Goal: Contribute content: Contribute content

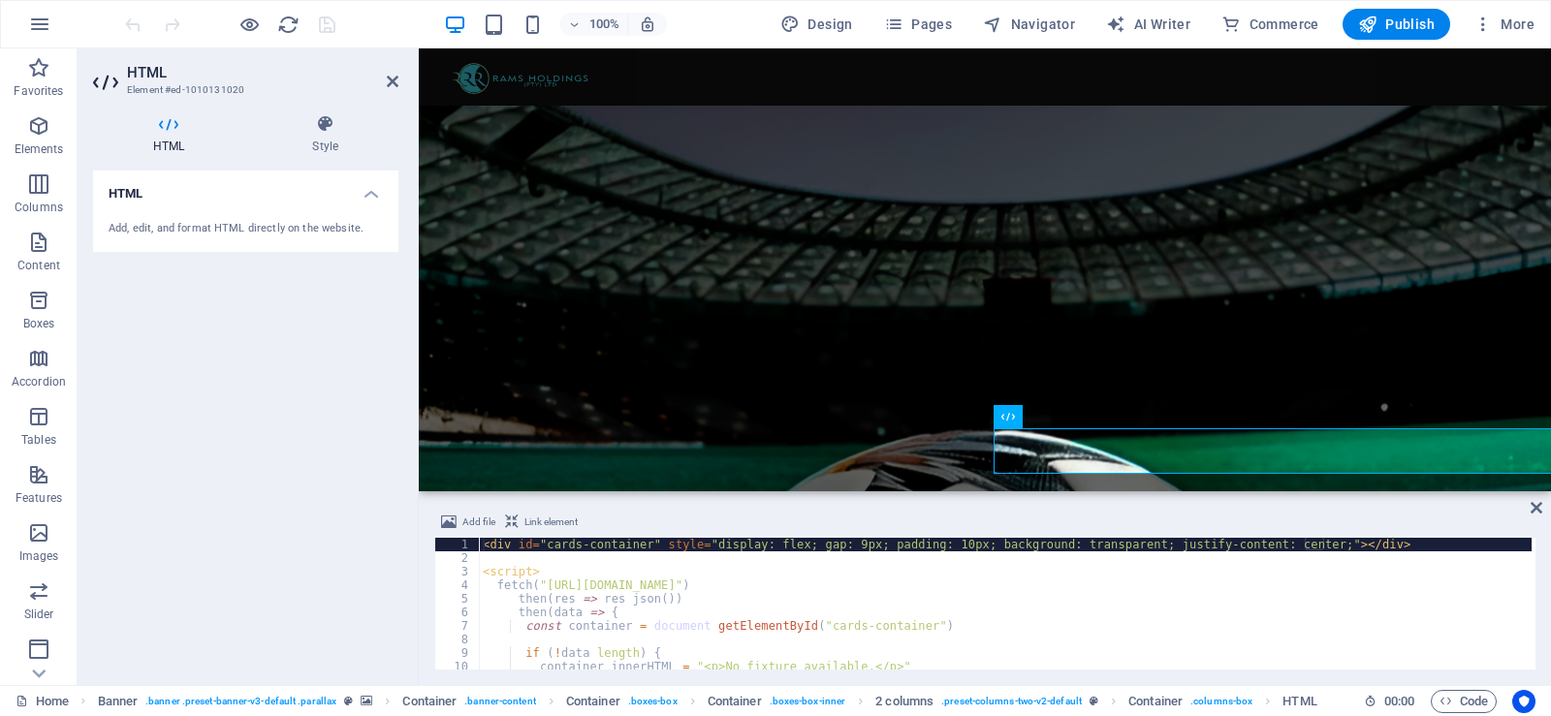
click at [1101, 571] on div "< div id = "cards-container" style = "display: flex; gap: 9px; padding: 10px; b…" at bounding box center [1005, 617] width 1053 height 159
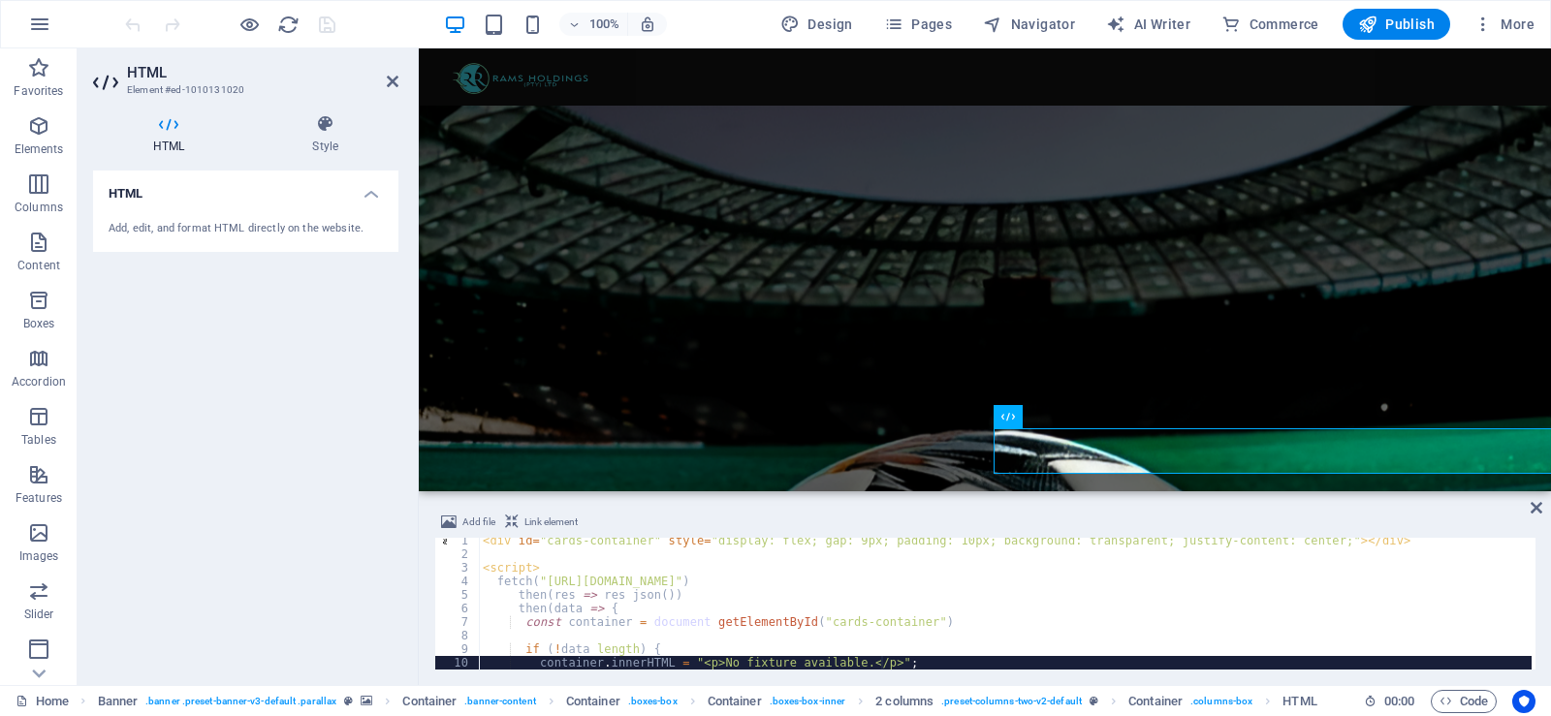
scroll to position [4, 0]
click at [1096, 662] on div "< div id = "cards-container" style = "display: flex; gap: 9px; padding: 10px; b…" at bounding box center [1005, 613] width 1053 height 159
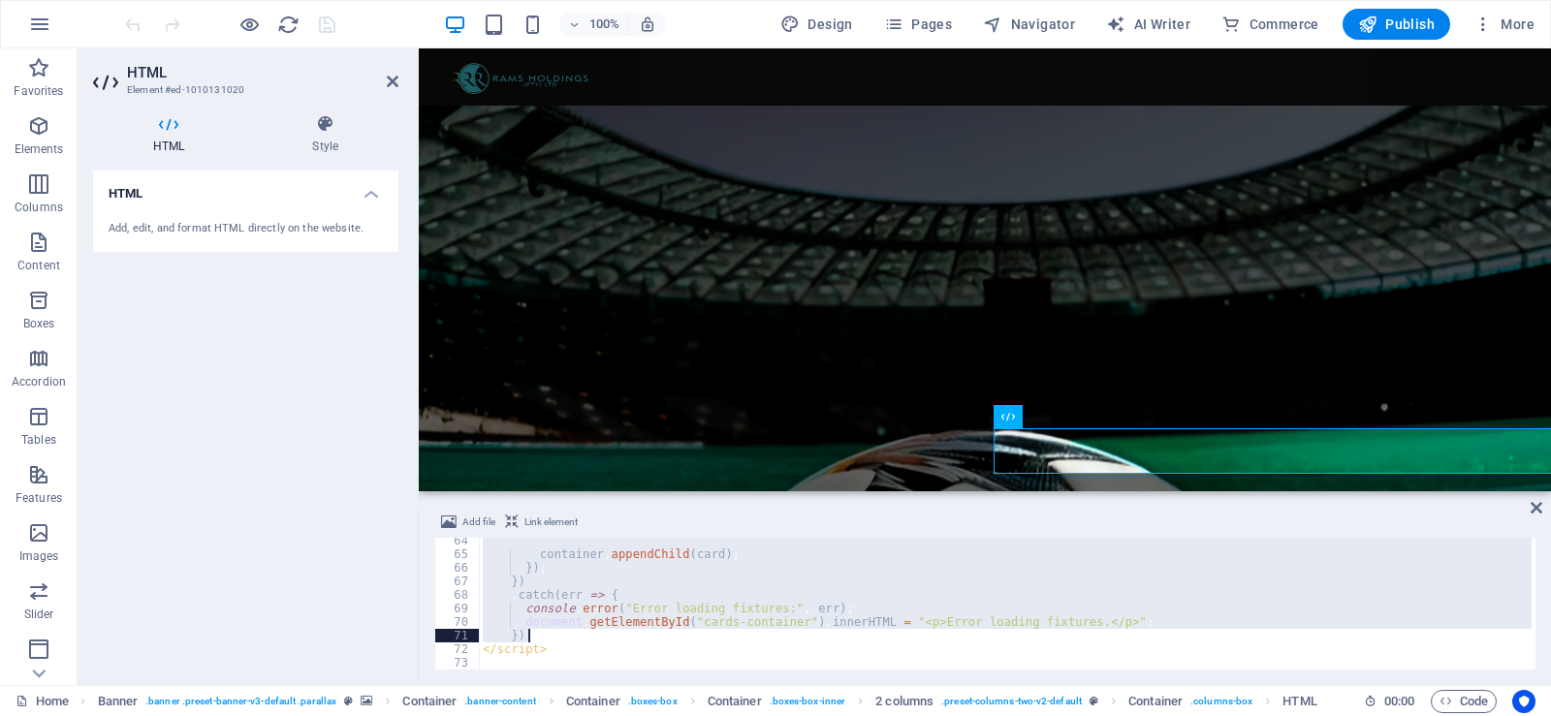
scroll to position [859, 0]
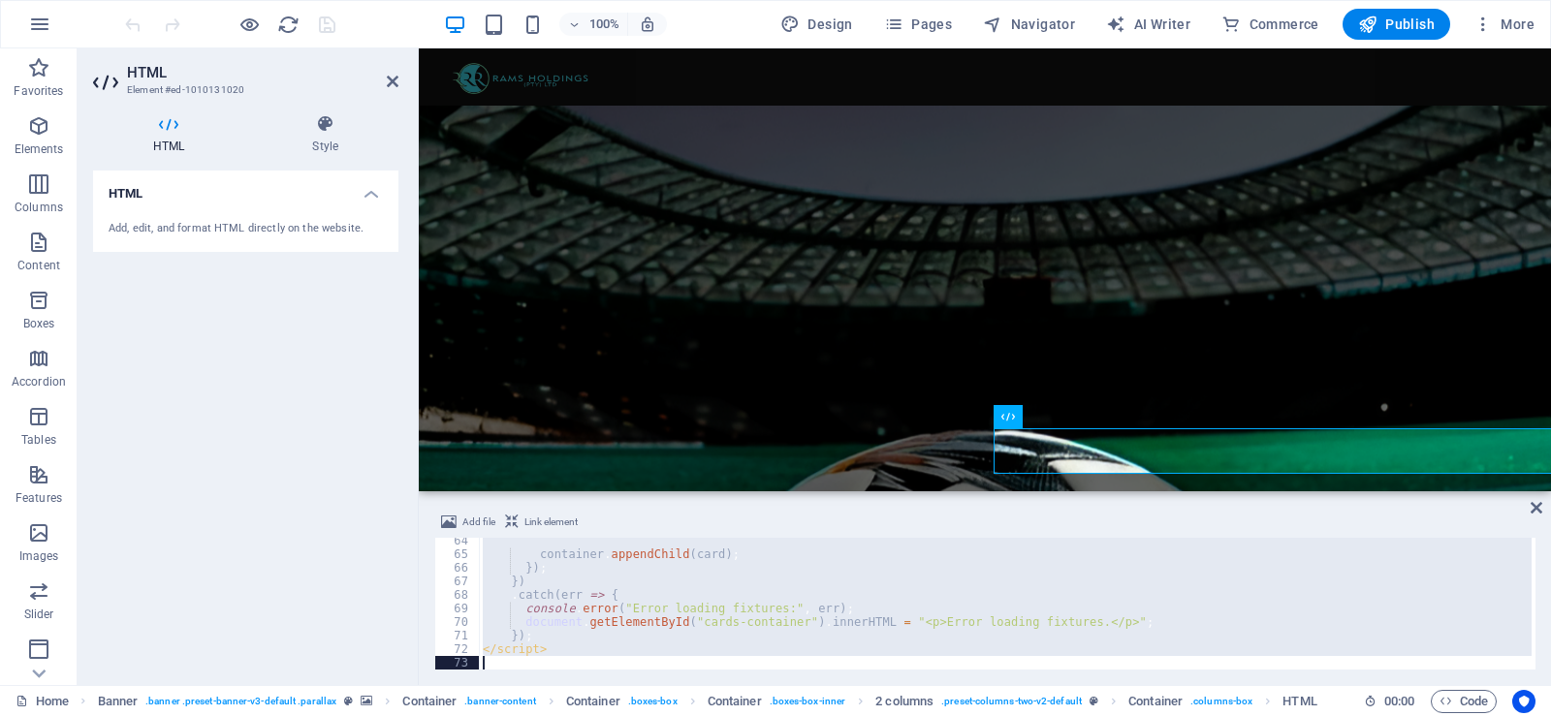
drag, startPoint x: 481, startPoint y: 546, endPoint x: 1043, endPoint y: 664, distance: 574.5
click at [1043, 664] on div "container . appendChild ( card ) ; }) ; }) . catch ( err => { console . error (…" at bounding box center [1005, 613] width 1053 height 159
type textarea "</script>"
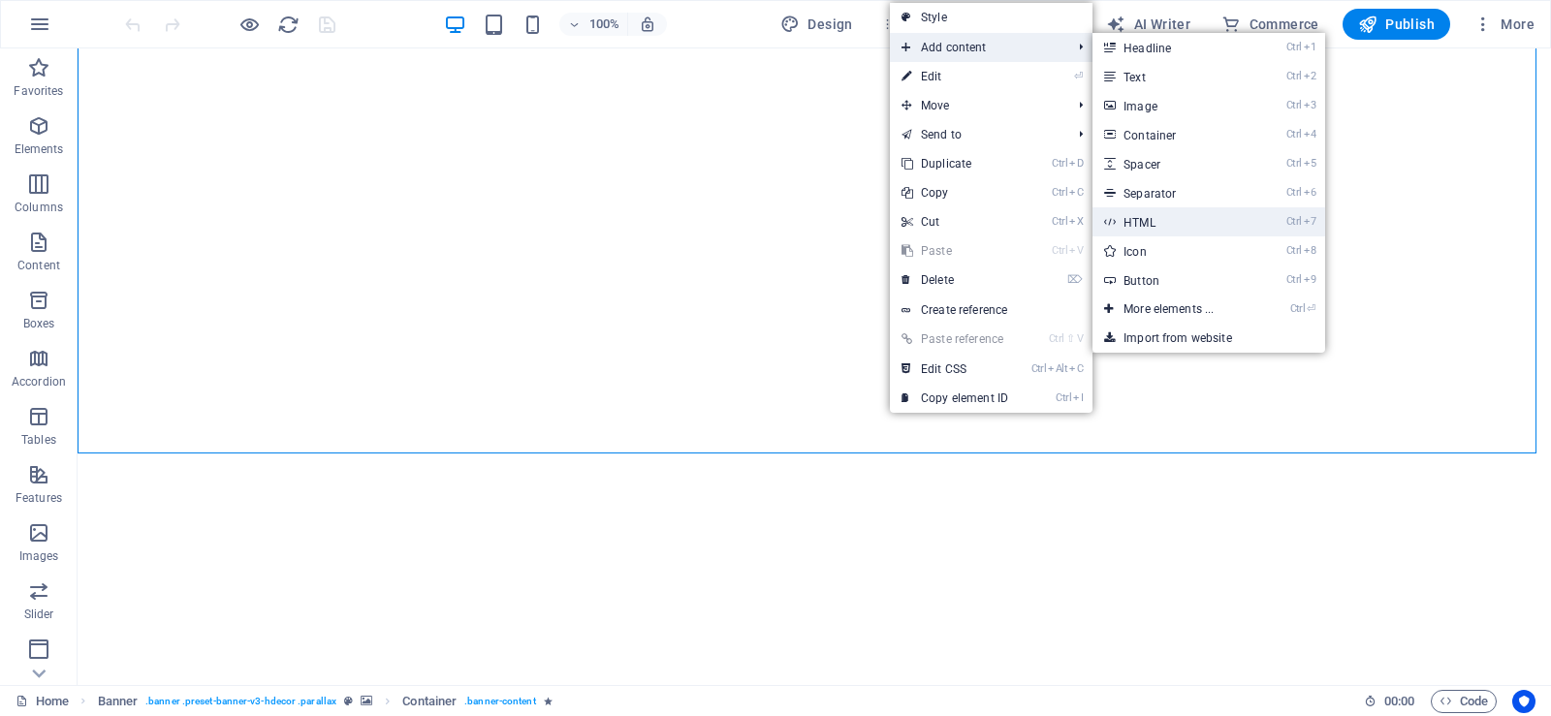
click at [1159, 217] on link "Ctrl 7 HTML" at bounding box center [1172, 221] width 160 height 29
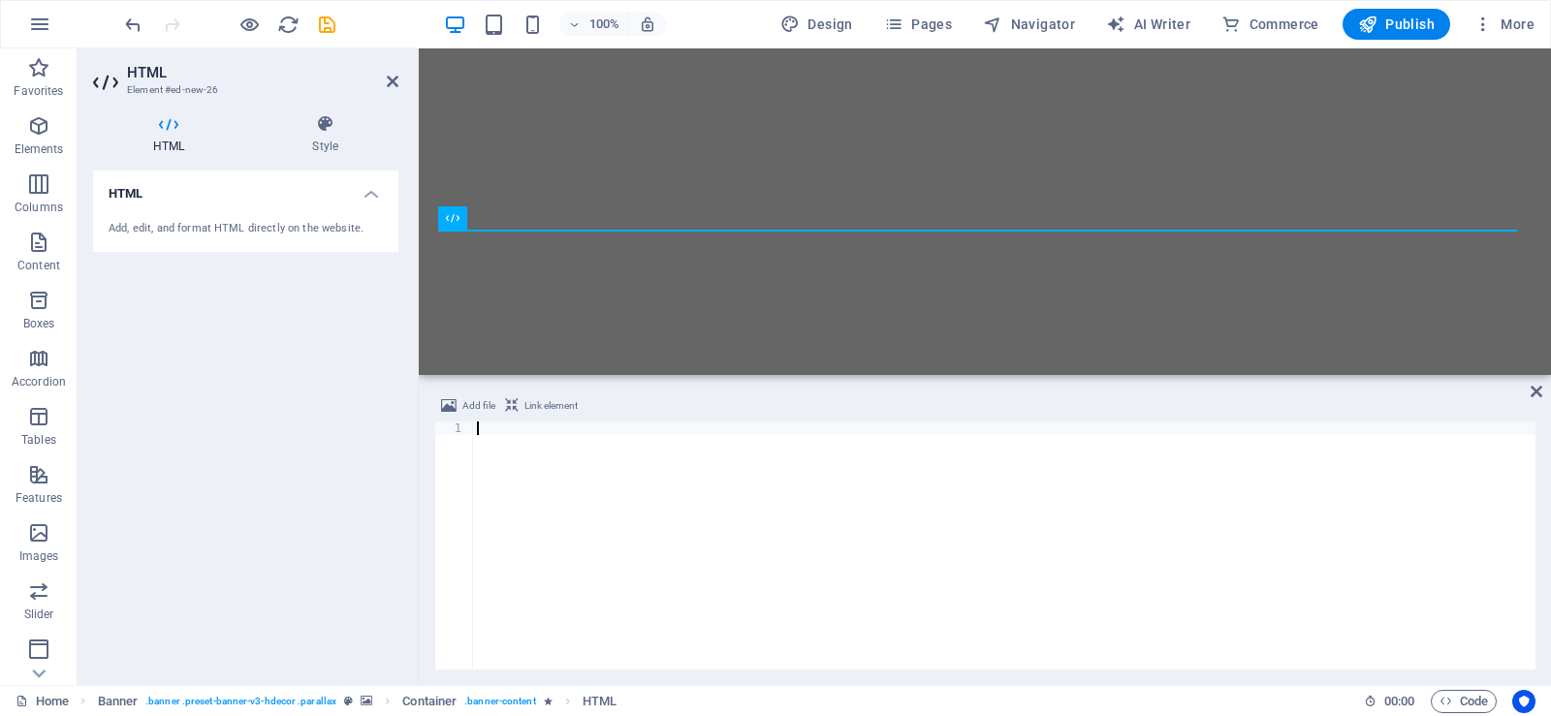
drag, startPoint x: 639, startPoint y: 492, endPoint x: 684, endPoint y: 322, distance: 176.6
click at [684, 322] on div "H1 Banner Container Logo Banner Menu Bar Menu Spacer Spacer Container Container…" at bounding box center [985, 366] width 1132 height 637
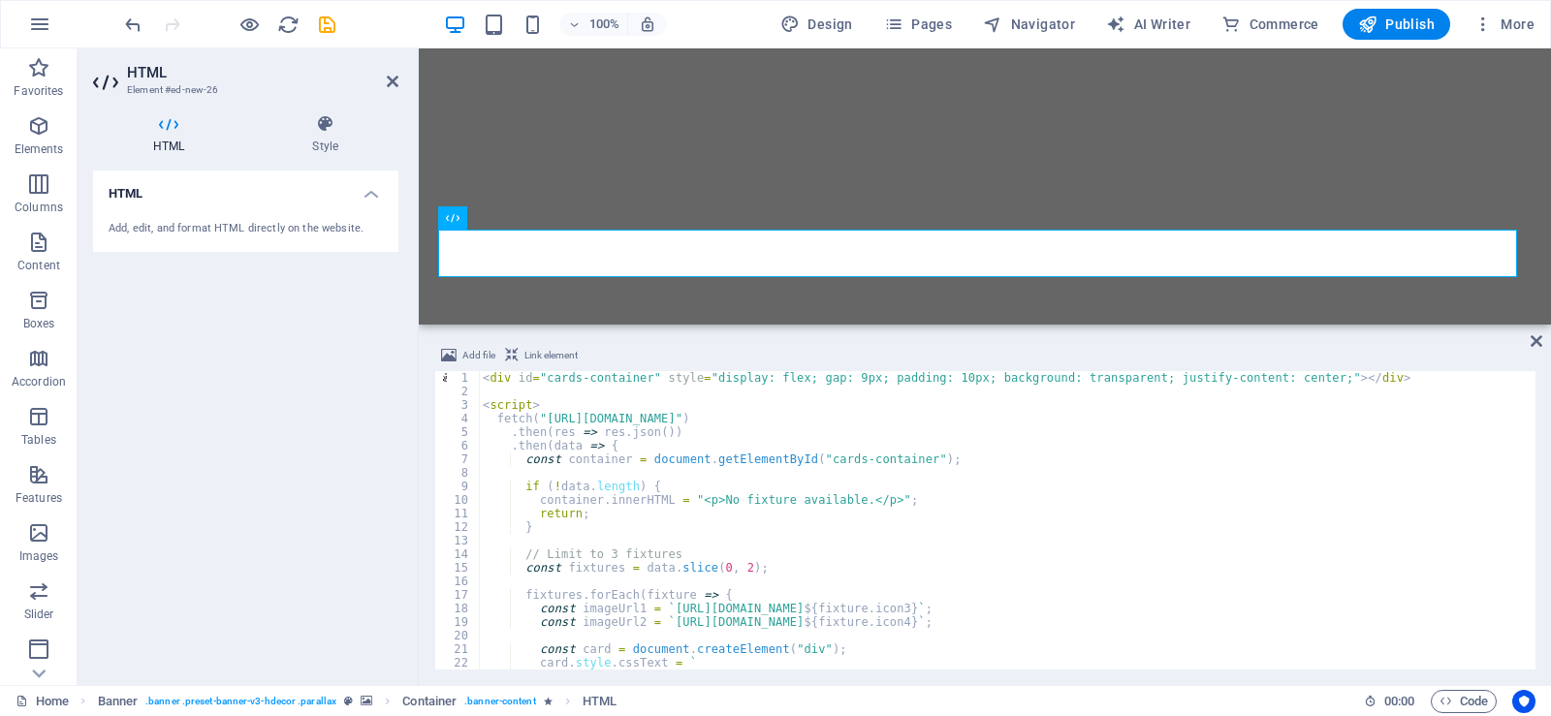
click at [729, 567] on div "< div id = "cards-container" style = "display: flex; gap: 9px; padding: 10px; b…" at bounding box center [1005, 534] width 1053 height 326
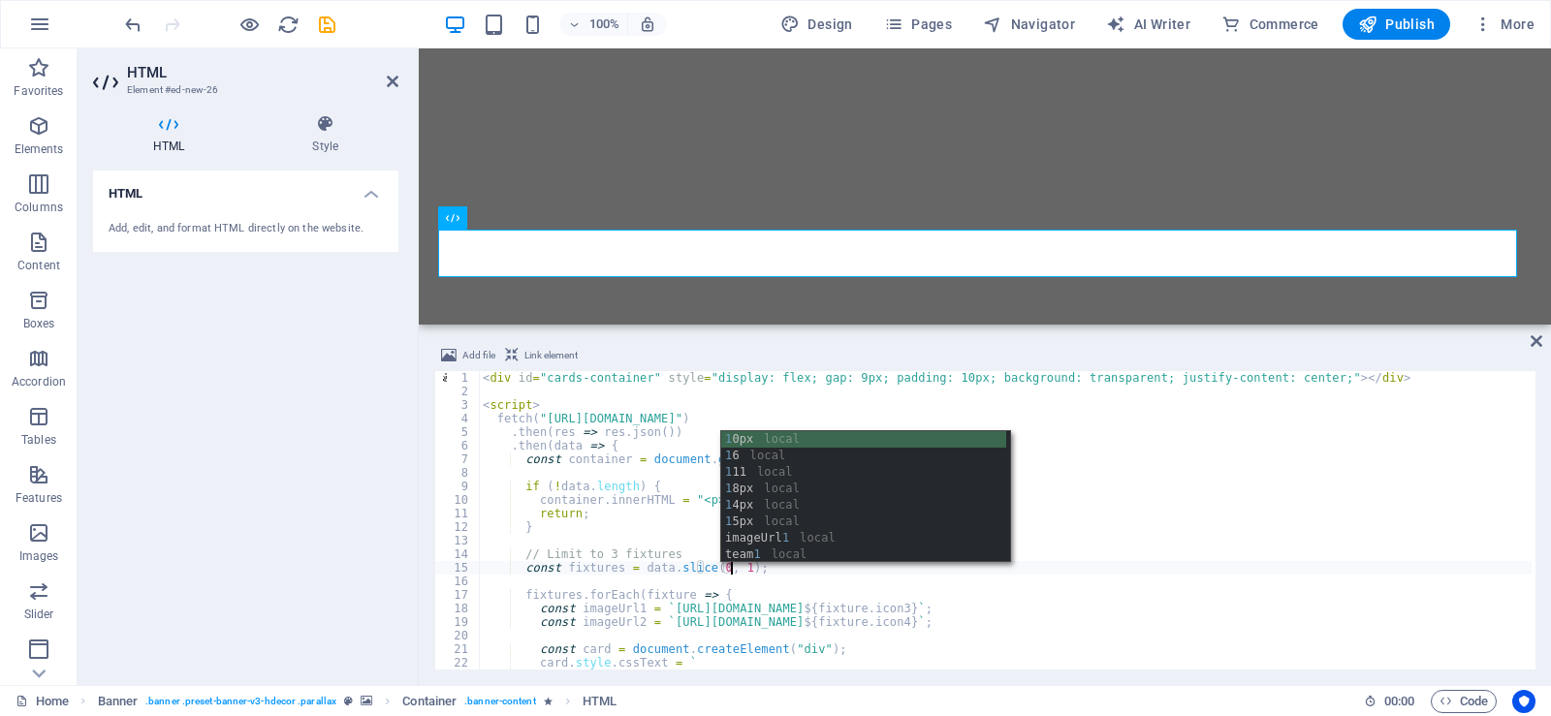
scroll to position [0, 19]
click at [1135, 515] on div "< div id = "cards-container" style = "display: flex; gap: 9px; padding: 10px; b…" at bounding box center [1005, 534] width 1053 height 326
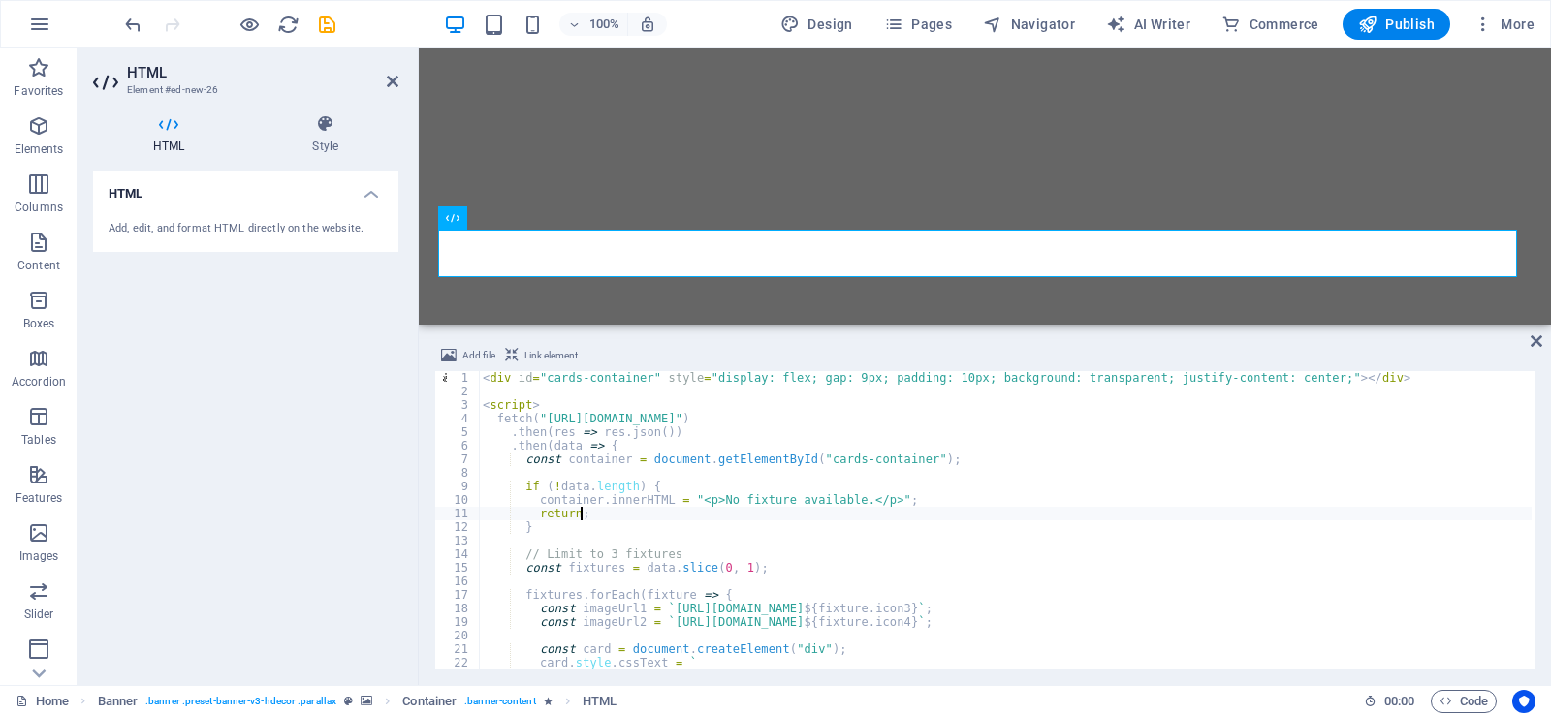
scroll to position [0, 0]
drag, startPoint x: 649, startPoint y: 418, endPoint x: 730, endPoint y: 418, distance: 80.5
click at [743, 416] on div "< div id = "cards-container" style = "display: flex; gap: 9px; padding: 10px; b…" at bounding box center [1005, 534] width 1053 height 326
paste textarea "freeagent"
drag, startPoint x: 764, startPoint y: 613, endPoint x: 864, endPoint y: 613, distance: 99.8
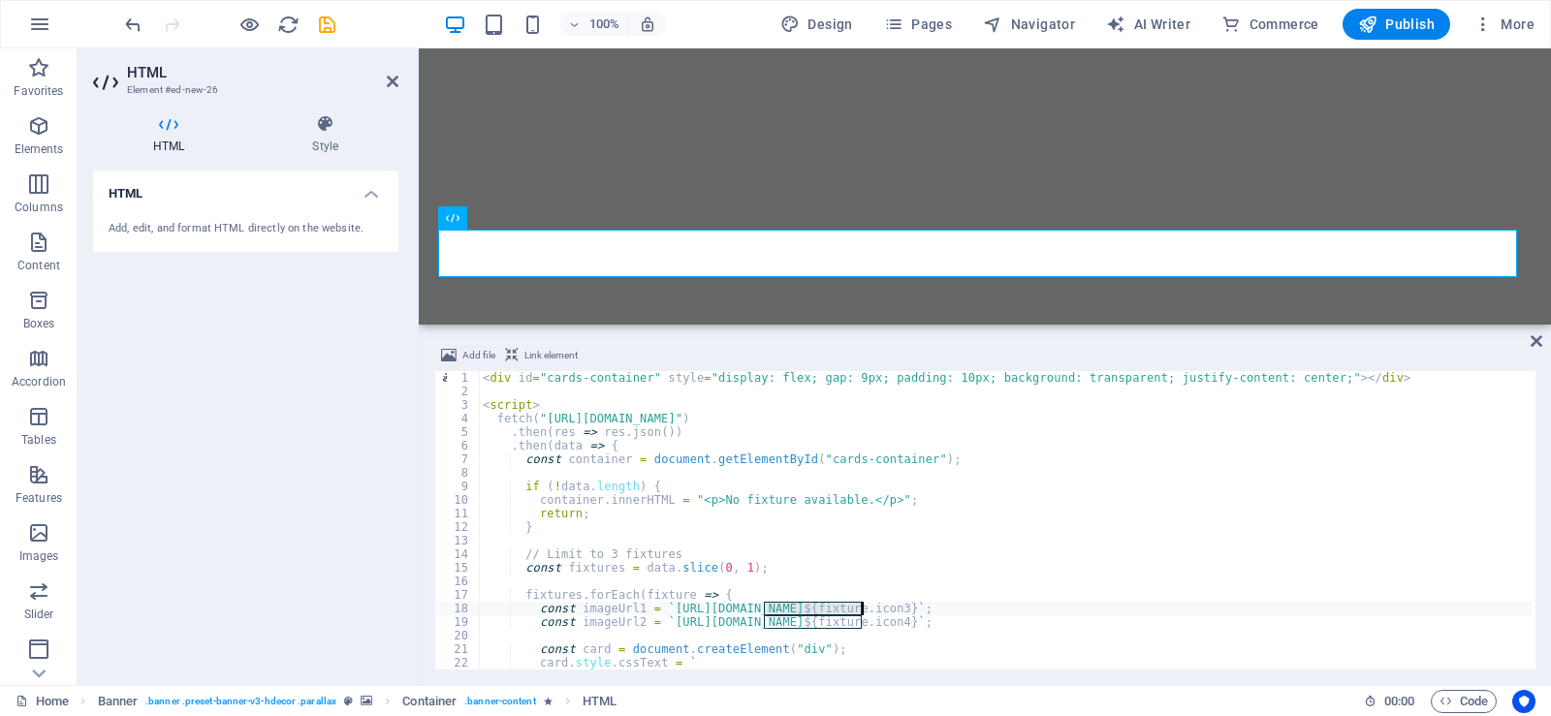
click at [864, 613] on div "< div id = "cards-container" style = "display: flex; gap: 9px; padding: 10px; b…" at bounding box center [1005, 534] width 1053 height 326
paste textarea "freeagent"
drag, startPoint x: 767, startPoint y: 623, endPoint x: 864, endPoint y: 622, distance: 96.9
click at [864, 622] on div "< div id = "cards-container" style = "display: flex; gap: 9px; padding: 10px; b…" at bounding box center [1005, 534] width 1053 height 326
paste textarea "freeagent"
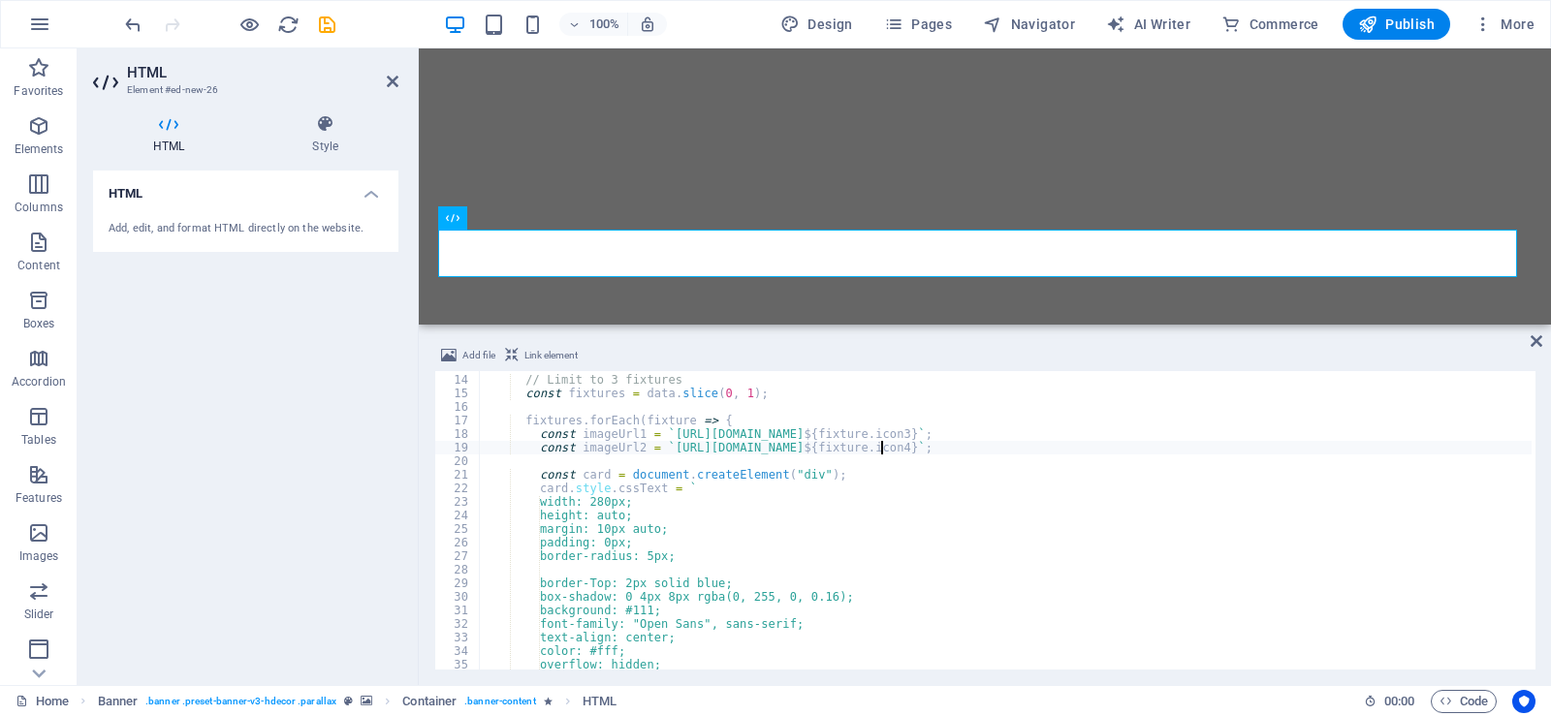
scroll to position [233, 0]
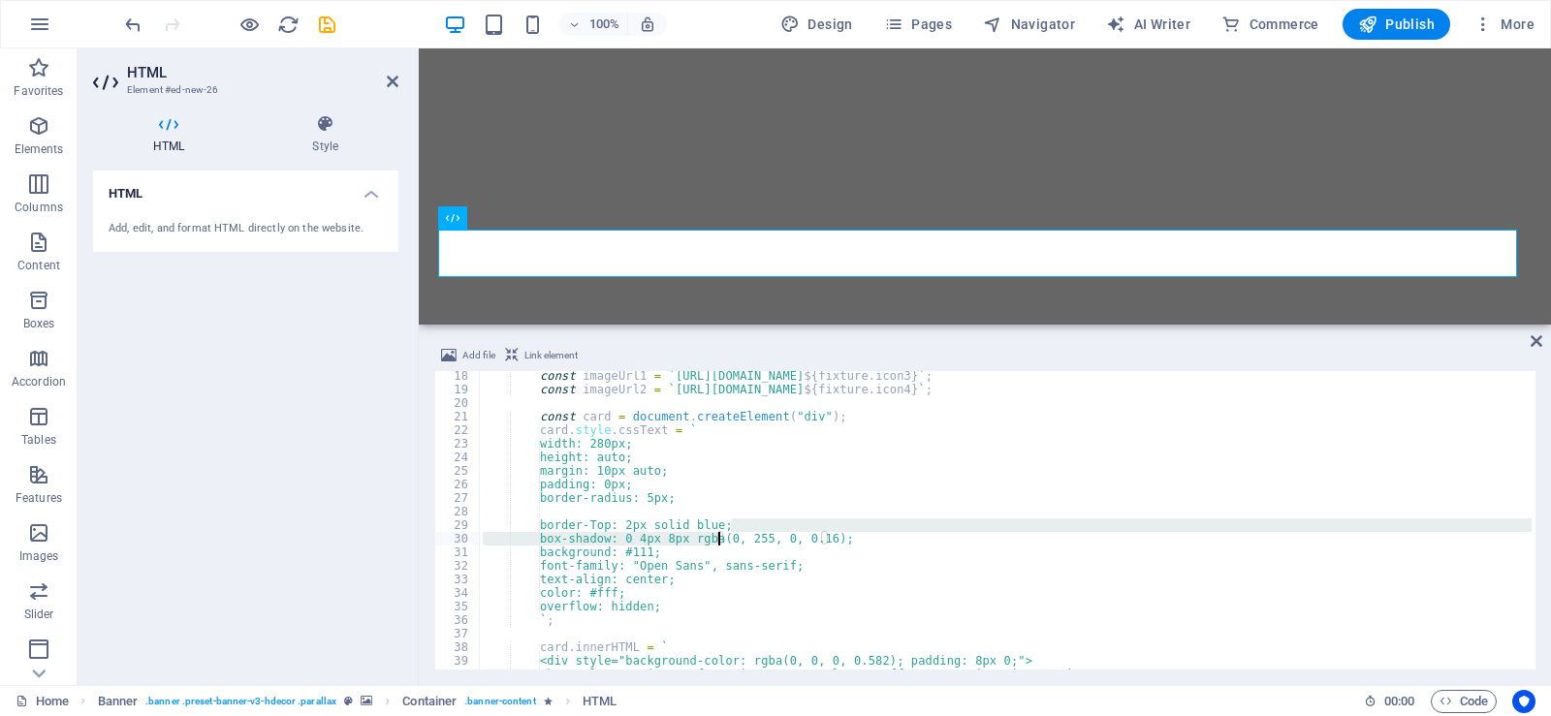
drag, startPoint x: 746, startPoint y: 526, endPoint x: 715, endPoint y: 533, distance: 31.8
click at [715, 533] on div "const imageUrl1 = ` https://updates.freeagentsfc.co.za/uploads/icons/ ${ fixtur…" at bounding box center [1005, 532] width 1053 height 326
click at [861, 543] on div "const imageUrl1 = ` https://updates.freeagentsfc.co.za/uploads/icons/ ${ fixtur…" at bounding box center [1005, 532] width 1053 height 326
type textarea "box-shadow: 0 4px 8px rgba(0, 255, 0, 0.16);"
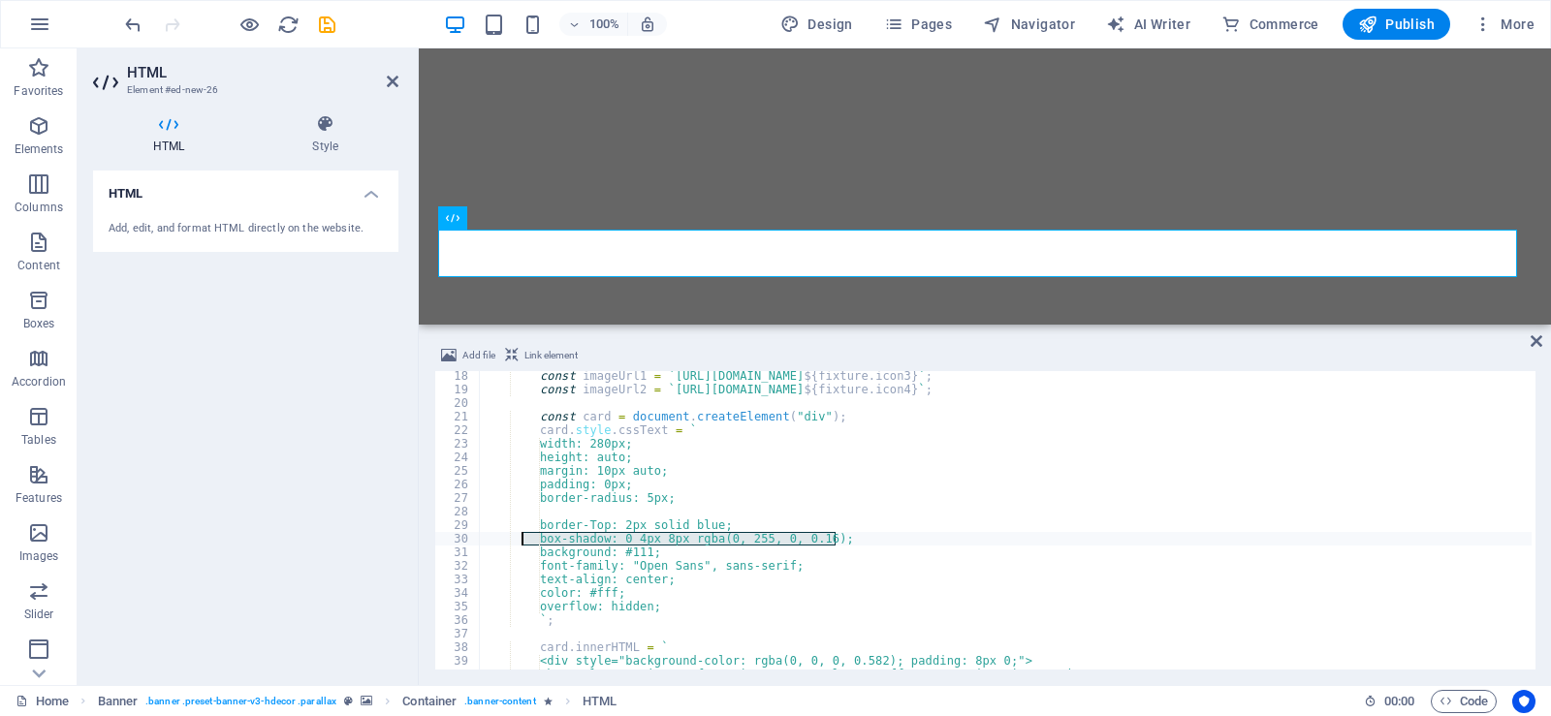
drag, startPoint x: 852, startPoint y: 538, endPoint x: 520, endPoint y: 543, distance: 332.5
click at [520, 543] on div "const imageUrl1 = ` https://updates.freeagentsfc.co.za/uploads/icons/ ${ fixtur…" at bounding box center [1005, 532] width 1053 height 326
click at [652, 555] on div "const imageUrl1 = ` https://updates.freeagentsfc.co.za/uploads/icons/ ${ fixtur…" at bounding box center [1005, 532] width 1053 height 326
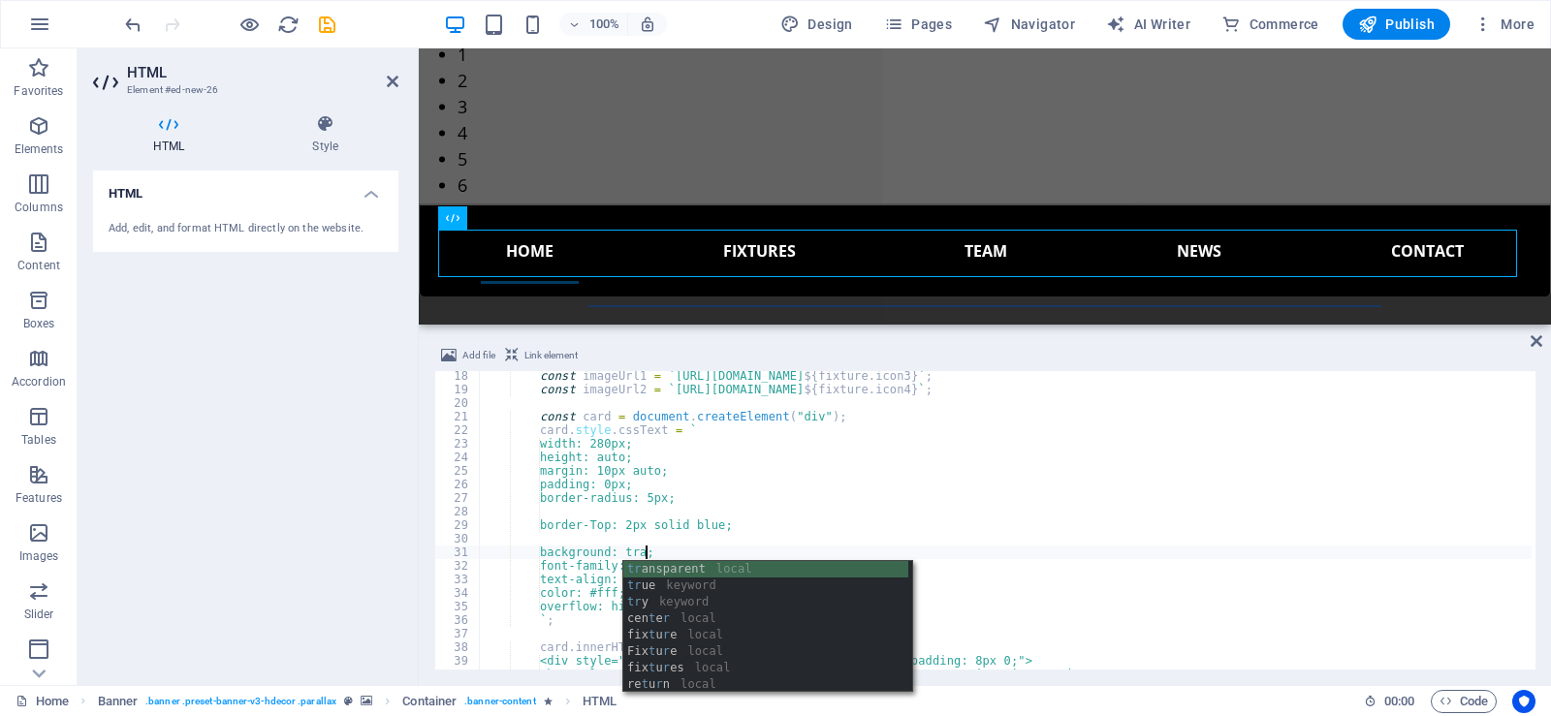
scroll to position [0, 13]
click at [676, 569] on div "tra nsparent local $ tra nsition-base static $ tra nsition-collapse static $ tr…" at bounding box center [765, 643] width 285 height 165
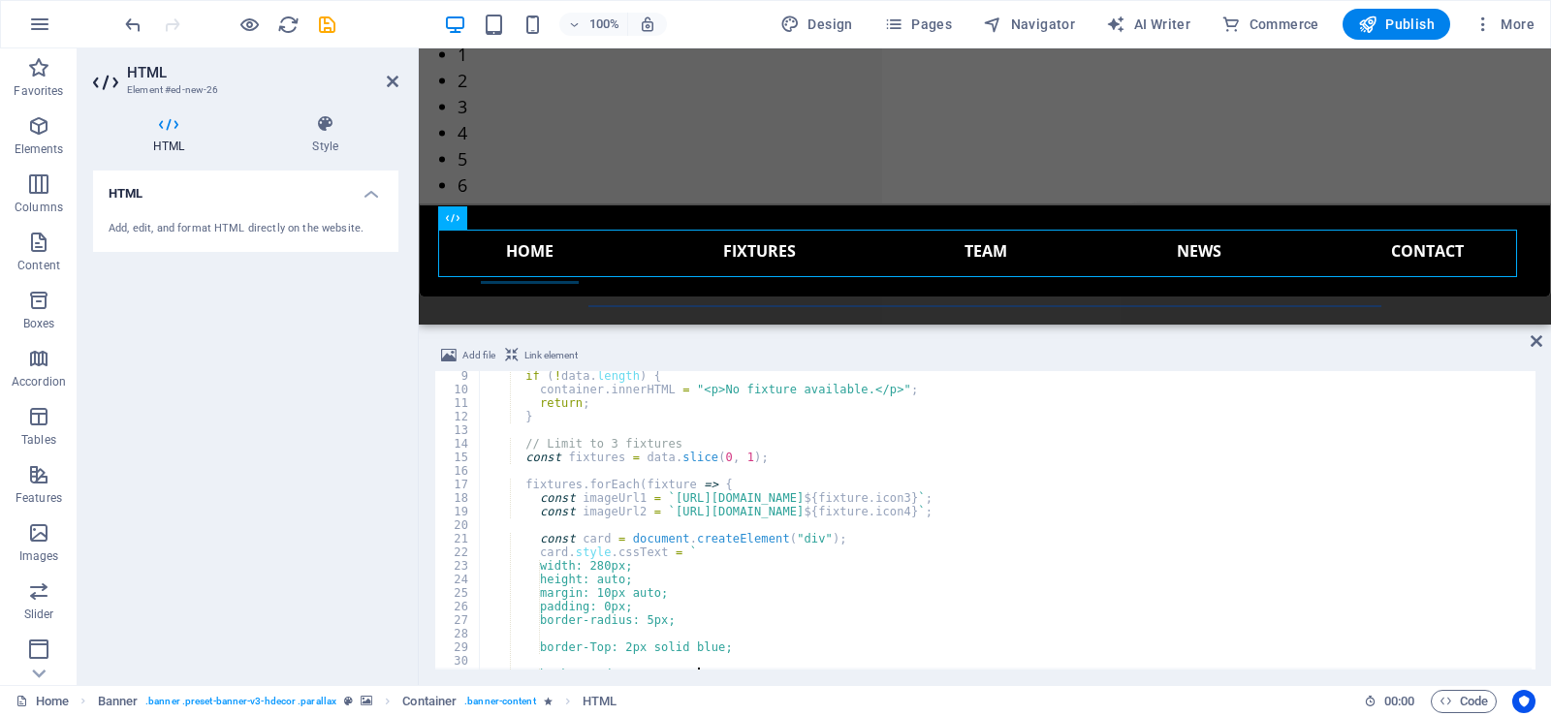
scroll to position [0, 0]
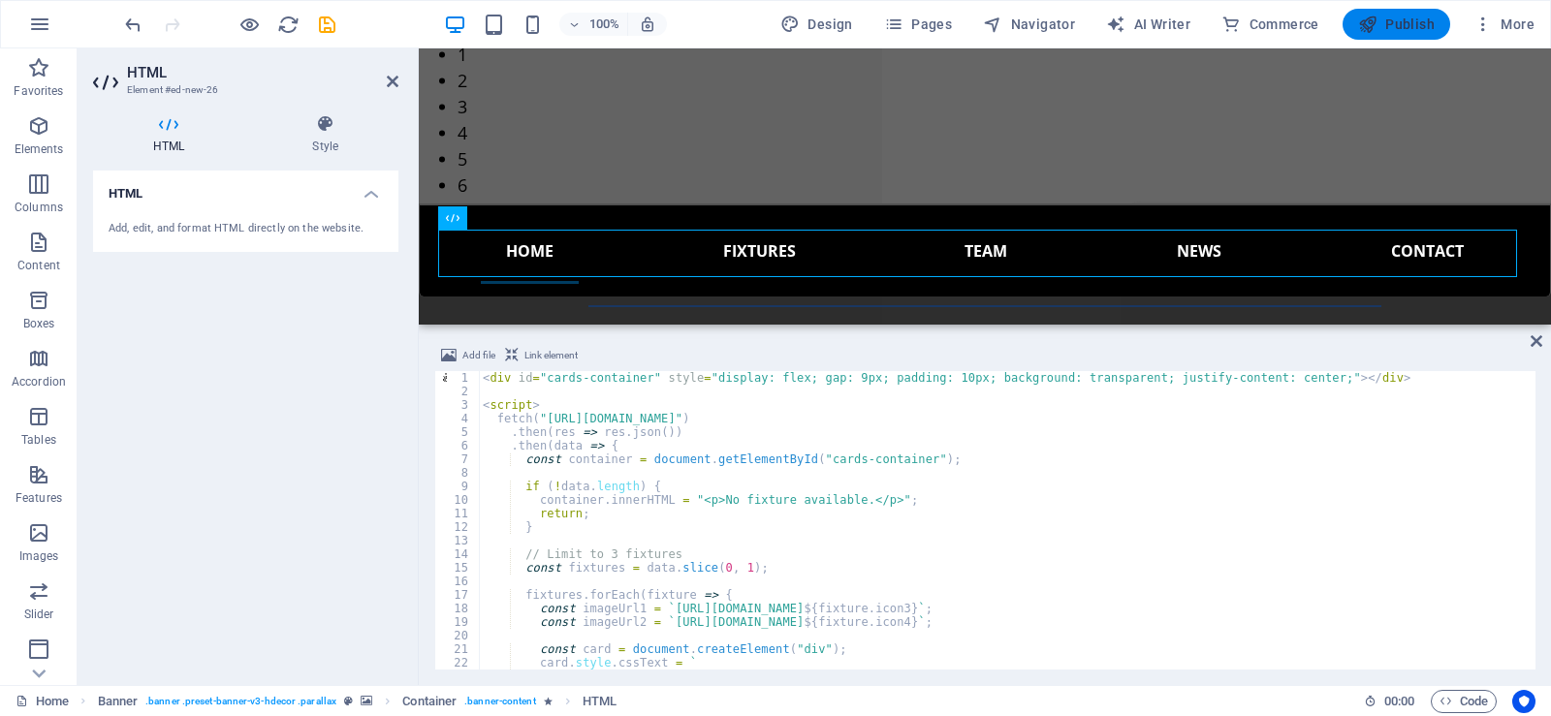
type textarea "background: transparent;"
click at [1423, 28] on span "Publish" at bounding box center [1396, 24] width 77 height 19
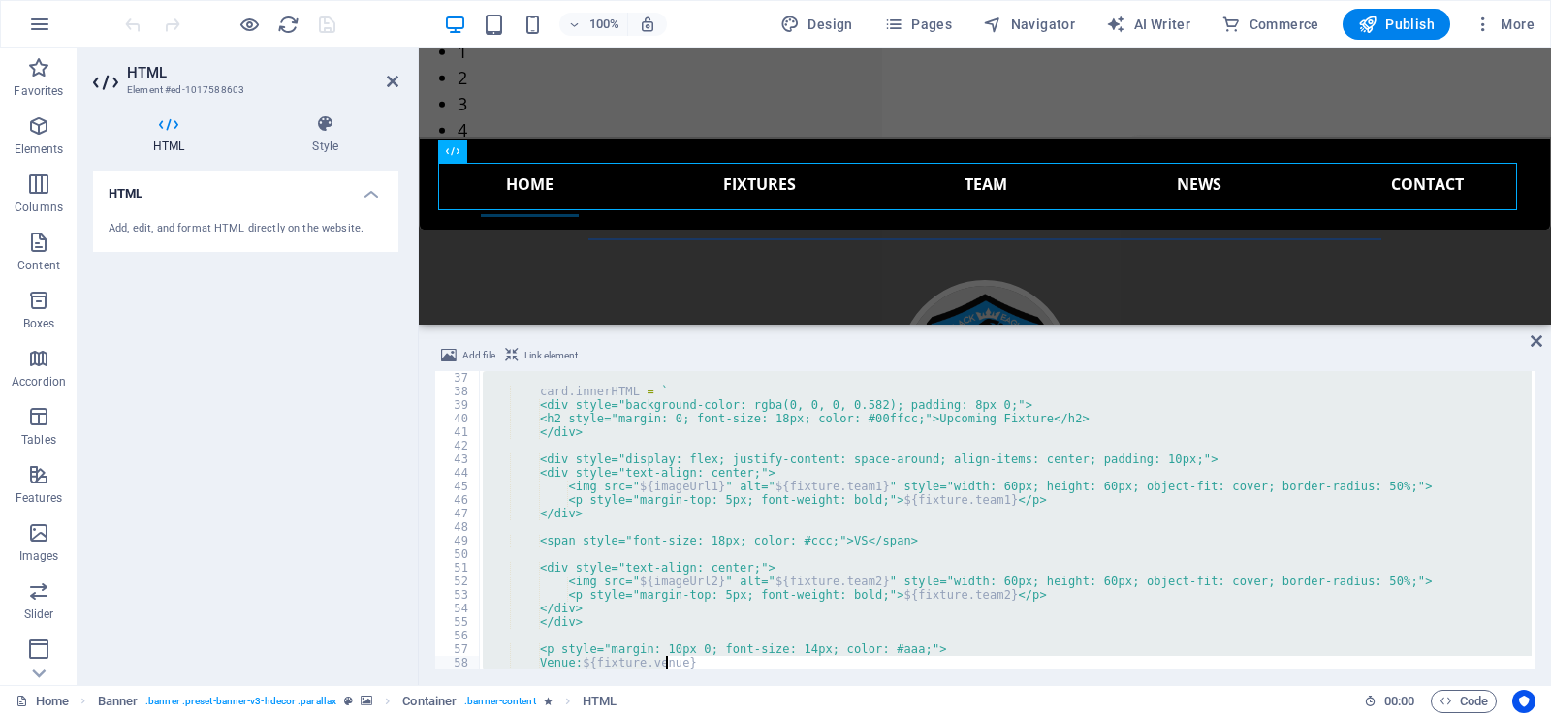
scroll to position [692, 0]
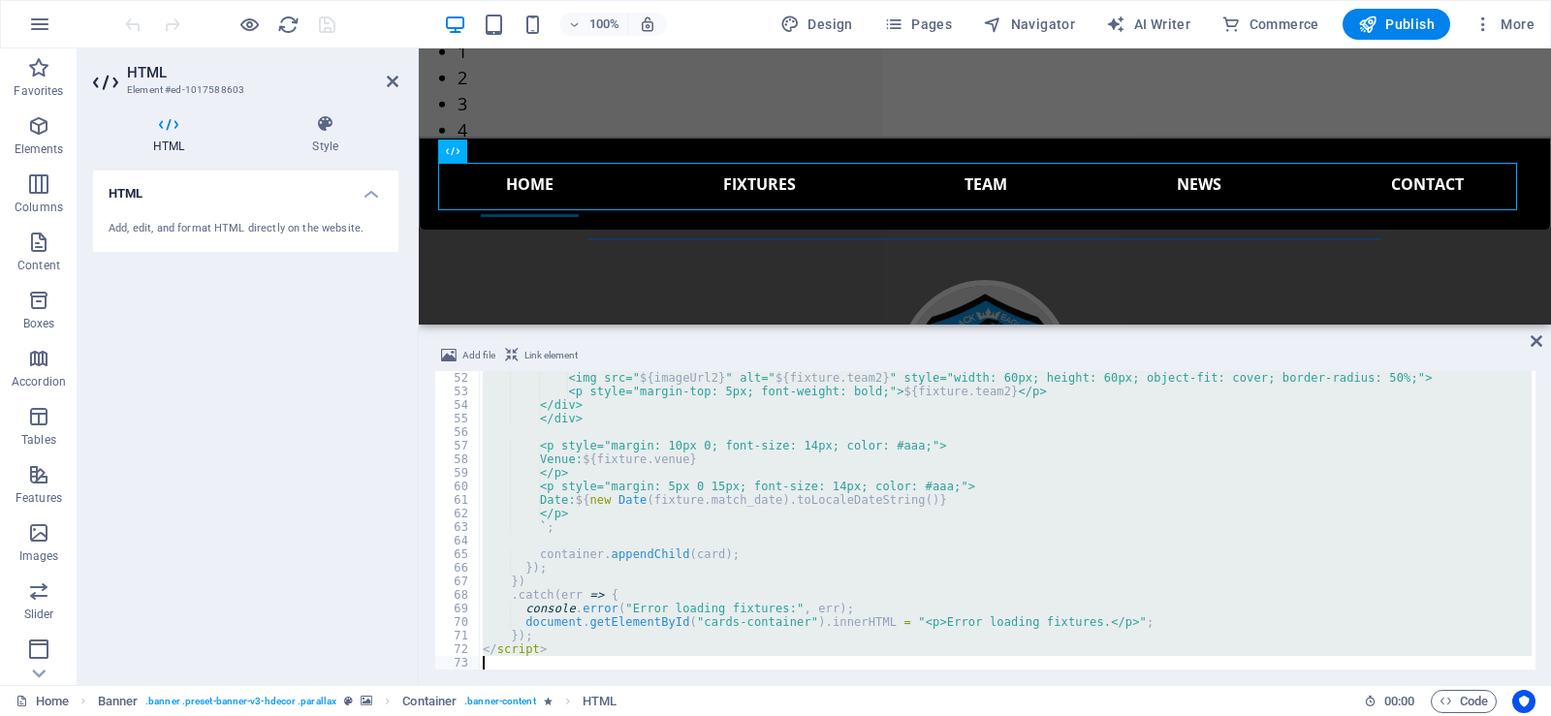
drag, startPoint x: 484, startPoint y: 378, endPoint x: 666, endPoint y: 754, distance: 417.9
click at [666, 715] on html "freeagentsfc Home Favorites Elements Columns Content Boxes Accordion Tables Fea…" at bounding box center [775, 358] width 1551 height 716
type textarea "</div>"
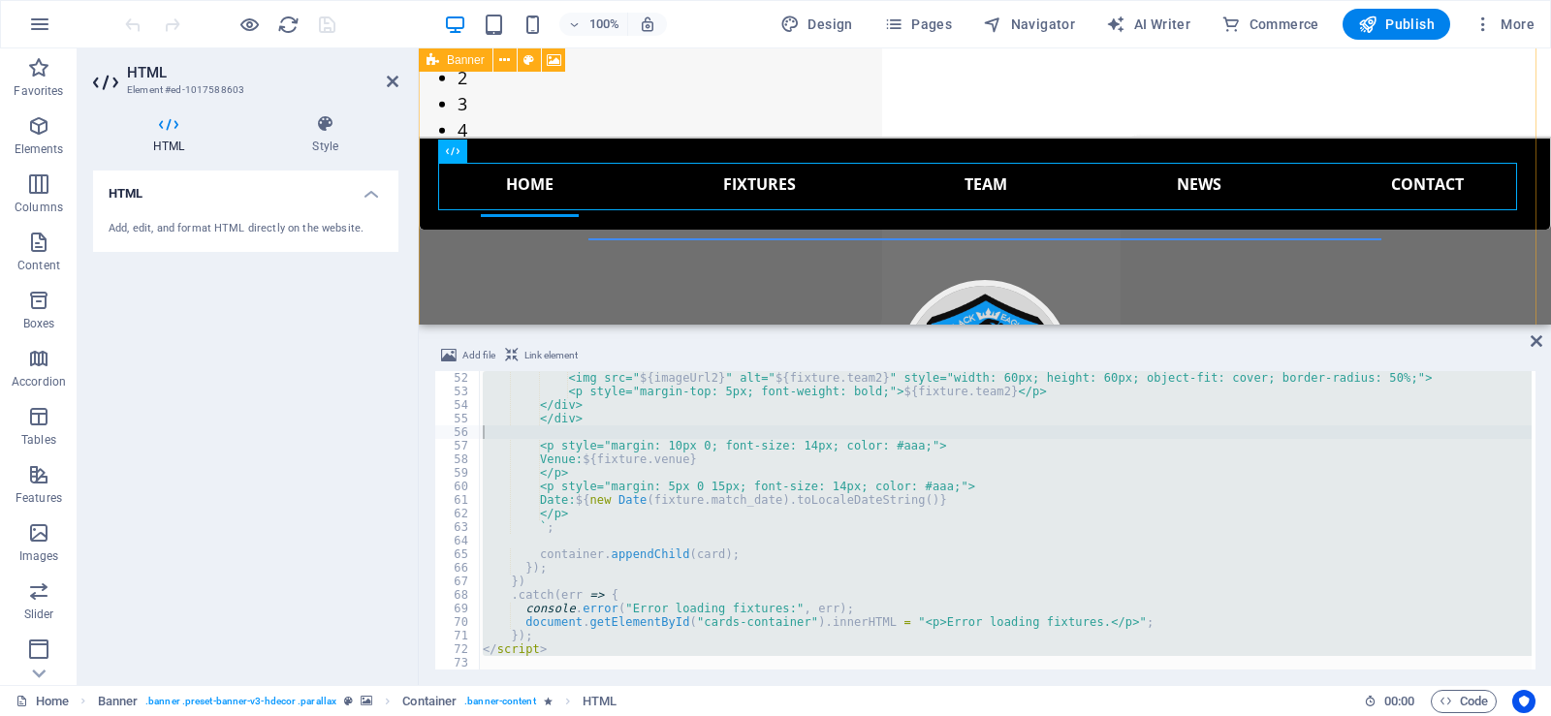
type textarea "`;"
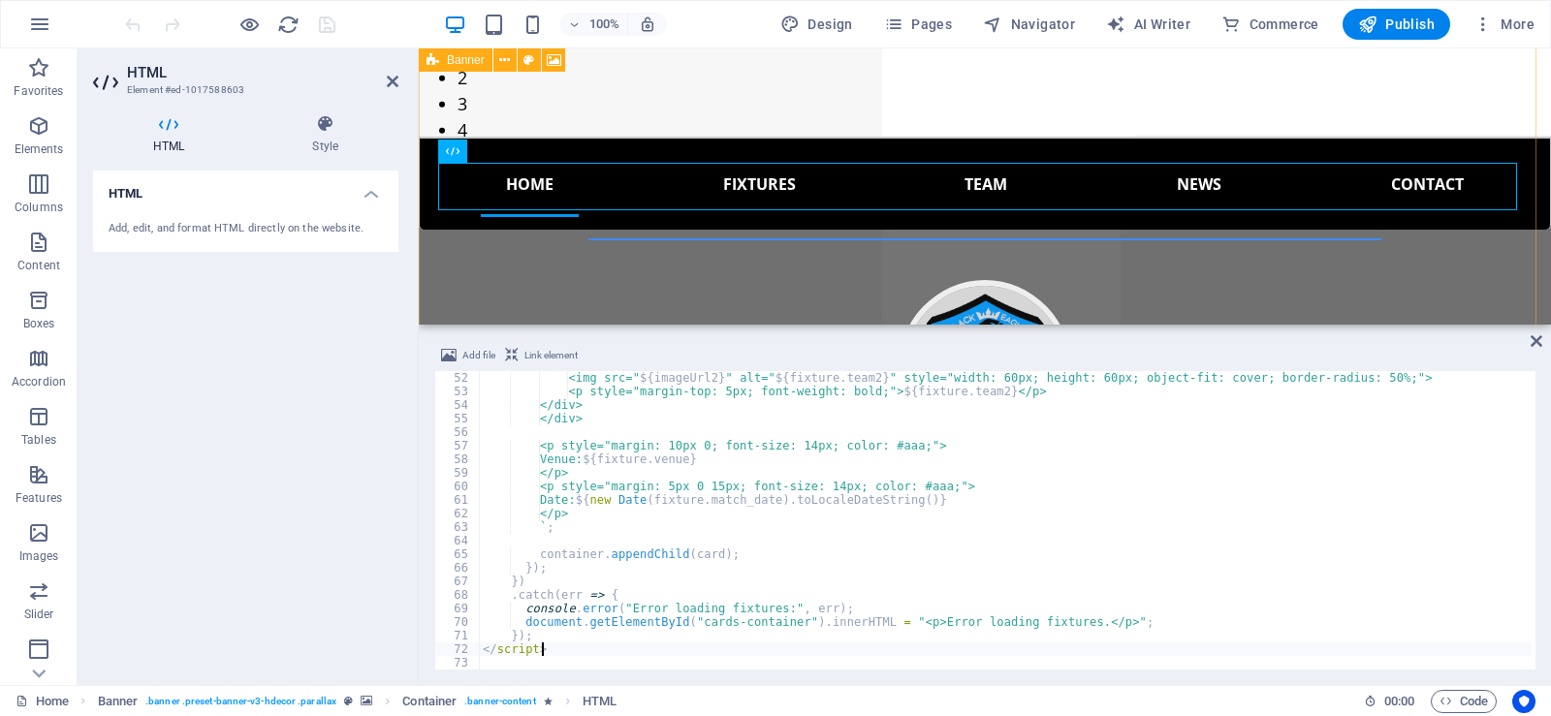
click at [549, 652] on div "<img src=" ${ imageUrl2 } " alt=" ${ fixture . team2 } " style="width: 60px; he…" at bounding box center [1005, 534] width 1053 height 326
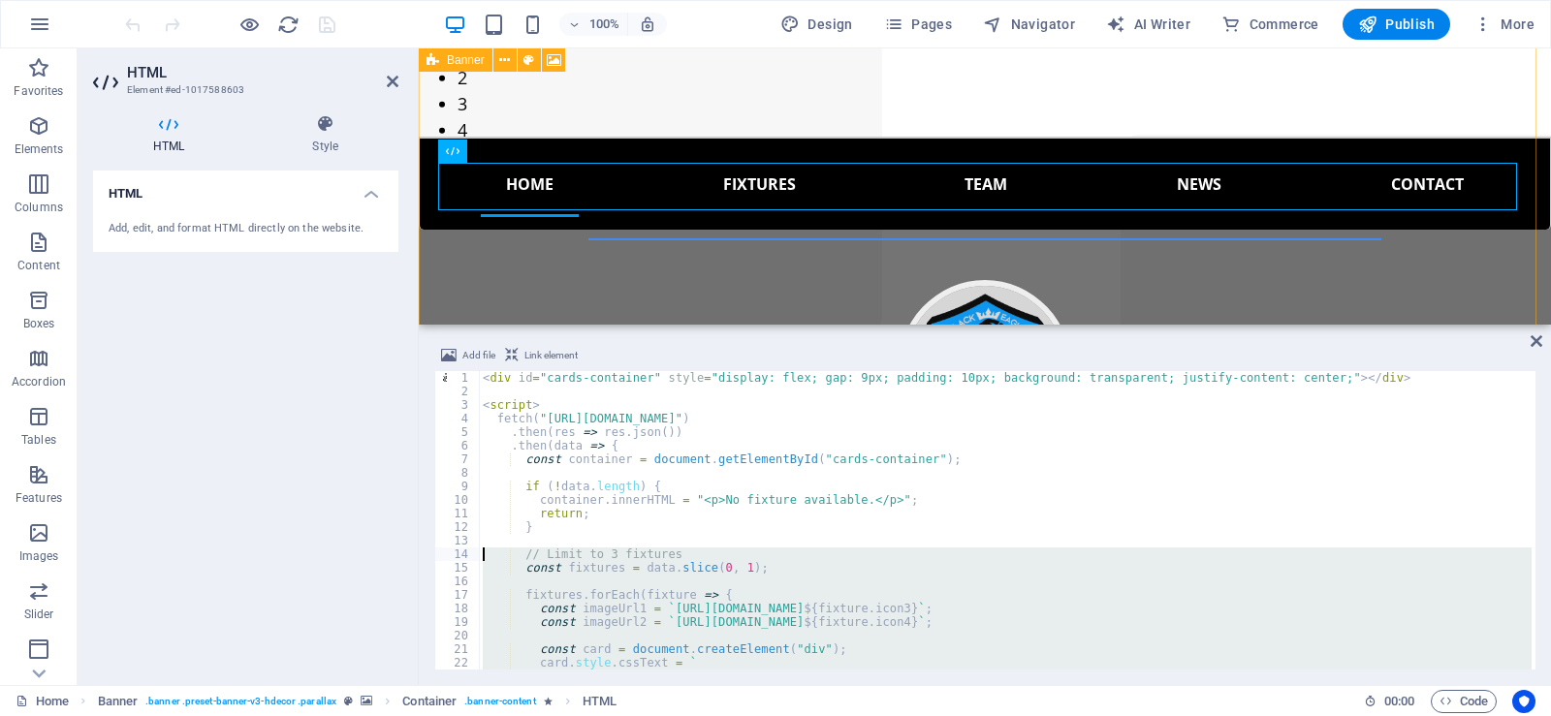
scroll to position [0, 0]
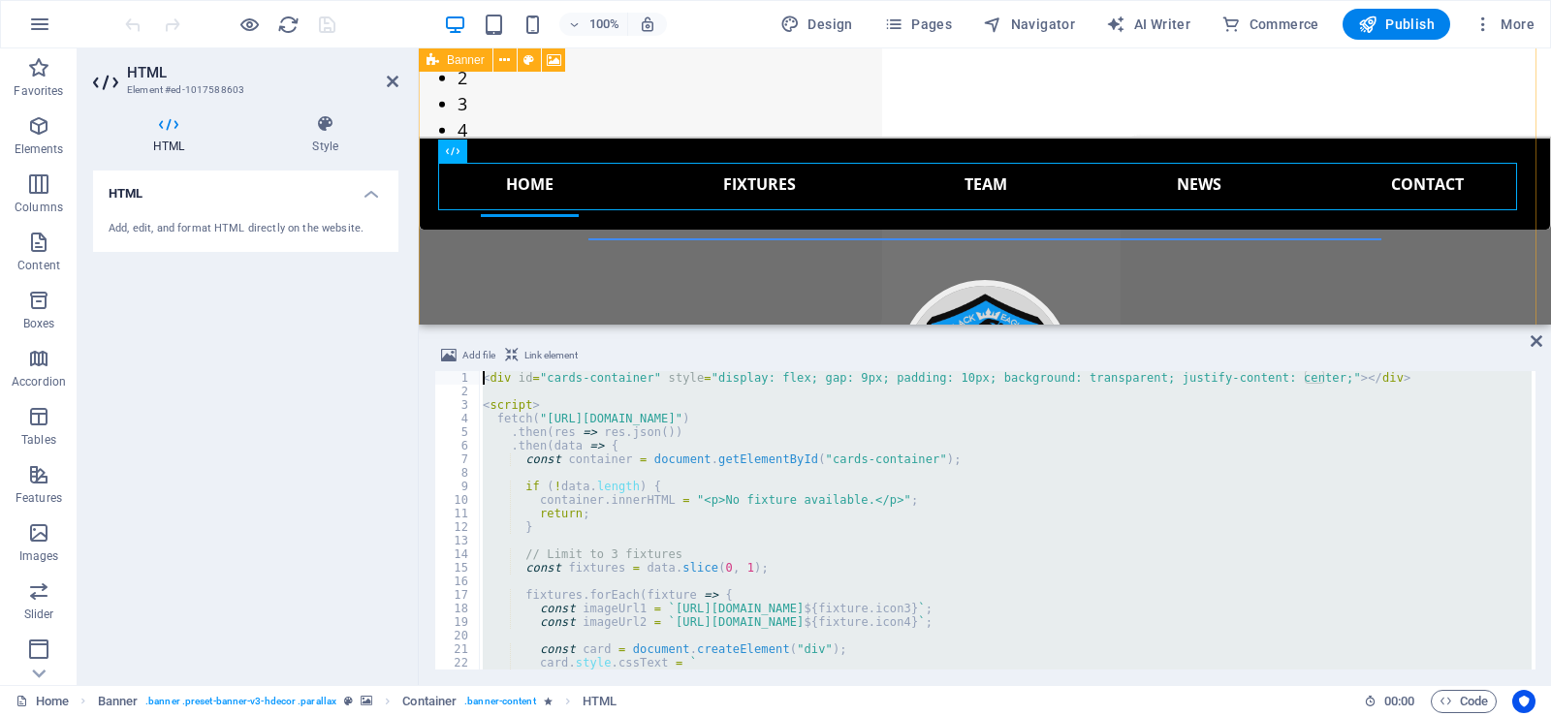
drag, startPoint x: 549, startPoint y: 652, endPoint x: 476, endPoint y: 373, distance: 288.5
click at [476, 373] on div "</script> 1 2 3 4 5 6 7 8 9 10 11 12 13 14 15 16 17 18 19 20 21 22 23 < div id …" at bounding box center [984, 520] width 1101 height 299
type textarea "<div id="cards-container" style="display: flex; gap: 9px; padding: 10px; backgr…"
paste textarea
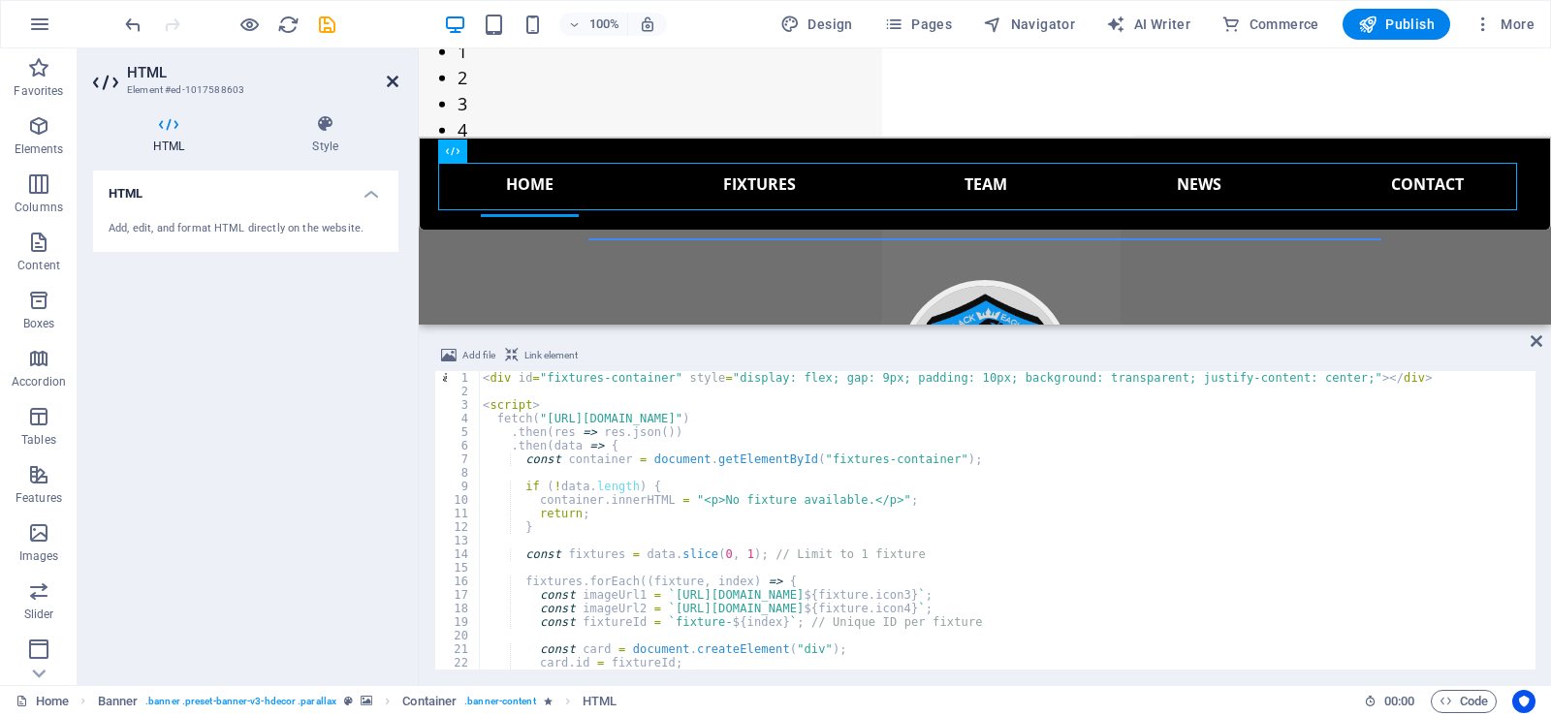
click at [388, 85] on icon at bounding box center [393, 82] width 12 height 16
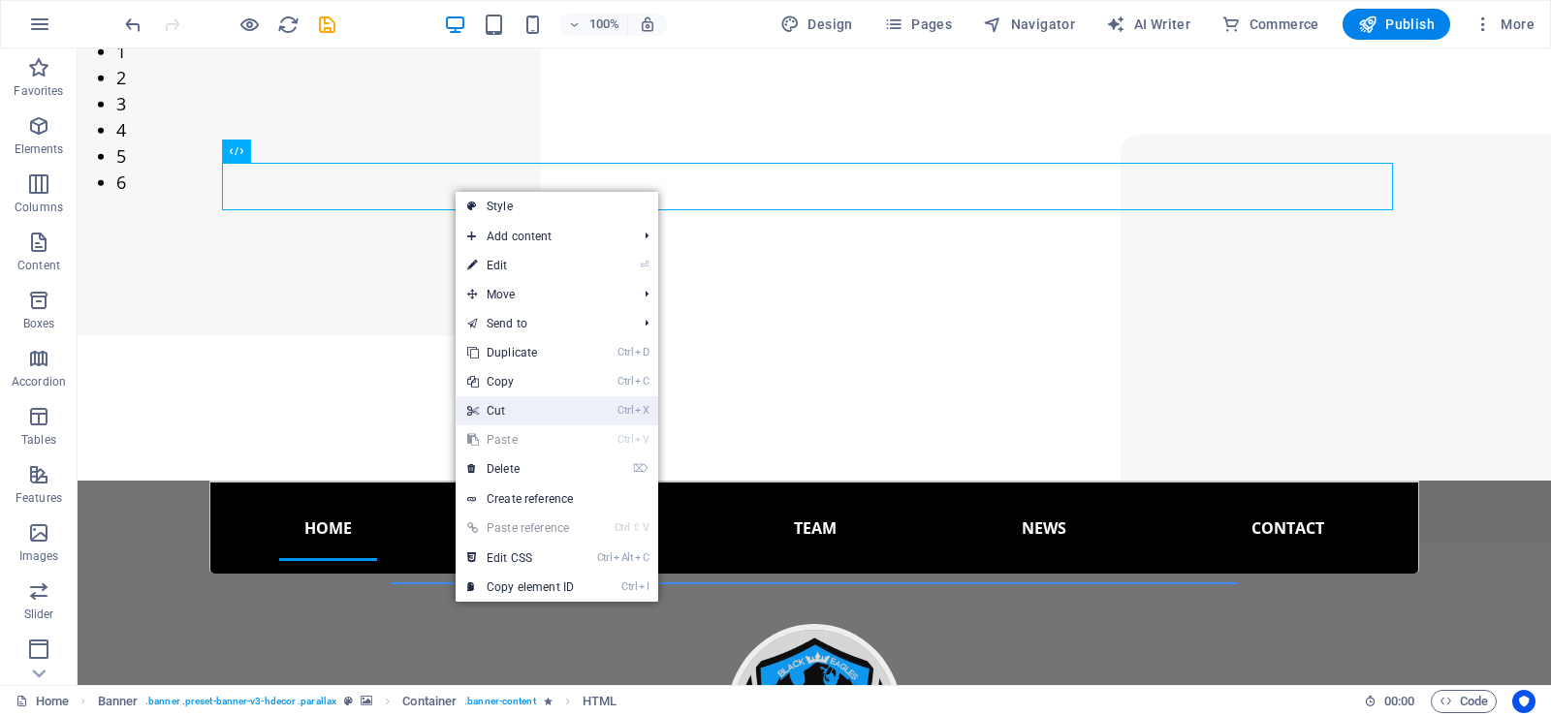
click at [516, 405] on link "Ctrl X Cut" at bounding box center [521, 410] width 130 height 29
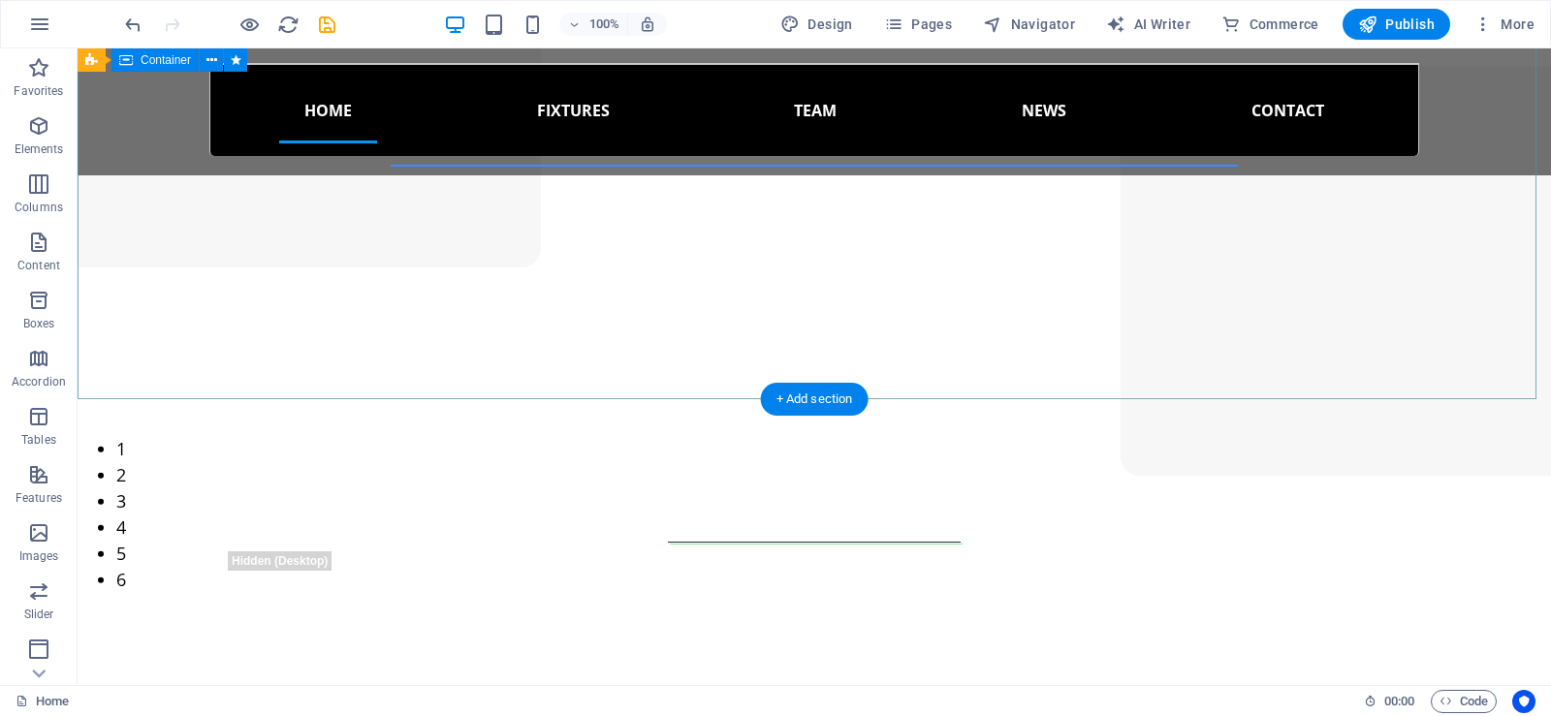
scroll to position [733, 0]
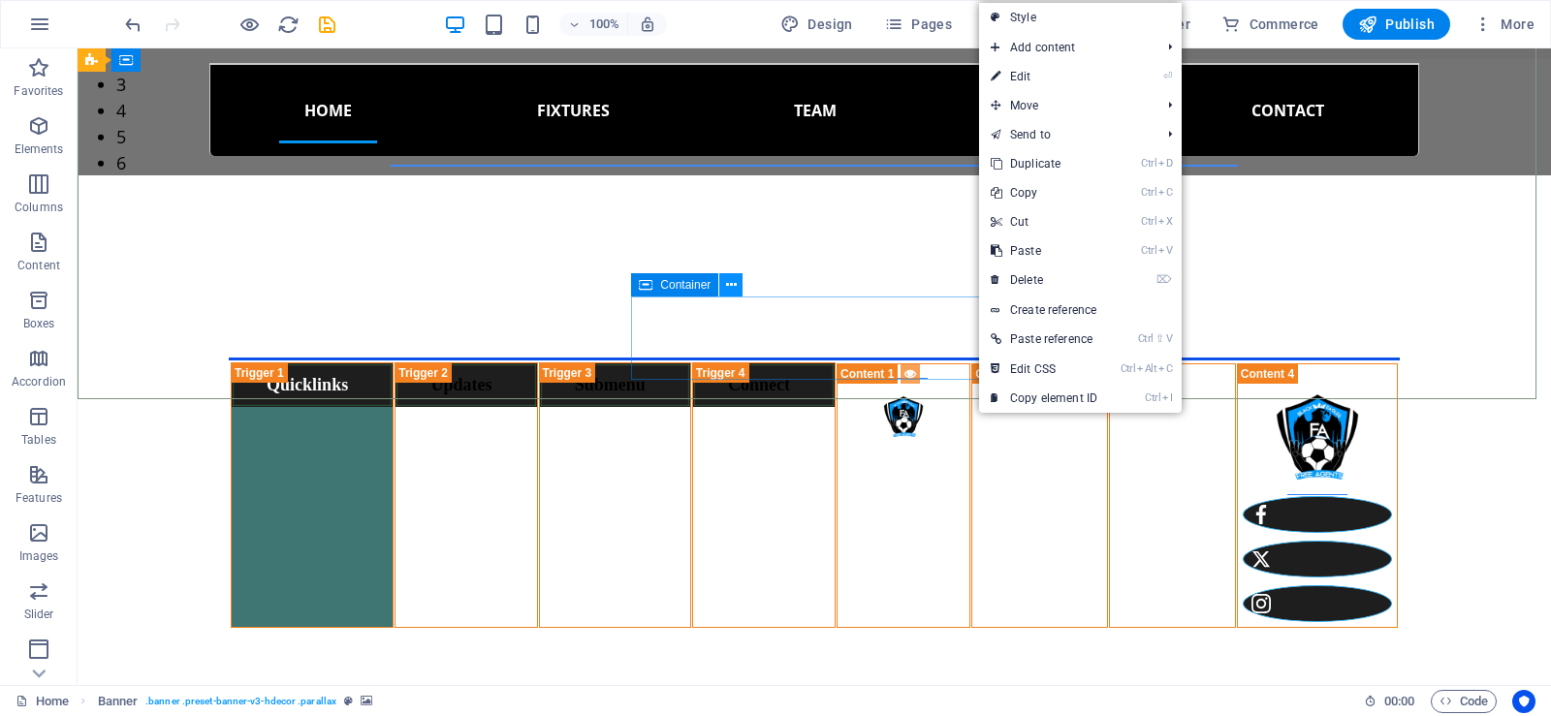
click at [732, 277] on icon at bounding box center [731, 285] width 11 height 20
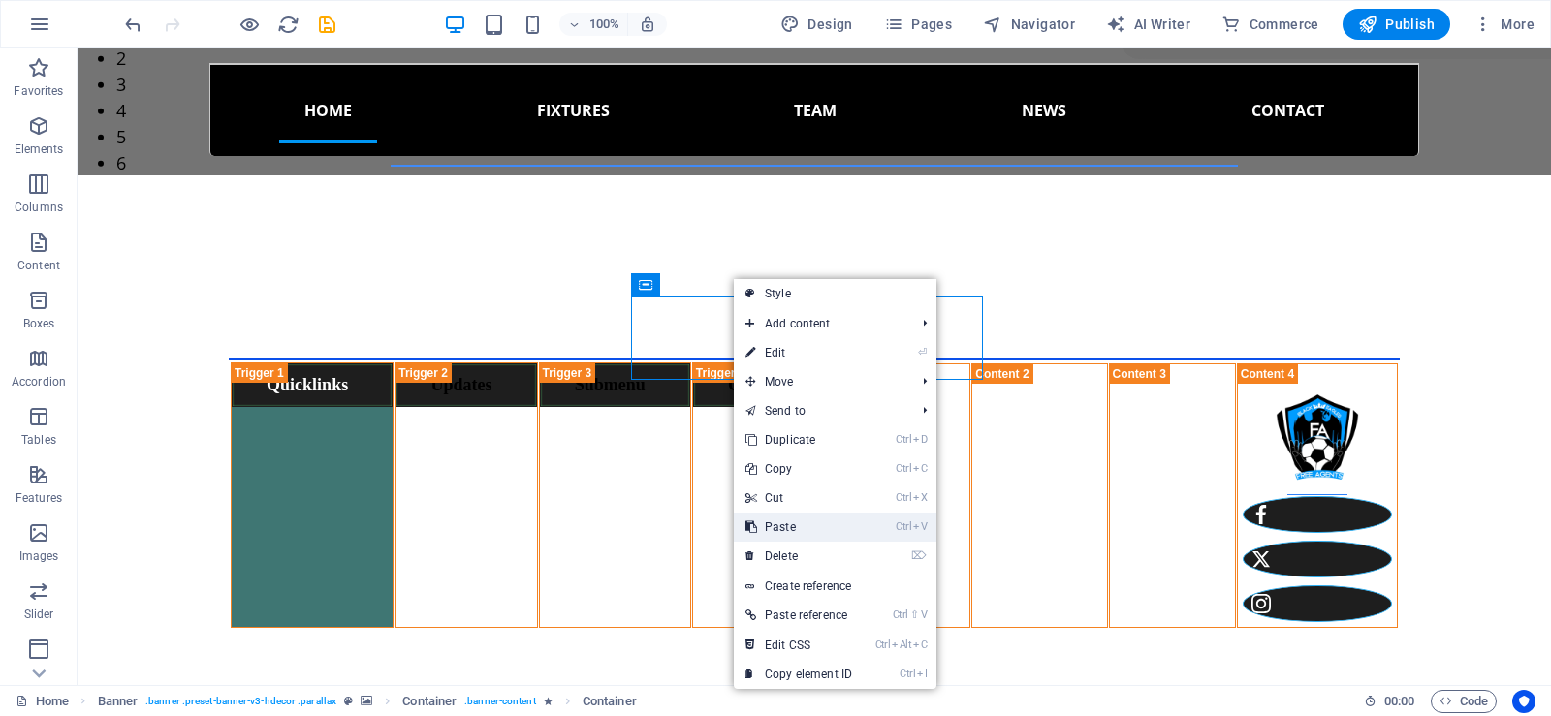
click at [794, 525] on link "Ctrl V Paste" at bounding box center [799, 527] width 130 height 29
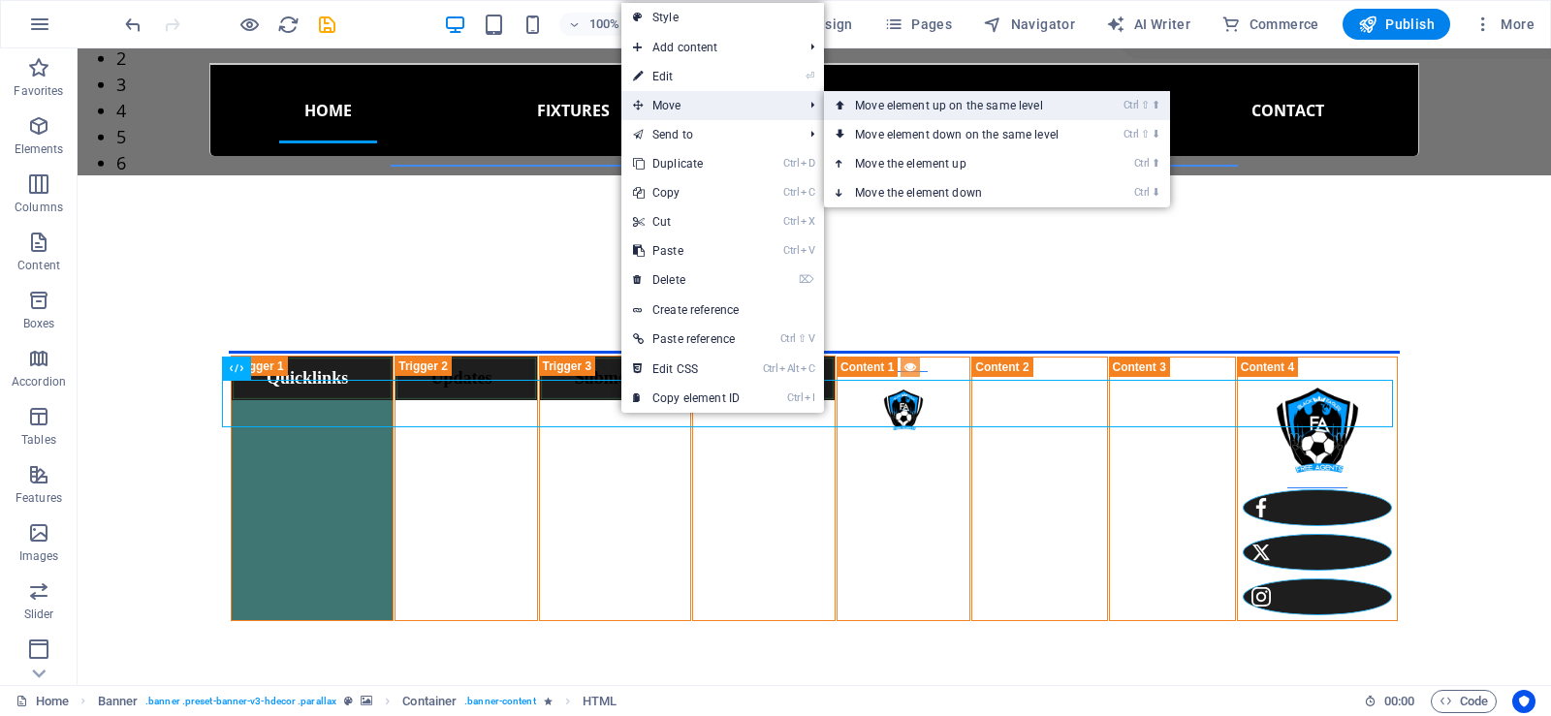
click at [844, 110] on icon at bounding box center [841, 105] width 10 height 29
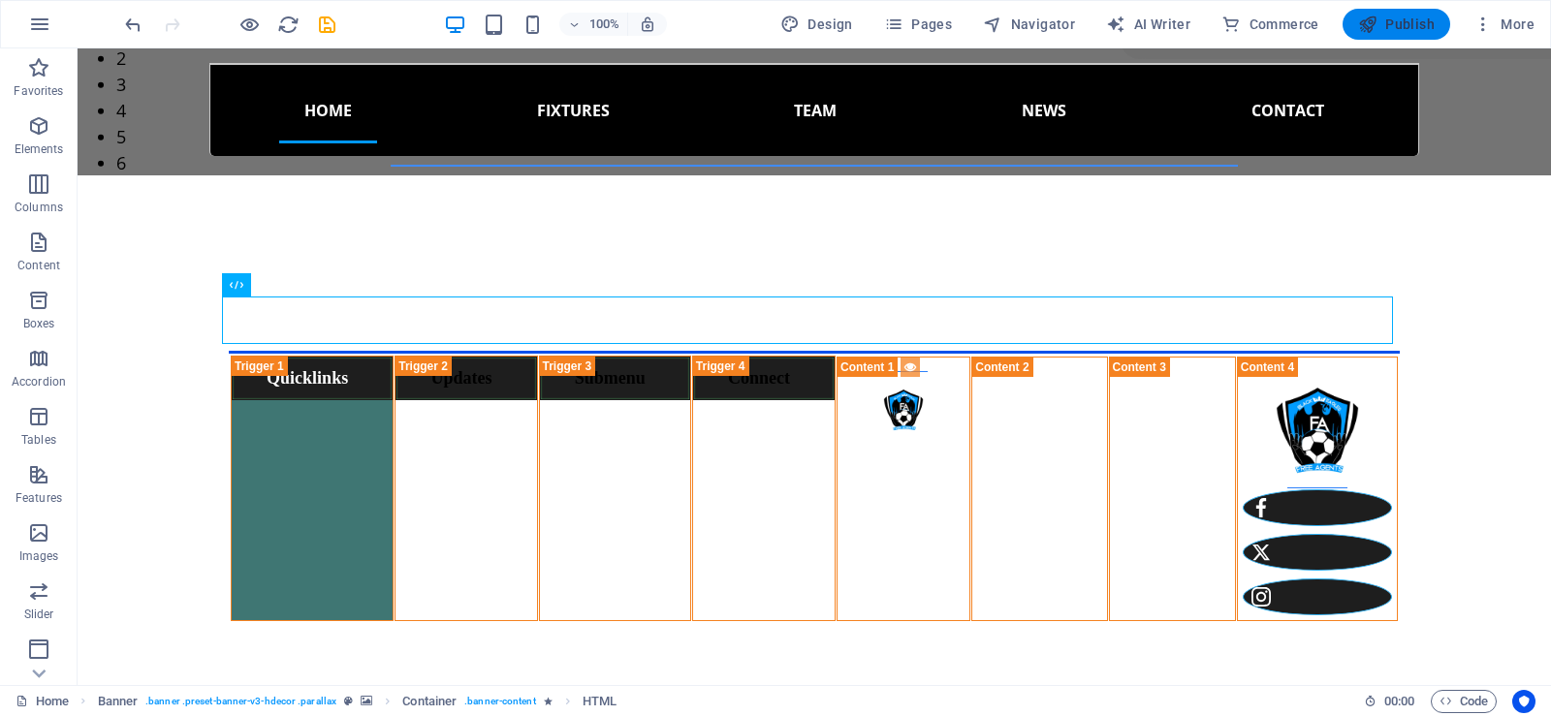
click at [1386, 18] on span "Publish" at bounding box center [1396, 24] width 77 height 19
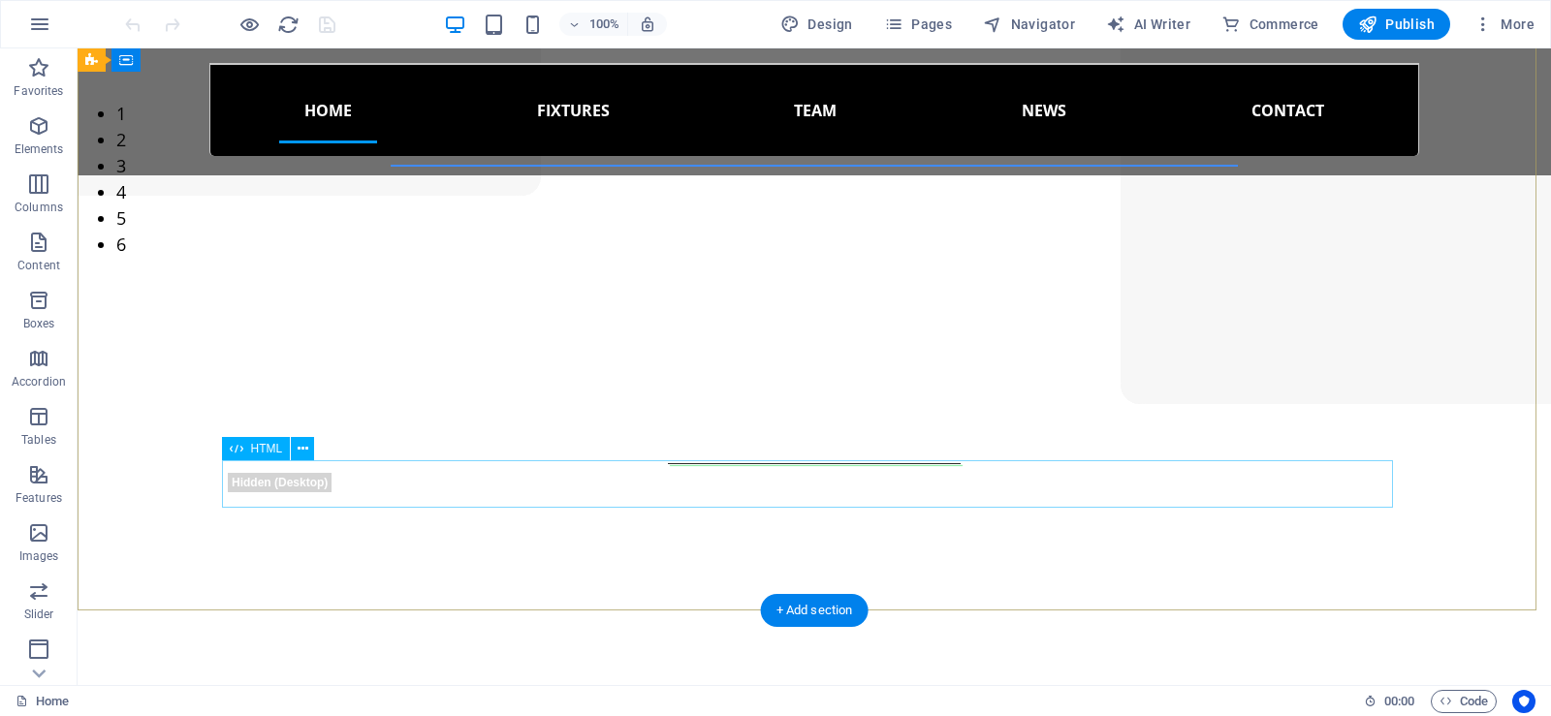
scroll to position [582, 0]
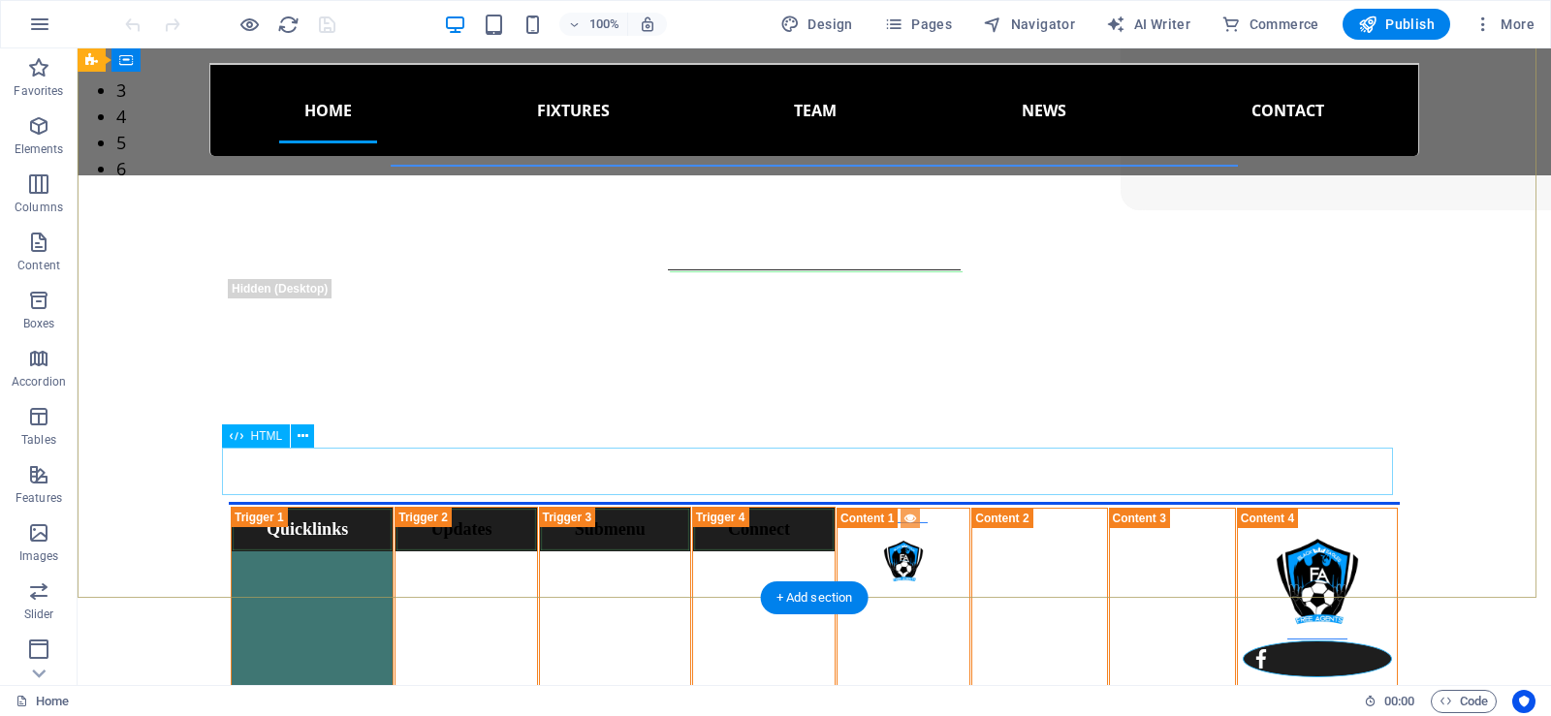
drag, startPoint x: 651, startPoint y: 471, endPoint x: 730, endPoint y: 520, distance: 92.3
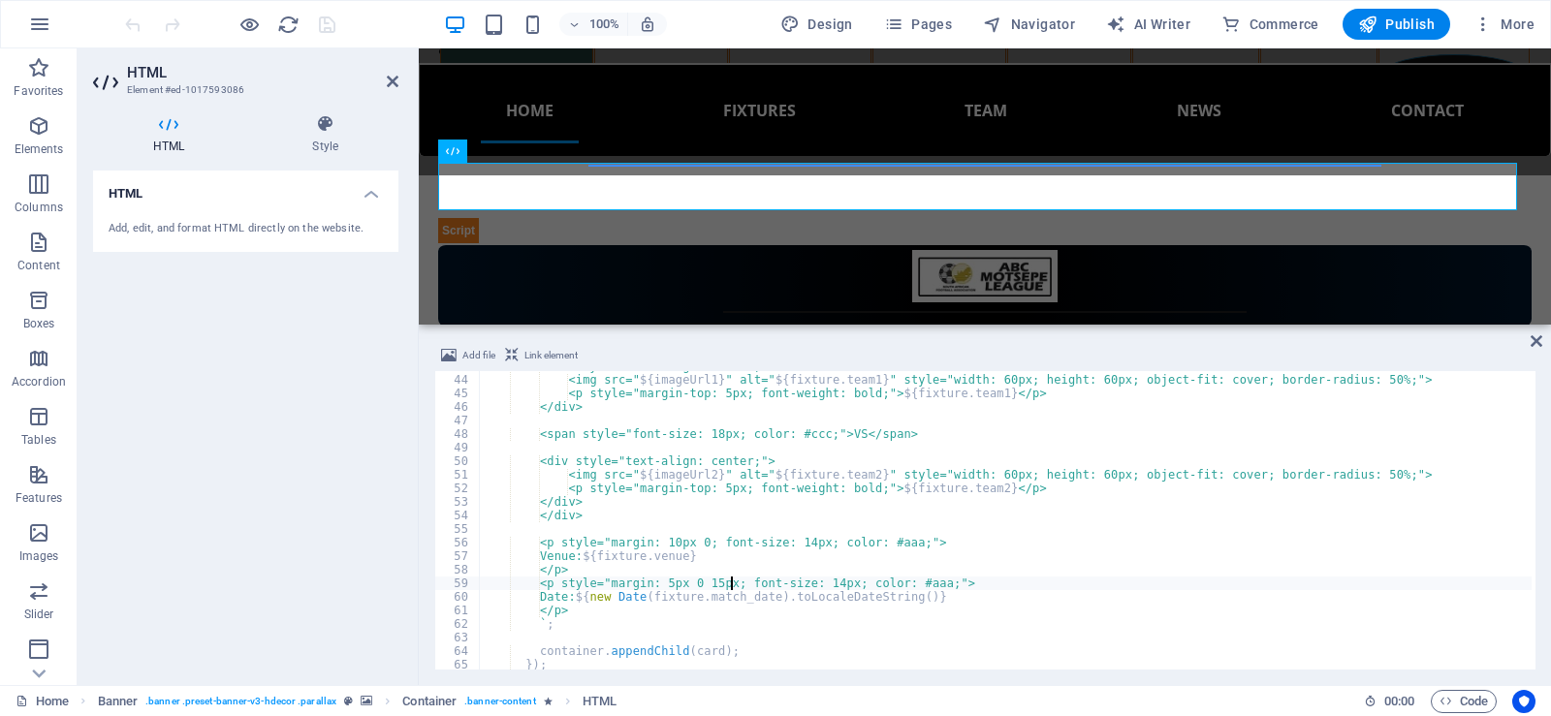
click at [731, 583] on div "<div style="text-align: center;"> <img src=" ${ imageUrl1 } " alt=" ${ fixture …" at bounding box center [1005, 523] width 1053 height 326
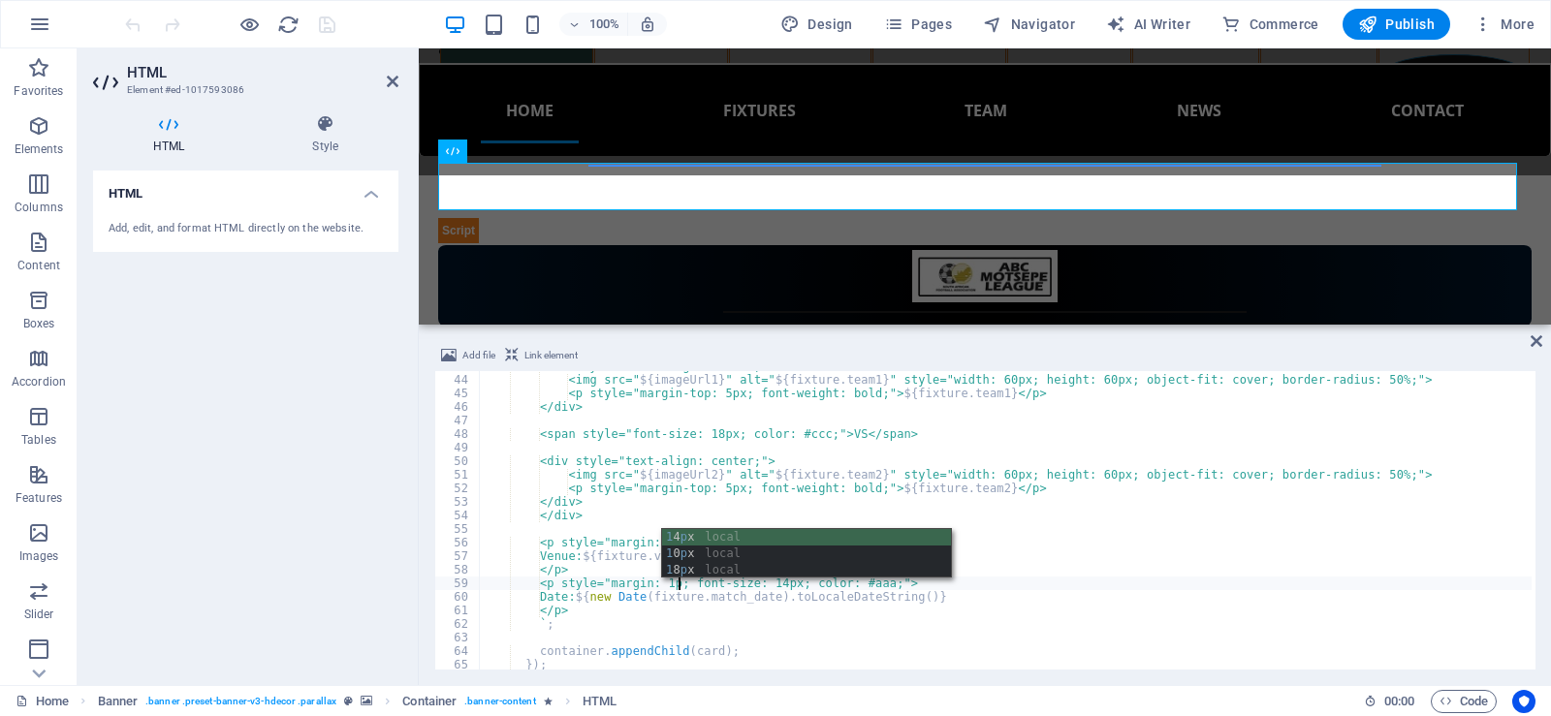
scroll to position [0, 16]
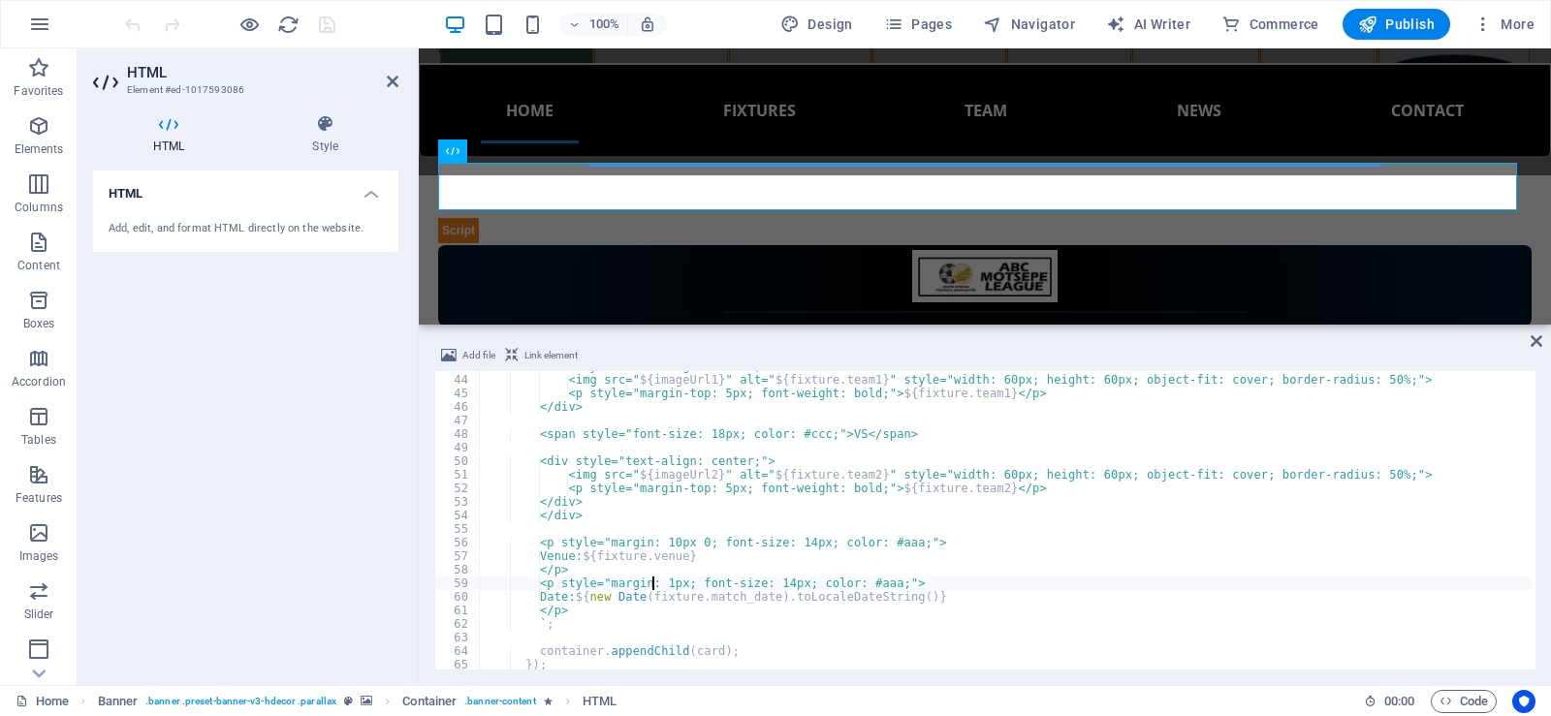
click at [650, 585] on div "<div style="text-align: center;"> <img src=" ${ imageUrl1 } " alt=" ${ fixture …" at bounding box center [1005, 523] width 1053 height 326
click at [597, 597] on div "<div style="text-align: center;"> <img src=" ${ imageUrl1 } " alt=" ${ fixture …" at bounding box center [1005, 523] width 1053 height 326
click at [603, 557] on div "<div style="text-align: center;"> <img src=" ${ imageUrl1 } " alt=" ${ fixture …" at bounding box center [1005, 523] width 1053 height 326
click at [607, 555] on div "<div style="text-align: center;"> <img src=" ${ imageUrl1 } " alt=" ${ fixture …" at bounding box center [1005, 523] width 1053 height 326
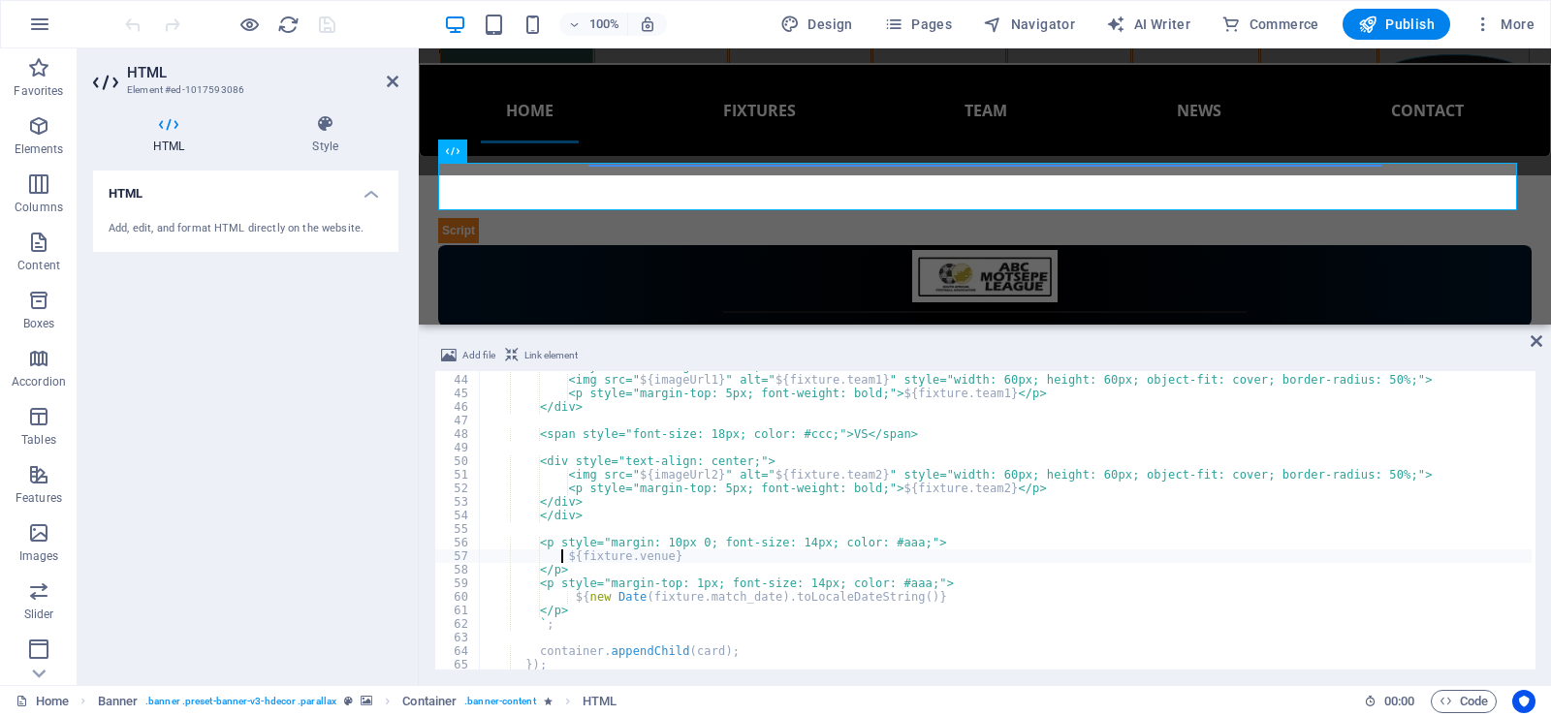
scroll to position [0, 8]
click at [680, 540] on div "<div style="text-align: center;"> <img src=" ${ imageUrl1 } " alt=" ${ fixture …" at bounding box center [1005, 523] width 1053 height 326
type textarea "<p style="margin: 3px 0; font-size: 14px; color: #aaa;">"
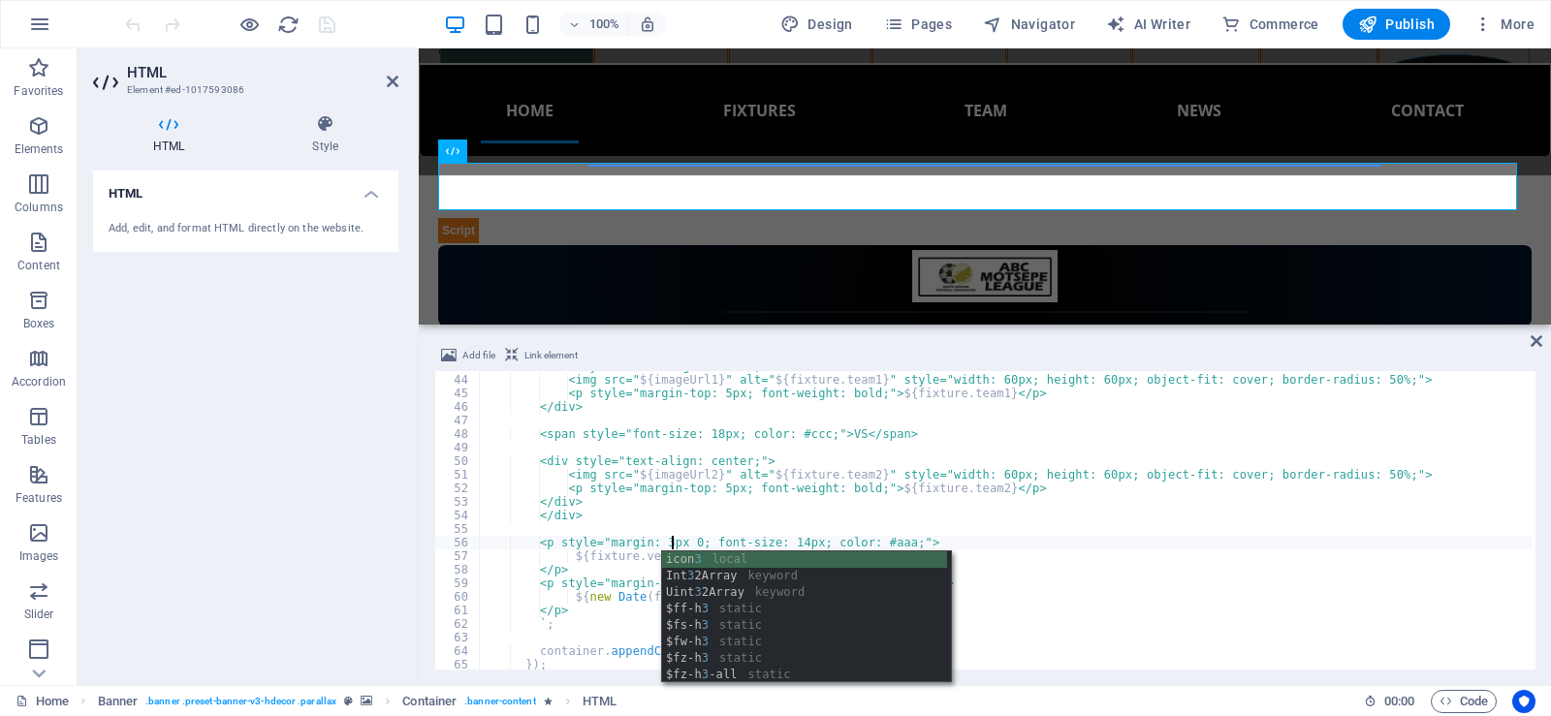
click at [1044, 524] on div "<div style="text-align: center;"> <img src=" ${ imageUrl1 } " alt=" ${ fixture …" at bounding box center [1005, 523] width 1053 height 326
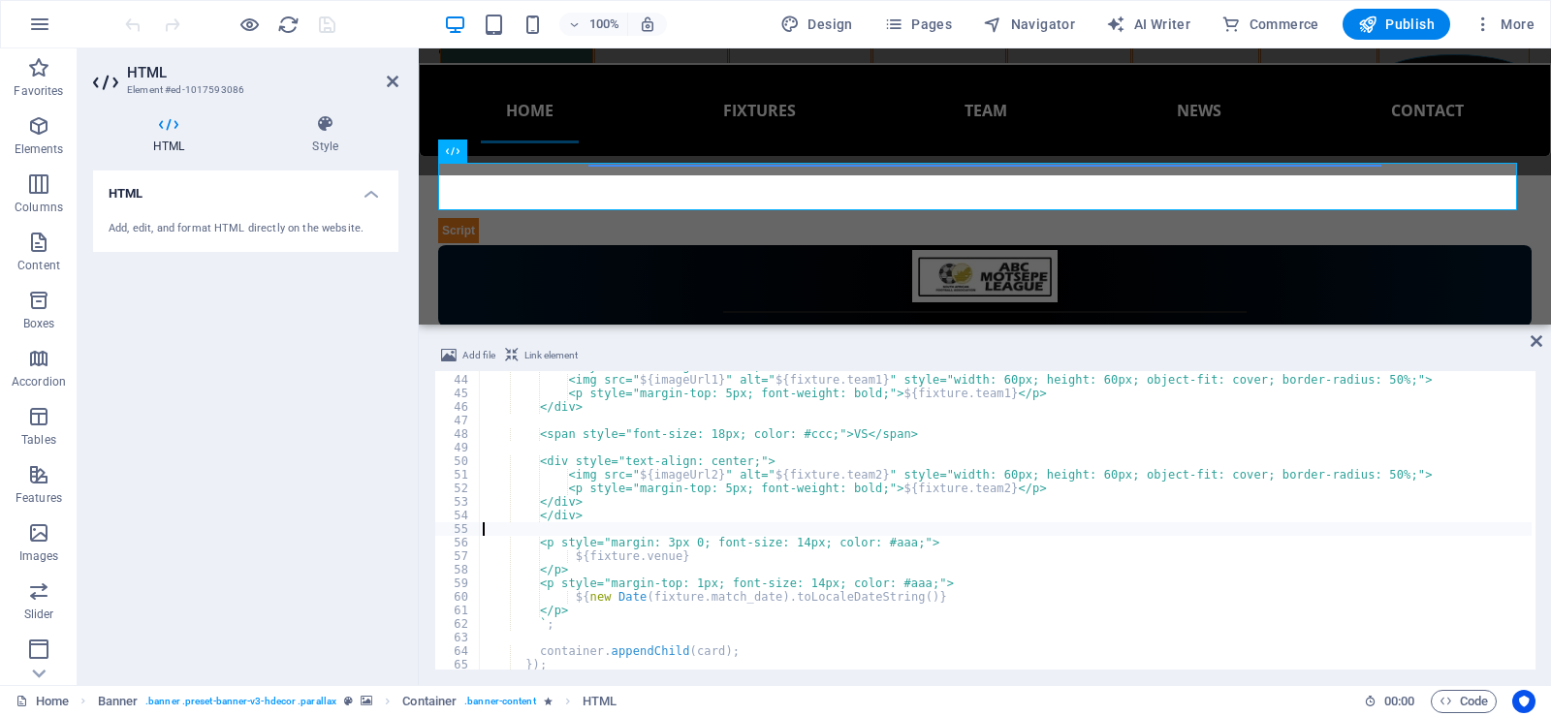
scroll to position [0, 0]
click at [894, 545] on div "<div style="text-align: center;"> <img src=" ${ imageUrl1 } " alt=" ${ fixture …" at bounding box center [1005, 523] width 1053 height 326
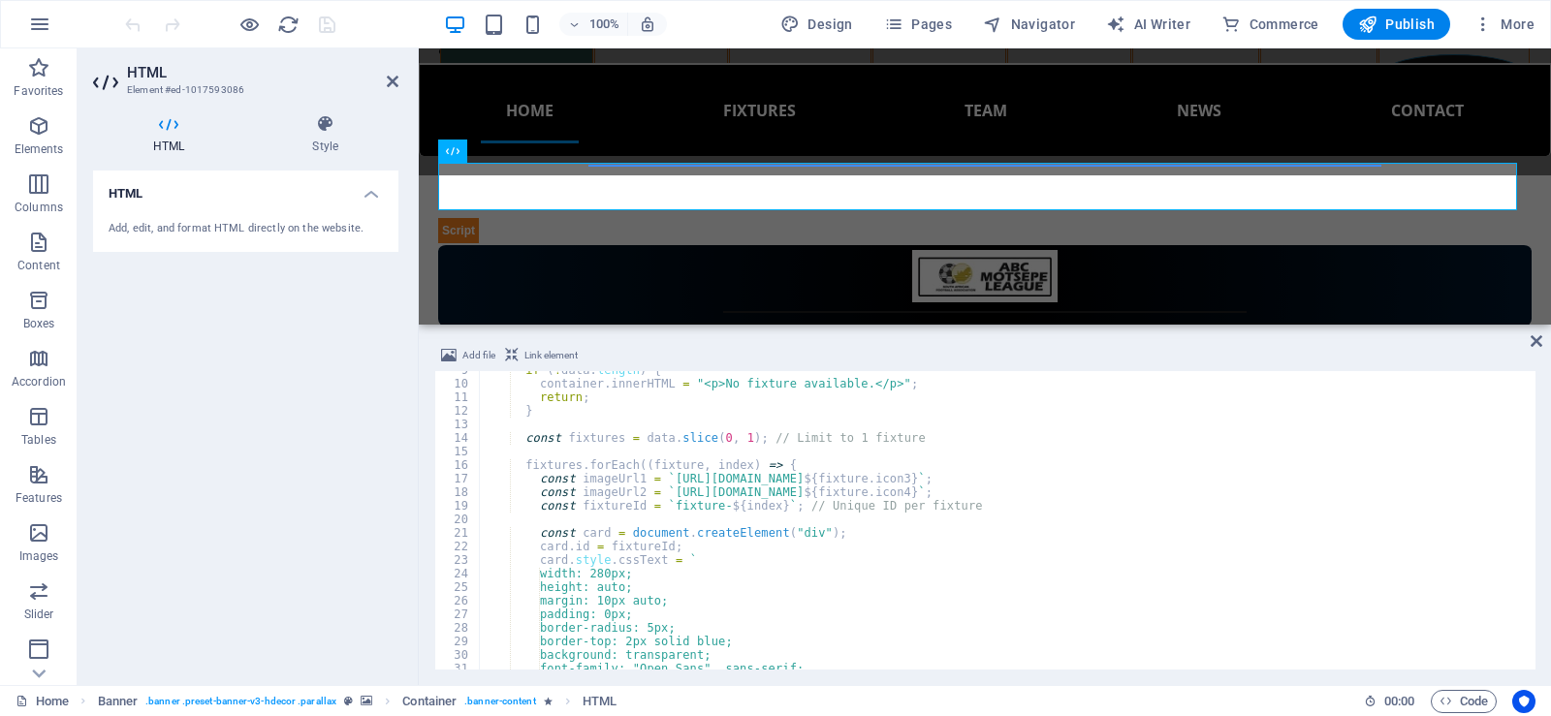
scroll to position [116, 0]
type textarea "<p style="margin: 3px 0; font-size: 14px; color: #fff;">"
drag, startPoint x: 390, startPoint y: 79, endPoint x: 312, endPoint y: 31, distance: 91.4
click at [390, 79] on icon at bounding box center [393, 82] width 12 height 16
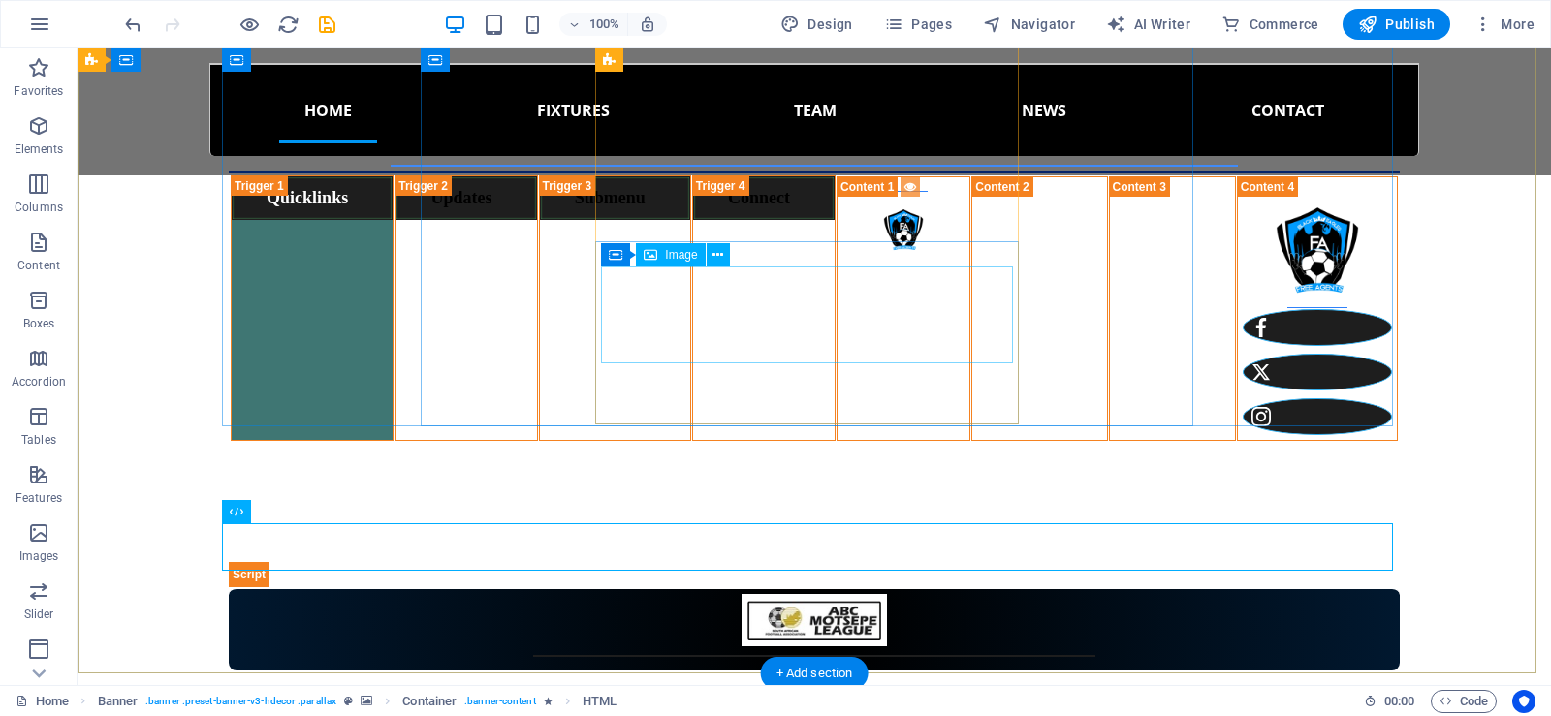
scroll to position [428, 0]
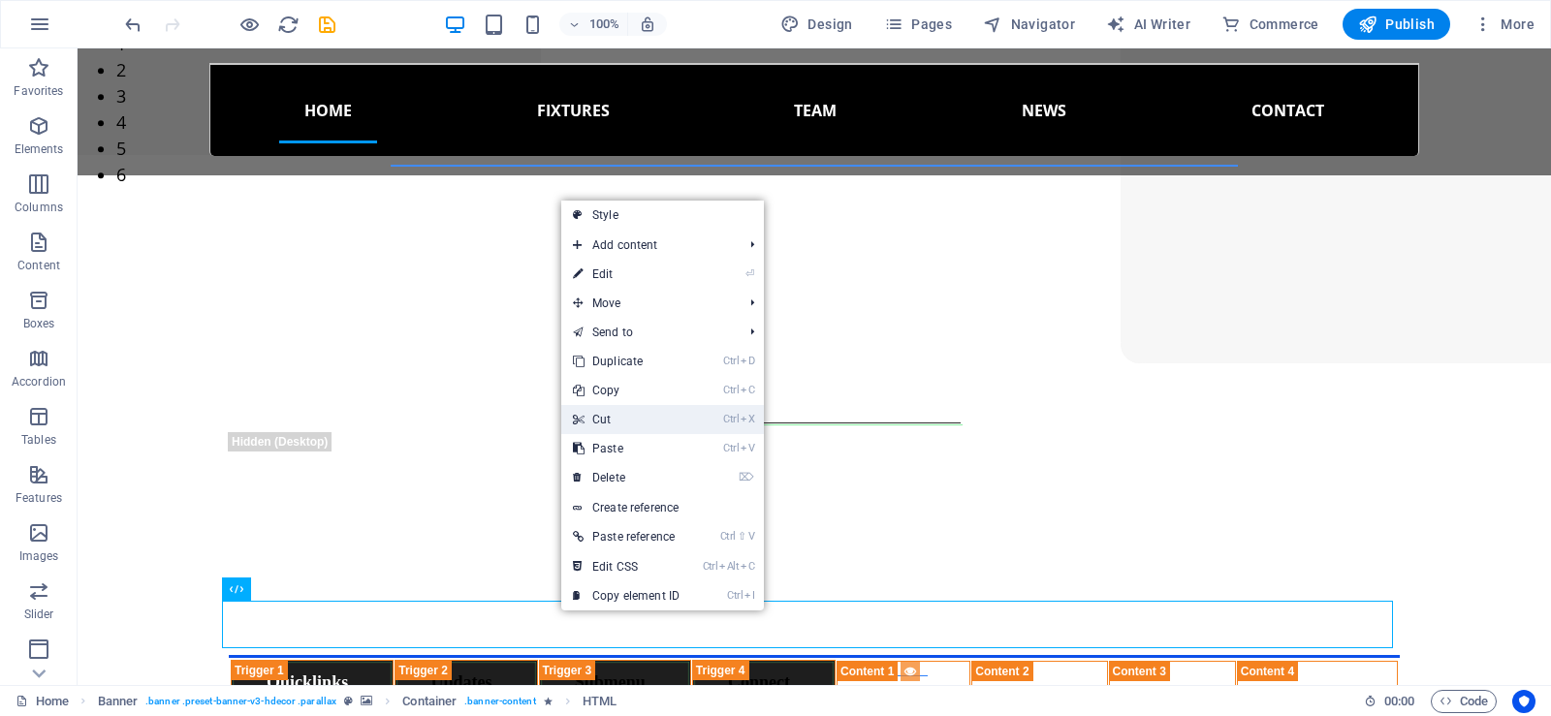
click at [610, 418] on link "Ctrl X Cut" at bounding box center [626, 419] width 130 height 29
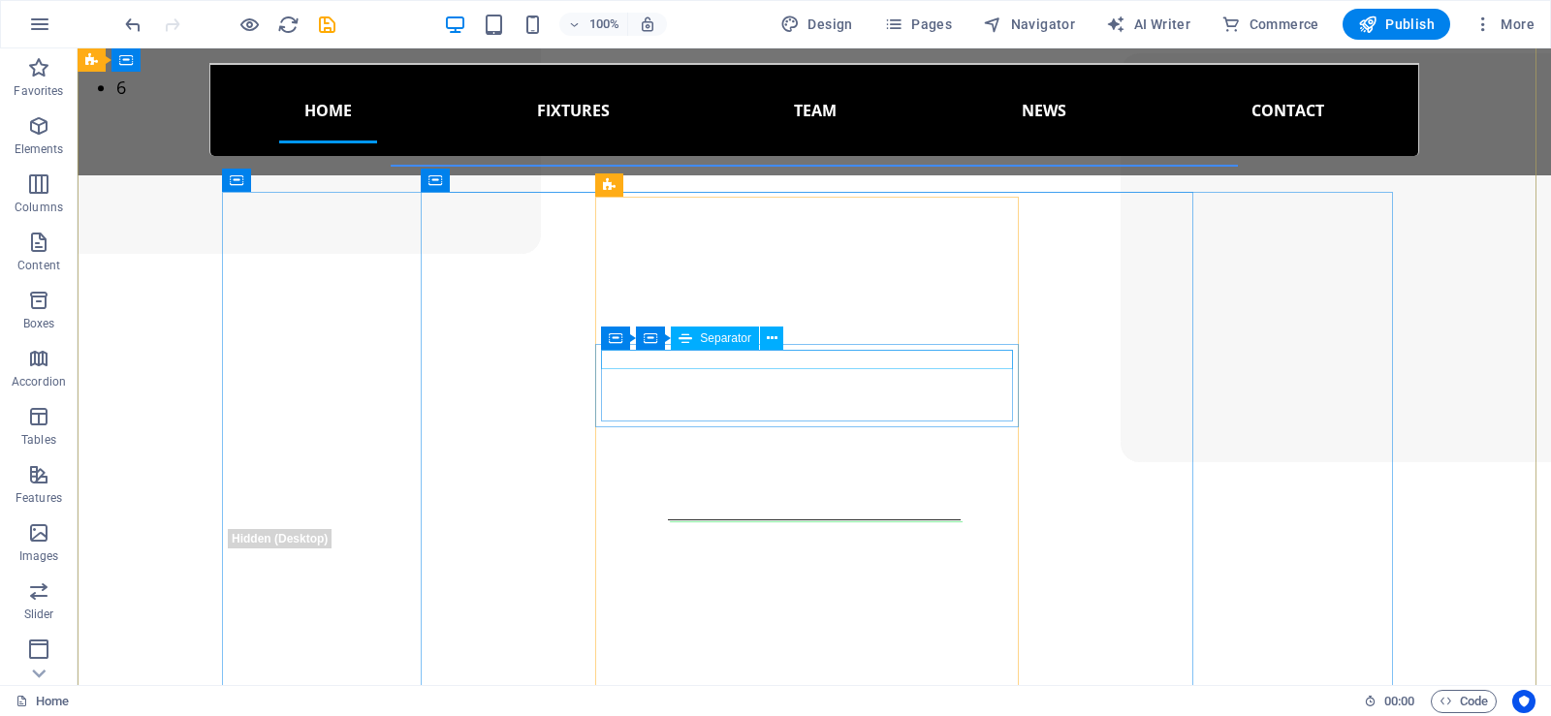
scroll to position [235, 0]
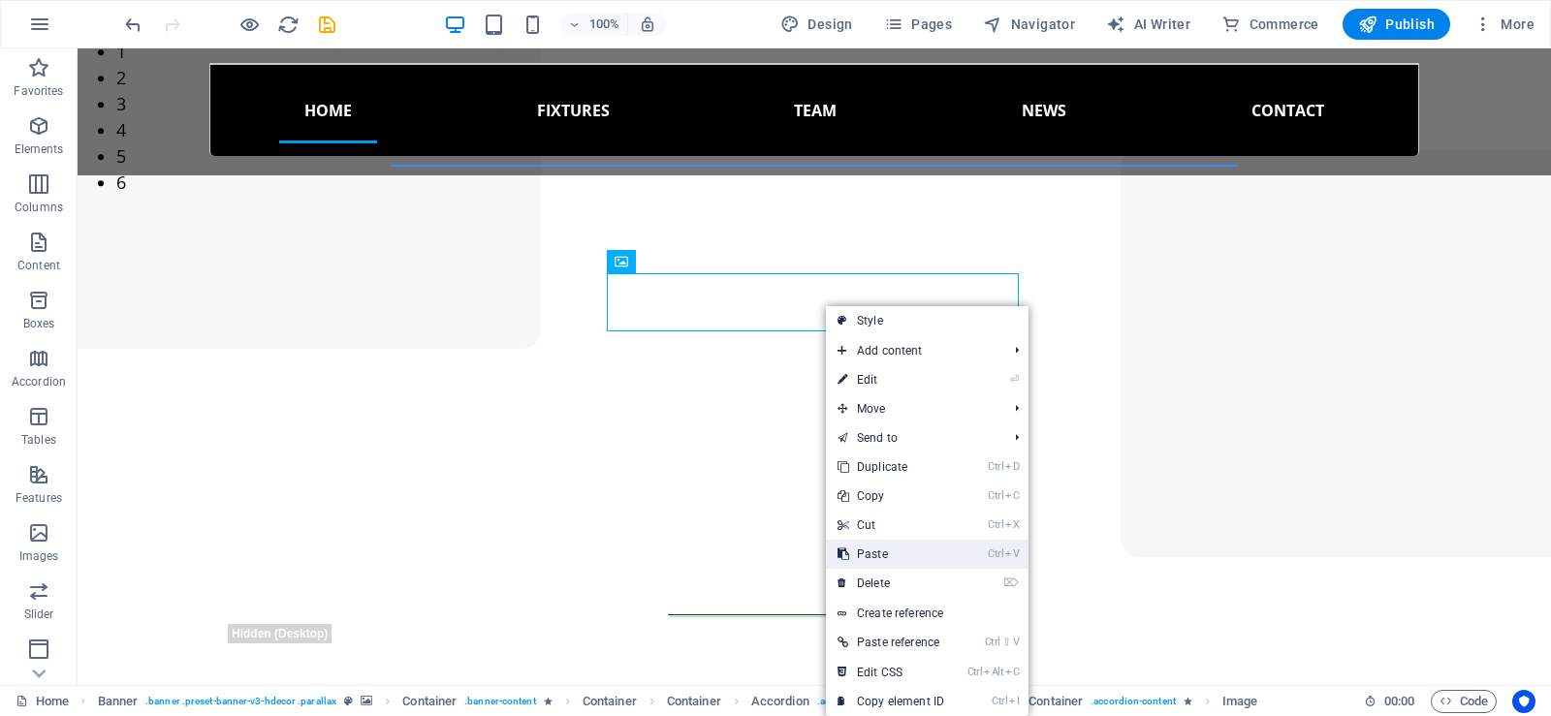
click at [874, 552] on link "Ctrl V Paste" at bounding box center [891, 554] width 130 height 29
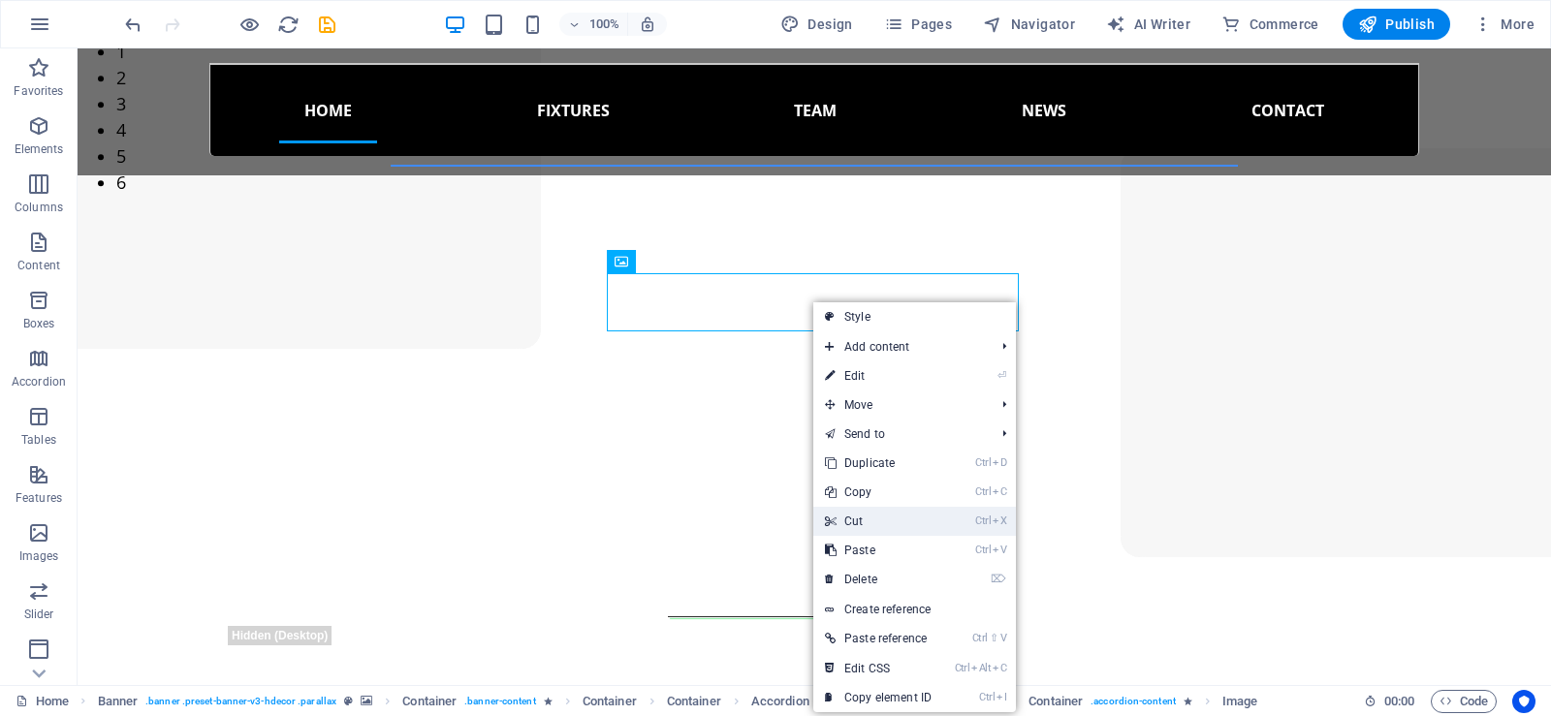
click at [867, 518] on link "Ctrl X Cut" at bounding box center [878, 521] width 130 height 29
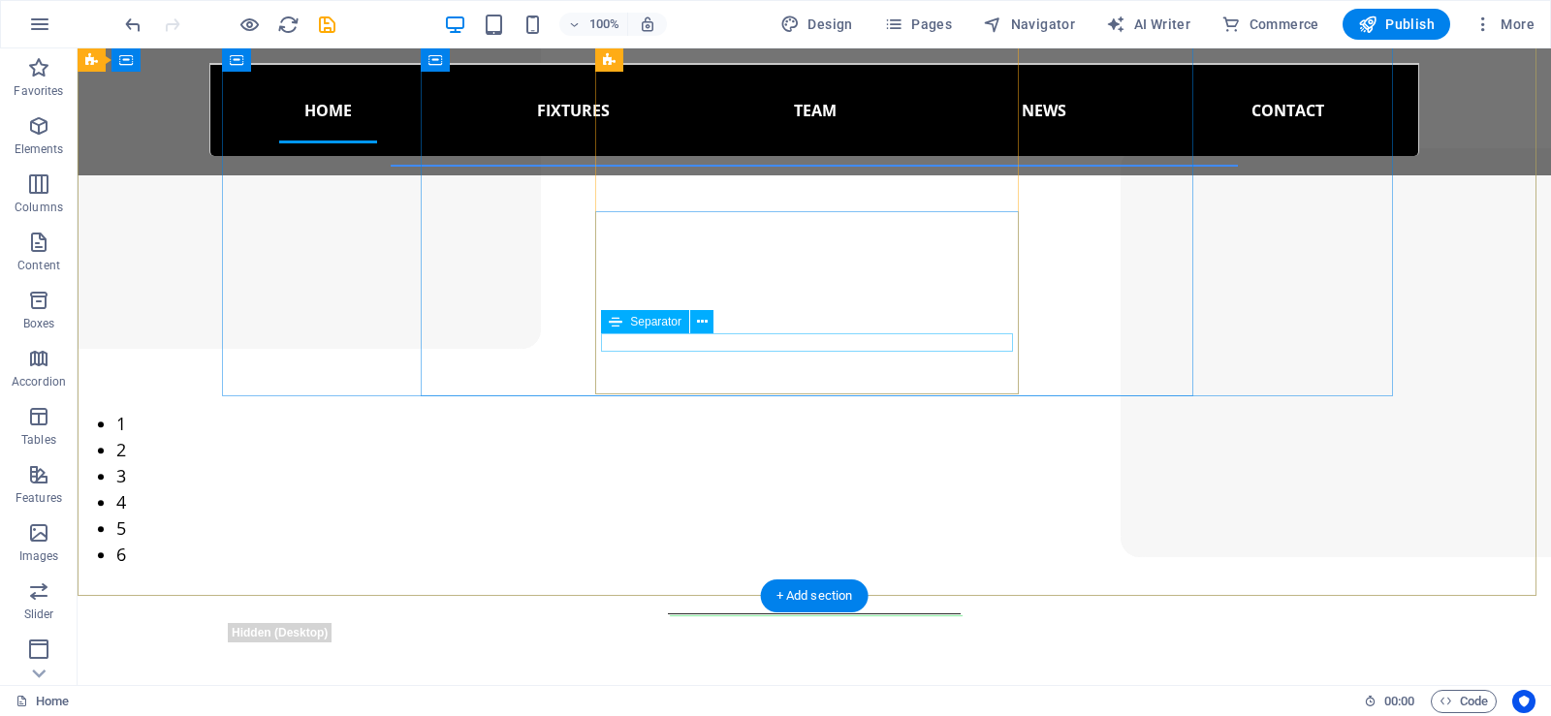
scroll to position [622, 0]
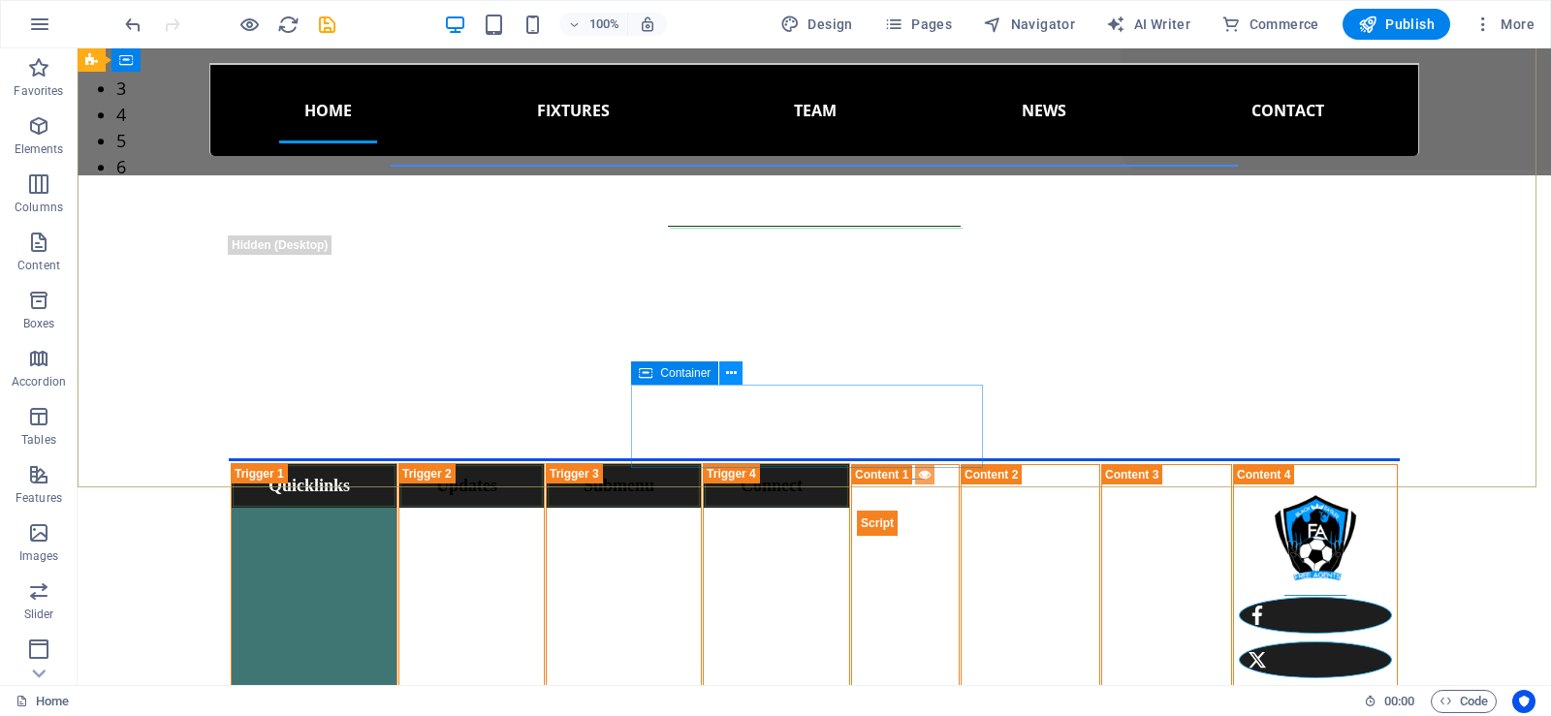
click at [732, 378] on icon at bounding box center [731, 374] width 11 height 20
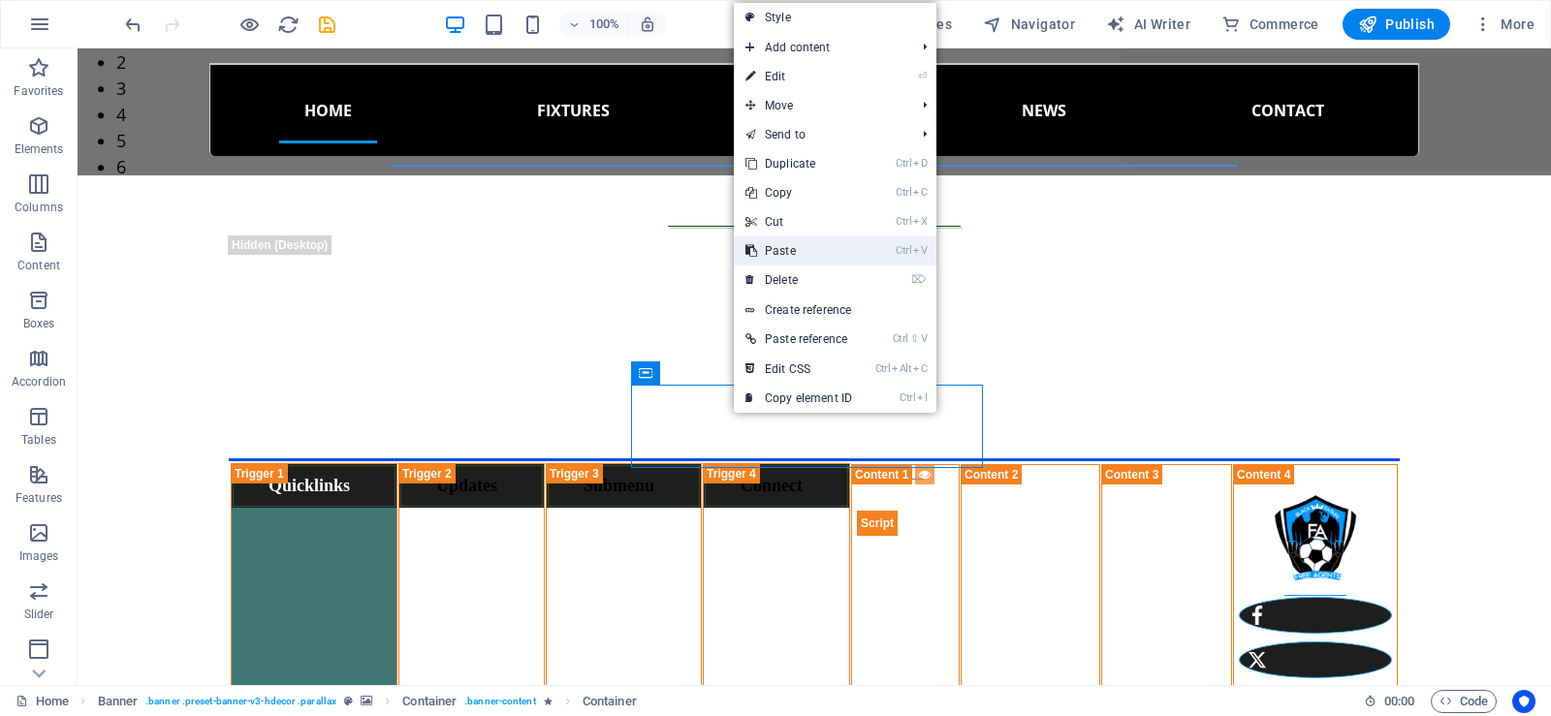
click at [786, 250] on link "Ctrl V Paste" at bounding box center [799, 251] width 130 height 29
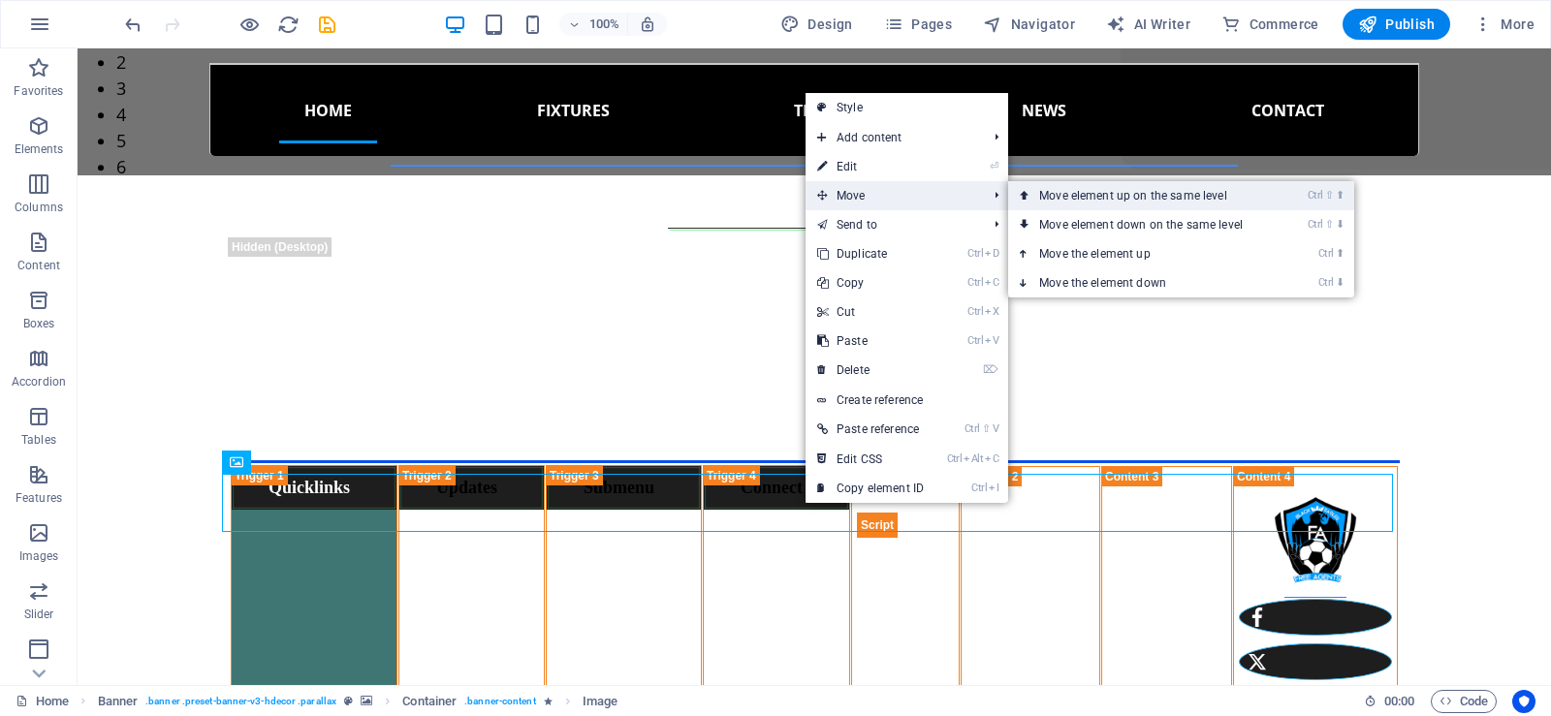
click at [1083, 196] on link "Ctrl ⇧ ⬆ Move element up on the same level" at bounding box center [1144, 195] width 273 height 29
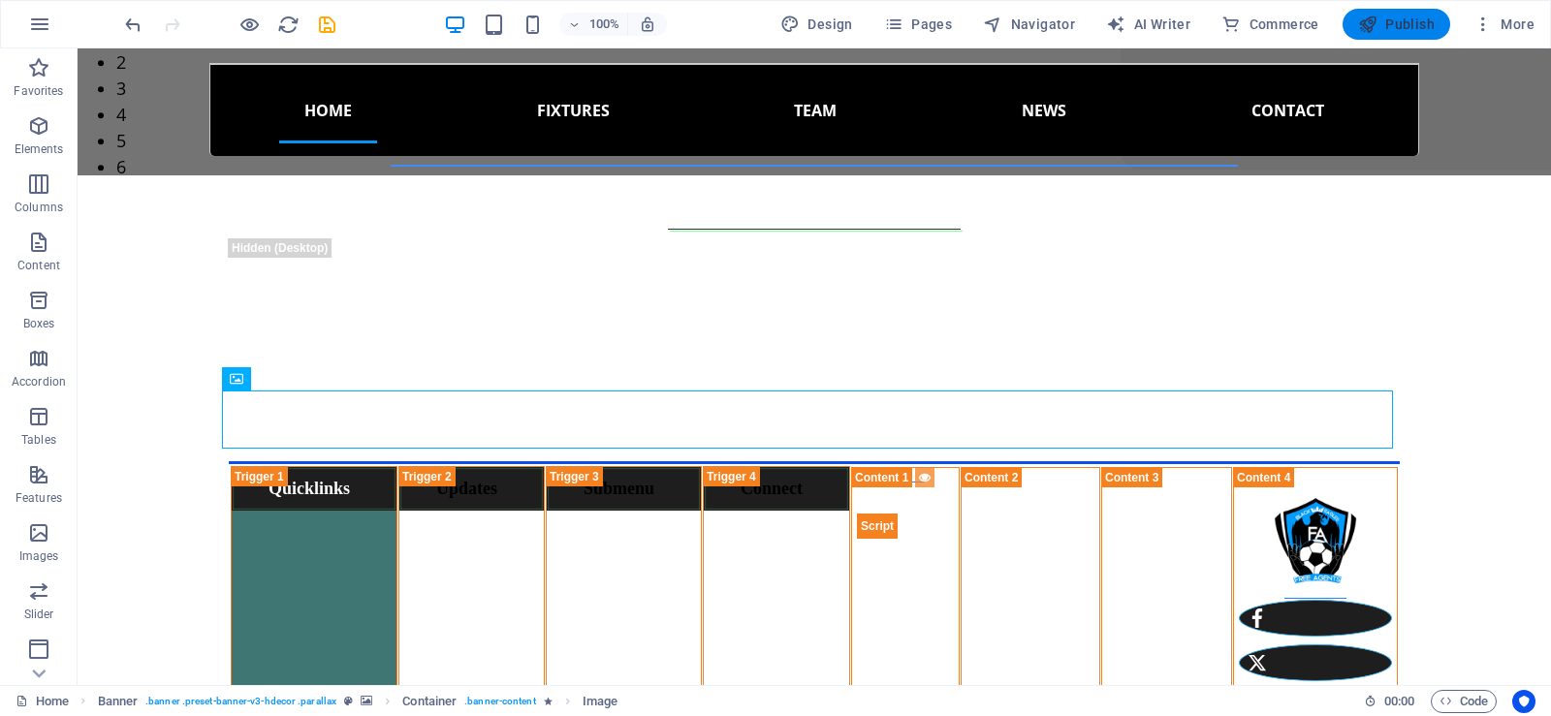
click at [1410, 17] on span "Publish" at bounding box center [1396, 24] width 77 height 19
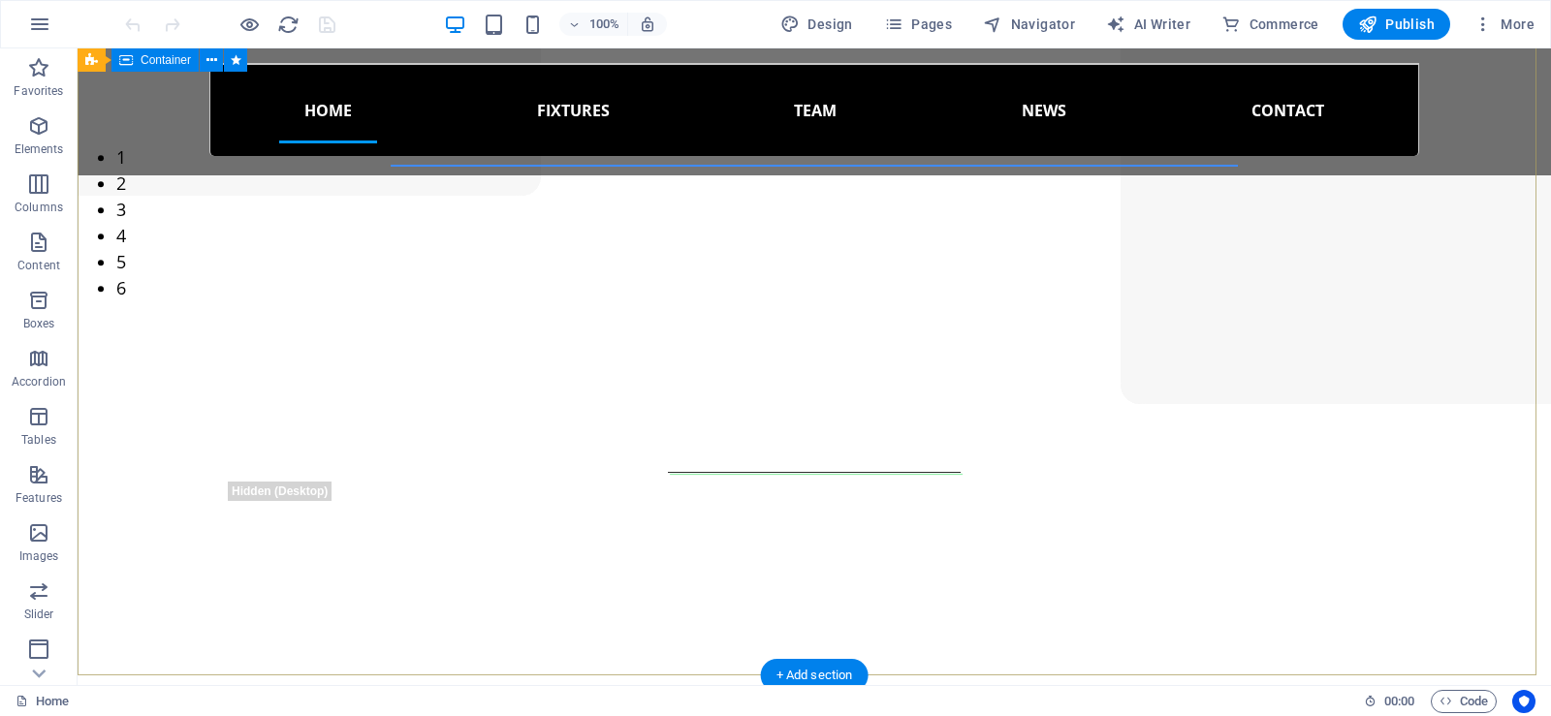
scroll to position [582, 0]
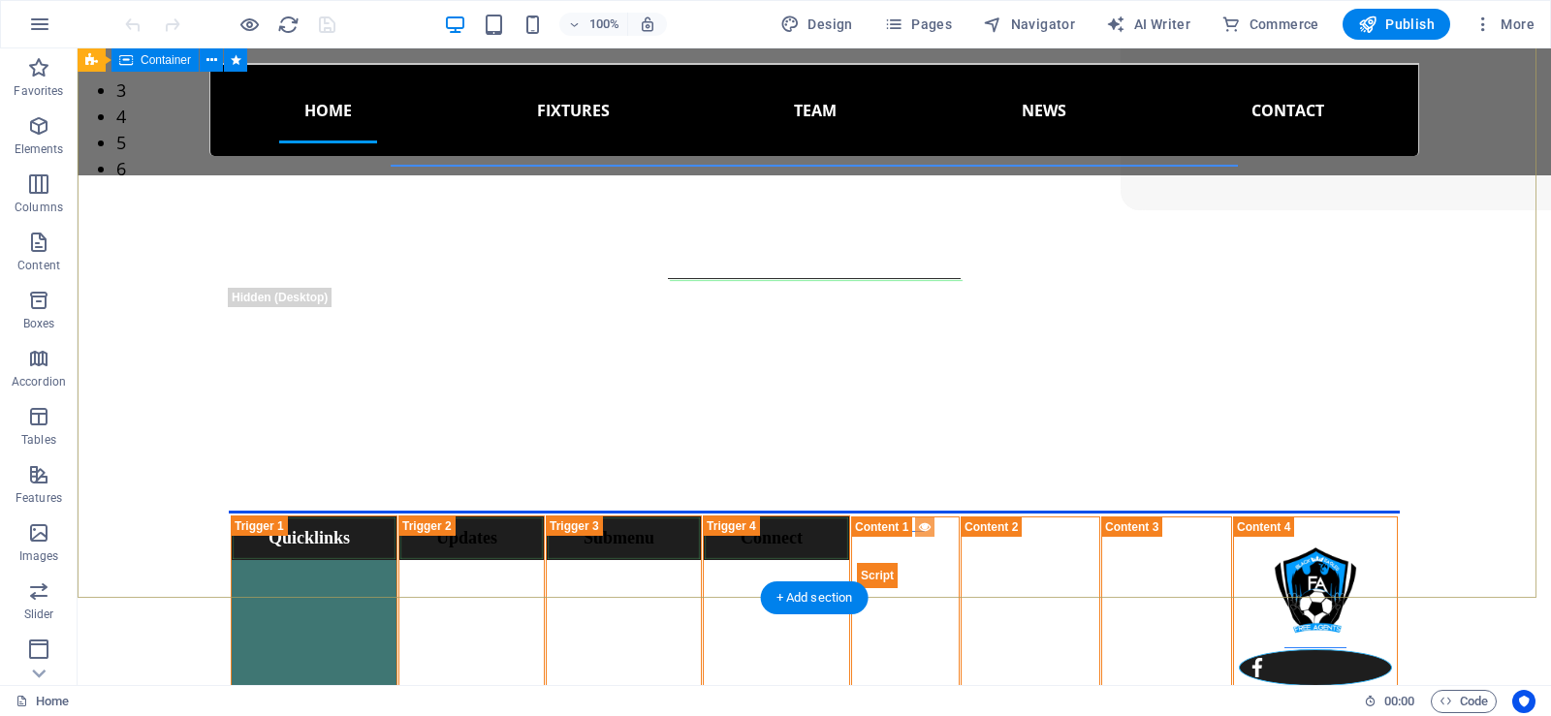
click at [866, 387] on div "Free Agents Football Club Liberating talents to the world. Quicklinks Updates F…" at bounding box center [814, 653] width 1473 height 787
click at [1045, 372] on div "Free Agents Football Club Liberating talents to the world. Quicklinks Updates F…" at bounding box center [814, 653] width 1473 height 787
drag, startPoint x: 1045, startPoint y: 372, endPoint x: 793, endPoint y: 403, distance: 253.9
click at [1045, 373] on div "Free Agents Football Club Liberating talents to the world. Quicklinks Updates F…" at bounding box center [814, 653] width 1473 height 787
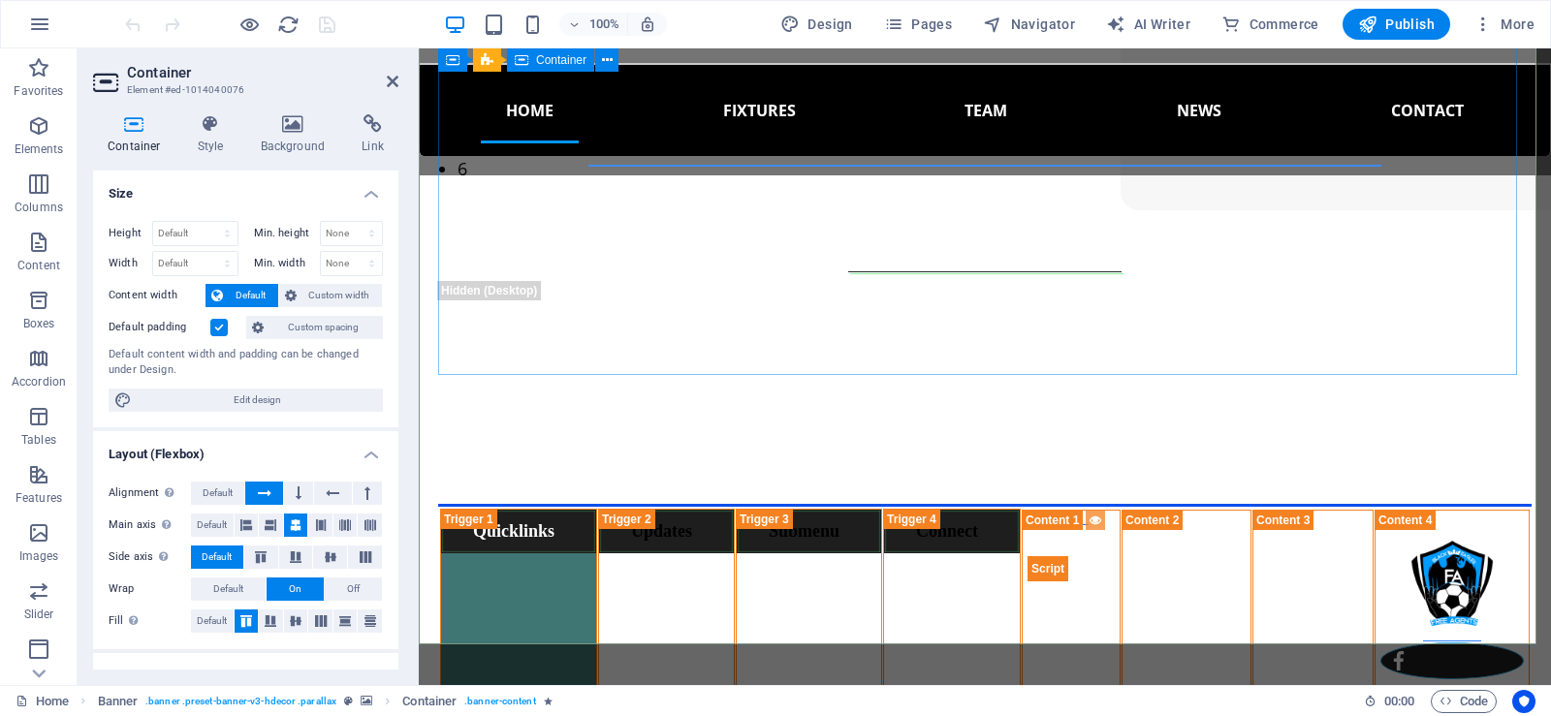
click at [1482, 504] on div "Quicklinks Updates Fixtures Results Submenu Latest Gallery Connect" at bounding box center [984, 640] width 1093 height 272
click at [206, 137] on h4 "Style" at bounding box center [214, 134] width 63 height 41
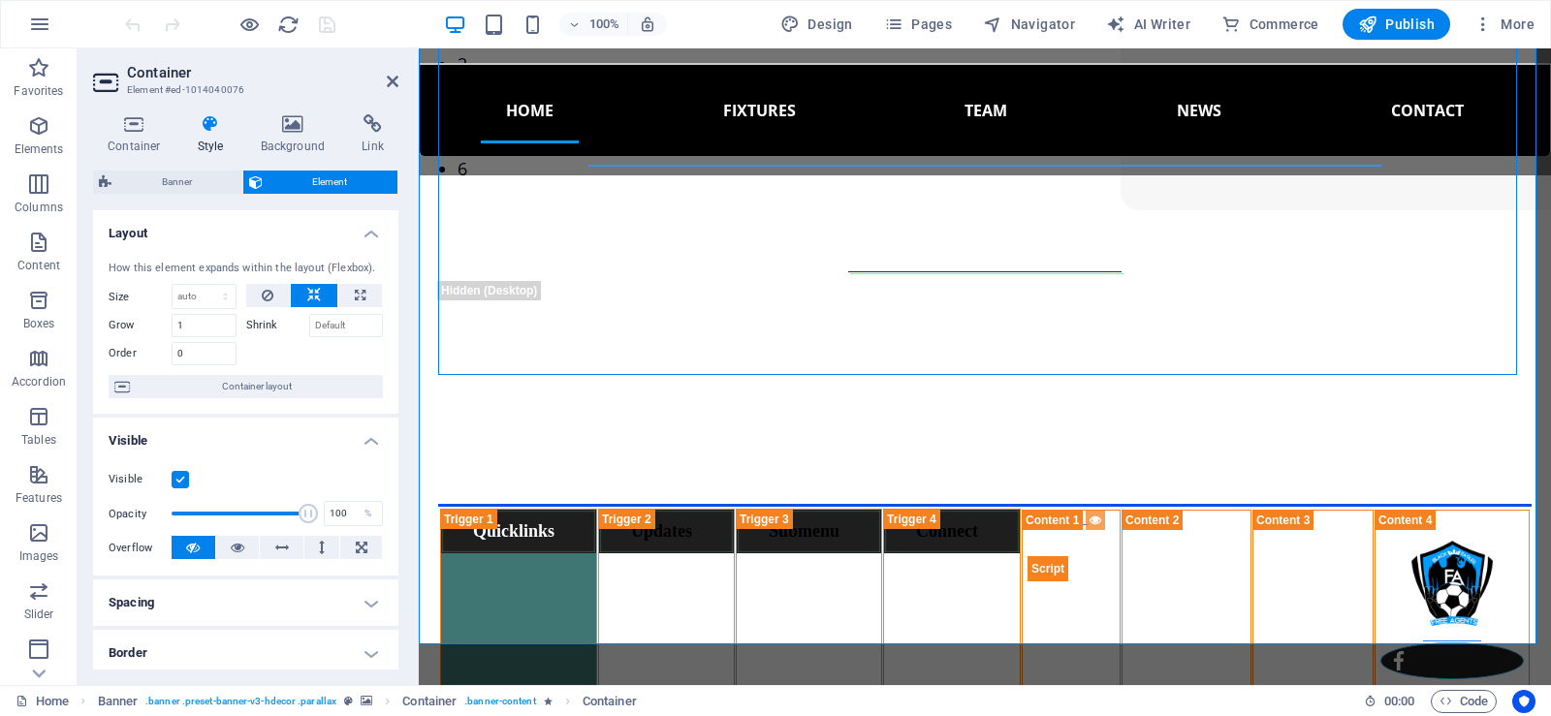
click at [361, 597] on h4 "Spacing" at bounding box center [245, 603] width 305 height 47
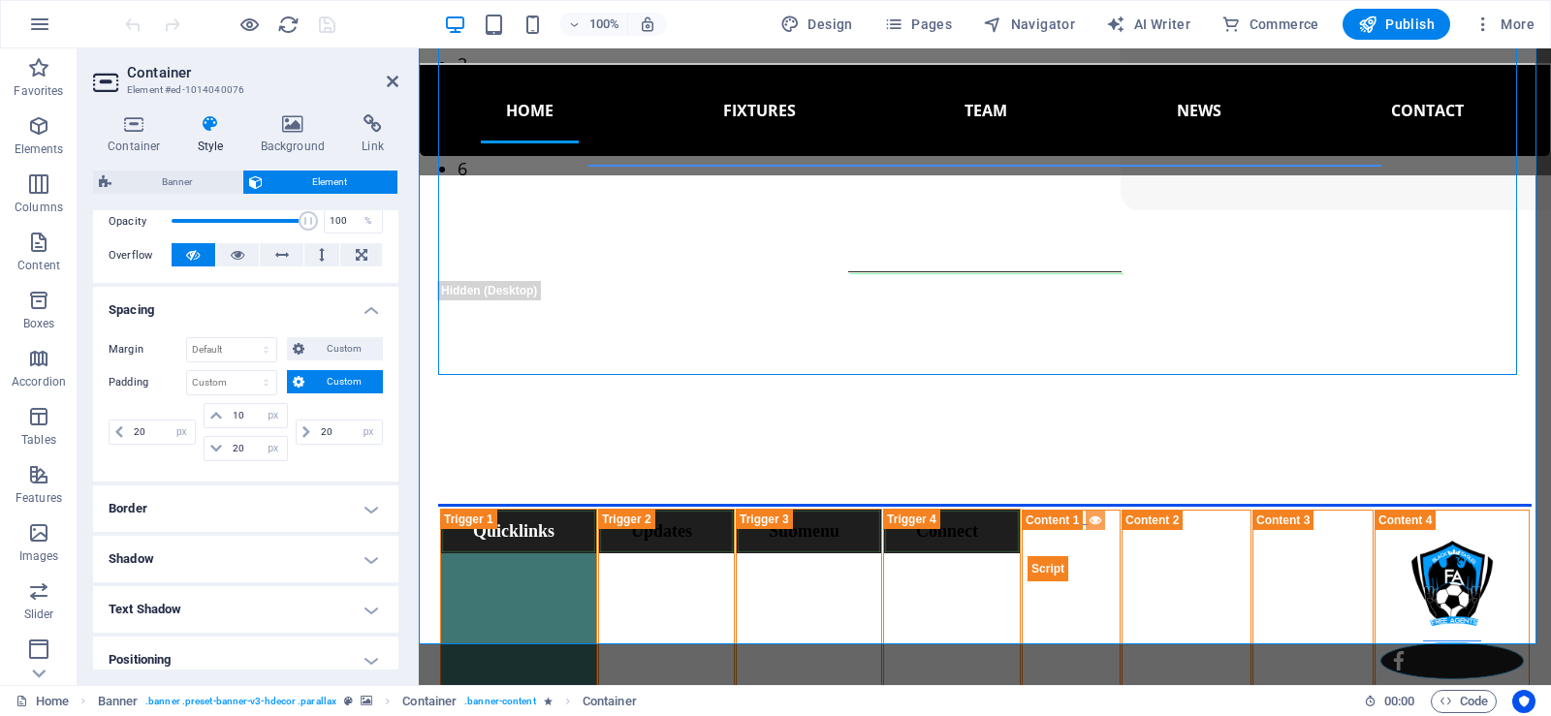
click at [451, 504] on div "Quicklinks Updates Fixtures Results Submenu Latest Gallery Connect" at bounding box center [984, 640] width 1093 height 272
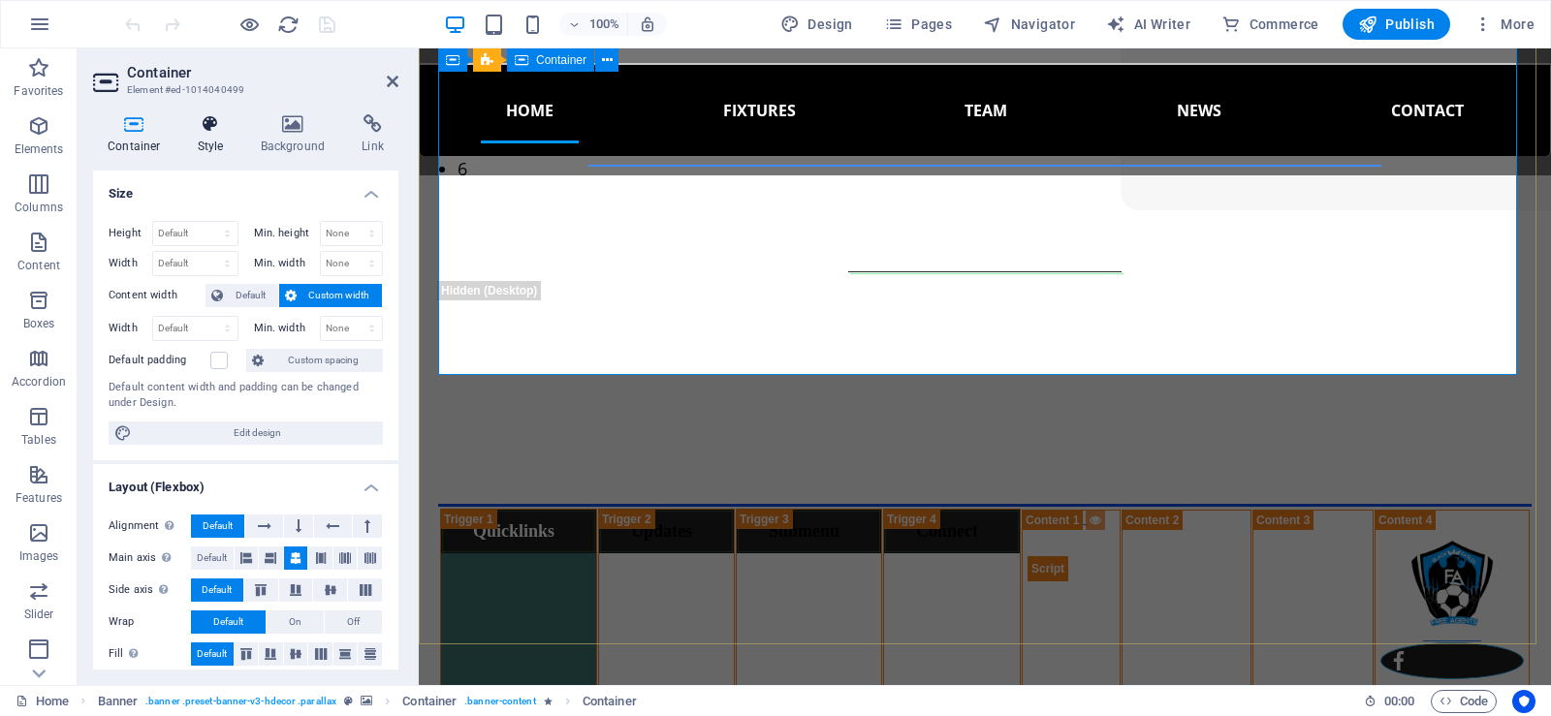
click at [208, 138] on h4 "Style" at bounding box center [214, 134] width 63 height 41
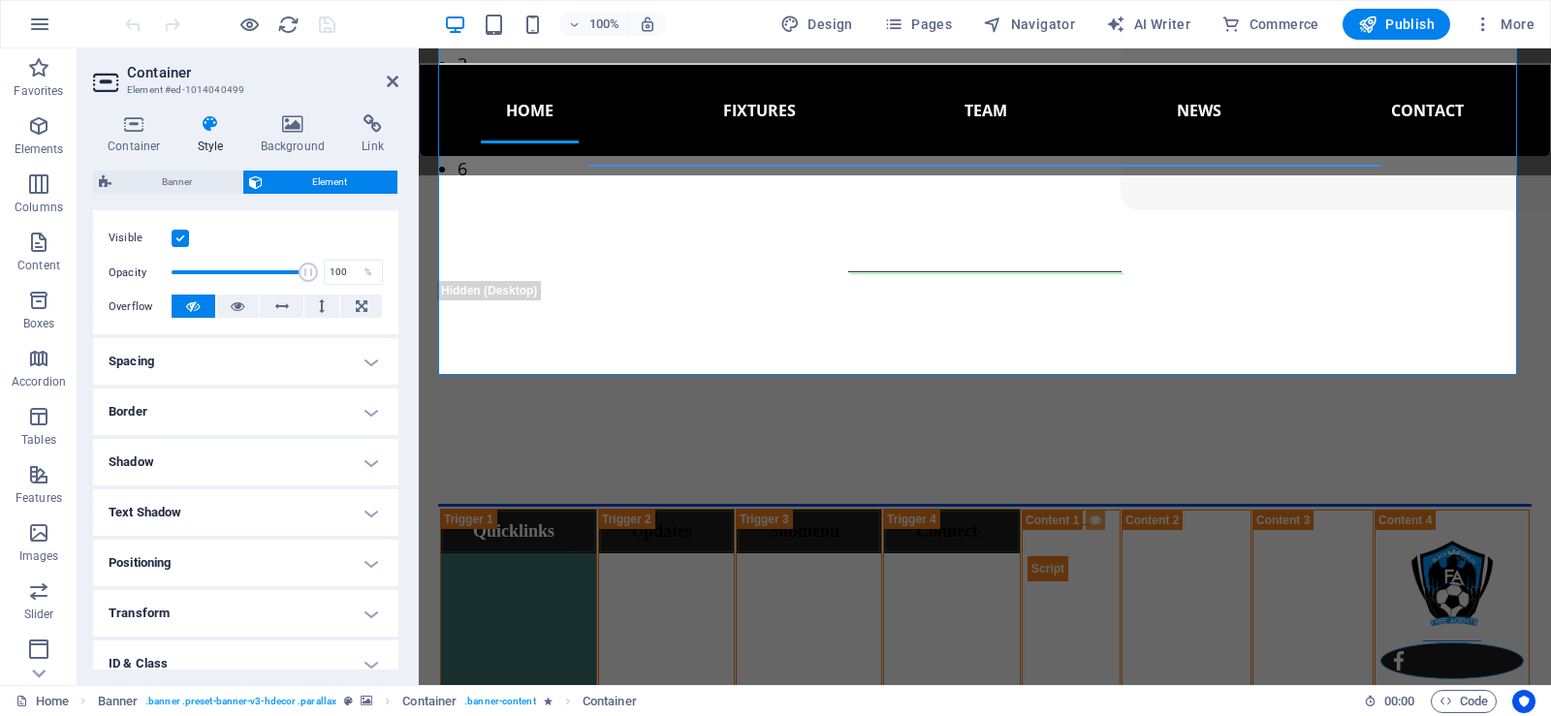
scroll to position [291, 0]
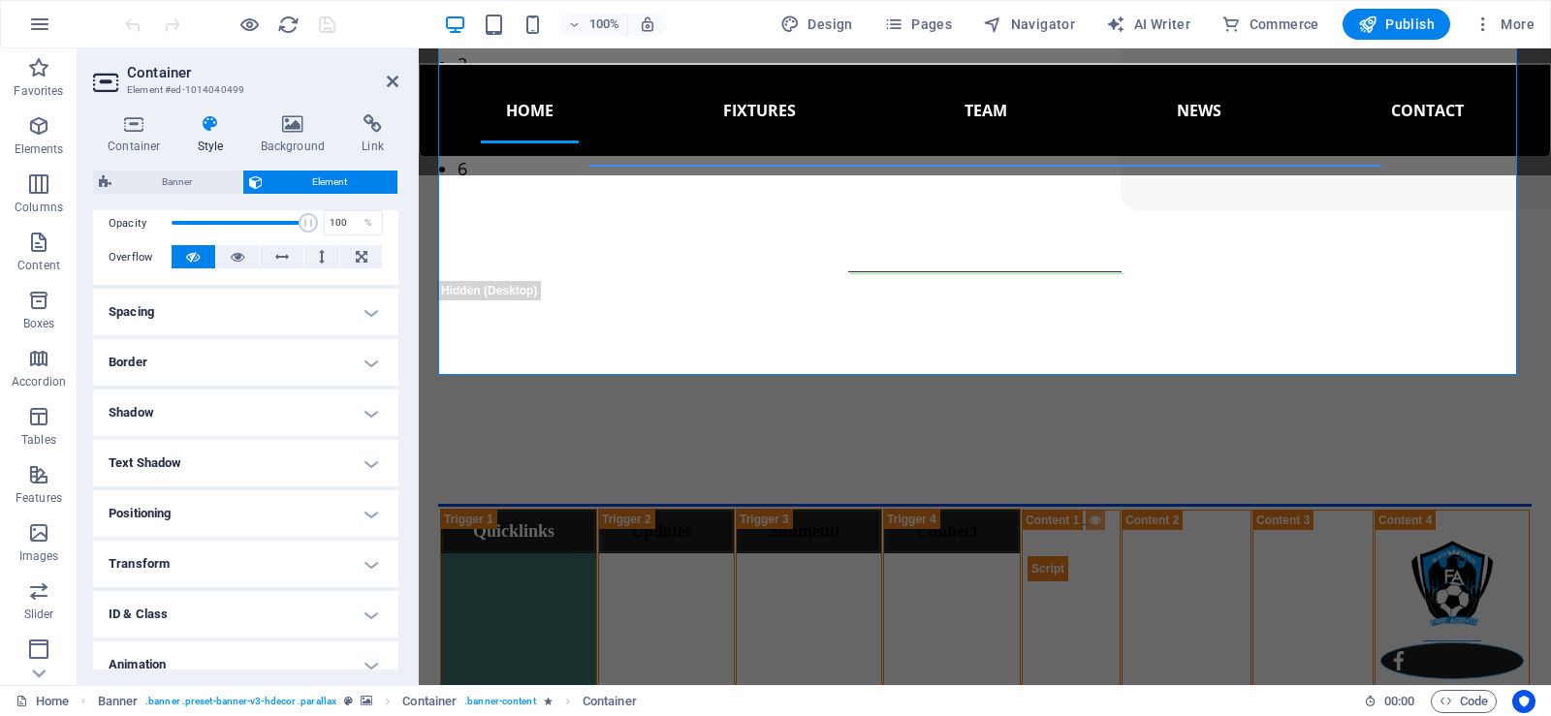
click at [361, 311] on h4 "Spacing" at bounding box center [245, 312] width 305 height 47
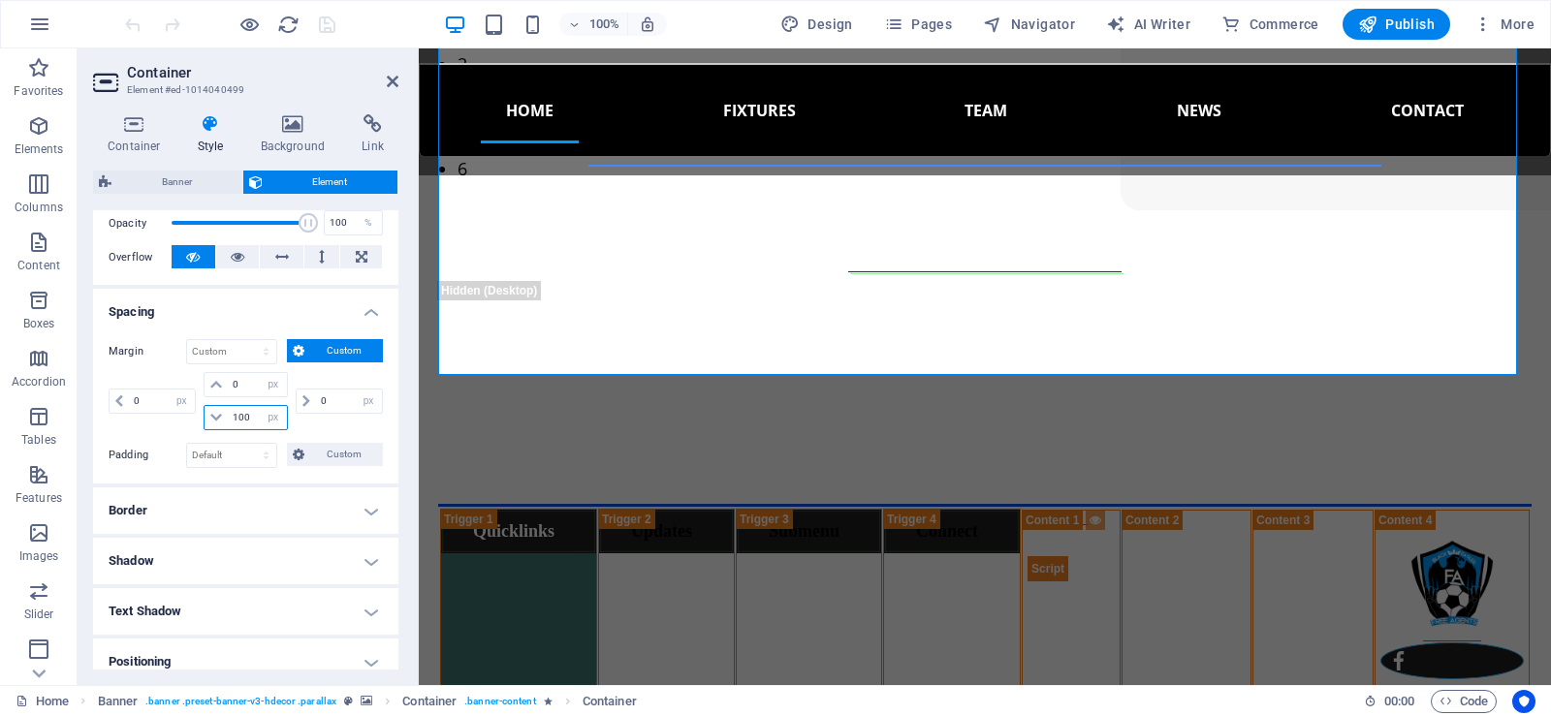
click at [250, 419] on input "100" at bounding box center [257, 417] width 58 height 23
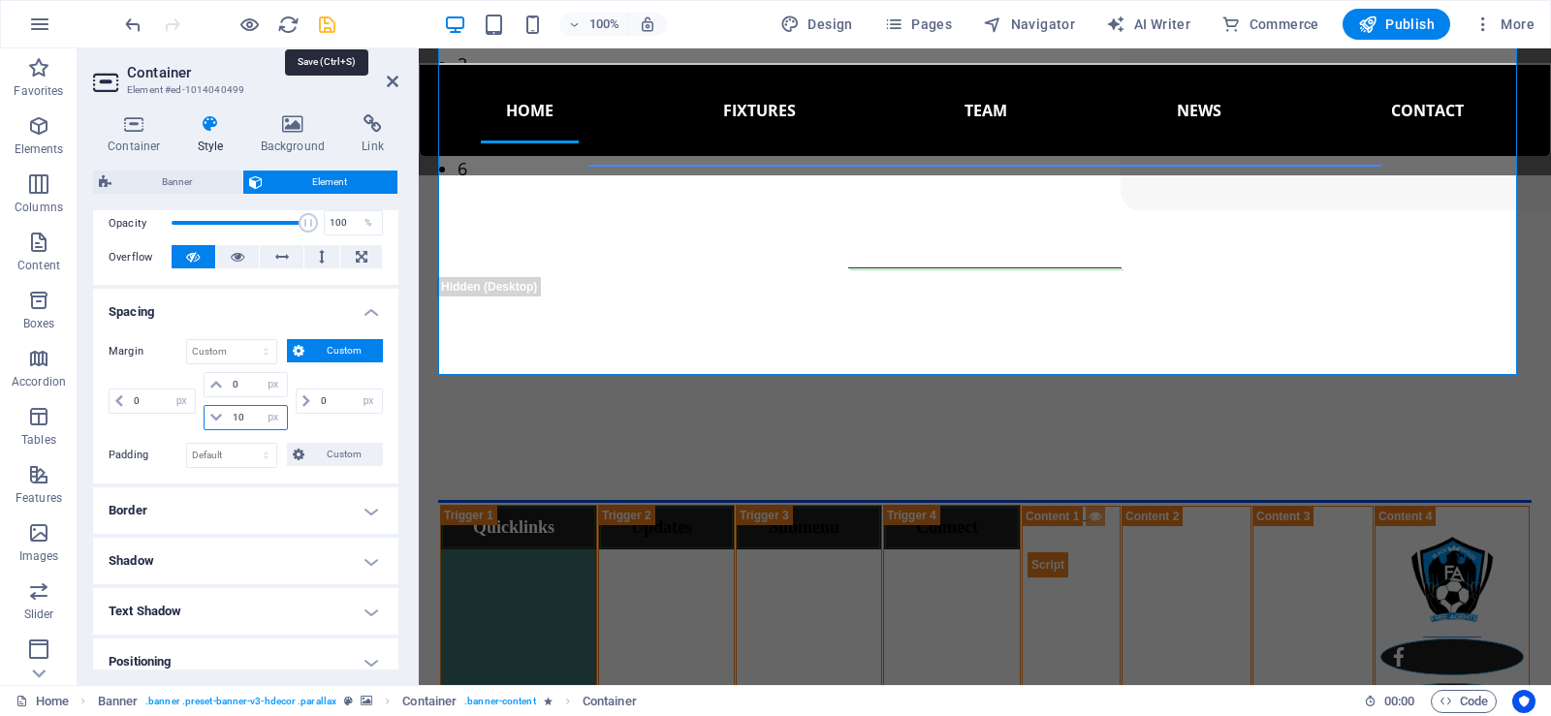
type input "10"
click at [329, 24] on icon "save" at bounding box center [327, 25] width 22 height 22
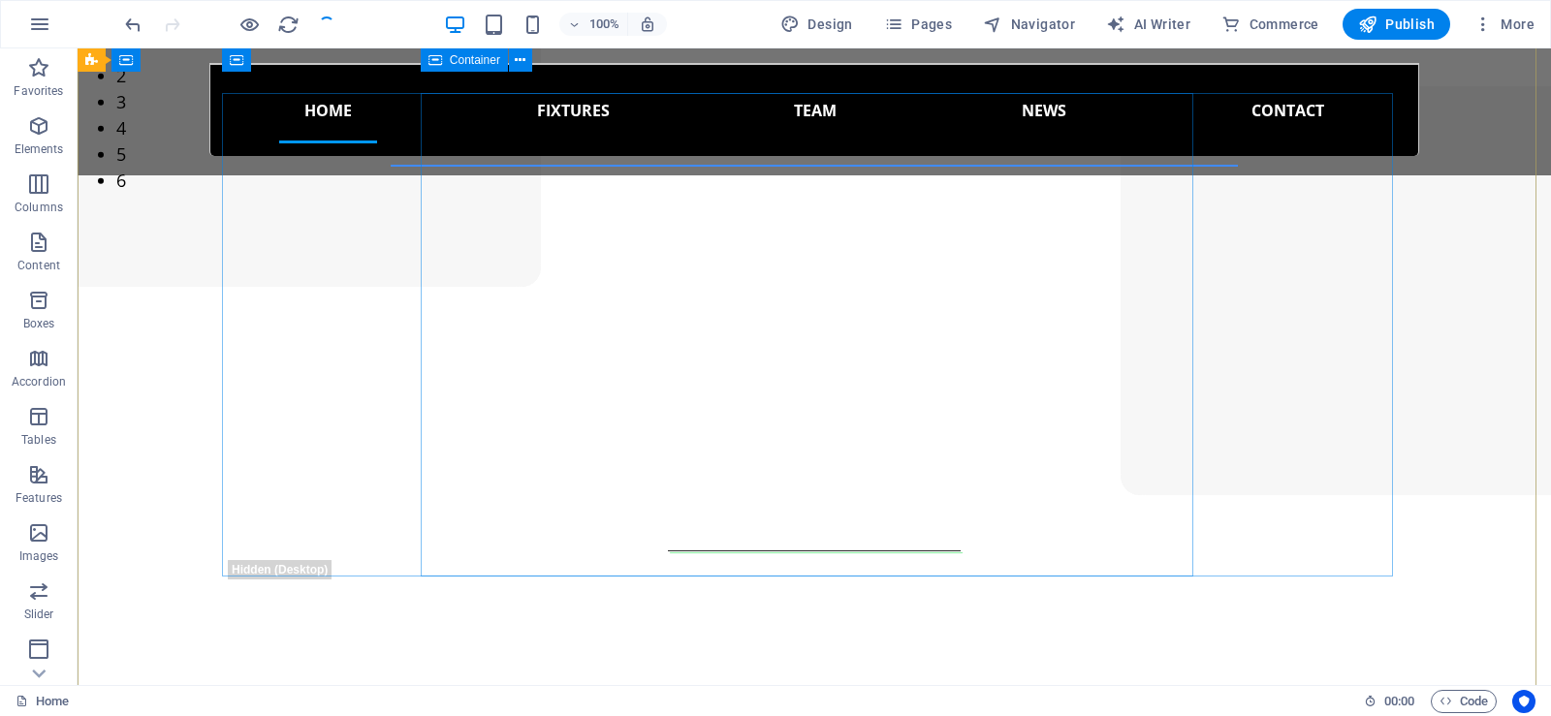
scroll to position [194, 0]
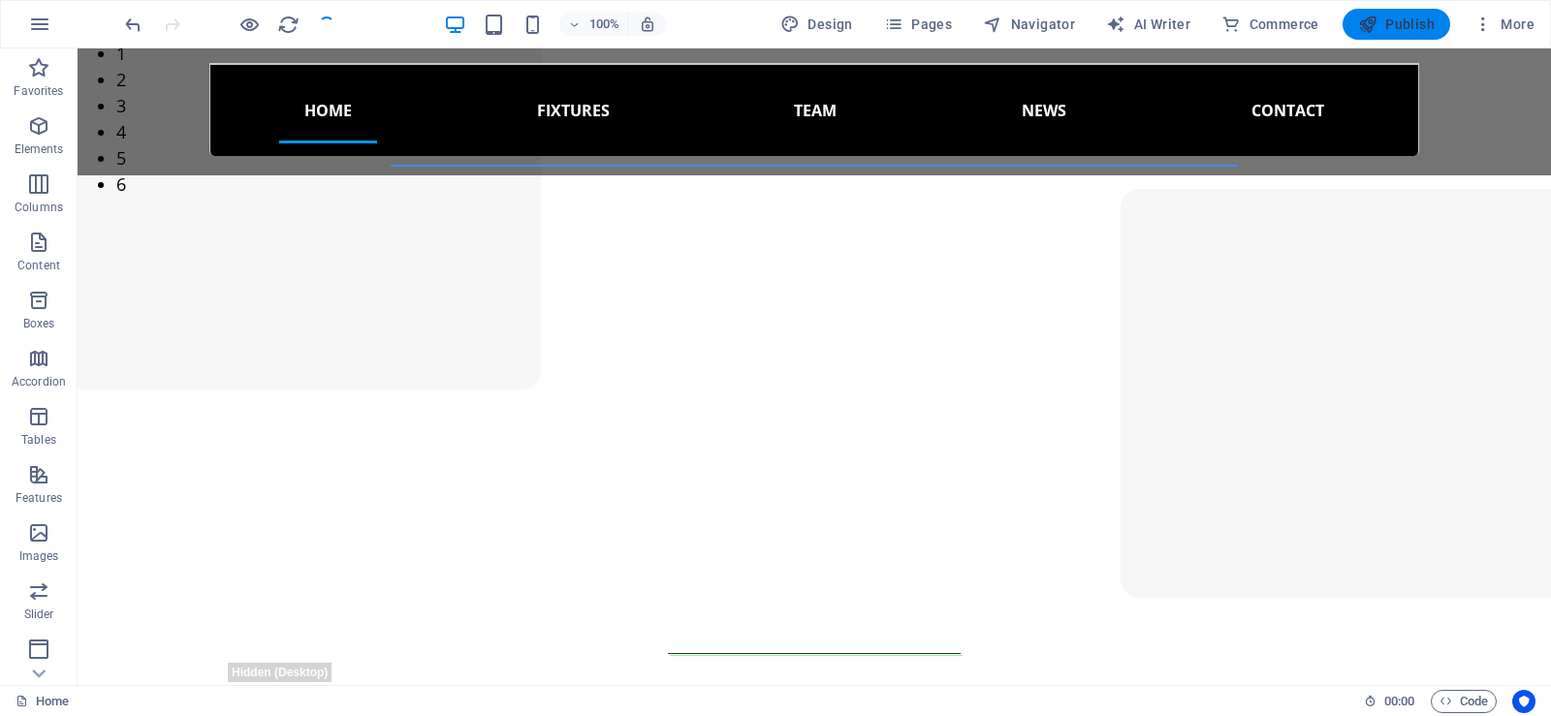
click at [1387, 21] on span "Publish" at bounding box center [1396, 24] width 77 height 19
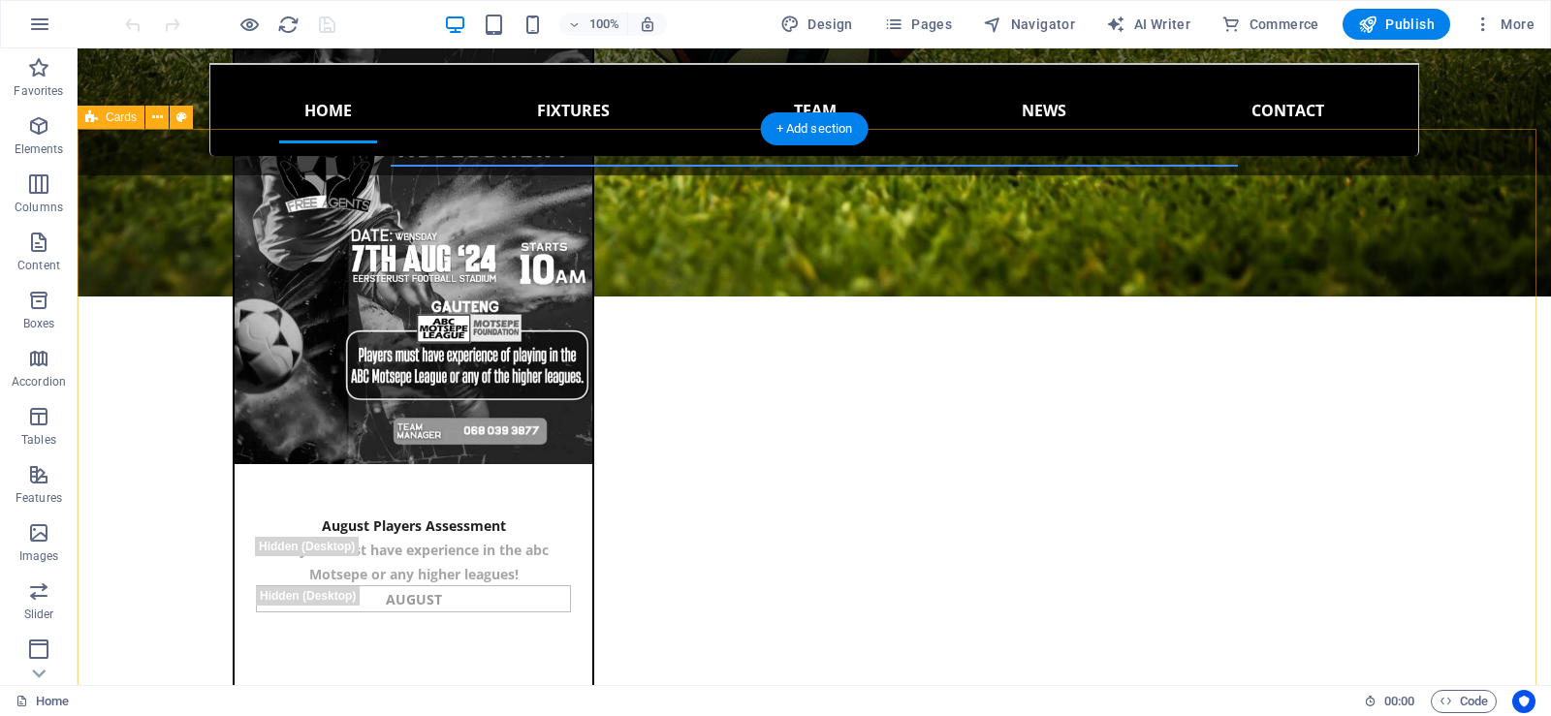
scroll to position [1842, 0]
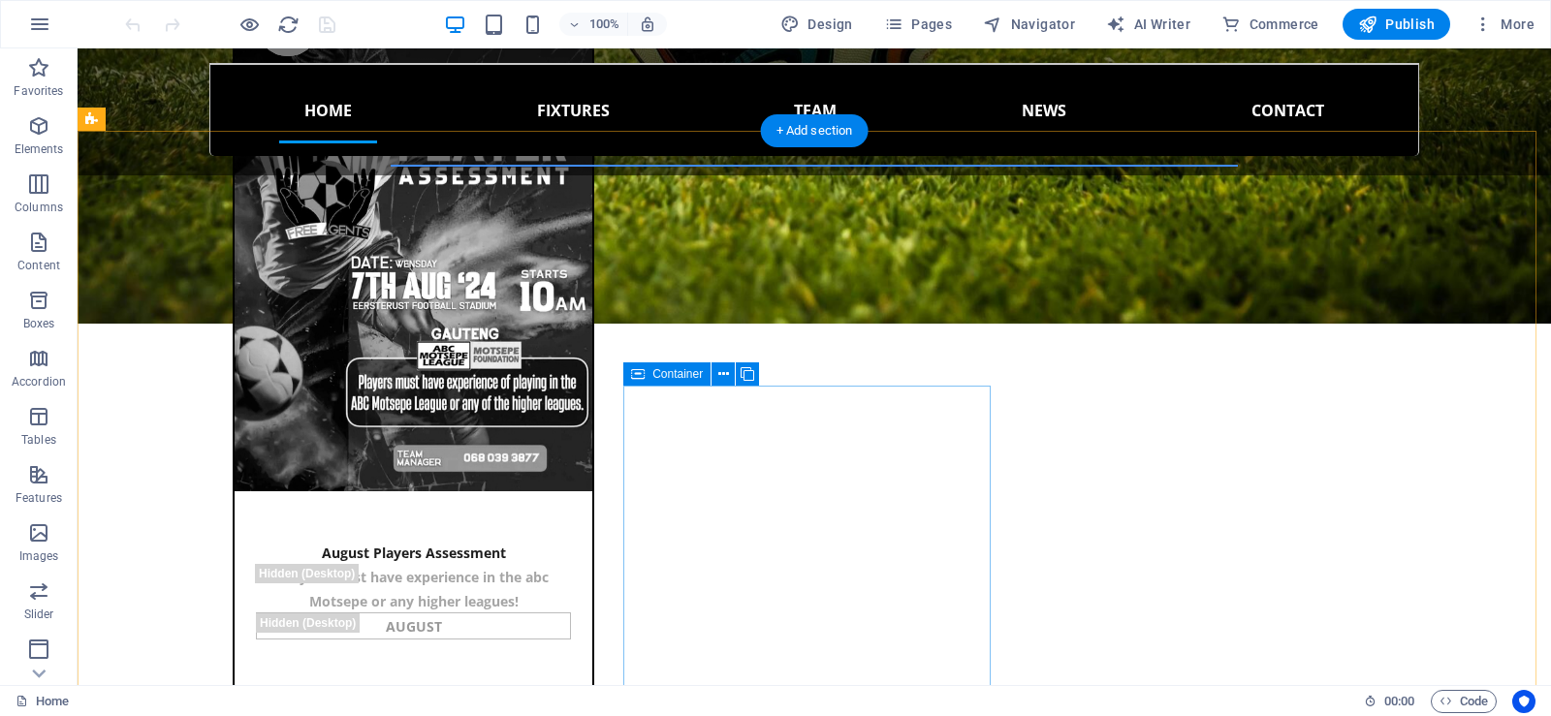
drag, startPoint x: 986, startPoint y: 387, endPoint x: 798, endPoint y: 424, distance: 191.6
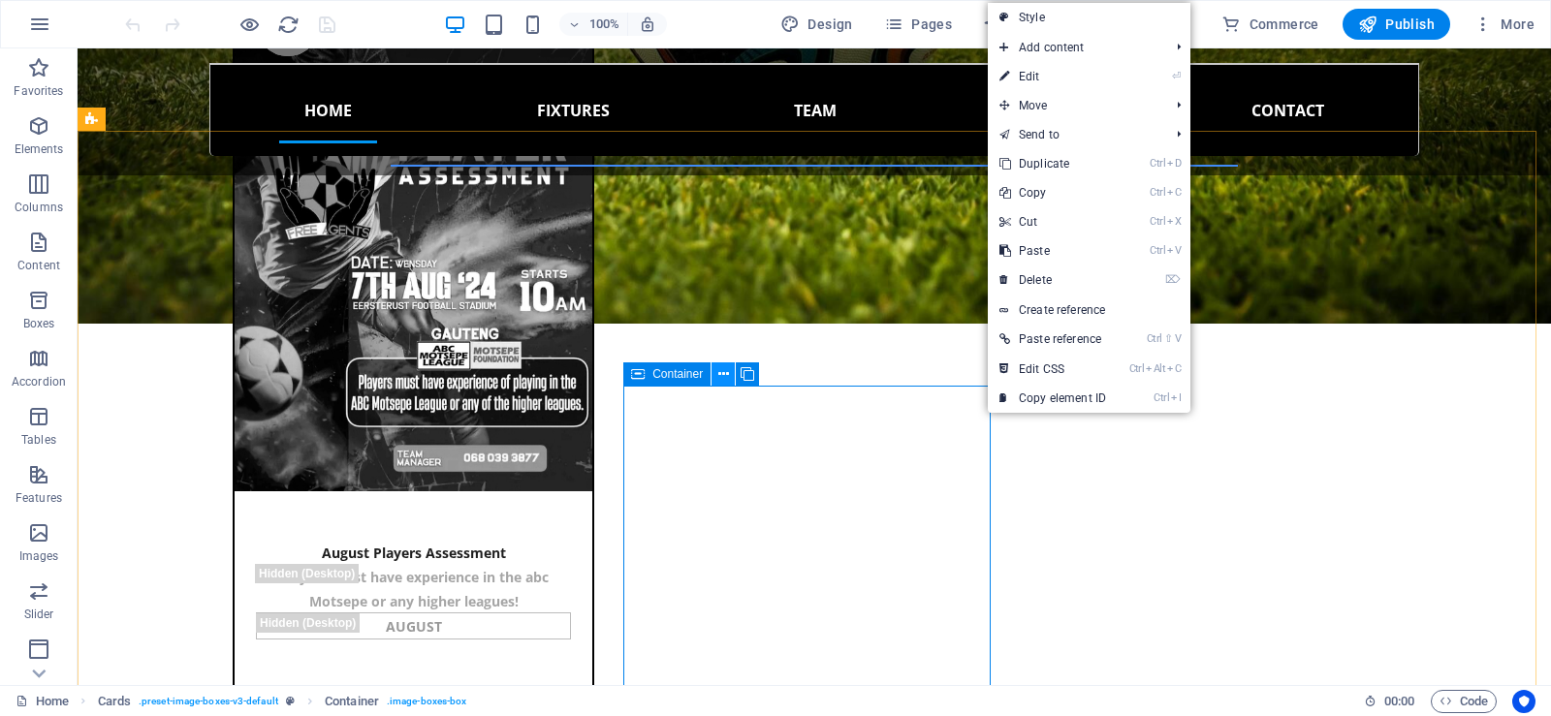
click at [721, 375] on icon at bounding box center [723, 374] width 11 height 20
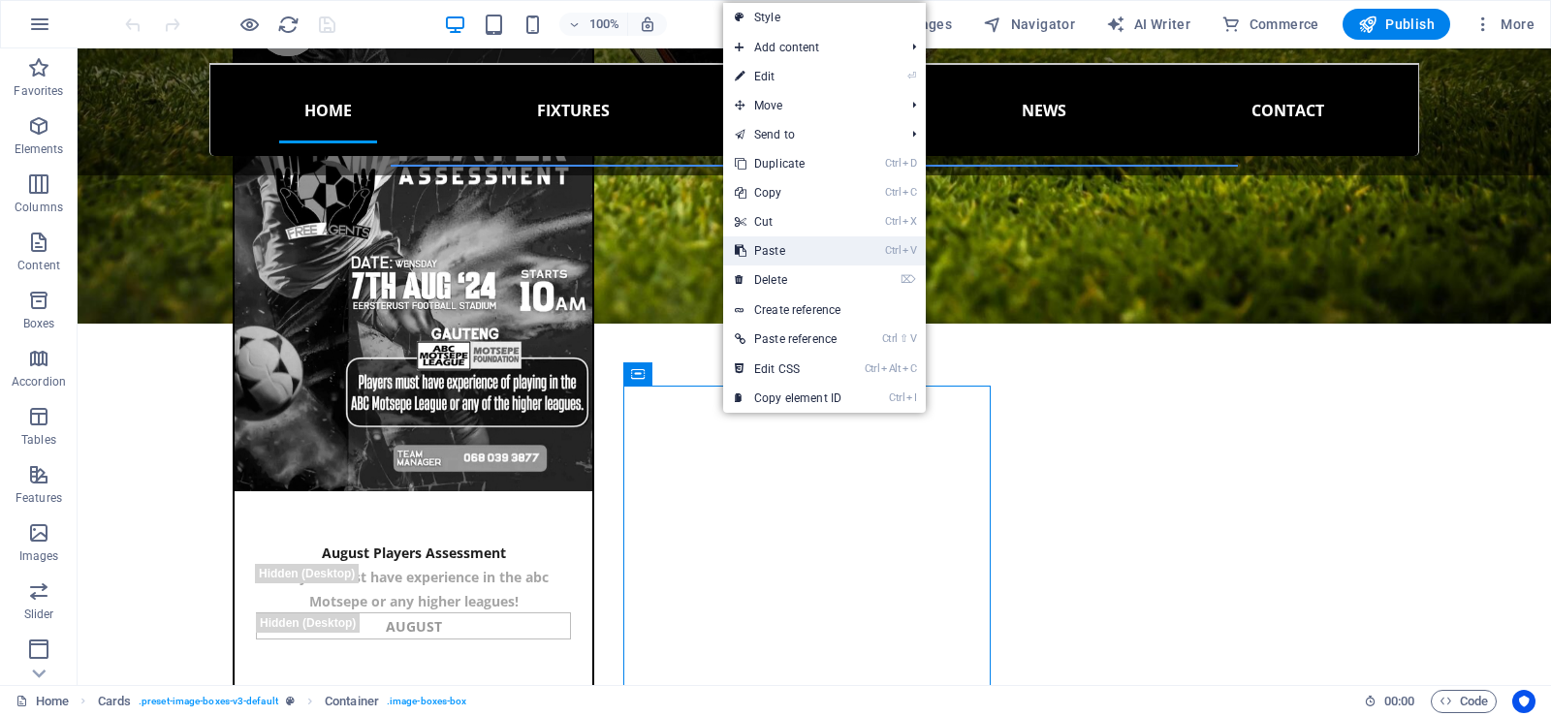
click at [784, 243] on link "Ctrl V Paste" at bounding box center [788, 251] width 130 height 29
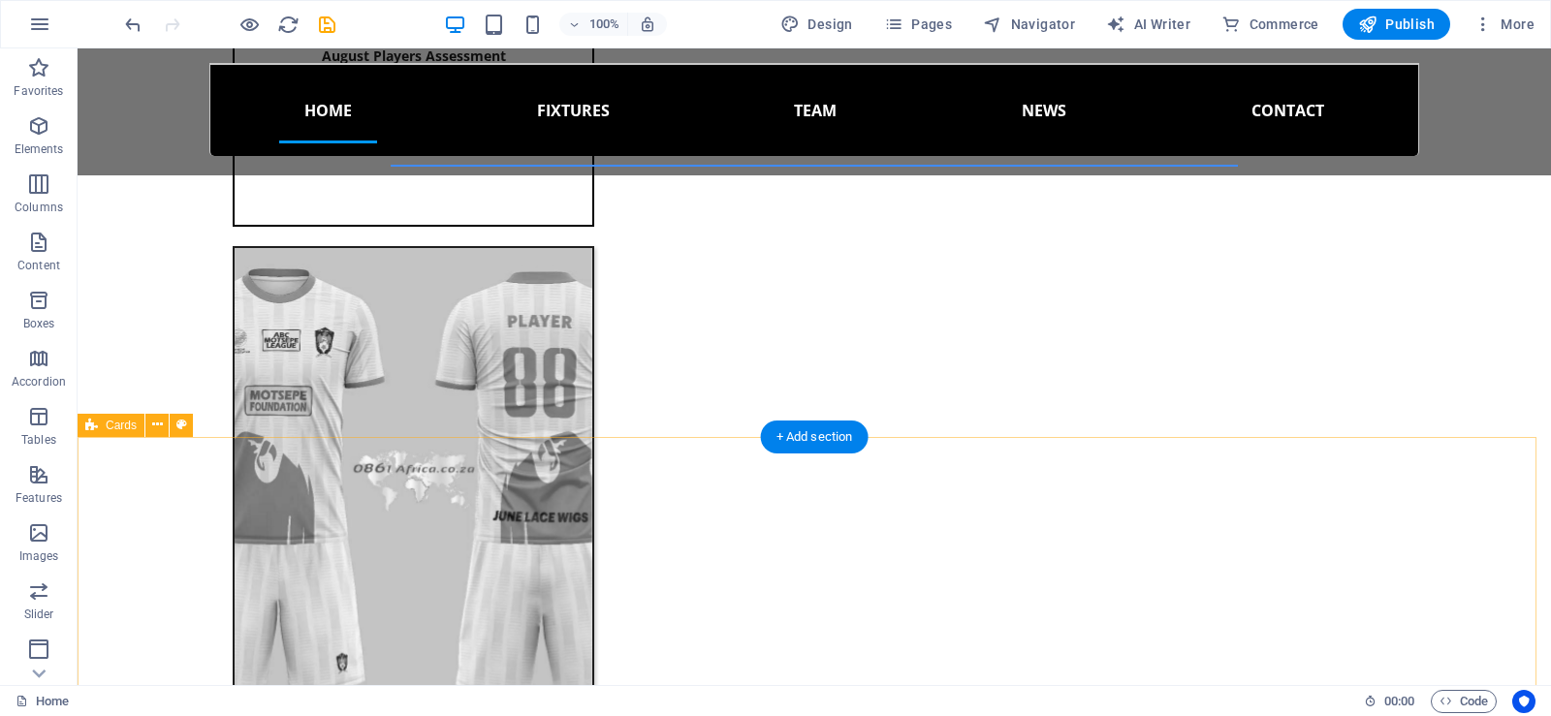
scroll to position [2430, 0]
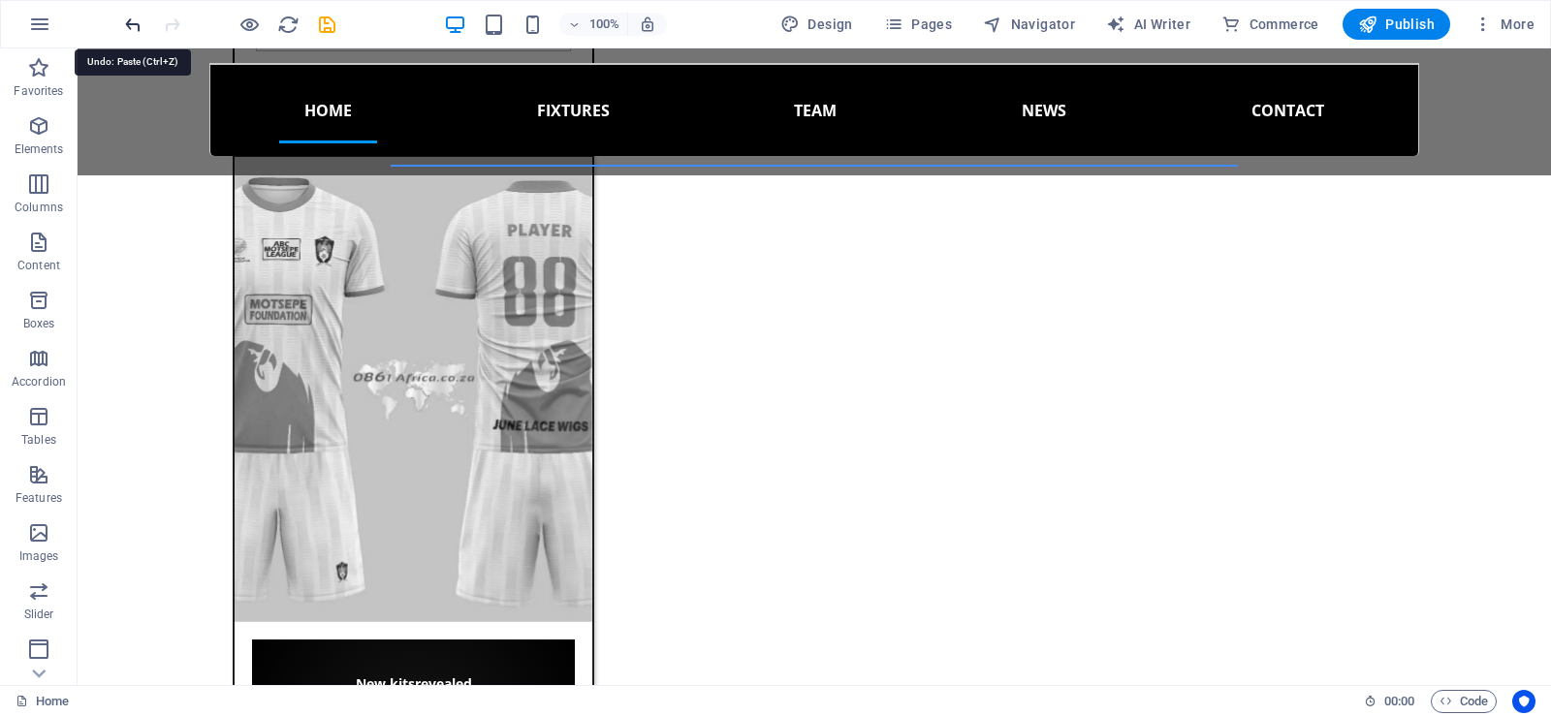
click at [128, 23] on icon "undo" at bounding box center [133, 25] width 22 height 22
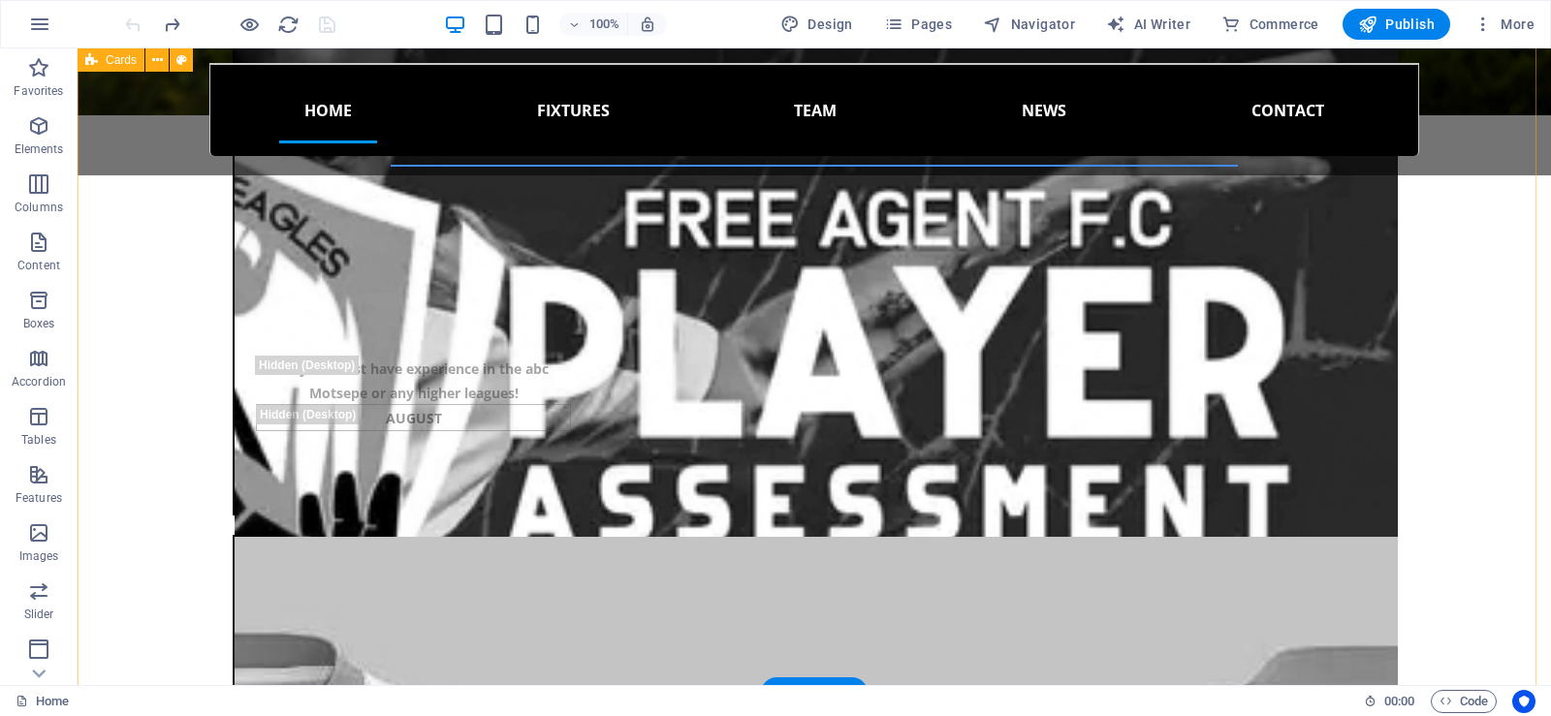
scroll to position [1945, 0]
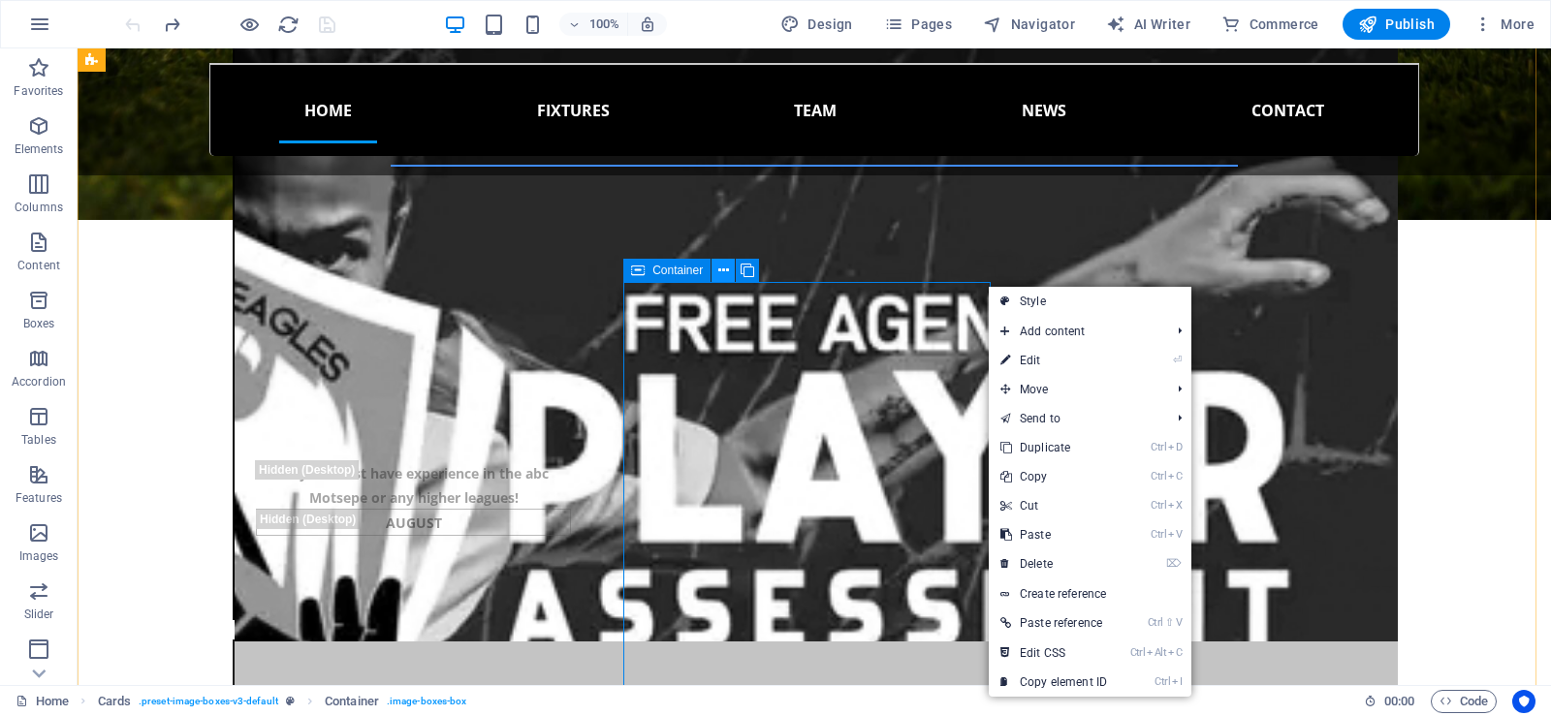
click at [723, 272] on icon at bounding box center [723, 271] width 11 height 20
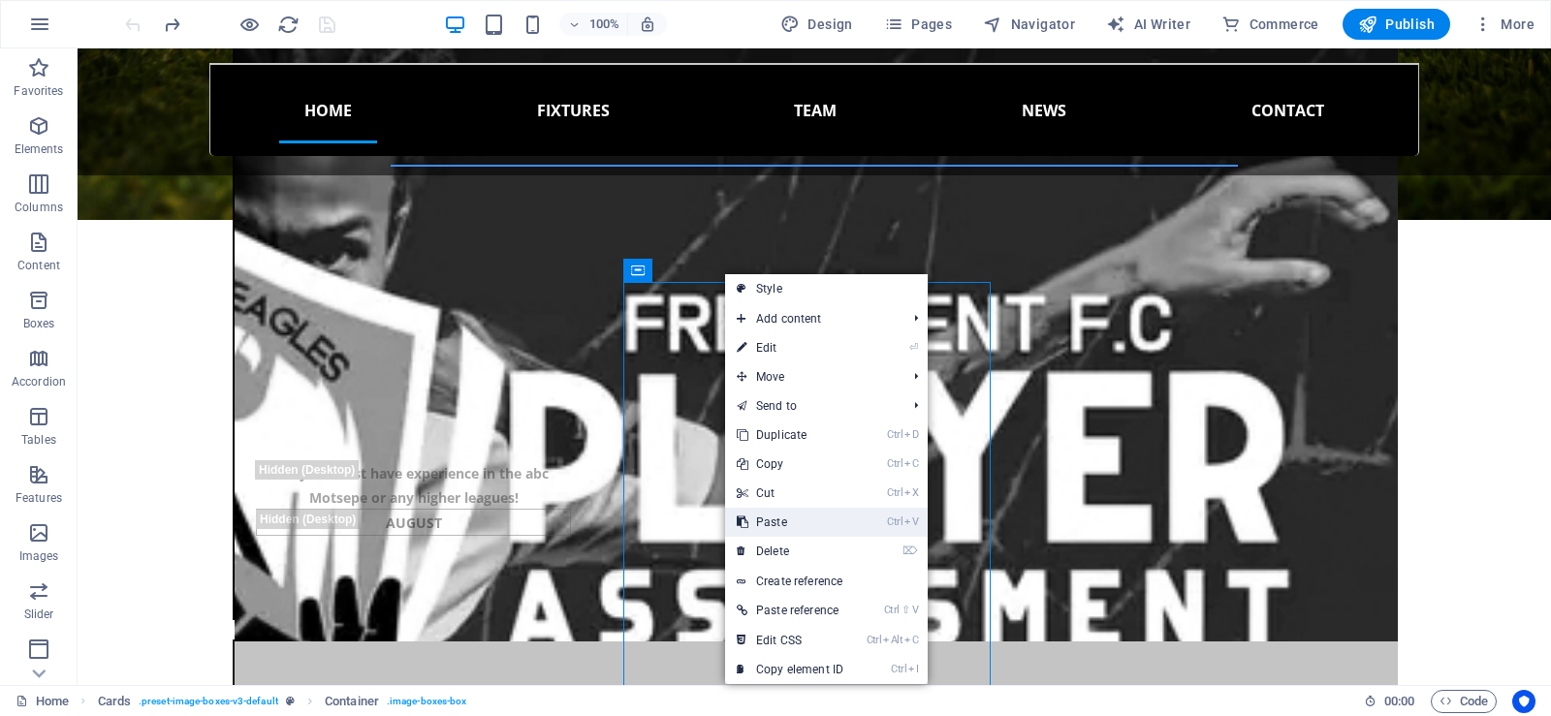
click at [788, 515] on link "Ctrl V Paste" at bounding box center [790, 522] width 130 height 29
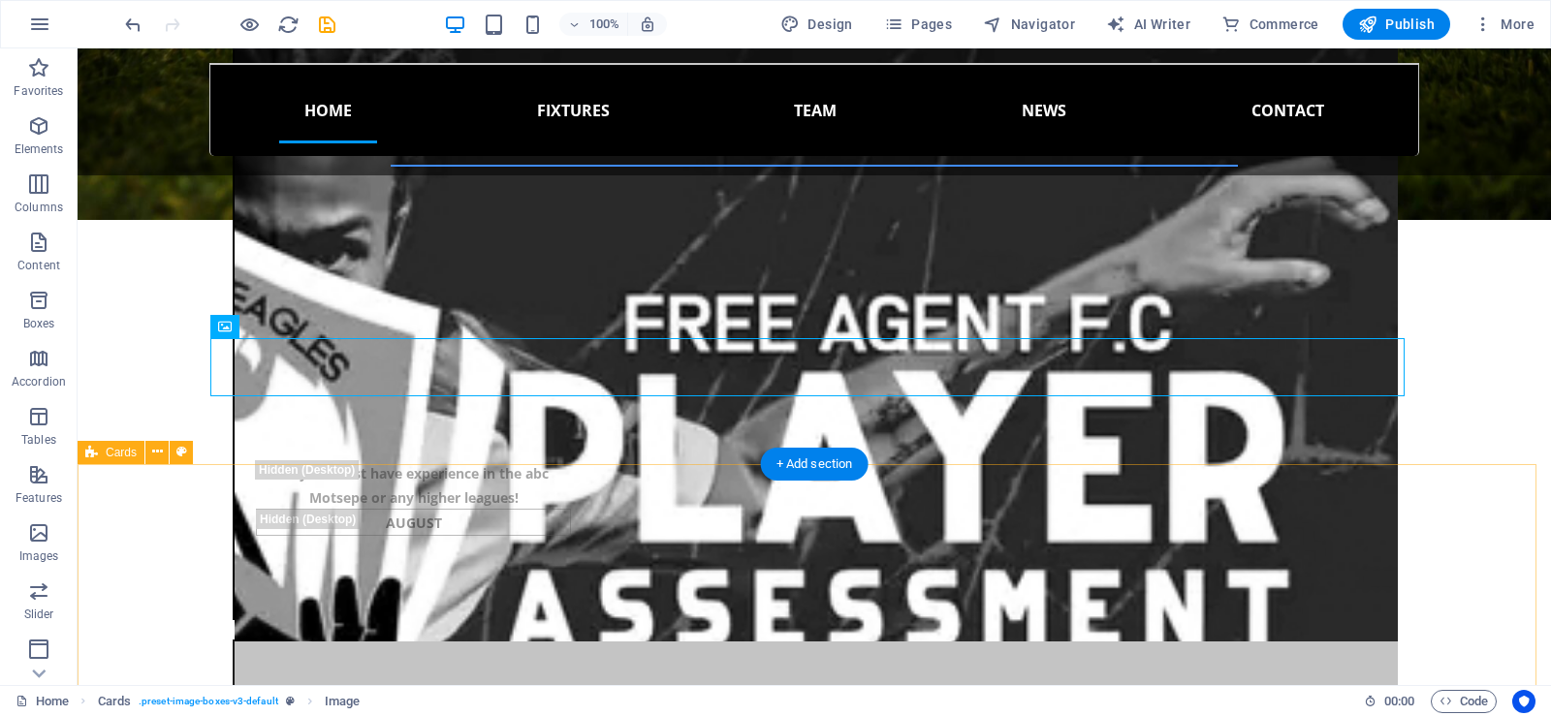
scroll to position [2333, 0]
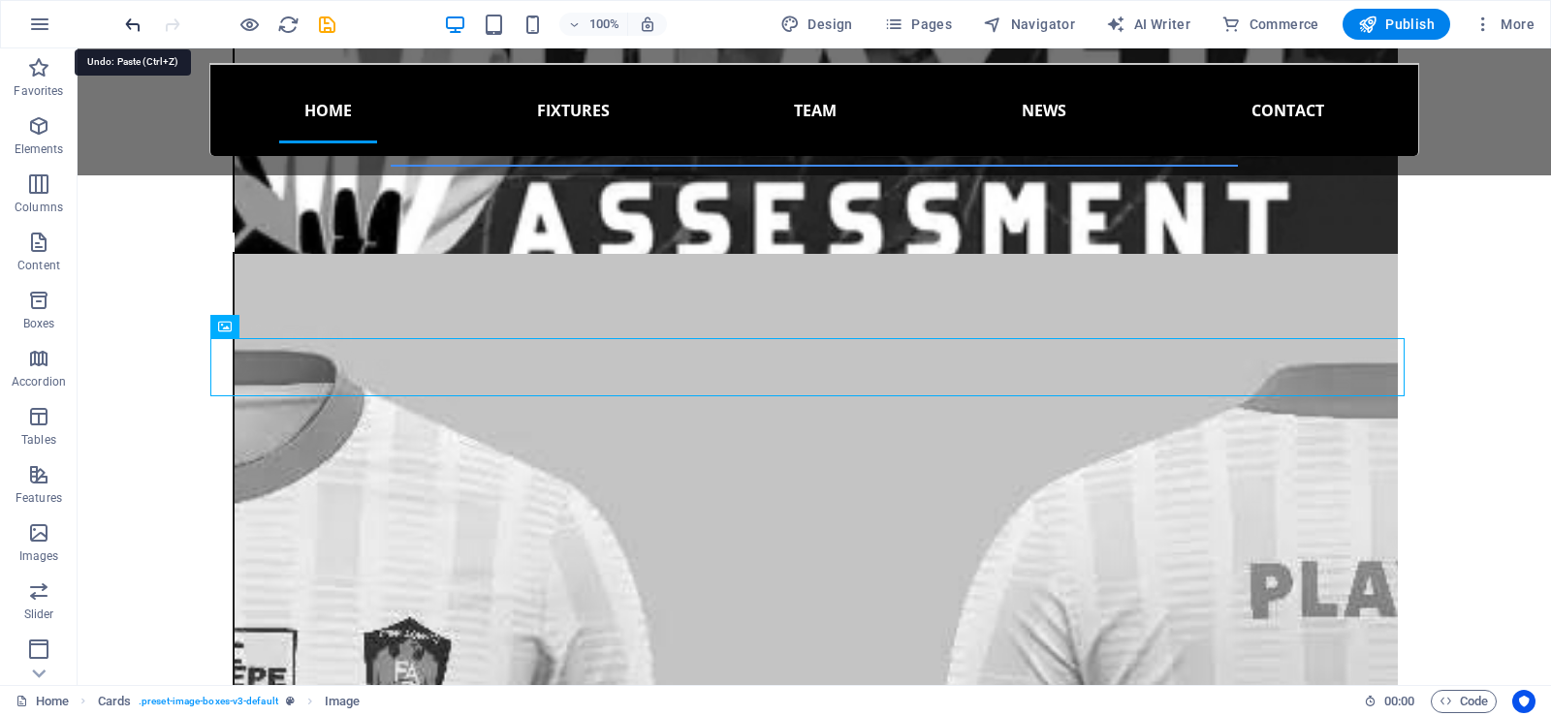
click at [130, 23] on icon "undo" at bounding box center [133, 25] width 22 height 22
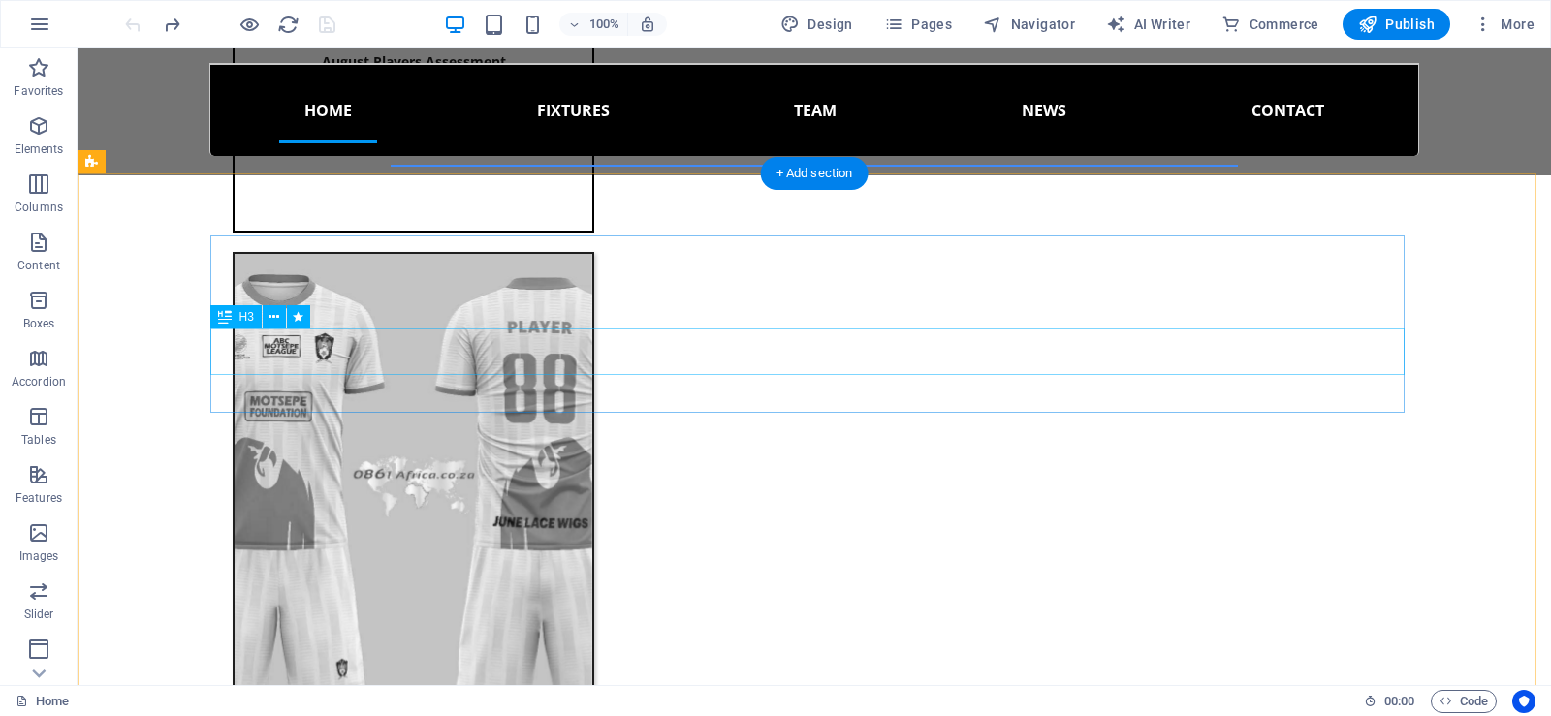
scroll to position [1752, 0]
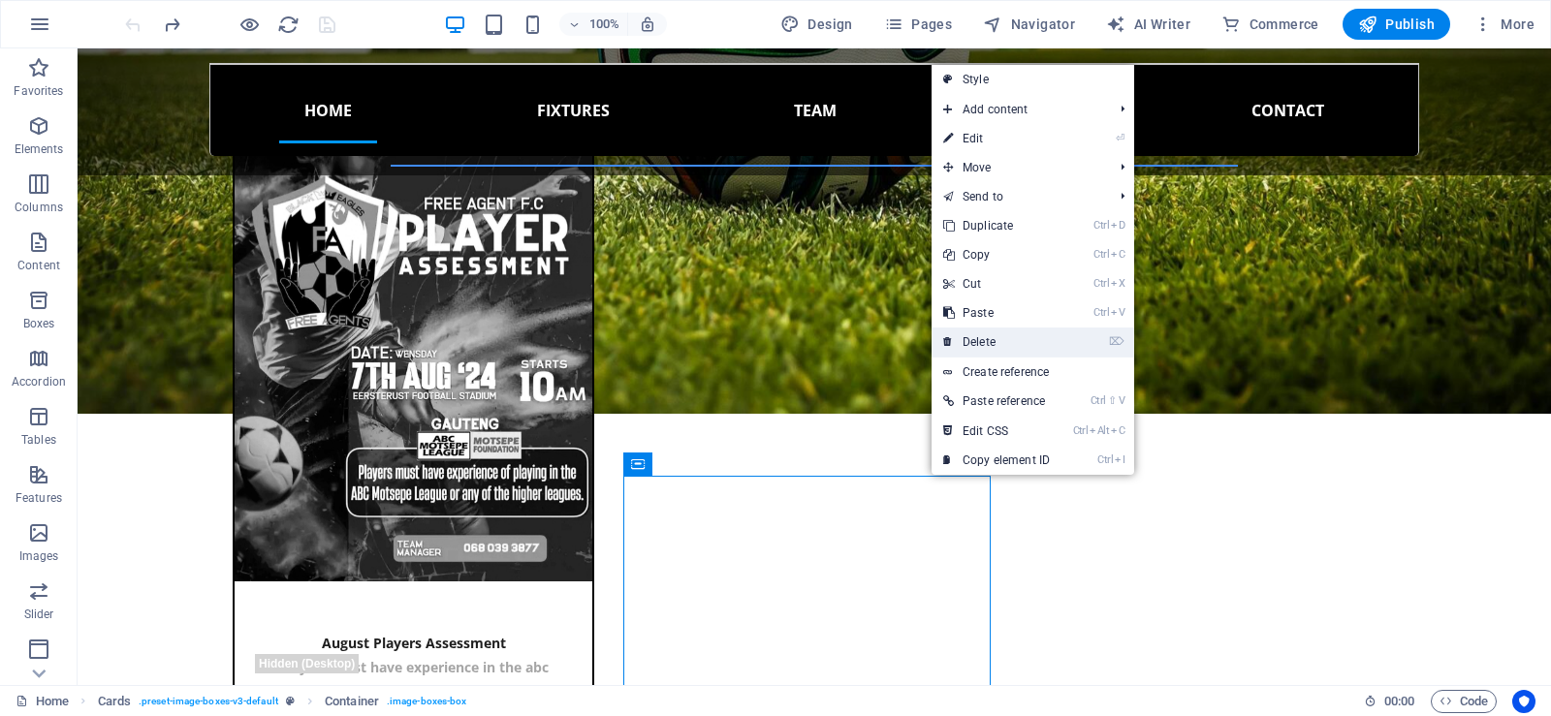
click at [989, 341] on link "⌦ Delete" at bounding box center [997, 342] width 130 height 29
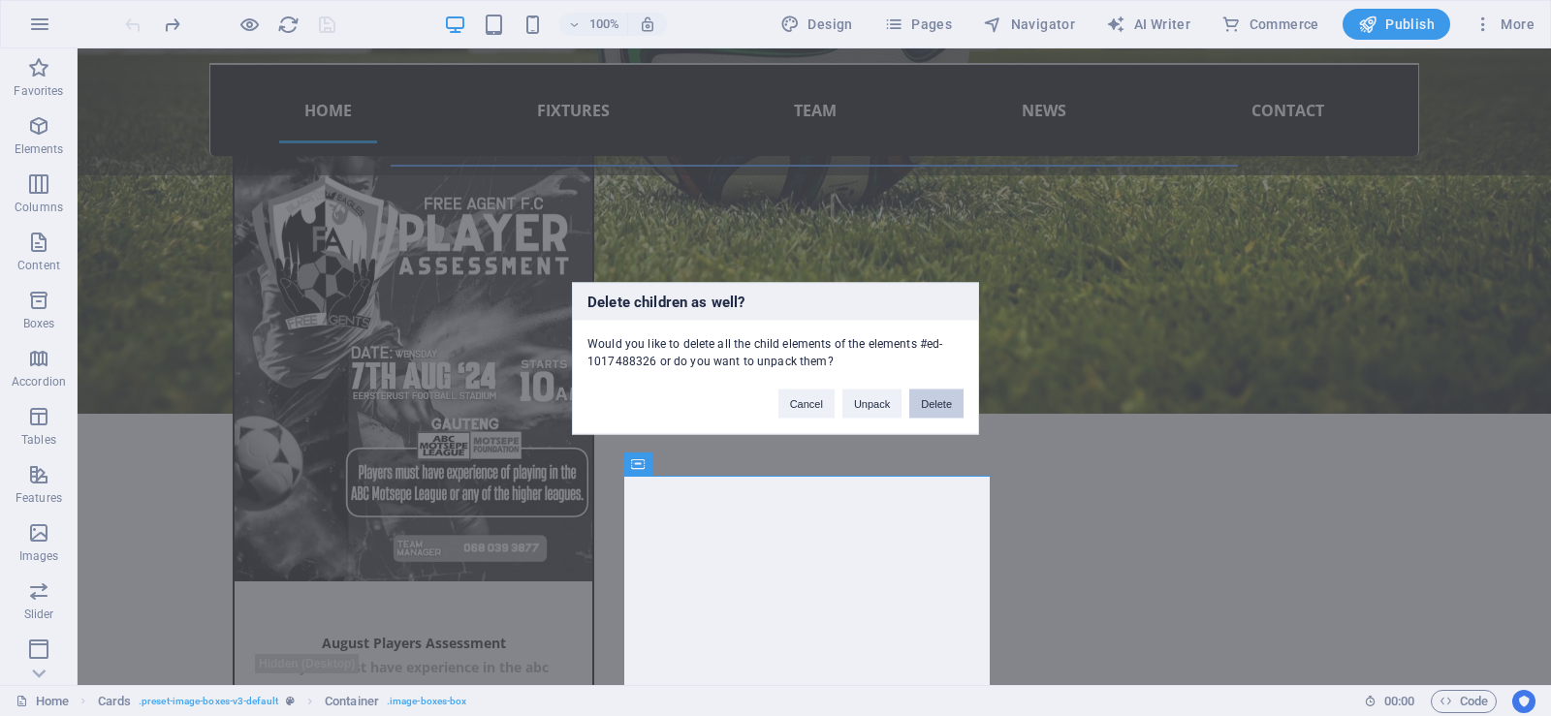
click at [938, 406] on button "Delete" at bounding box center [936, 403] width 54 height 29
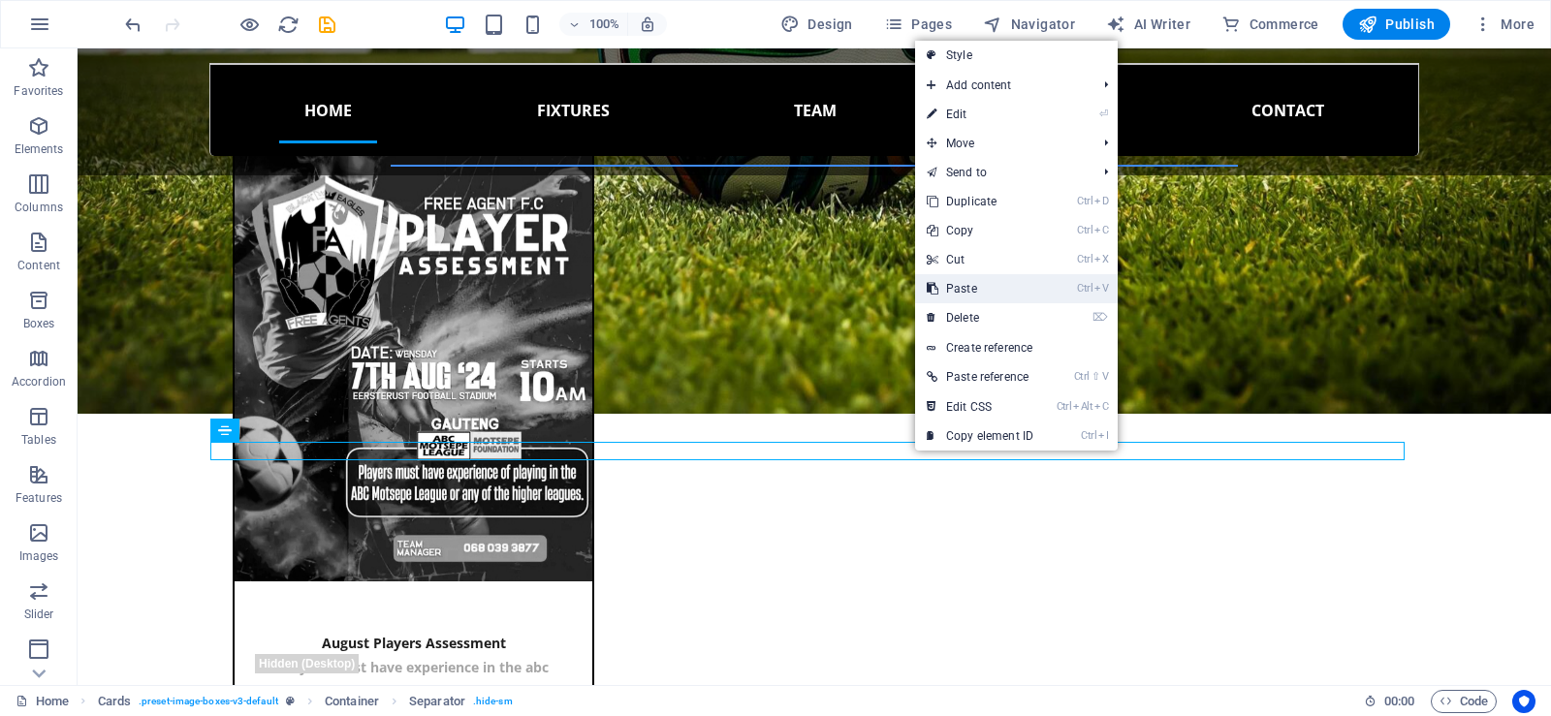
click at [968, 285] on link "Ctrl V Paste" at bounding box center [980, 288] width 130 height 29
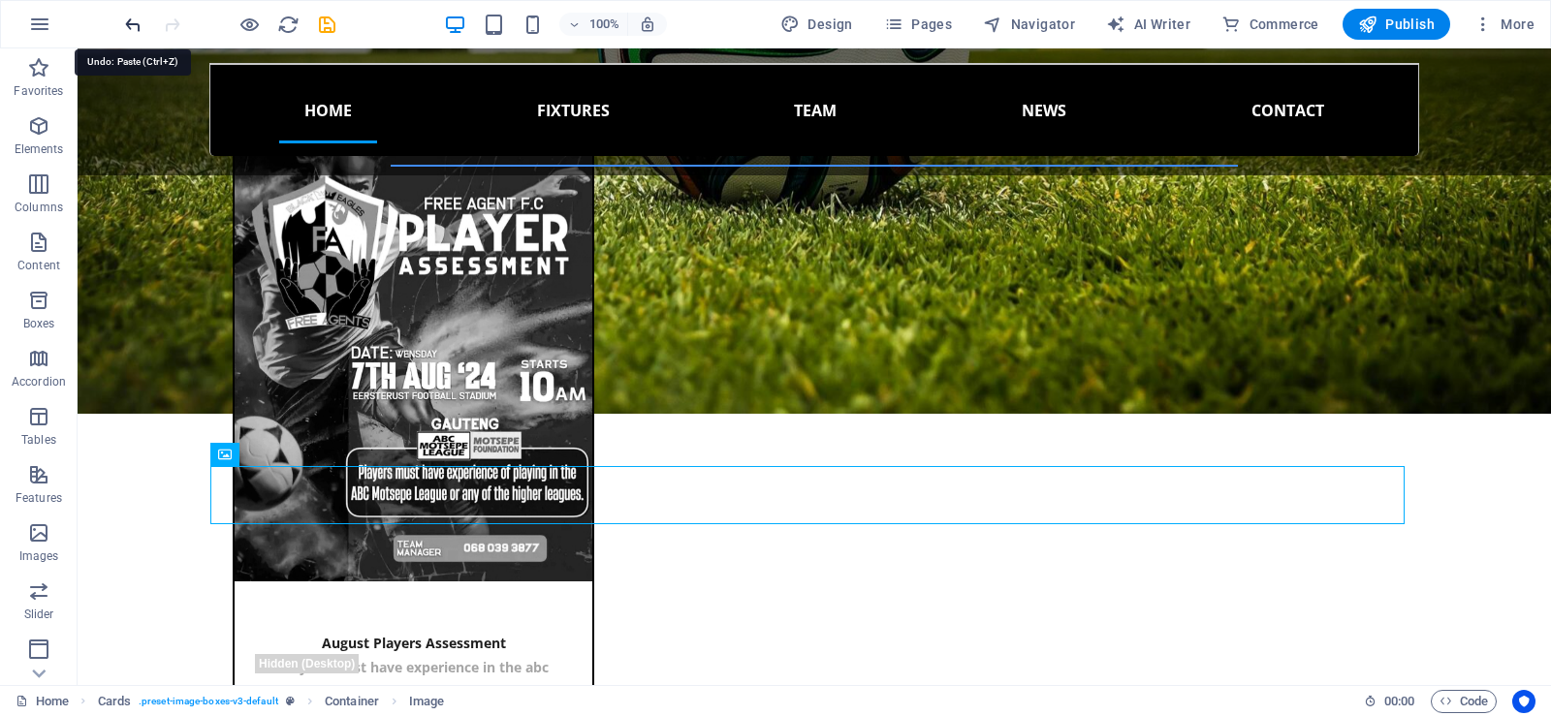
click at [134, 27] on icon "undo" at bounding box center [133, 25] width 22 height 22
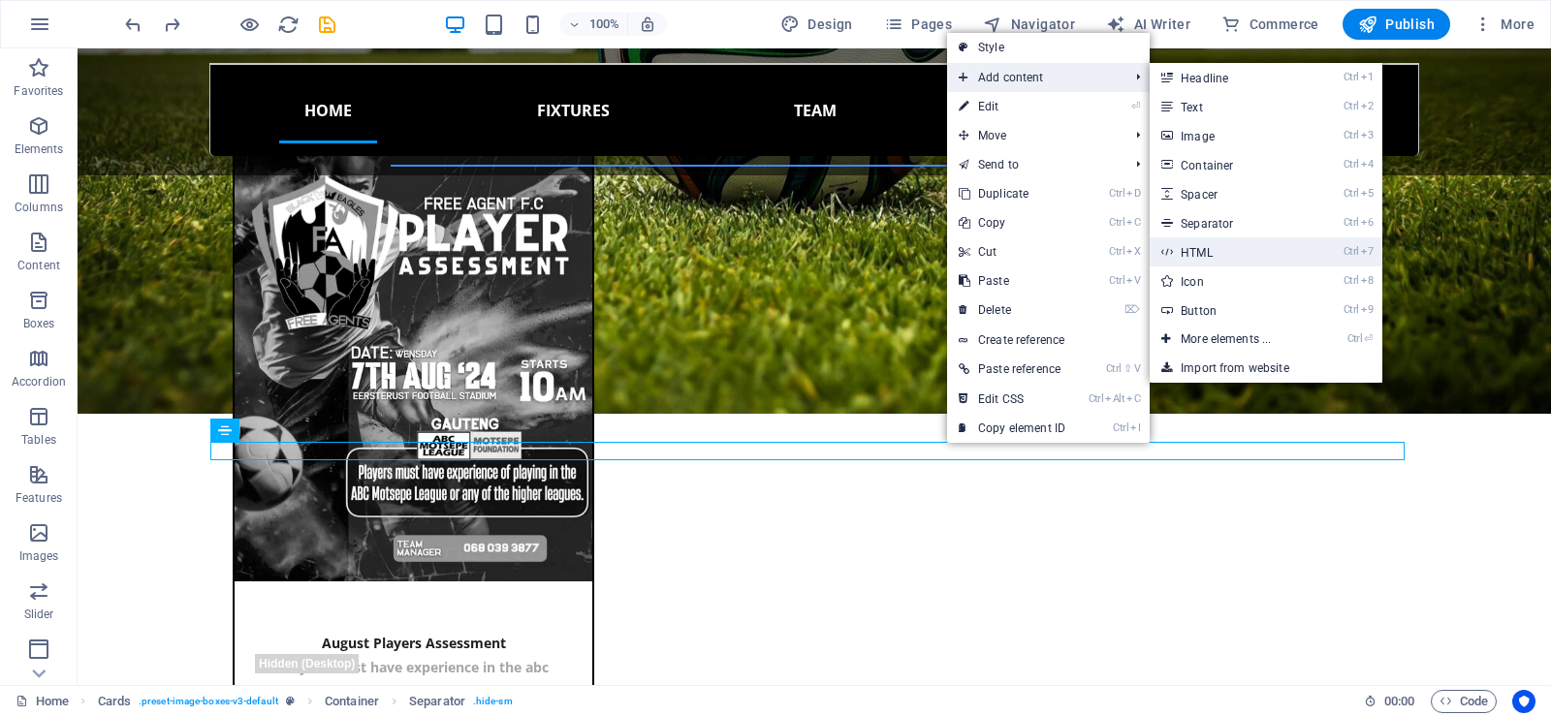
drag, startPoint x: 1206, startPoint y: 244, endPoint x: 788, endPoint y: 196, distance: 420.6
click at [1207, 244] on link "Ctrl 7 HTML" at bounding box center [1230, 251] width 160 height 29
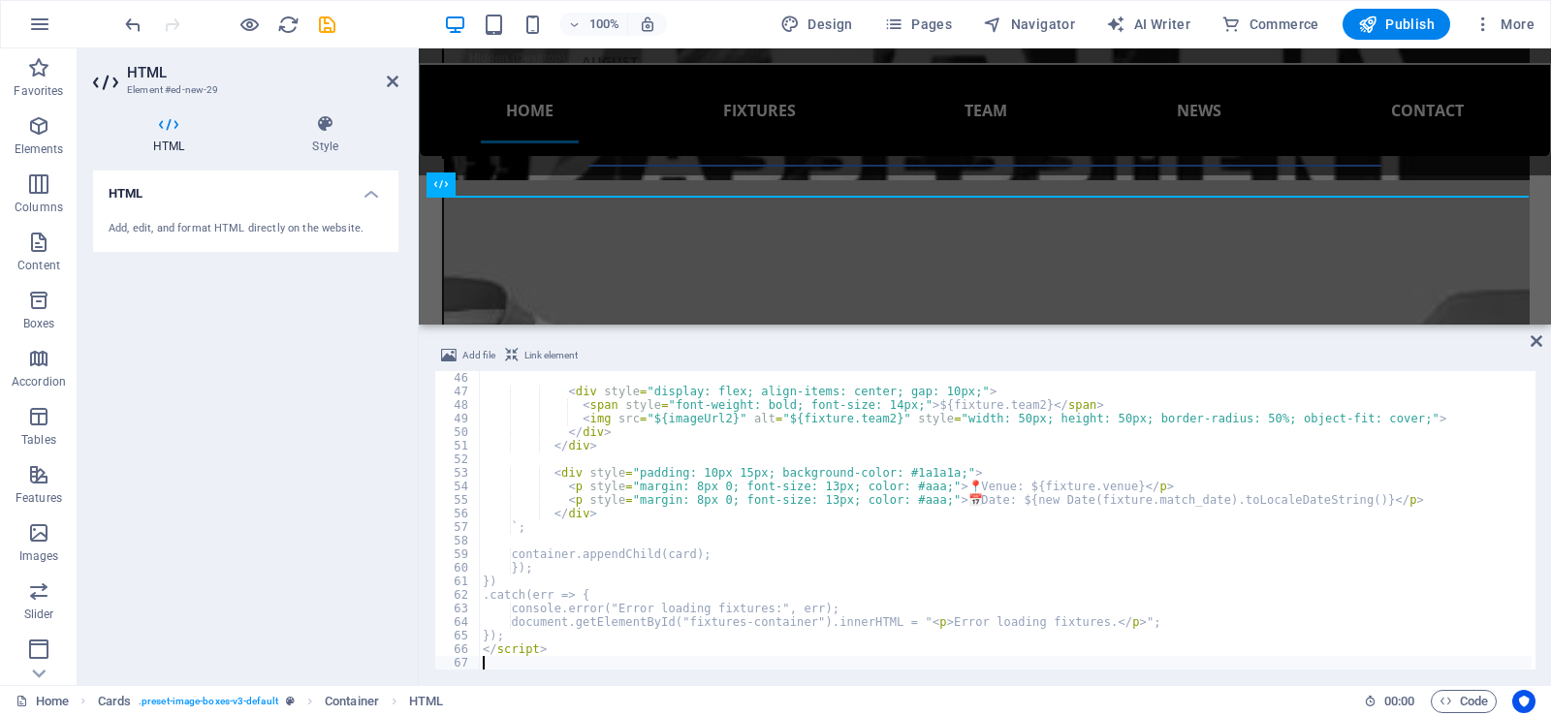
scroll to position [611, 0]
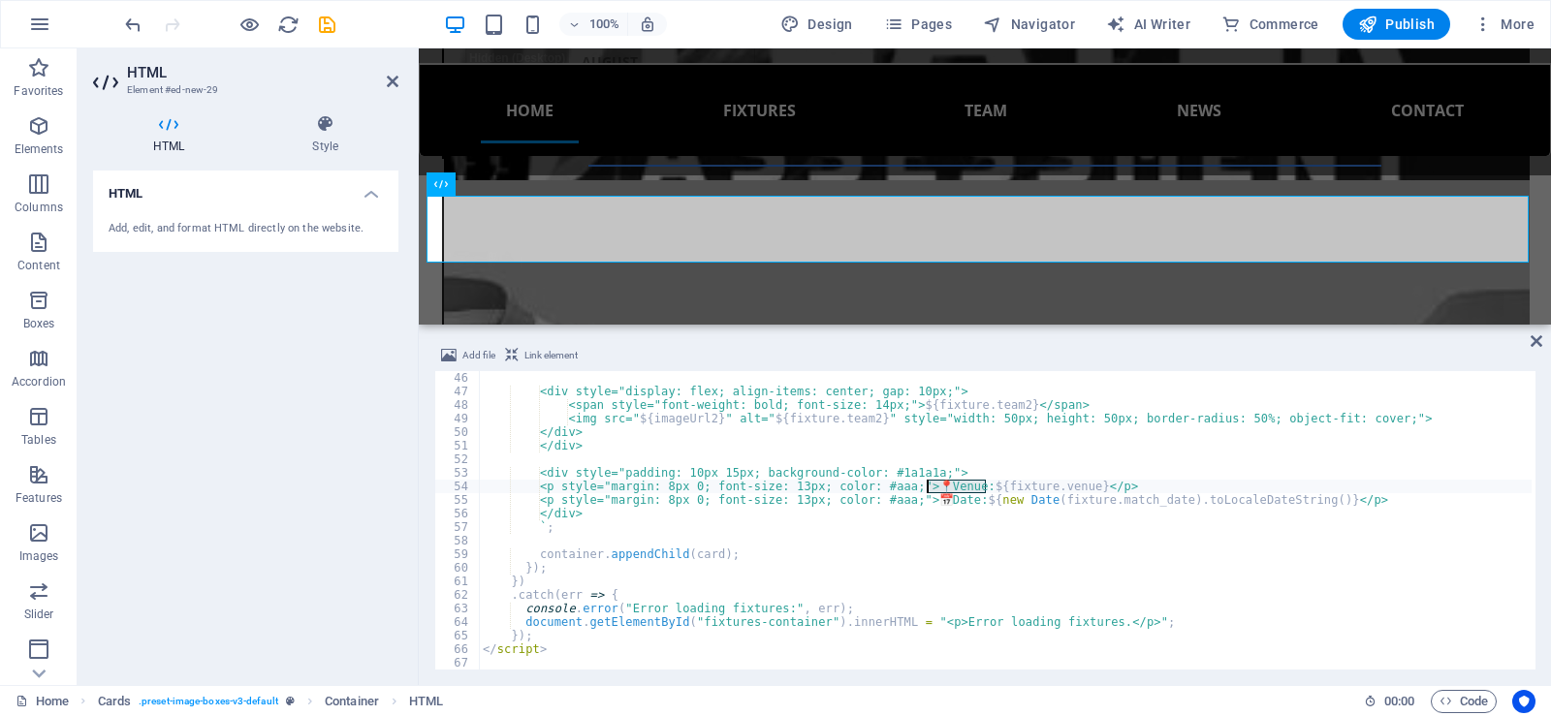
click at [929, 486] on div "<div style="display: flex; align-items: center; gap: 10px;"> <span style="font-…" at bounding box center [1005, 534] width 1053 height 326
click at [941, 502] on div "<div style="display: flex; align-items: center; gap: 10px;"> <span style="font-…" at bounding box center [1005, 534] width 1053 height 326
click at [968, 501] on div "<div style="display: flex; align-items: center; gap: 10px;"> <span style="font-…" at bounding box center [1005, 534] width 1053 height 326
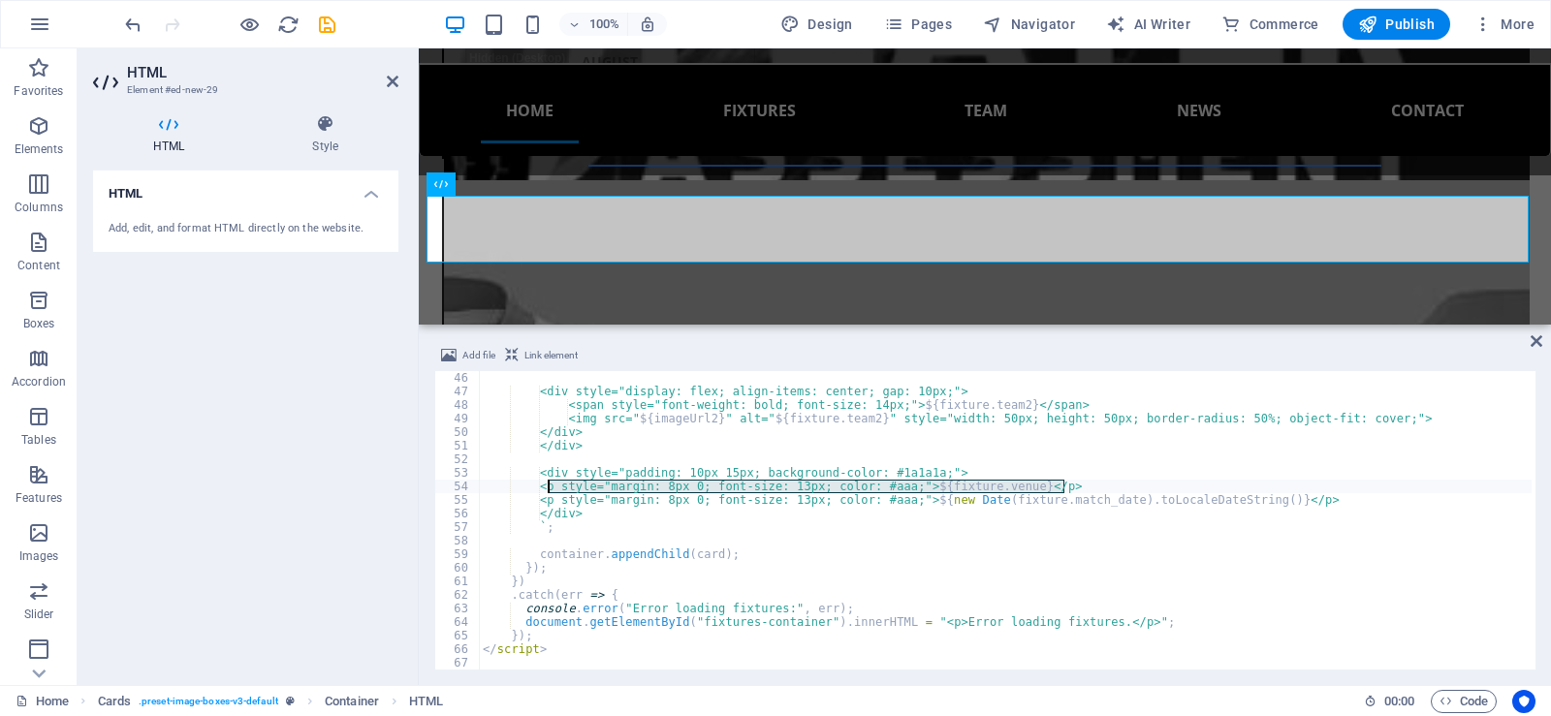
drag, startPoint x: 1078, startPoint y: 482, endPoint x: 547, endPoint y: 488, distance: 531.2
click at [547, 488] on div "<div style="display: flex; align-items: center; gap: 10px;"> <span style="font-…" at bounding box center [1005, 534] width 1053 height 326
type textarea "<p style="margin: 8px 0; font-size: 13px; color: #aaa;"> ${fixture.venue}</p>"
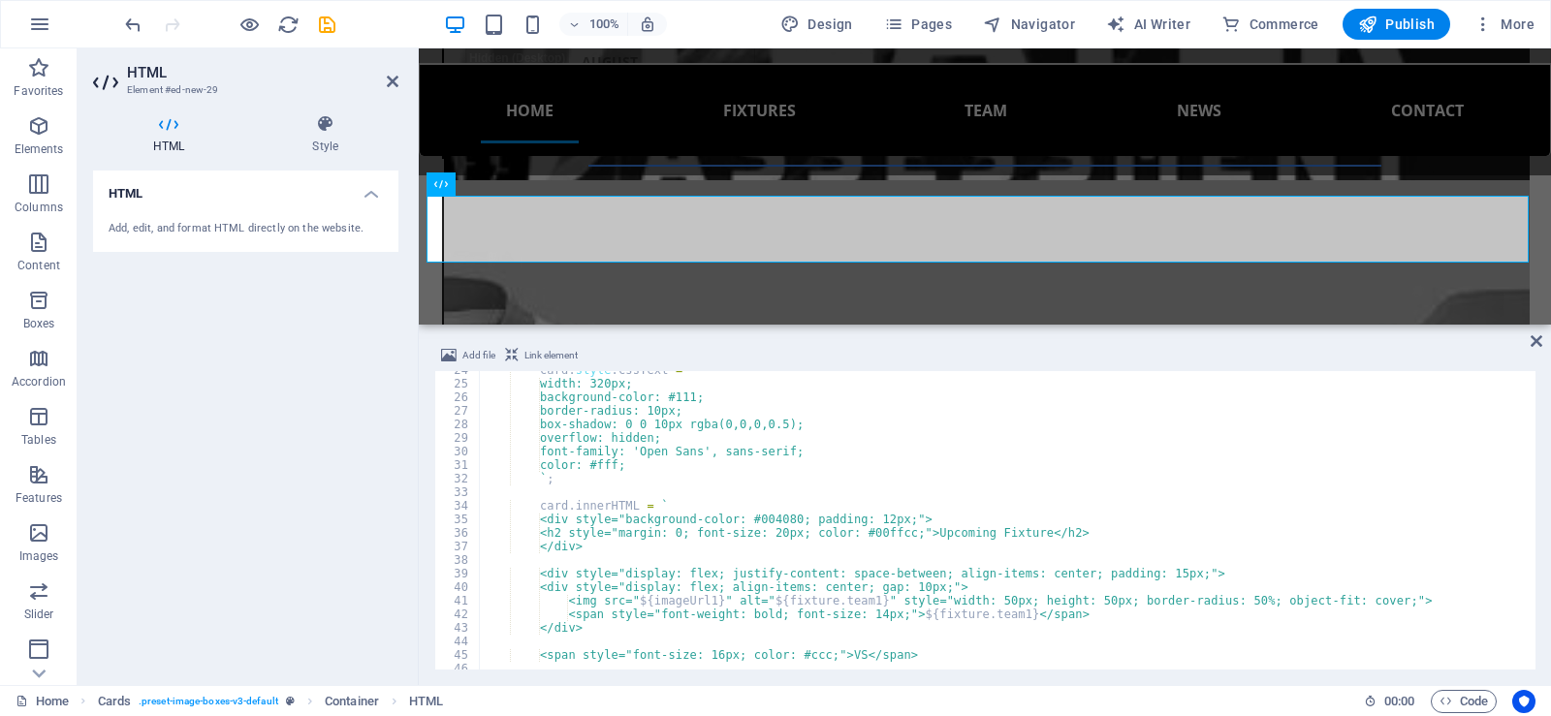
scroll to position [320, 0]
drag, startPoint x: 1071, startPoint y: 532, endPoint x: 1059, endPoint y: 541, distance: 14.5
click at [1059, 541] on div "card . style . cssText = ` width: 320px; background-color: #111; border-radius:…" at bounding box center [1005, 527] width 1053 height 326
click at [1076, 531] on div "card . style . cssText = ` width: 320px; background-color: #111; border-radius:…" at bounding box center [1005, 520] width 1053 height 299
type textarea "<h2 style="margin: 0; font-size: 20px; color: #00ffcc;">Upcoming Fixture</h2>"
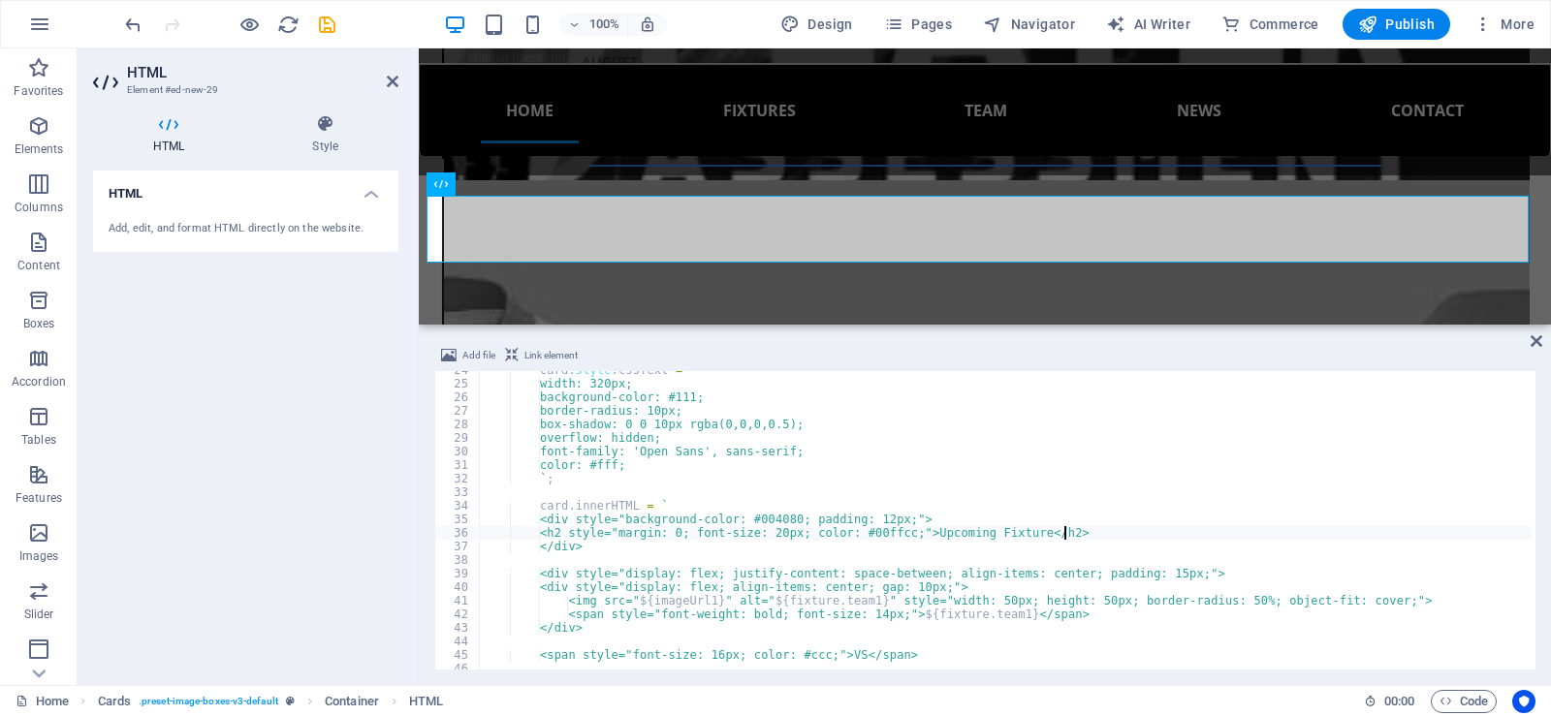
click at [1073, 531] on div "card . style . cssText = ` width: 320px; background-color: #111; border-radius:…" at bounding box center [1005, 527] width 1053 height 326
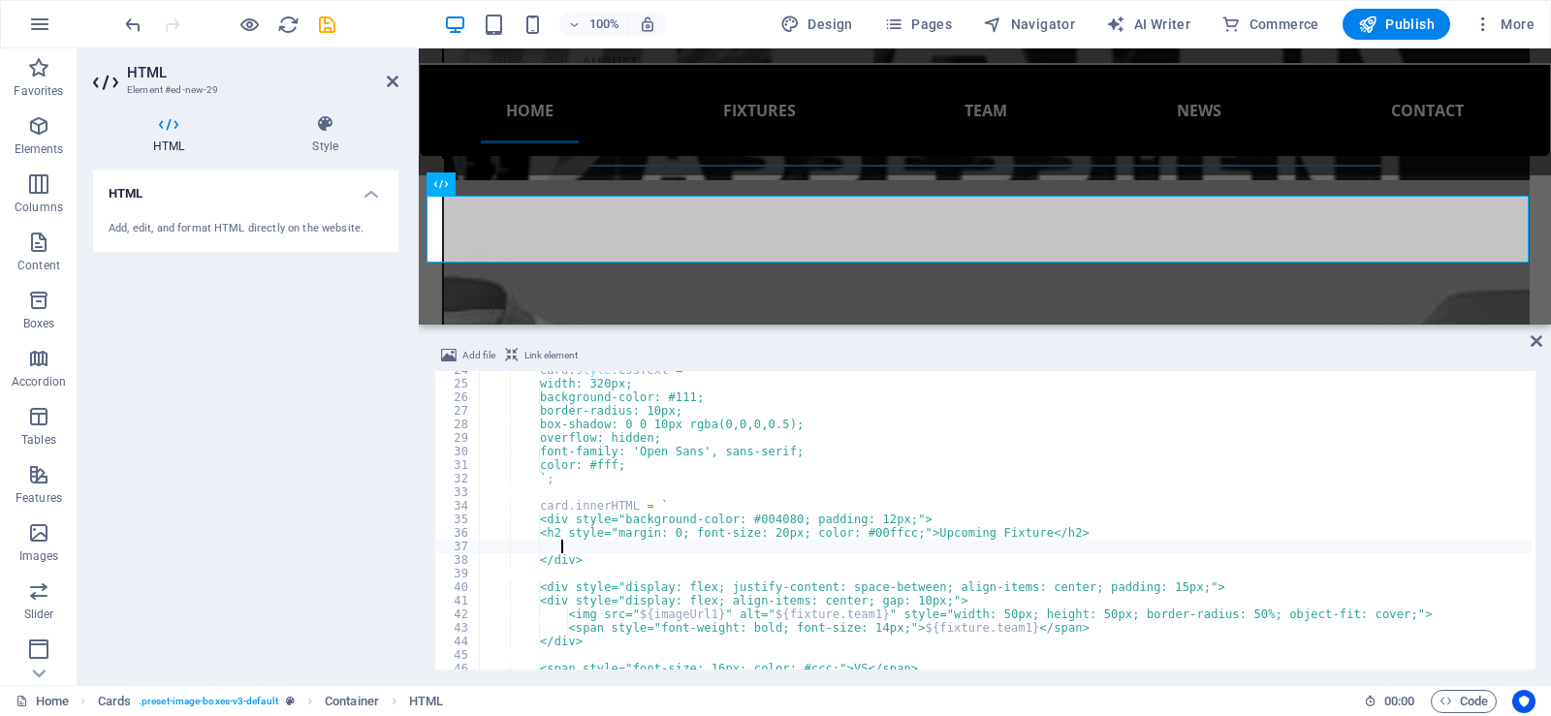
scroll to position [0, 0]
paste textarea "<p style="margin: 8px 0; font-size: 13px; color: #aaa;"> ${fixture.venue}</p>"
click at [697, 547] on div "card . style . cssText = ` width: 320px; background-color: #111; border-radius:…" at bounding box center [1005, 527] width 1053 height 326
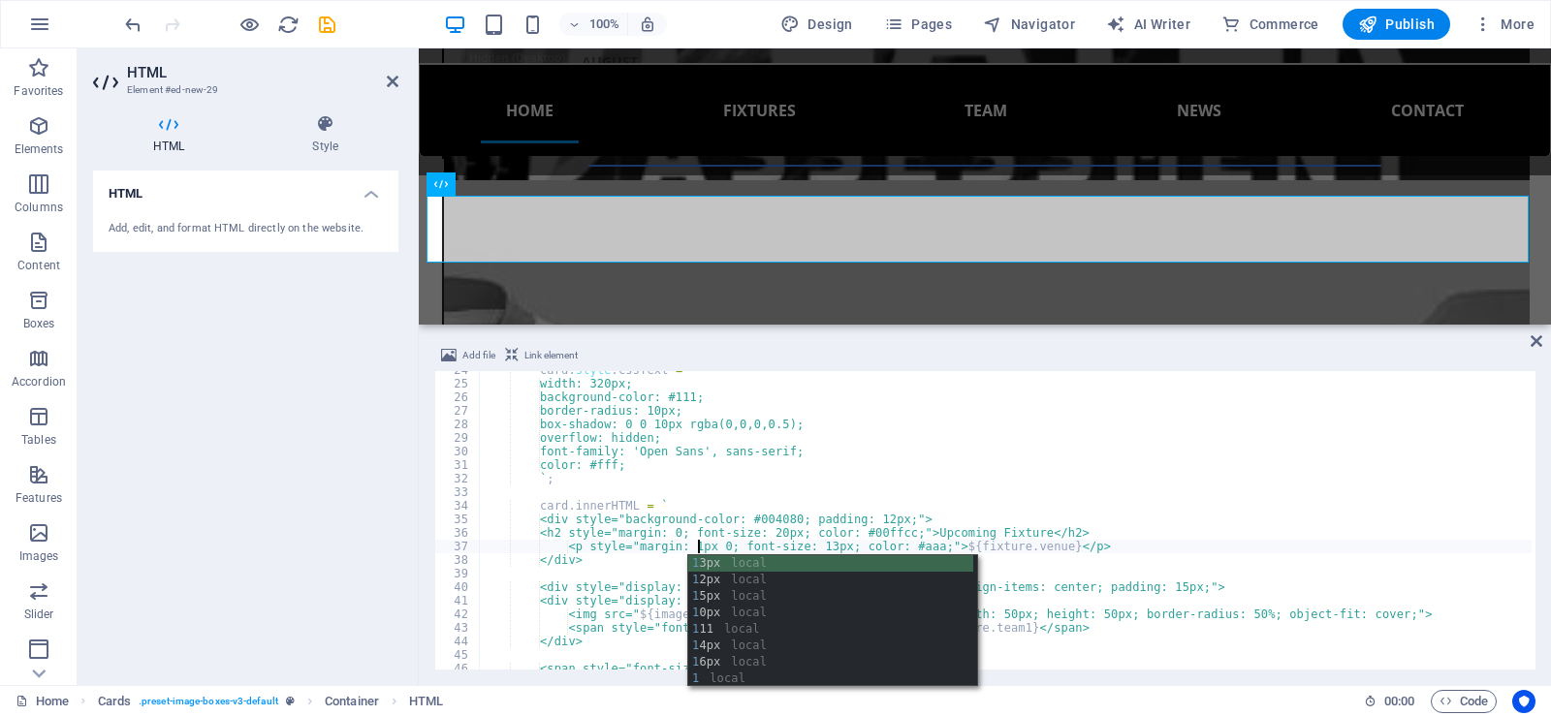
scroll to position [0, 17]
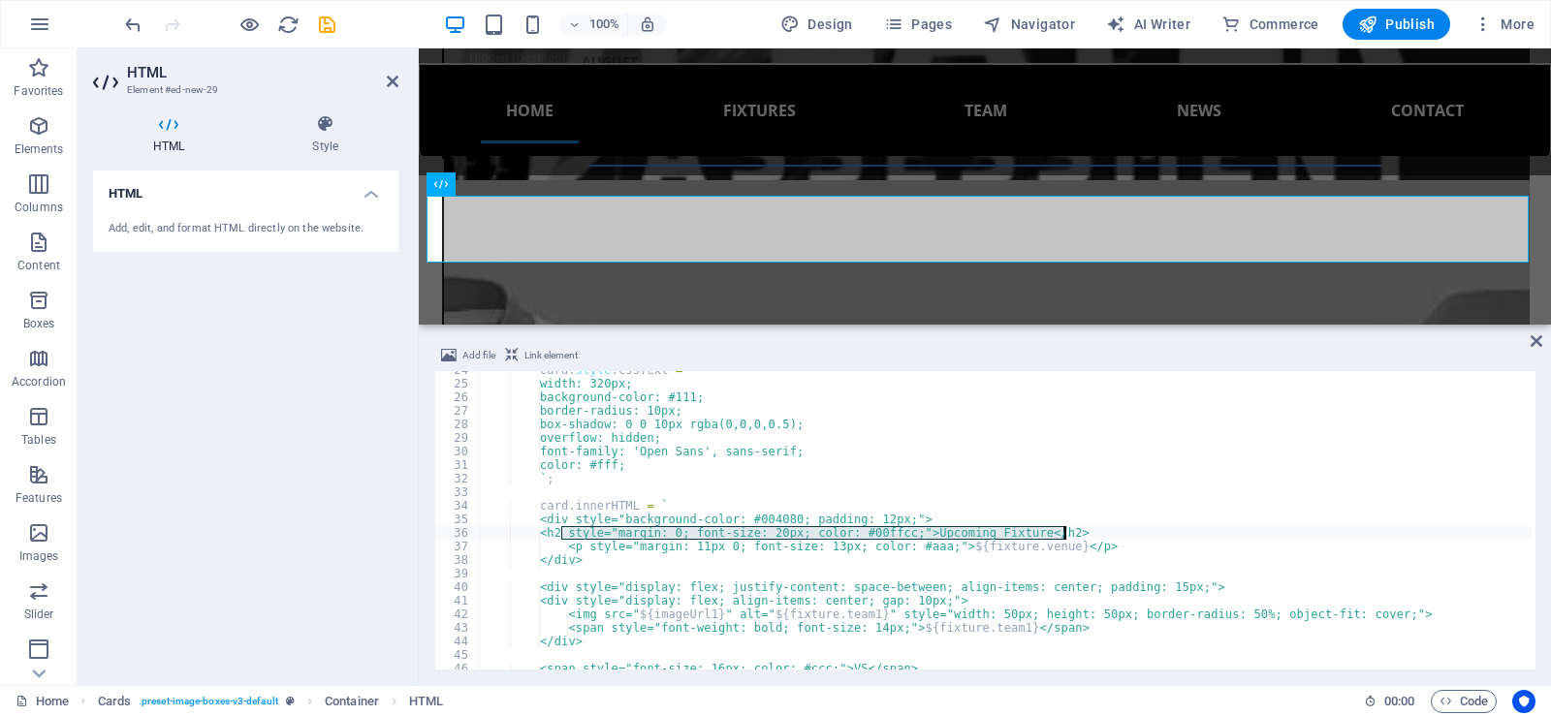
drag, startPoint x: 563, startPoint y: 533, endPoint x: 1131, endPoint y: 538, distance: 568.1
click at [1131, 538] on div "card . style . cssText = ` width: 320px; background-color: #111; border-radius:…" at bounding box center [1005, 527] width 1053 height 326
type textarea "<h2 style="margin: 0; font-size: 20px; color: #00ffcc;">Upcoming Fixture</h2>"
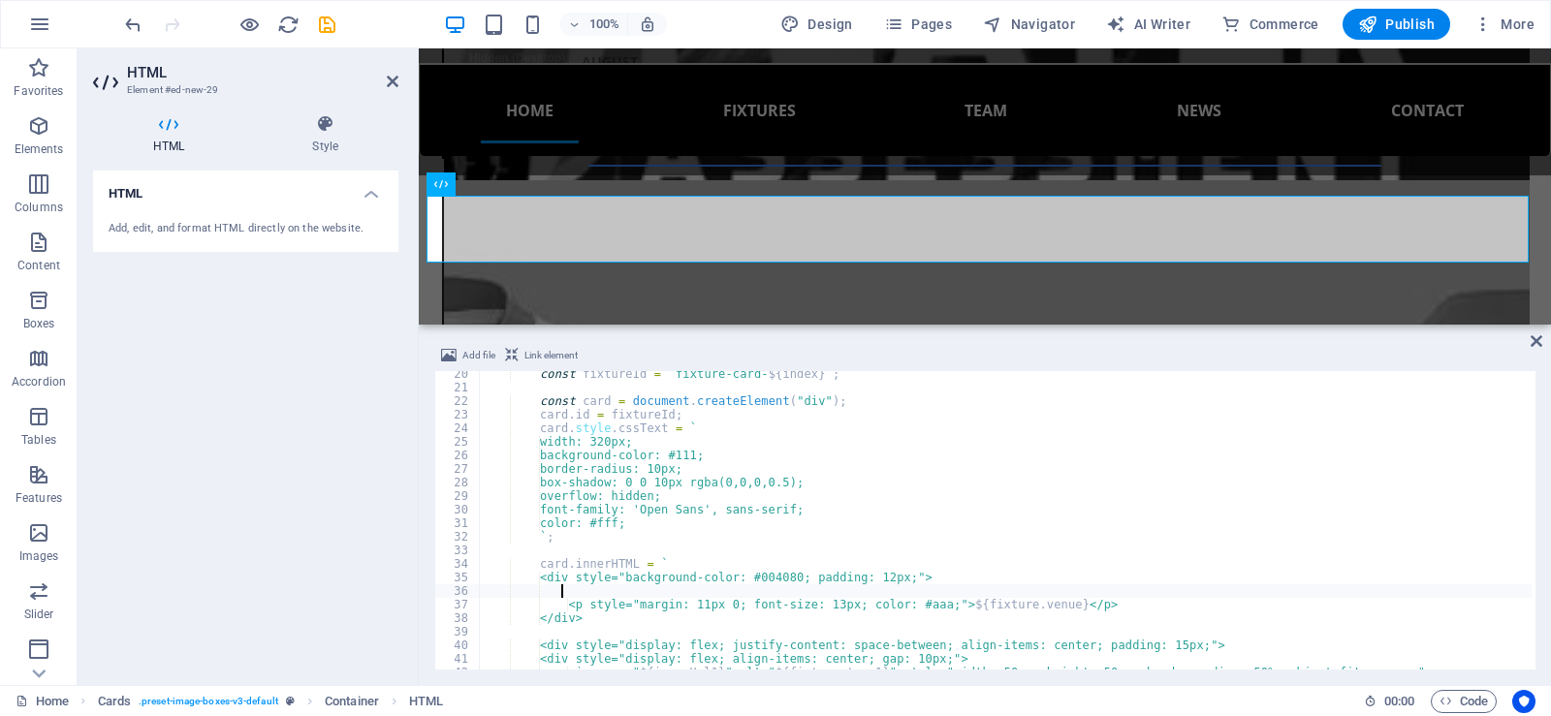
scroll to position [262, 0]
drag, startPoint x: 540, startPoint y: 481, endPoint x: 794, endPoint y: 478, distance: 254.0
click at [794, 478] on div "const fixtureId = ` fixture-card- ${ index } ` ; const card = document . create…" at bounding box center [1005, 530] width 1053 height 326
type textarea "box-shadow: 0 0 10px rgba(0,0,0,0.5);"
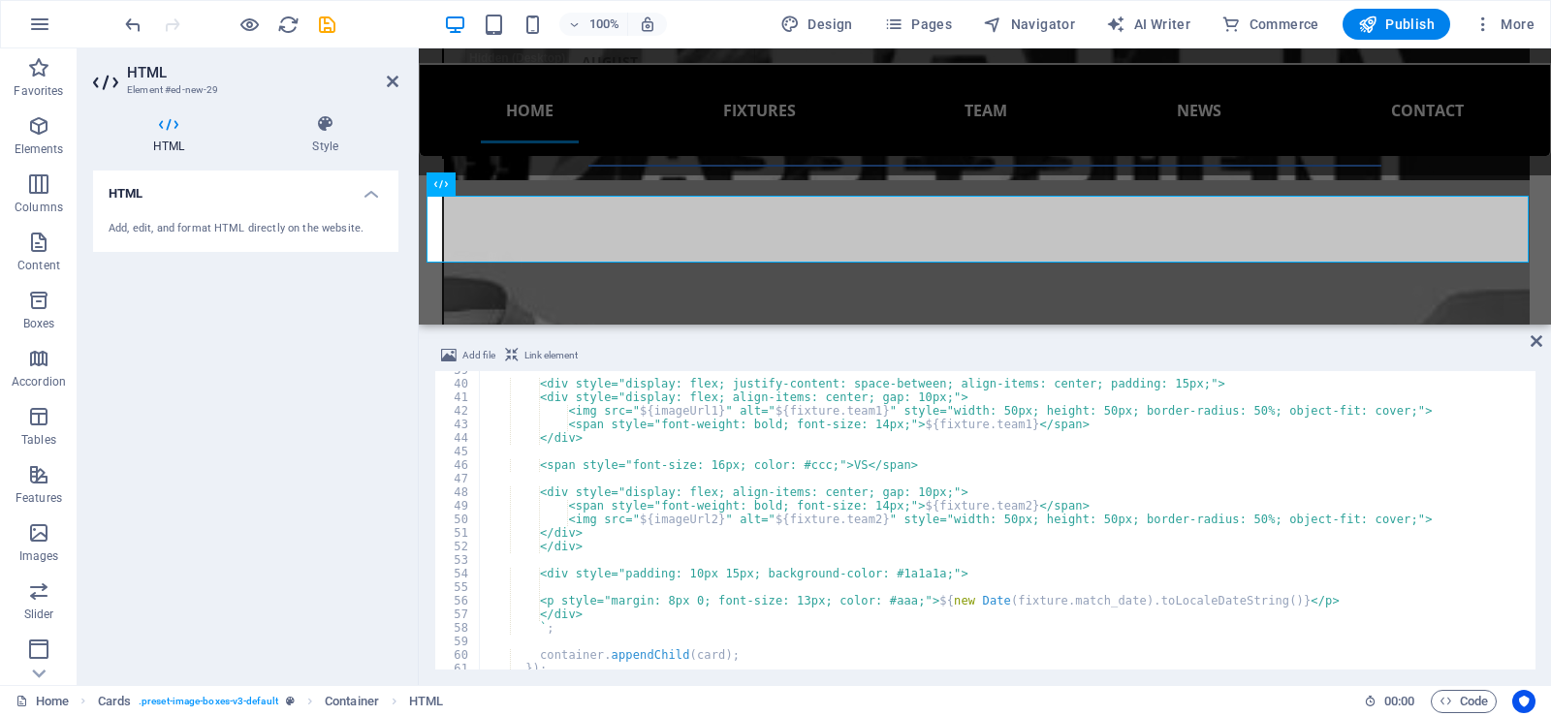
scroll to position [624, 0]
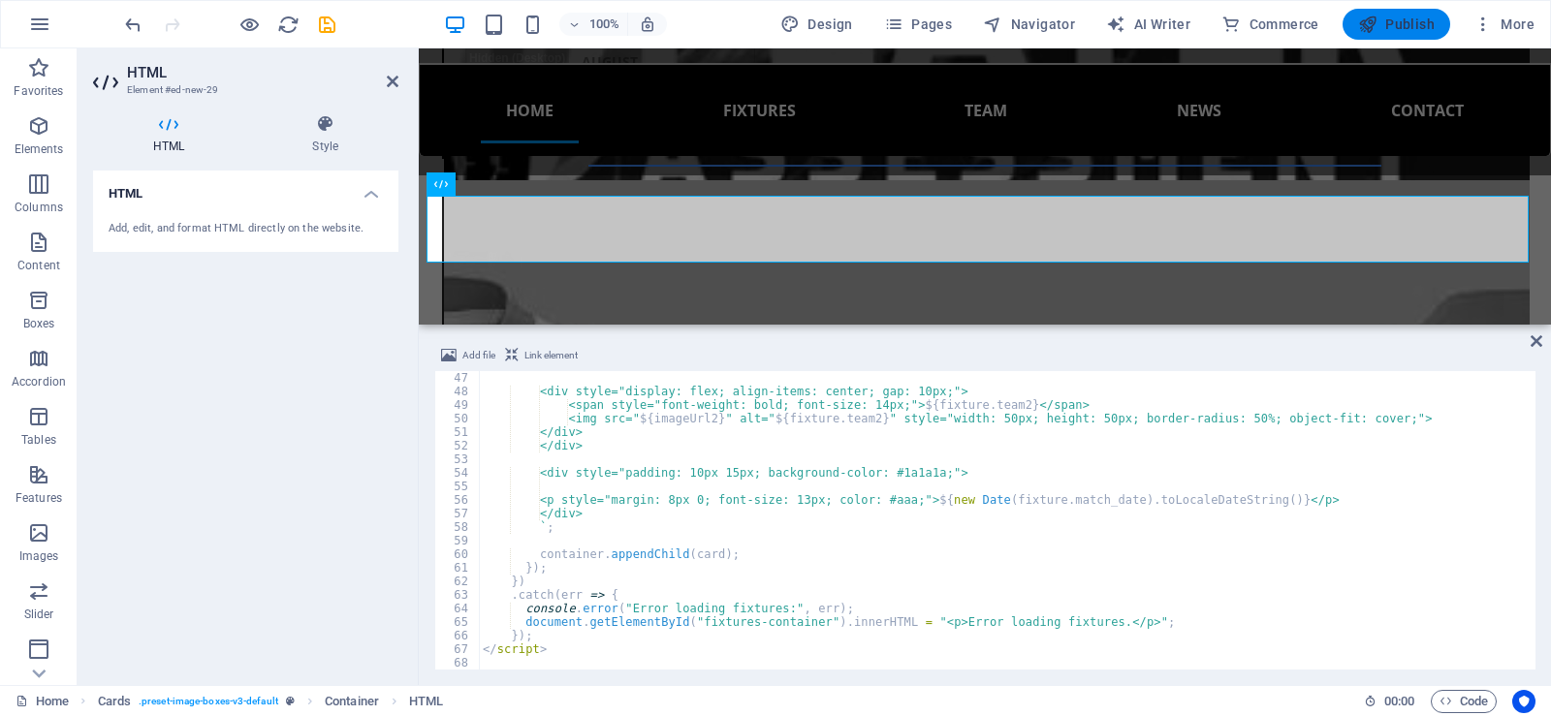
click at [1364, 29] on icon "button" at bounding box center [1367, 24] width 19 height 19
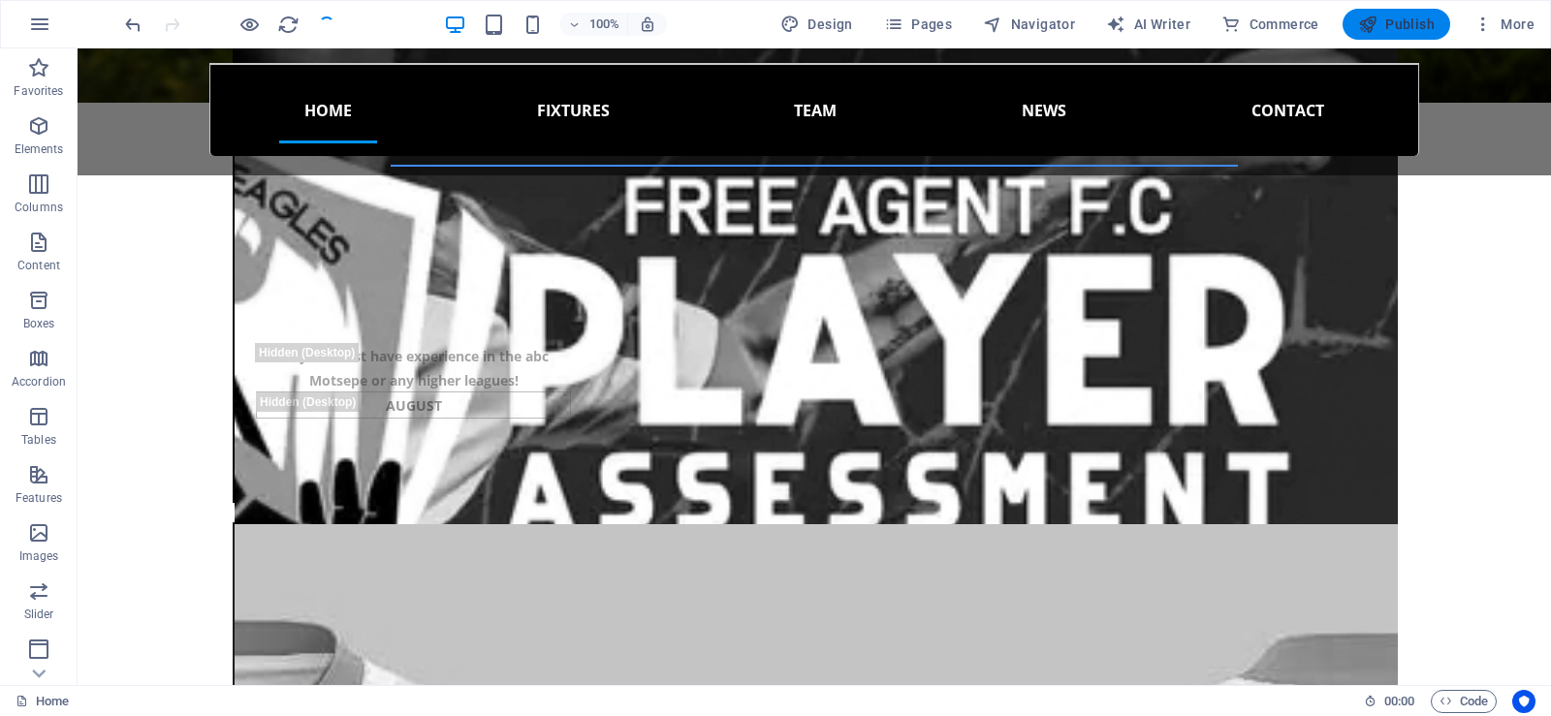
scroll to position [2016, 0]
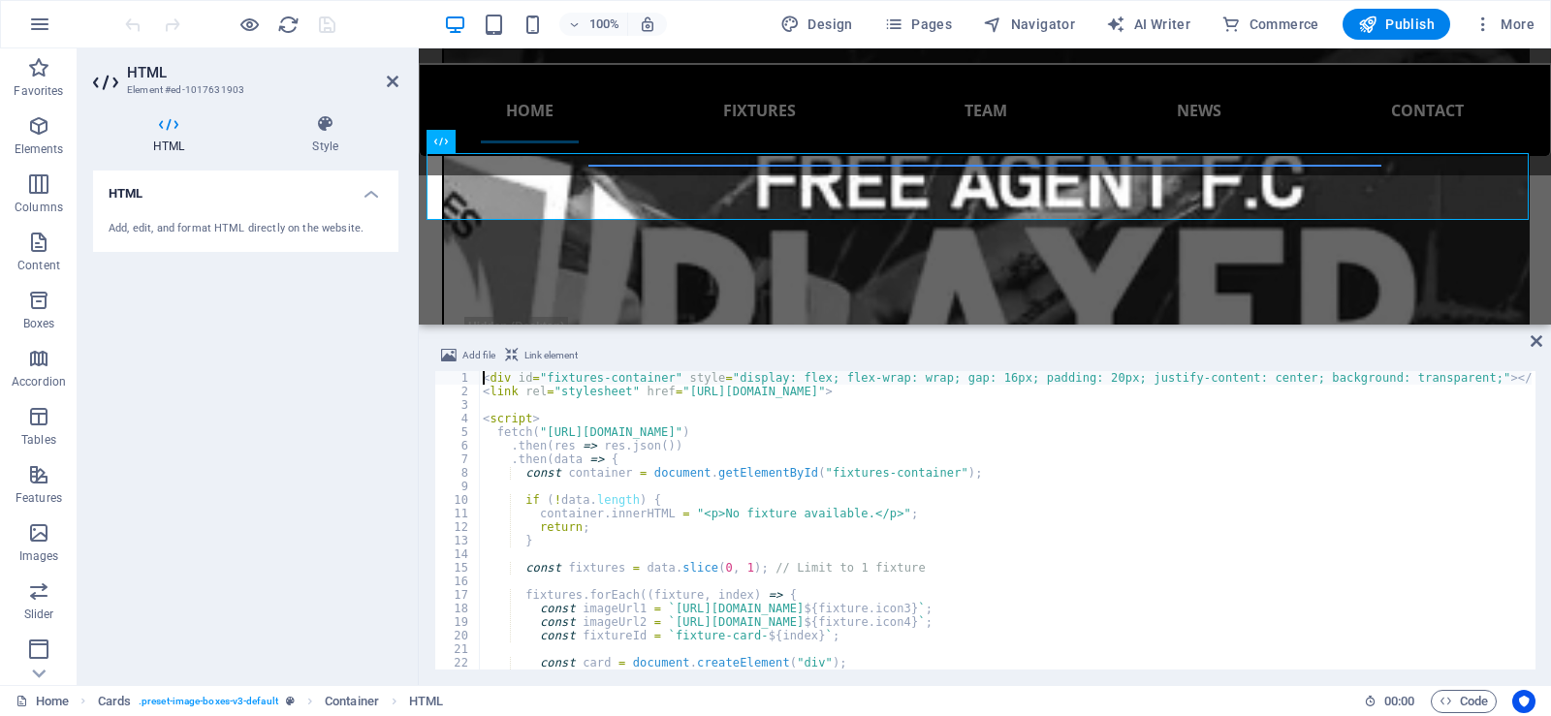
scroll to position [2105, 0]
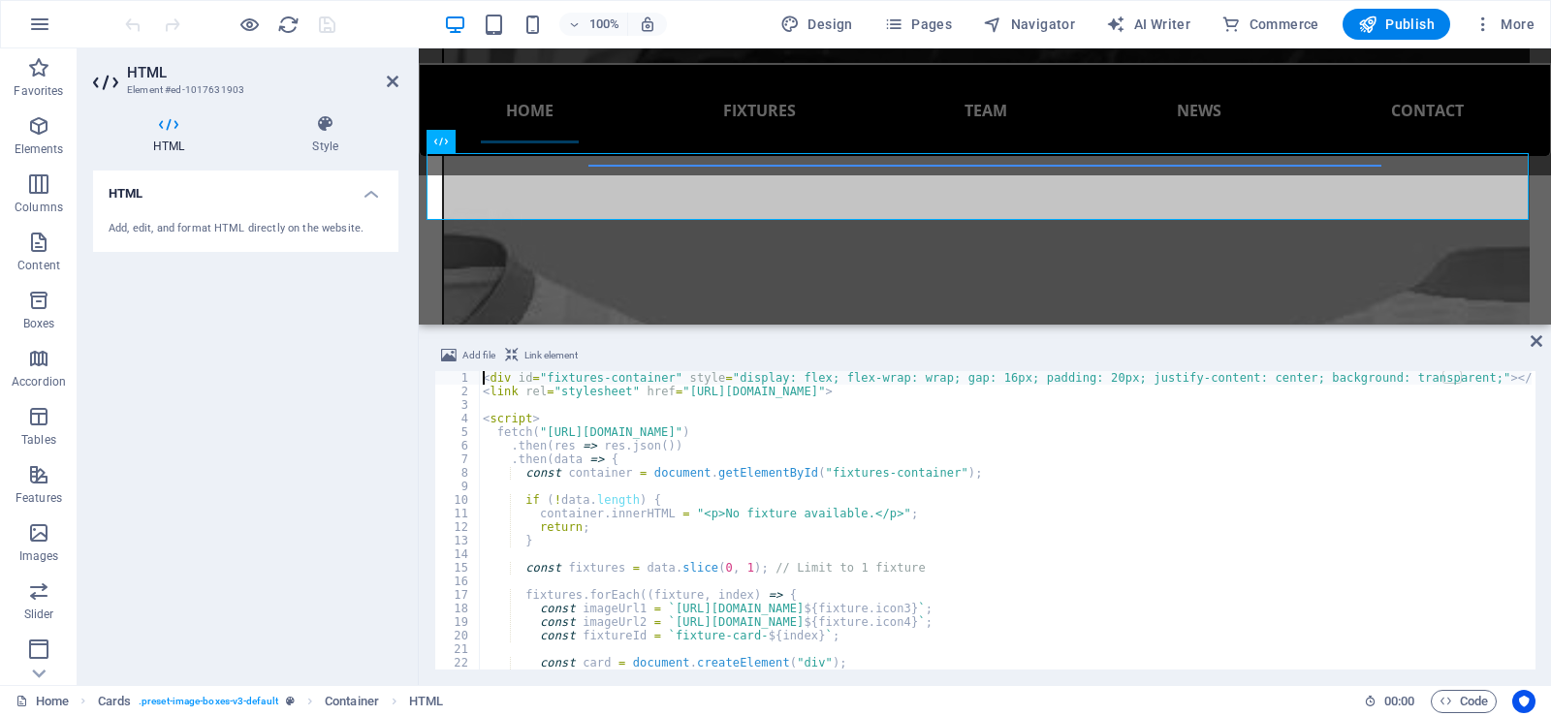
drag, startPoint x: 483, startPoint y: 380, endPoint x: 566, endPoint y: 405, distance: 87.1
click at [573, 433] on div "< div id = "fixtures-container" style = "display: flex; flex-wrap: wrap; gap: 1…" at bounding box center [1005, 534] width 1053 height 326
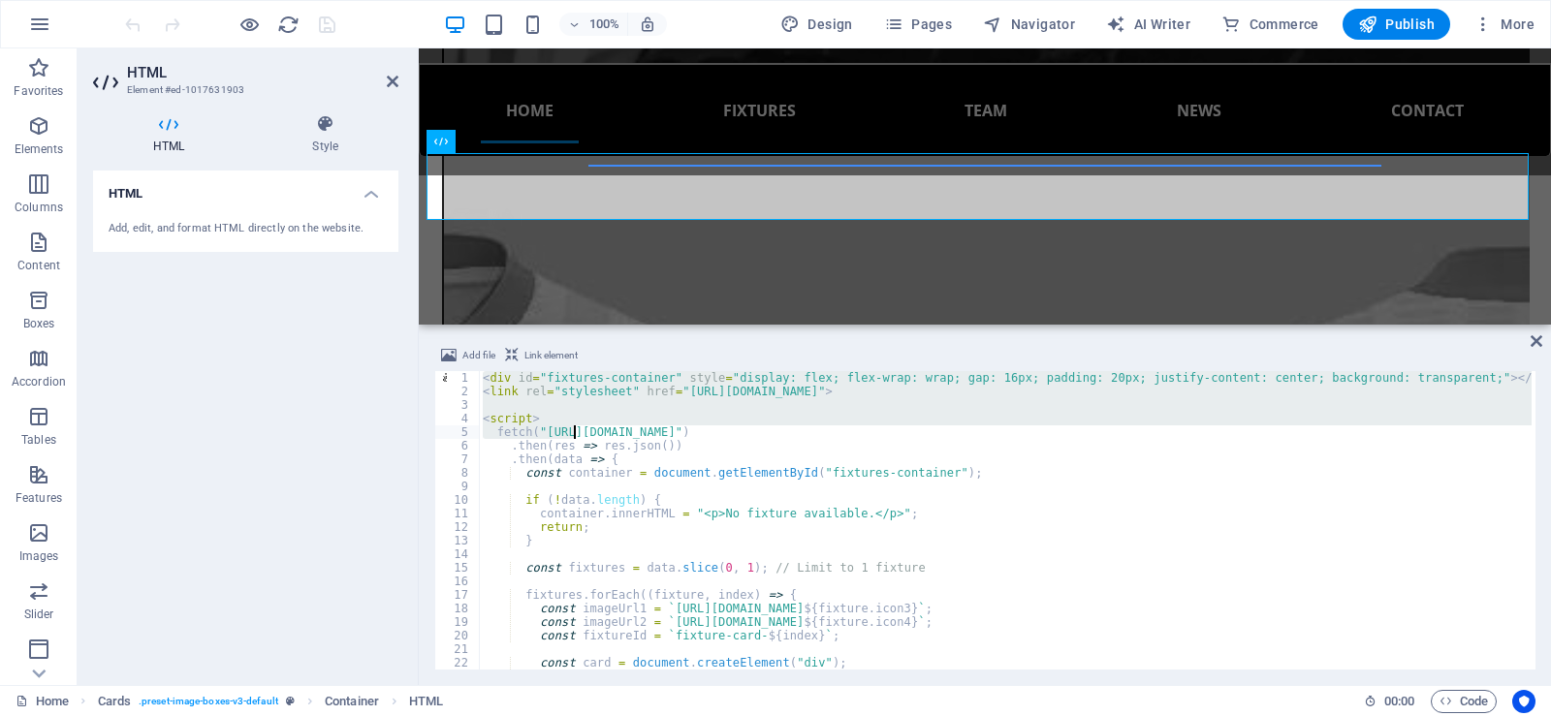
click at [490, 383] on div "< div id = "fixtures-container" style = "display: flex; flex-wrap: wrap; gap: 1…" at bounding box center [1005, 520] width 1053 height 299
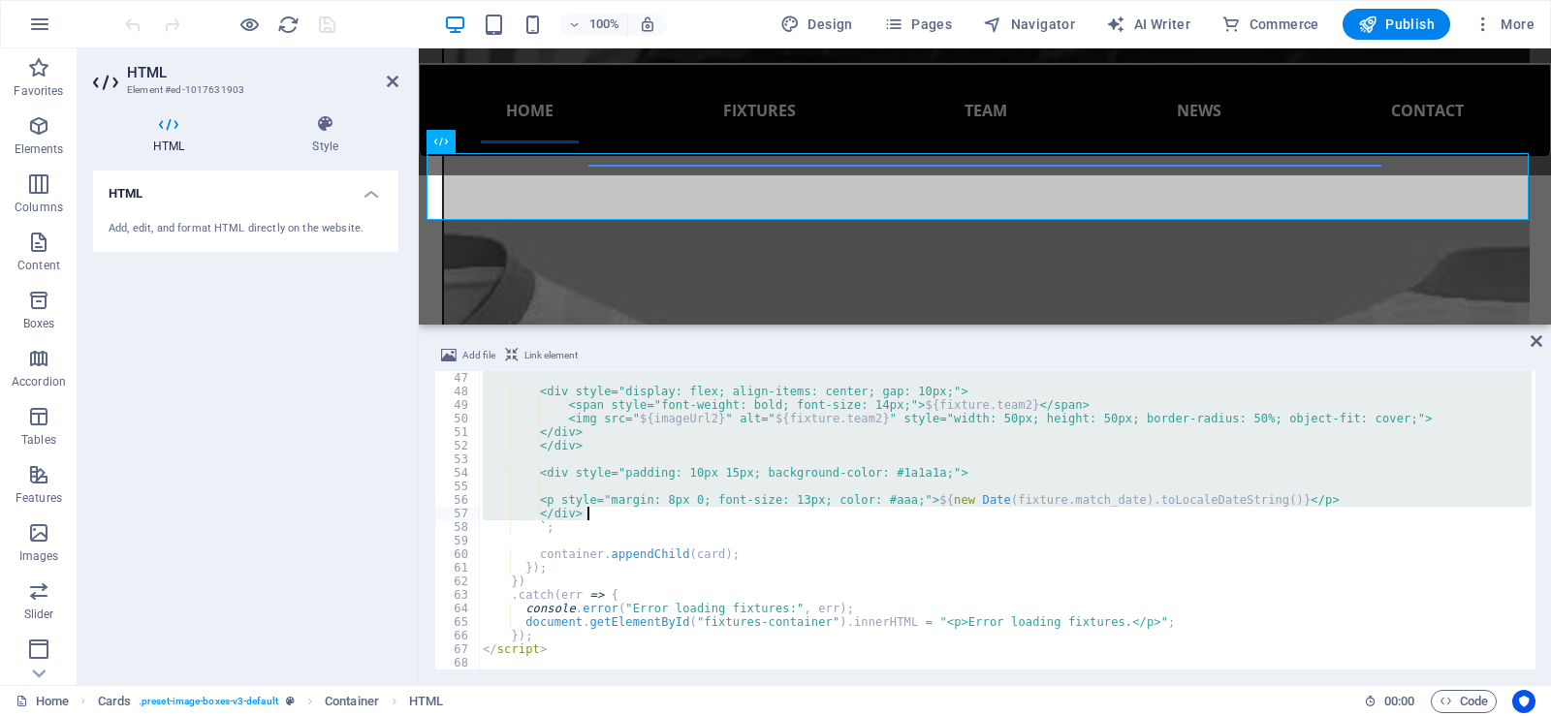
scroll to position [624, 0]
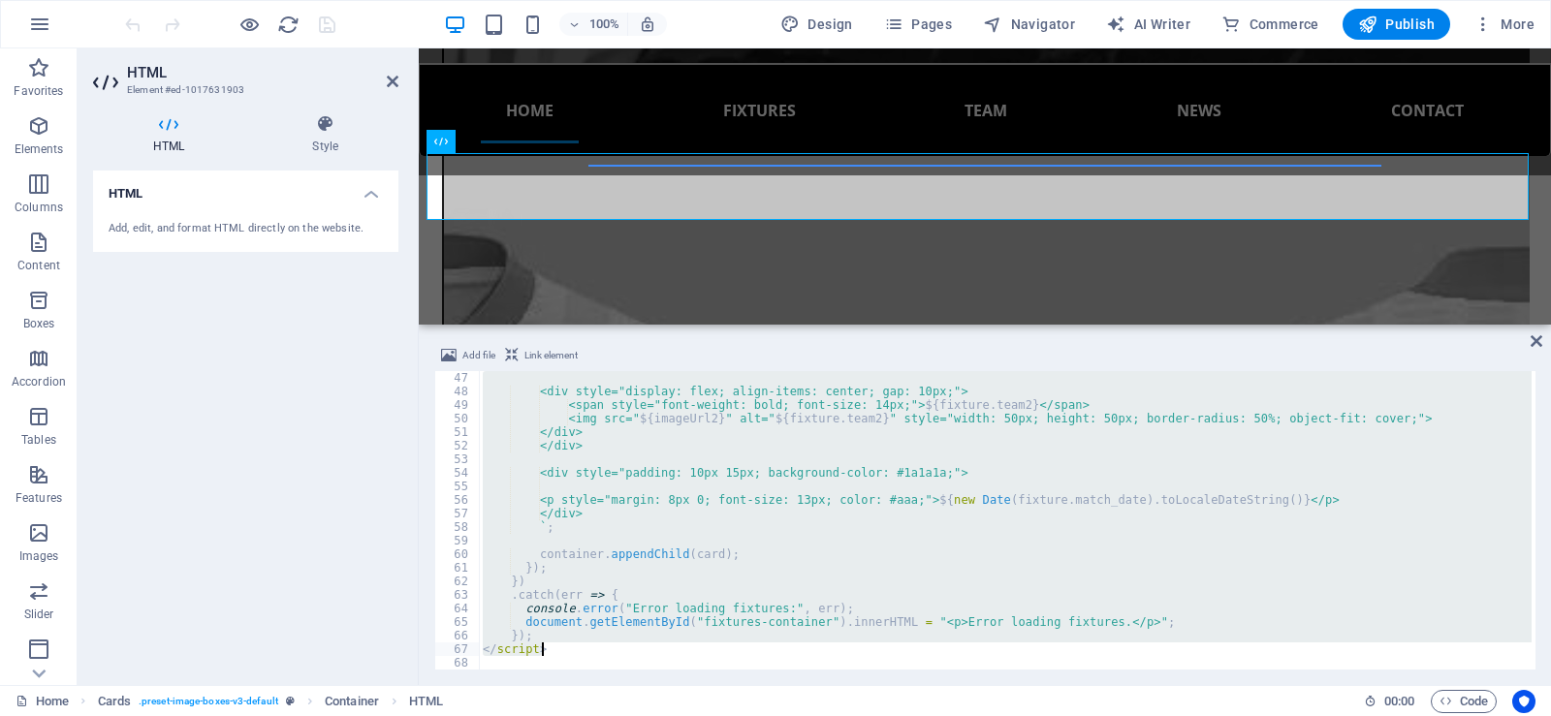
drag, startPoint x: 482, startPoint y: 381, endPoint x: 621, endPoint y: 650, distance: 303.5
click at [622, 650] on div "<div style="display: flex; align-items: center; gap: 10px;"> <span style="font-…" at bounding box center [1005, 534] width 1053 height 326
paste textarea "<p style="margin: 8px 0; font-size: 13px; color: #aaa;"> ${fixture.venue}</p"
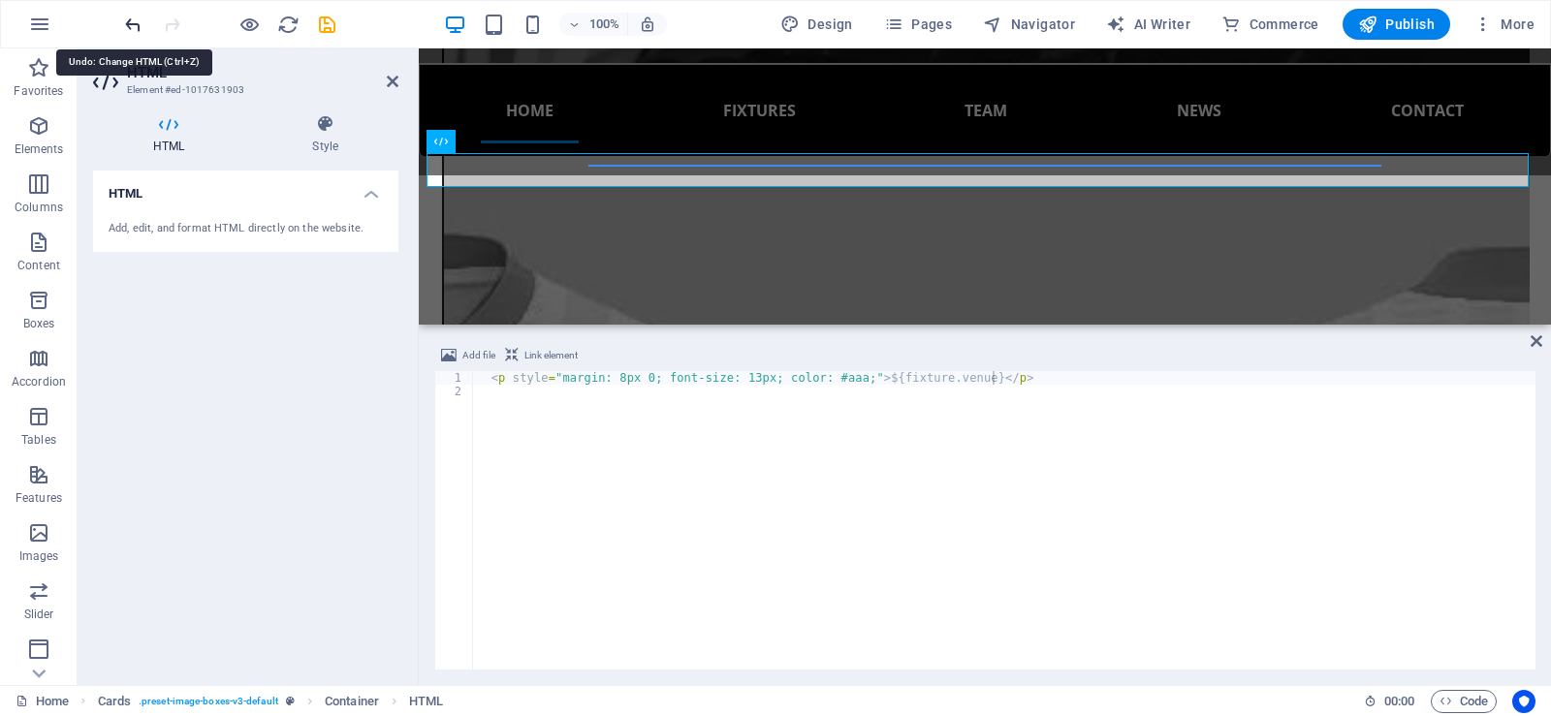
click at [134, 25] on icon "undo" at bounding box center [133, 25] width 22 height 22
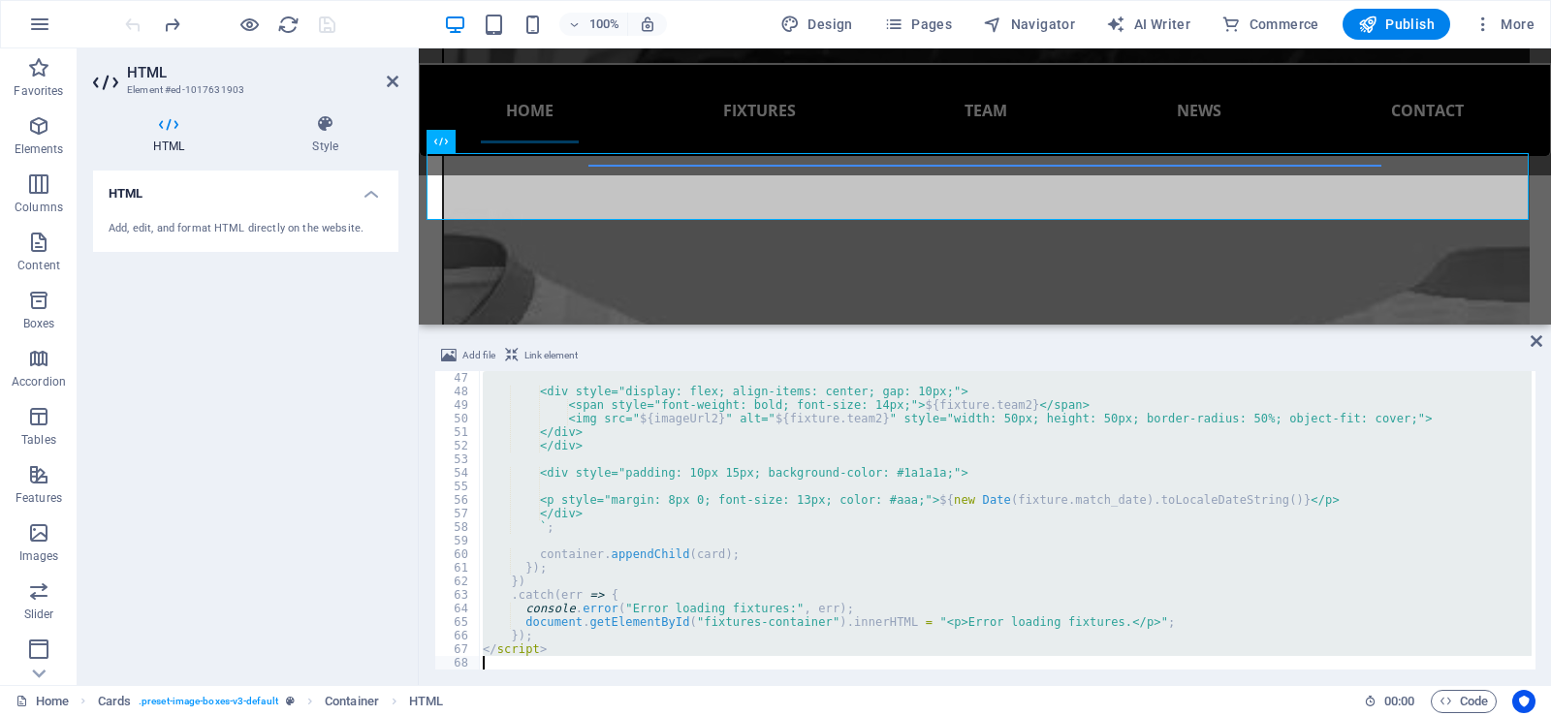
drag, startPoint x: 484, startPoint y: 382, endPoint x: 667, endPoint y: 706, distance: 372.0
click at [667, 685] on section "Favorites Elements Columns Content Boxes Accordion Tables Features Images Slide…" at bounding box center [775, 366] width 1551 height 637
type textarea "</script>"
click at [729, 557] on div "<div style="display: flex; align-items: center; gap: 10px;"> <span style="font-…" at bounding box center [1005, 520] width 1053 height 299
click at [676, 488] on div "<div style="display: flex; align-items: center; gap: 10px;"> <span style="font-…" at bounding box center [1005, 534] width 1053 height 326
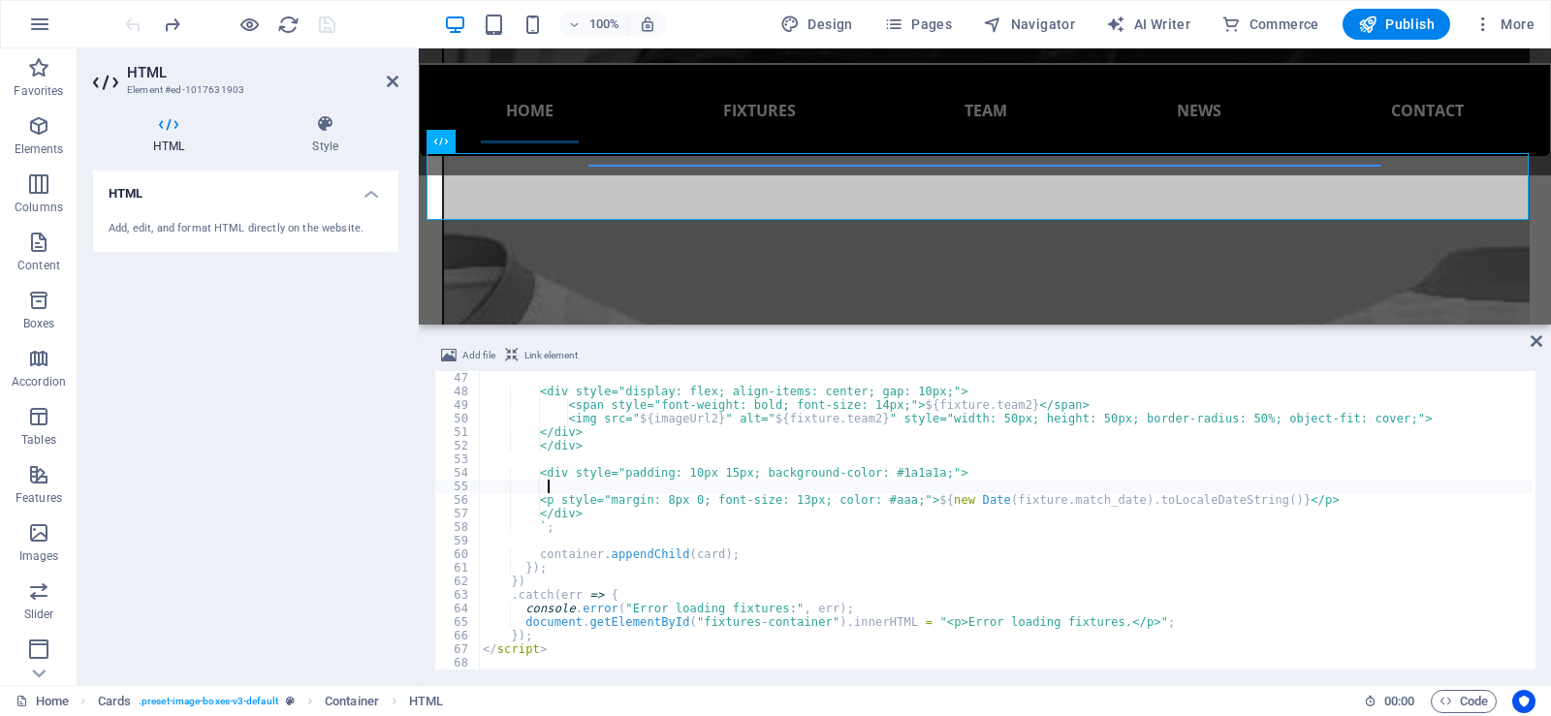
click at [676, 488] on div "<div style="display: flex; align-items: center; gap: 10px;"> <span style="font-…" at bounding box center [1005, 534] width 1053 height 326
click at [709, 552] on div "<div style="display: flex; align-items: center; gap: 10px;"> <span style="font-…" at bounding box center [1005, 534] width 1053 height 326
click at [705, 552] on div "<div style="display: flex; align-items: center; gap: 10px;"> <span style="font-…" at bounding box center [1005, 534] width 1053 height 326
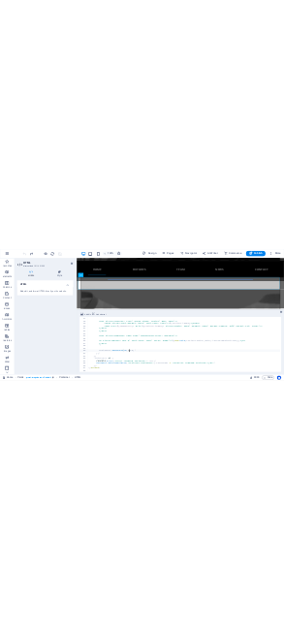
scroll to position [0, 18]
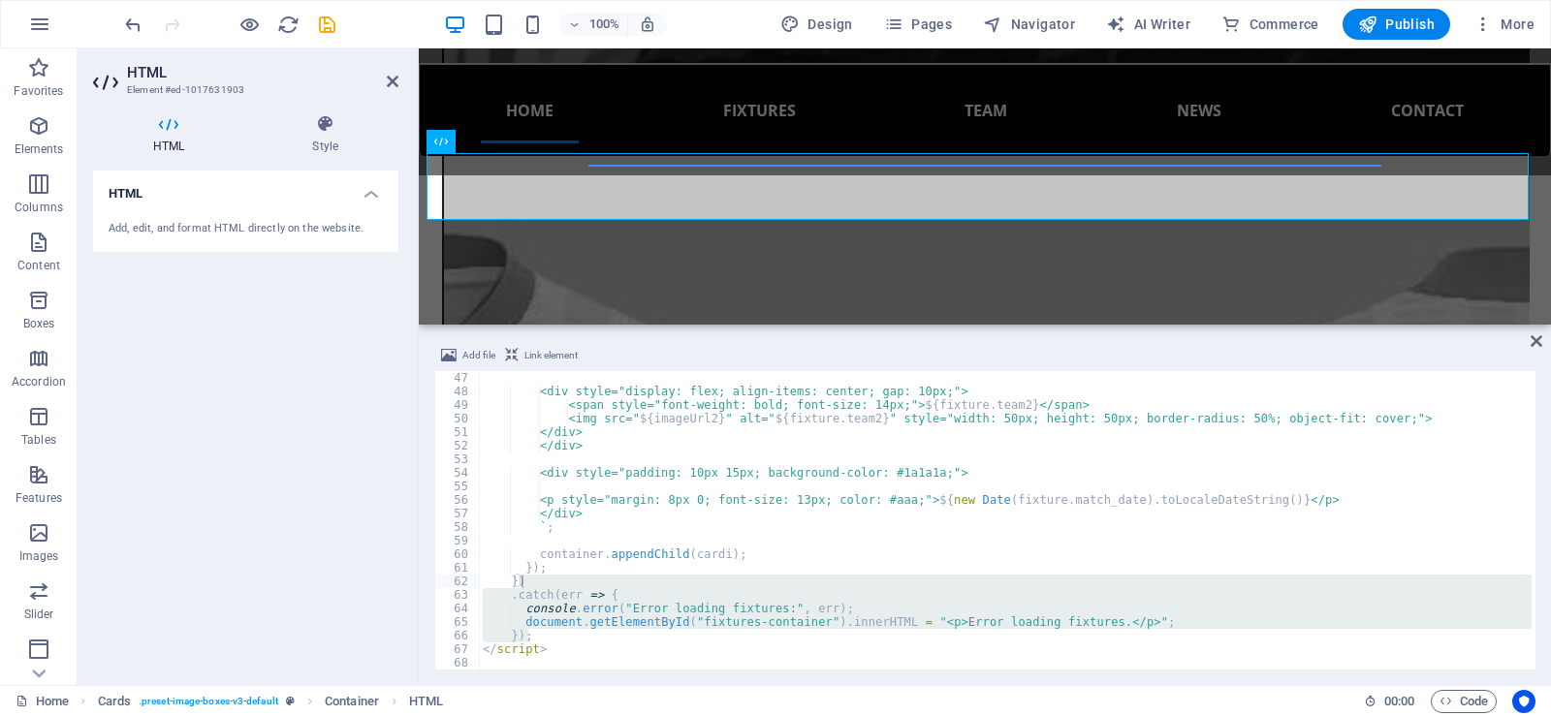
drag, startPoint x: 1530, startPoint y: 639, endPoint x: 1534, endPoint y: 587, distance: 51.5
click at [1534, 587] on div at bounding box center [1531, 520] width 9 height 299
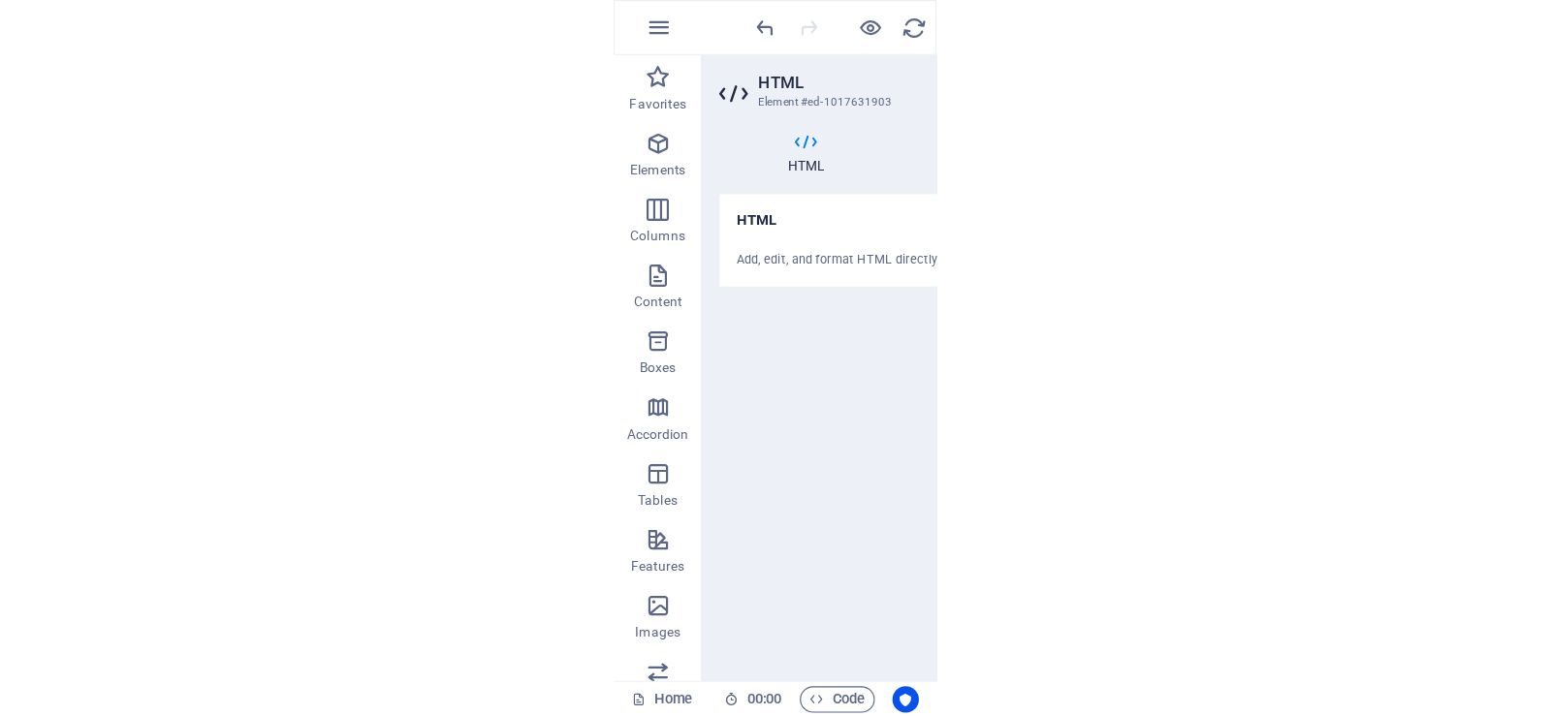
scroll to position [4499, 0]
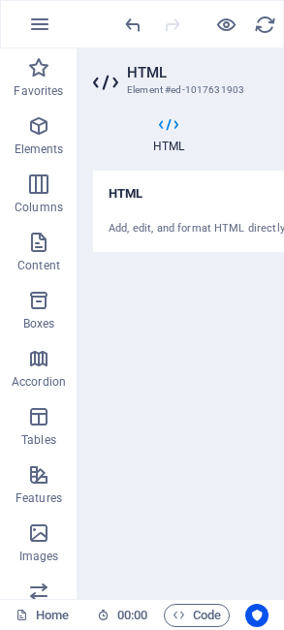
click at [283, 6] on div "55% More" at bounding box center [142, 24] width 282 height 47
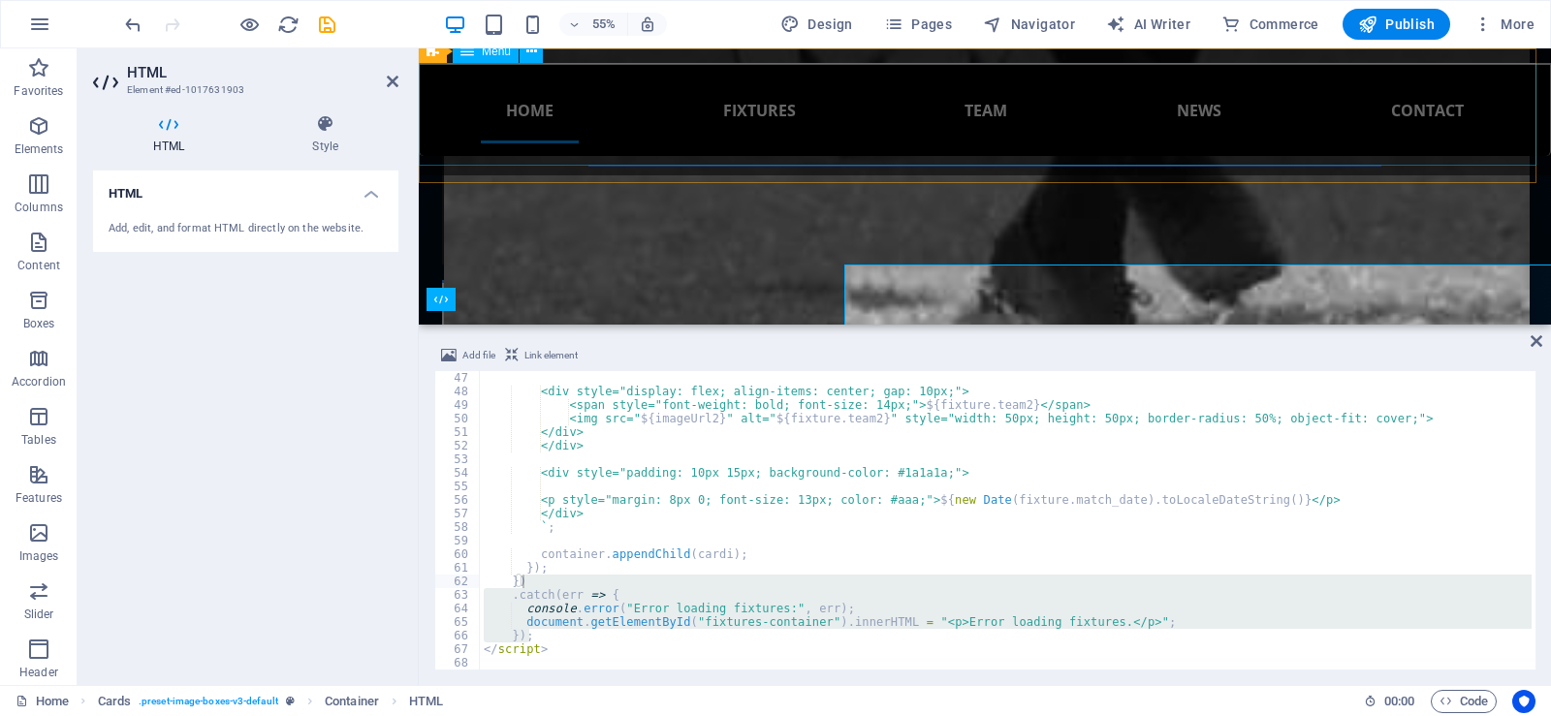
scroll to position [1947, 0]
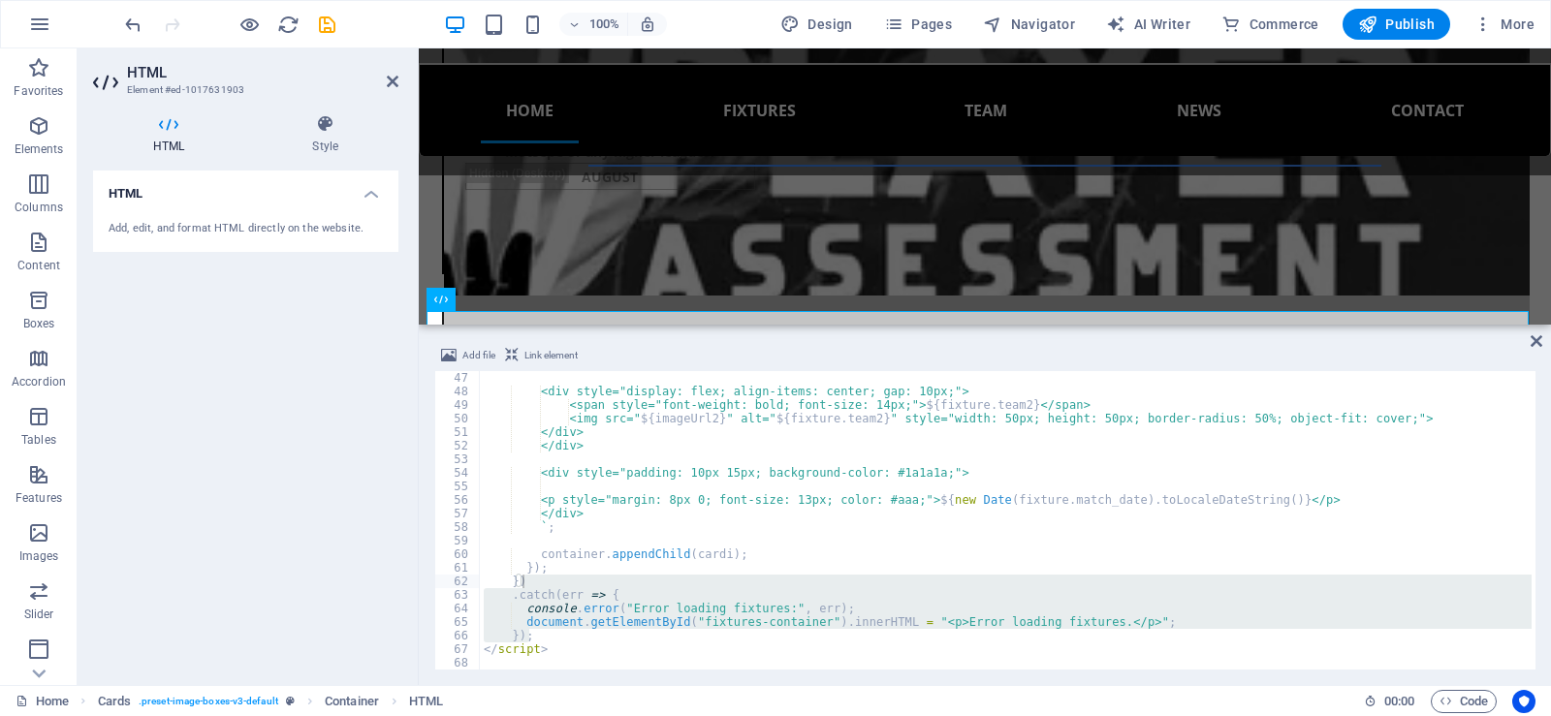
click at [1535, 550] on div "Add file Link element }) .catch(err => { 47 48 49 50 51 52 53 54 55 56 57 58 59…" at bounding box center [985, 507] width 1132 height 357
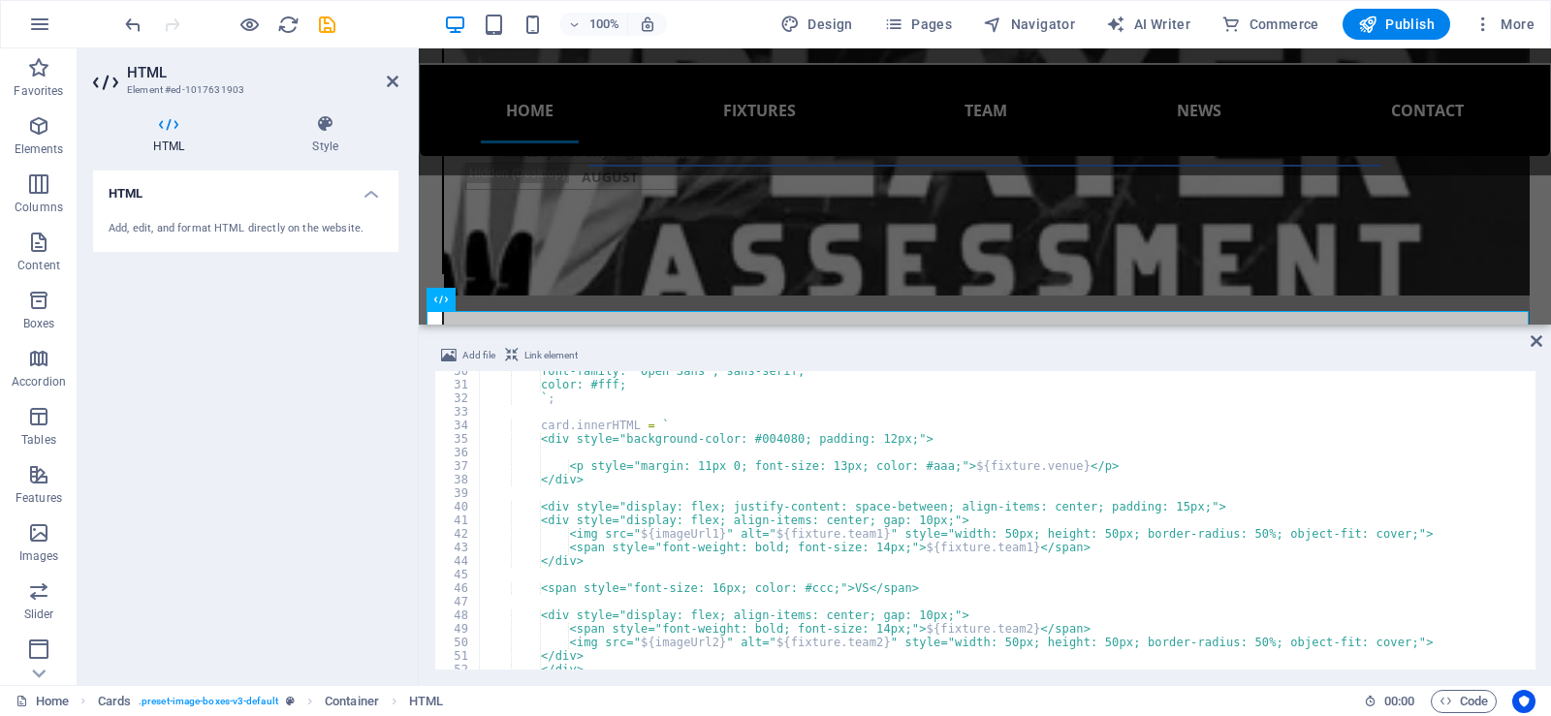
scroll to position [364, 0]
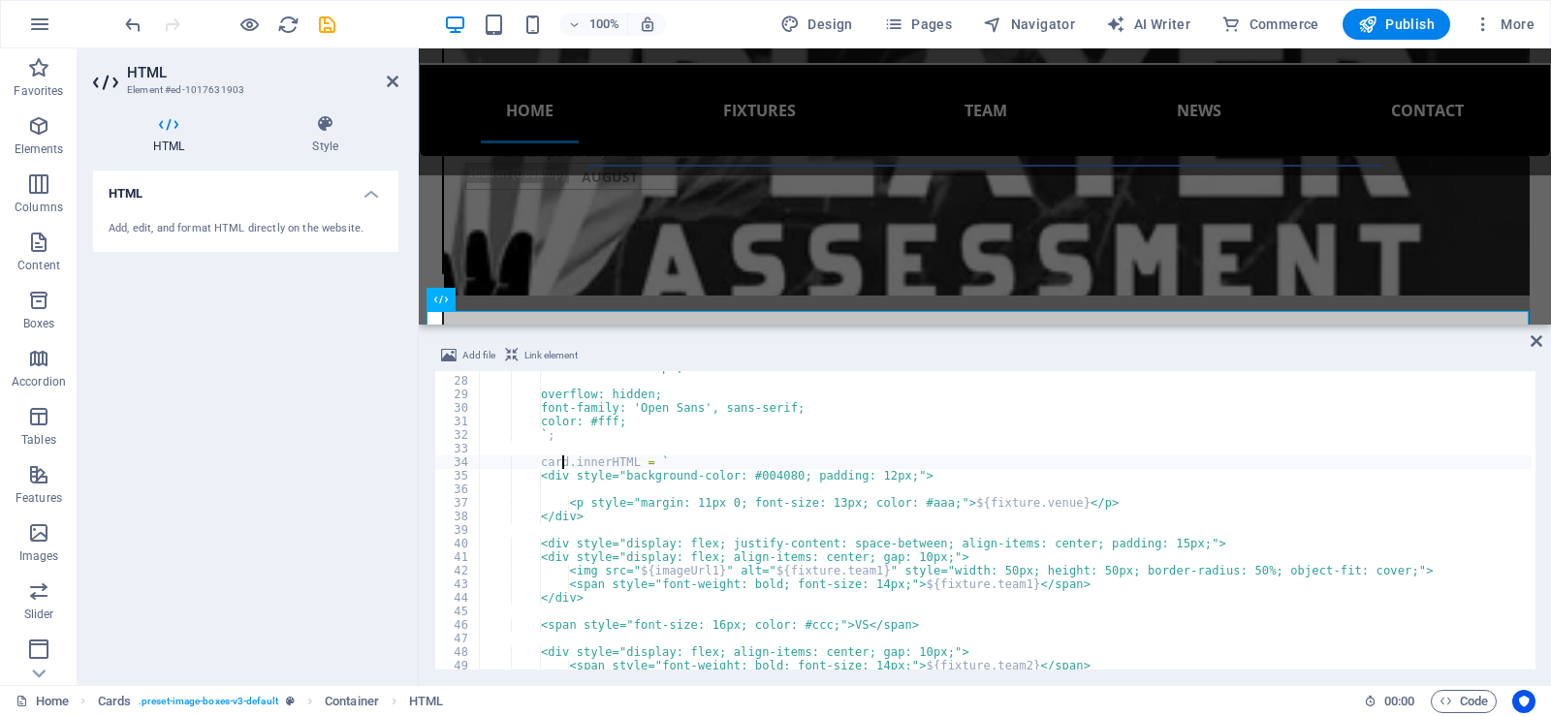
click at [562, 460] on div "border-radius: 10px; overflow: hidden; font-family: 'Open Sans', sans-serif; co…" at bounding box center [1006, 524] width 1052 height 326
click at [562, 460] on div "border-radius: 10px; overflow: hidden; font-family: 'Open Sans', sans-serif; co…" at bounding box center [1006, 520] width 1052 height 299
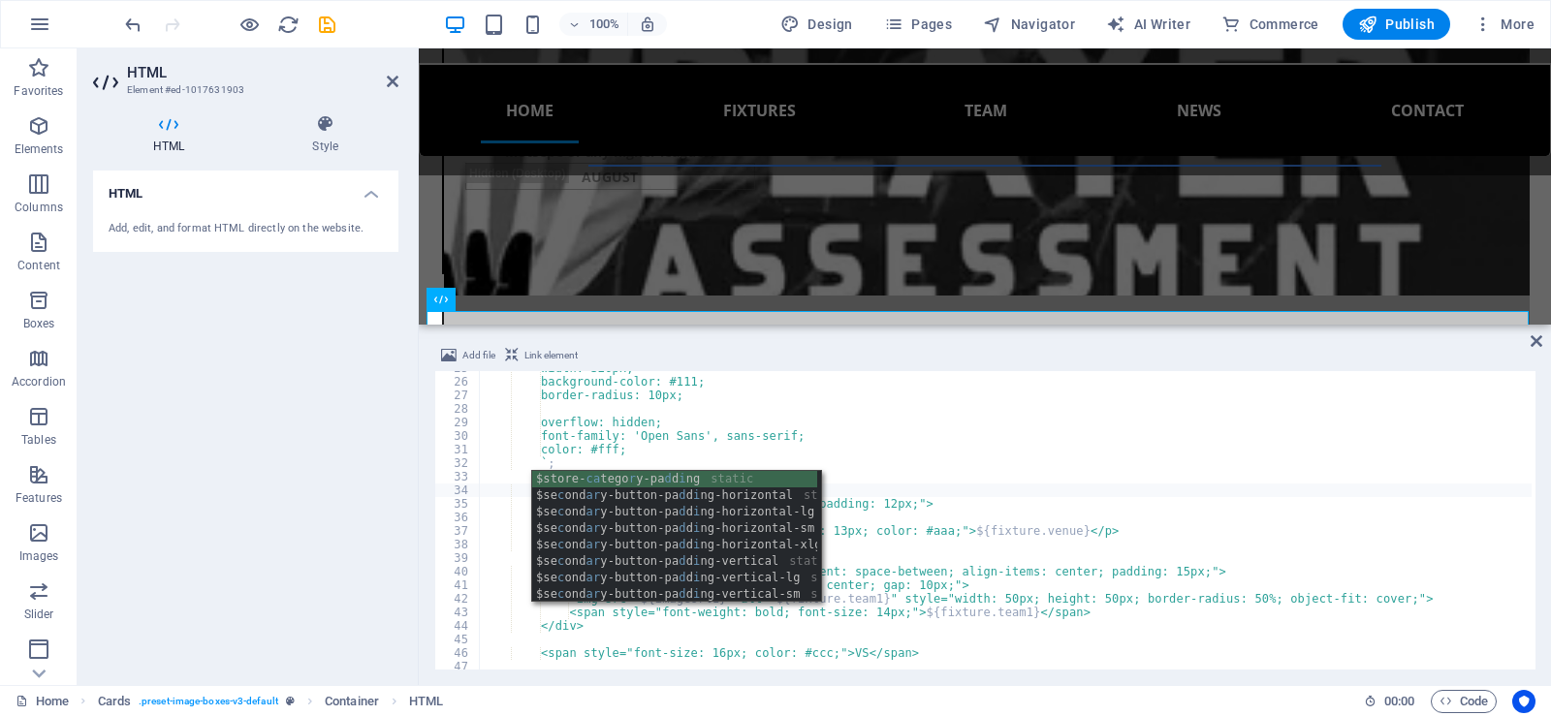
scroll to position [102, 0]
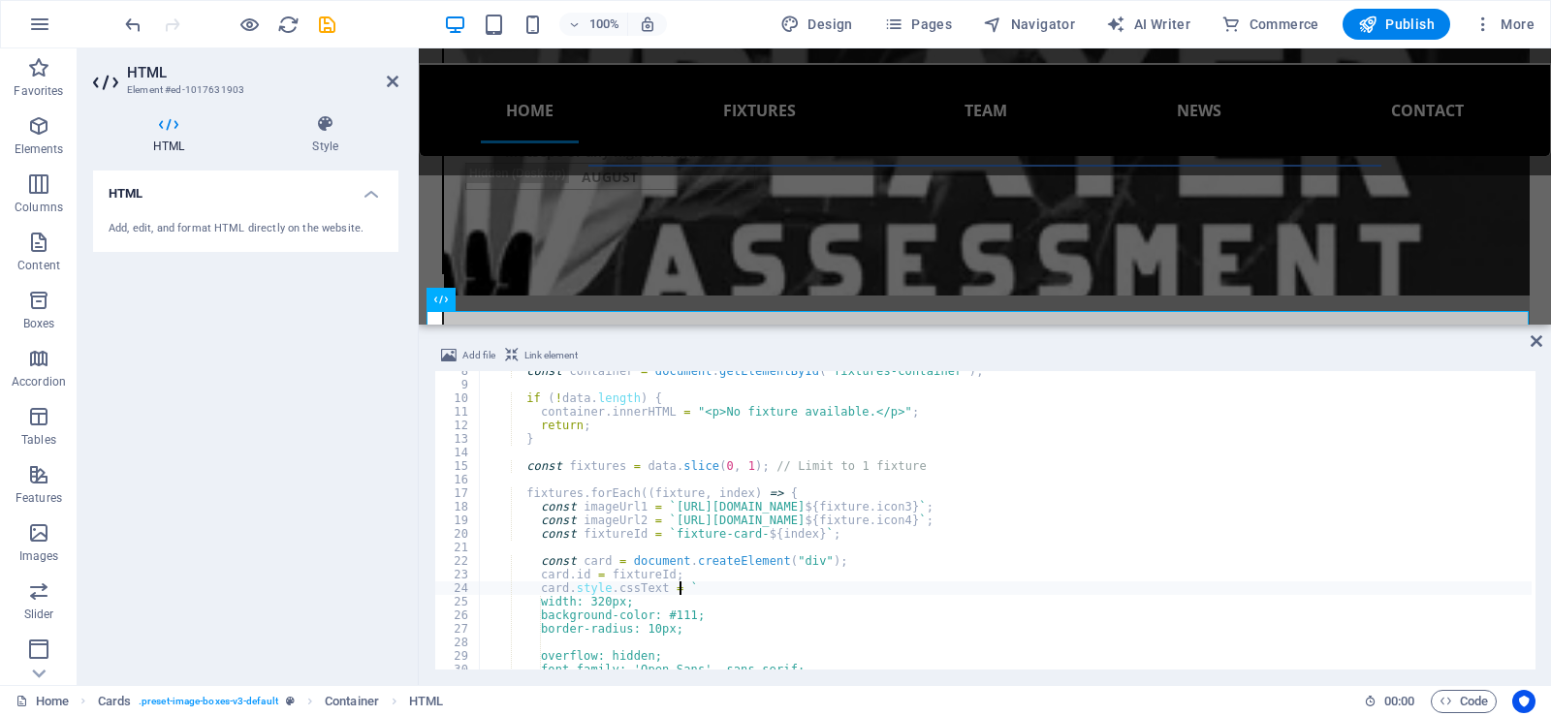
click at [1016, 593] on div "const container = document . getElementById ( "fixtures-container" ) ; if ( ! d…" at bounding box center [1006, 527] width 1052 height 326
click at [601, 560] on div "const container = document . getElementById ( "fixtures-container" ) ; if ( ! d…" at bounding box center [1006, 527] width 1052 height 326
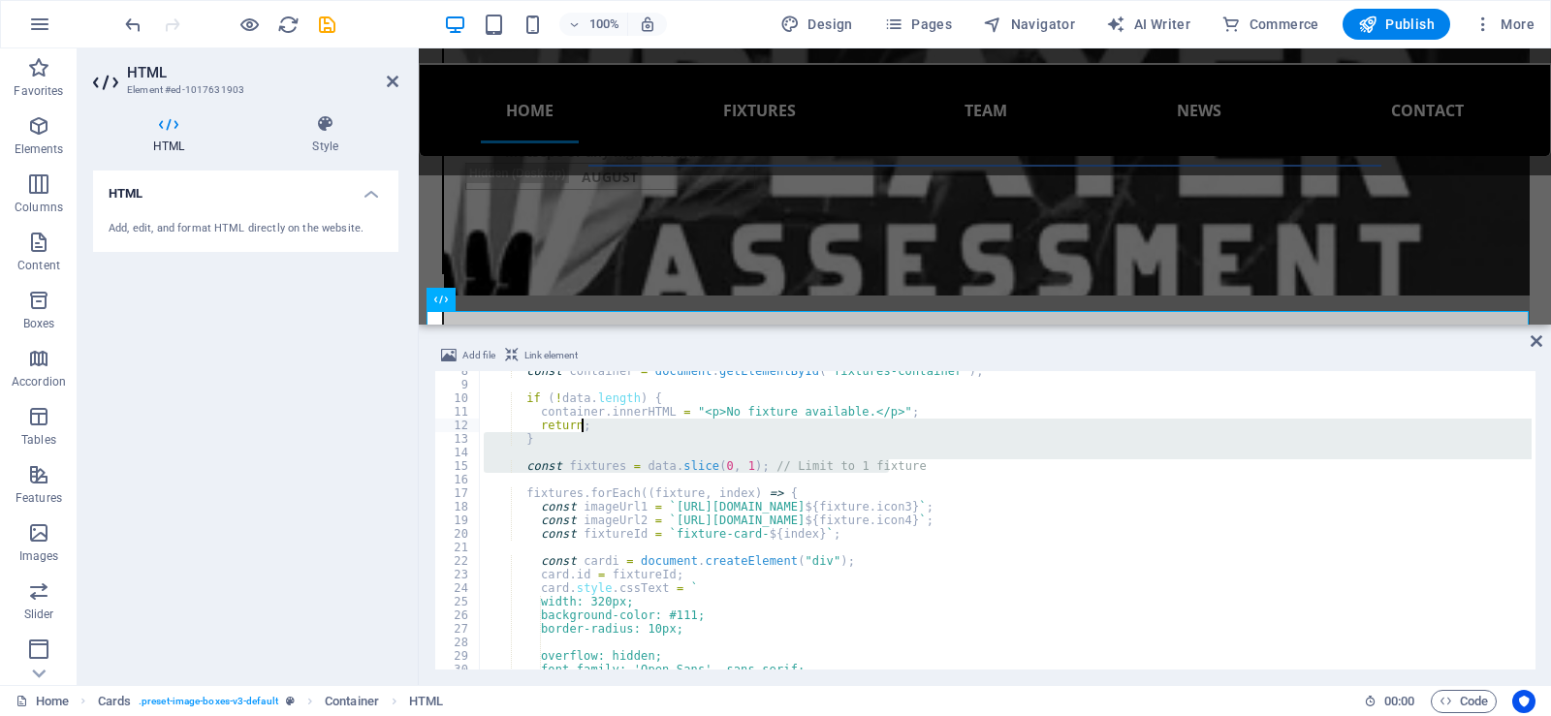
drag, startPoint x: 1530, startPoint y: 469, endPoint x: 1533, endPoint y: 428, distance: 40.8
click at [1533, 428] on div at bounding box center [1531, 520] width 9 height 299
type textarea "return; }"
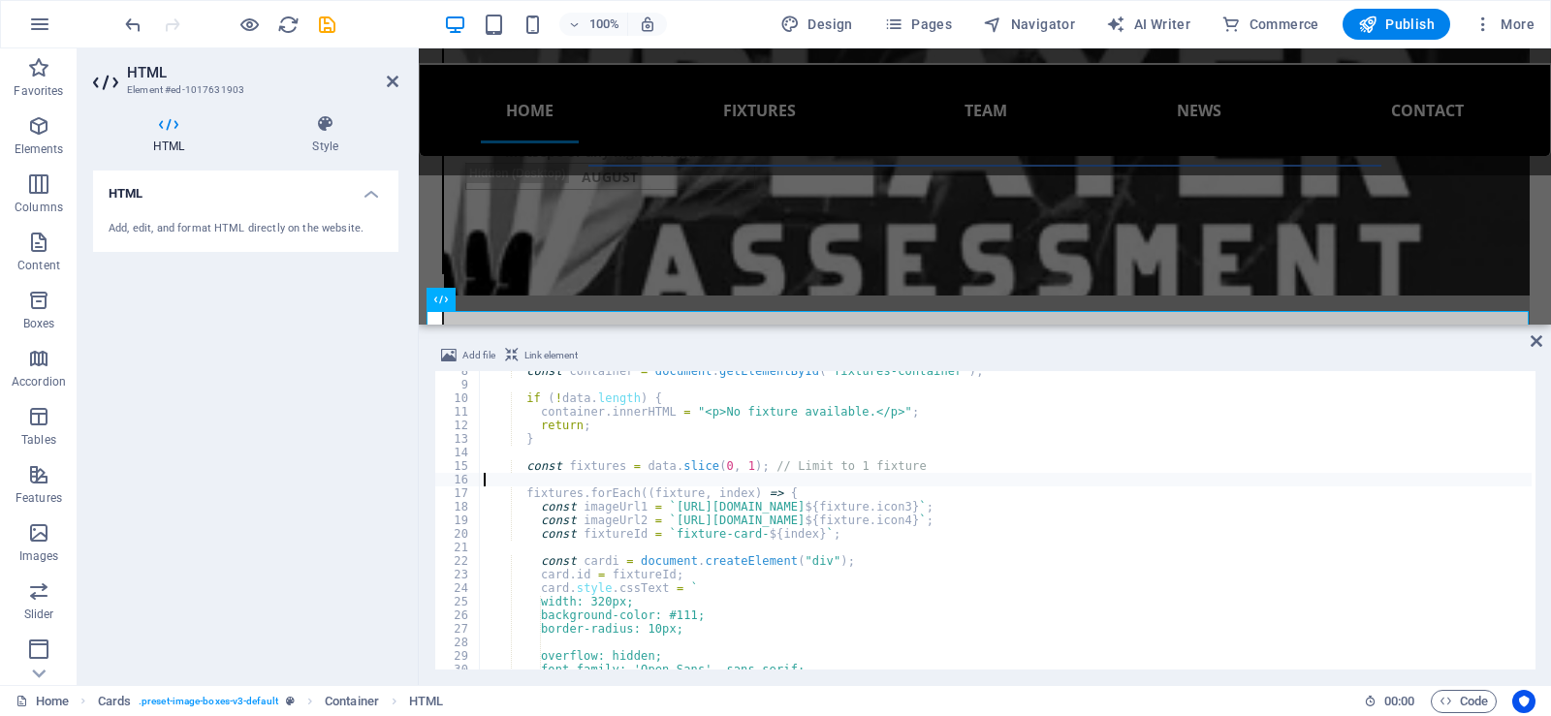
click at [1403, 478] on div "const container = document . getElementById ( "fixtures-container" ) ; if ( ! d…" at bounding box center [1006, 527] width 1052 height 326
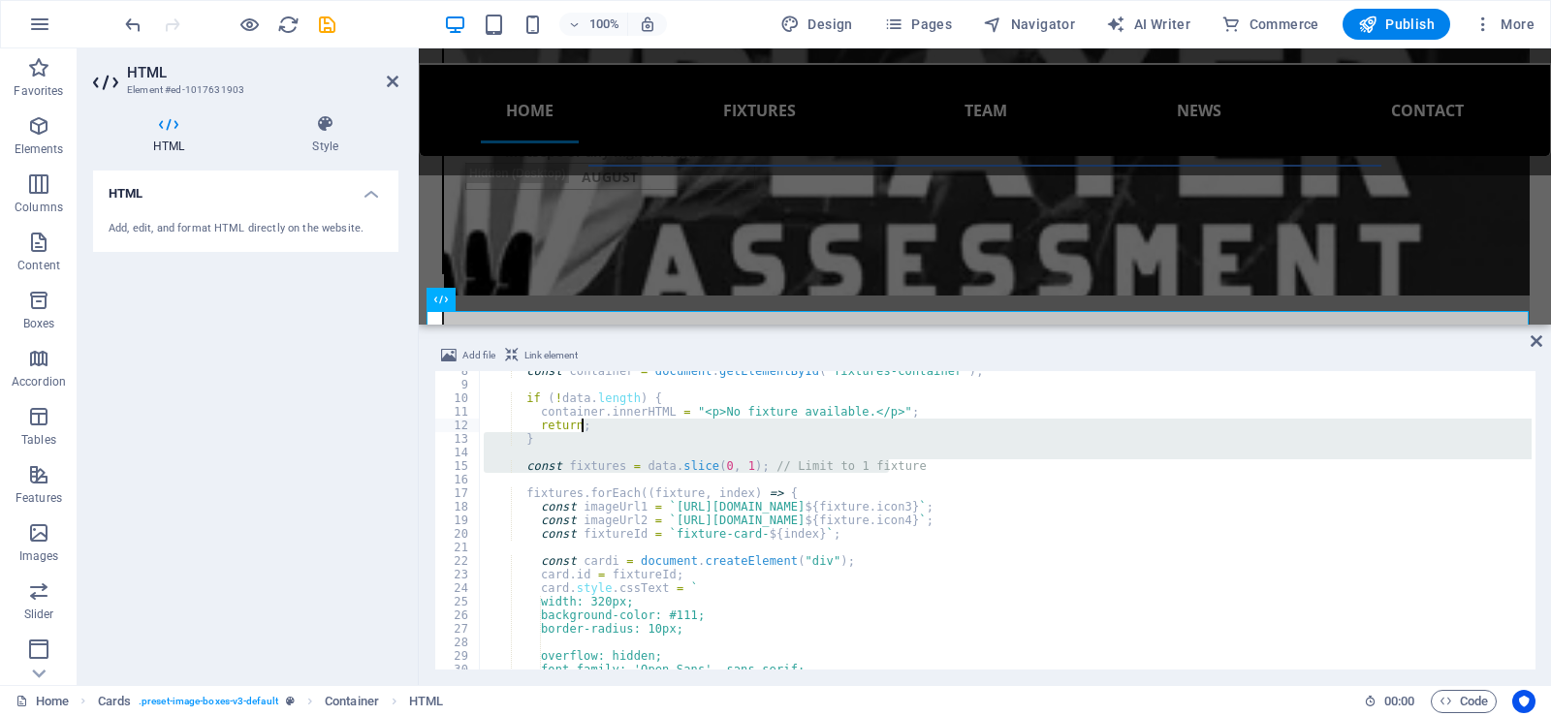
drag, startPoint x: 1531, startPoint y: 460, endPoint x: 1533, endPoint y: 424, distance: 36.9
click at [1533, 424] on div at bounding box center [1531, 520] width 9 height 299
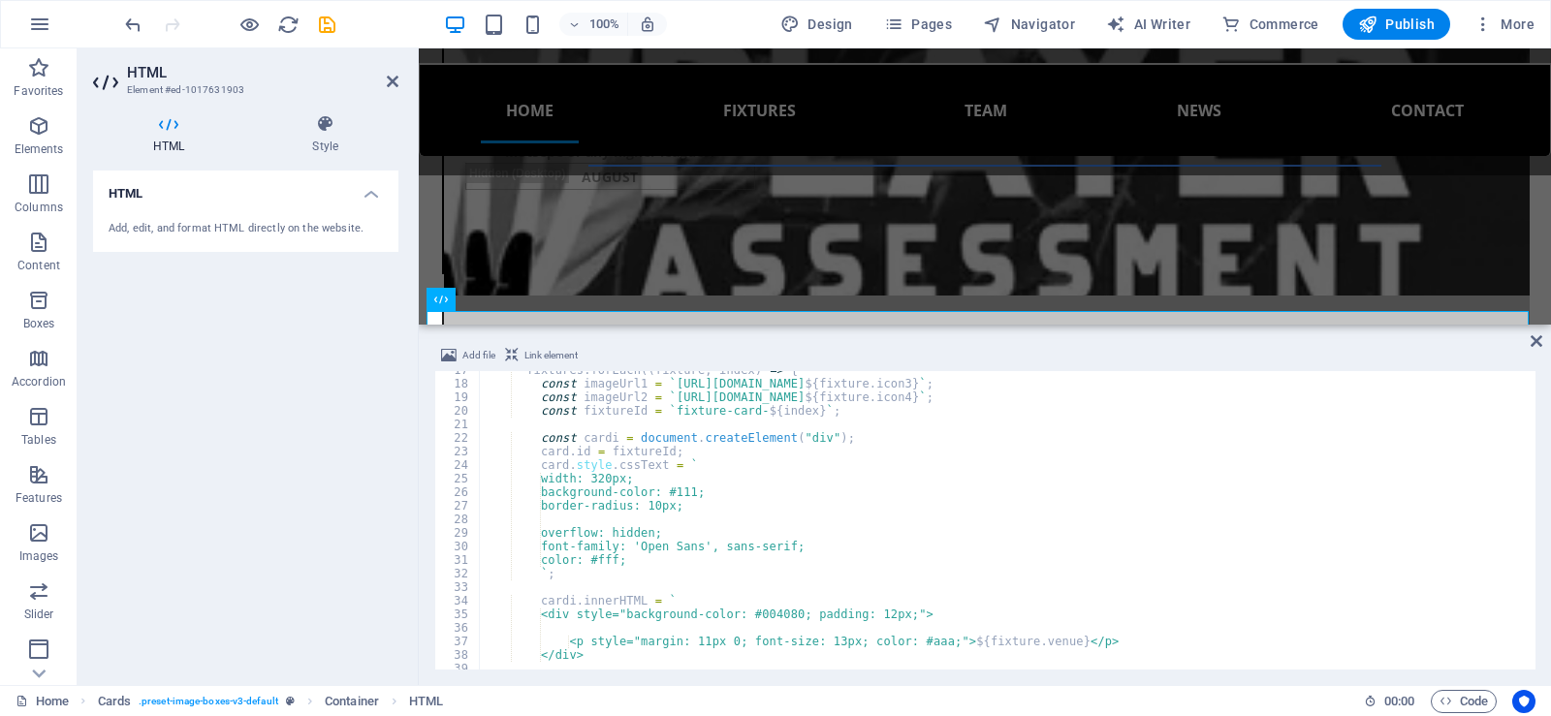
scroll to position [228, 0]
click at [560, 451] on div "fixtures . forEach (( fixture , index ) => { const imageUrl1 = ` https://update…" at bounding box center [1006, 524] width 1052 height 326
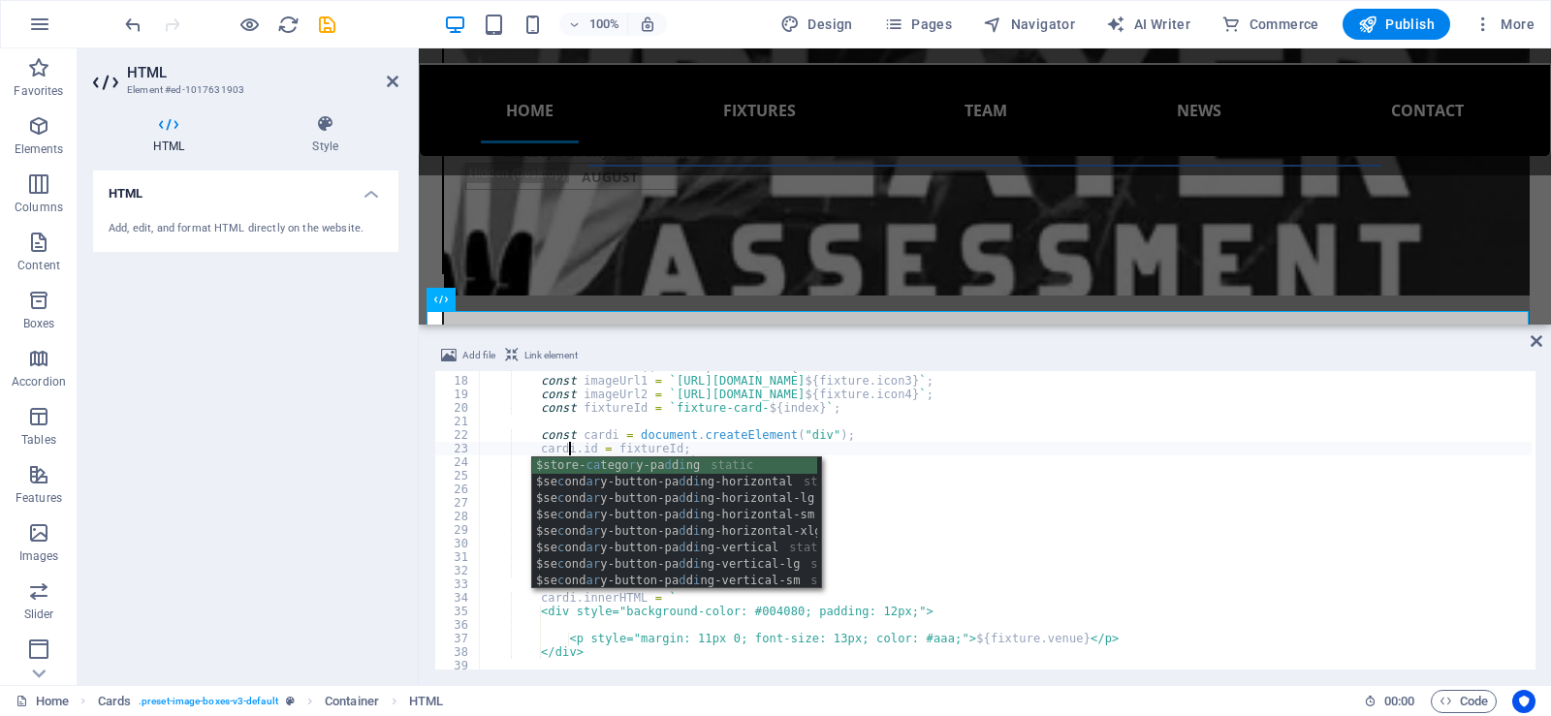
scroll to position [0, 7]
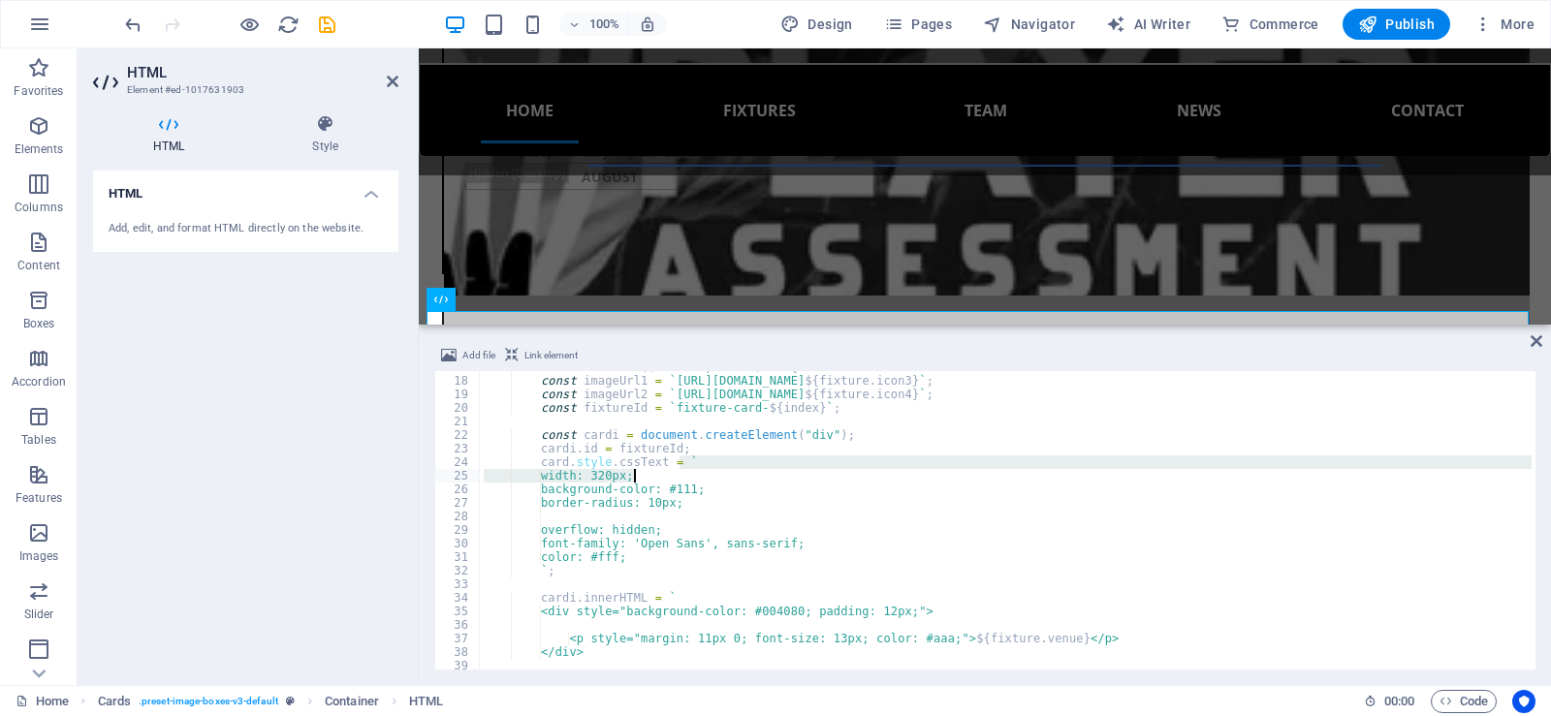
drag, startPoint x: 1531, startPoint y: 457, endPoint x: 1534, endPoint y: 480, distance: 23.4
click at [1534, 480] on div at bounding box center [1531, 520] width 9 height 299
type textarea "card.style.cssText = ` width: 320px;"
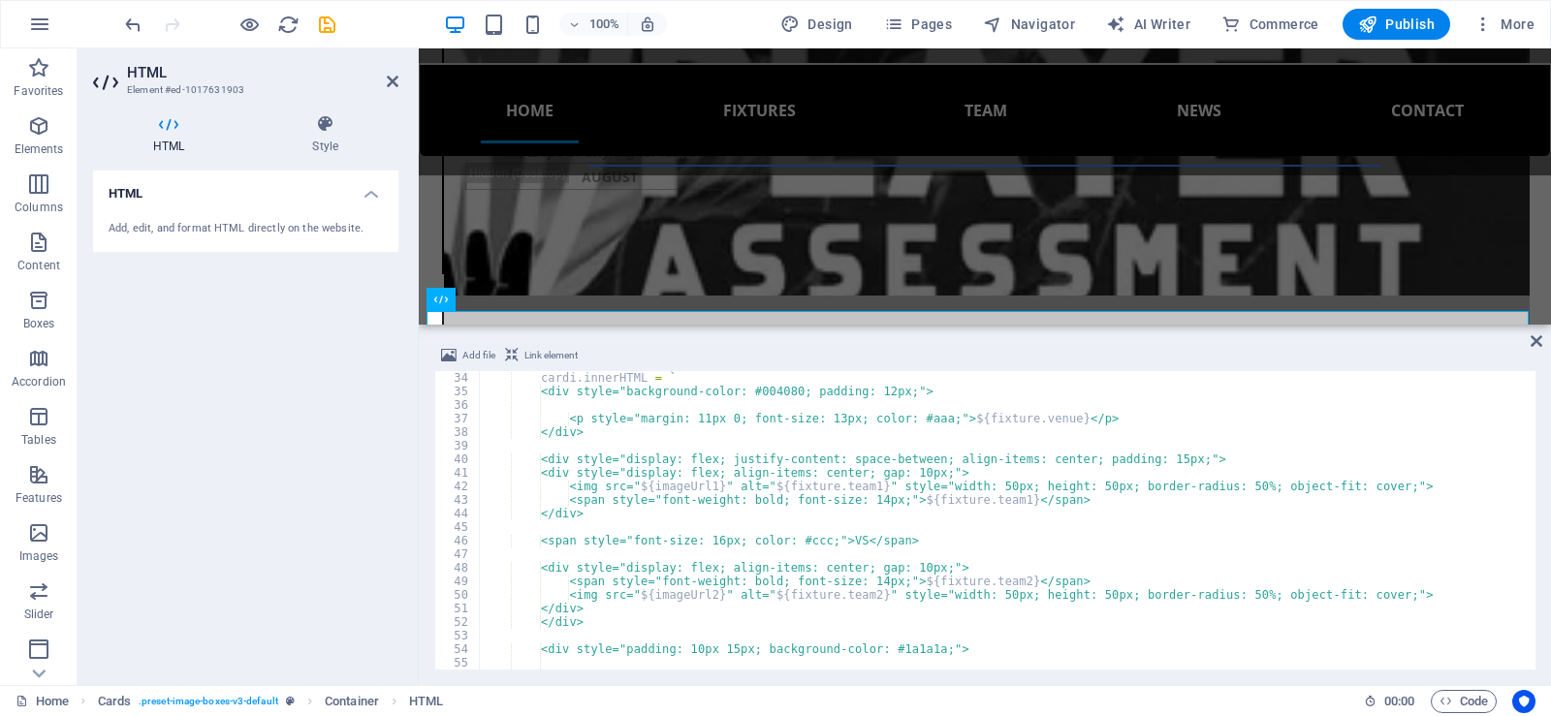
scroll to position [448, 0]
click at [1370, 27] on icon "button" at bounding box center [1367, 24] width 19 height 19
click at [1393, 15] on span "Publish" at bounding box center [1396, 24] width 77 height 19
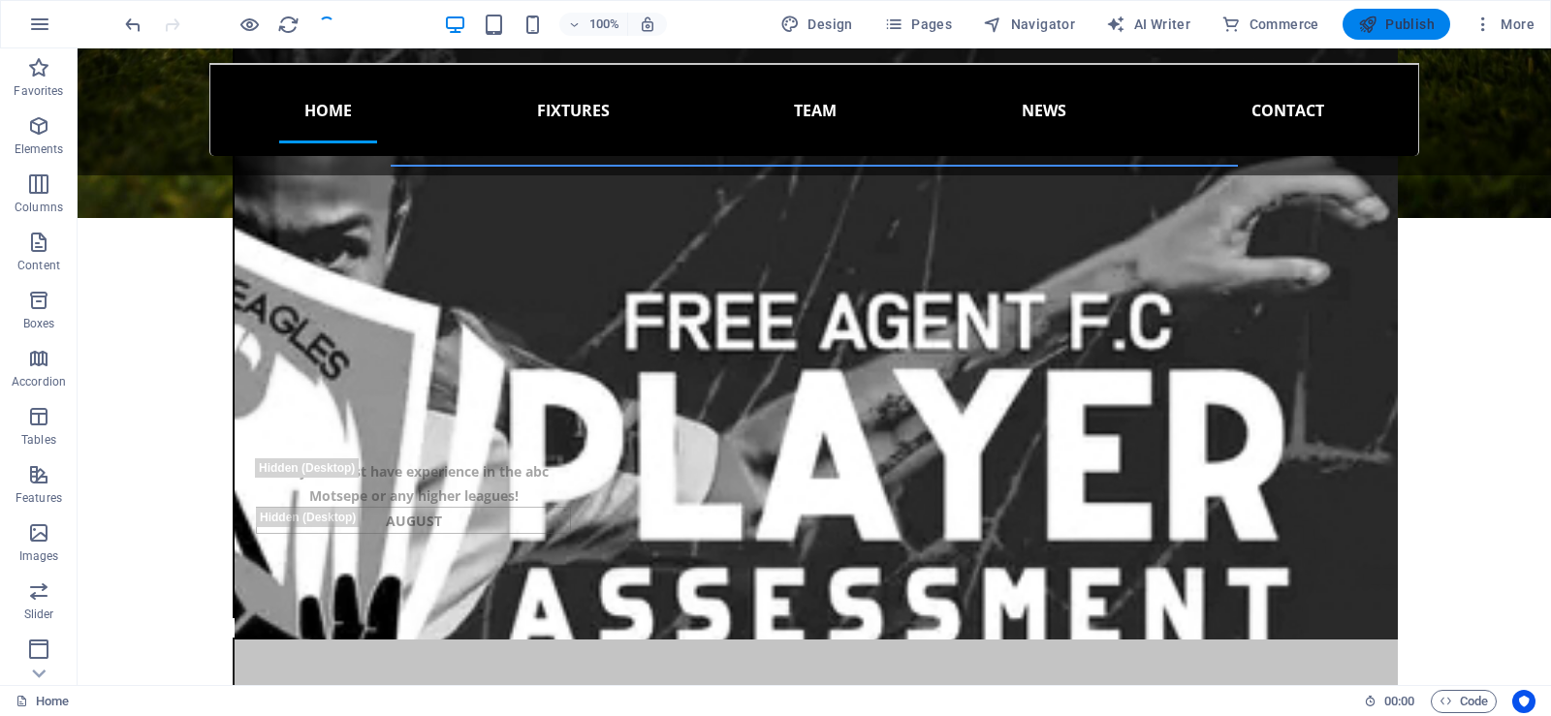
scroll to position [1901, 0]
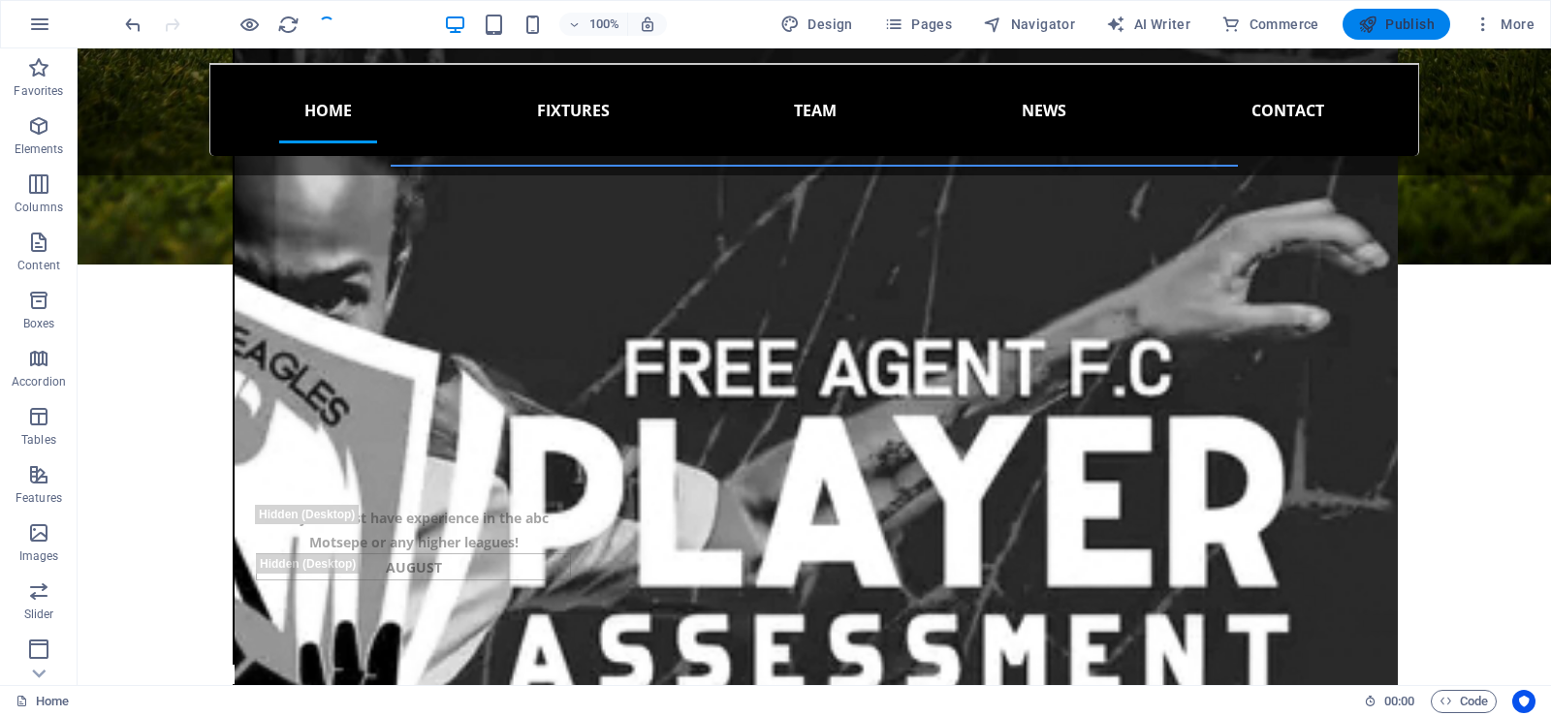
click at [1376, 18] on icon "button" at bounding box center [1367, 24] width 19 height 19
click at [1406, 26] on span "Publish" at bounding box center [1396, 24] width 77 height 19
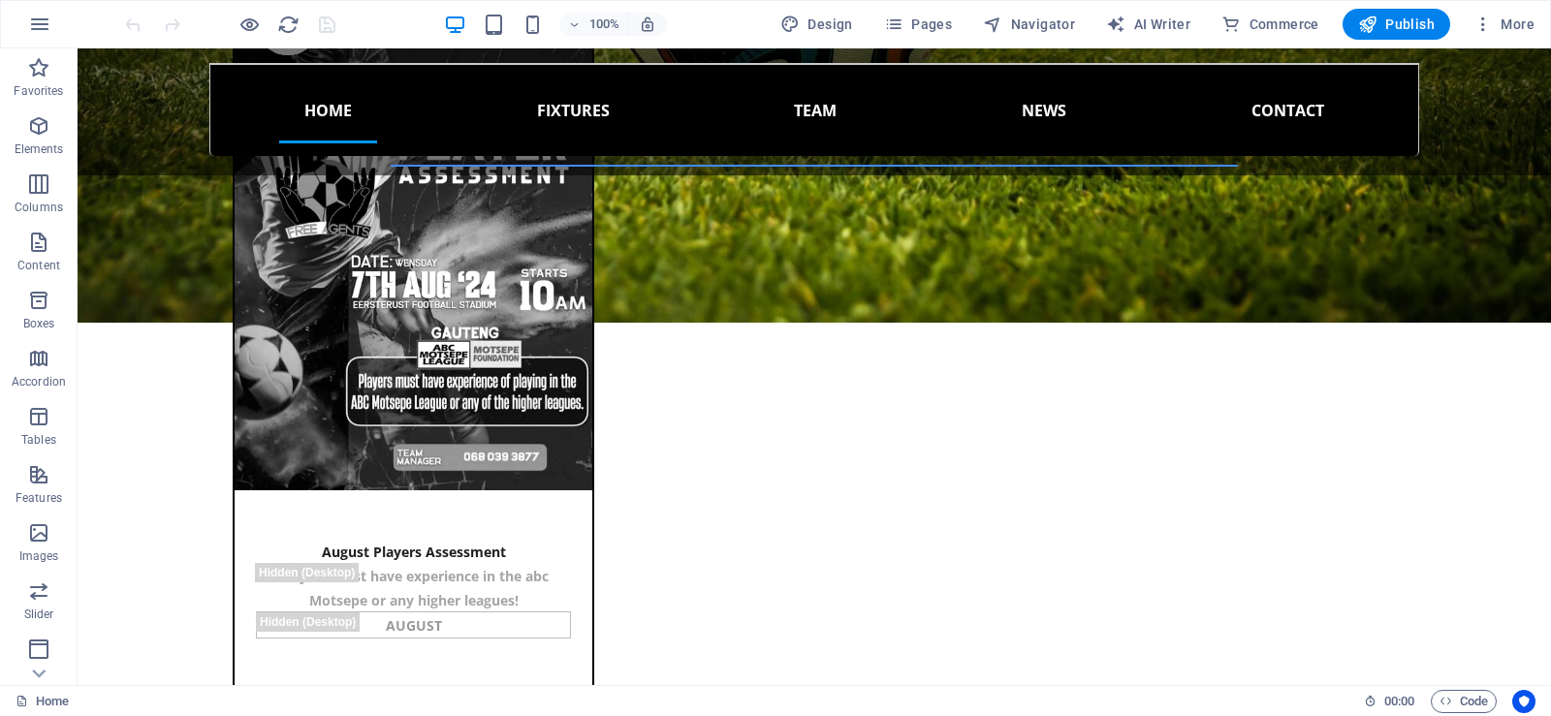
scroll to position [1830, 0]
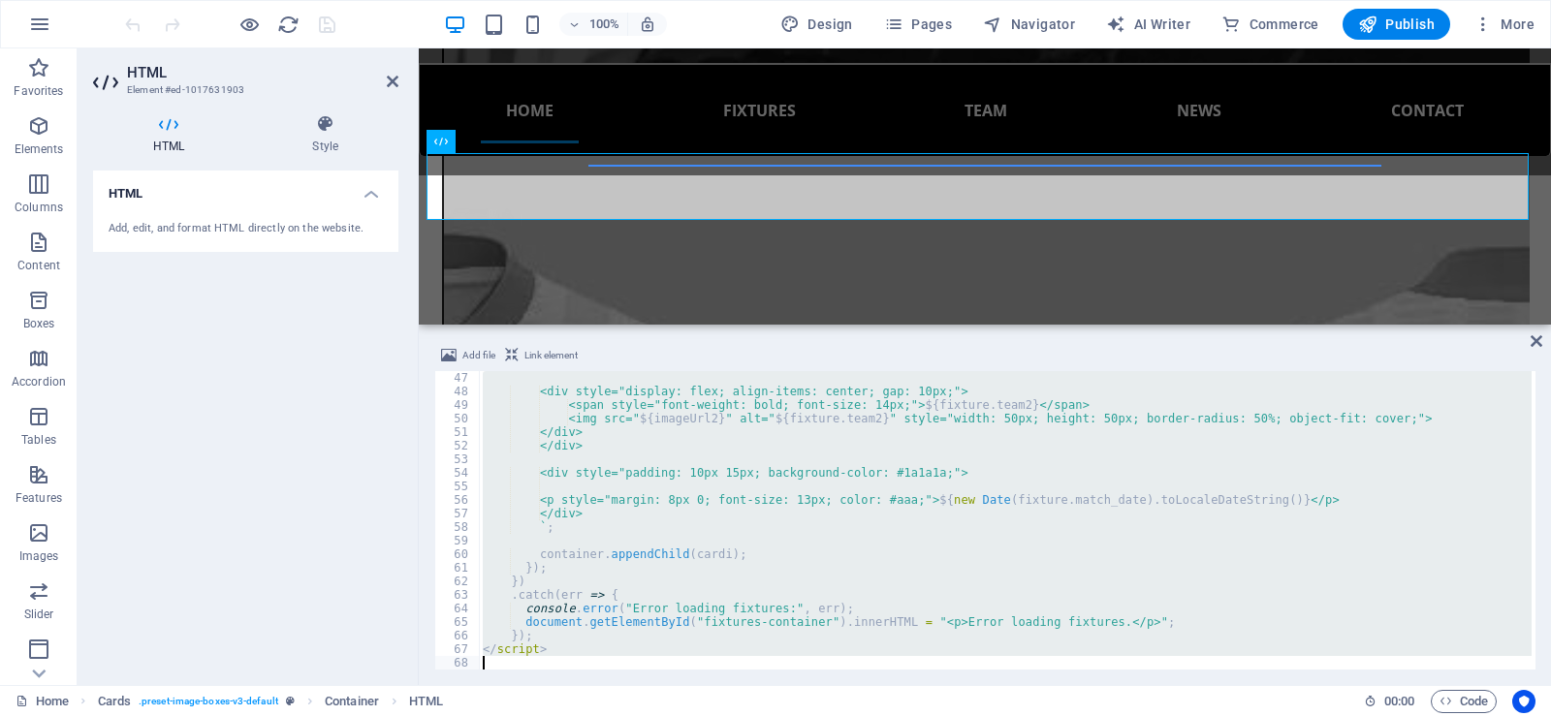
scroll to position [624, 0]
drag, startPoint x: 534, startPoint y: 380, endPoint x: 580, endPoint y: 617, distance: 240.9
click at [580, 685] on section "Favorites Elements Columns Content Boxes Accordion Tables Features Images Slide…" at bounding box center [775, 366] width 1551 height 637
type textarea "</script>"
paste textarea
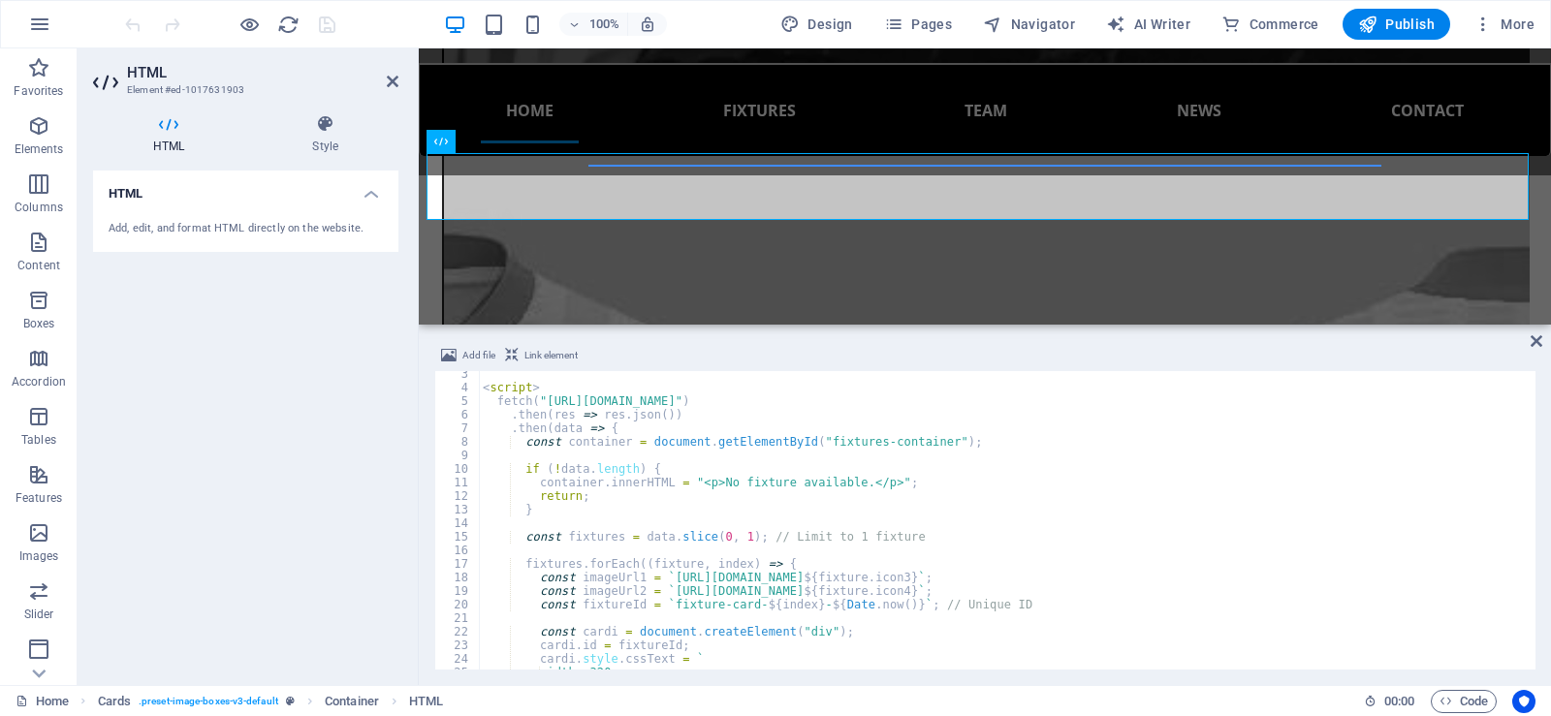
scroll to position [0, 0]
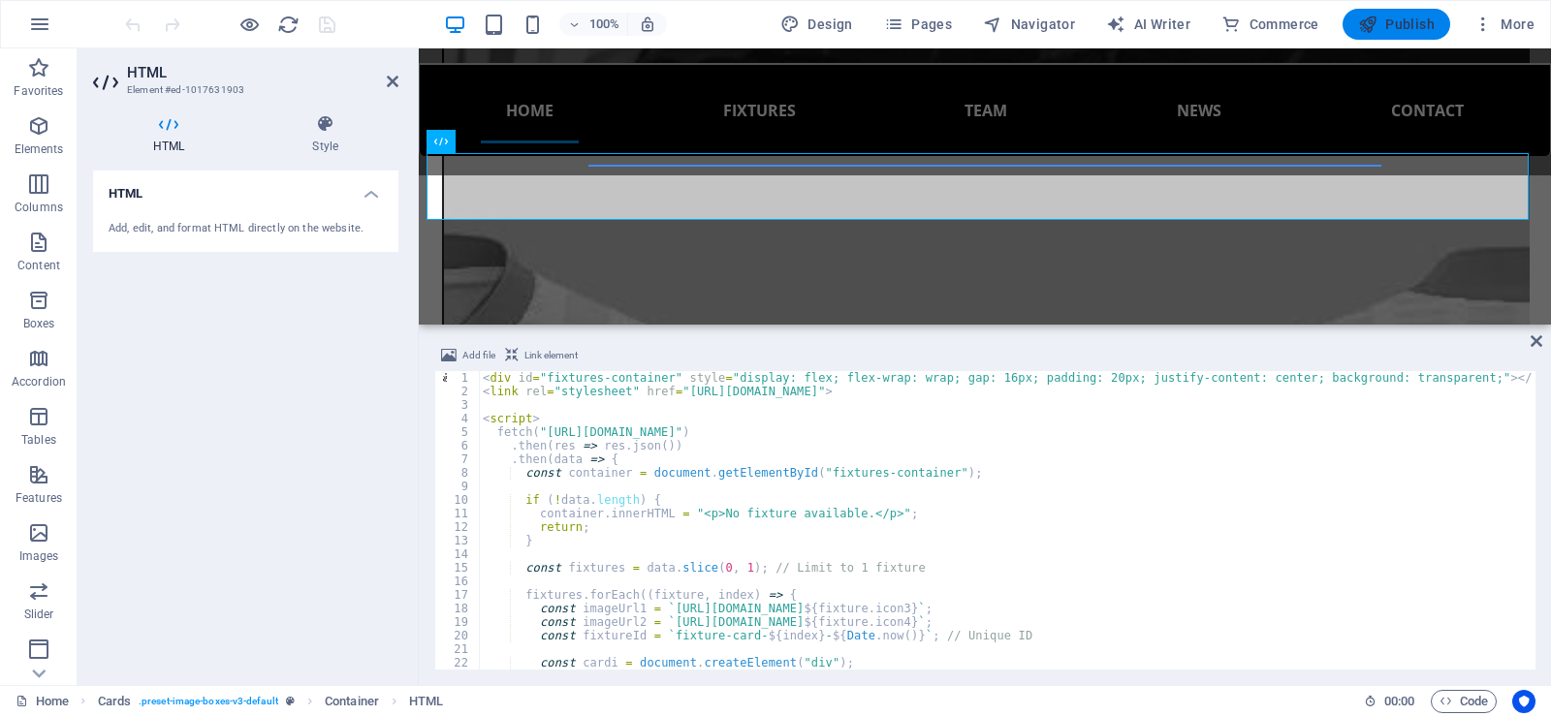
click at [1399, 30] on span "Publish" at bounding box center [1396, 24] width 77 height 19
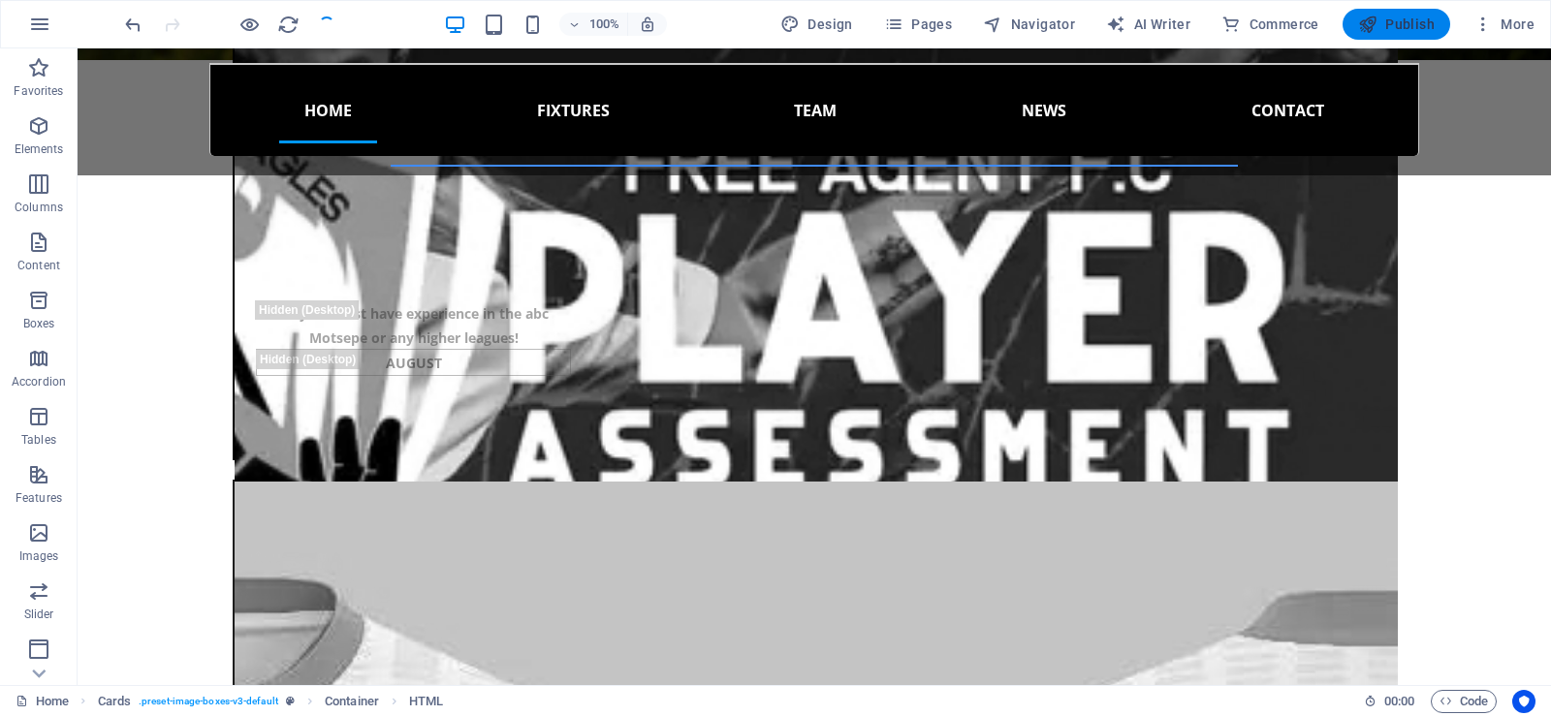
scroll to position [2059, 0]
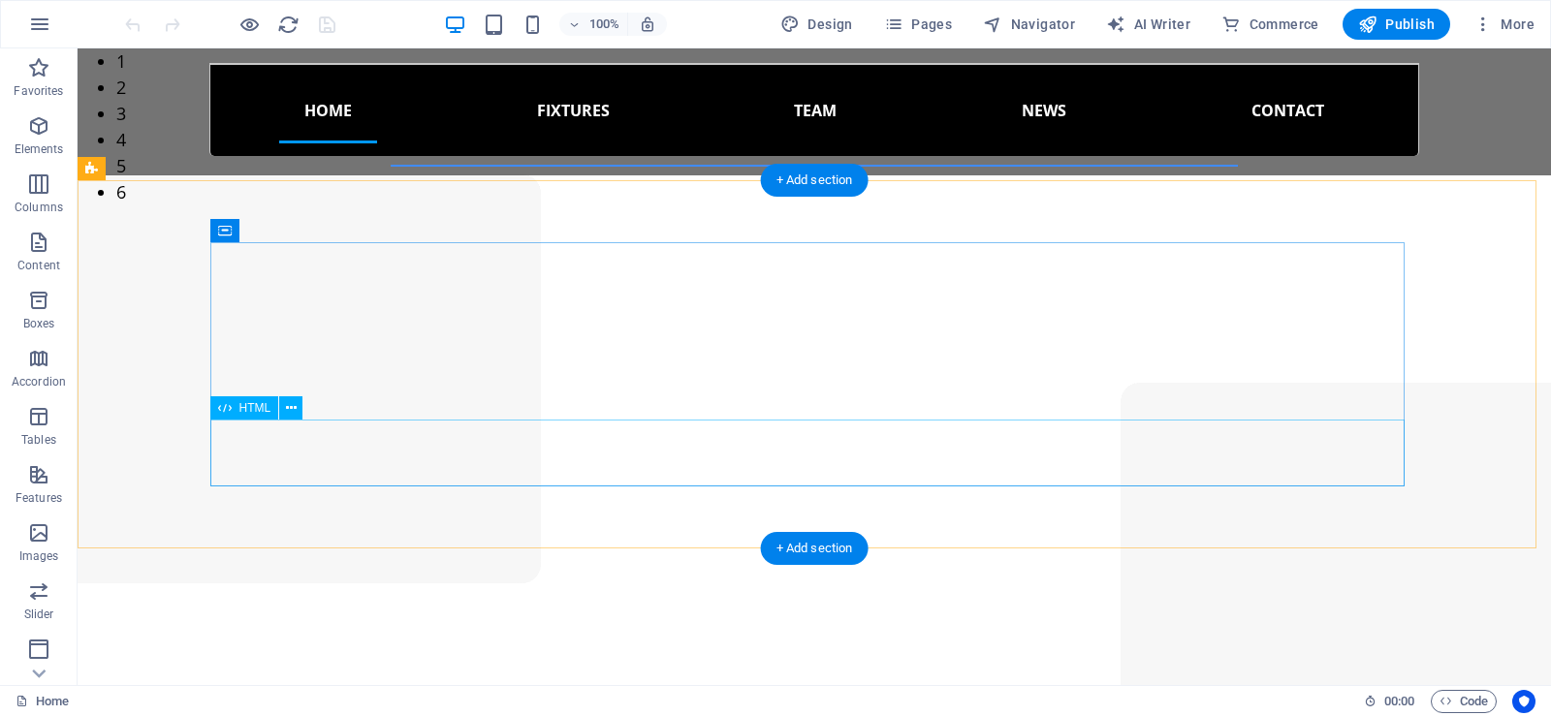
scroll to position [1792, 0]
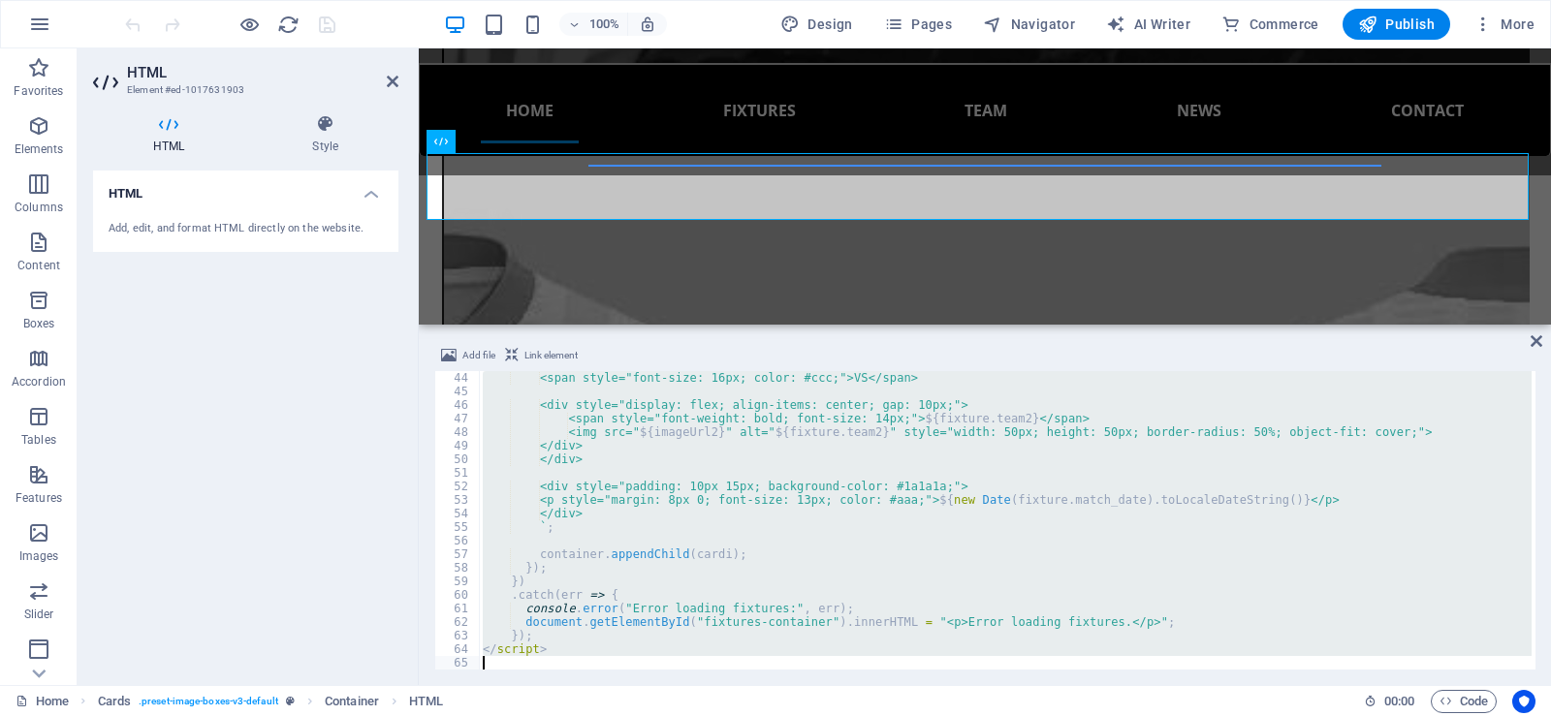
scroll to position [584, 0]
drag, startPoint x: 481, startPoint y: 373, endPoint x: 657, endPoint y: 754, distance: 419.8
click at [657, 715] on html "freeagentsfc Home Favorites Elements Columns Content Boxes Accordion Tables Fea…" at bounding box center [775, 358] width 1551 height 716
type textarea "</script>"
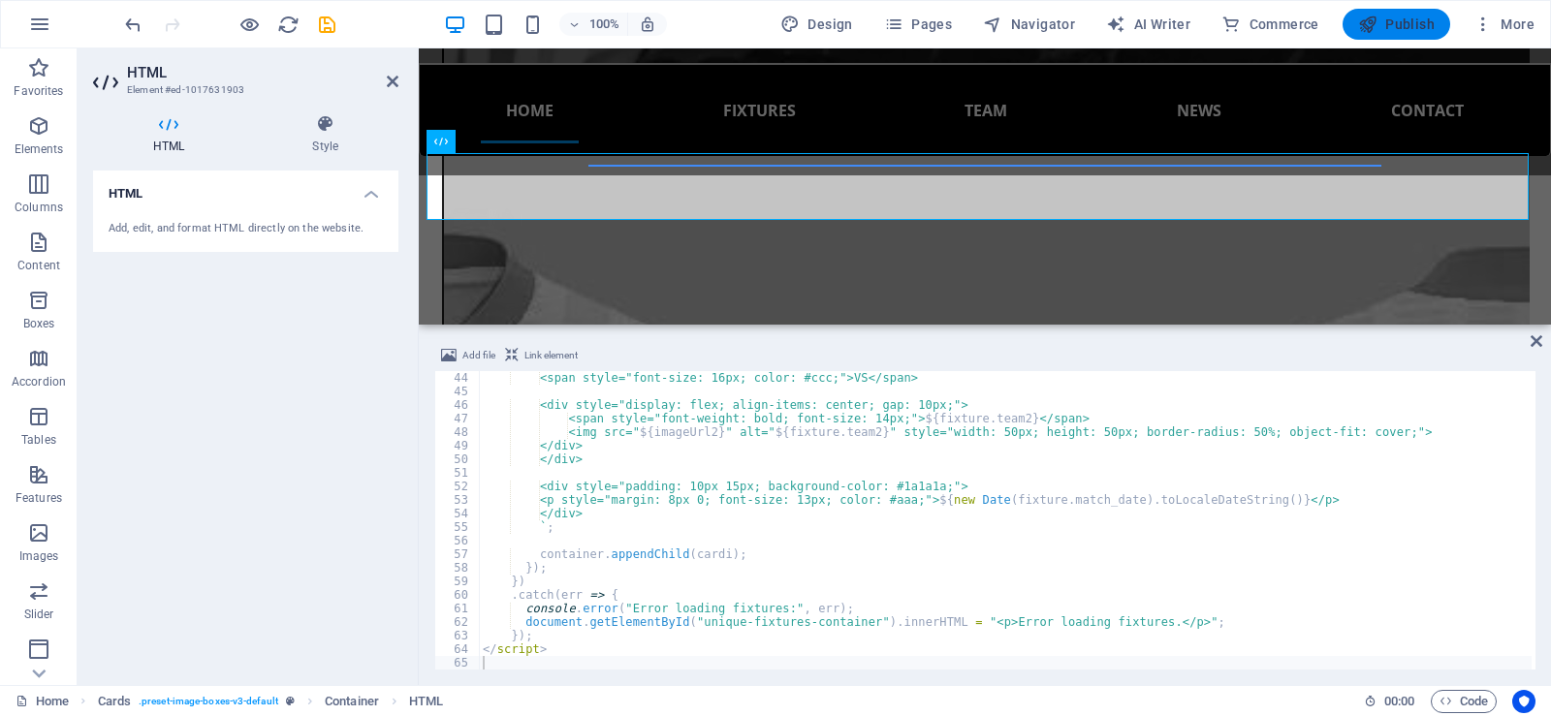
click at [1376, 23] on icon "button" at bounding box center [1367, 24] width 19 height 19
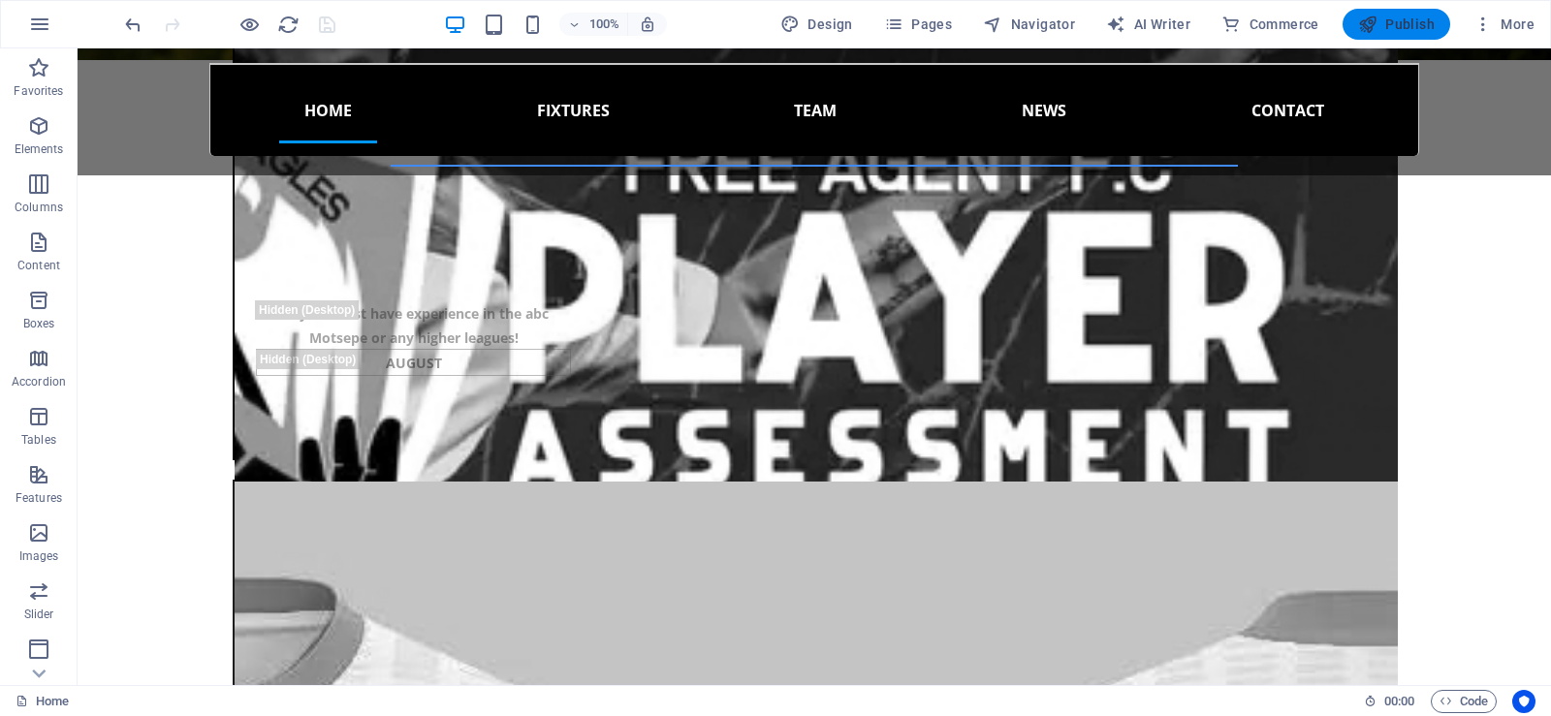
click at [1401, 21] on span "Publish" at bounding box center [1396, 24] width 77 height 19
click at [391, 80] on nav "Home Updates About Gallery Fixtures Team Mens Team U19 Team news Contact" at bounding box center [814, 109] width 1210 height 93
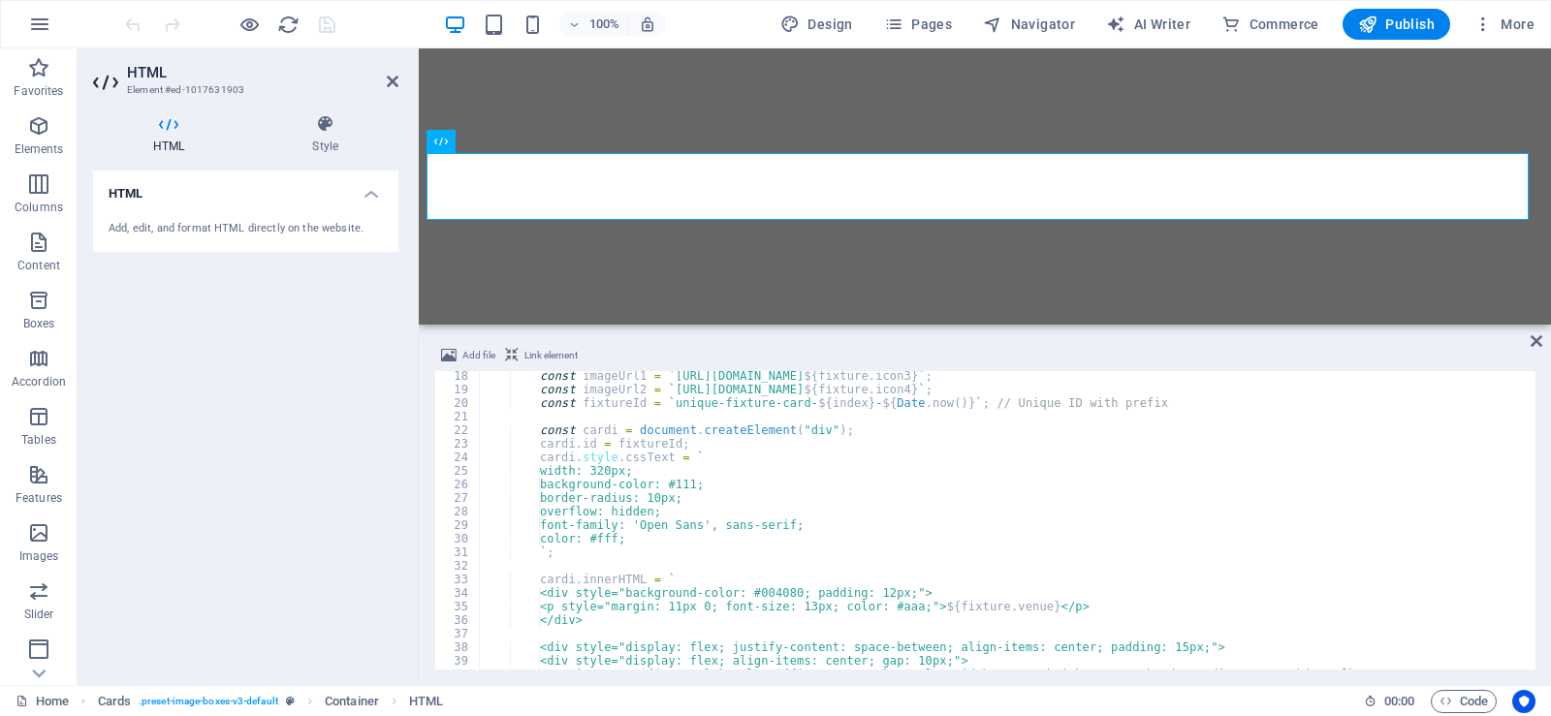
scroll to position [233, 0]
click at [657, 501] on div "const imageUrl1 = ` [URL][DOMAIN_NAME] ${ fixture . icon3 } ` ; const imageUrl2…" at bounding box center [1005, 532] width 1053 height 326
click at [690, 481] on div "const imageUrl1 = ` [URL][DOMAIN_NAME] ${ fixture . icon3 } ` ; const imageUrl2…" at bounding box center [1005, 532] width 1053 height 326
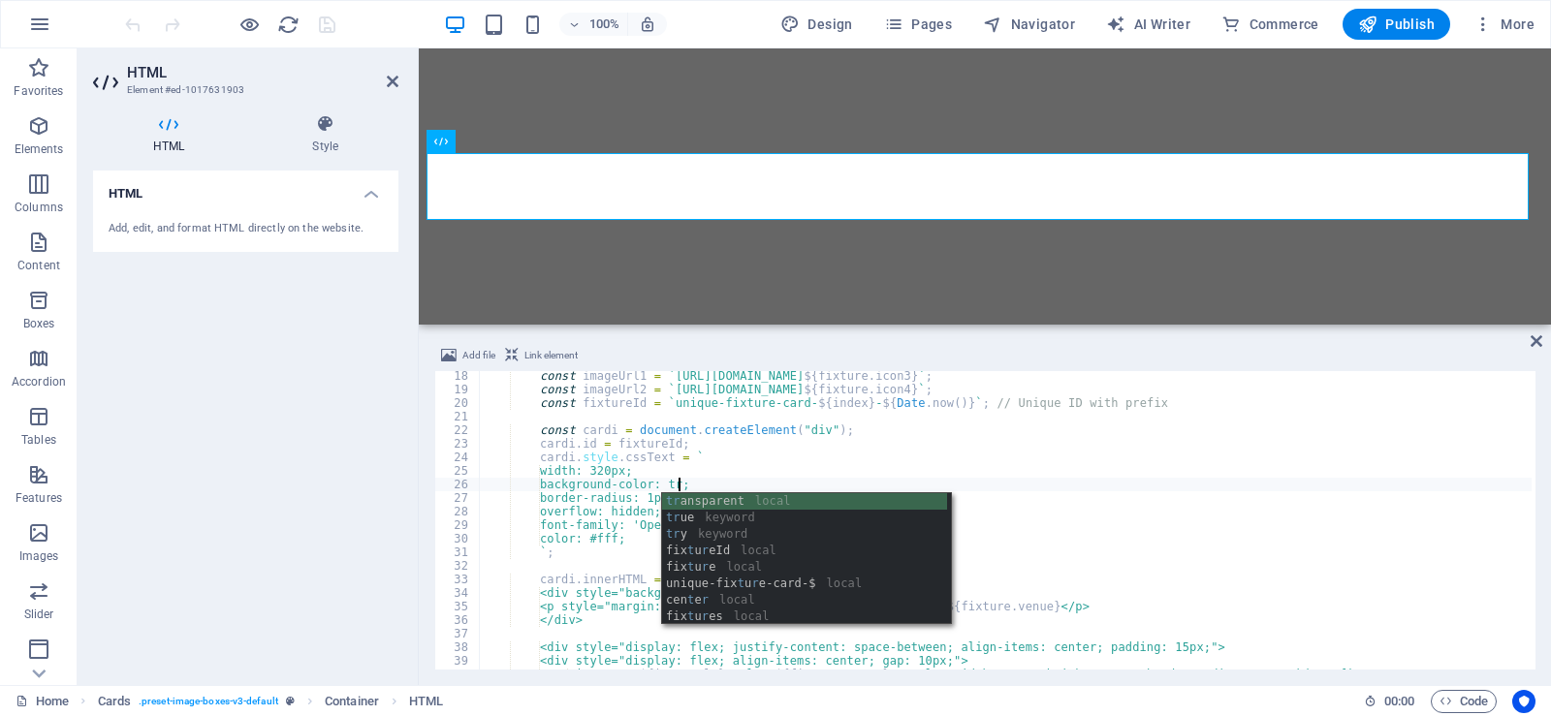
scroll to position [0, 16]
click at [749, 501] on div "tr ansparent local tr ue keyword tr y keyword fix t u r eId local fix t u r e l…" at bounding box center [804, 575] width 285 height 165
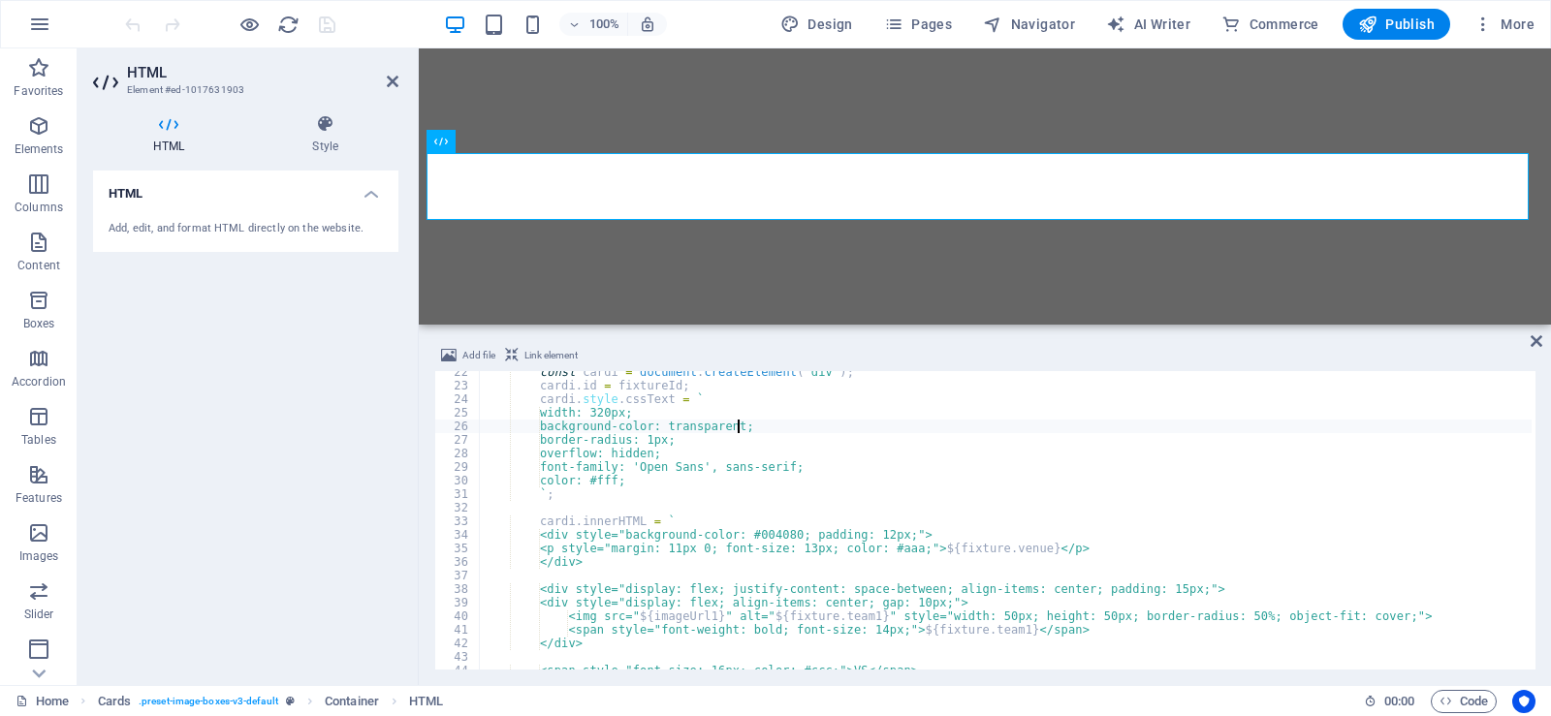
scroll to position [349, 0]
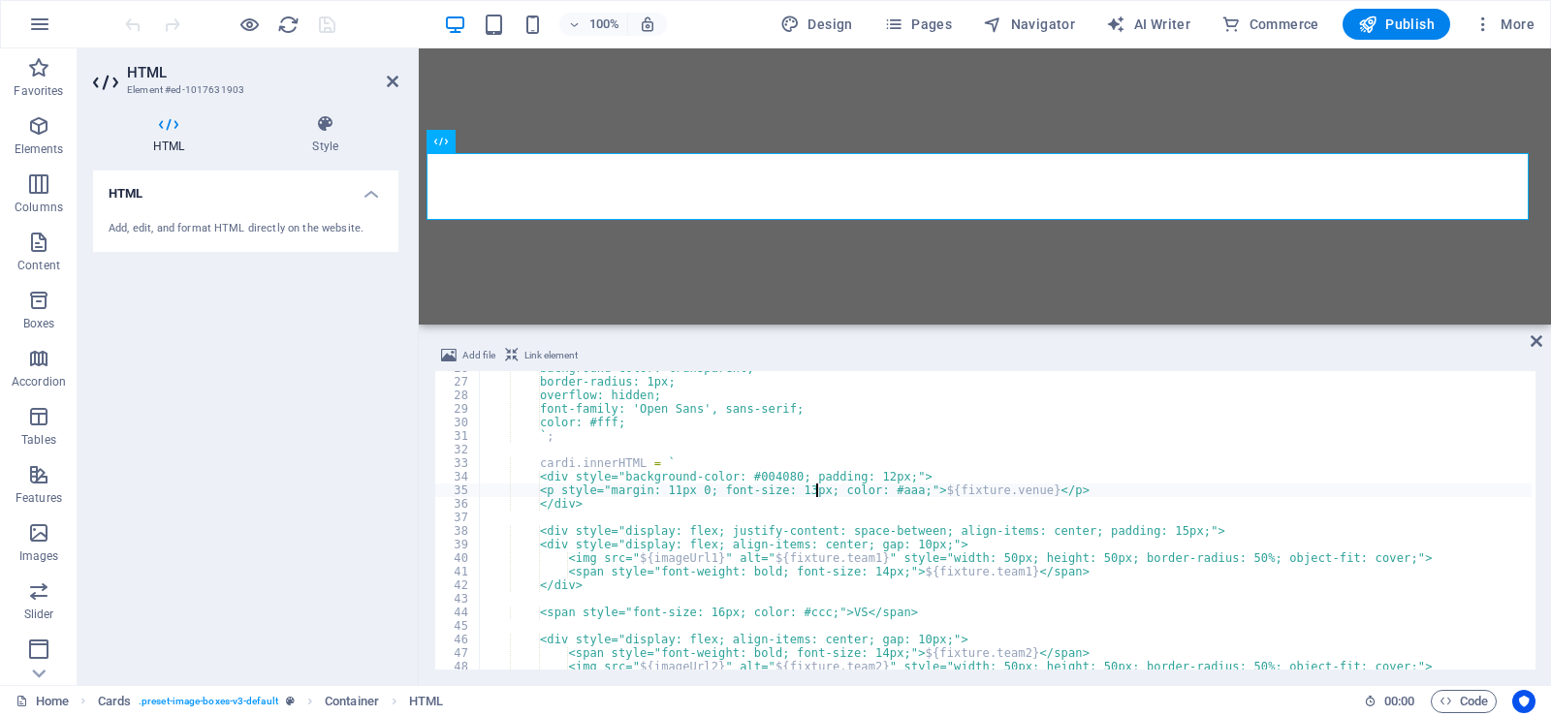
click at [812, 488] on div "background-color: transparent; border-radius: 1px; overflow: hidden; font-famil…" at bounding box center [1005, 525] width 1053 height 326
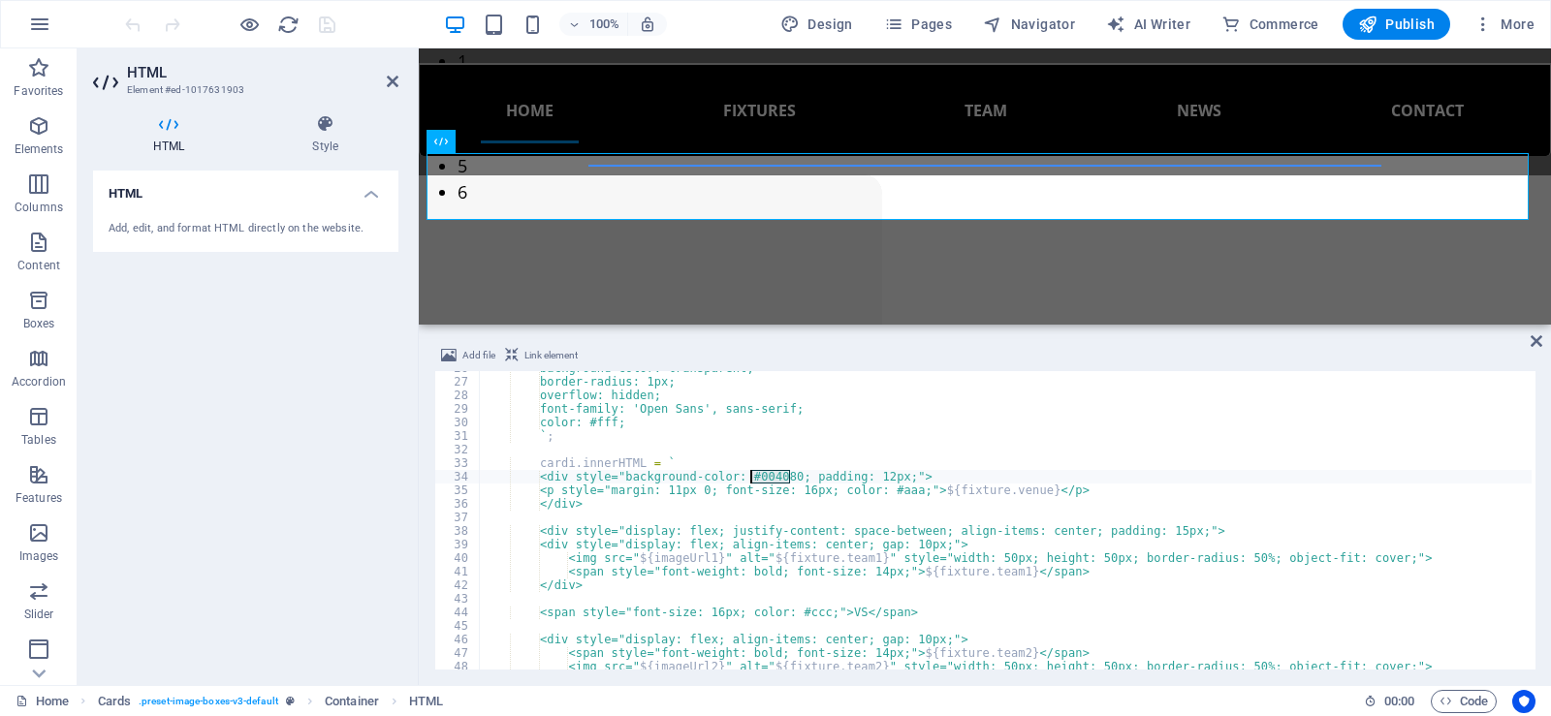
drag, startPoint x: 790, startPoint y: 474, endPoint x: 750, endPoint y: 478, distance: 39.9
click at [750, 478] on div "background-color: transparent; border-radius: 1px; overflow: hidden; font-famil…" at bounding box center [1005, 525] width 1053 height 326
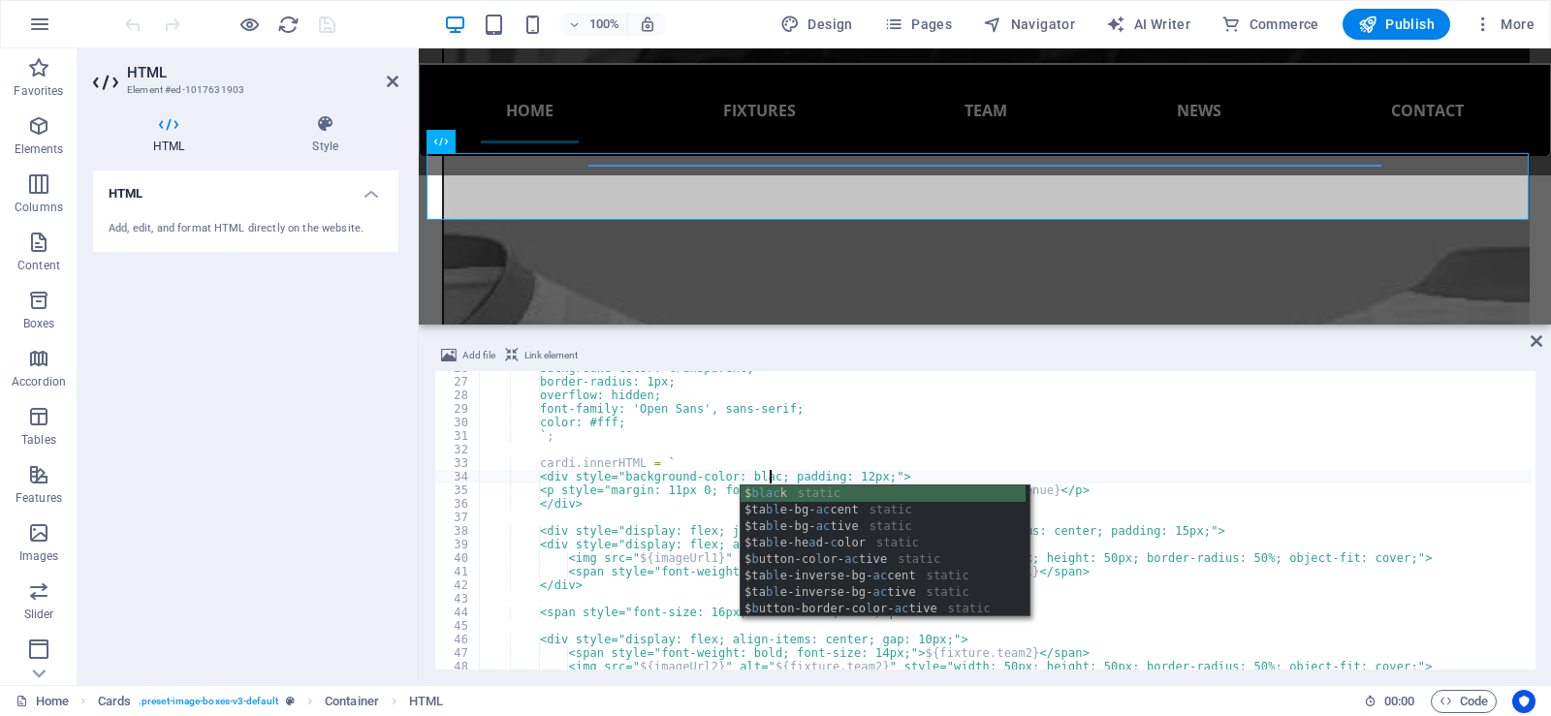
scroll to position [0, 23]
type textarea "<div style="background-color: black; padding: 12px;">"
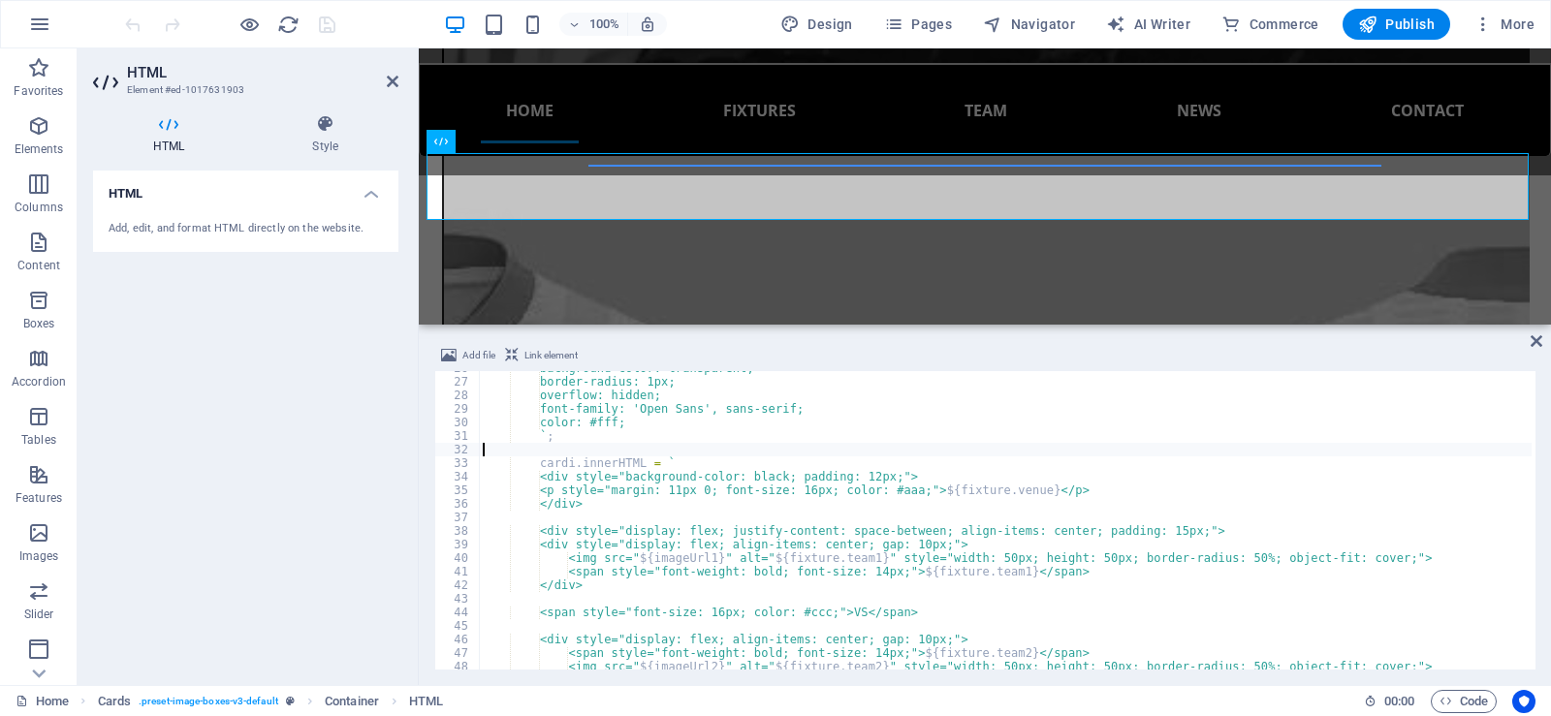
click at [885, 455] on div "background-color: transparent; border-radius: 1px; overflow: hidden; font-famil…" at bounding box center [1005, 525] width 1053 height 326
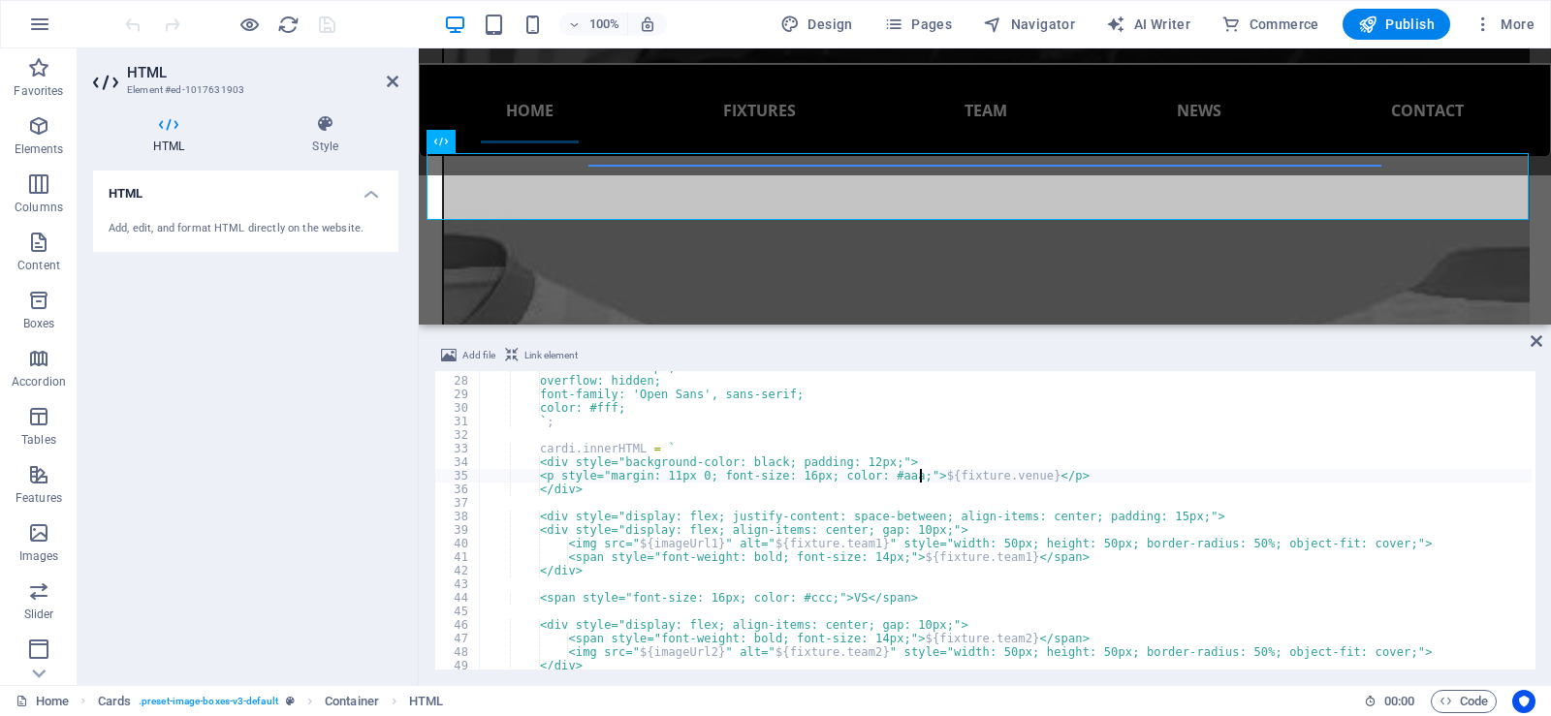
click at [918, 474] on div "border-radius: 1px; overflow: hidden; font-family: 'Open Sans', sans-serif; col…" at bounding box center [1005, 524] width 1053 height 326
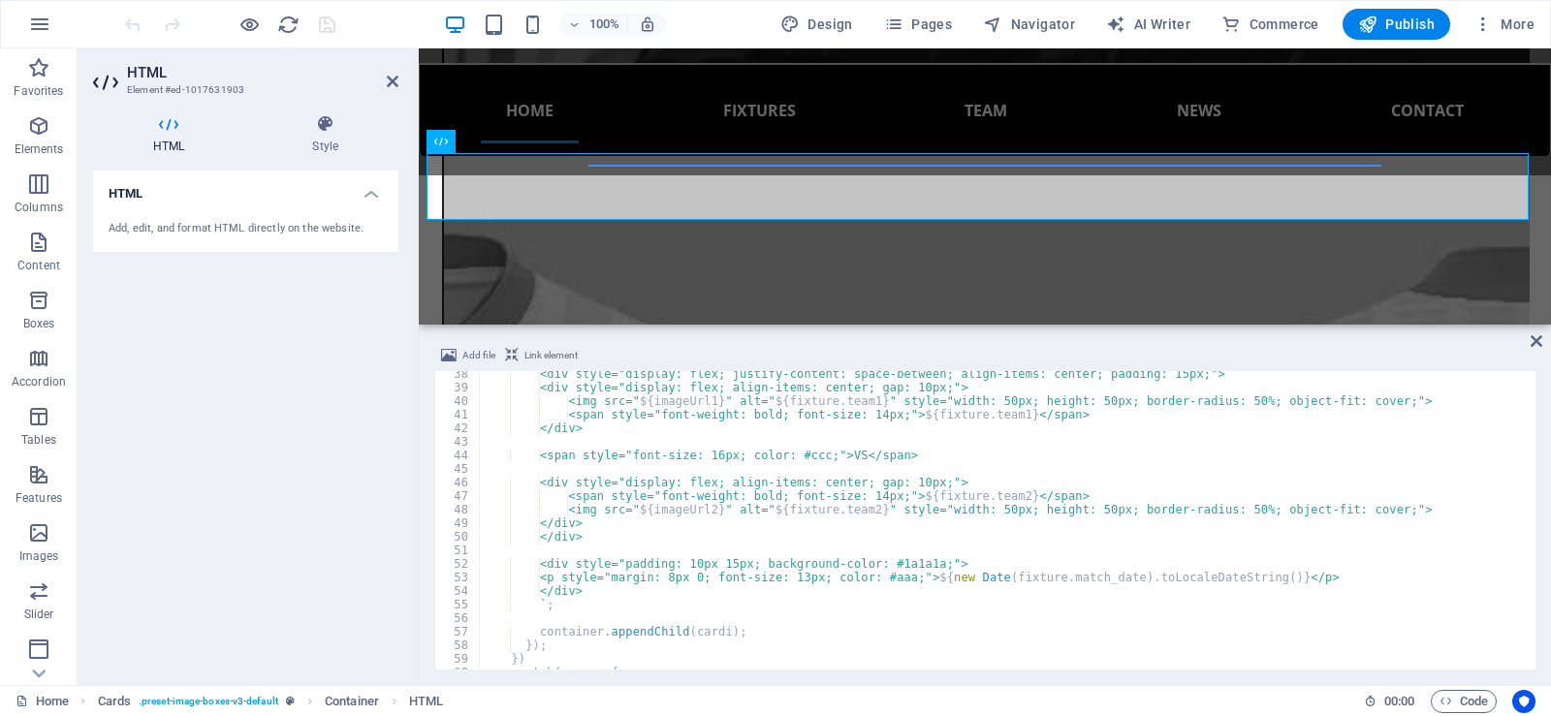
scroll to position [506, 0]
click at [806, 578] on div "<div style="display: flex; justify-content: space-between; align-items: center;…" at bounding box center [1005, 530] width 1053 height 326
click at [808, 576] on div "<div style="display: flex; justify-content: space-between; align-items: center;…" at bounding box center [1005, 530] width 1053 height 326
click at [914, 582] on div "<div style="display: flex; justify-content: space-between; align-items: center;…" at bounding box center [1005, 530] width 1053 height 326
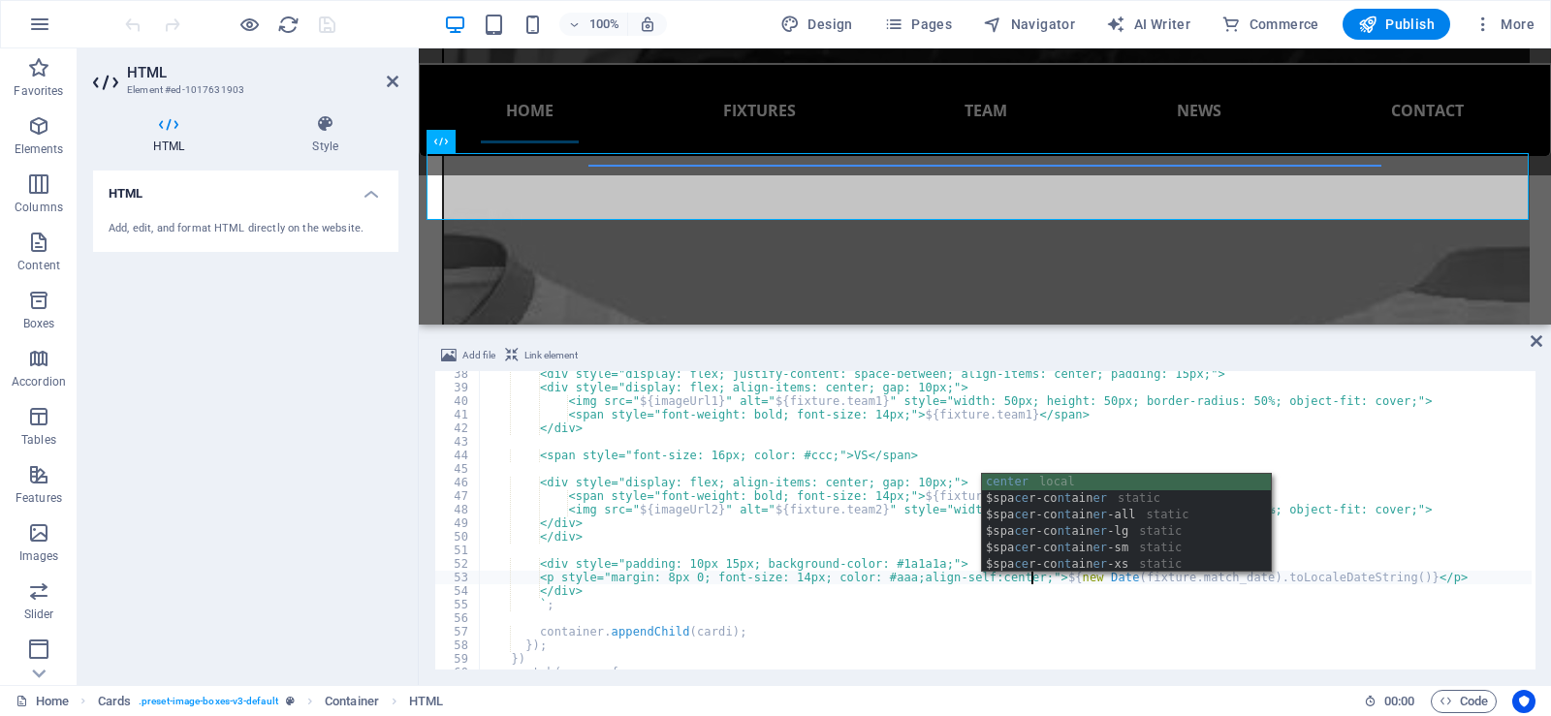
scroll to position [0, 45]
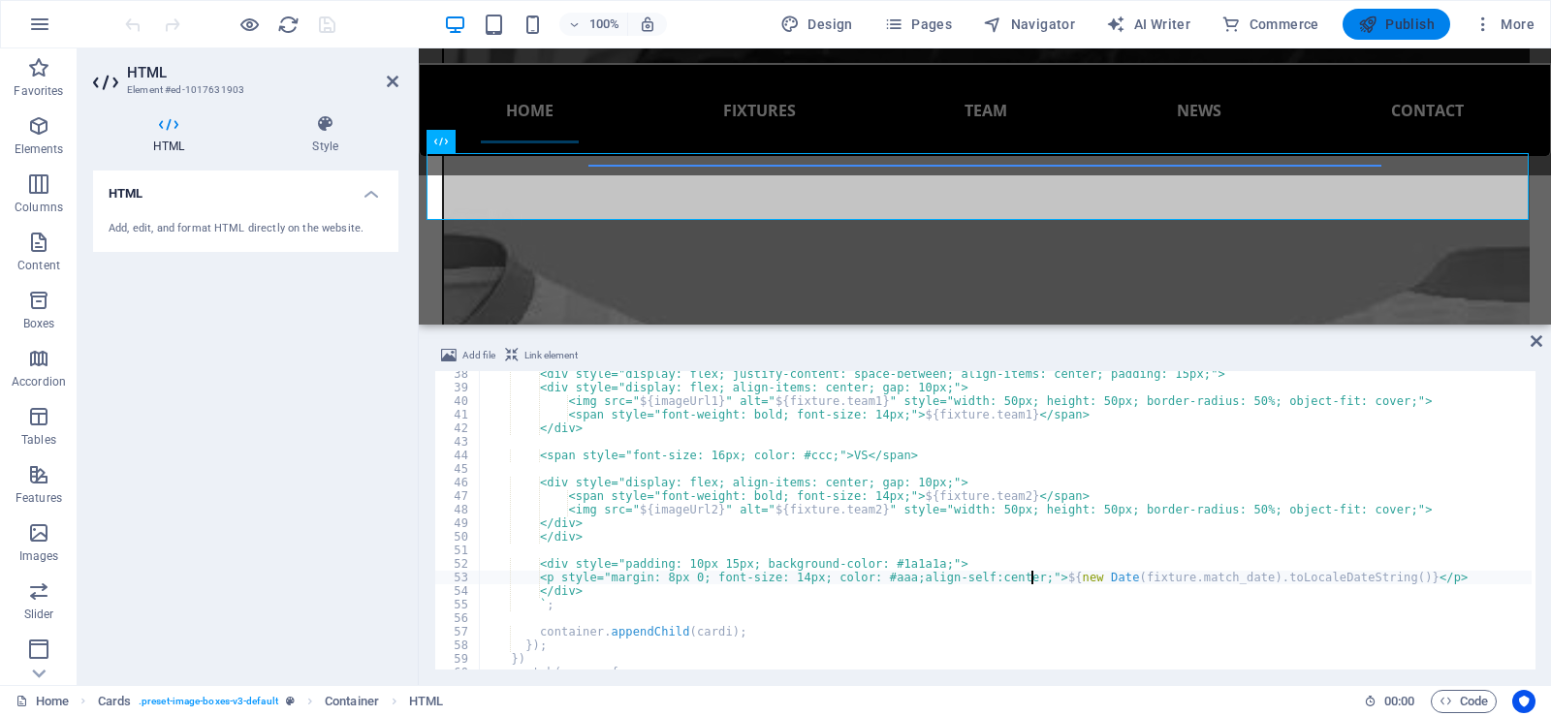
type textarea "<p style="margin: 8px 0; font-size: 14px; color: #aaa;align-self:center;">${new…"
click at [1372, 21] on icon "button" at bounding box center [1367, 24] width 19 height 19
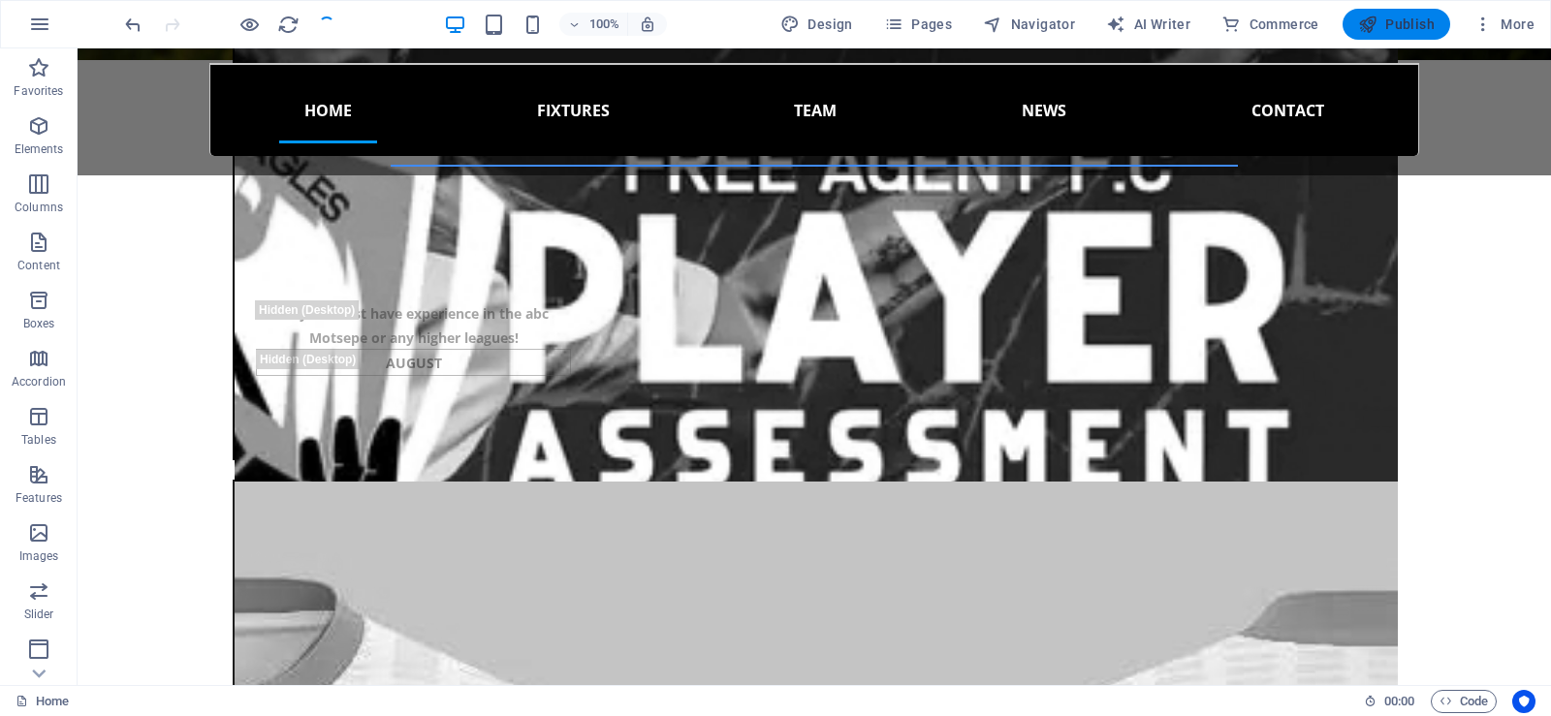
scroll to position [2059, 0]
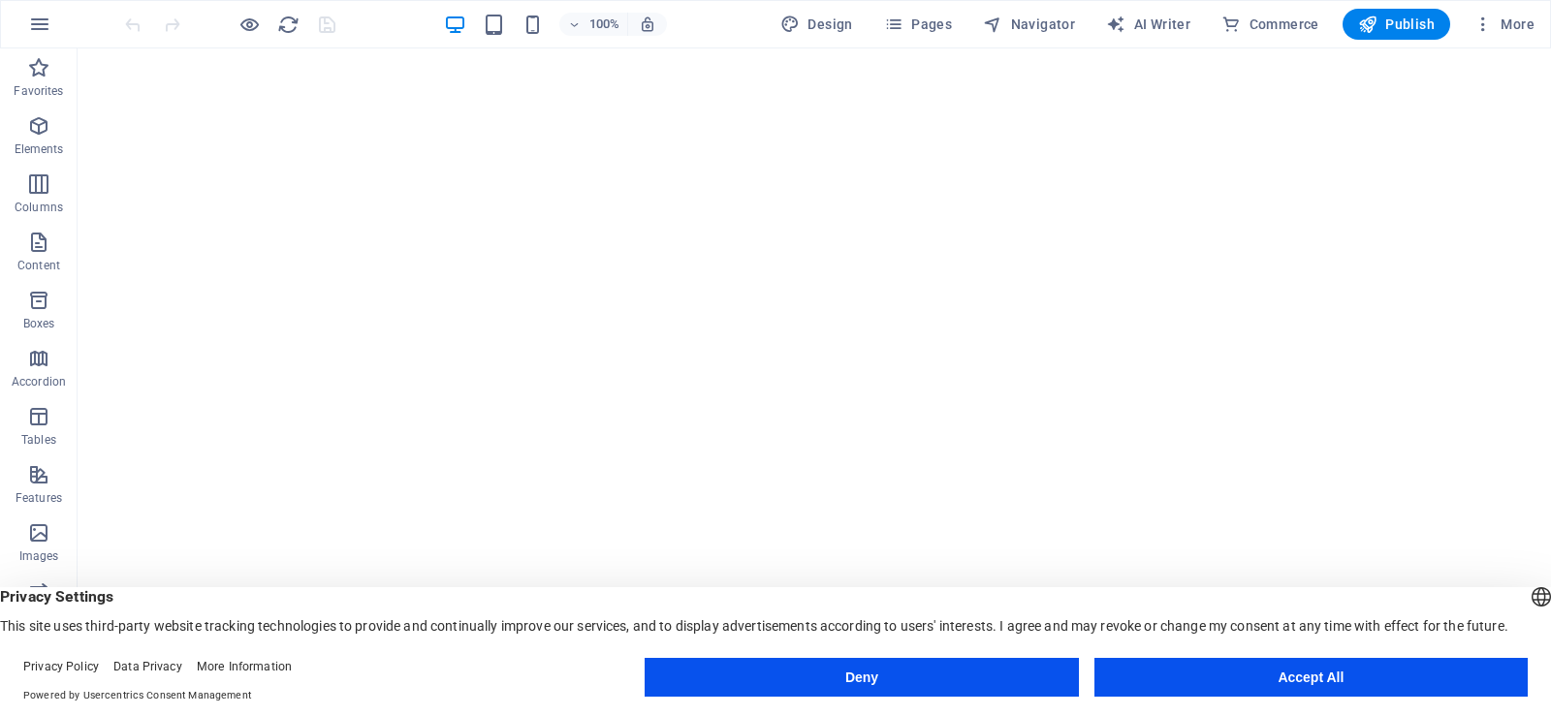
click at [1381, 675] on button "Accept All" at bounding box center [1310, 677] width 433 height 39
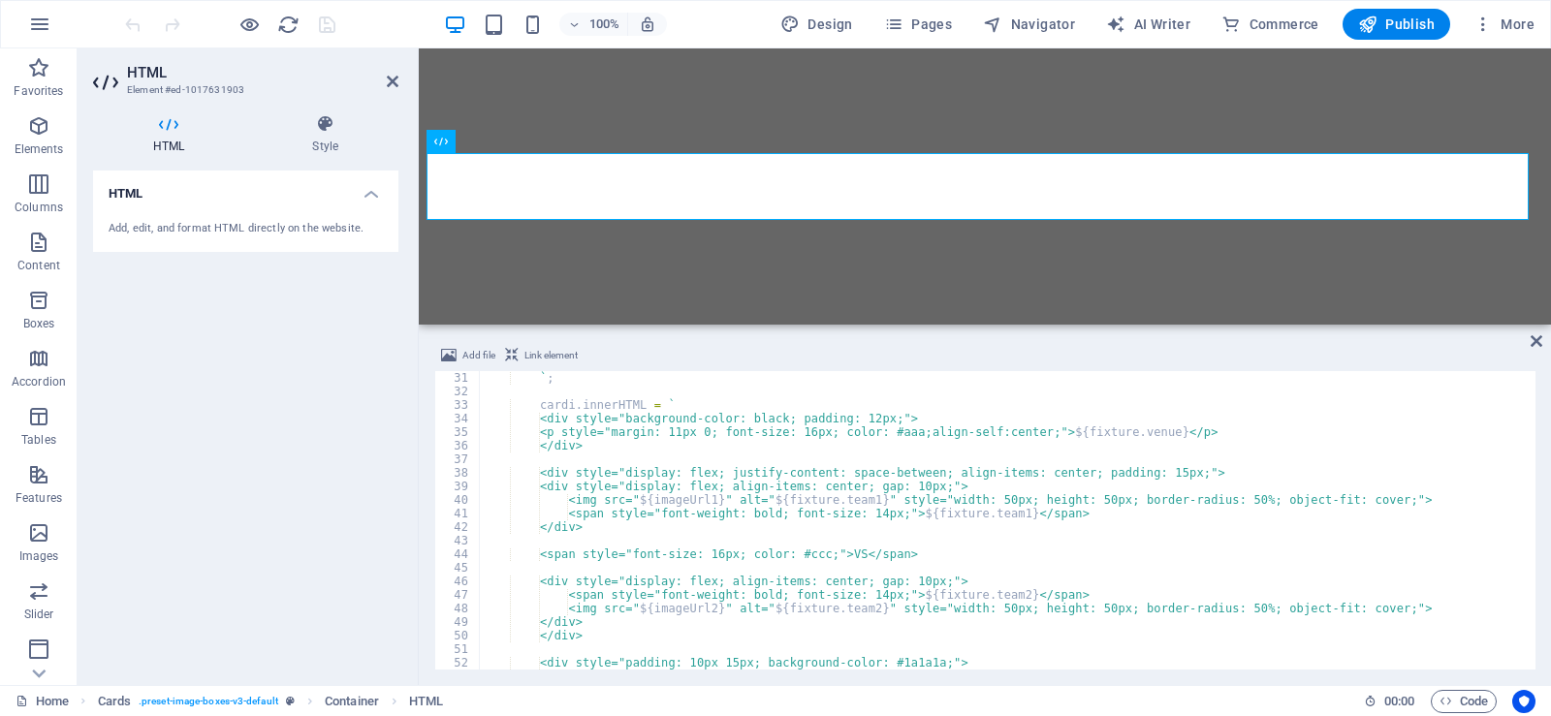
scroll to position [407, 0]
click at [951, 427] on div "` ; cardi . innerHTML = ` <div style="background-color: black; padding: 12px;">…" at bounding box center [1005, 534] width 1053 height 326
type textarea "<p style="margin: 11px 0; font-size: 16px; color: #aaa;justify-self:center;">${…"
click at [988, 543] on div "` ; cardi . innerHTML = ` <div style="background-color: black; padding: 12px;">…" at bounding box center [1005, 534] width 1053 height 326
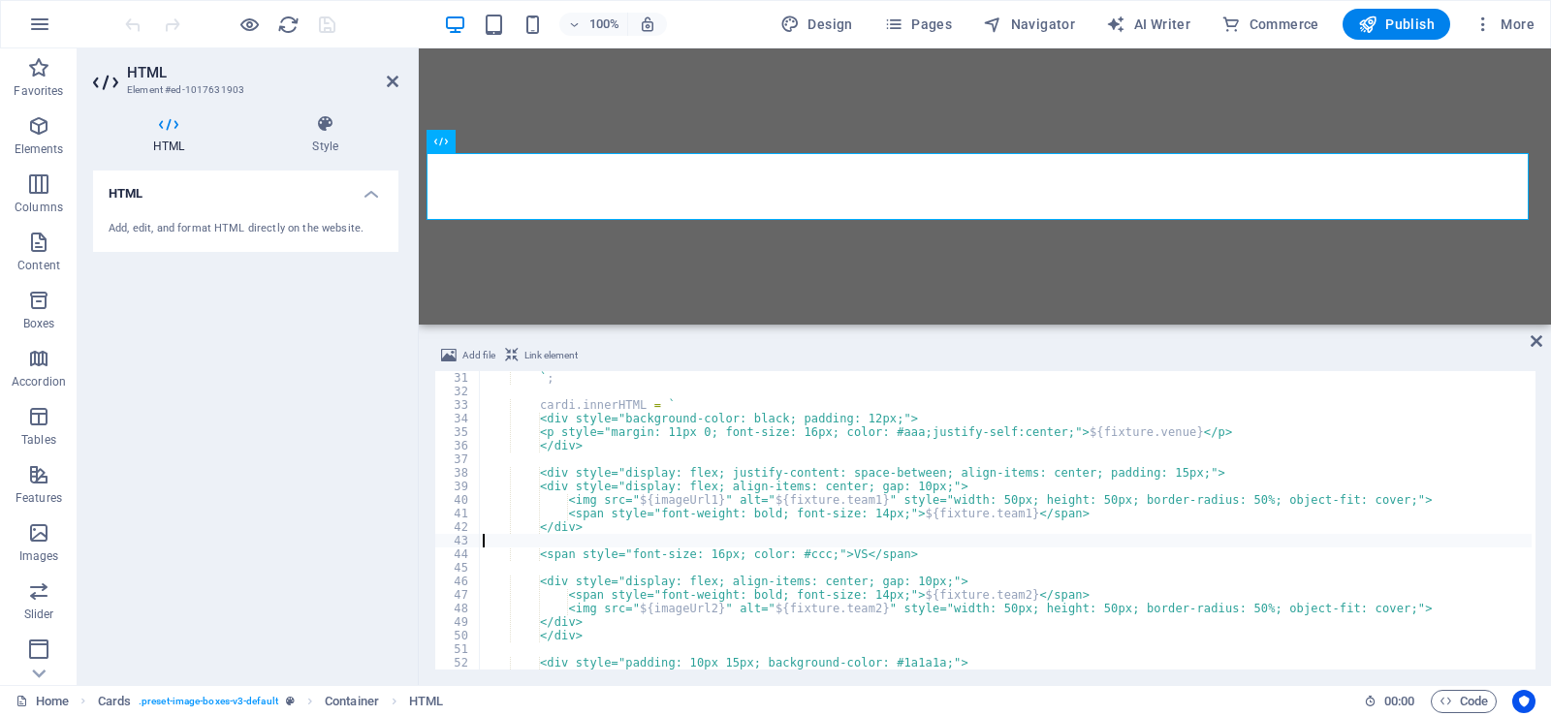
click at [988, 543] on div "` ; cardi . innerHTML = ` <div style="background-color: black; padding: 12px;">…" at bounding box center [1005, 534] width 1053 height 326
drag, startPoint x: 988, startPoint y: 543, endPoint x: 1333, endPoint y: 578, distance: 346.8
click at [1463, 437] on div "` ; cardi . innerHTML = ` <div style="background-color: black; padding: 12px;">…" at bounding box center [1005, 534] width 1053 height 326
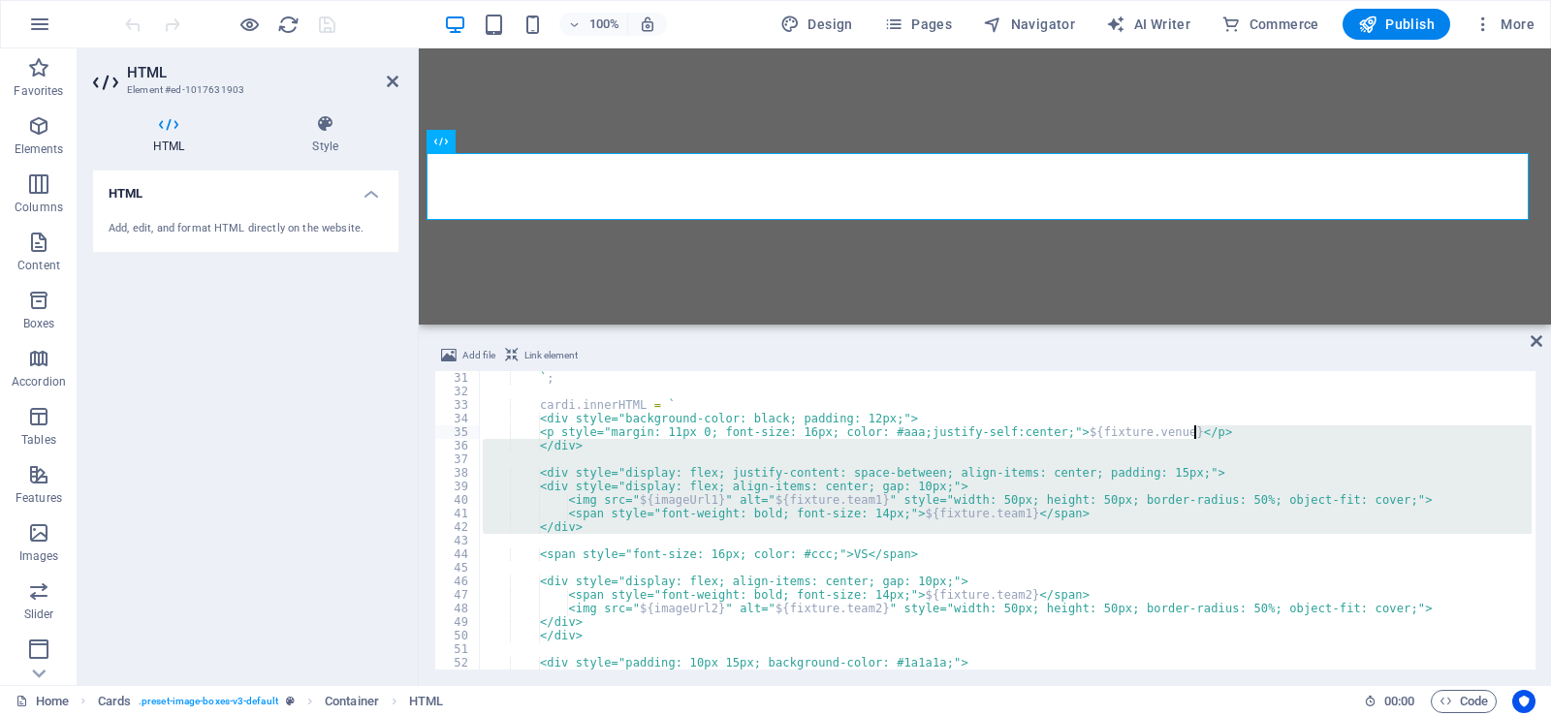
click at [1329, 582] on div "` ; cardi . innerHTML = ` <div style="background-color: black; padding: 12px;">…" at bounding box center [1005, 534] width 1053 height 326
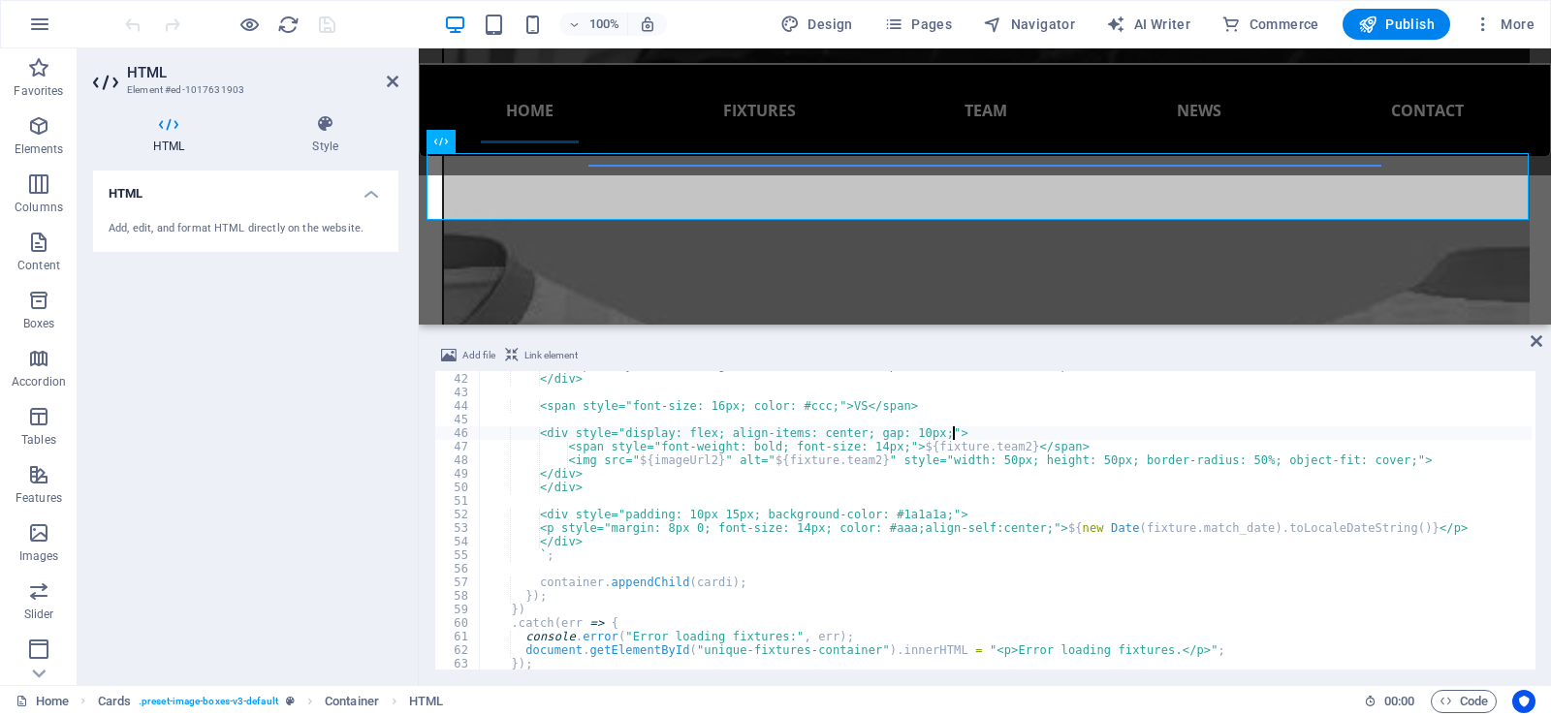
scroll to position [553, 0]
click at [946, 531] on div "<span style="font-weight: bold; font-size: 14px;"> ${ fixture . team1 } </span>…" at bounding box center [1005, 525] width 1053 height 326
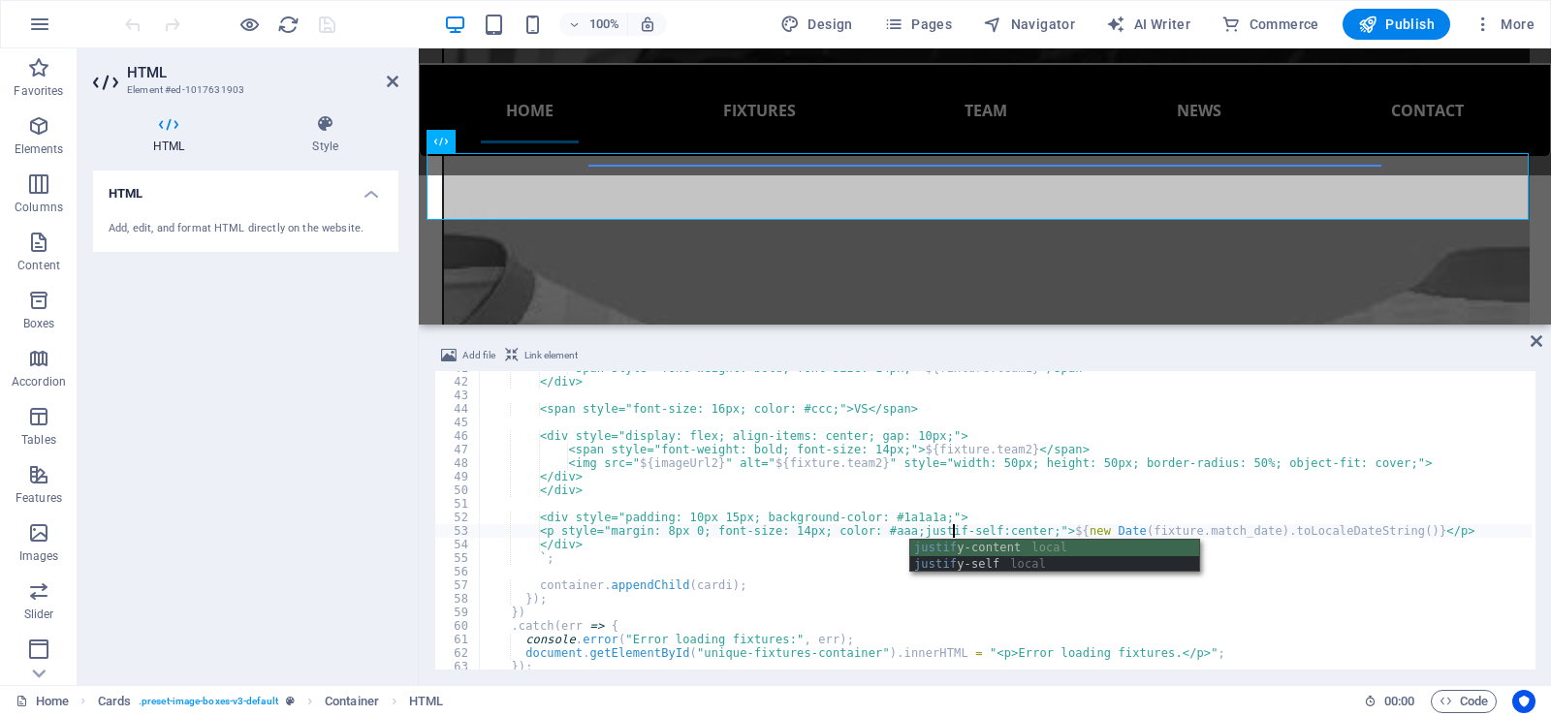
scroll to position [0, 39]
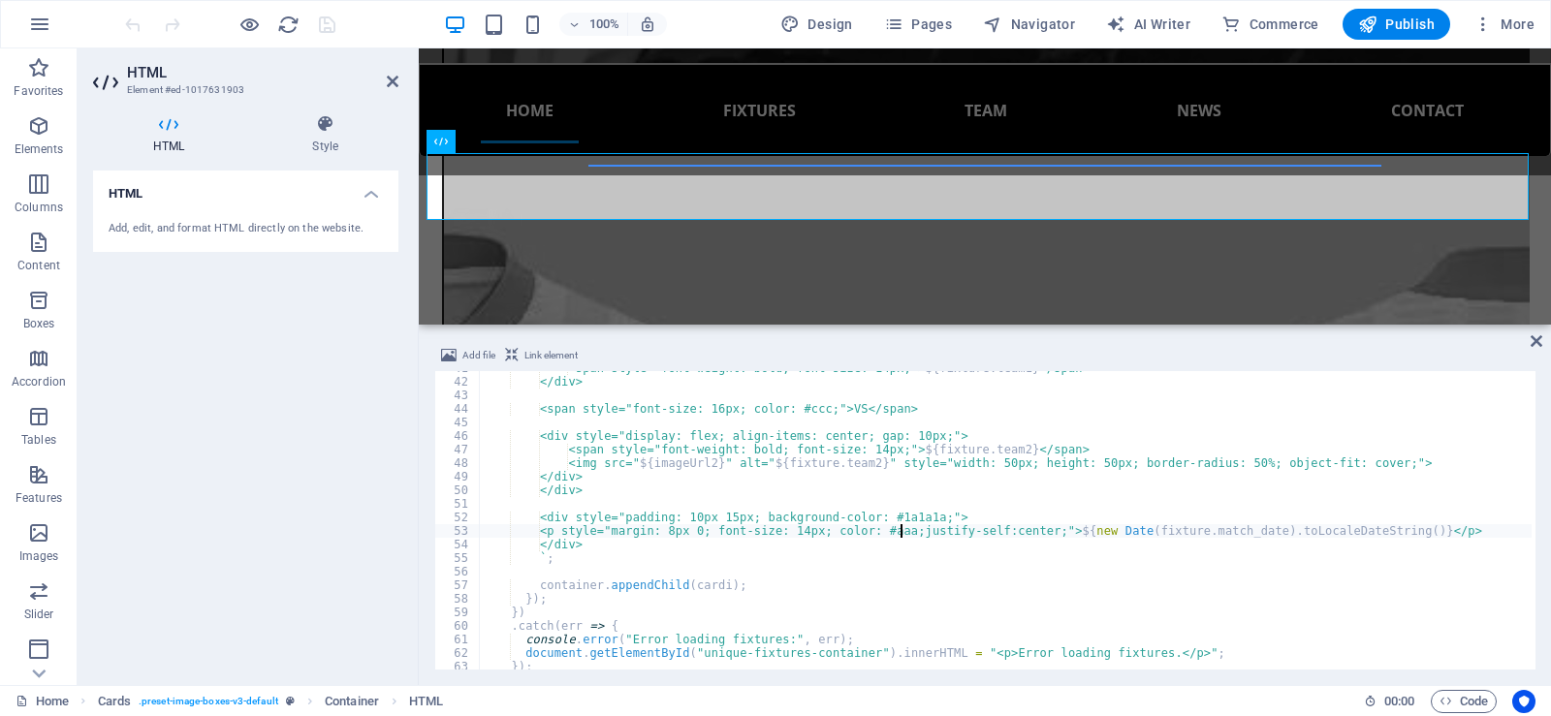
click at [904, 532] on div "<span style="font-weight: bold; font-size: 14px;"> ${ fixture . team1 } </span>…" at bounding box center [1005, 525] width 1053 height 326
click at [906, 530] on div "<span style="font-weight: bold; font-size: 14px;"> ${ fixture . team1 } </span>…" at bounding box center [1005, 525] width 1053 height 326
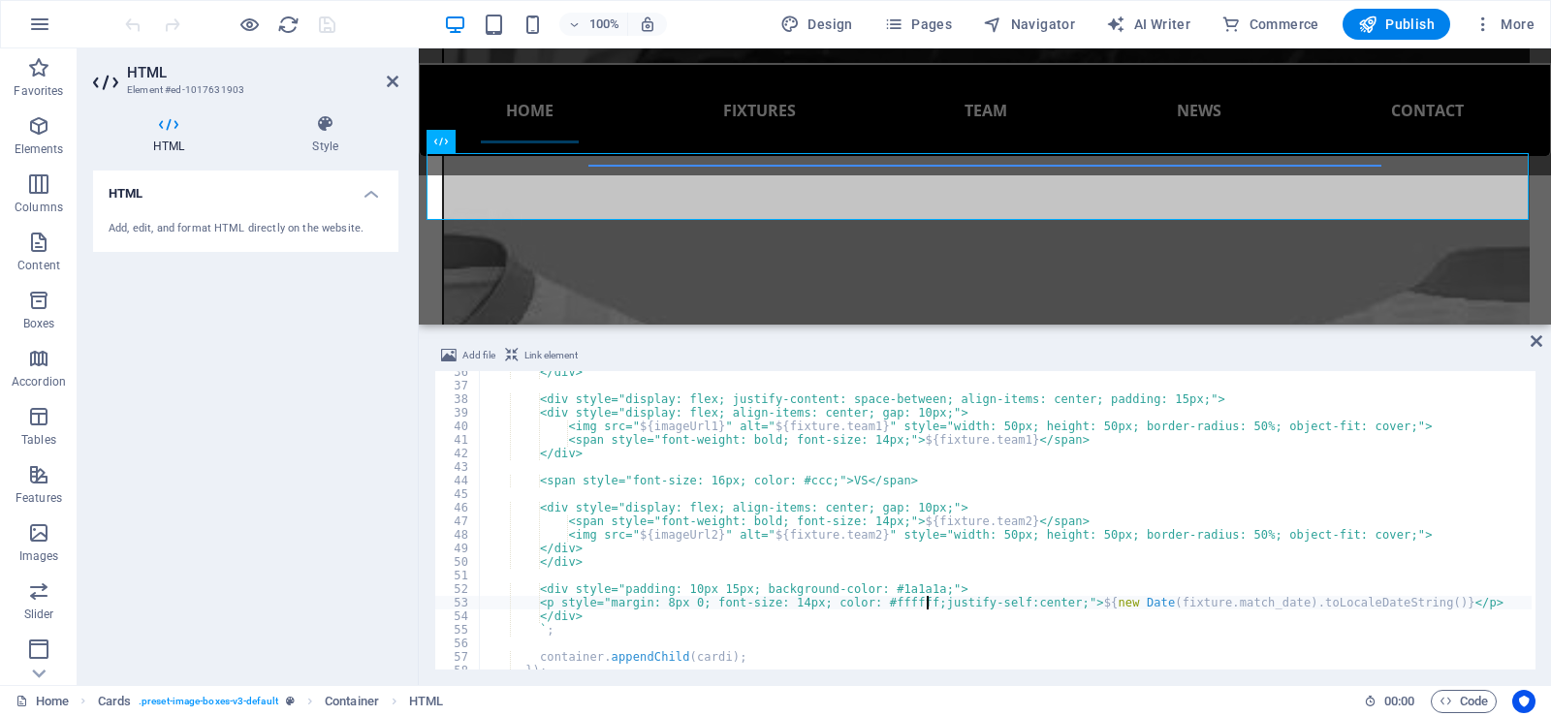
scroll to position [478, 0]
drag, startPoint x: 1063, startPoint y: 514, endPoint x: 577, endPoint y: 521, distance: 486.7
click at [577, 521] on div "</div> <div style="display: flex; justify-content: space-between; align-items: …" at bounding box center [1005, 531] width 1053 height 326
click at [1076, 523] on div "</div> <div style="display: flex; justify-content: space-between; align-items: …" at bounding box center [1005, 531] width 1053 height 326
type textarea "<span style="font-weight: bold; font-size: 14px;">${fixture.team2}</span>"
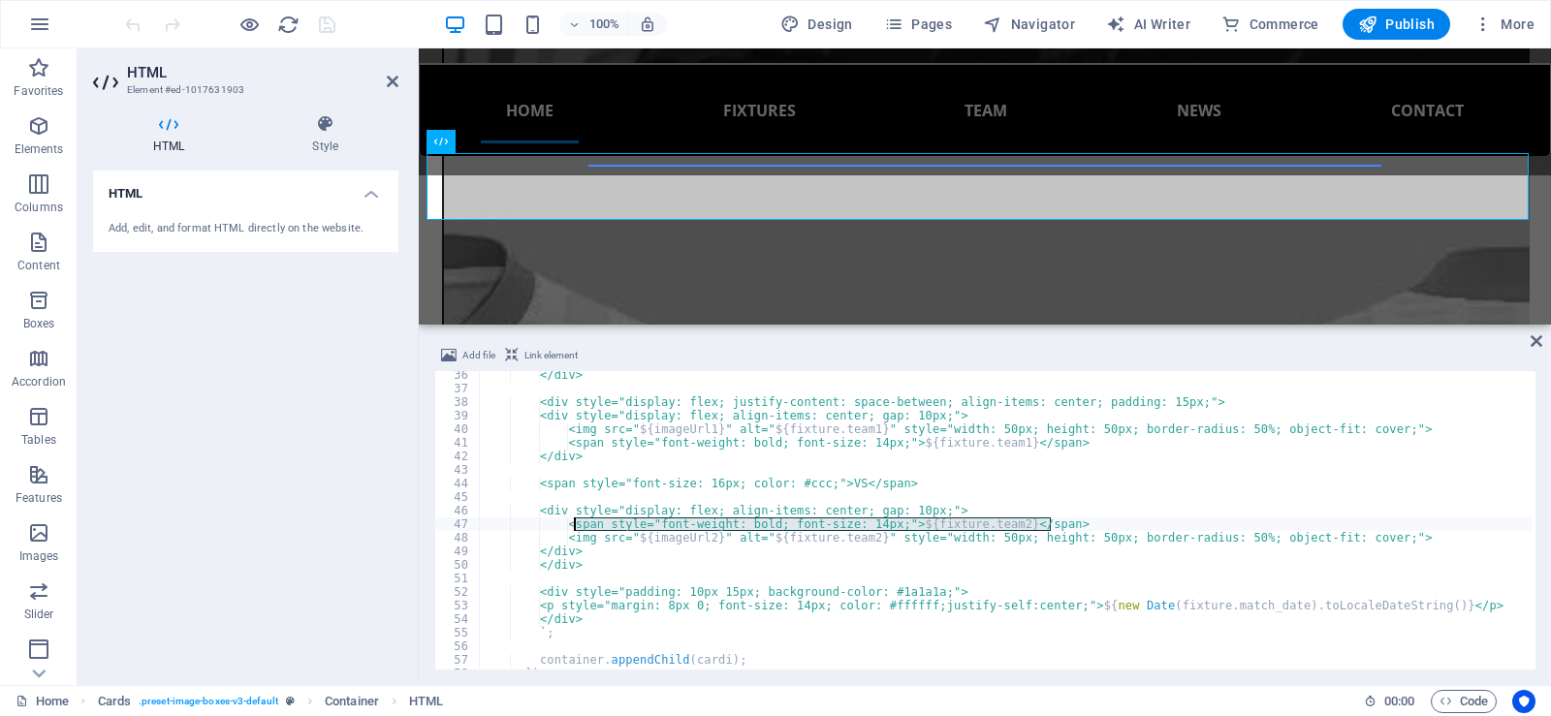
drag, startPoint x: 1076, startPoint y: 523, endPoint x: 575, endPoint y: 525, distance: 501.2
click at [575, 525] on div "</div> <div style="display: flex; justify-content: space-between; align-items: …" at bounding box center [1005, 531] width 1053 height 326
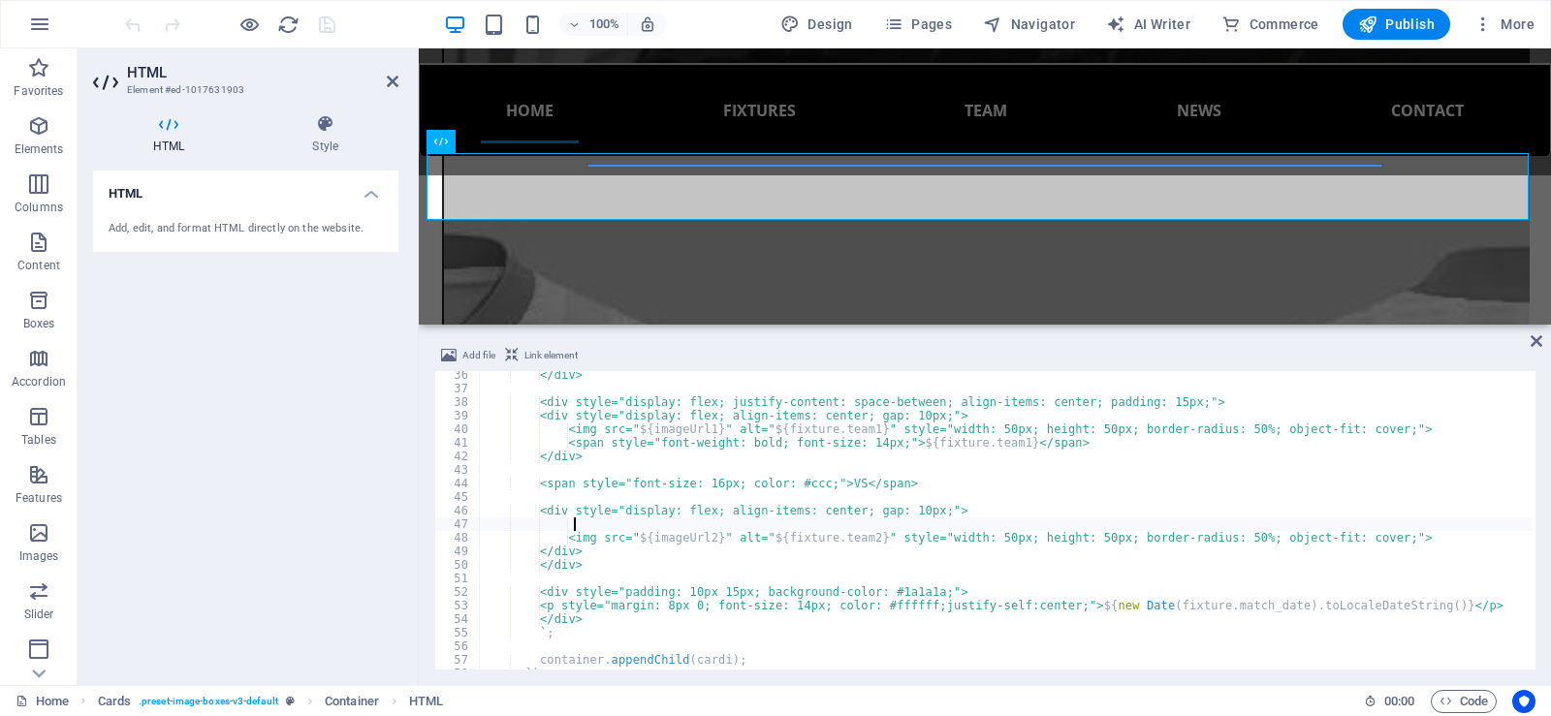
click at [1371, 542] on div "</div> <div style="display: flex; justify-content: space-between; align-items: …" at bounding box center [1005, 531] width 1053 height 326
type textarea "<img src="${imageUrl2}" alt="${fixture.team2}" style="width: 50px; height: 50px…"
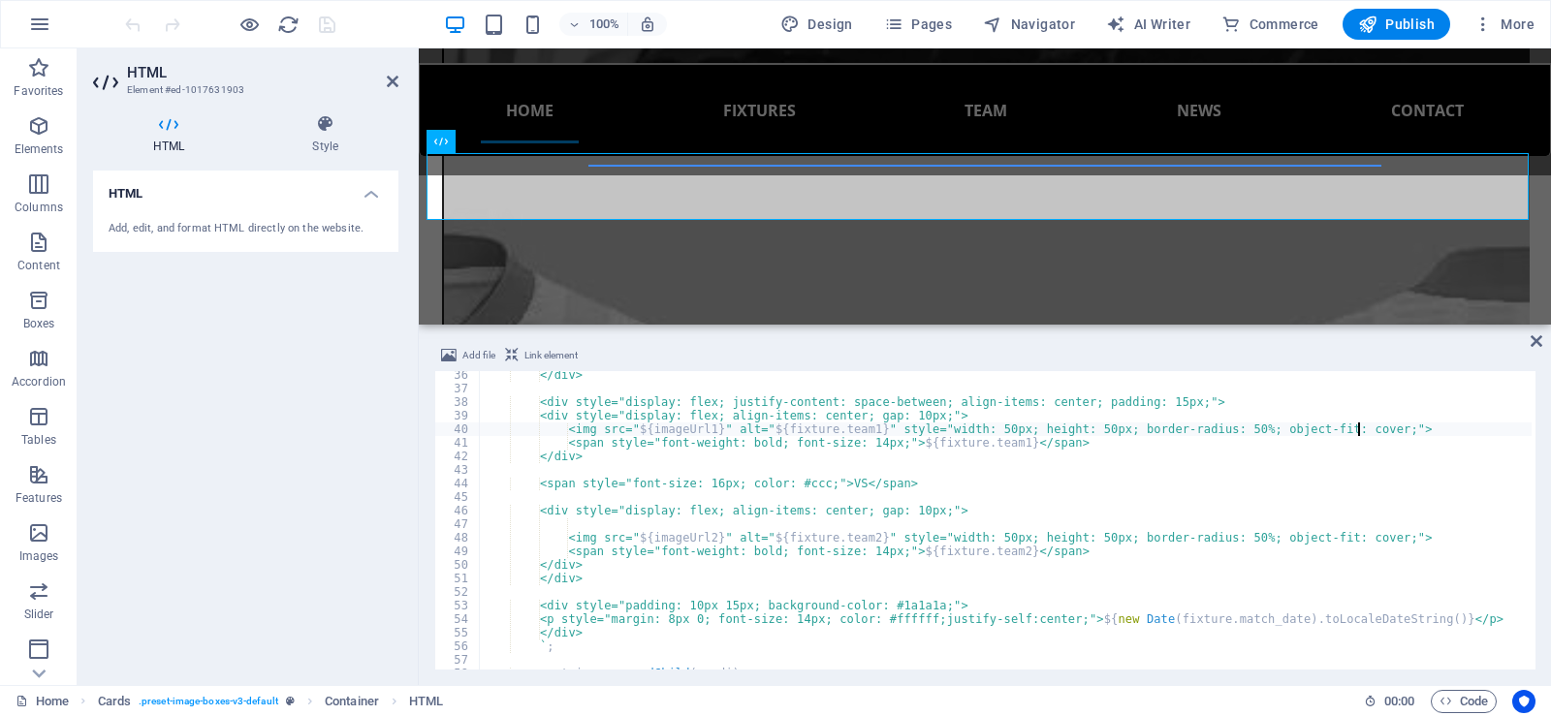
click at [1361, 427] on div "</div> <div style="display: flex; justify-content: space-between; align-items: …" at bounding box center [1005, 531] width 1053 height 326
type textarea "<img src="${imageUrl1}" alt="${fixture.team1}" style="width: 50px; height: 50px…"
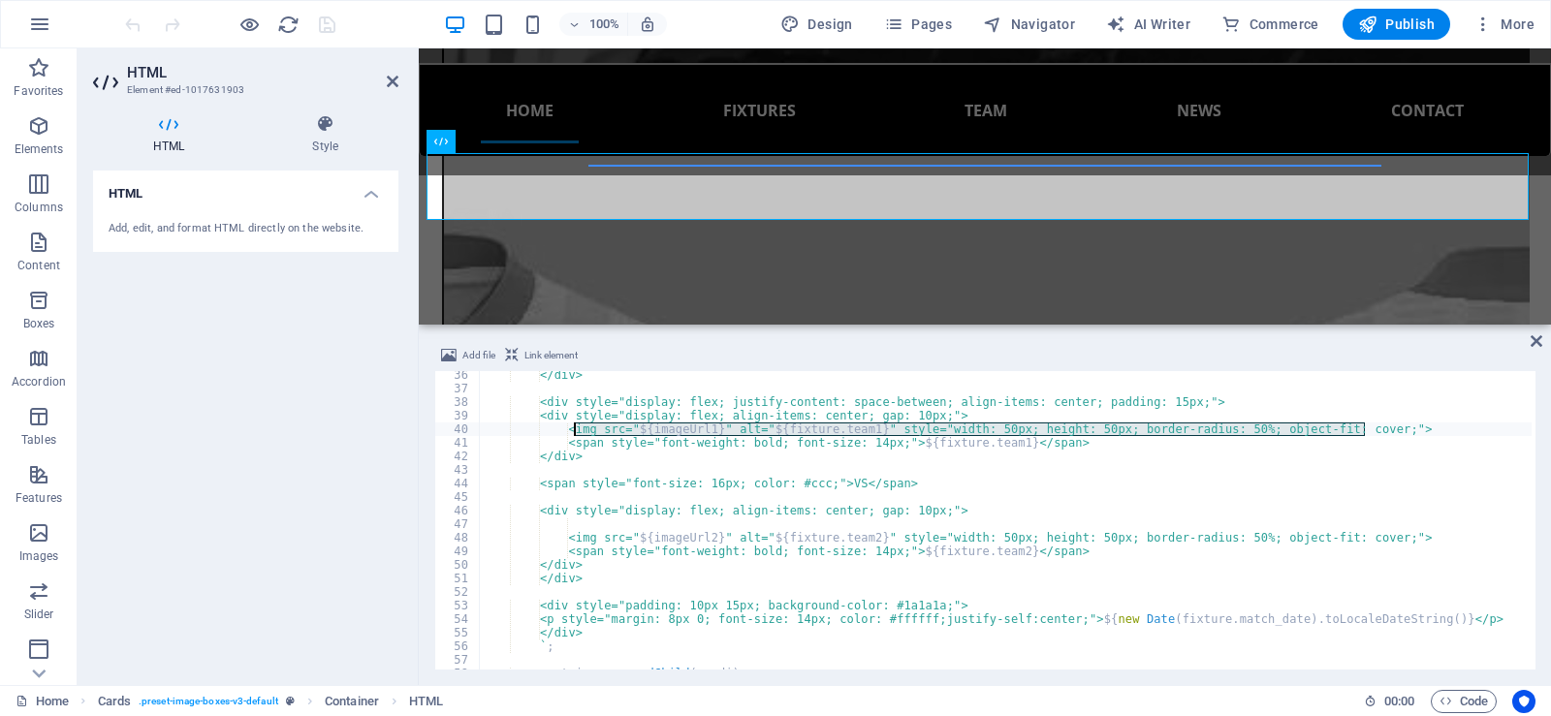
drag, startPoint x: 1368, startPoint y: 427, endPoint x: 573, endPoint y: 427, distance: 794.9
click at [573, 427] on div "</div> <div style="display: flex; justify-content: space-between; align-items: …" at bounding box center [1005, 531] width 1053 height 326
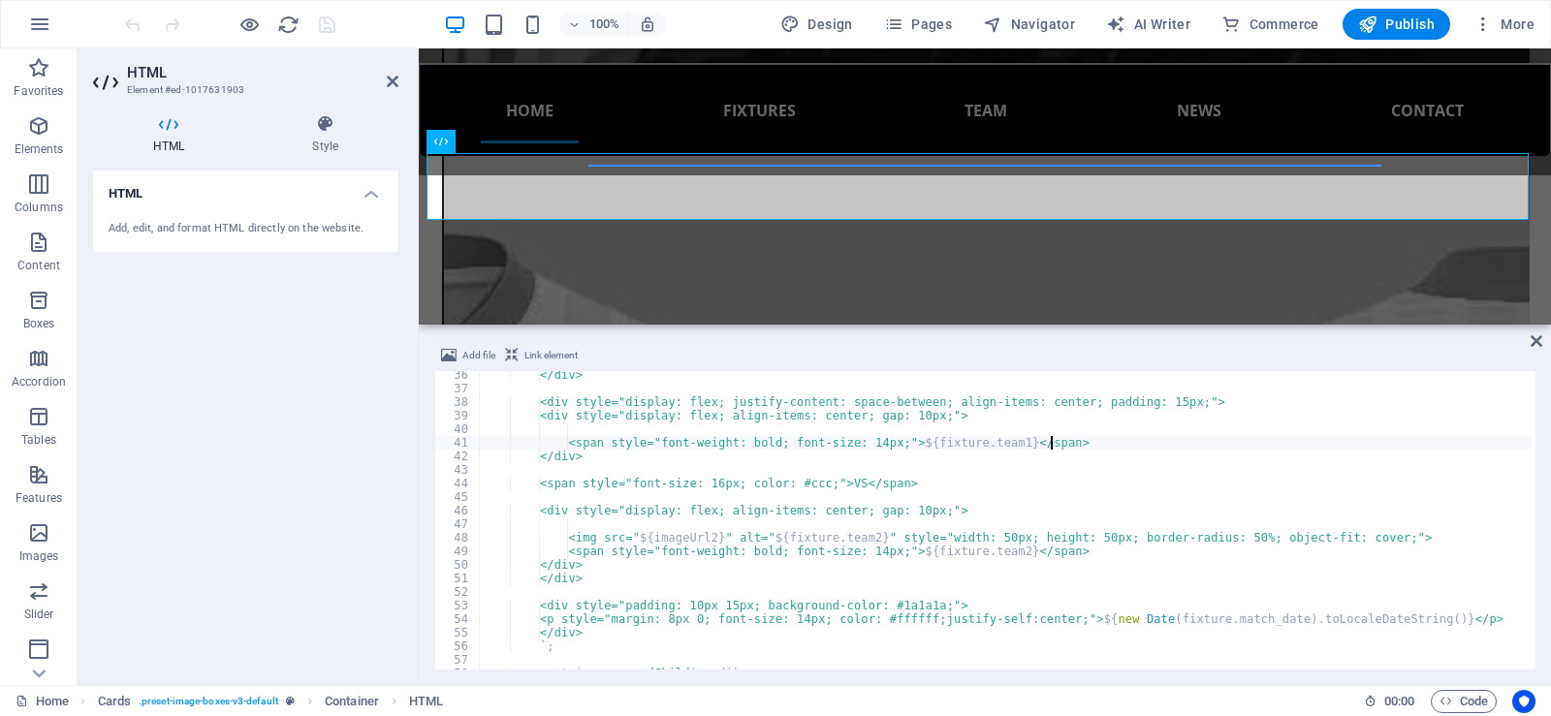
click at [1063, 441] on div "</div> <div style="display: flex; justify-content: space-between; align-items: …" at bounding box center [1005, 531] width 1053 height 326
type textarea "<span style="font-weight: bold; font-size: 14px;">${fixture.team1}</span>"
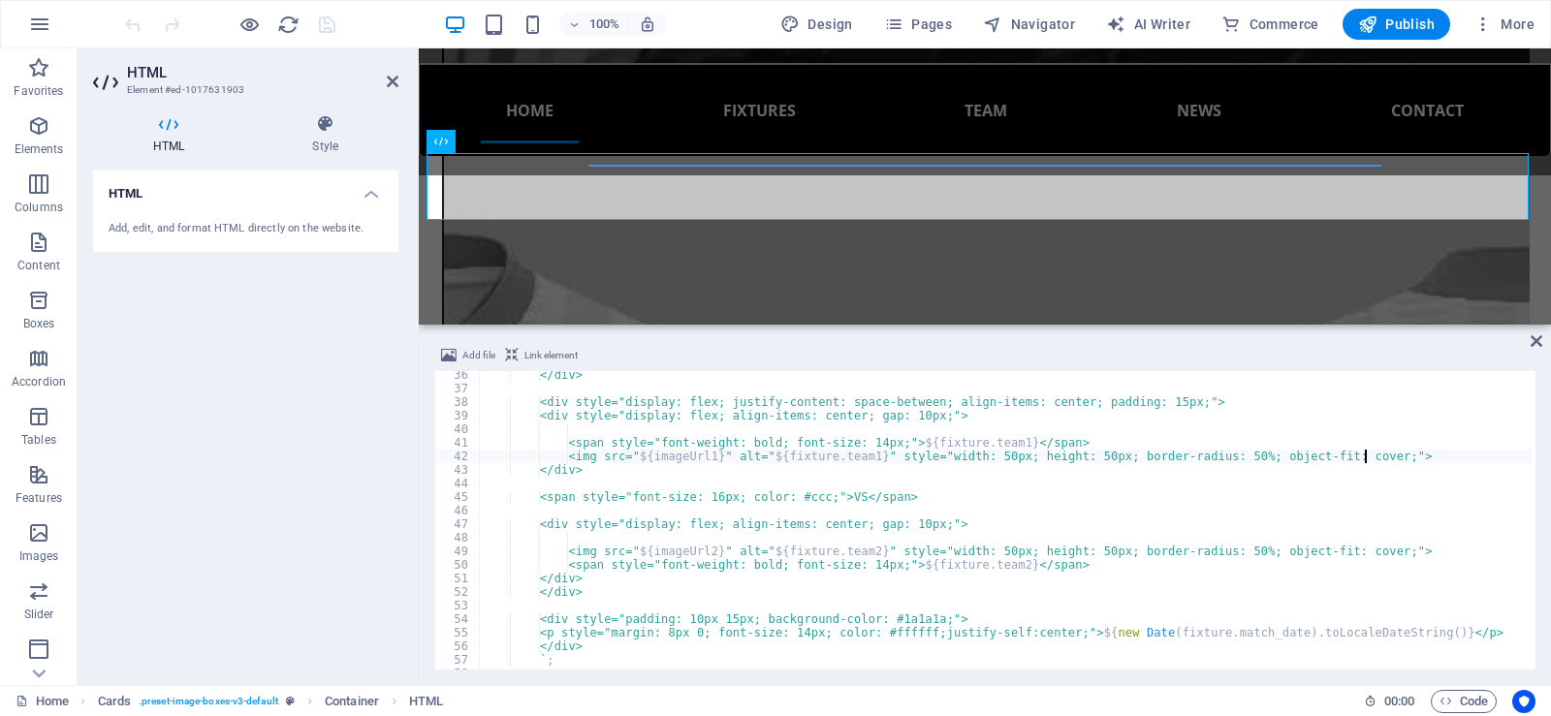
type textarea "<img src="${imageUrl1}" alt="${fixture.team1}" style="width: 50px; height: 50px…"
click at [389, 65] on h2 "HTML" at bounding box center [262, 72] width 271 height 17
click at [389, 80] on icon at bounding box center [393, 82] width 12 height 16
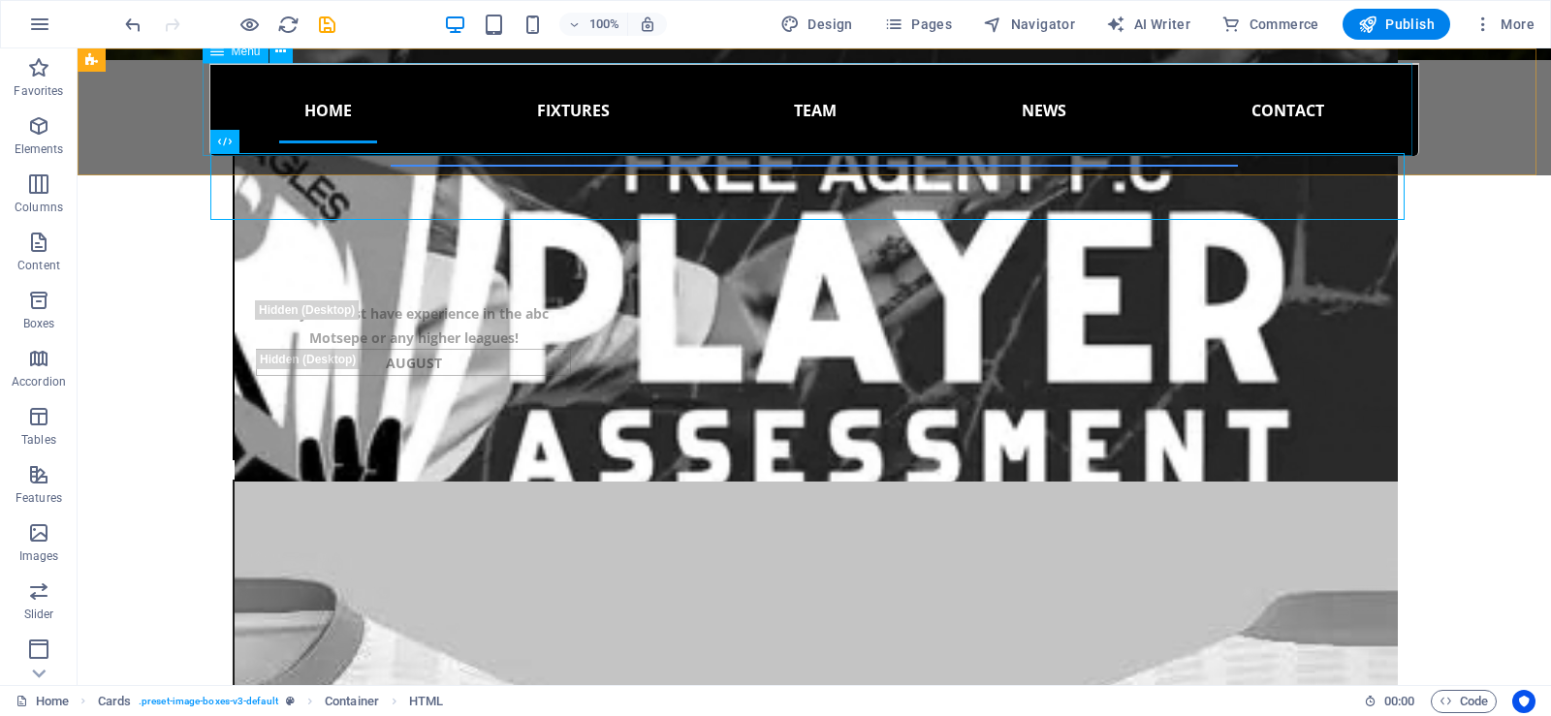
scroll to position [2059, 0]
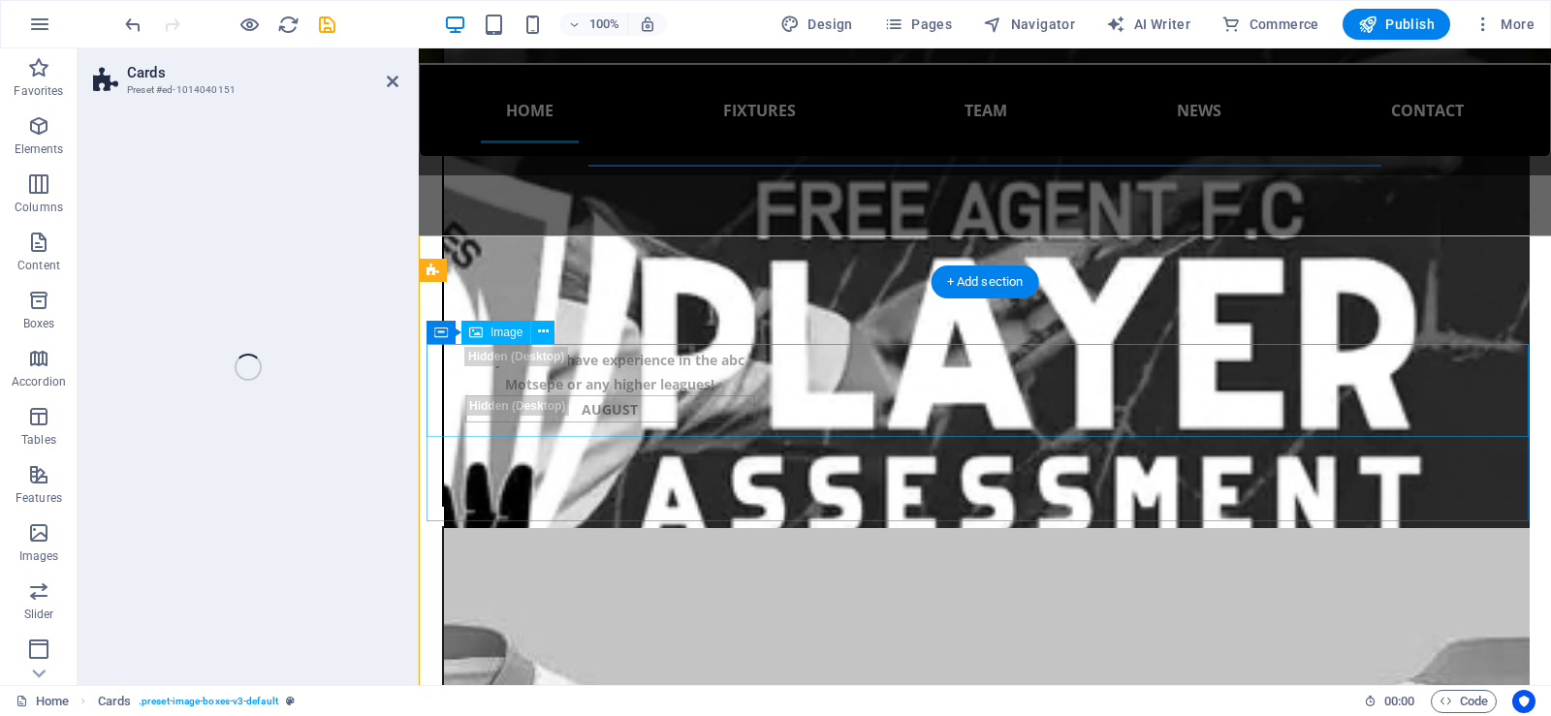
scroll to position [2105, 0]
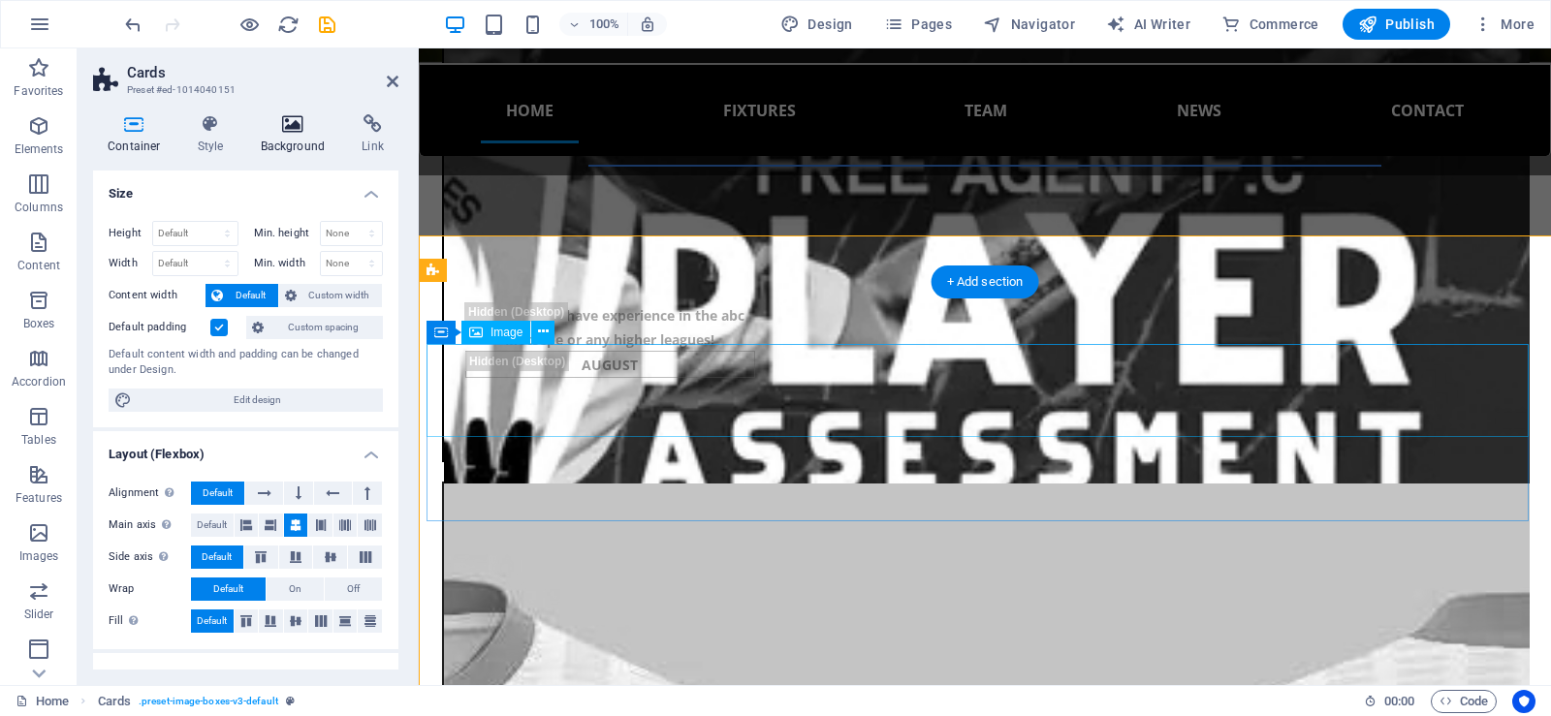
click at [296, 131] on icon at bounding box center [293, 123] width 94 height 19
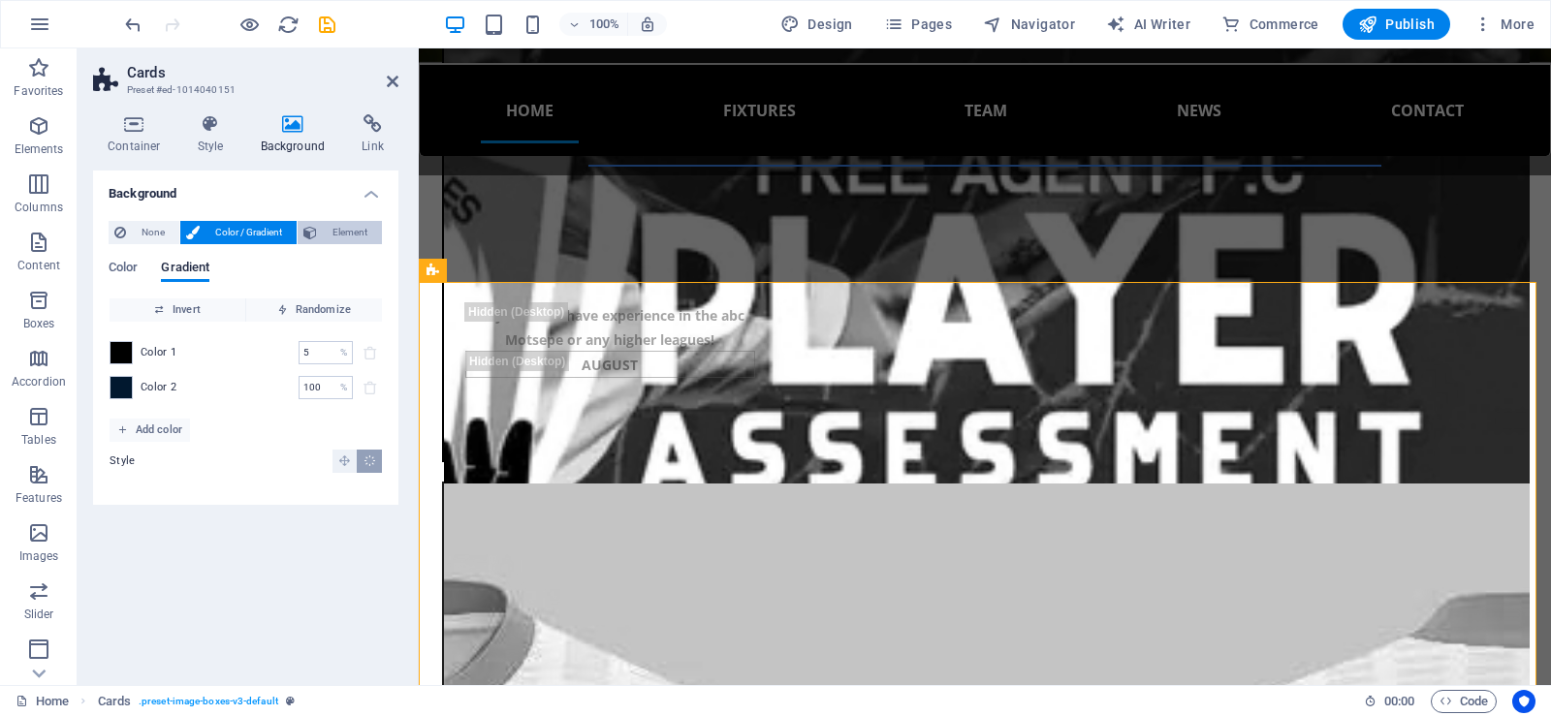
click at [326, 229] on span "Element" at bounding box center [349, 232] width 53 height 23
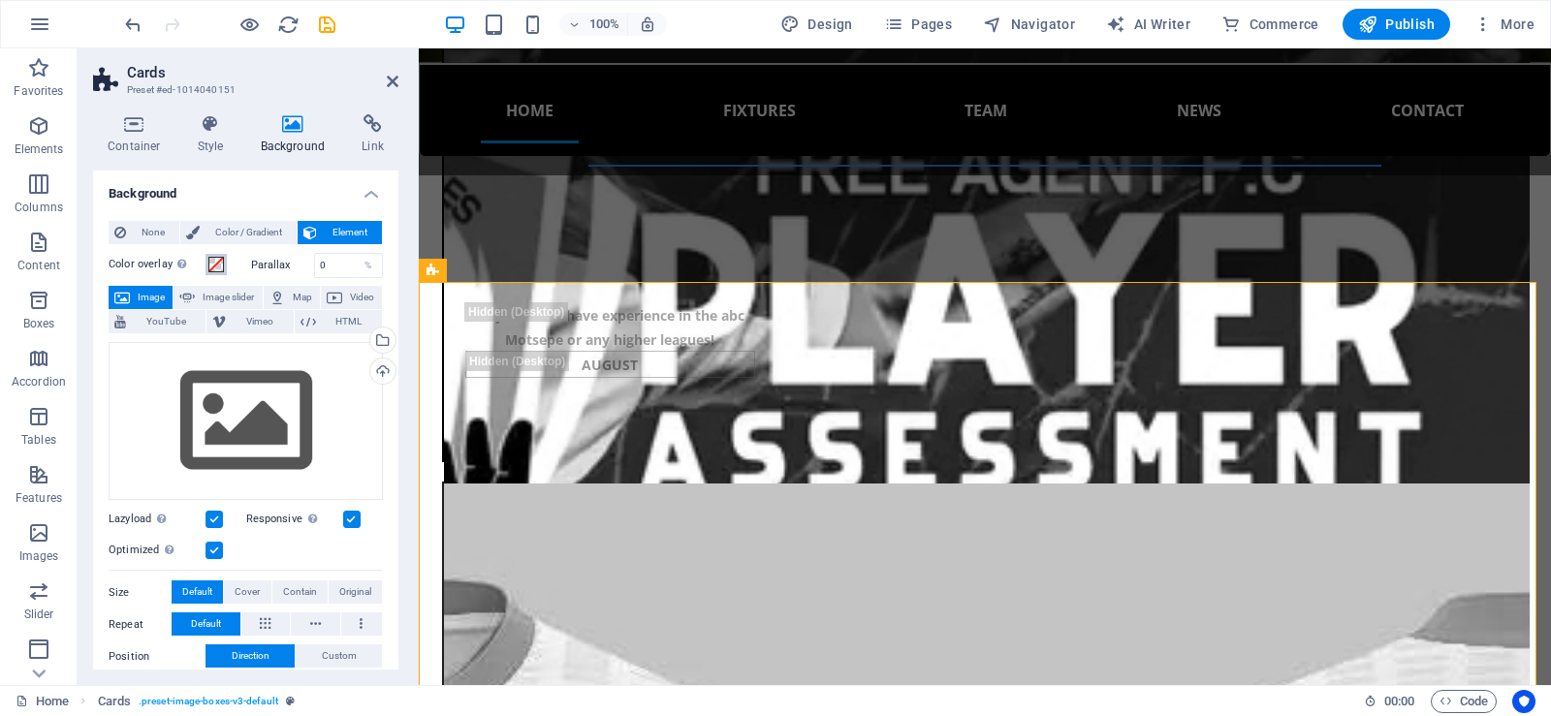
click at [214, 262] on span at bounding box center [216, 265] width 16 height 16
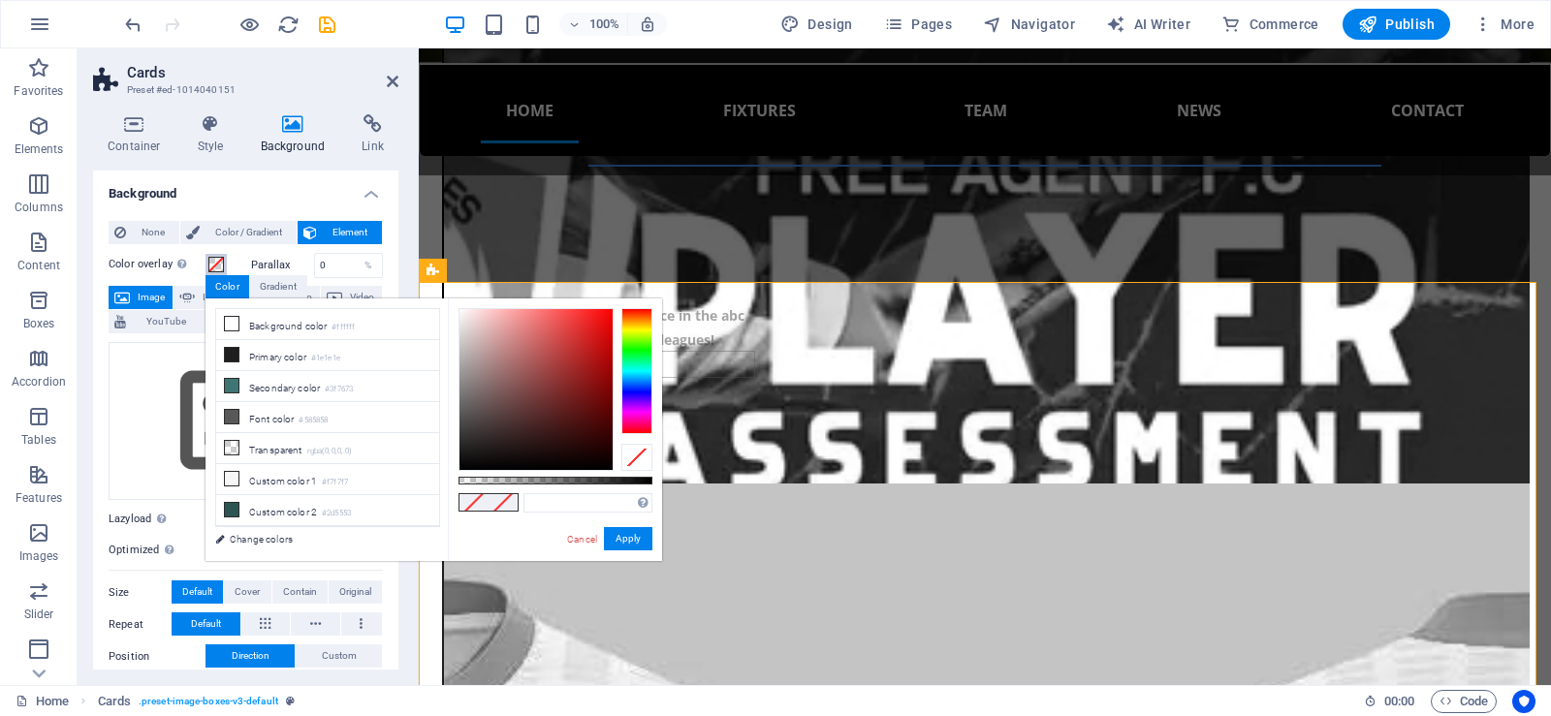
click at [215, 262] on span at bounding box center [216, 265] width 16 height 16
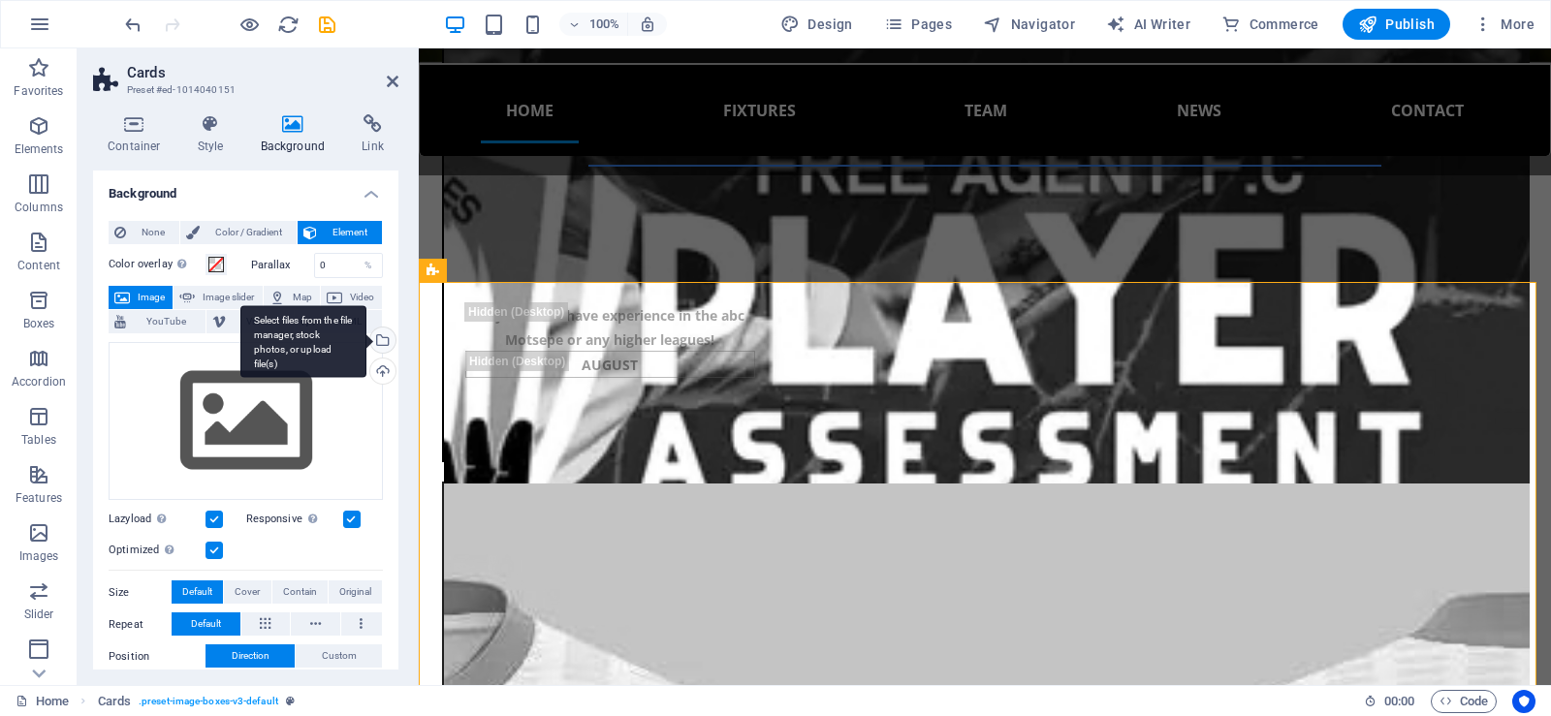
click at [379, 339] on div "Select files from the file manager, stock photos, or upload file(s)" at bounding box center [380, 342] width 29 height 29
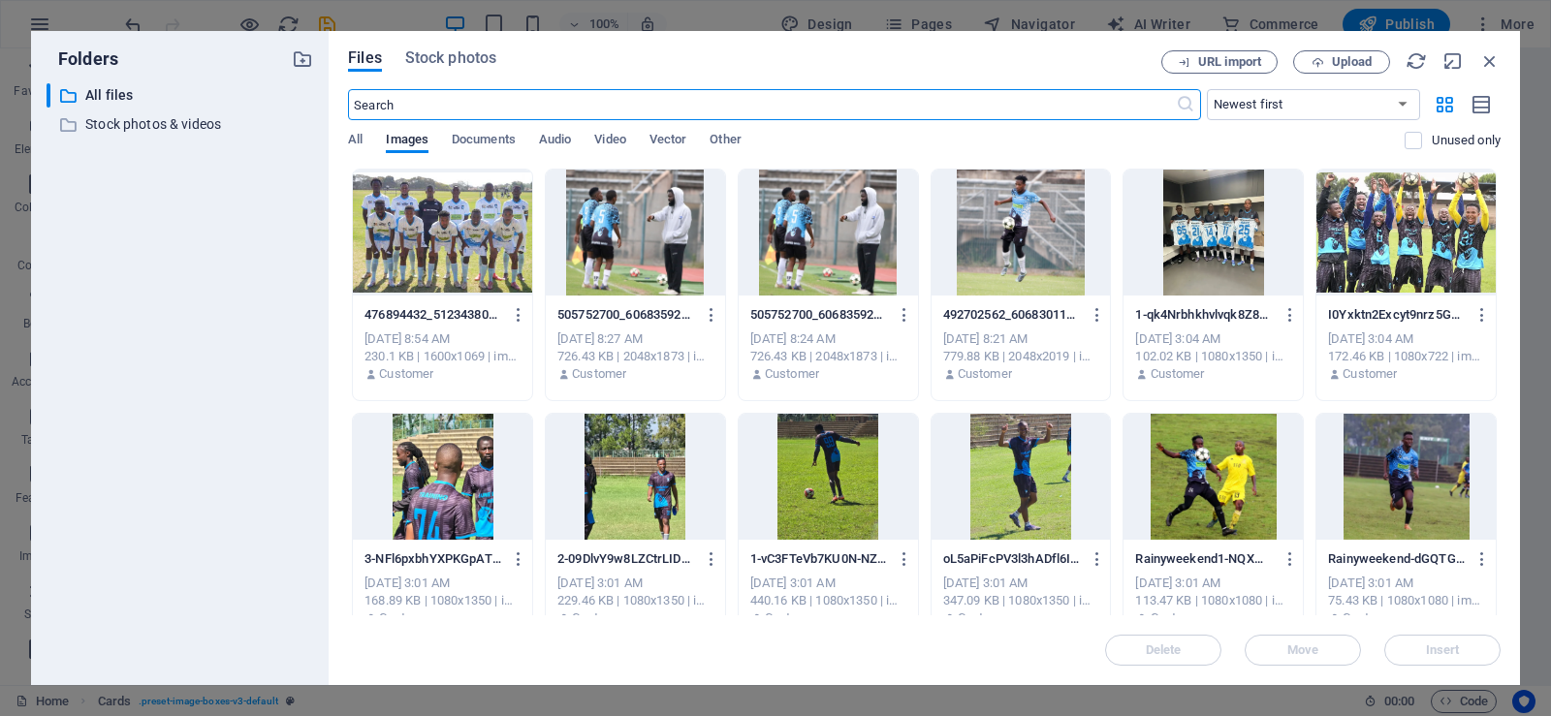
scroll to position [2191, 0]
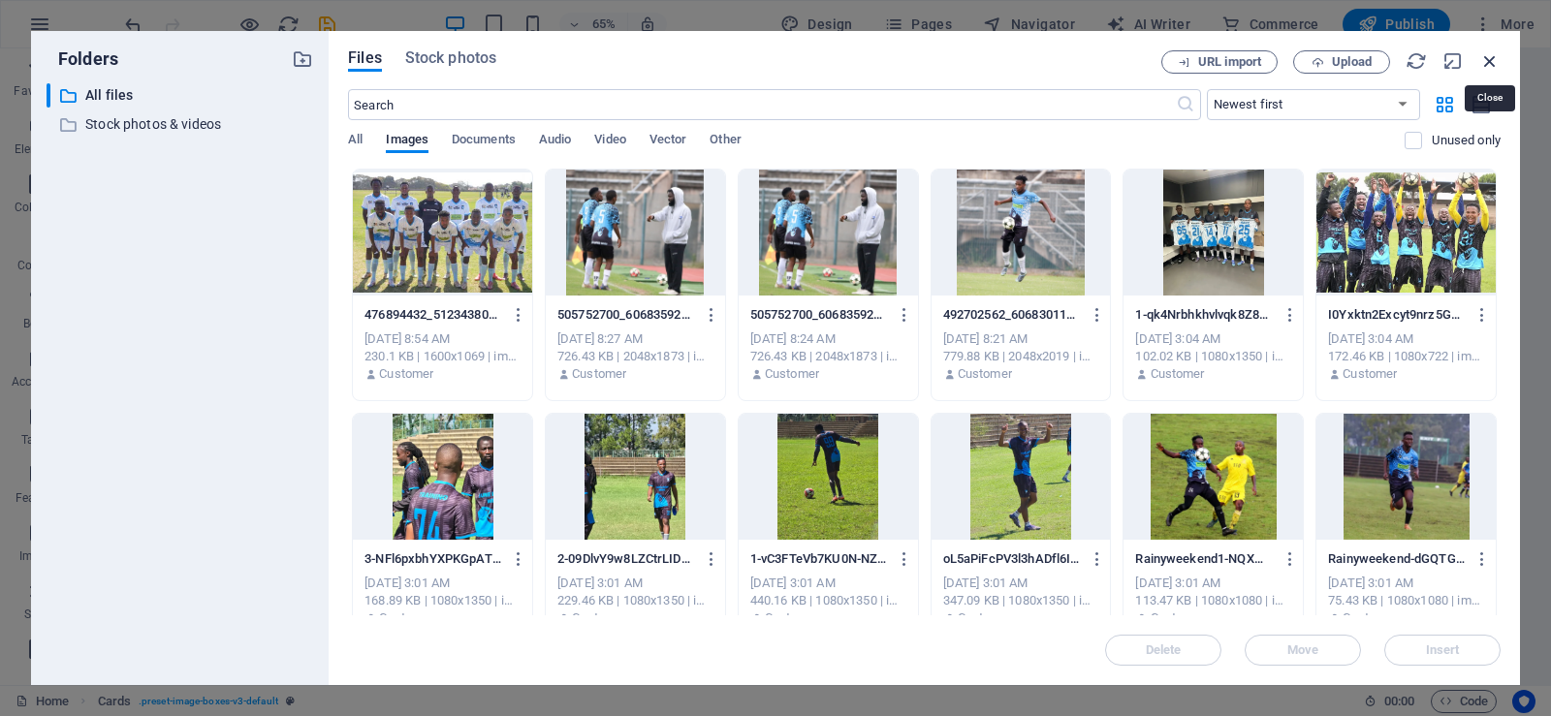
click at [1484, 62] on icon "button" at bounding box center [1489, 60] width 21 height 21
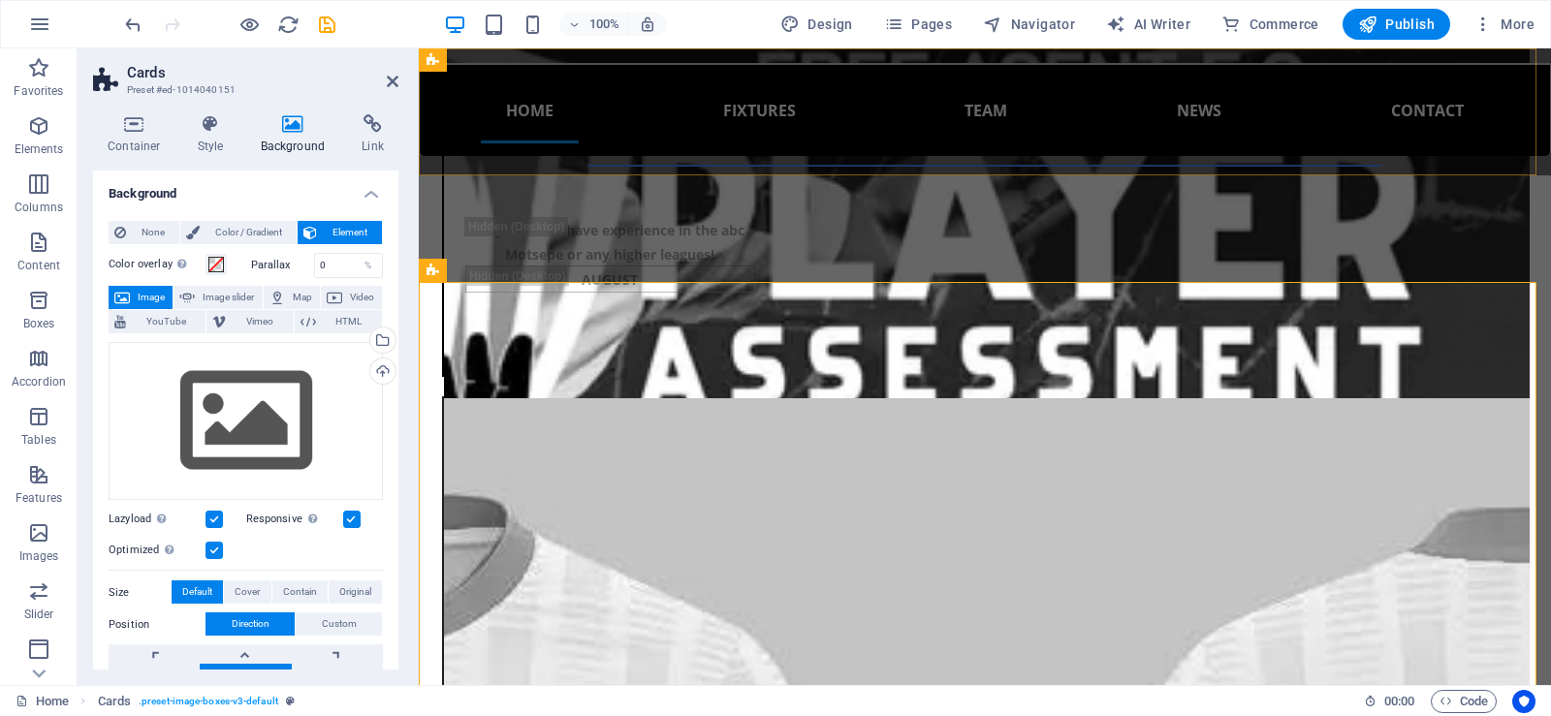
scroll to position [2105, 0]
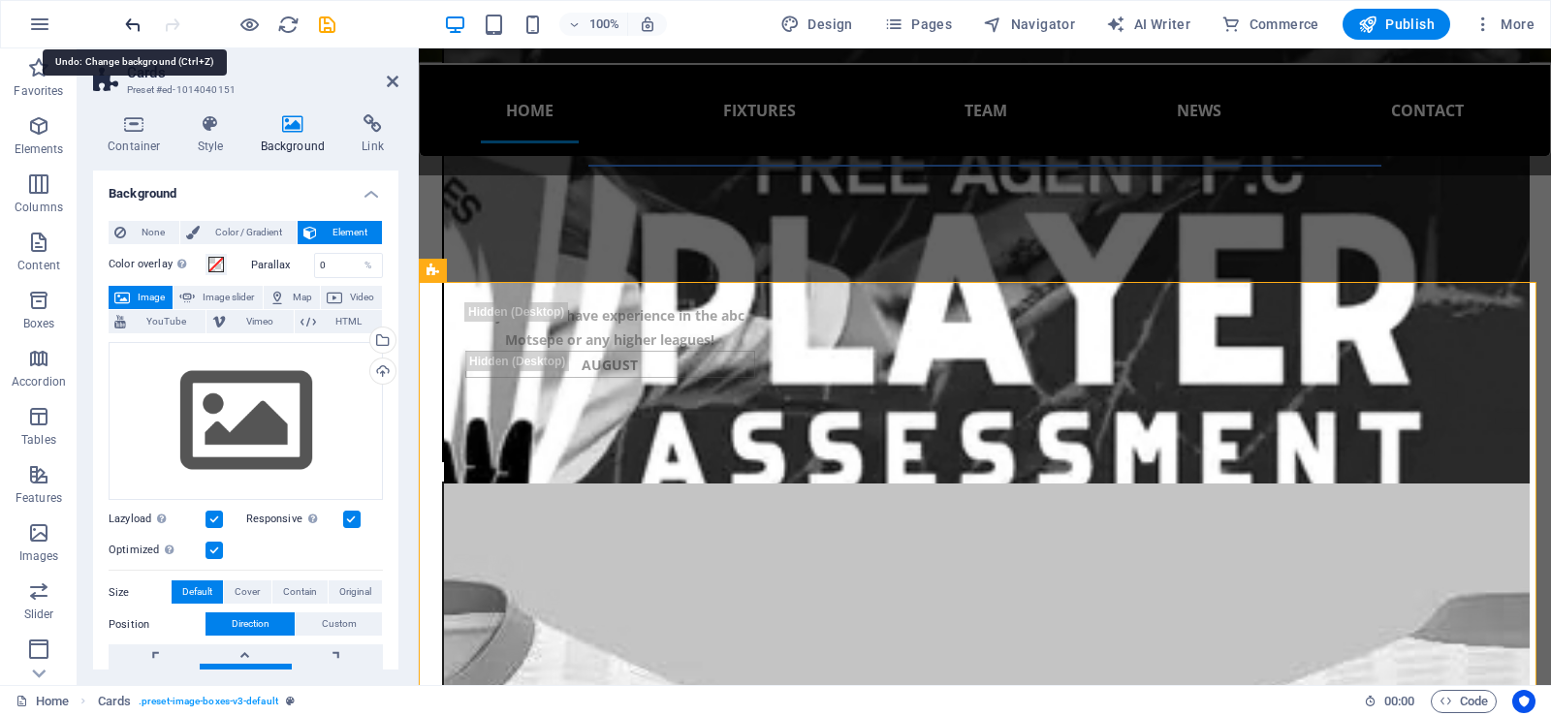
click at [134, 27] on icon "undo" at bounding box center [133, 25] width 22 height 22
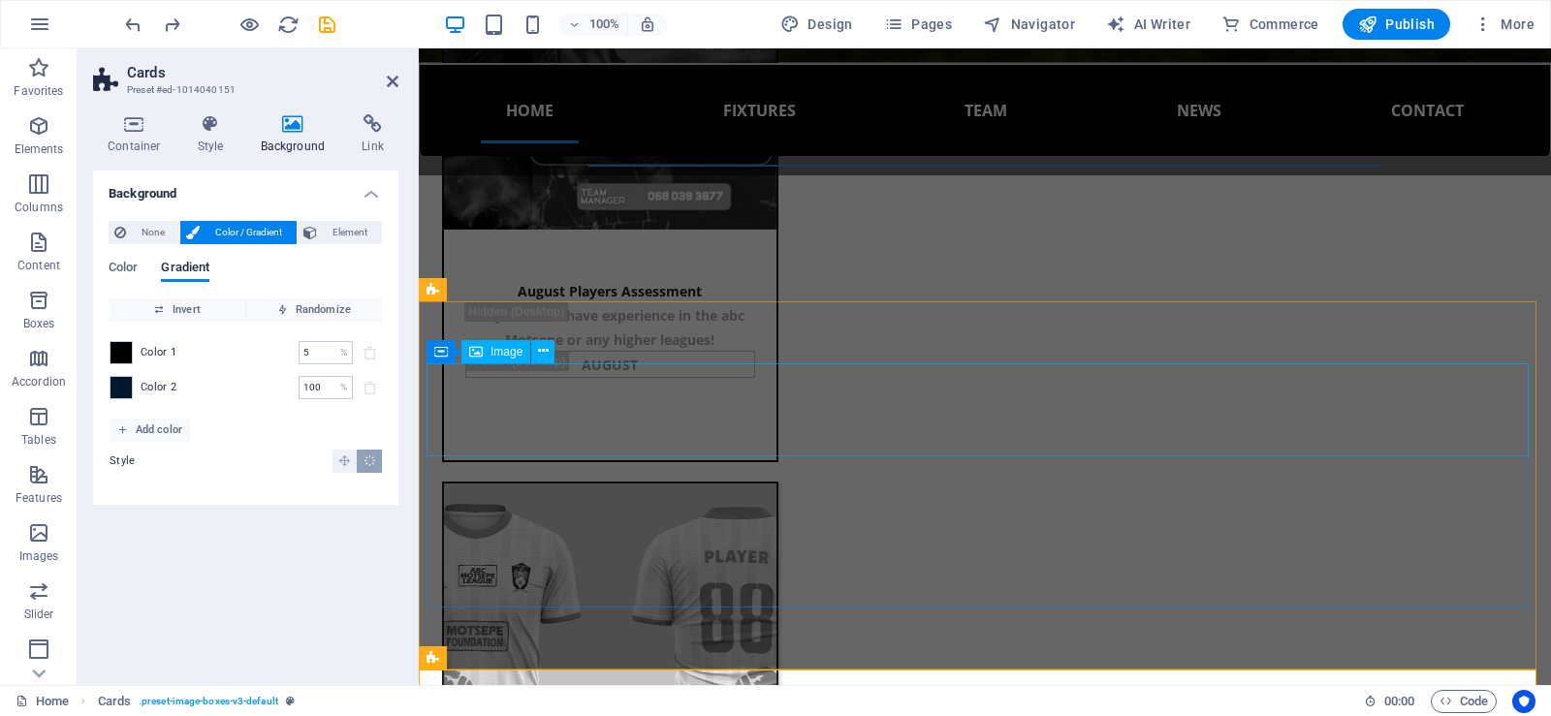
scroll to position [1718, 0]
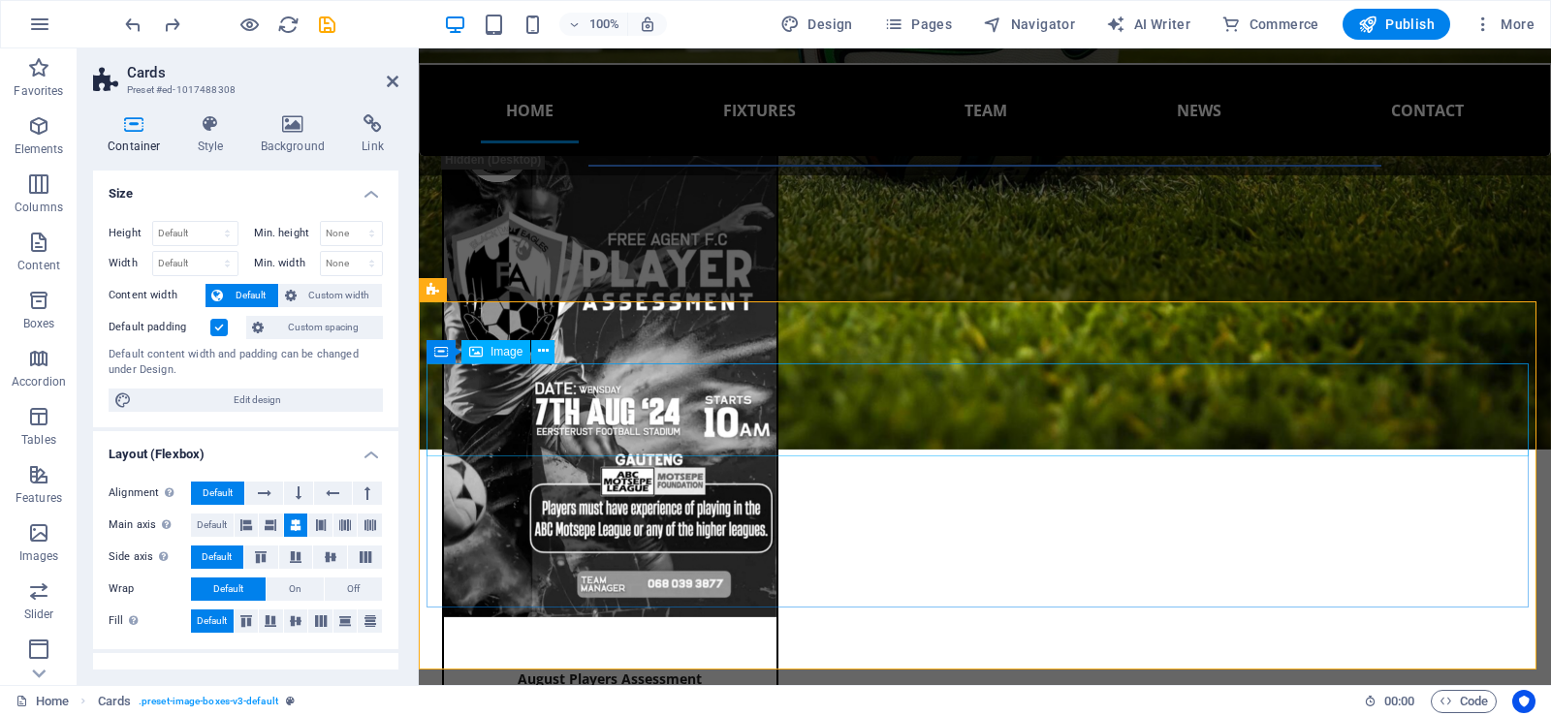
click at [297, 120] on icon at bounding box center [293, 123] width 94 height 19
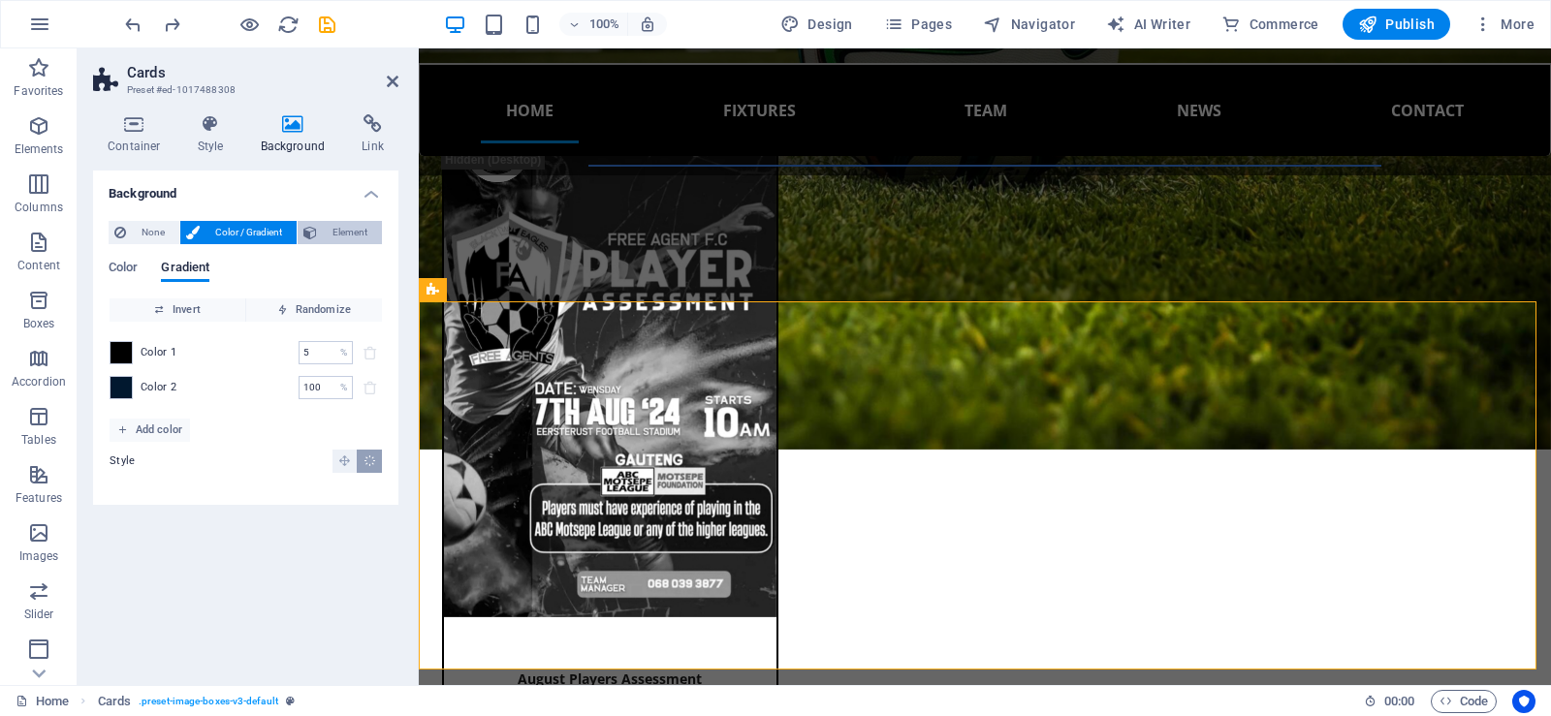
click at [324, 235] on span "Element" at bounding box center [349, 232] width 53 height 23
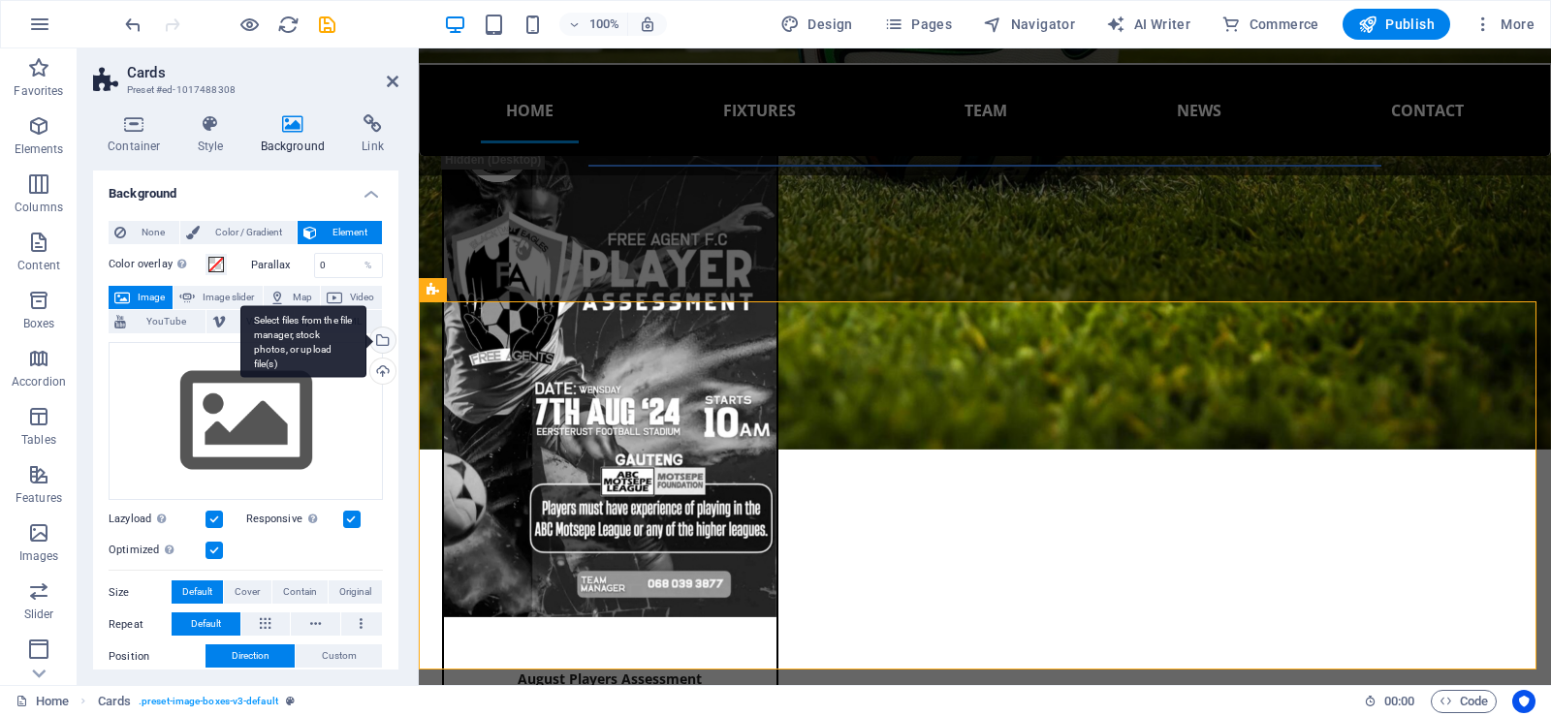
click at [366, 338] on div "Select files from the file manager, stock photos, or upload file(s)" at bounding box center [303, 341] width 126 height 73
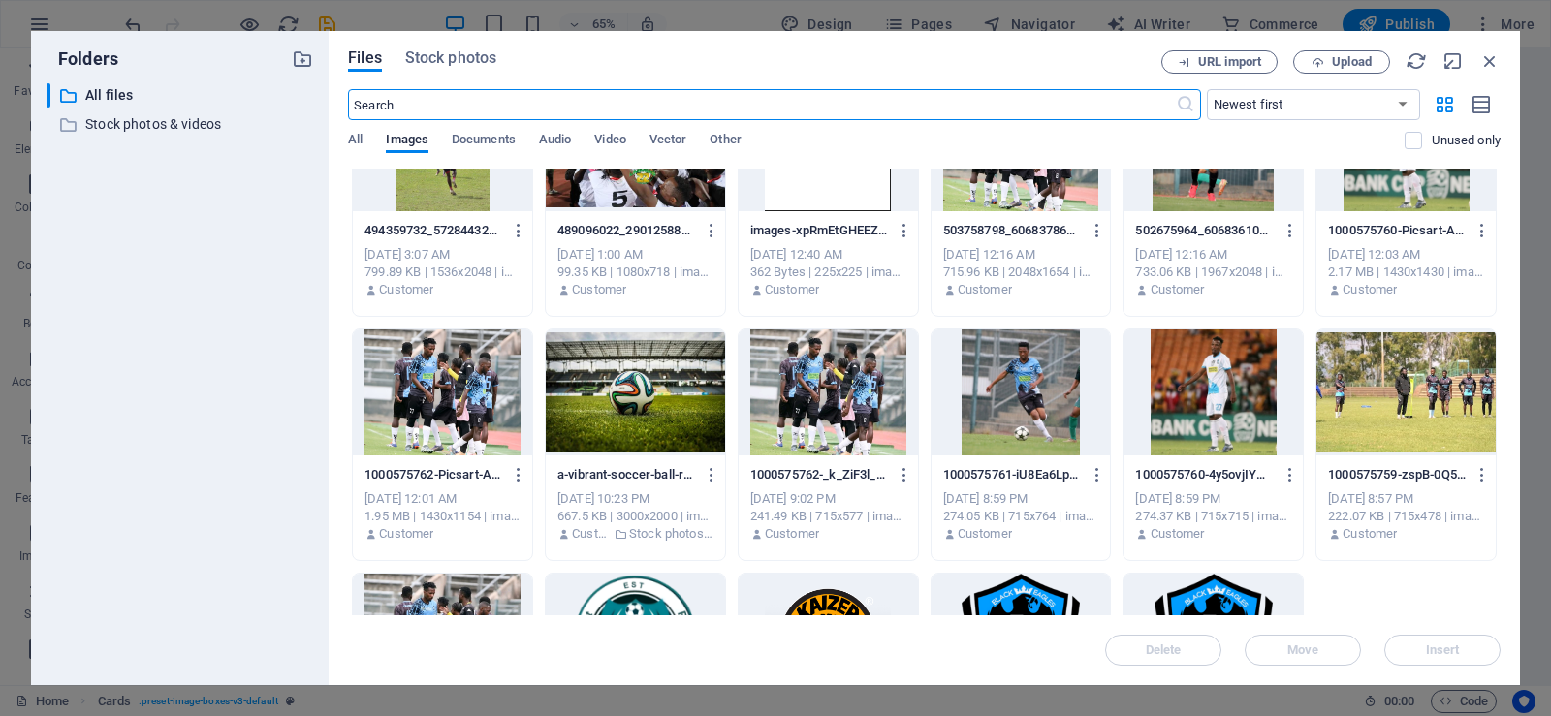
scroll to position [969, 0]
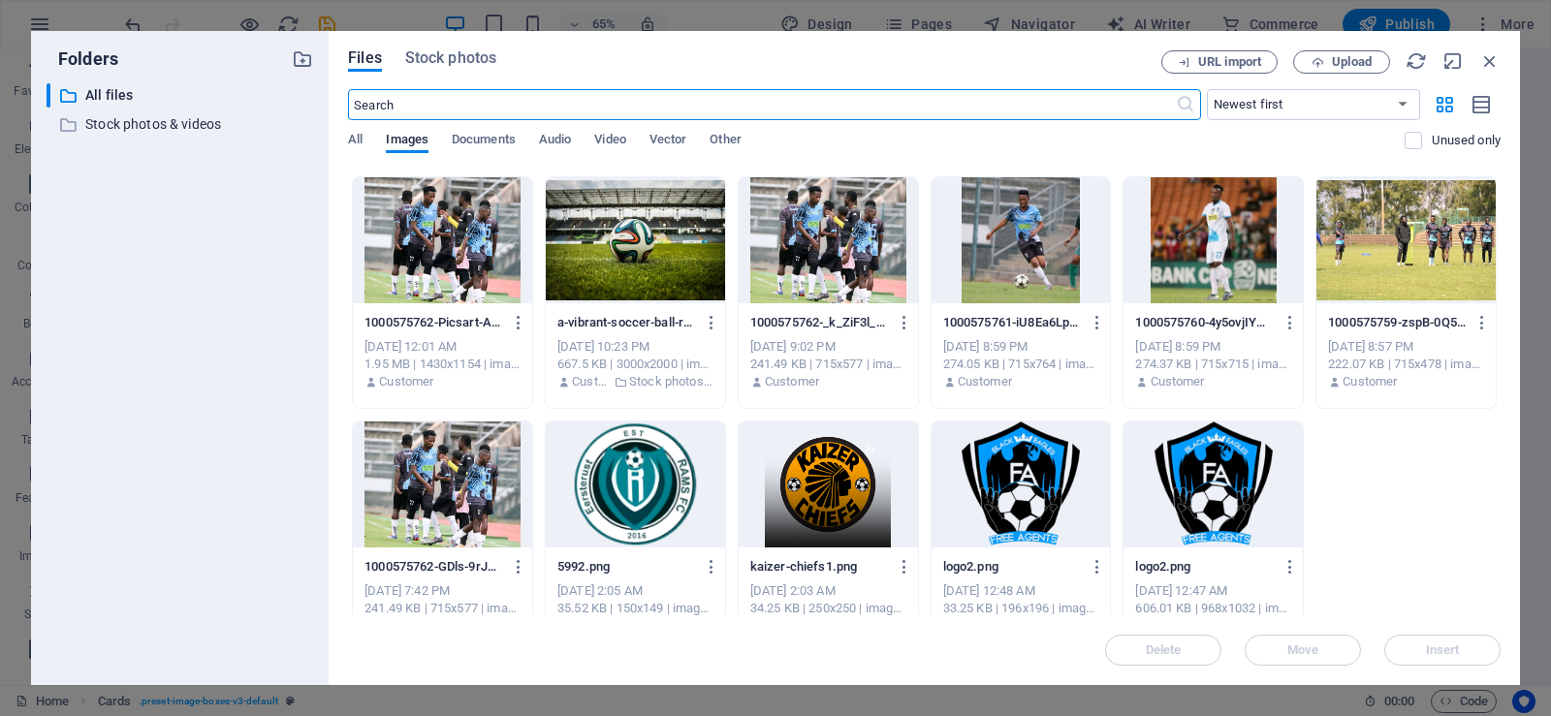
click at [613, 261] on div at bounding box center [635, 240] width 179 height 126
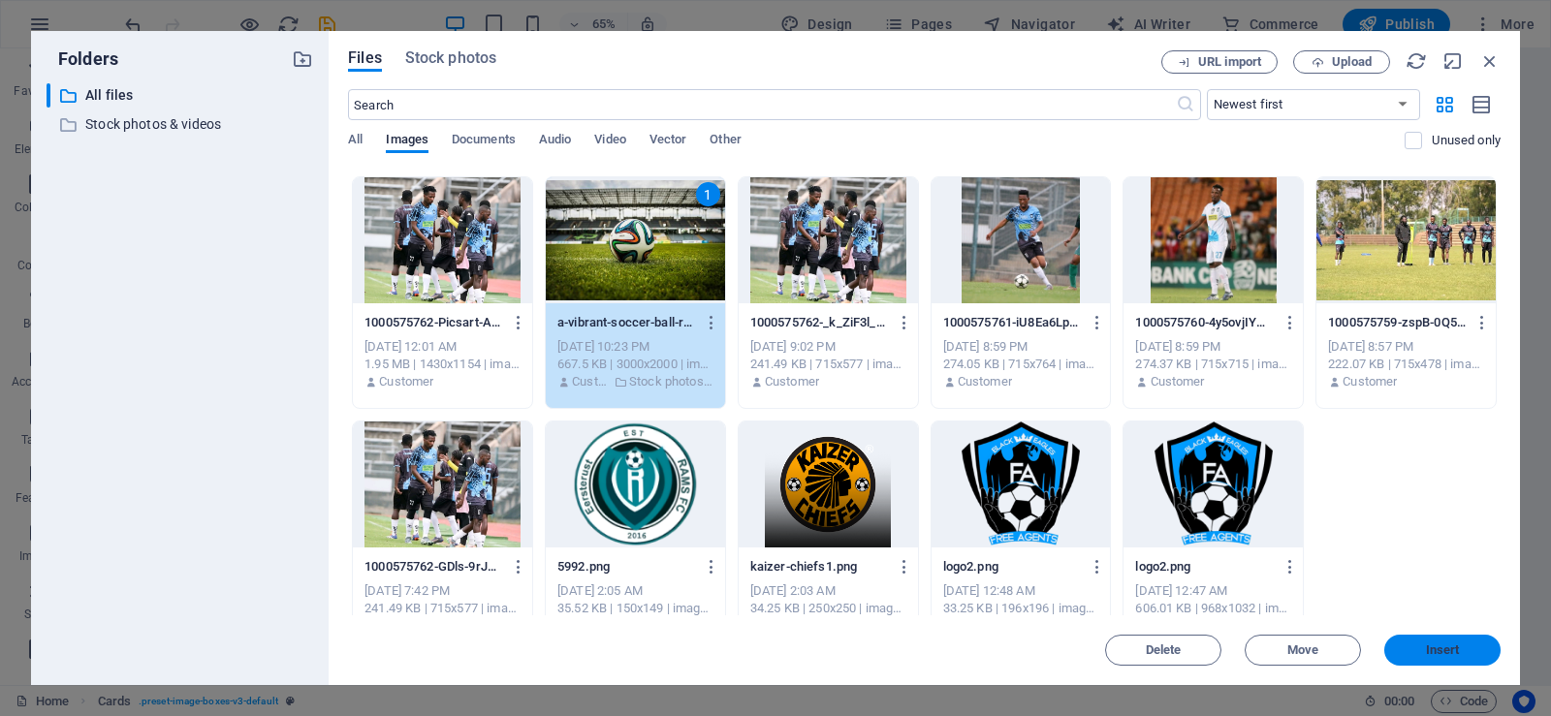
click at [1452, 658] on button "Insert" at bounding box center [1442, 650] width 116 height 31
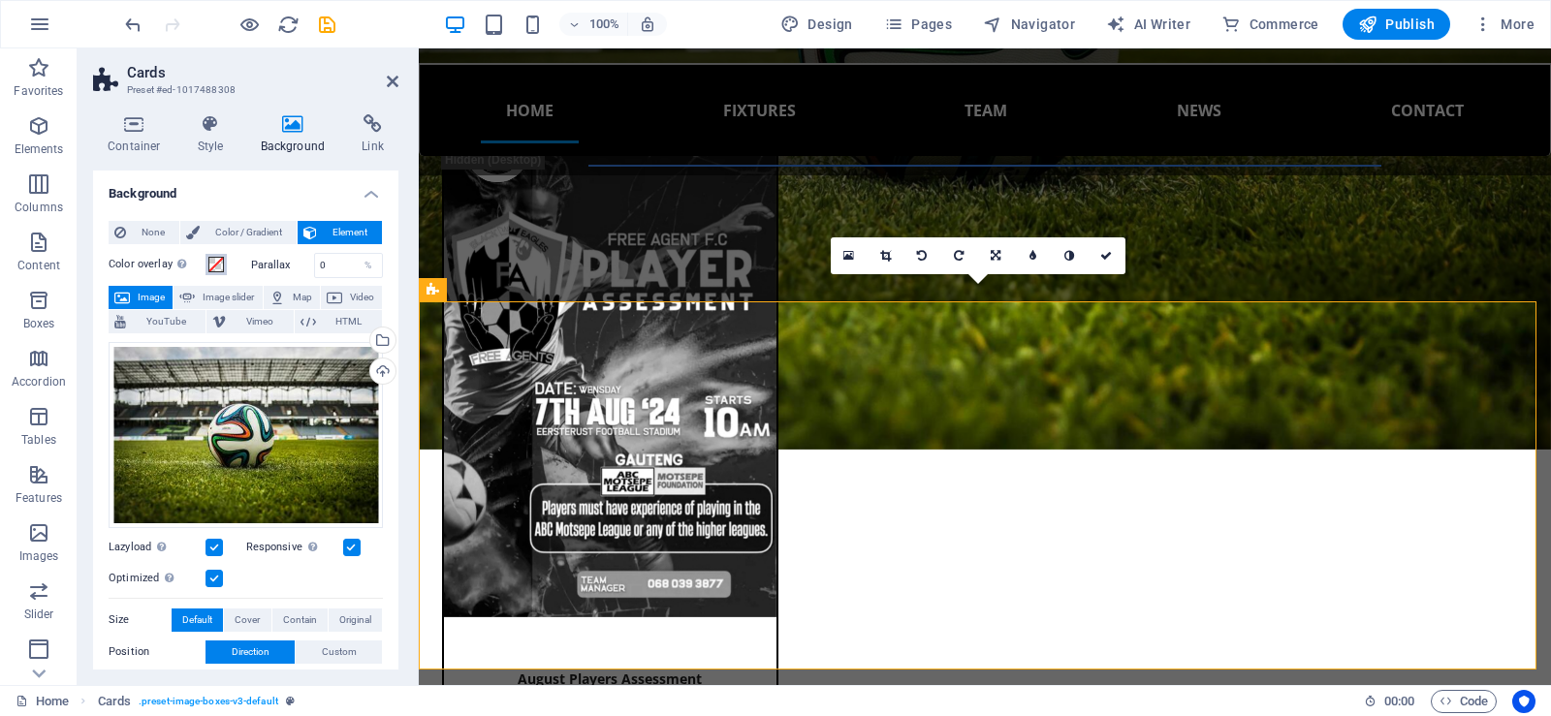
click at [217, 263] on span at bounding box center [216, 265] width 16 height 16
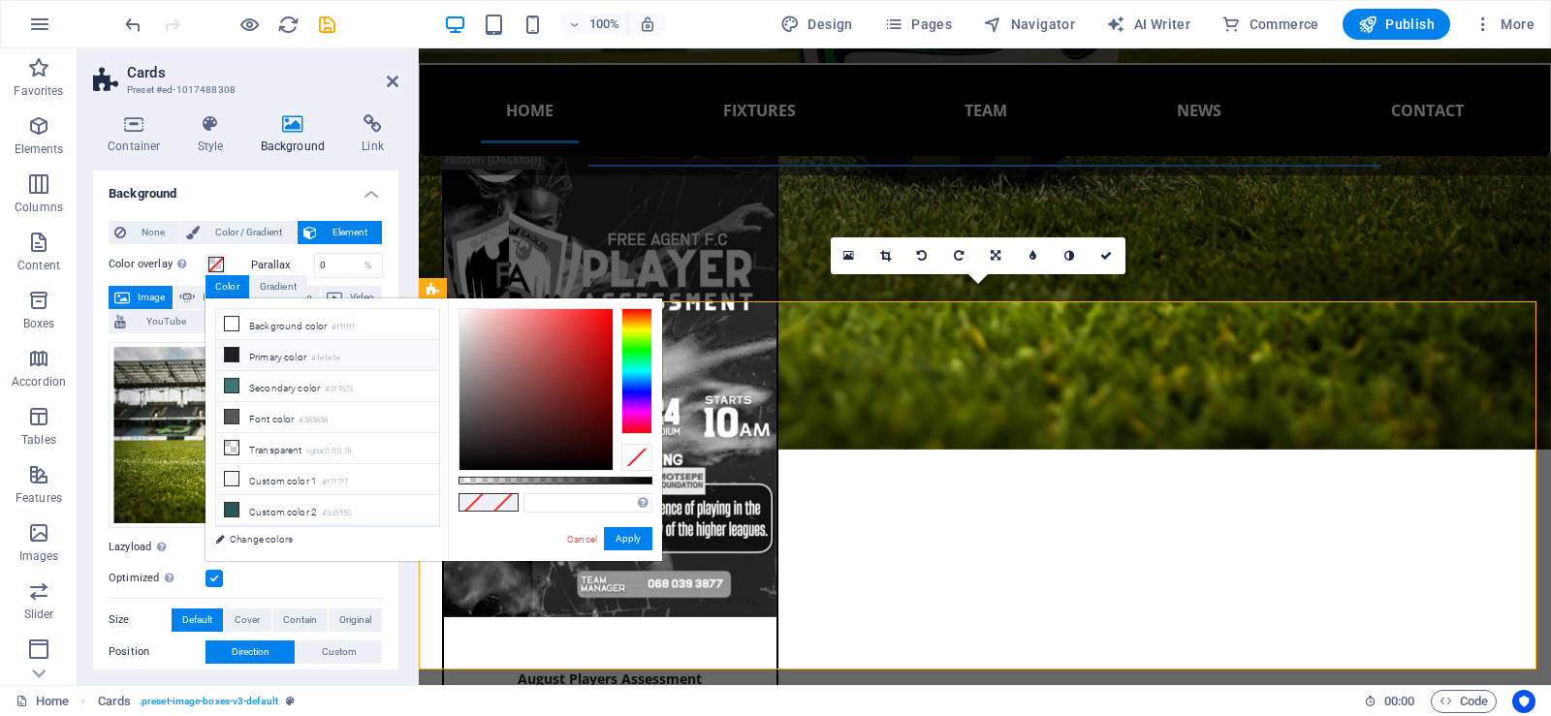
click at [273, 360] on li "Primary color #1e1e1e" at bounding box center [327, 355] width 223 height 31
click at [626, 474] on div "#1e1e1e Supported formats #0852ed rgb(8, 82, 237) rgba(8, 82, 237, 90%) hsv(221…" at bounding box center [555, 571] width 214 height 544
click at [612, 473] on div "#1e1e1e Supported formats #0852ed rgb(8, 82, 237) rgba(8, 82, 237, 90%) hsv(221…" at bounding box center [555, 571] width 214 height 544
click at [625, 477] on div at bounding box center [556, 481] width 194 height 8
click at [631, 477] on div at bounding box center [556, 481] width 194 height 8
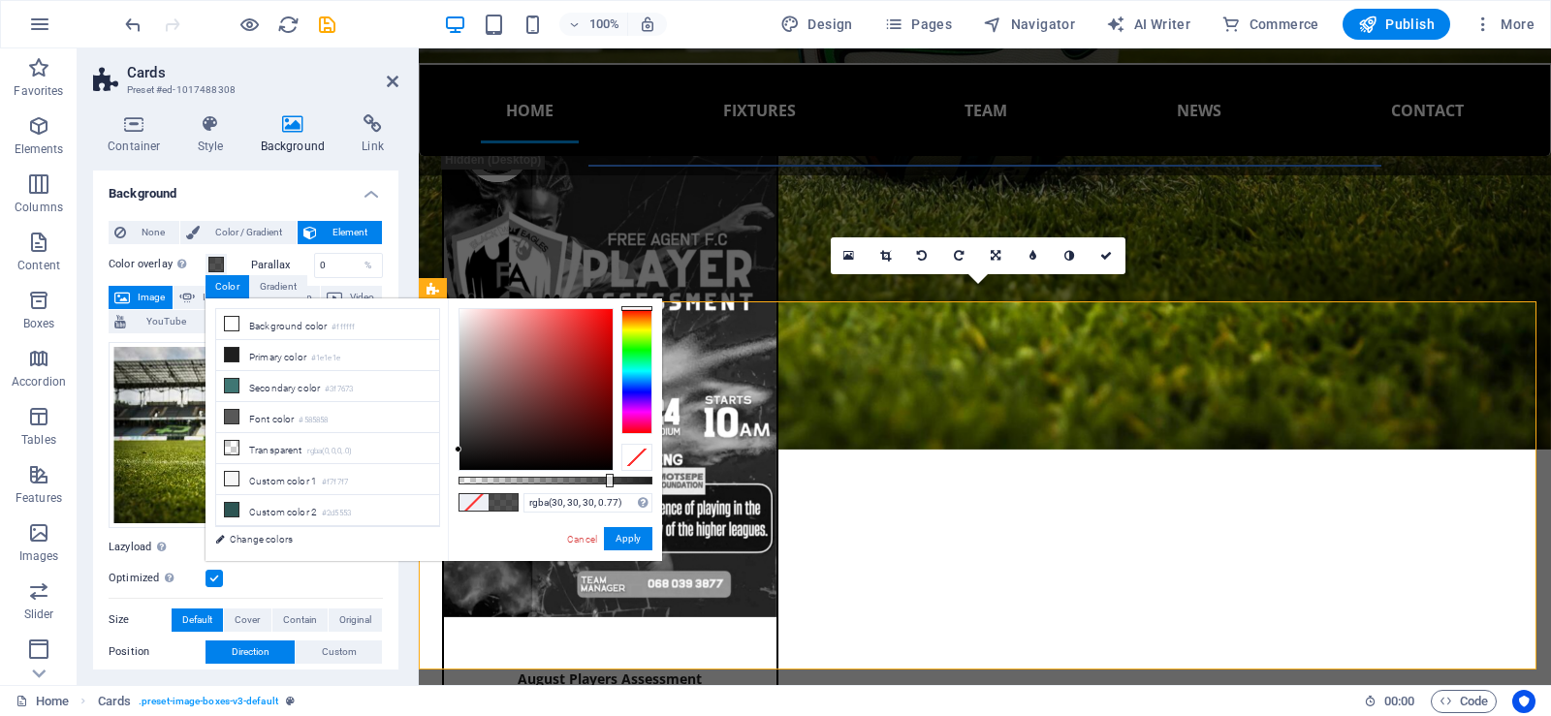
click at [608, 480] on div at bounding box center [556, 481] width 194 height 8
drag, startPoint x: 459, startPoint y: 445, endPoint x: 463, endPoint y: 483, distance: 38.1
click at [458, 484] on div "rgba(0, 0, 0, 0.77) Supported formats #0852ed rgb(8, 82, 237) rgba(8, 82, 237, …" at bounding box center [555, 571] width 214 height 544
click at [637, 539] on button "Apply" at bounding box center [628, 538] width 48 height 23
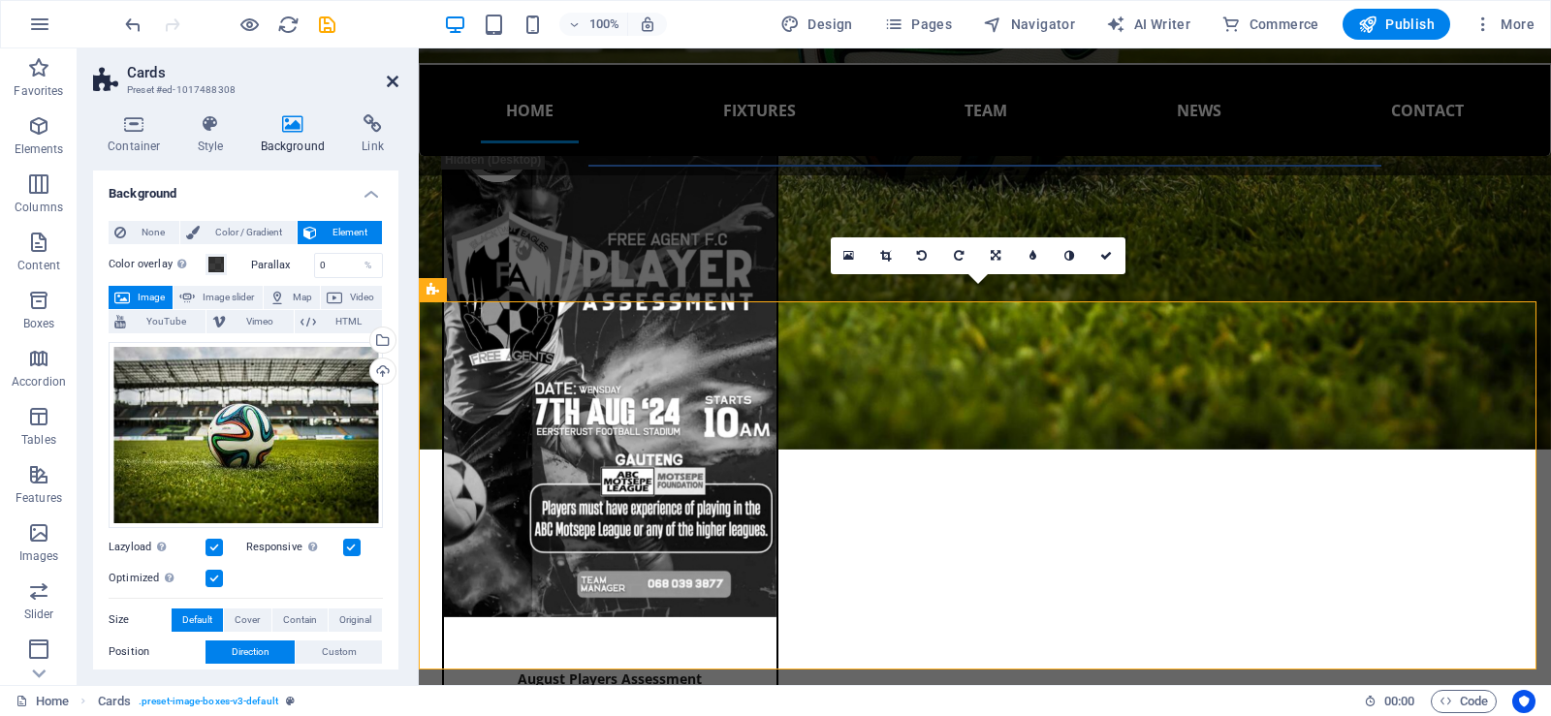
click at [387, 76] on icon at bounding box center [393, 82] width 12 height 16
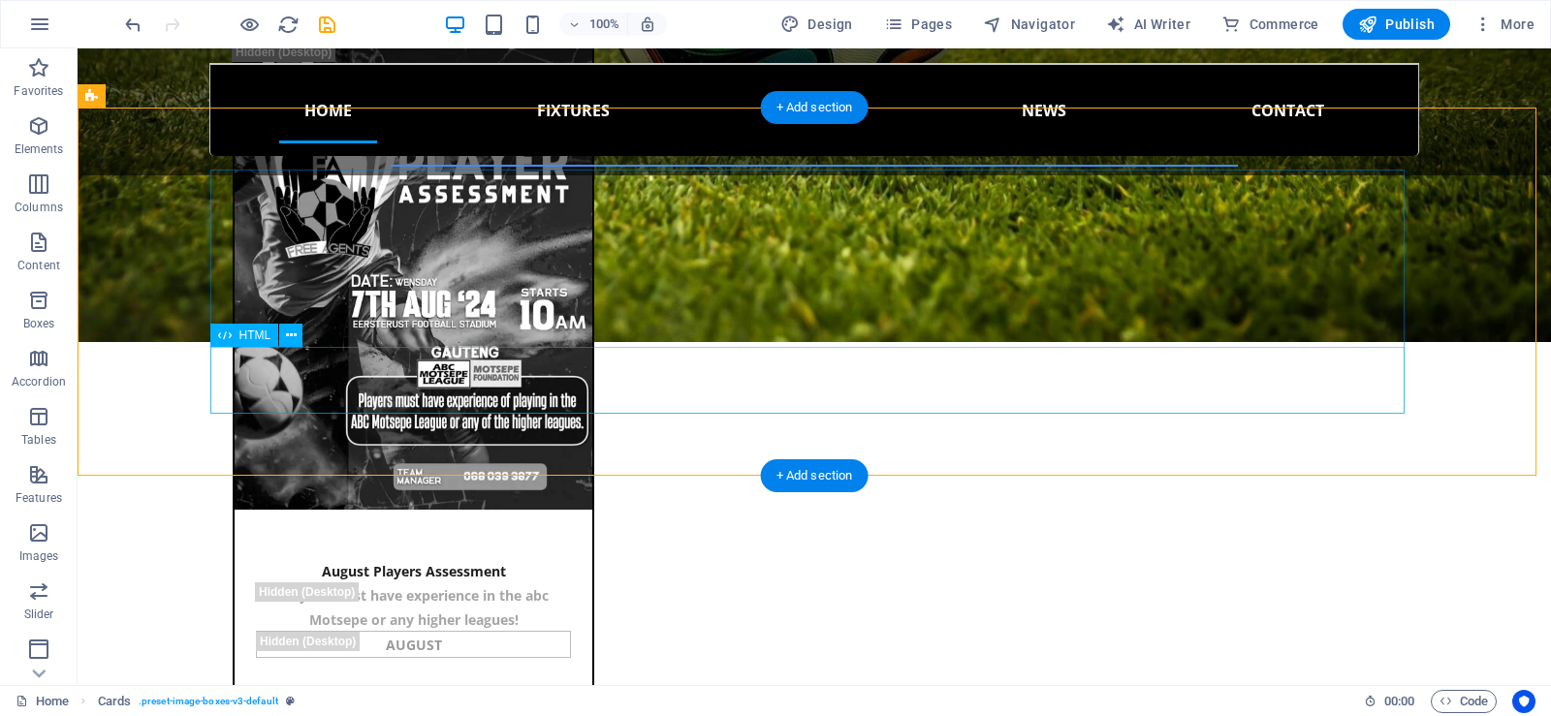
scroll to position [1768, 0]
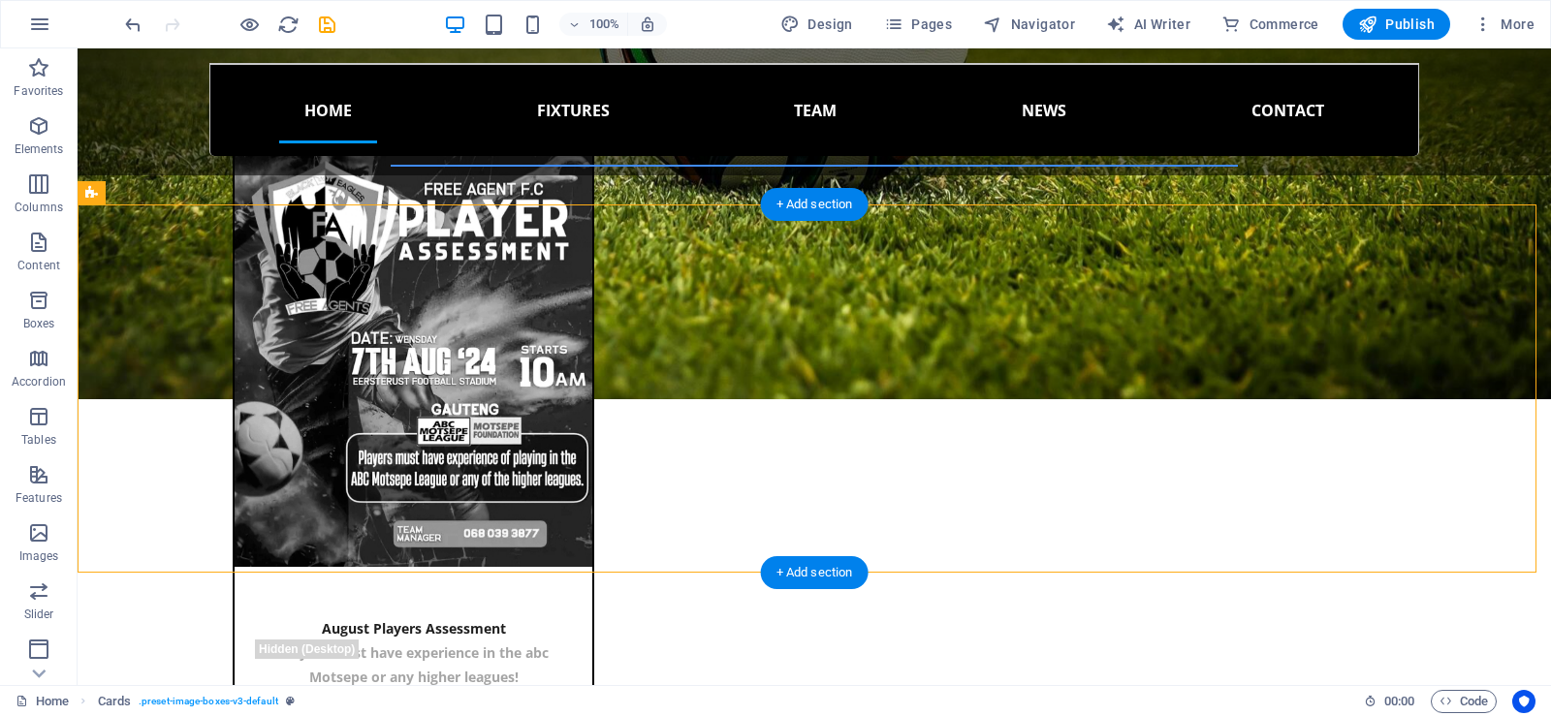
scroll to position [1815, 0]
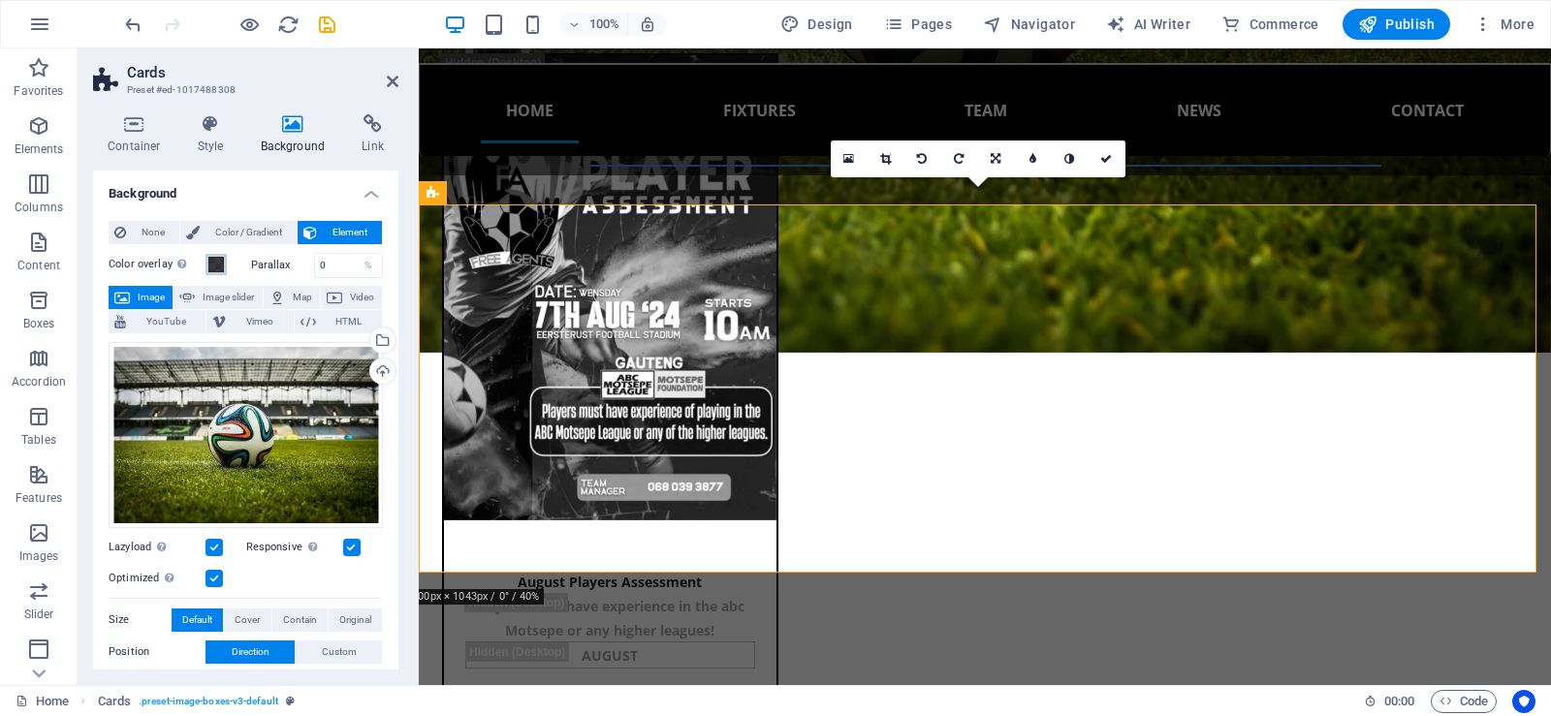
click at [220, 260] on span at bounding box center [216, 265] width 16 height 16
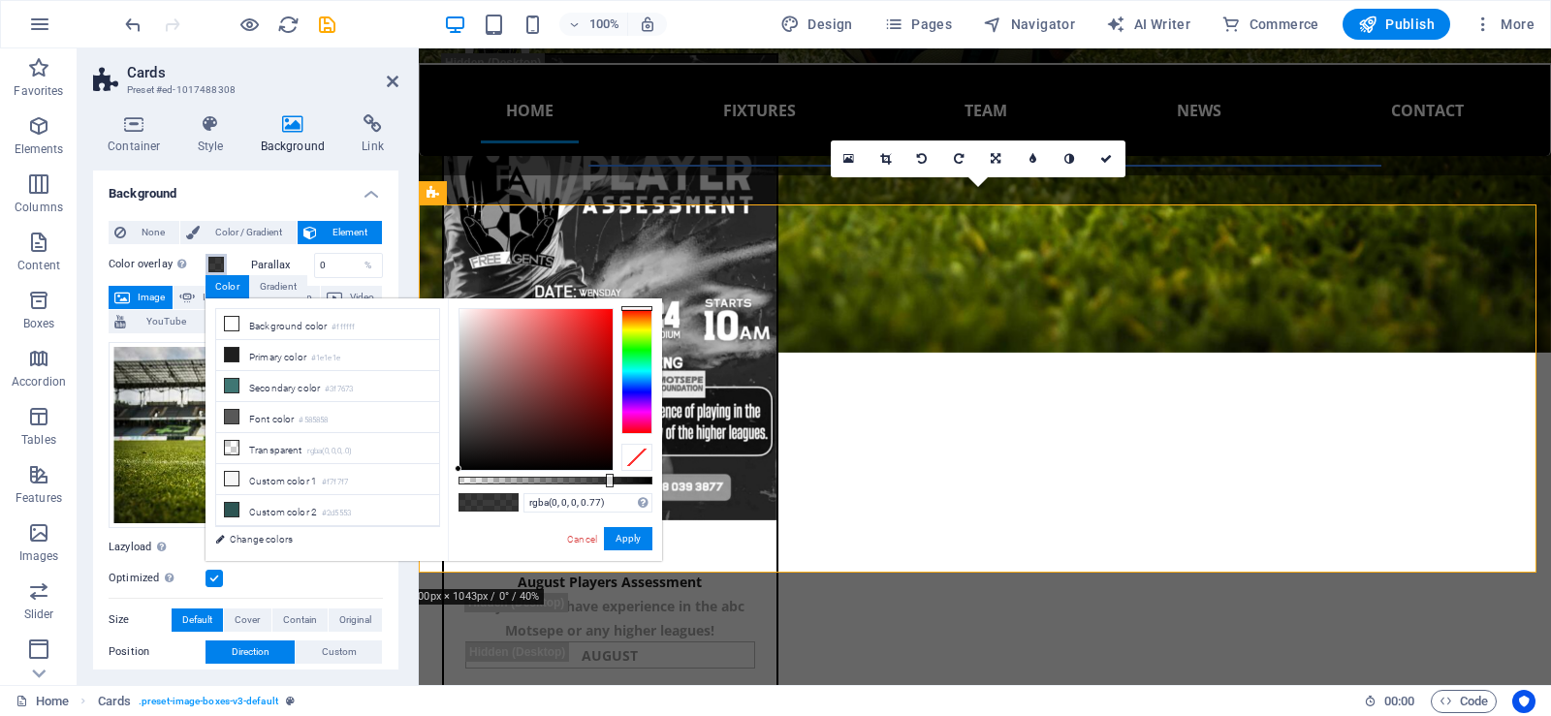
click at [597, 479] on div at bounding box center [556, 481] width 194 height 8
type input "rgba(0, 0, 0, 0.715)"
drag, startPoint x: 332, startPoint y: 262, endPoint x: 309, endPoint y: 269, distance: 24.5
click at [309, 269] on div "Parallax 0 %" at bounding box center [317, 265] width 133 height 25
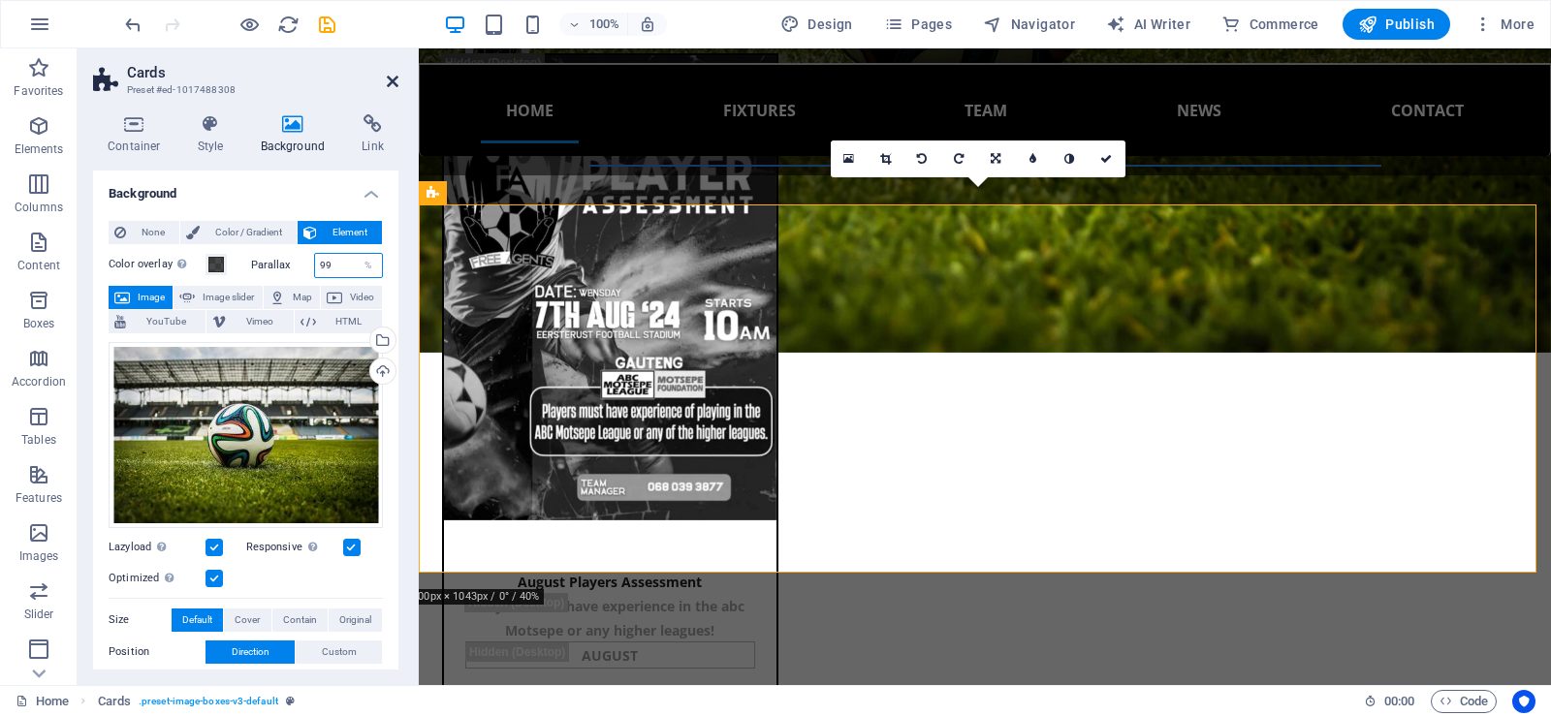
type input "99"
click at [388, 76] on icon at bounding box center [393, 82] width 12 height 16
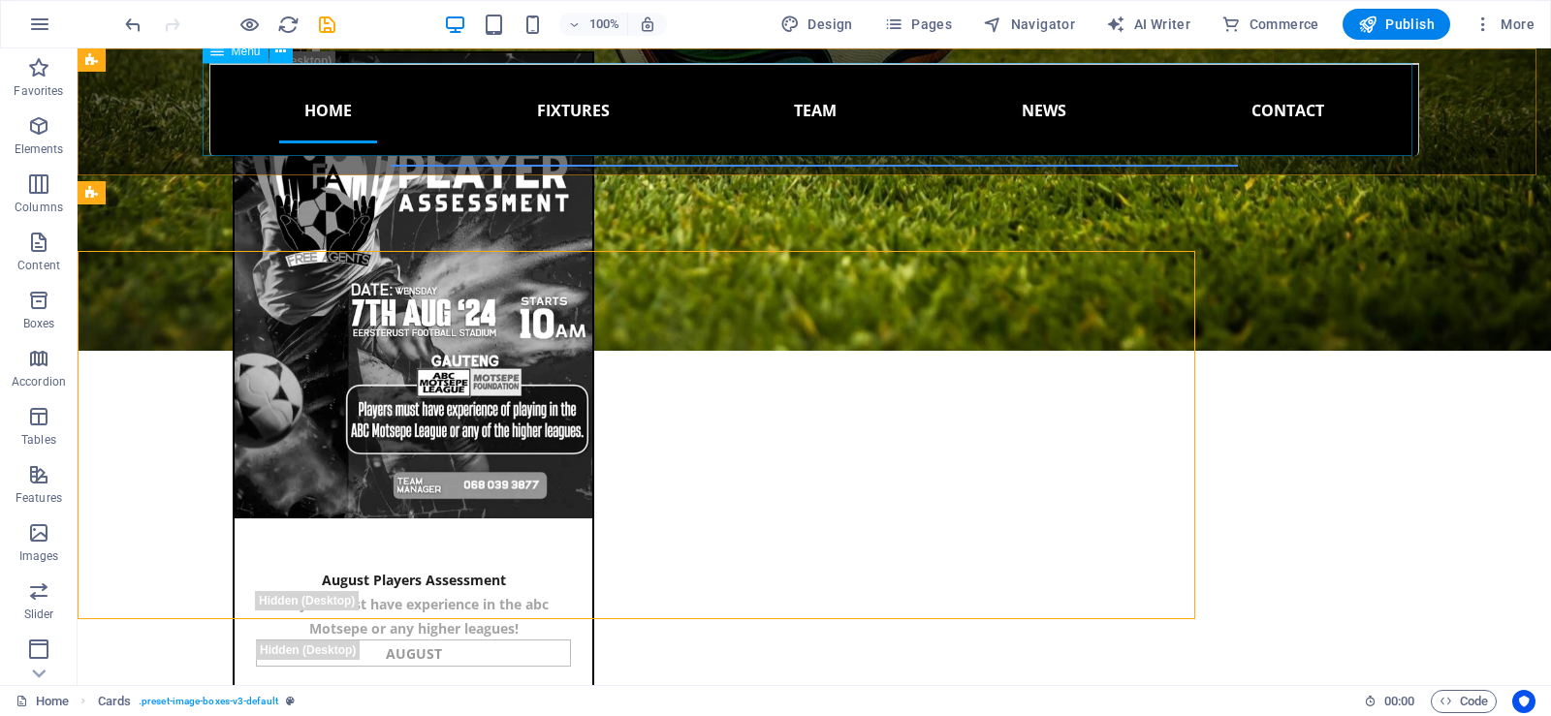
scroll to position [1768, 0]
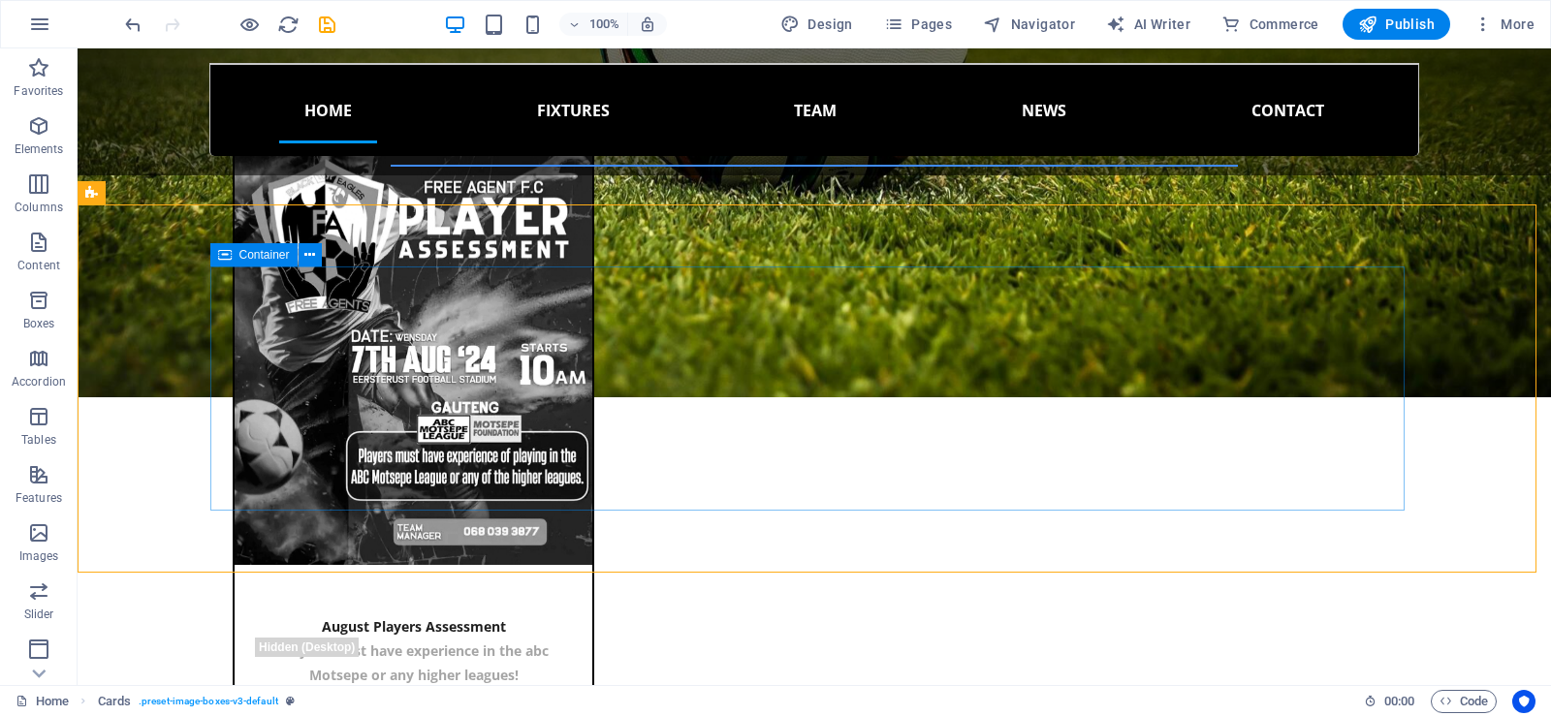
click at [225, 254] on icon at bounding box center [225, 254] width 14 height 23
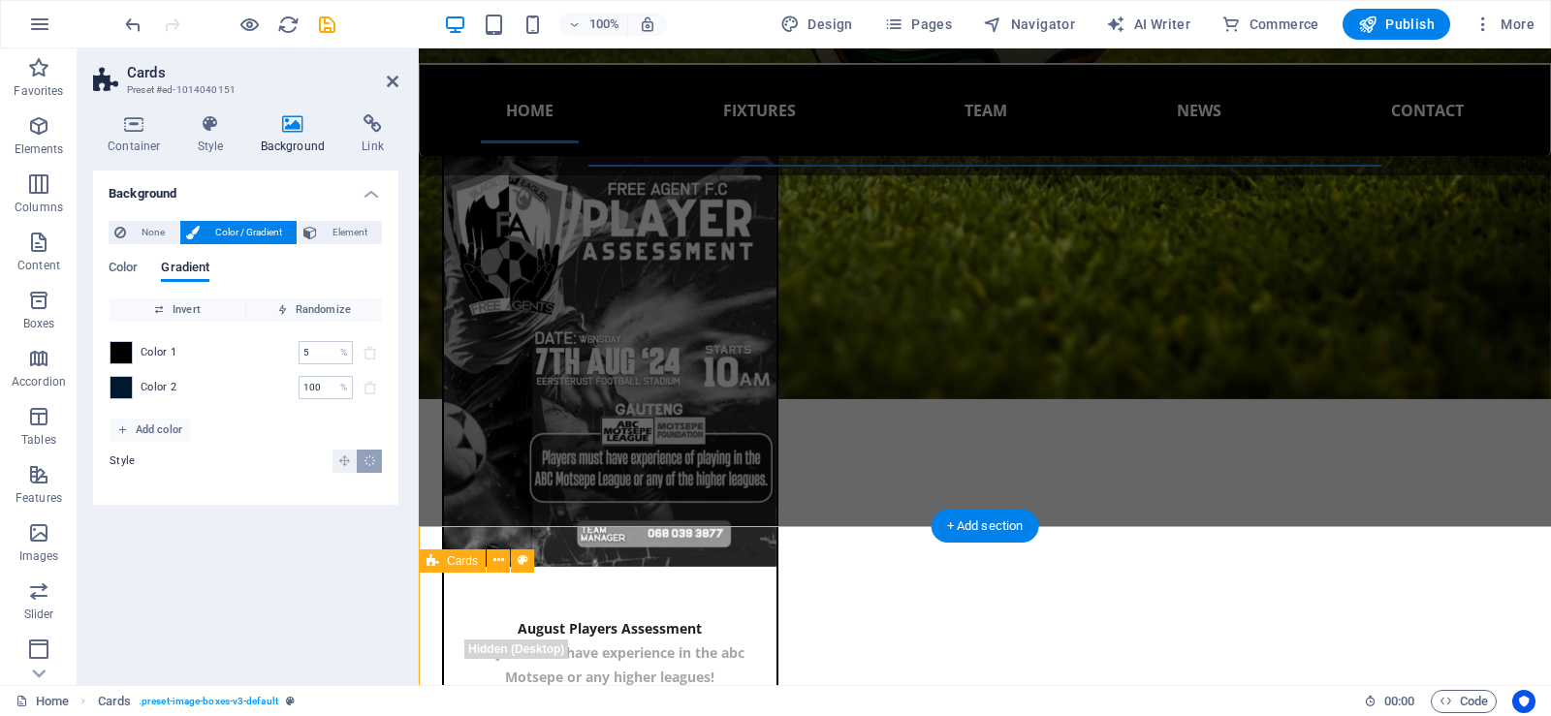
scroll to position [1815, 0]
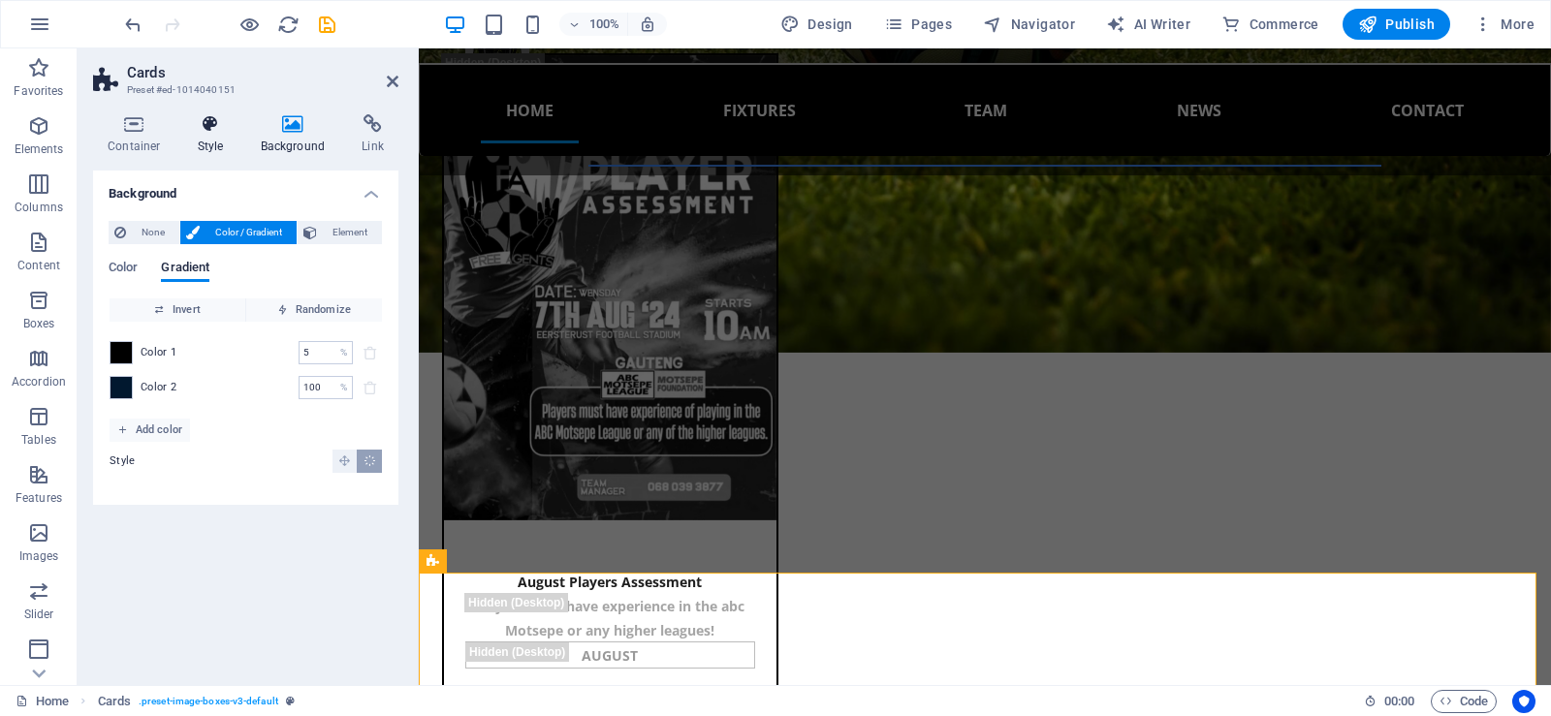
click at [206, 132] on icon at bounding box center [210, 123] width 55 height 19
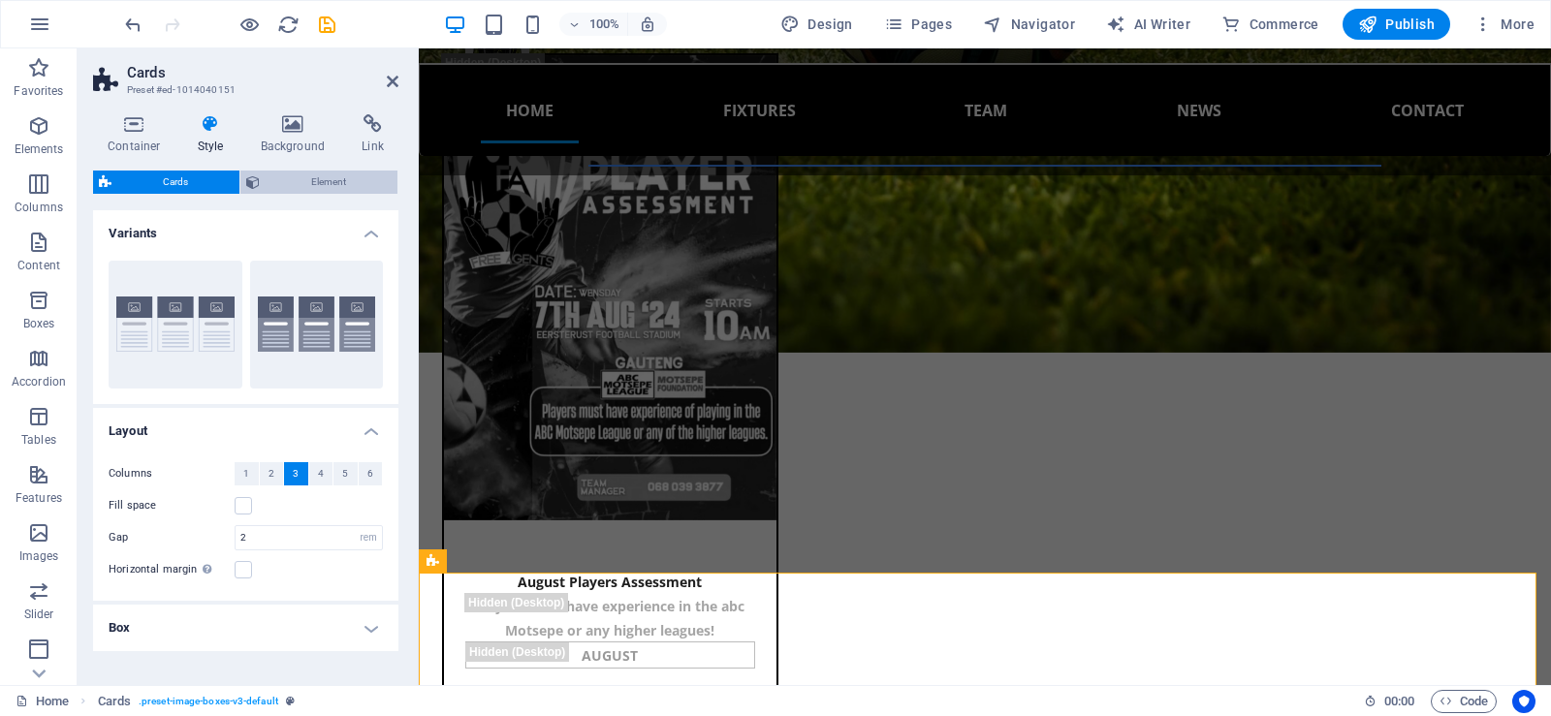
click at [277, 185] on span "Element" at bounding box center [329, 182] width 126 height 23
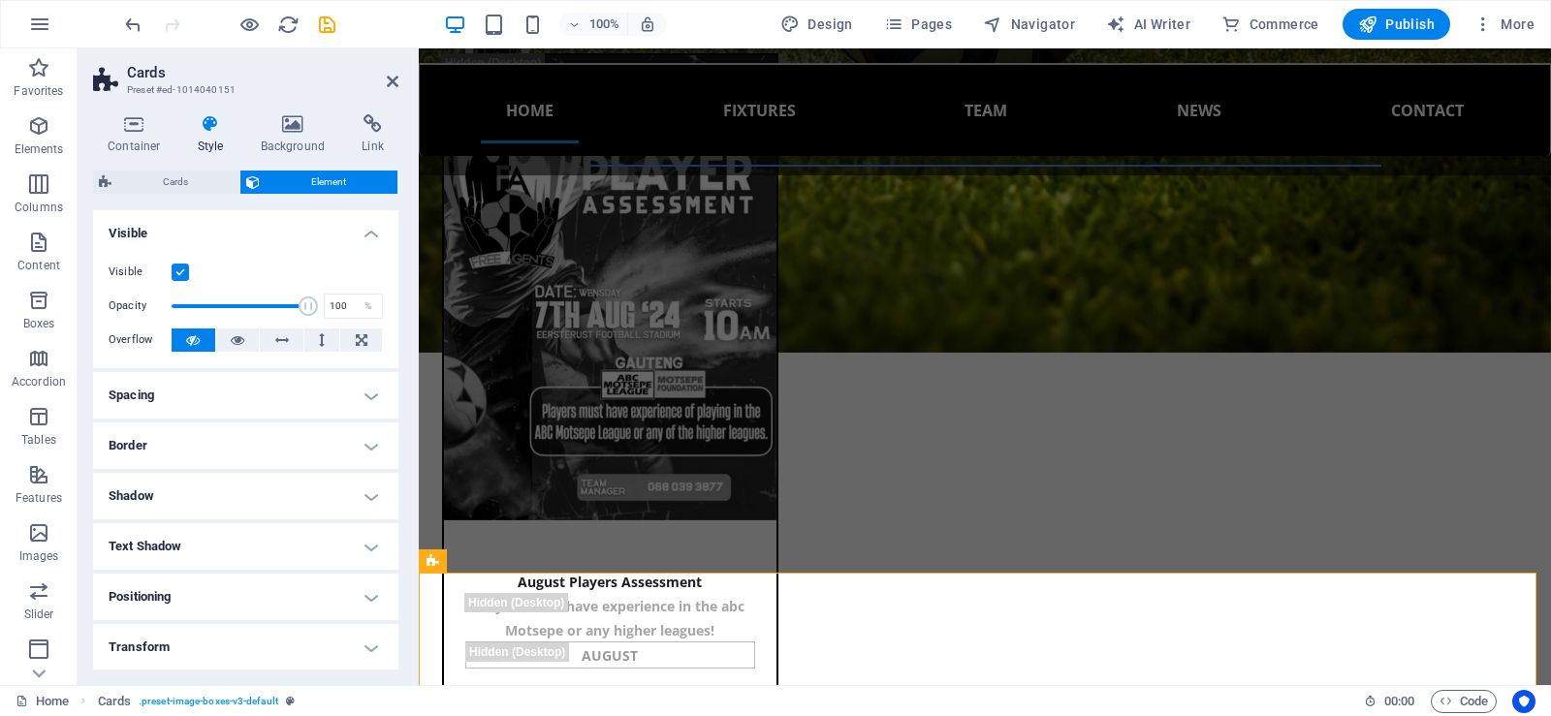
click at [179, 272] on label at bounding box center [180, 272] width 17 height 17
click at [0, 0] on input "Visible" at bounding box center [0, 0] width 0 height 0
click at [322, 23] on icon "save" at bounding box center [327, 25] width 22 height 22
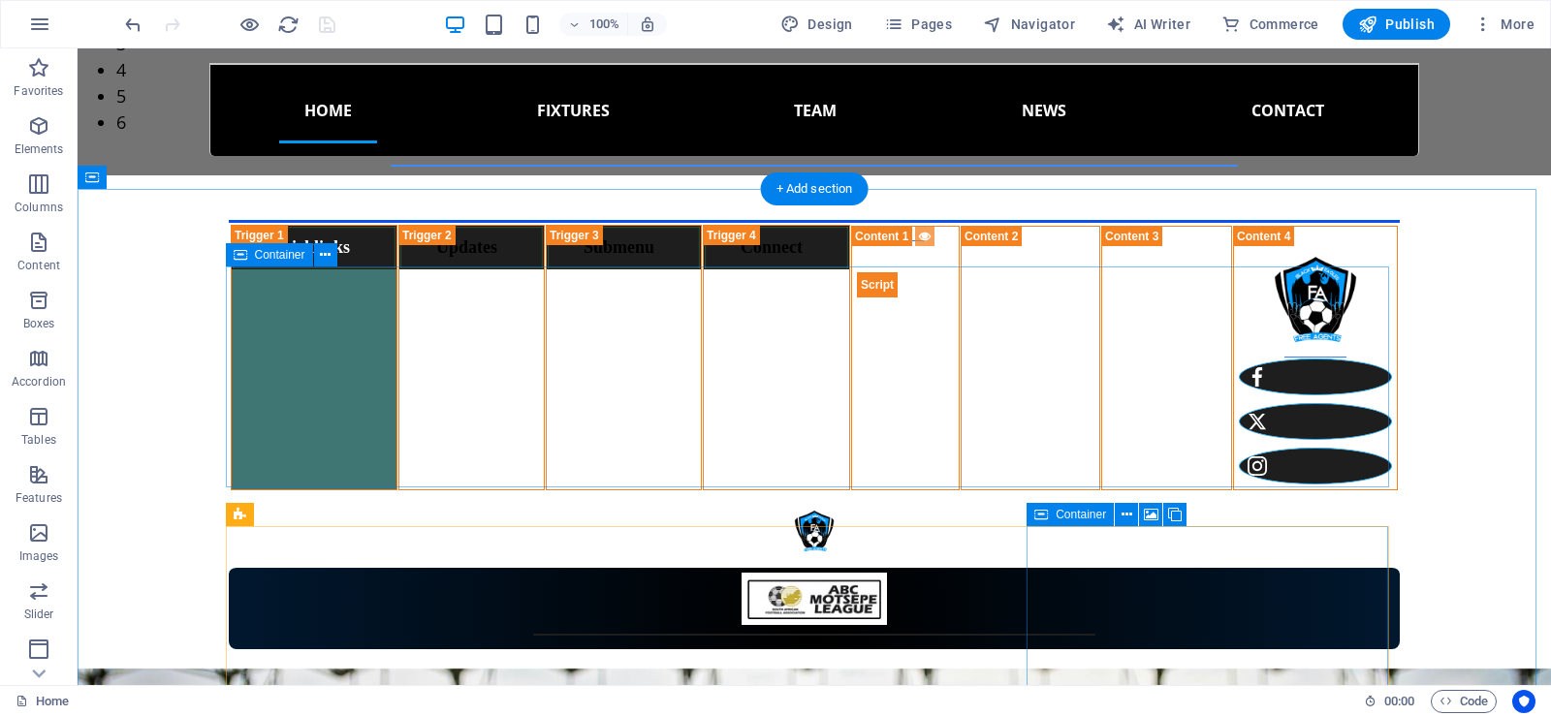
scroll to position [799, 0]
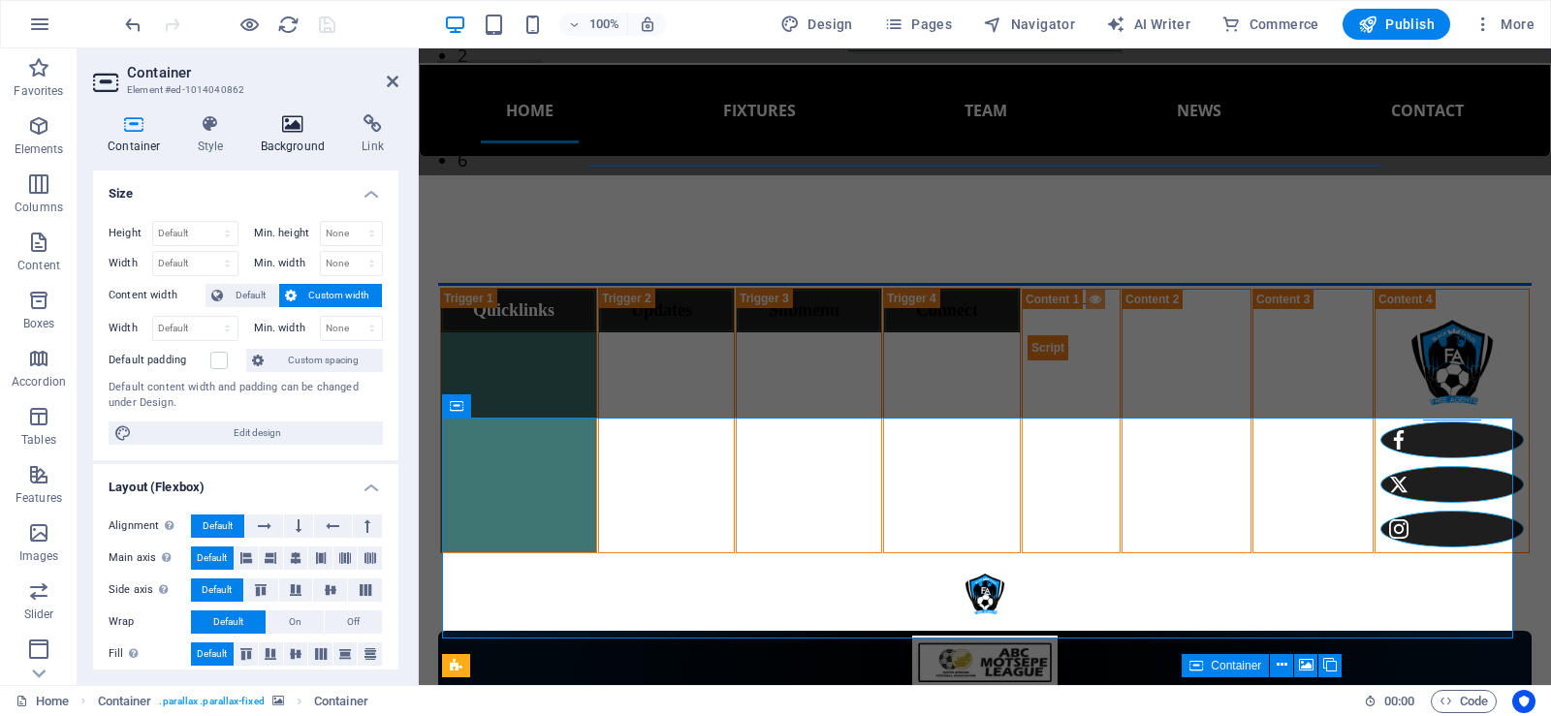
click at [287, 133] on icon at bounding box center [293, 123] width 94 height 19
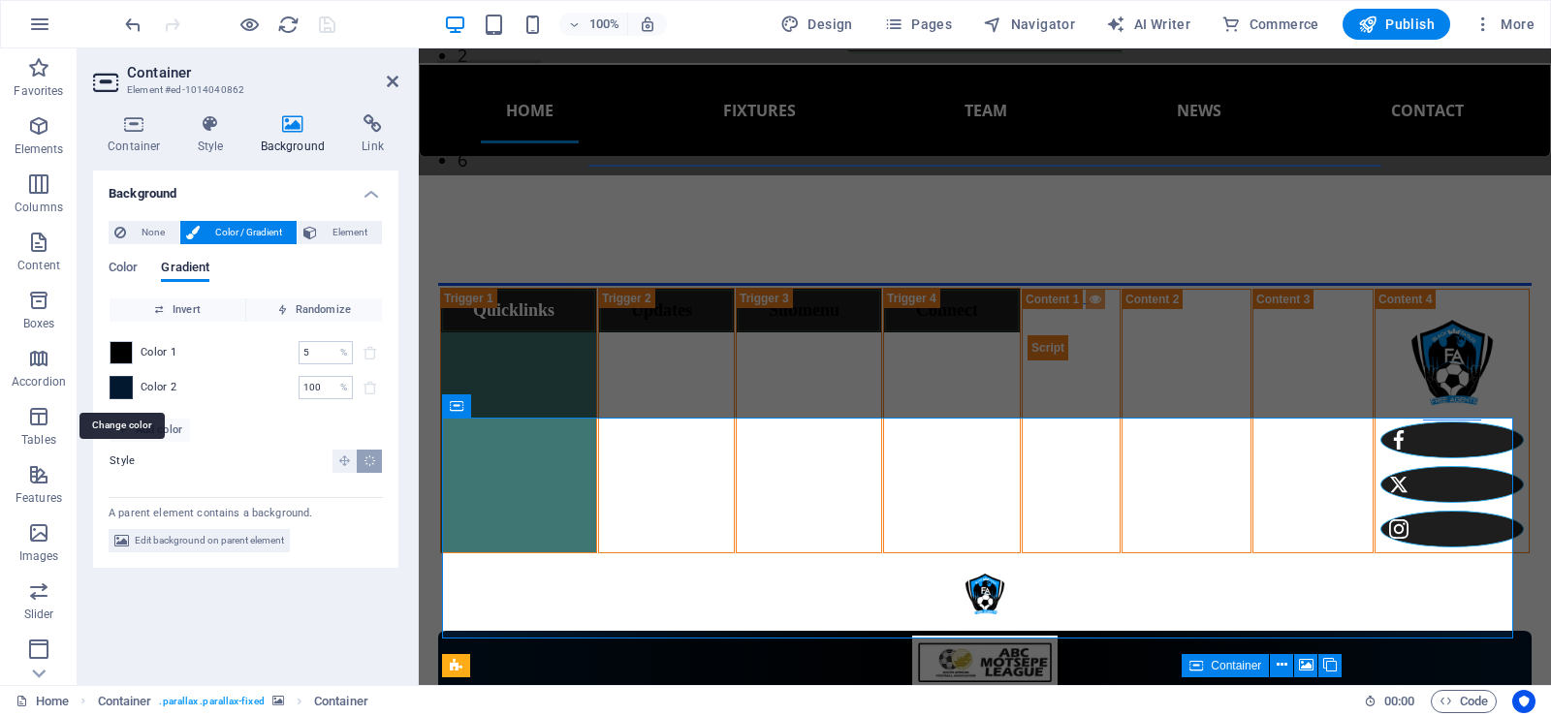
click at [125, 392] on span at bounding box center [121, 387] width 21 height 21
type input "#01182f"
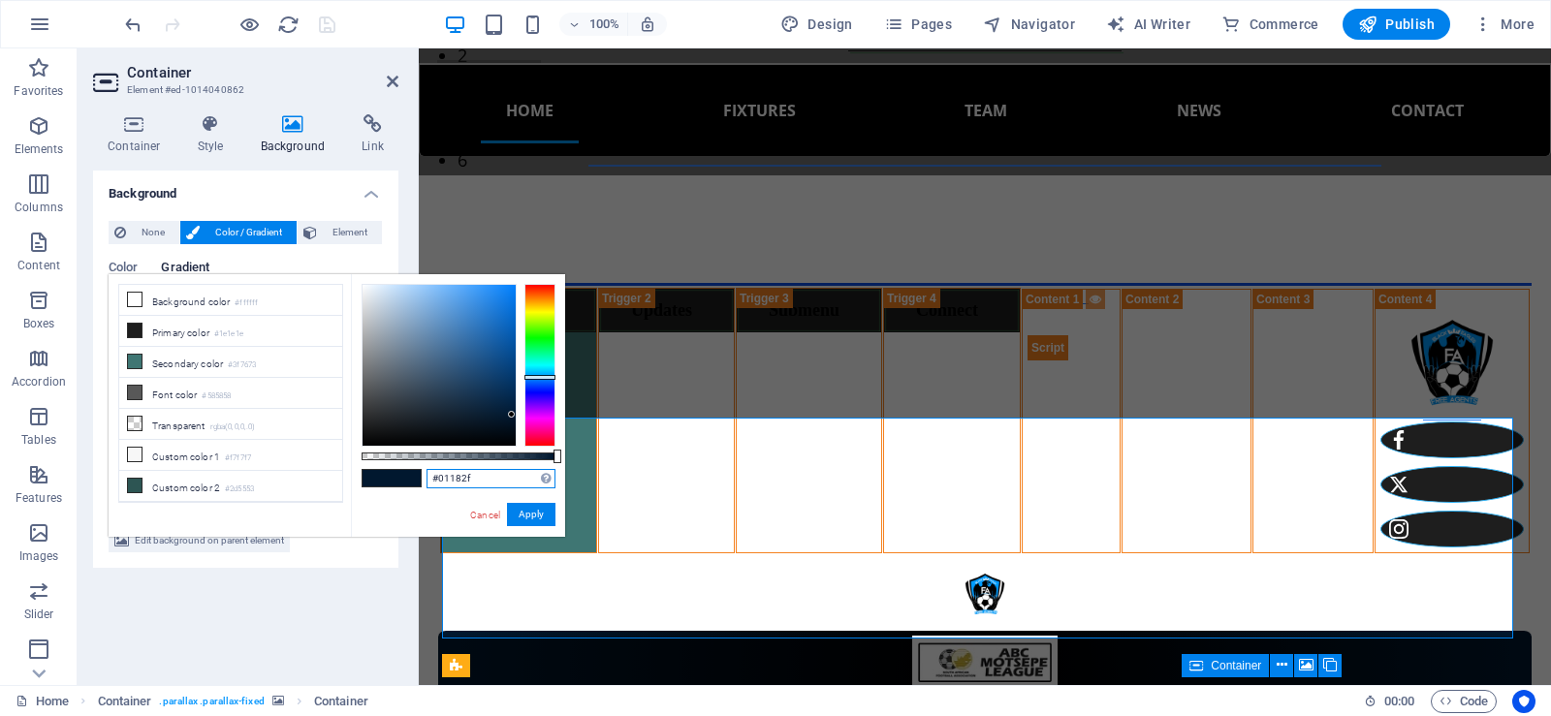
drag, startPoint x: 491, startPoint y: 472, endPoint x: 427, endPoint y: 481, distance: 65.5
click at [427, 481] on input "#01182f" at bounding box center [491, 478] width 129 height 19
click at [487, 516] on link "Cancel" at bounding box center [485, 515] width 34 height 15
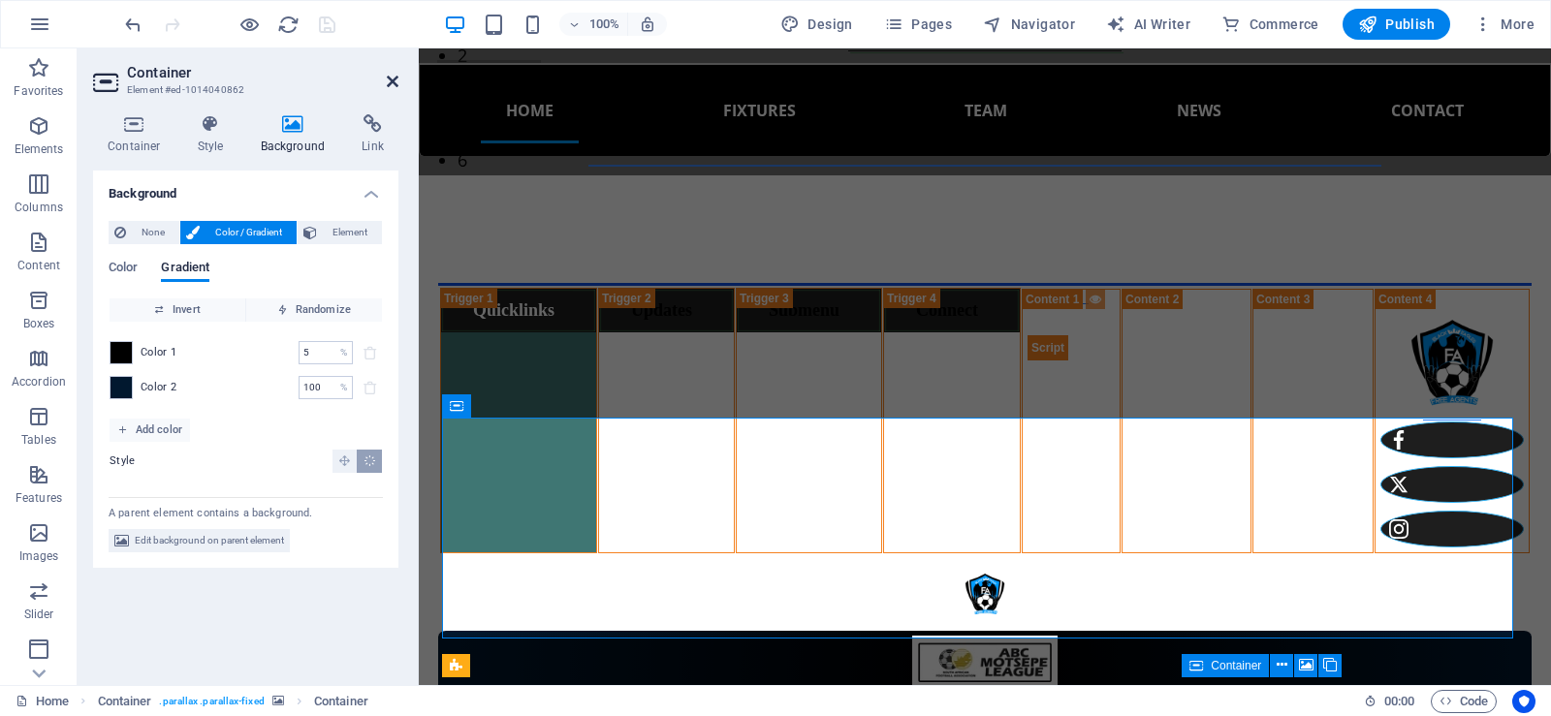
click at [393, 78] on icon at bounding box center [393, 82] width 12 height 16
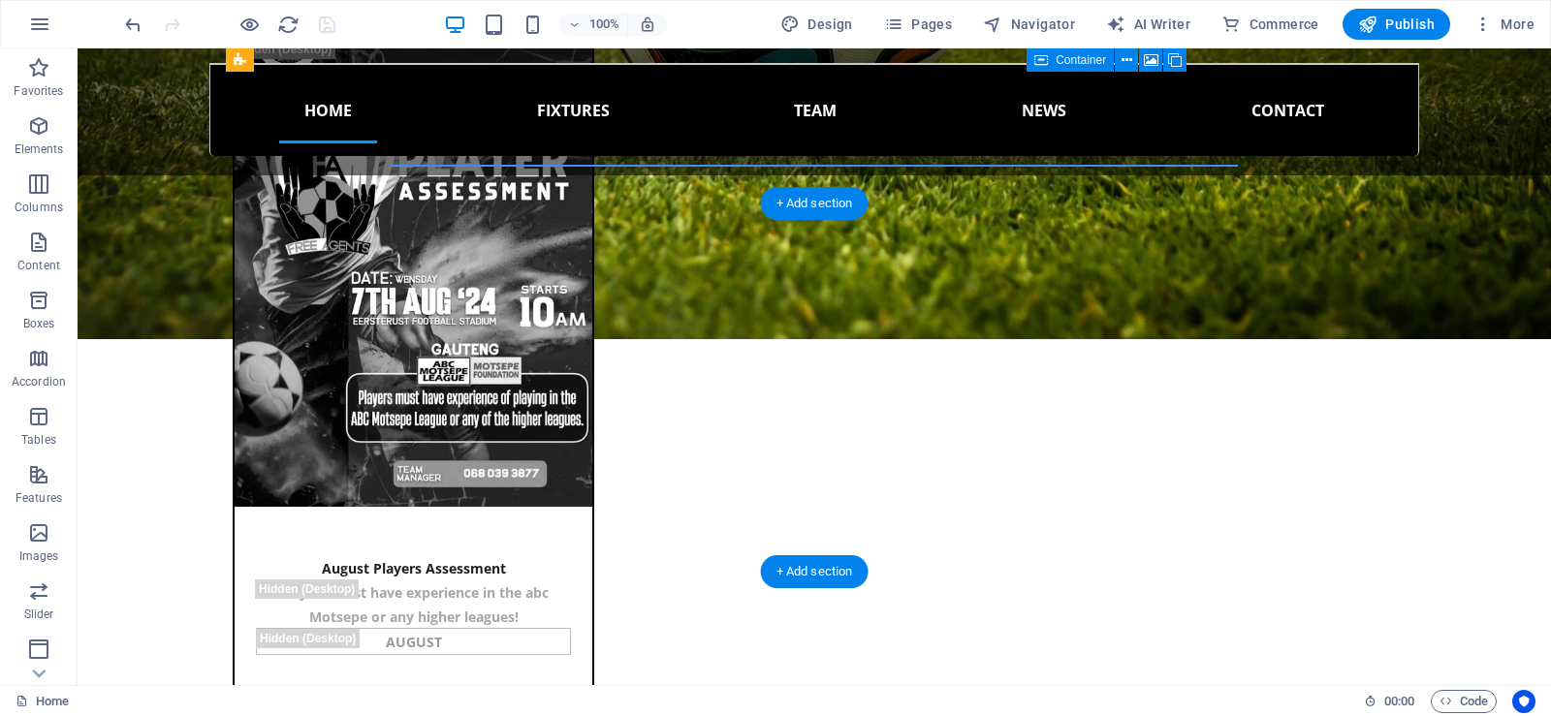
scroll to position [1768, 0]
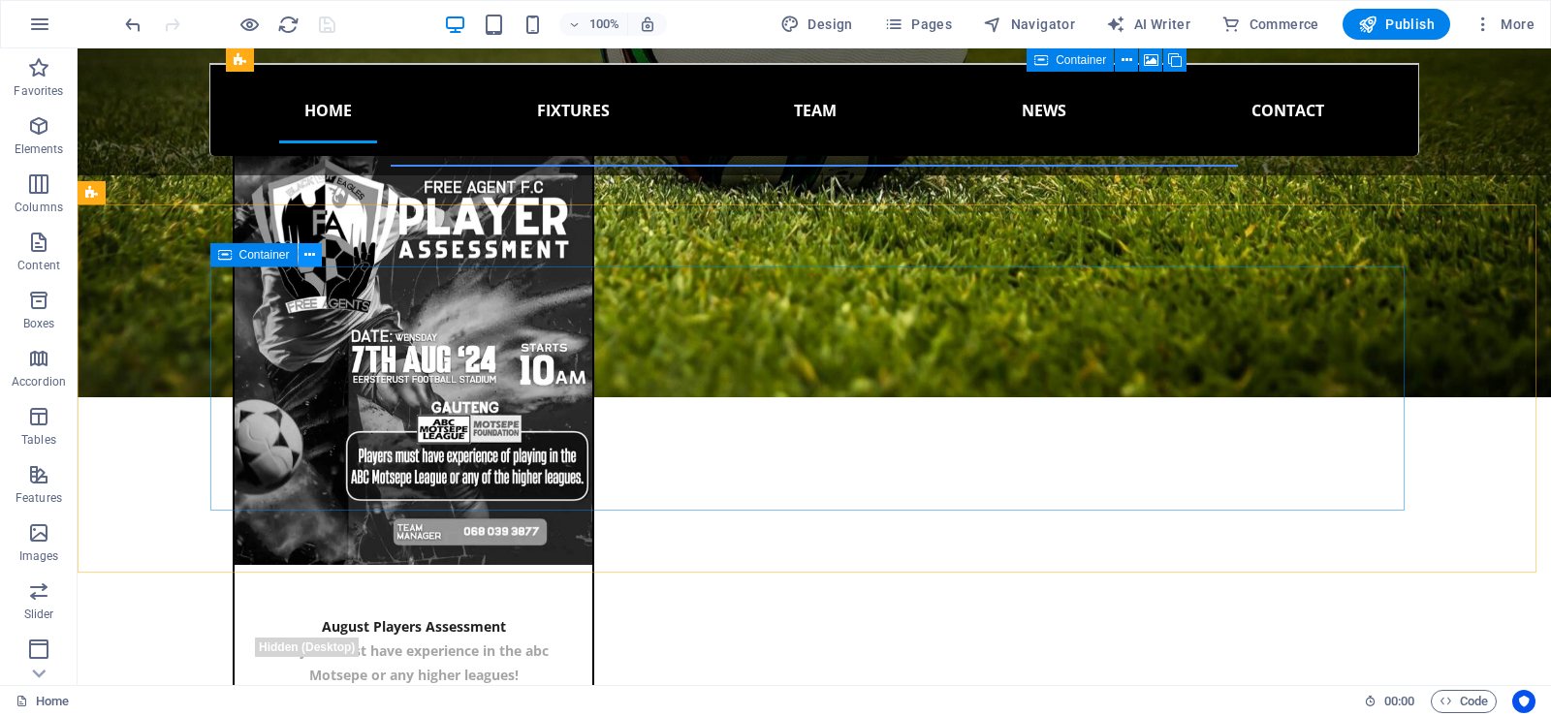
click at [310, 257] on icon at bounding box center [309, 255] width 11 height 20
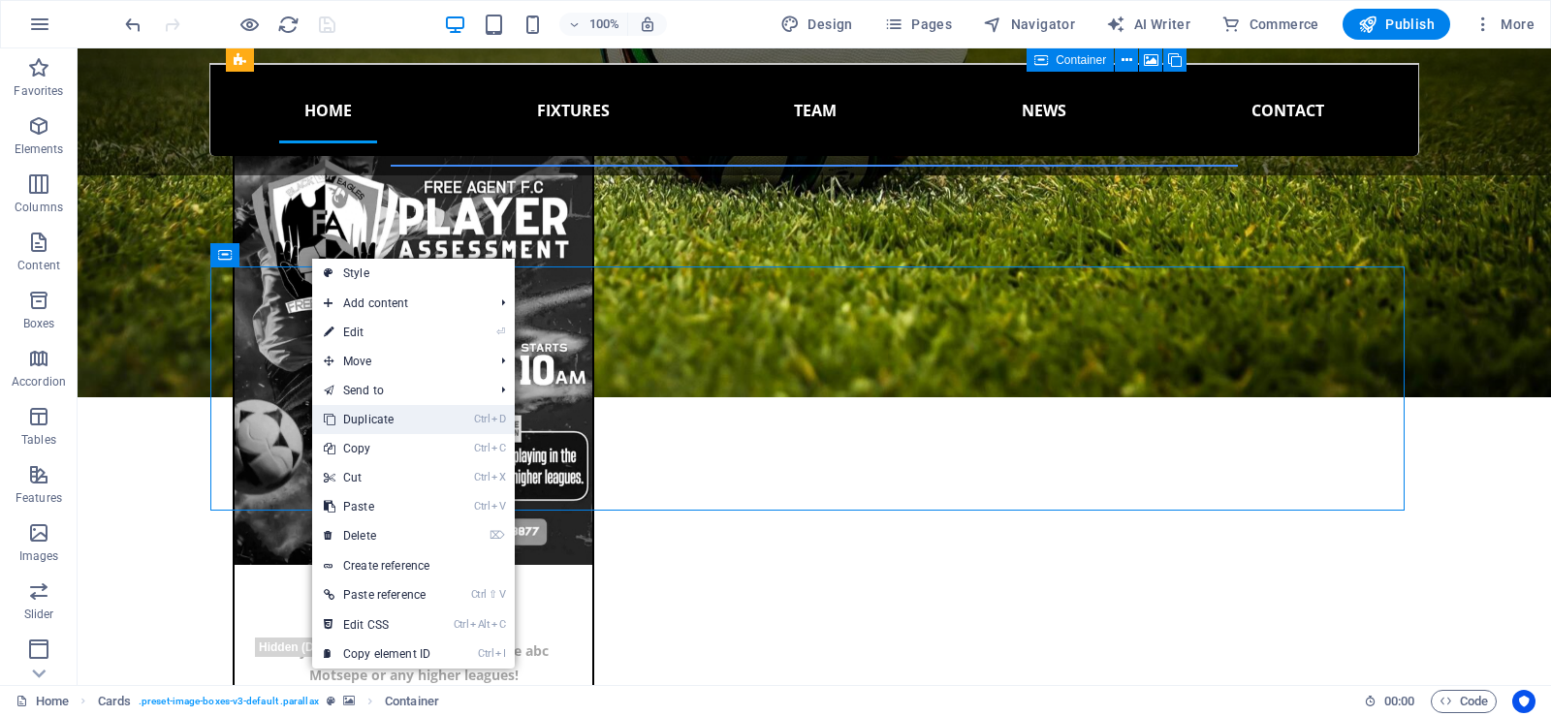
click at [384, 424] on link "Ctrl D Duplicate" at bounding box center [377, 419] width 130 height 29
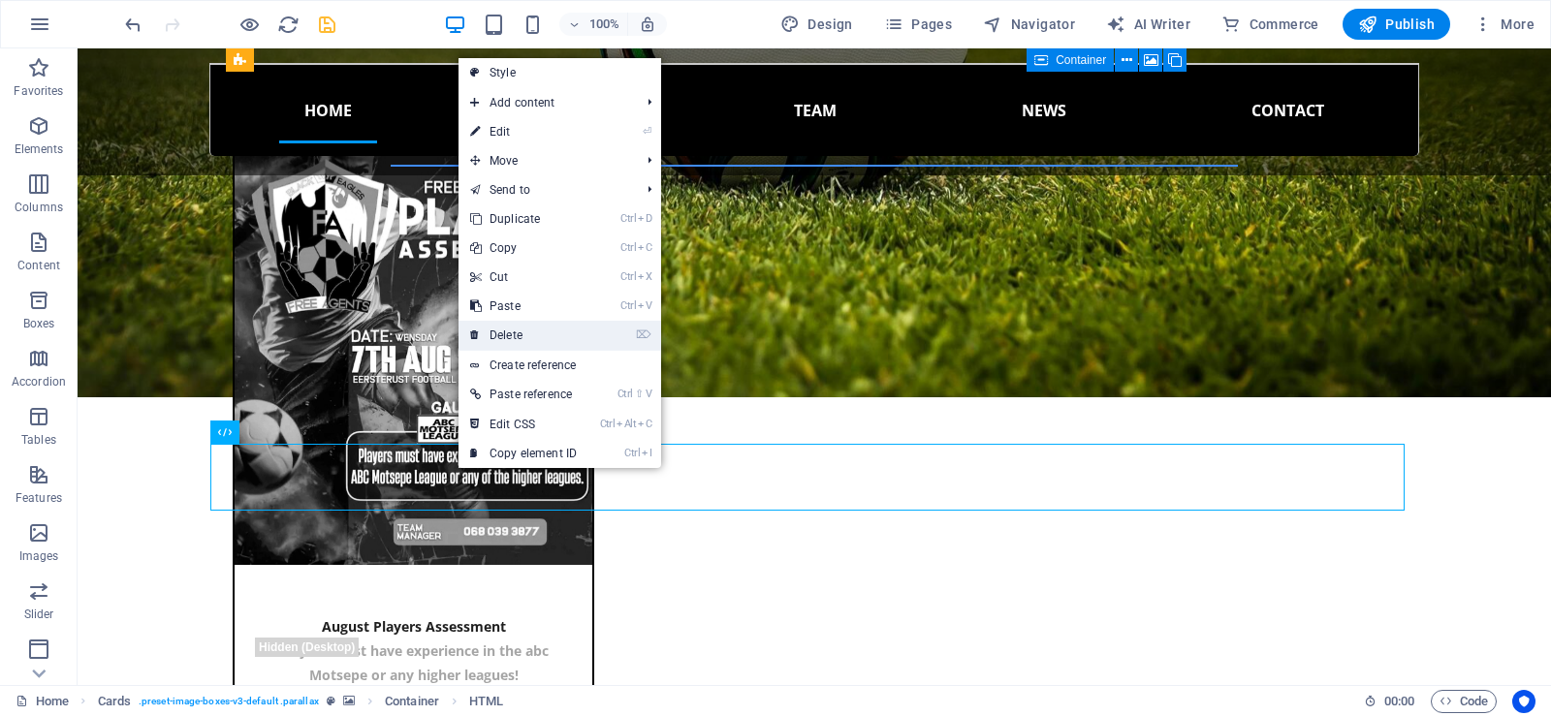
click at [522, 331] on link "⌦ Delete" at bounding box center [524, 335] width 130 height 29
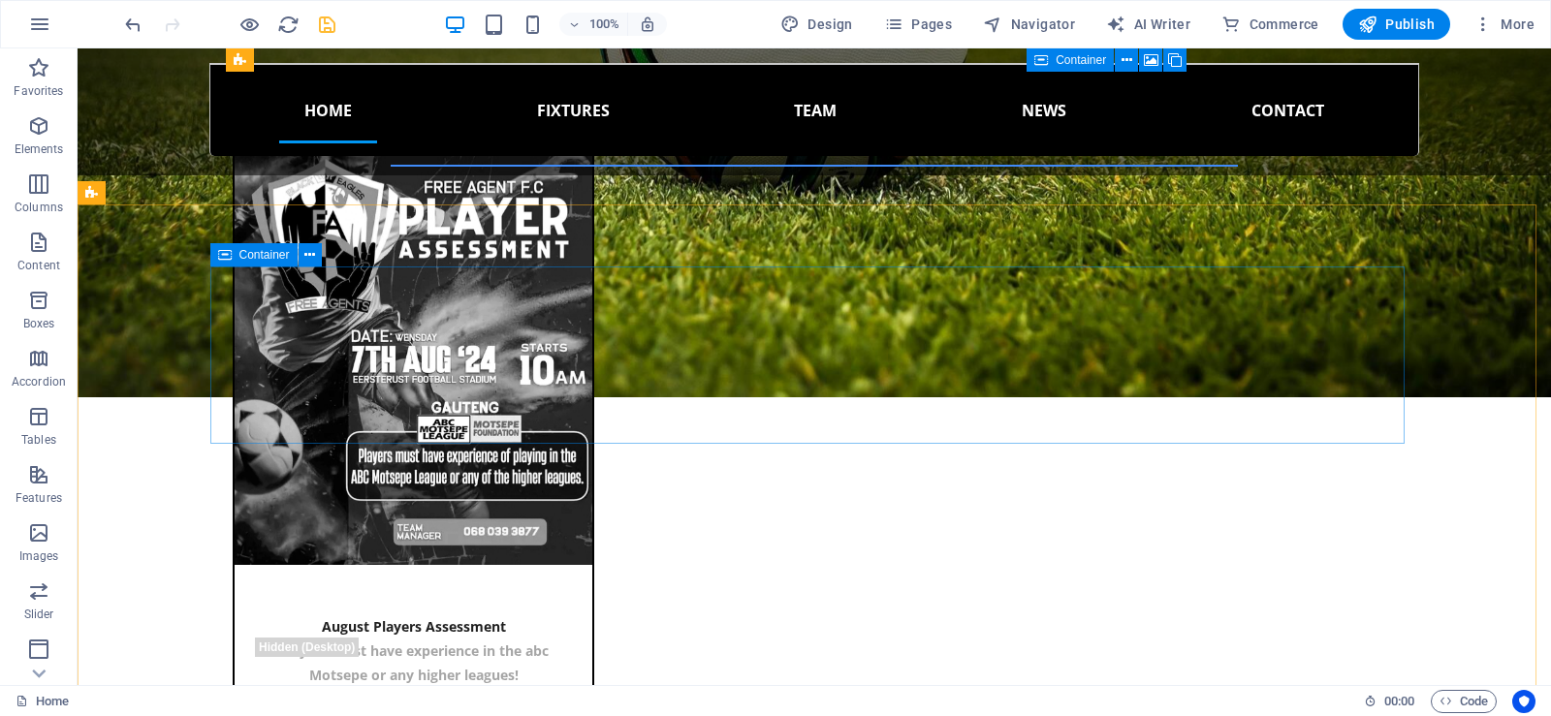
click at [229, 255] on icon at bounding box center [225, 254] width 14 height 23
click at [313, 251] on icon at bounding box center [309, 255] width 11 height 20
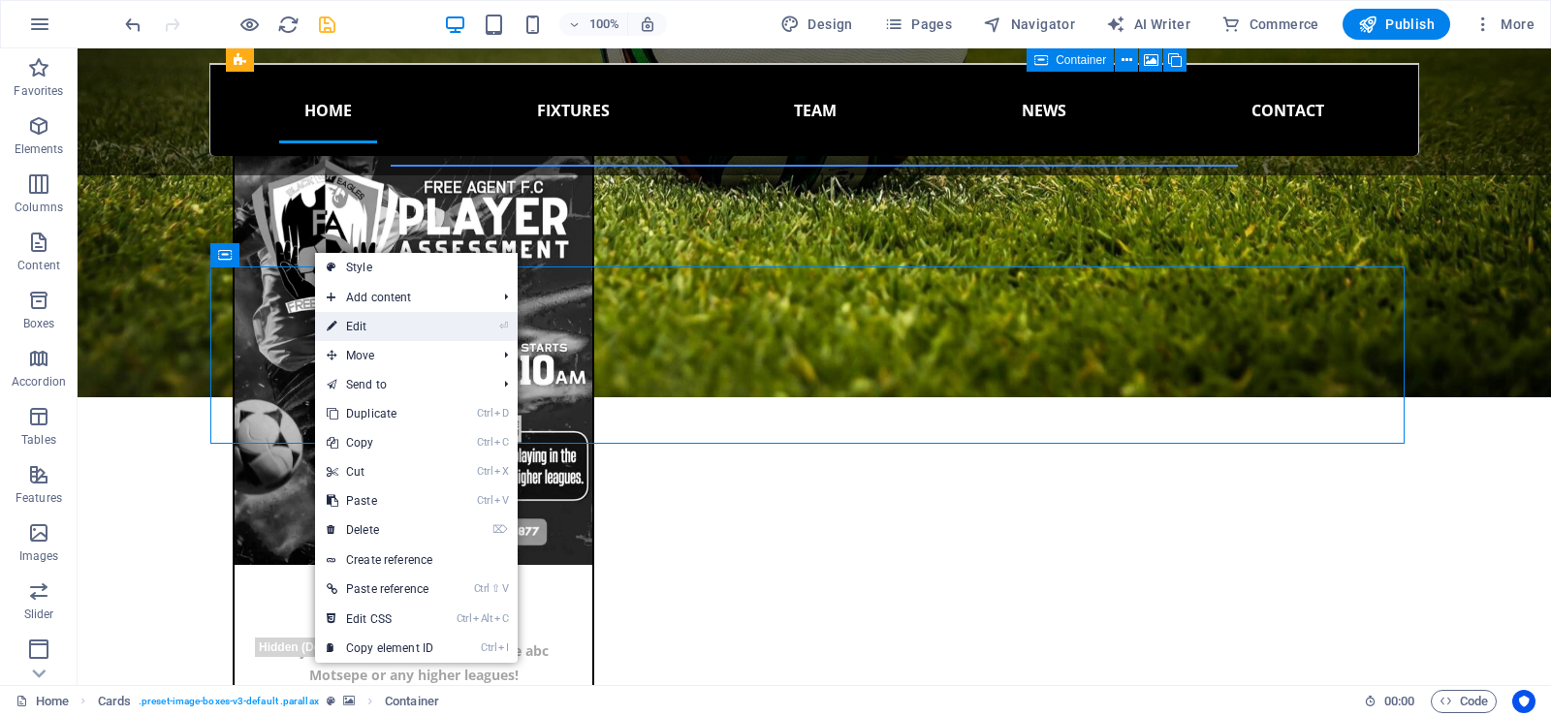
click at [368, 328] on link "⏎ Edit" at bounding box center [380, 326] width 130 height 29
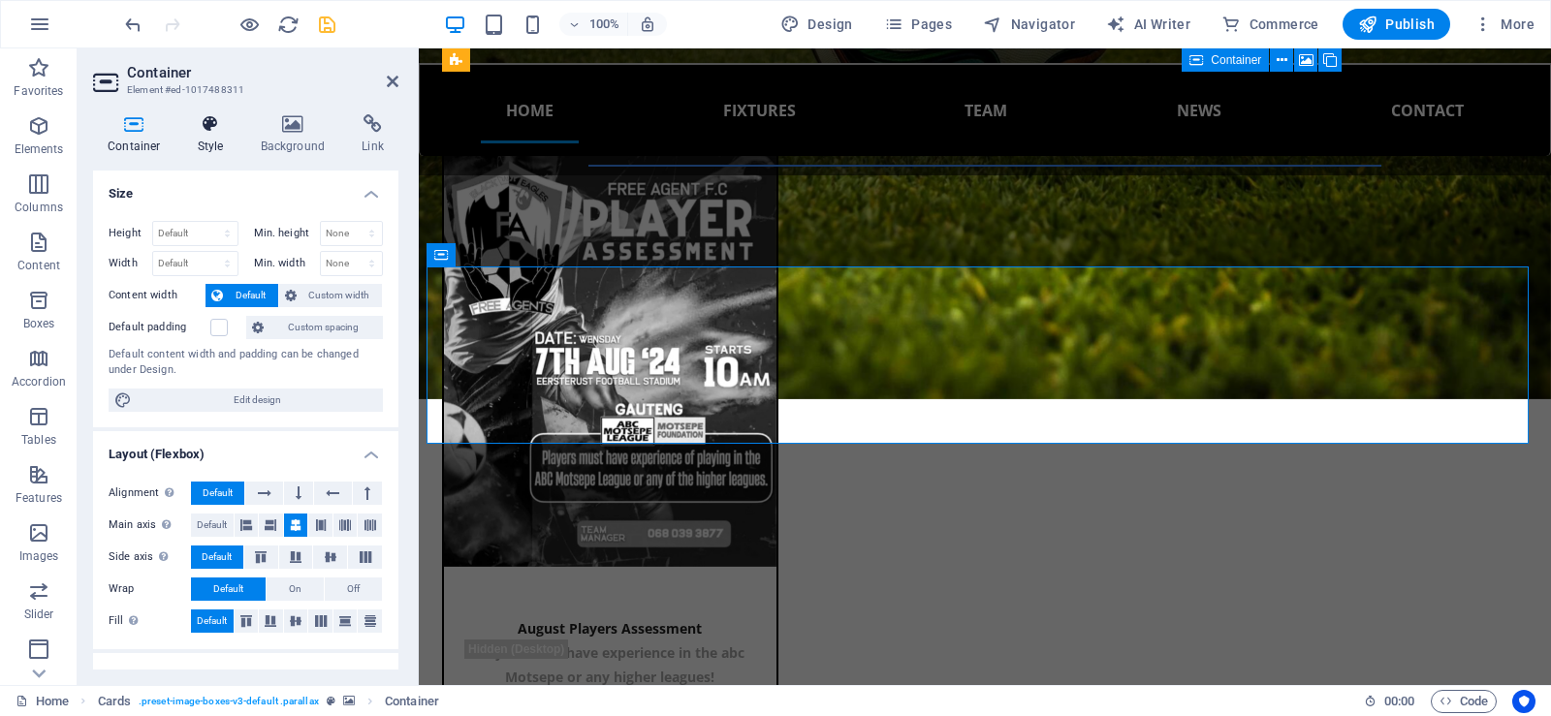
scroll to position [1815, 0]
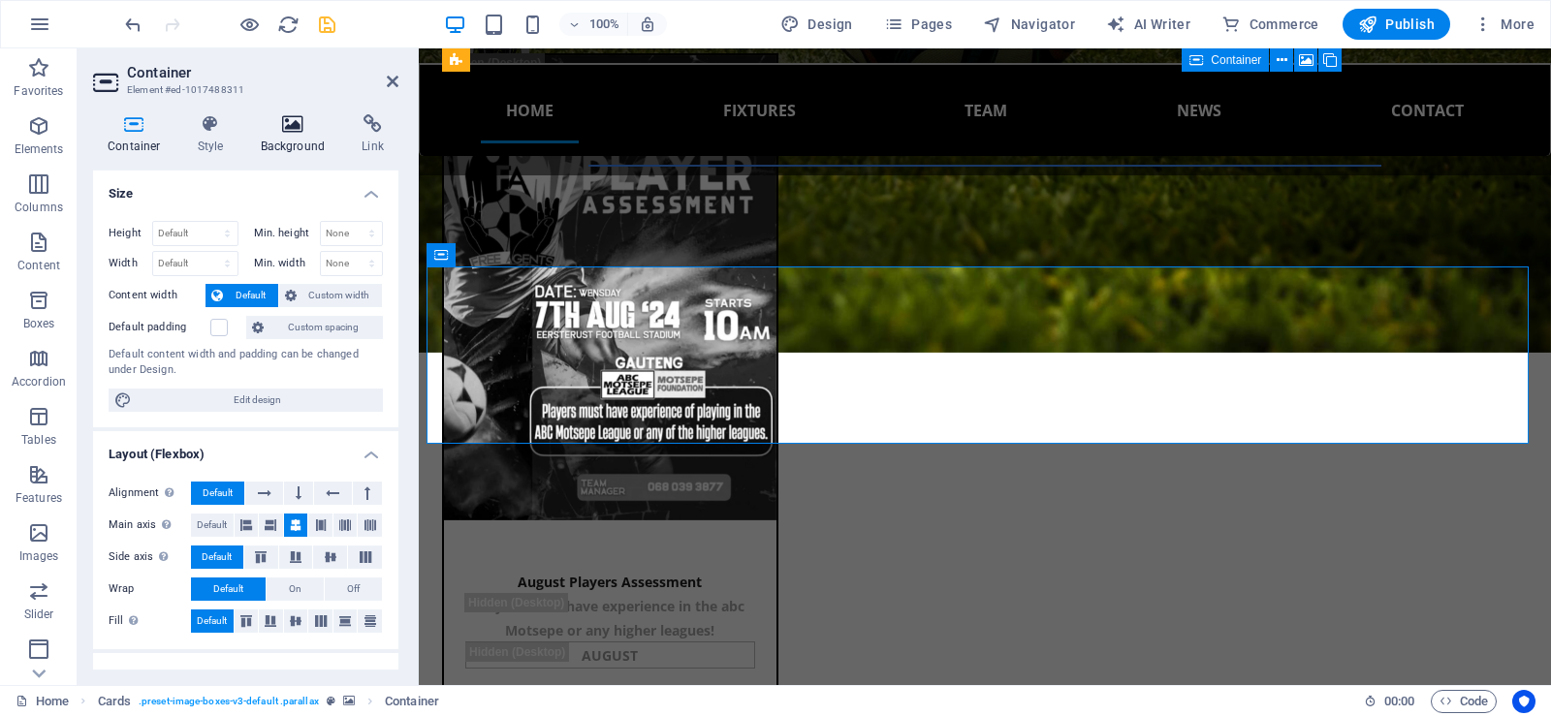
click at [299, 135] on h4 "Background" at bounding box center [297, 134] width 102 height 41
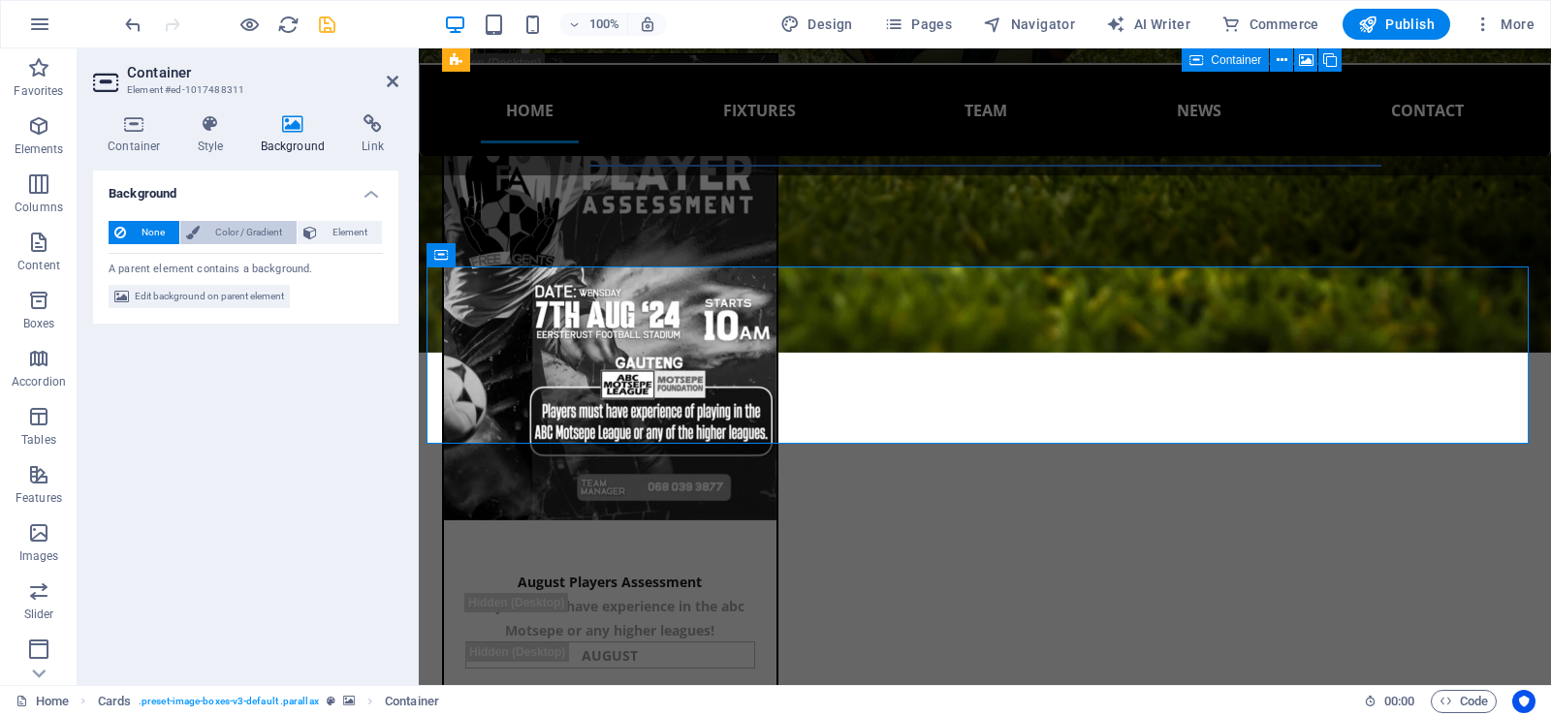
click at [248, 232] on span "Color / Gradient" at bounding box center [248, 232] width 85 height 23
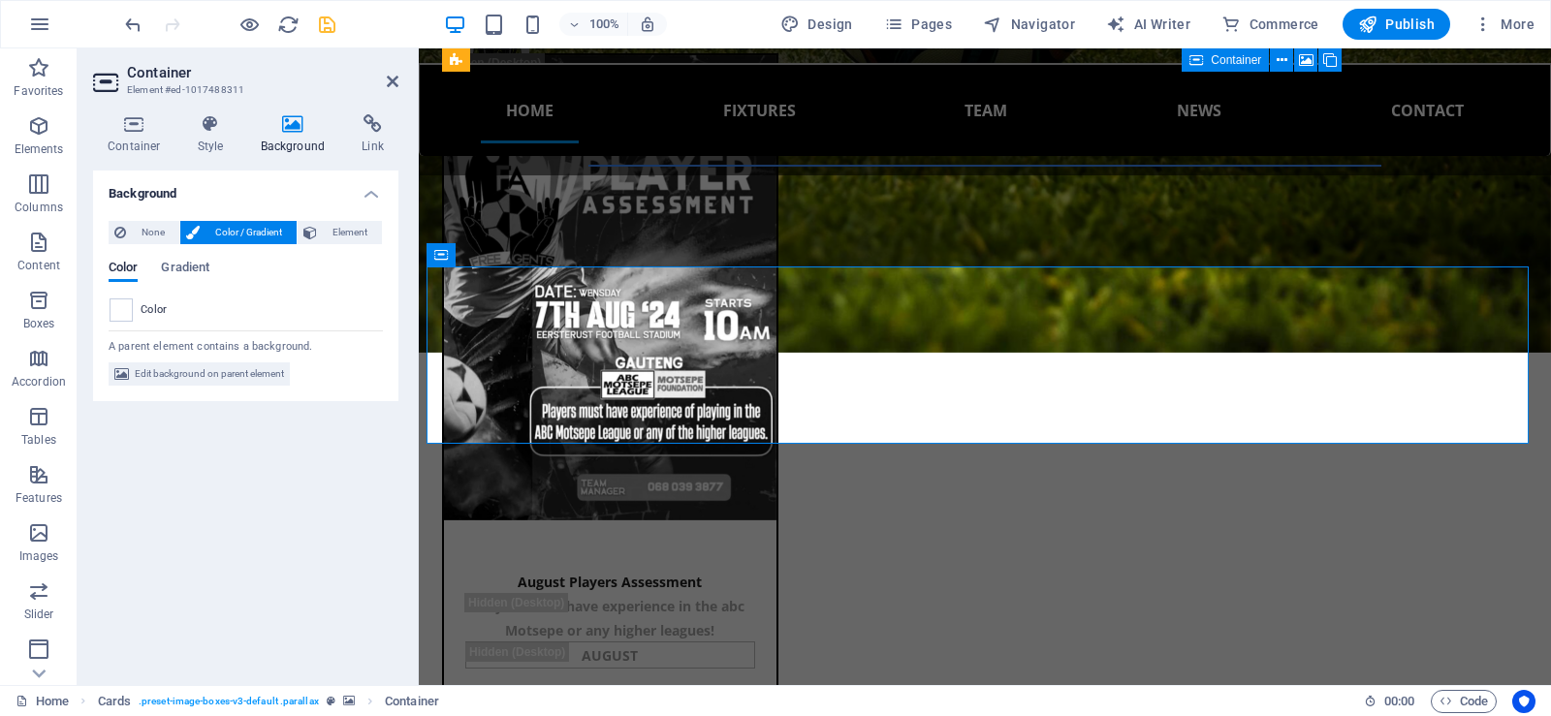
click at [178, 254] on div "Color Gradient Color" at bounding box center [246, 284] width 274 height 78
click at [182, 269] on span "Gradient" at bounding box center [185, 269] width 48 height 27
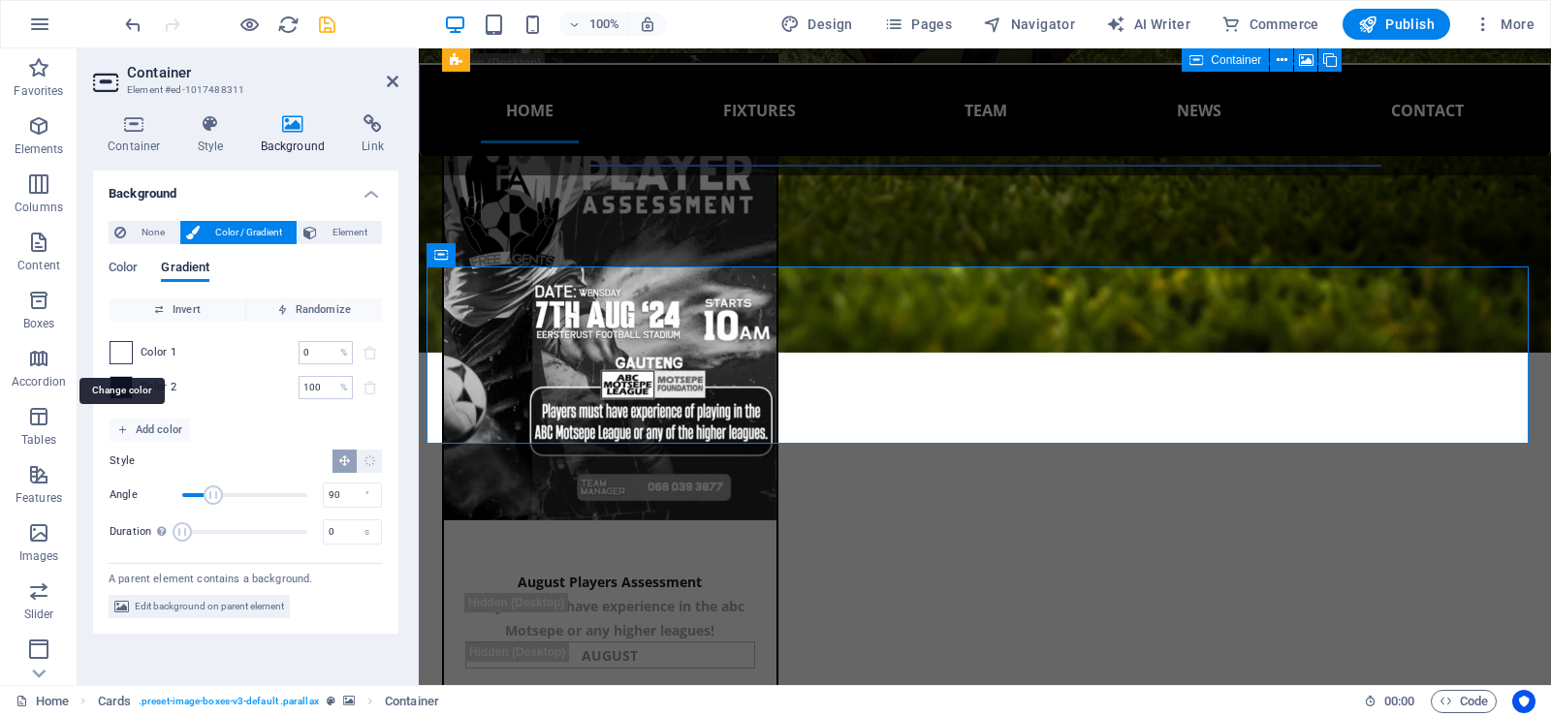
click at [120, 345] on span at bounding box center [121, 352] width 21 height 21
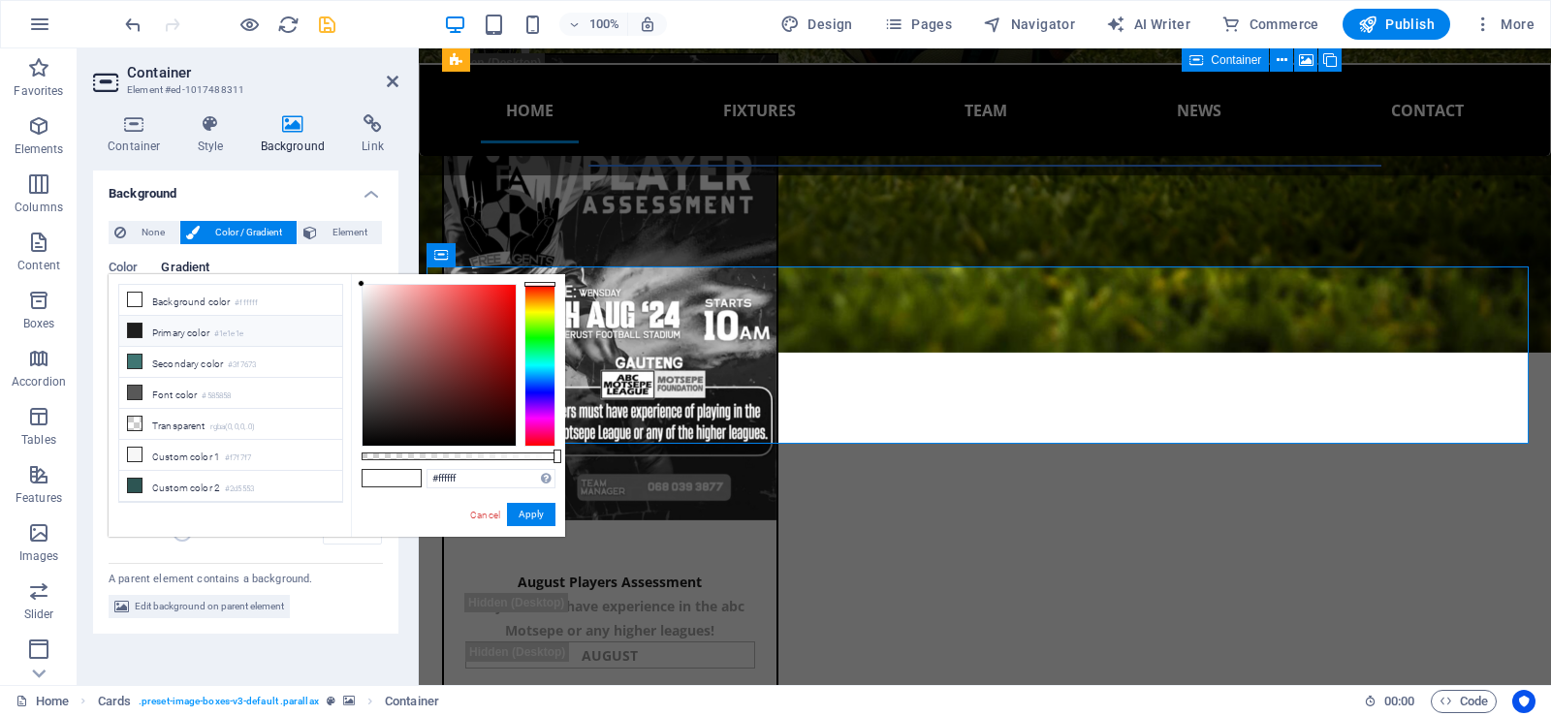
click at [137, 326] on icon at bounding box center [135, 331] width 14 height 14
drag, startPoint x: 367, startPoint y: 442, endPoint x: 352, endPoint y: 464, distance: 27.2
click at [352, 464] on div "#000000 Supported formats #0852ed rgb(8, 82, 237) rgba(8, 82, 237, 90%) hsv(221…" at bounding box center [458, 546] width 214 height 544
click at [524, 515] on button "Apply" at bounding box center [531, 514] width 48 height 23
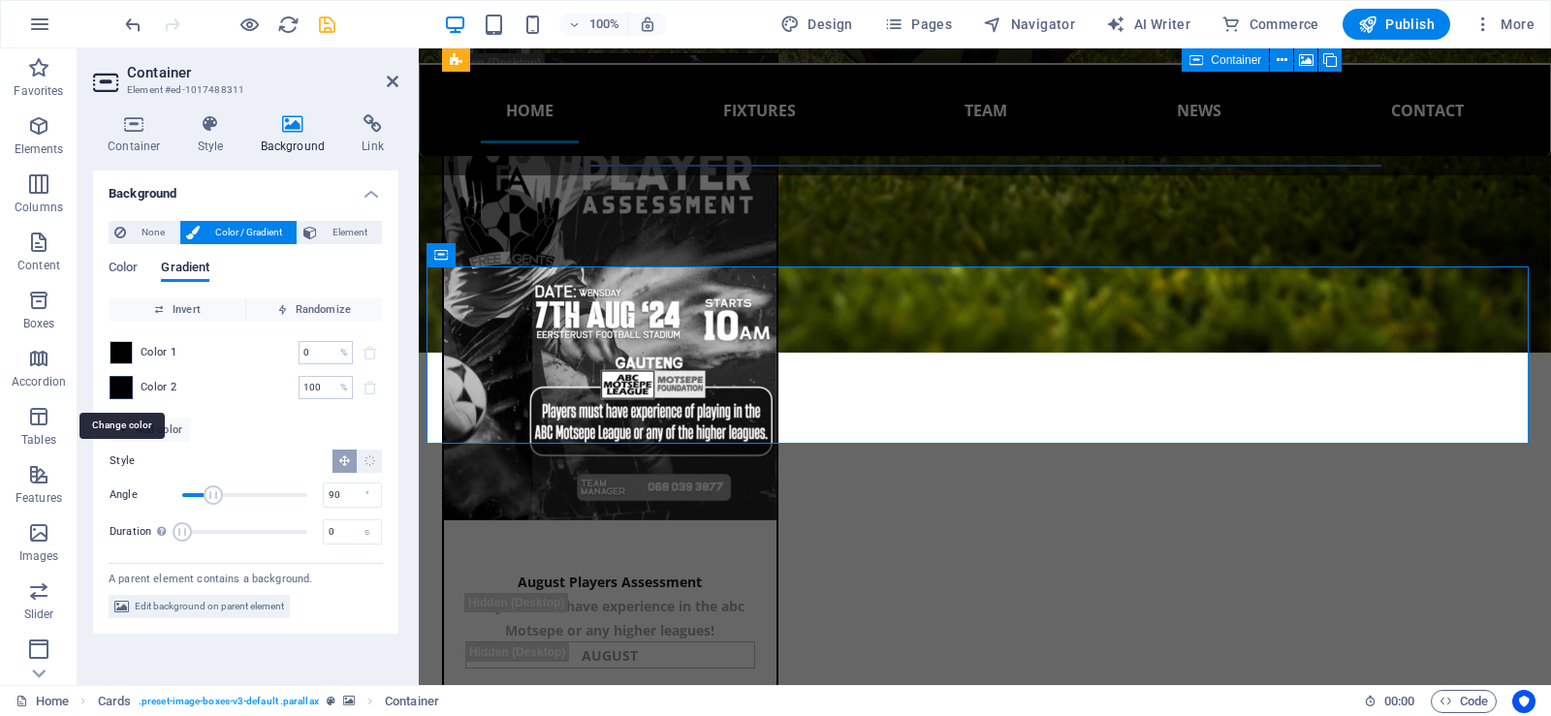
click at [125, 390] on span at bounding box center [121, 387] width 21 height 21
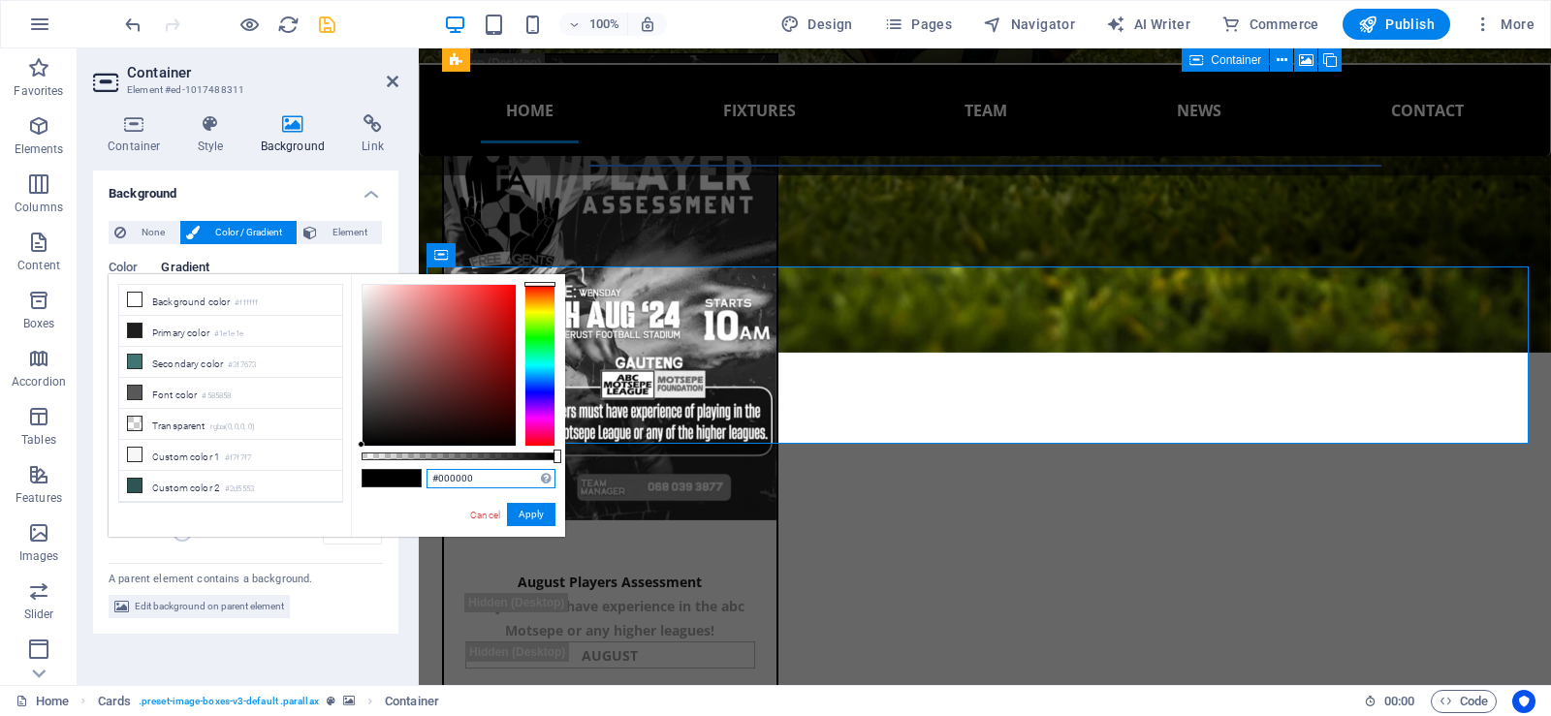
drag, startPoint x: 488, startPoint y: 476, endPoint x: 389, endPoint y: 469, distance: 99.1
click at [389, 469] on div "#000000 Supported formats #0852ed rgb(8, 82, 237) rgba(8, 82, 237, 90%) hsv(221…" at bounding box center [458, 546] width 214 height 544
paste input "1182f"
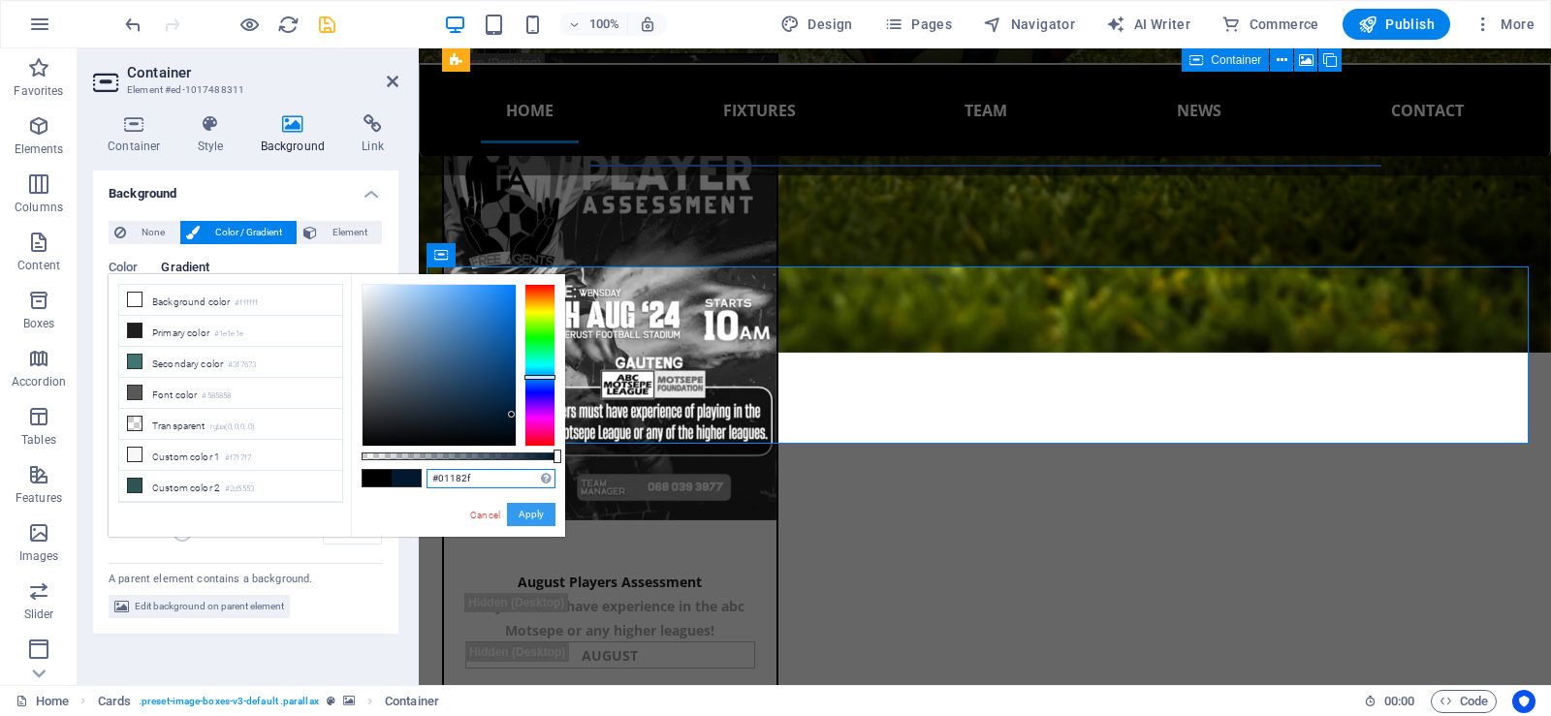
type input "#01182f"
click at [524, 513] on button "Apply" at bounding box center [531, 514] width 48 height 23
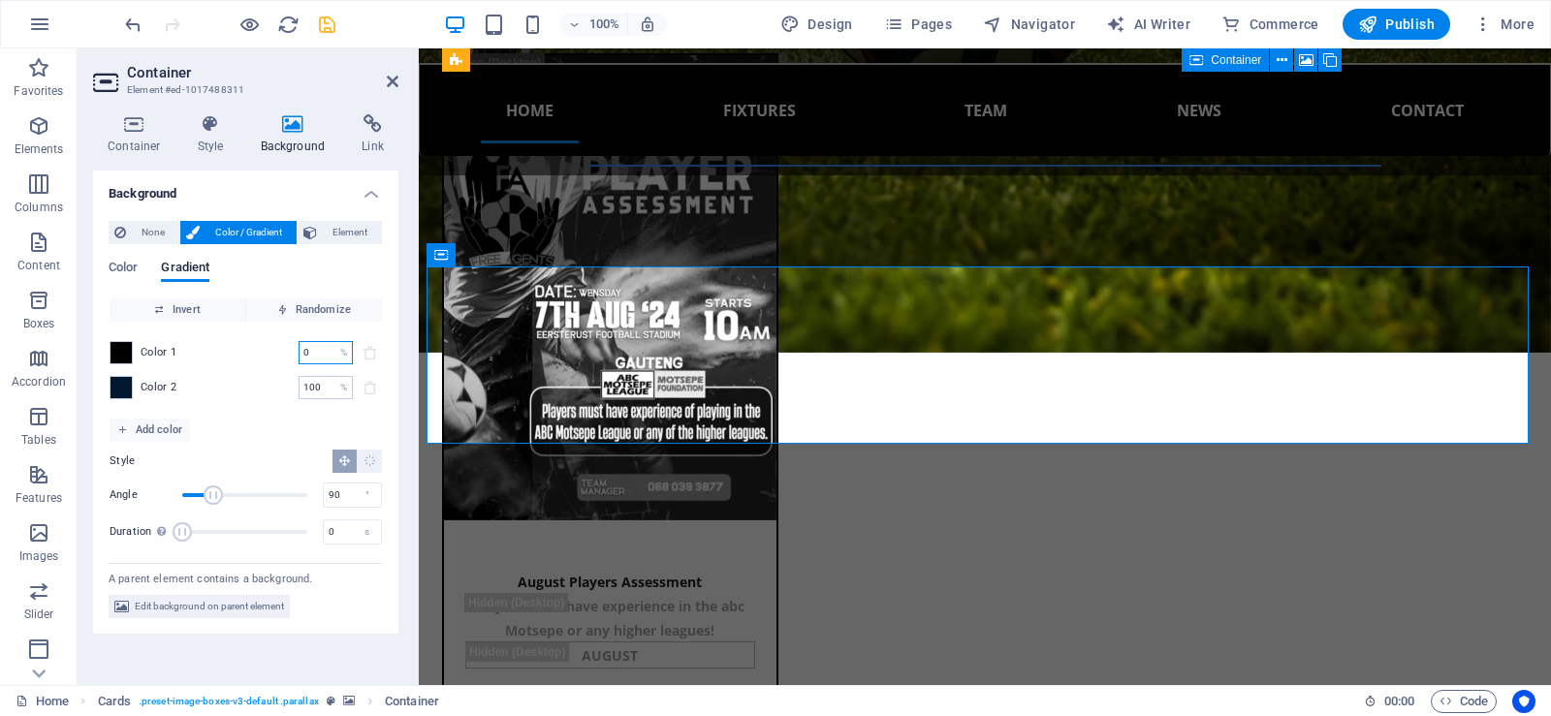
drag, startPoint x: 323, startPoint y: 360, endPoint x: 278, endPoint y: 359, distance: 44.6
click at [278, 359] on div "Color 1 0 % ​" at bounding box center [246, 352] width 272 height 23
type input "5"
click at [367, 461] on icon "Radial gradient" at bounding box center [370, 461] width 13 height 13
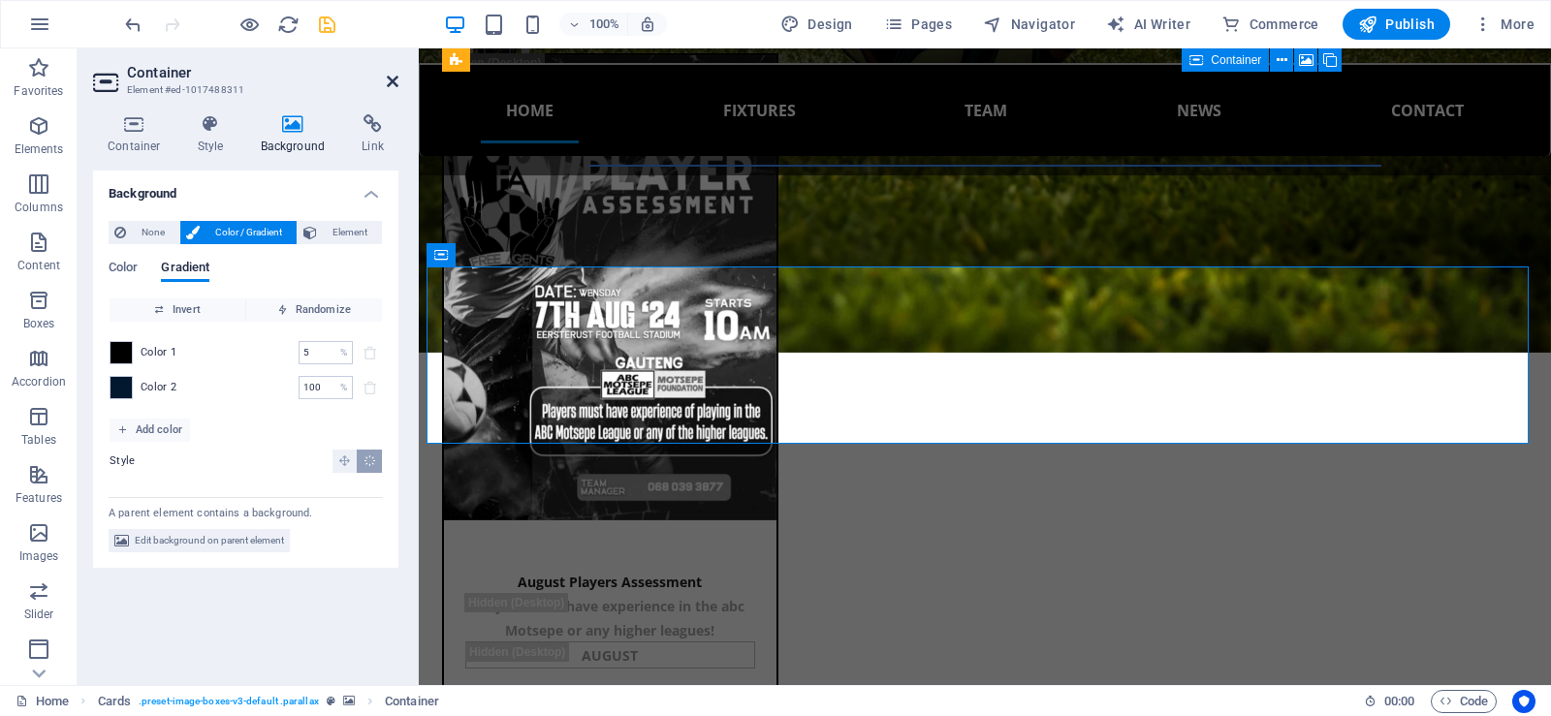
click at [392, 78] on icon at bounding box center [393, 82] width 12 height 16
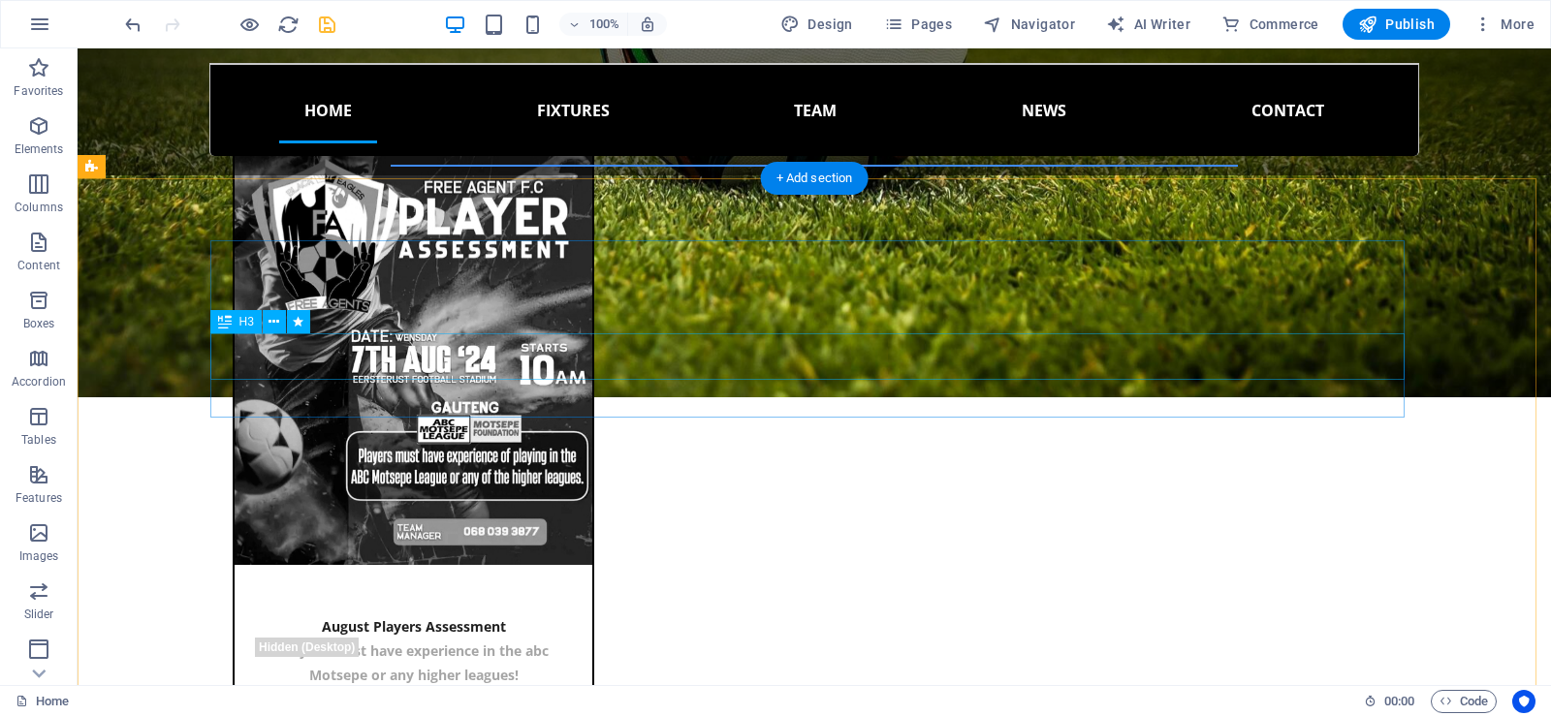
scroll to position [1962, 0]
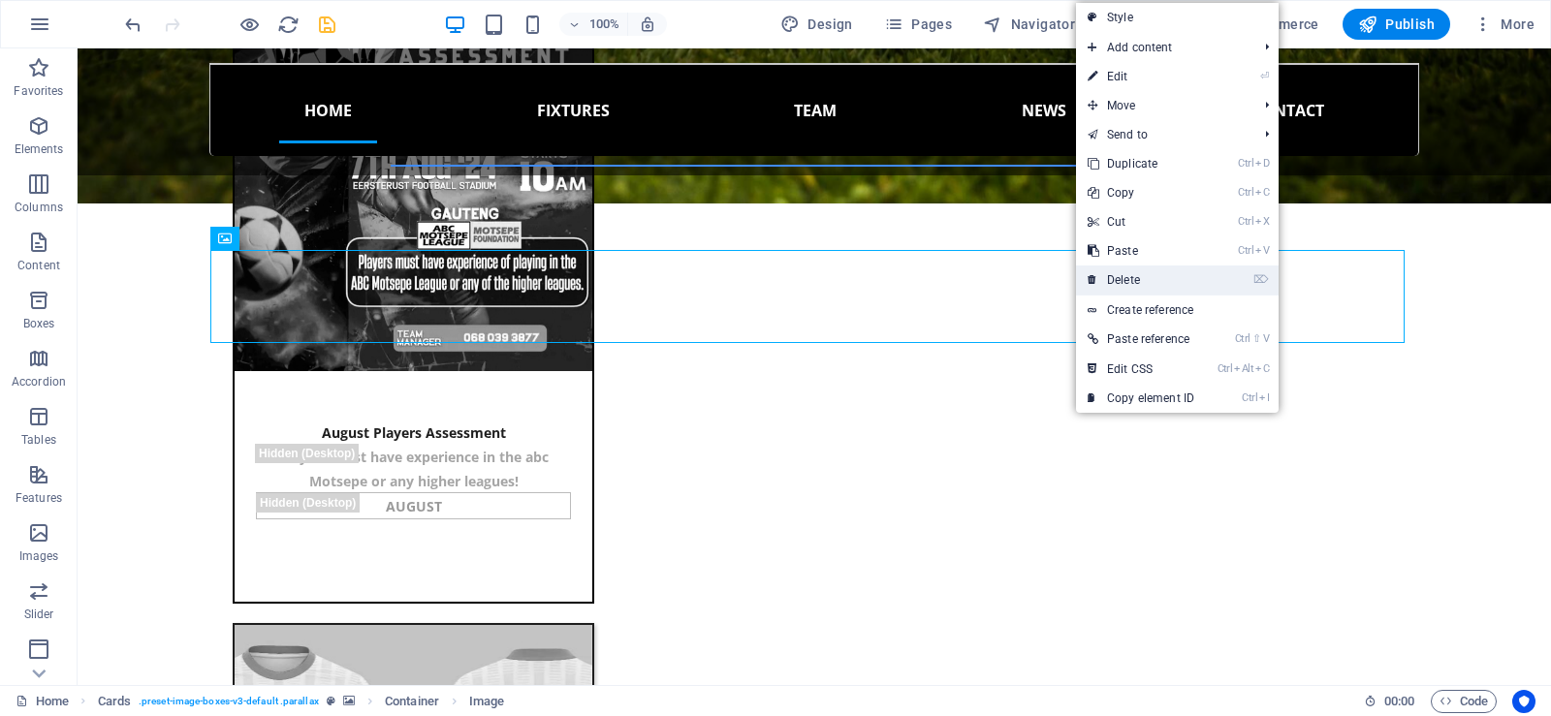
click at [1129, 292] on link "⌦ Delete" at bounding box center [1141, 280] width 130 height 29
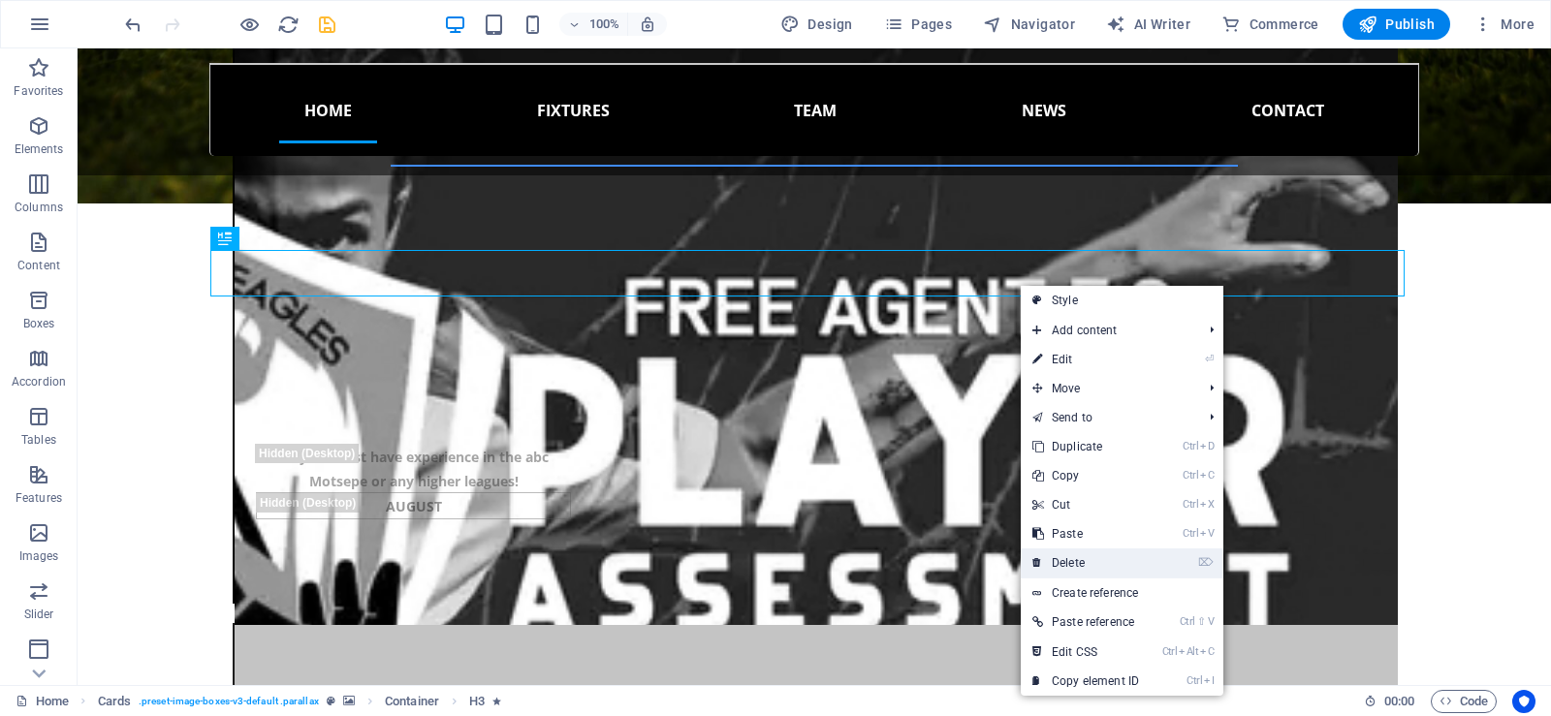
click at [1079, 559] on link "⌦ Delete" at bounding box center [1086, 563] width 130 height 29
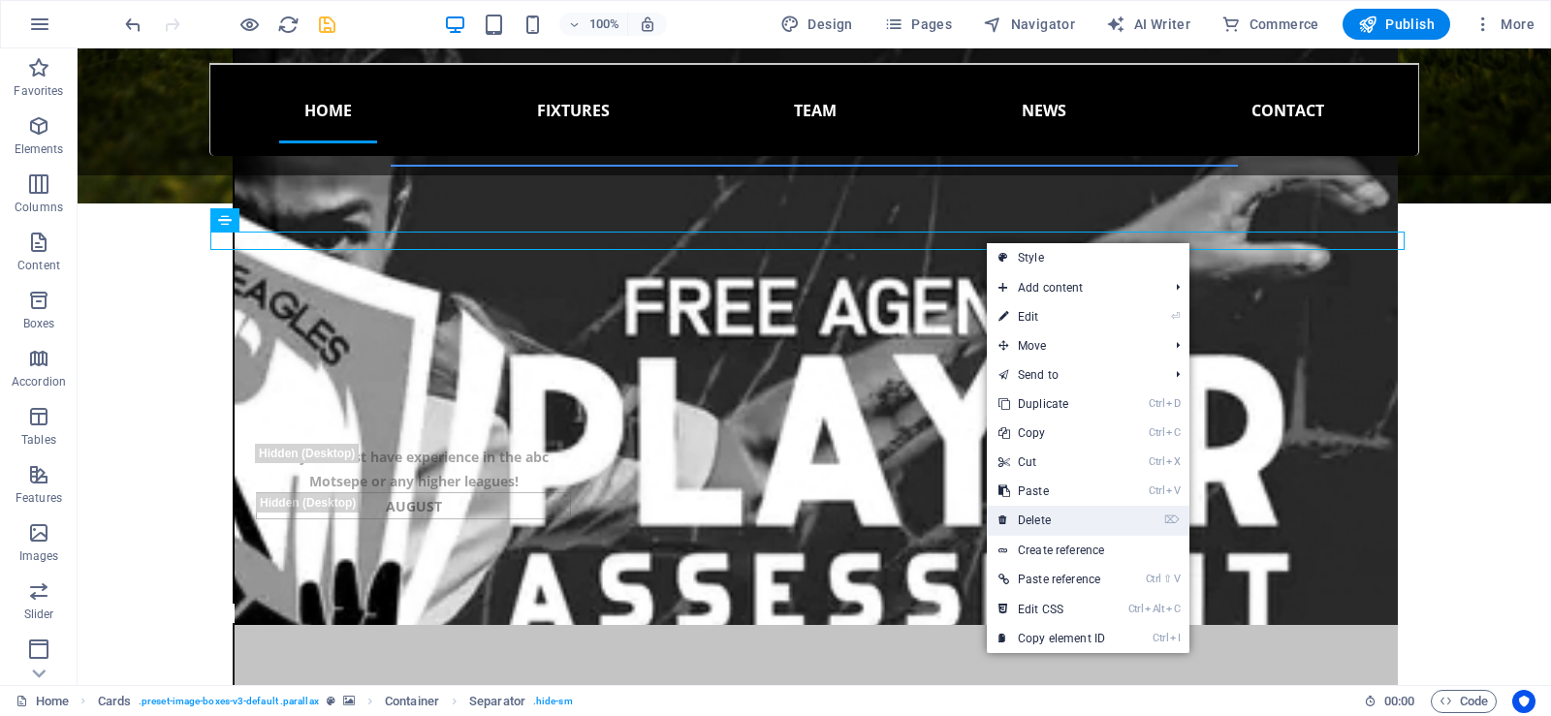
click at [1050, 523] on link "⌦ Delete" at bounding box center [1052, 520] width 130 height 29
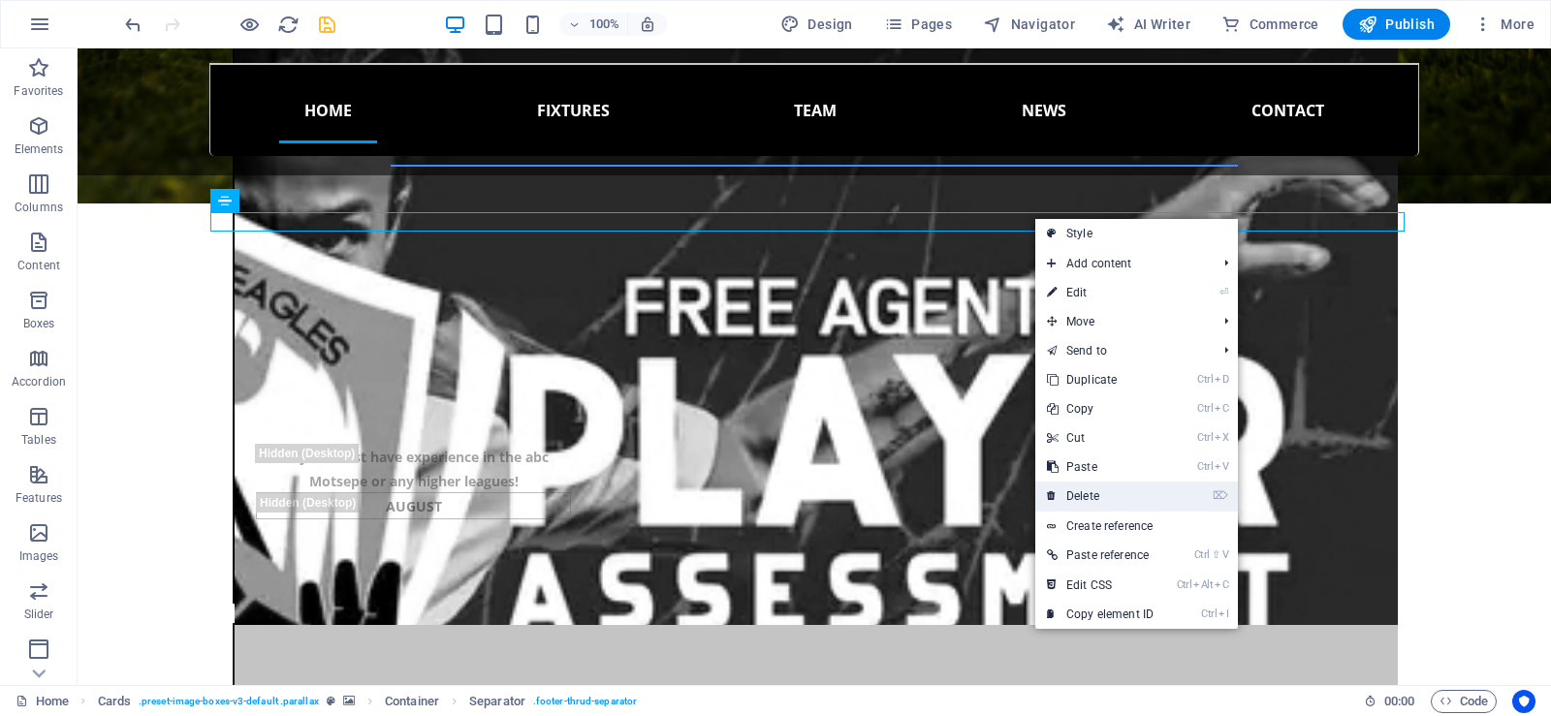
click at [1094, 489] on link "⌦ Delete" at bounding box center [1100, 496] width 130 height 29
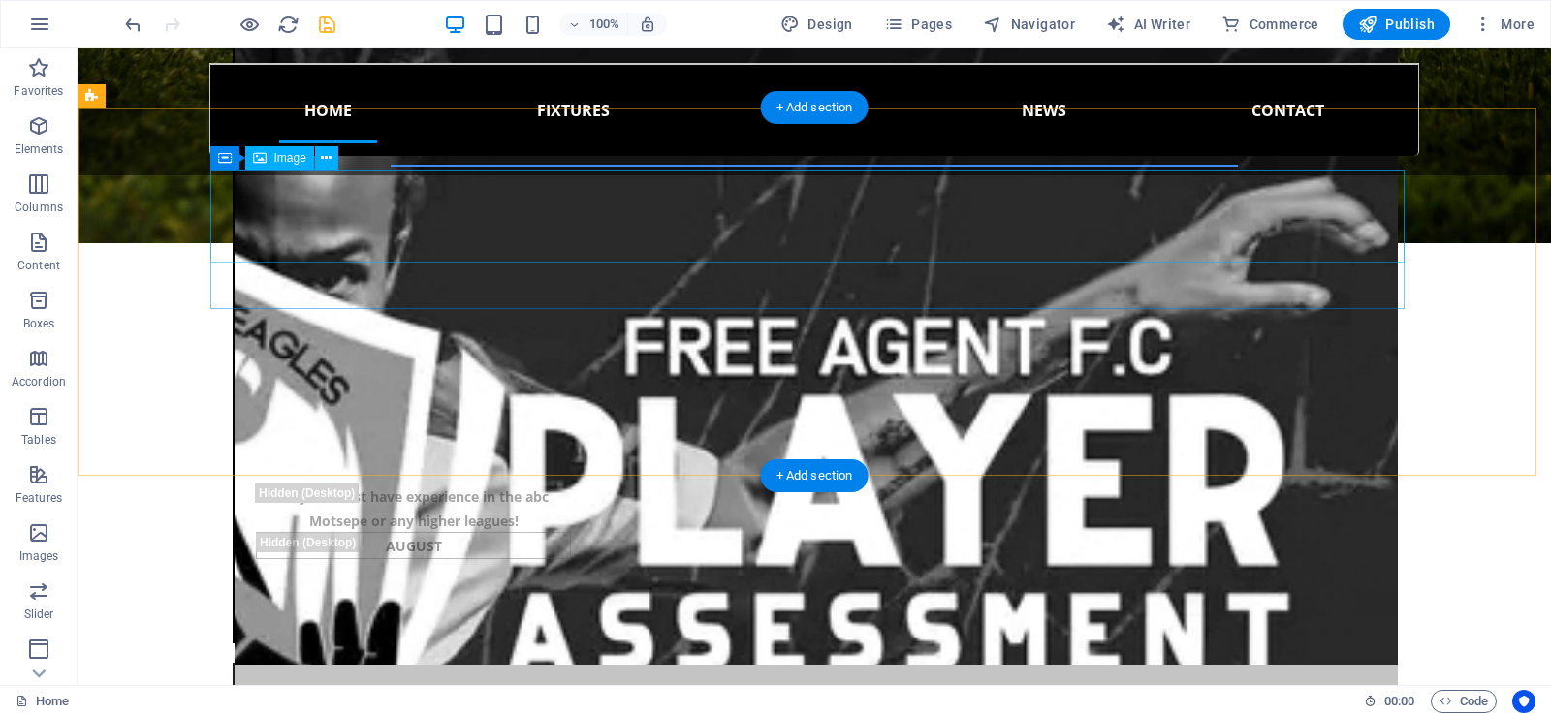
scroll to position [1865, 0]
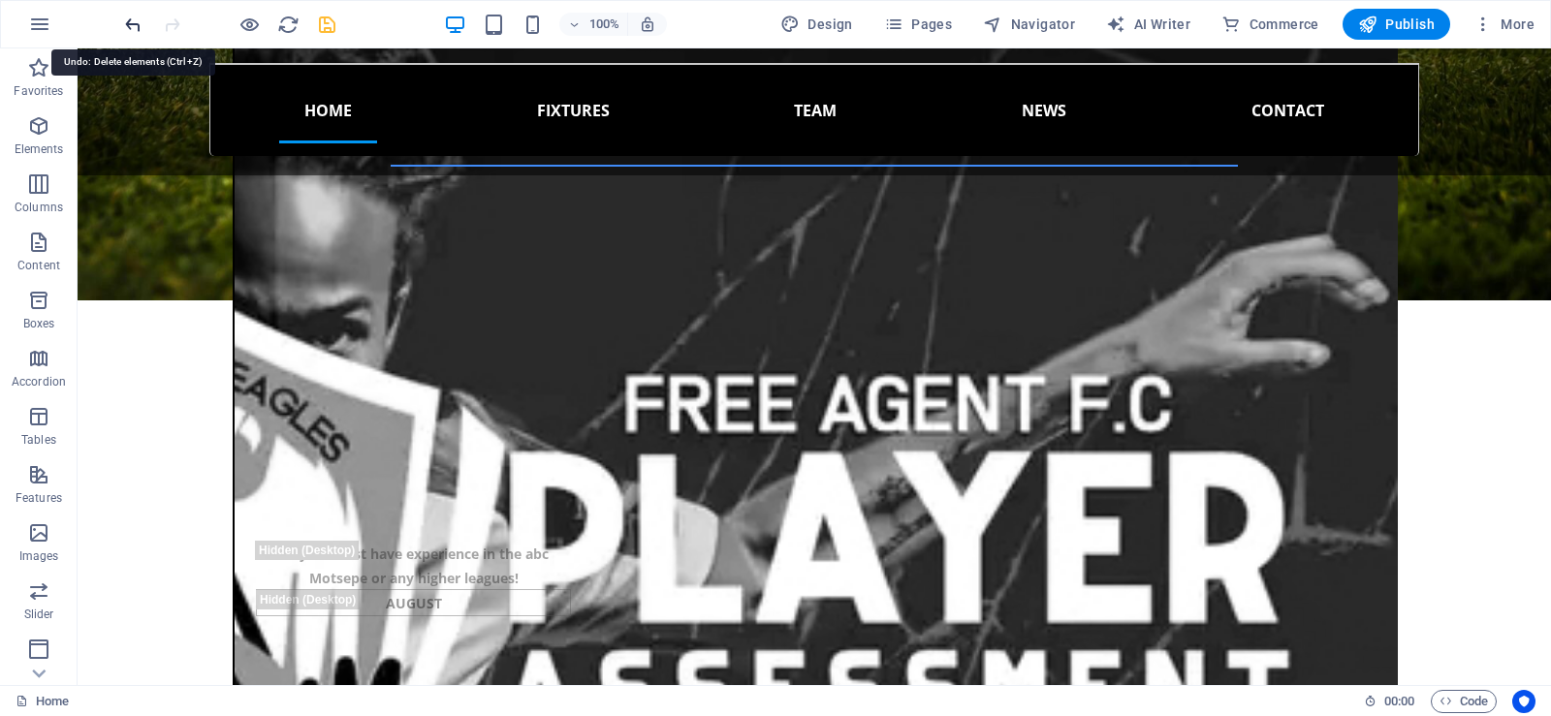
click at [129, 24] on icon "undo" at bounding box center [133, 25] width 22 height 22
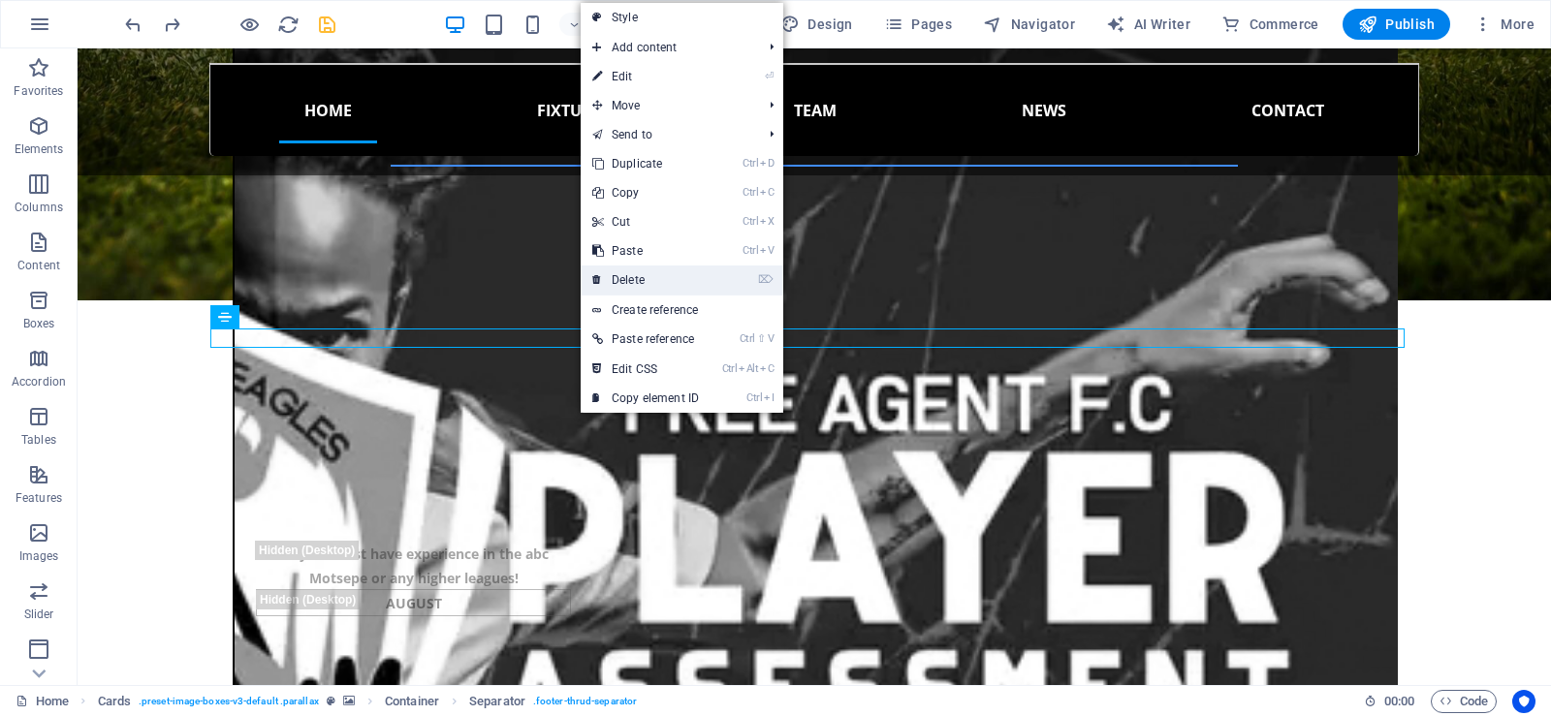
click at [648, 271] on link "⌦ Delete" at bounding box center [646, 280] width 130 height 29
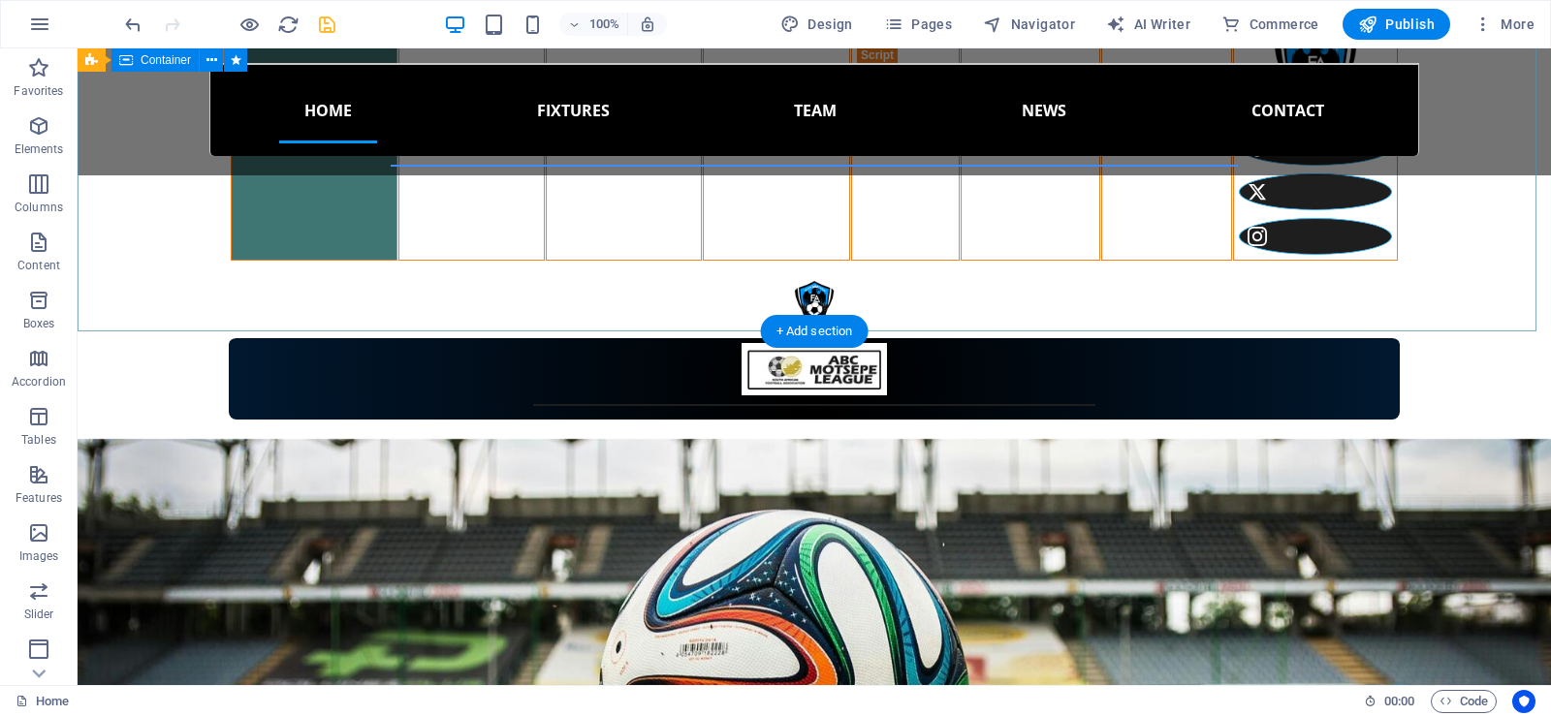
scroll to position [508, 0]
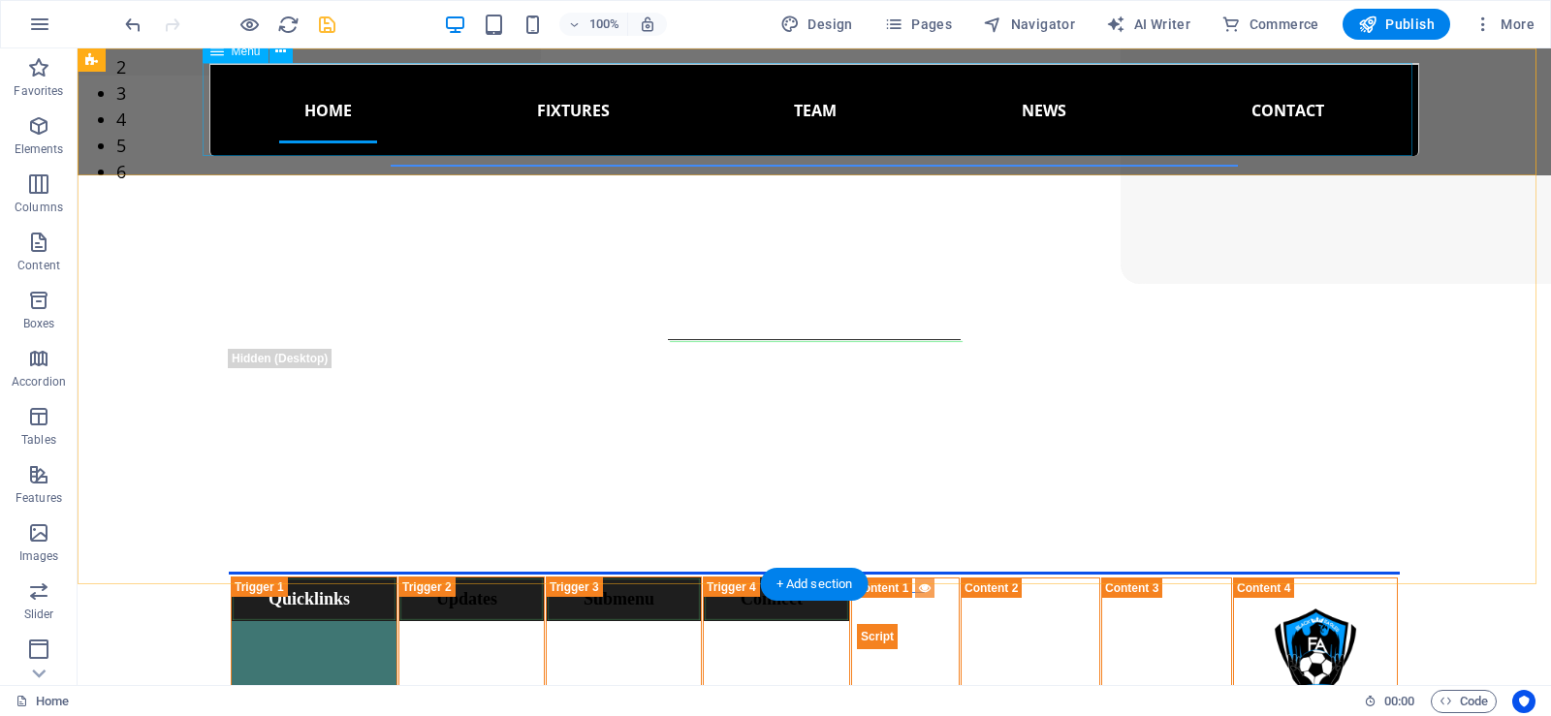
click at [1198, 92] on nav "Home Updates About Gallery Fixtures Team Mens Team U19 Team news Contact" at bounding box center [814, 109] width 1210 height 93
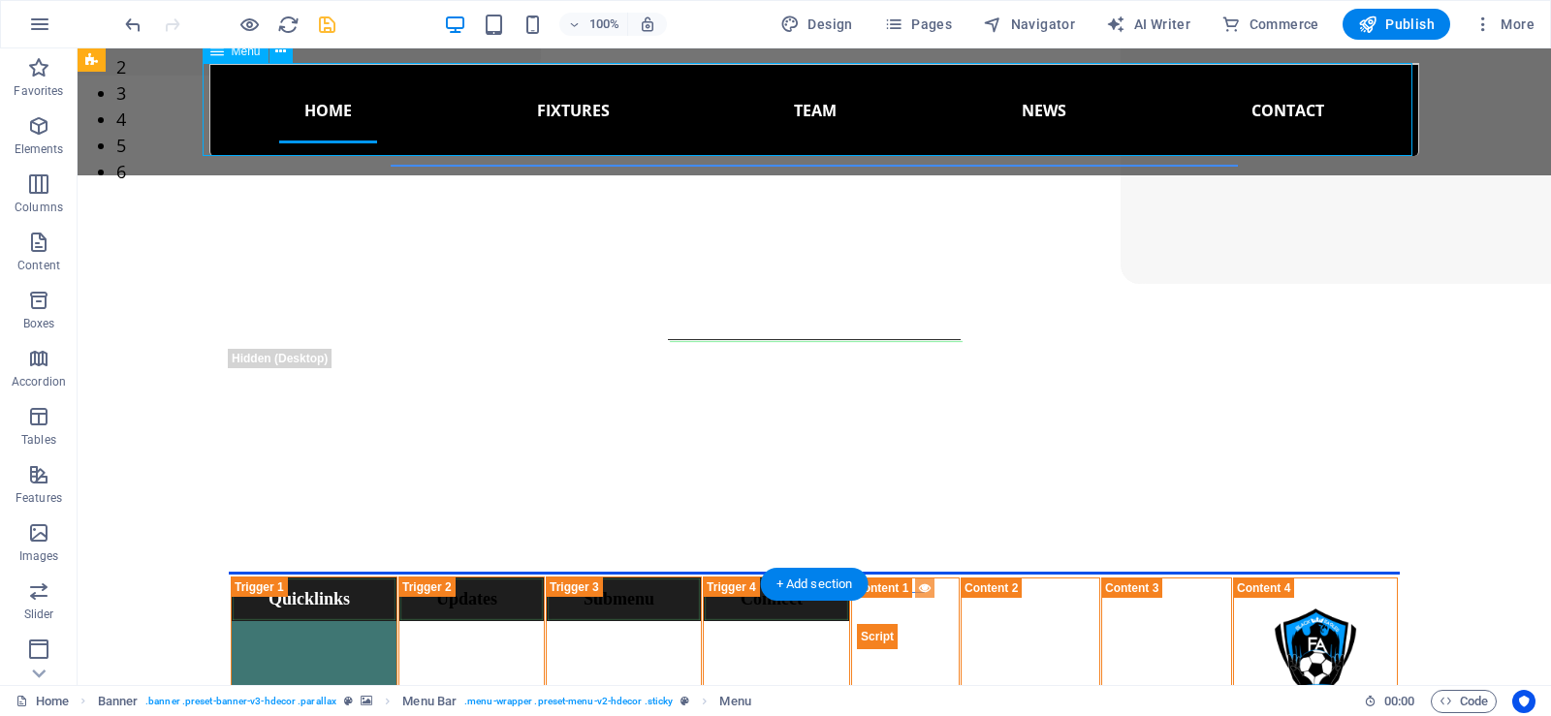
click at [1198, 92] on nav "Home Updates About Gallery Fixtures Team Mens Team U19 Team news Contact" at bounding box center [814, 109] width 1210 height 93
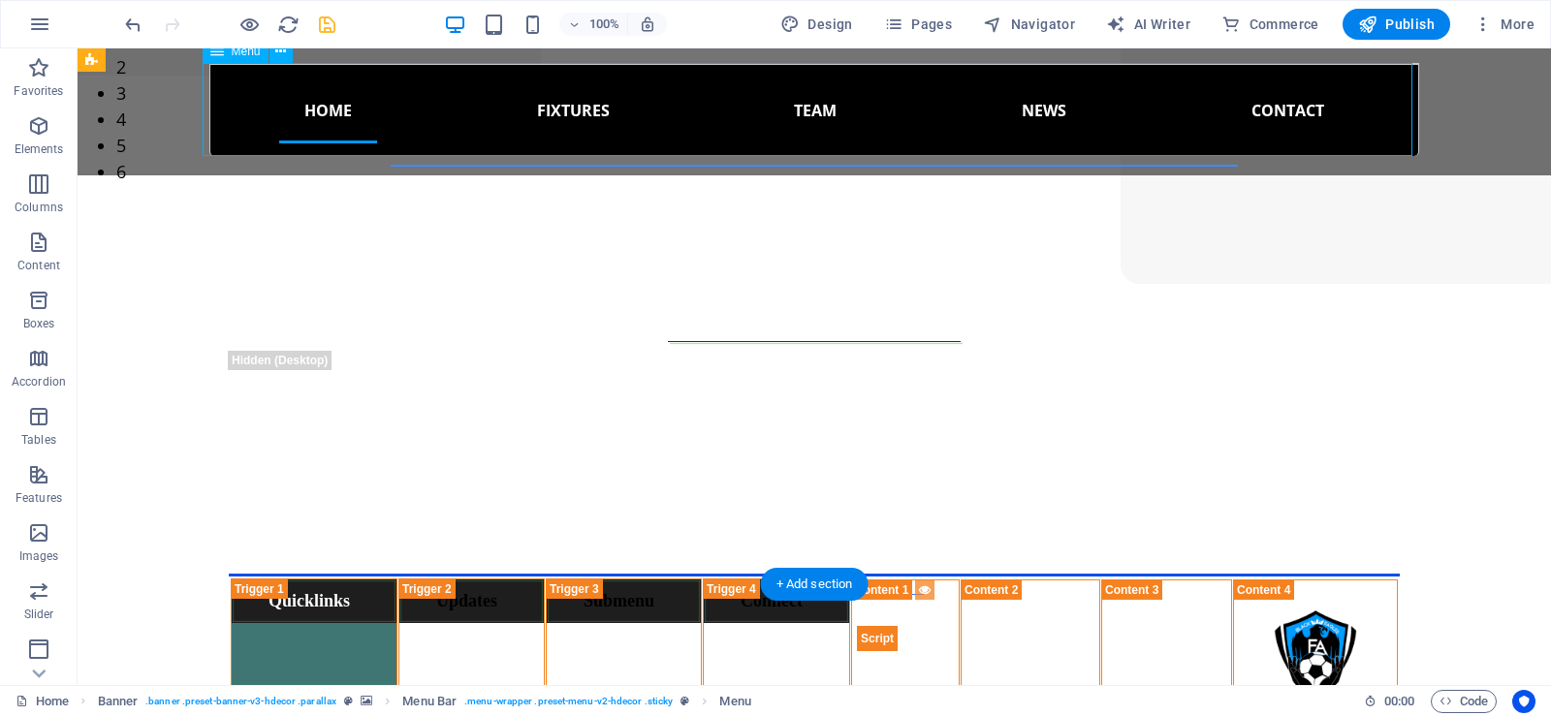
select select
select select "6"
select select "overlay"
select select "1"
select select
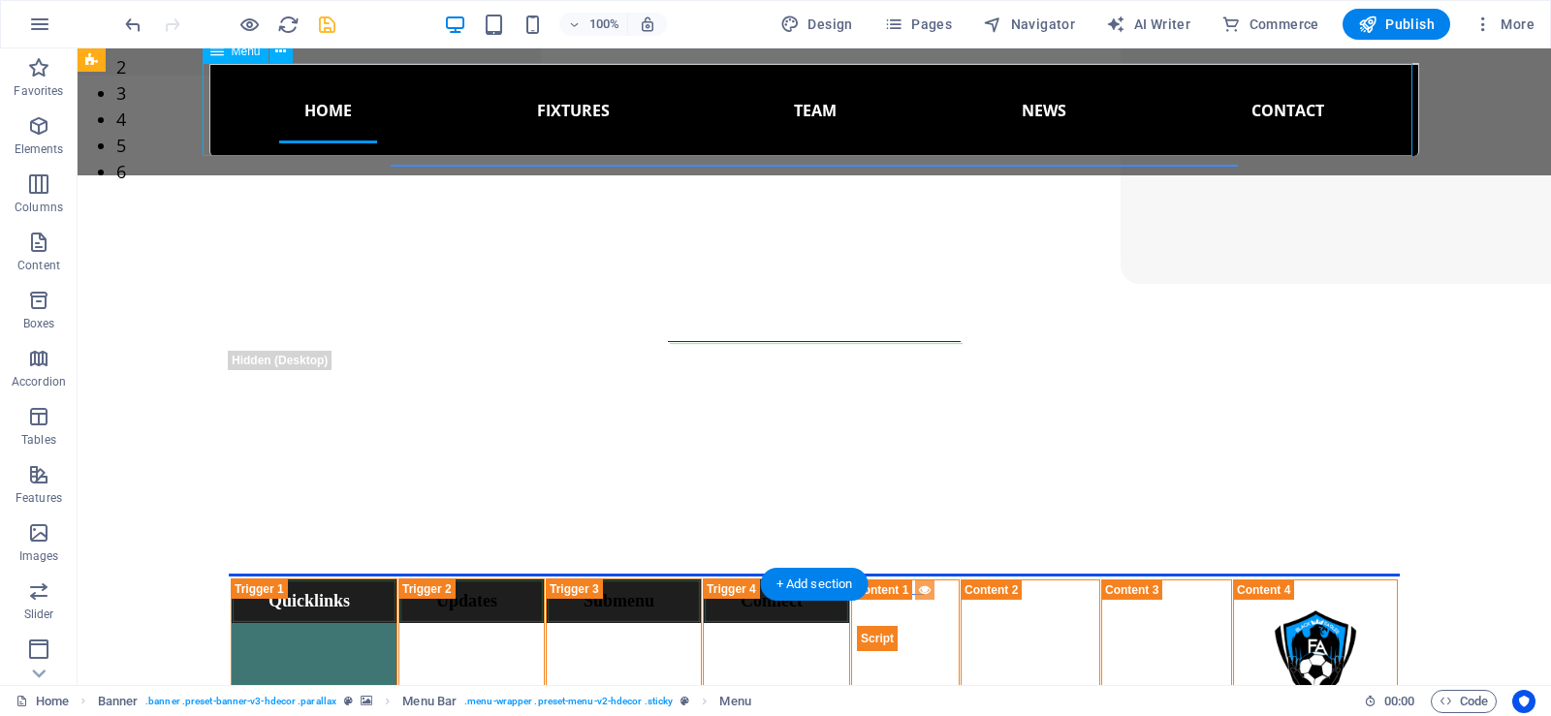
select select "5"
select select
select select "4"
select select
select select "6"
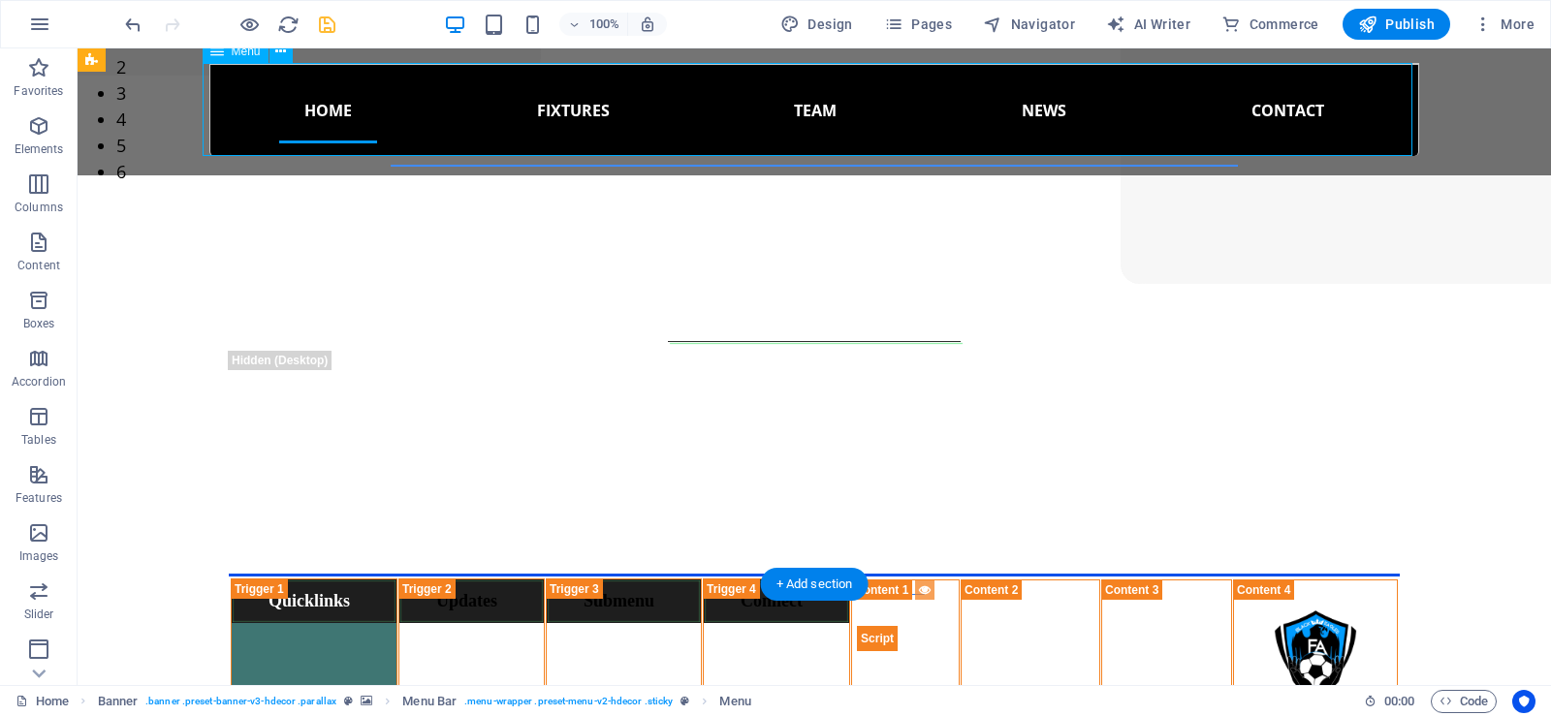
select select
select select "%"
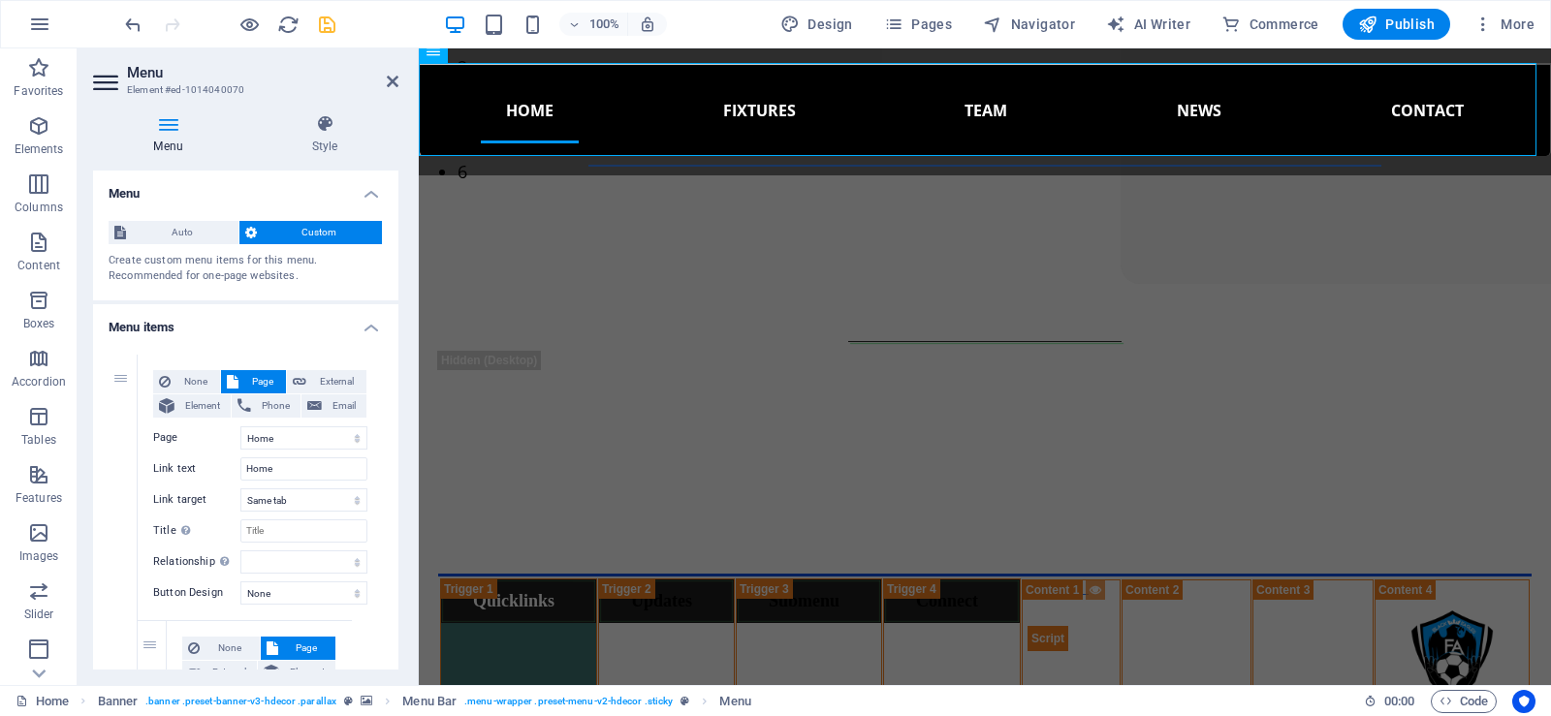
click at [189, 132] on icon at bounding box center [168, 123] width 150 height 19
click at [315, 128] on icon at bounding box center [324, 123] width 147 height 19
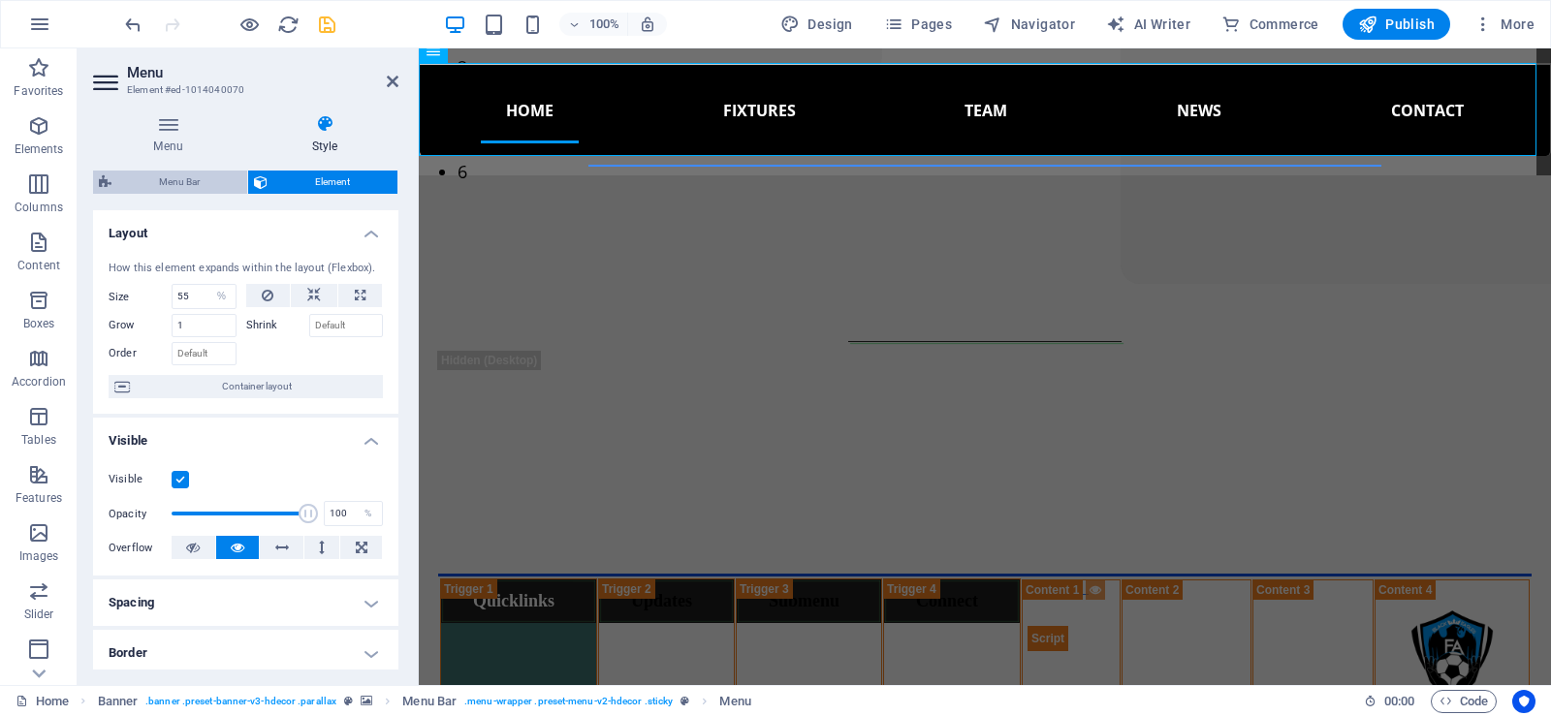
click at [205, 178] on span "Menu Bar" at bounding box center [179, 182] width 124 height 23
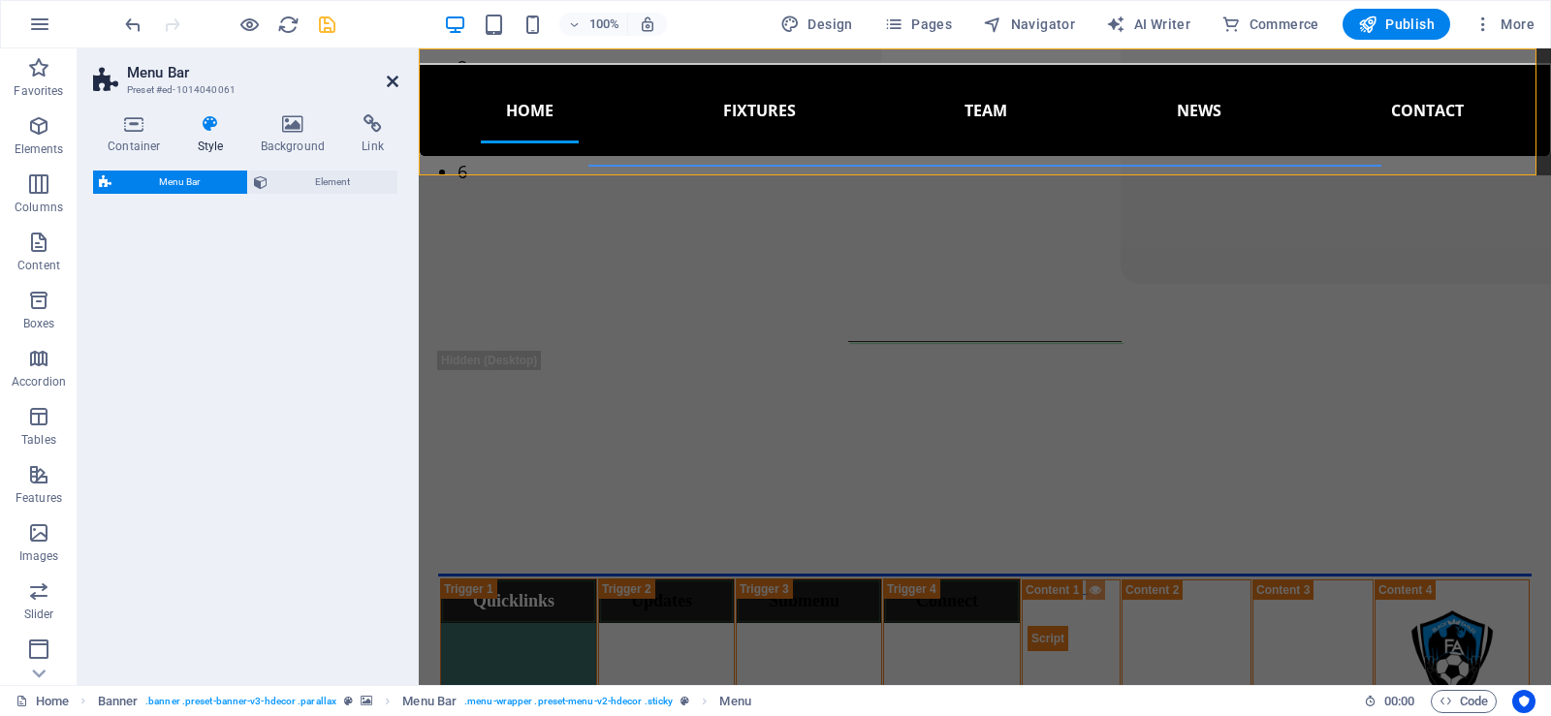
click at [393, 80] on icon at bounding box center [393, 82] width 12 height 16
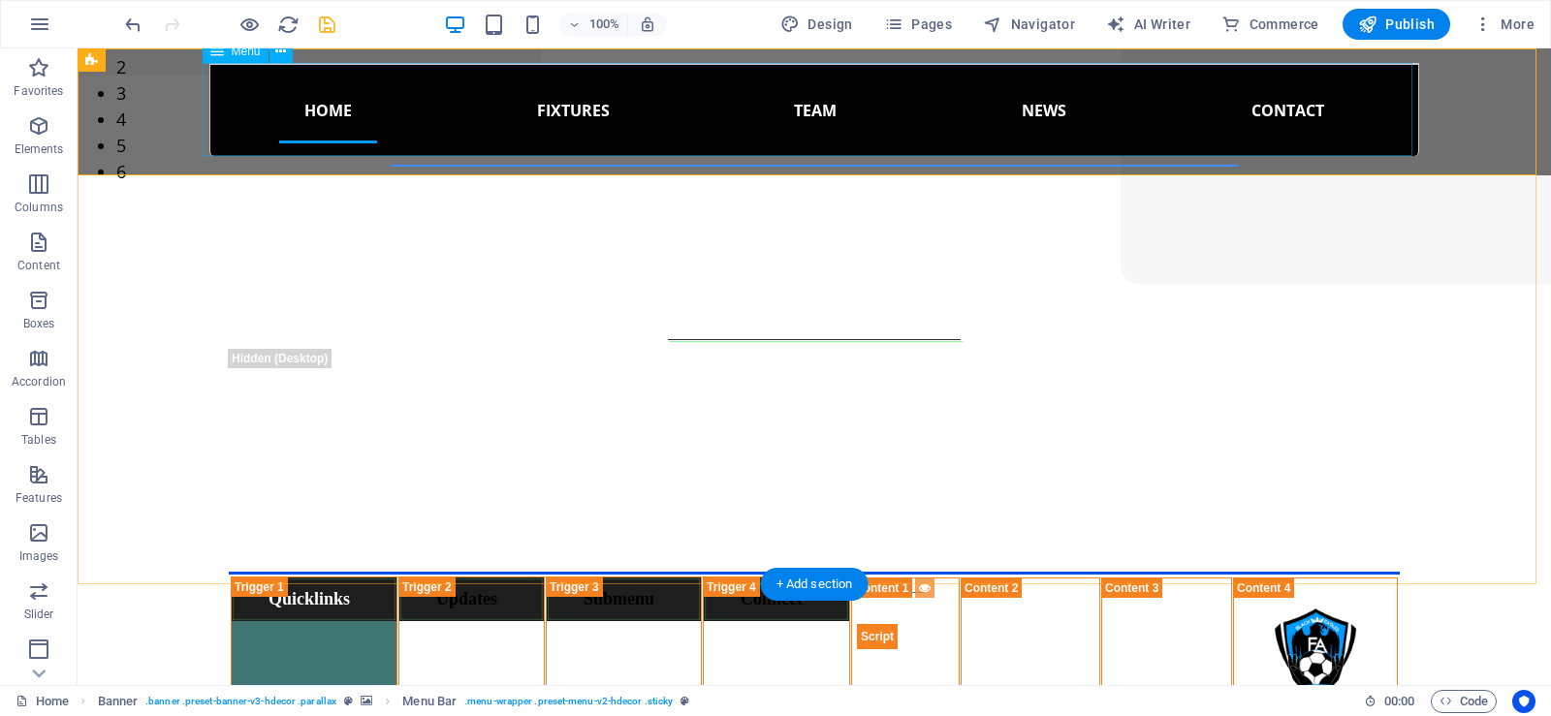
click at [1245, 137] on nav "Home Updates About Gallery Fixtures Team Mens Team U19 Team news Contact" at bounding box center [814, 109] width 1210 height 93
select select "%"
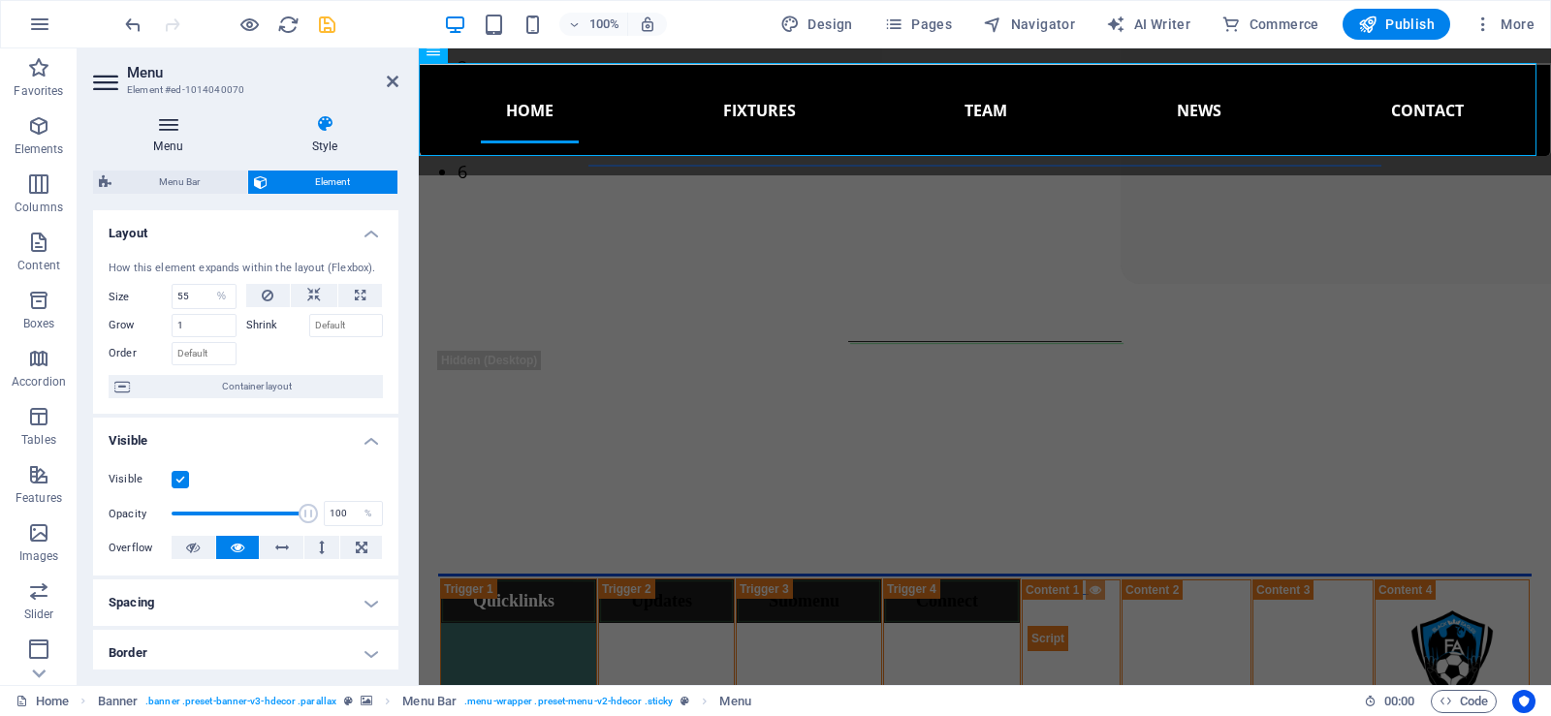
click at [165, 145] on h4 "Menu" at bounding box center [172, 134] width 158 height 41
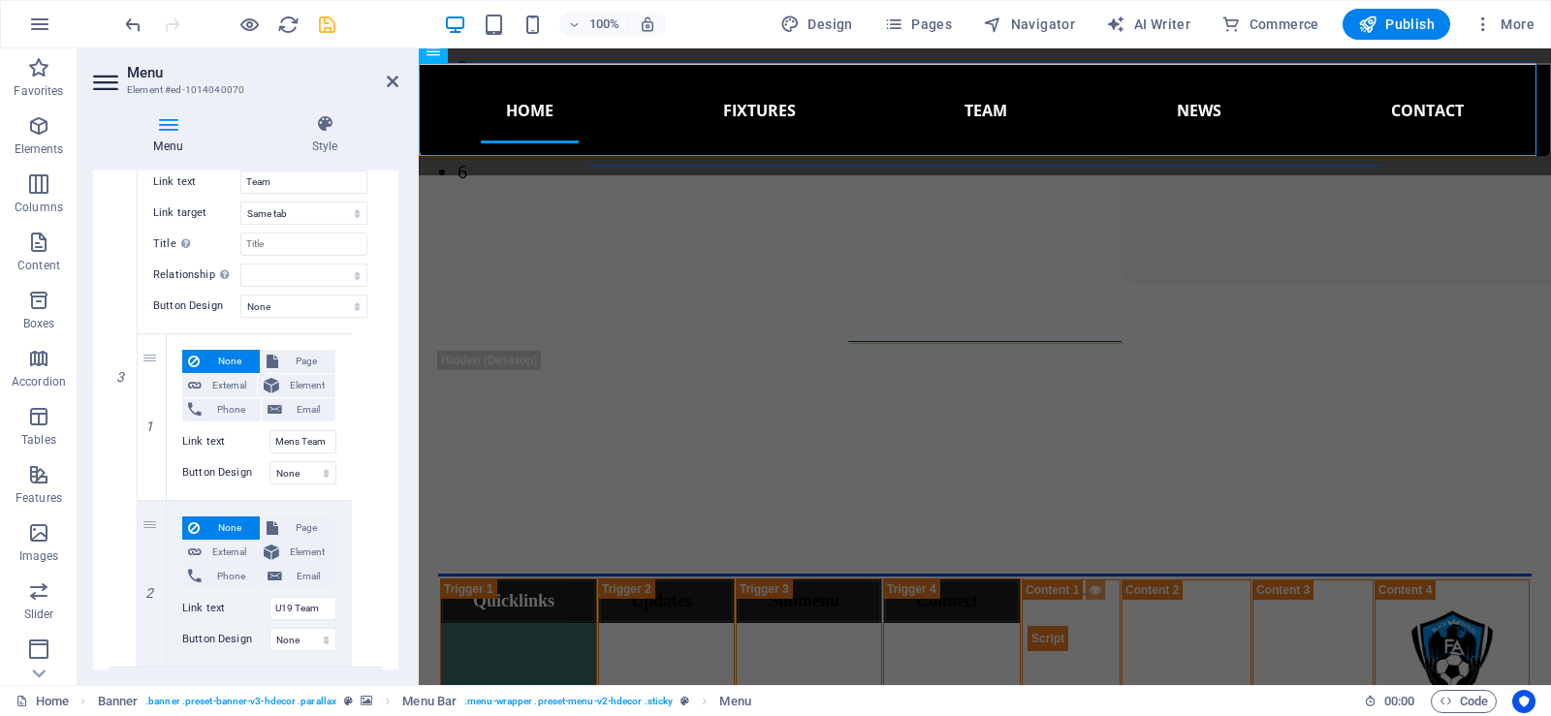
scroll to position [1551, 0]
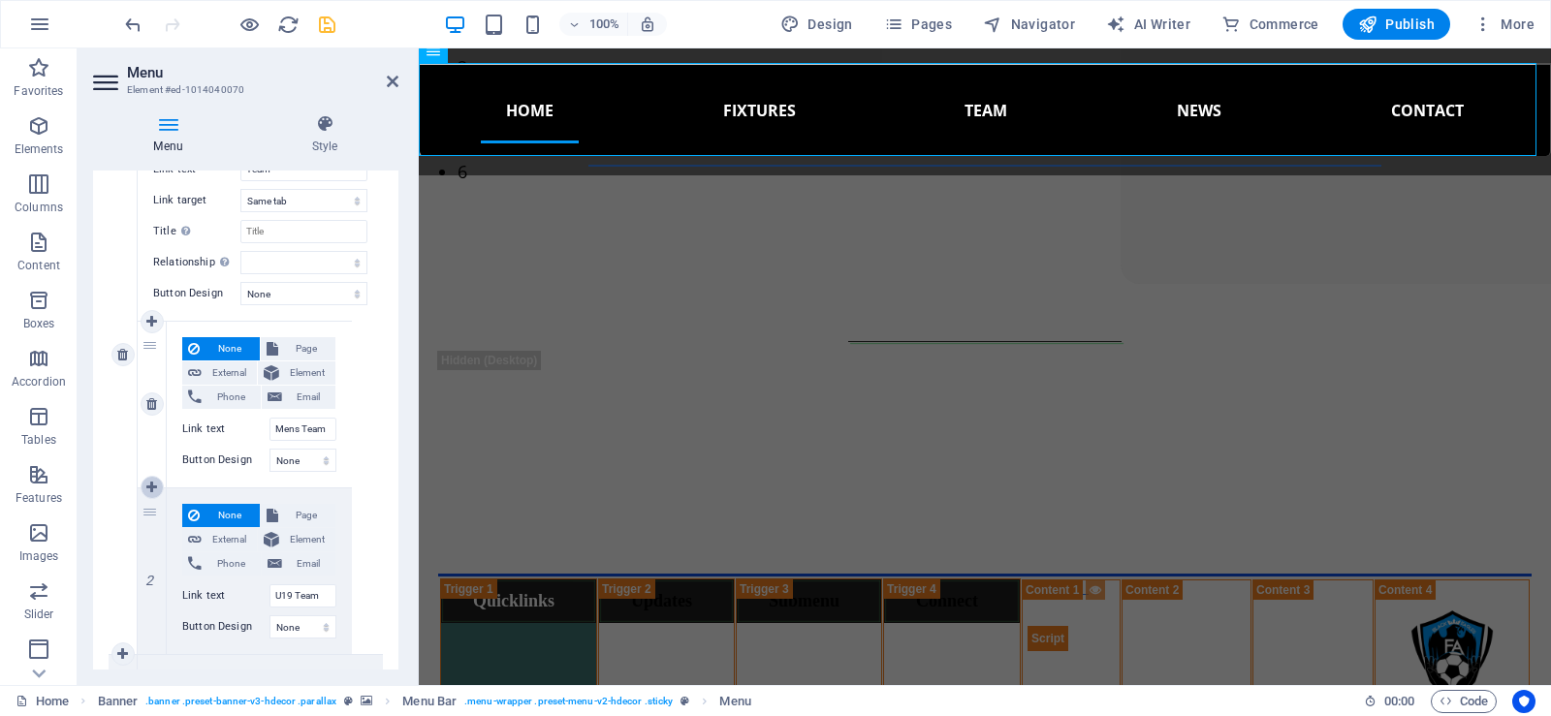
click at [152, 482] on icon at bounding box center [151, 488] width 11 height 14
select select
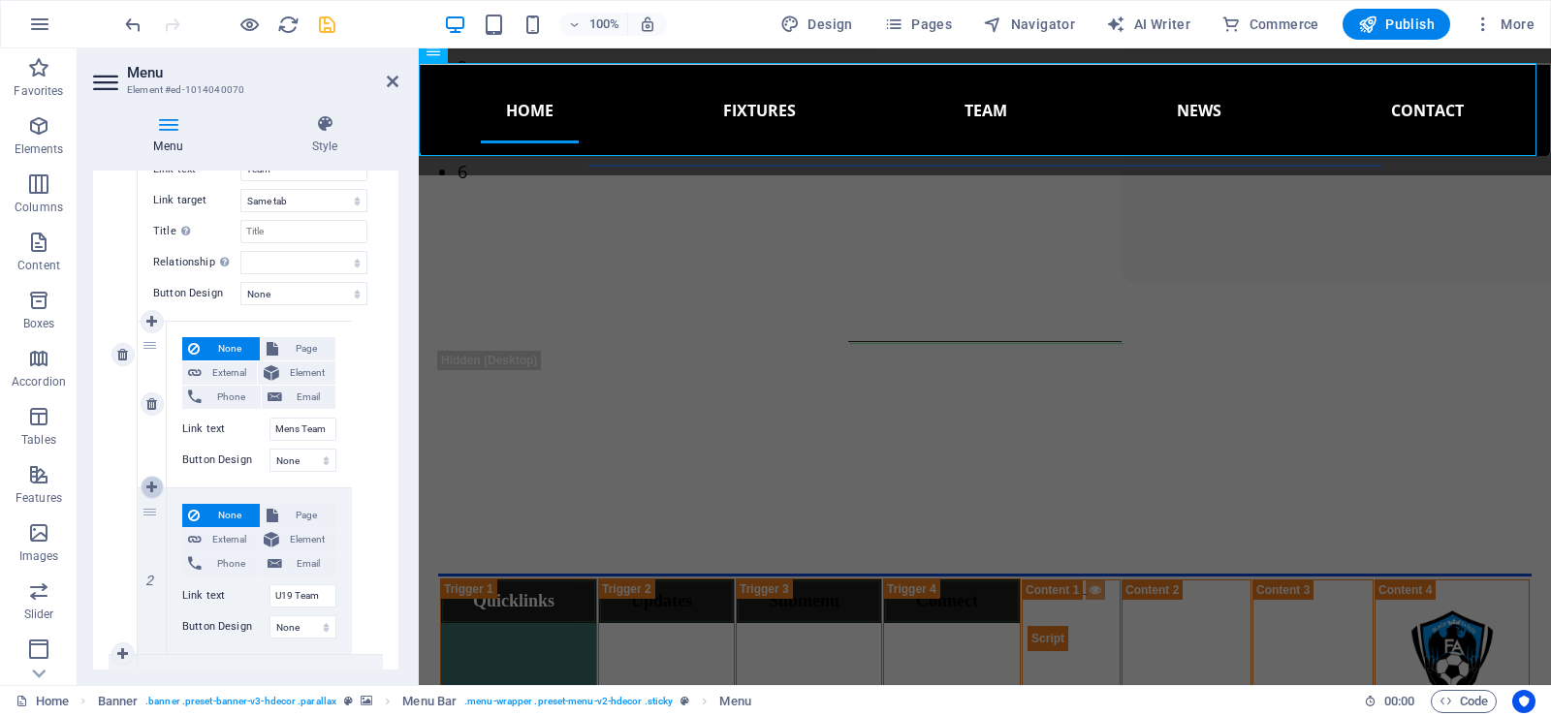
select select
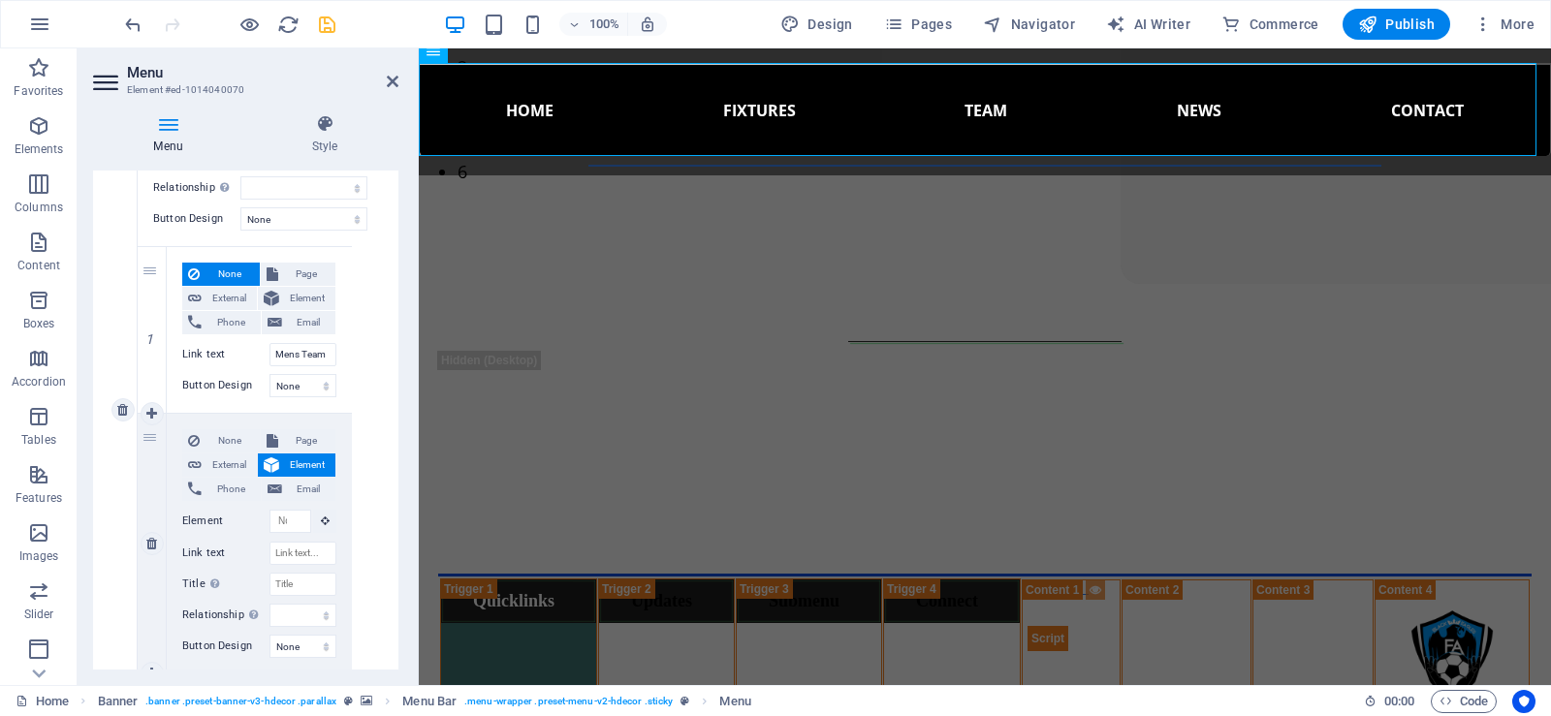
scroll to position [1618, 0]
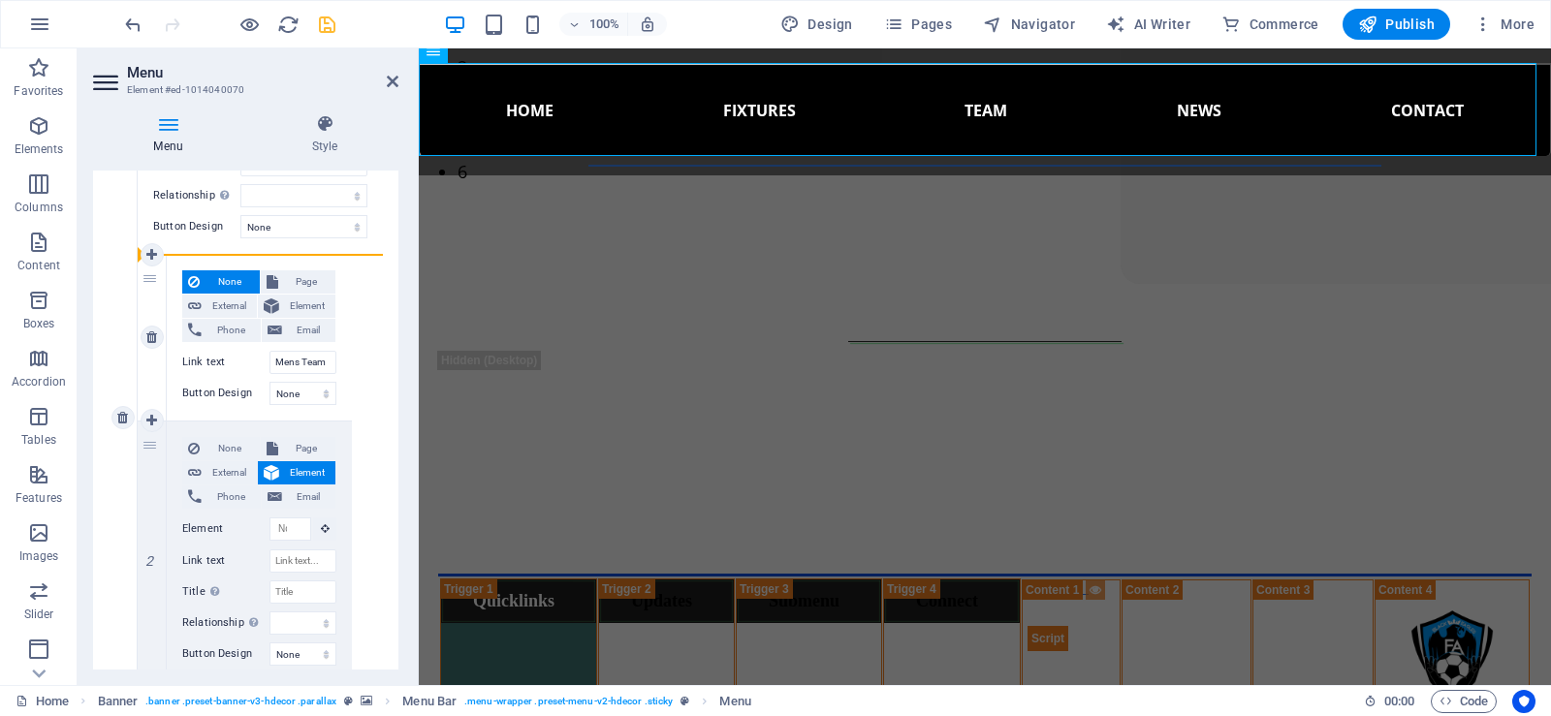
drag, startPoint x: 149, startPoint y: 475, endPoint x: 162, endPoint y: 300, distance: 175.9
click at [162, 300] on div "1 None Page External Element Phone Email Page Home Fixtures Results View News T…" at bounding box center [245, 551] width 214 height 594
select select
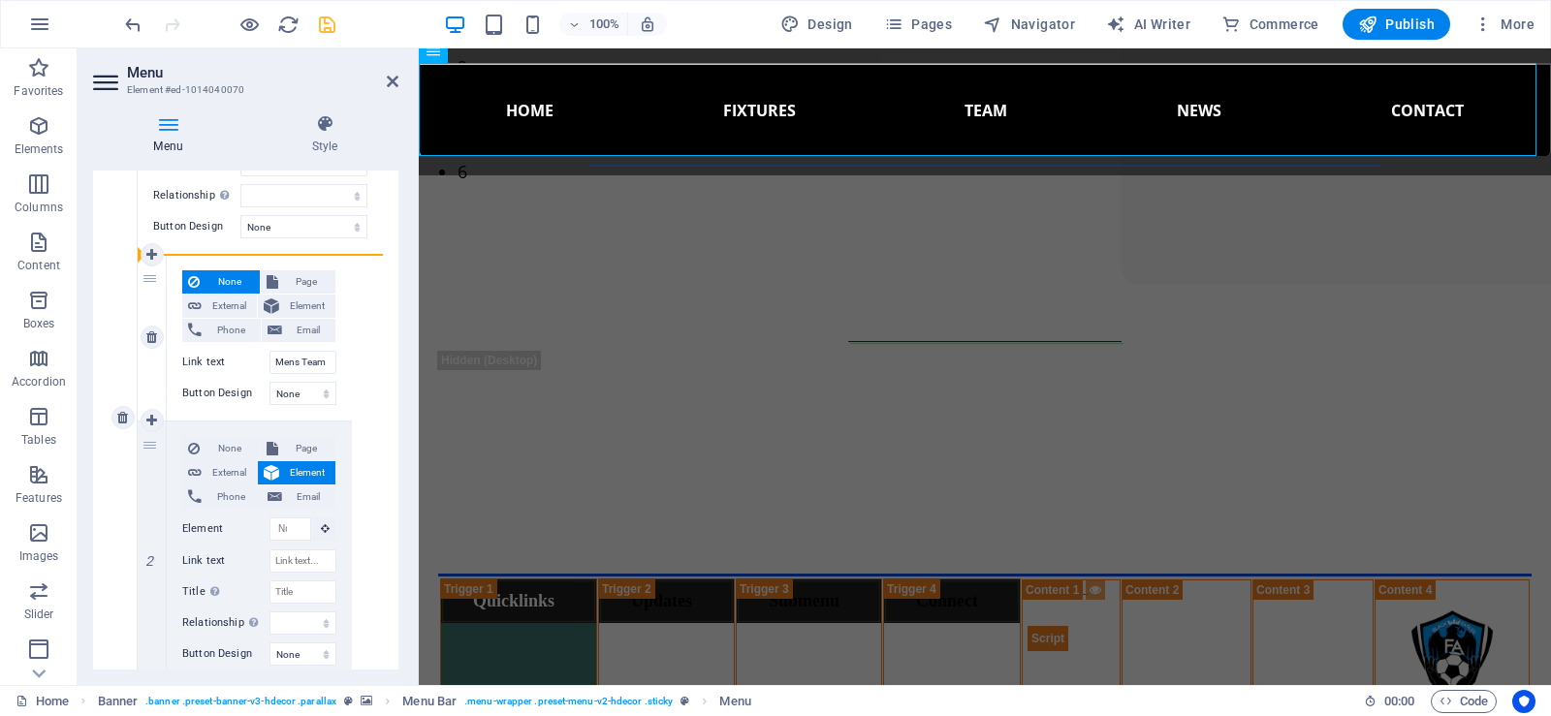
select select
type input "Mens Team"
select select
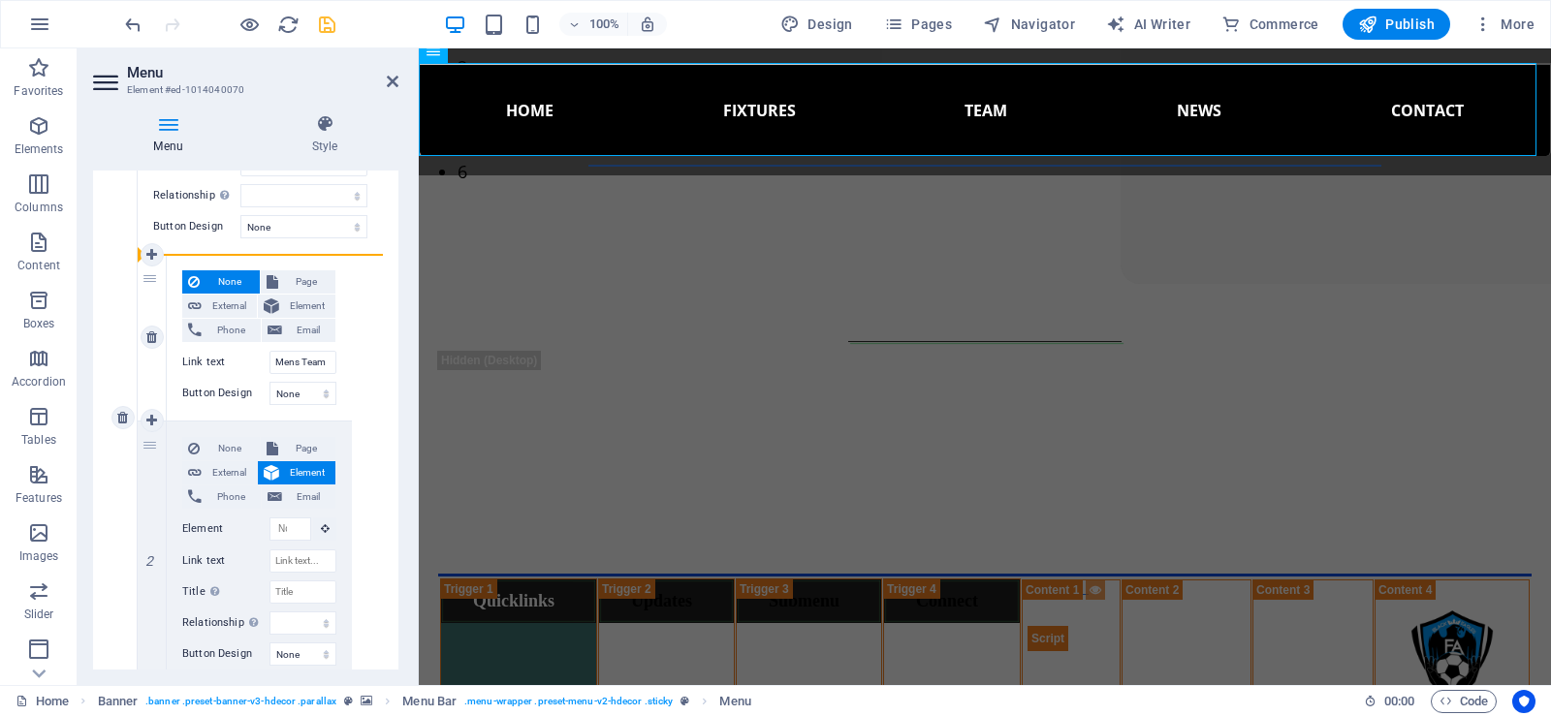
select select
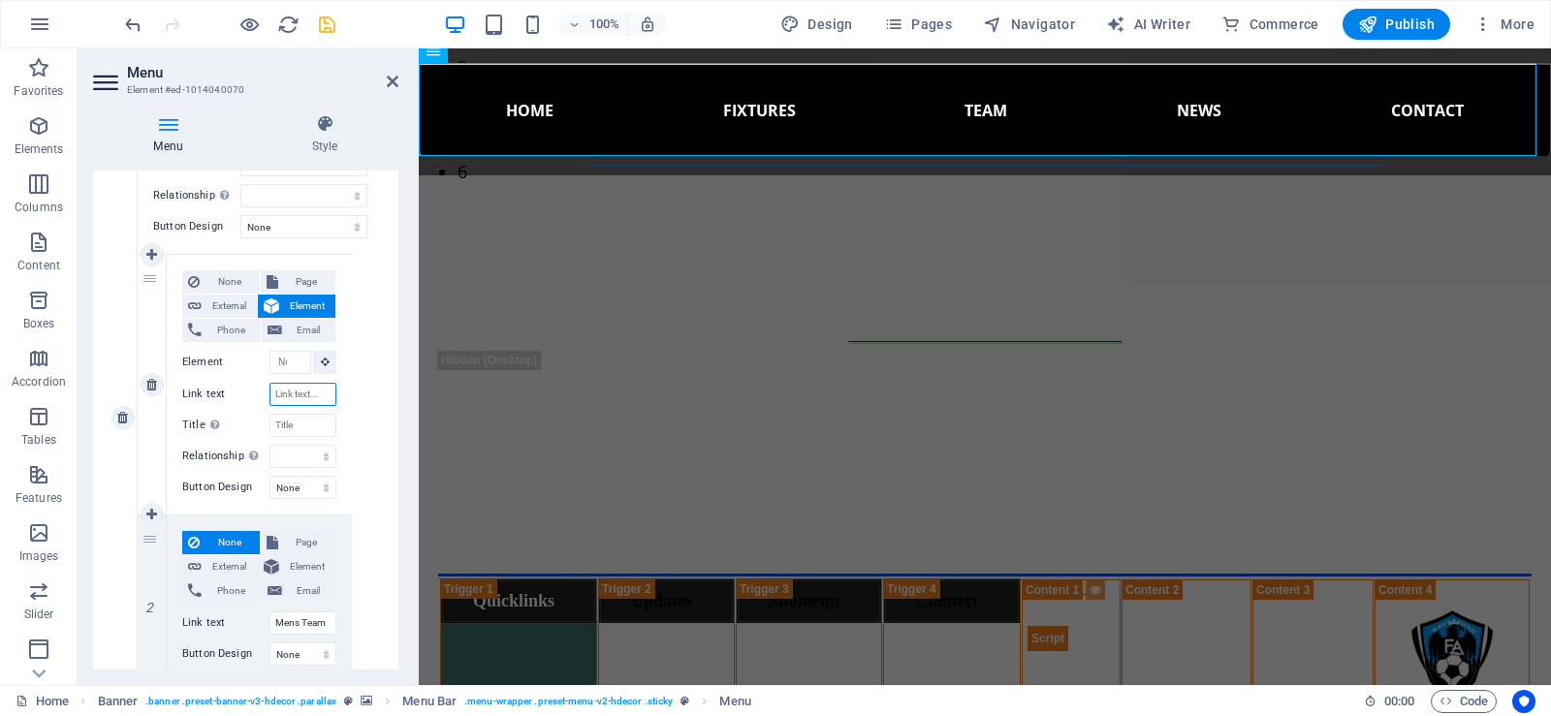
click at [298, 395] on input "Link text" at bounding box center [302, 394] width 67 height 23
type input "M"
select select
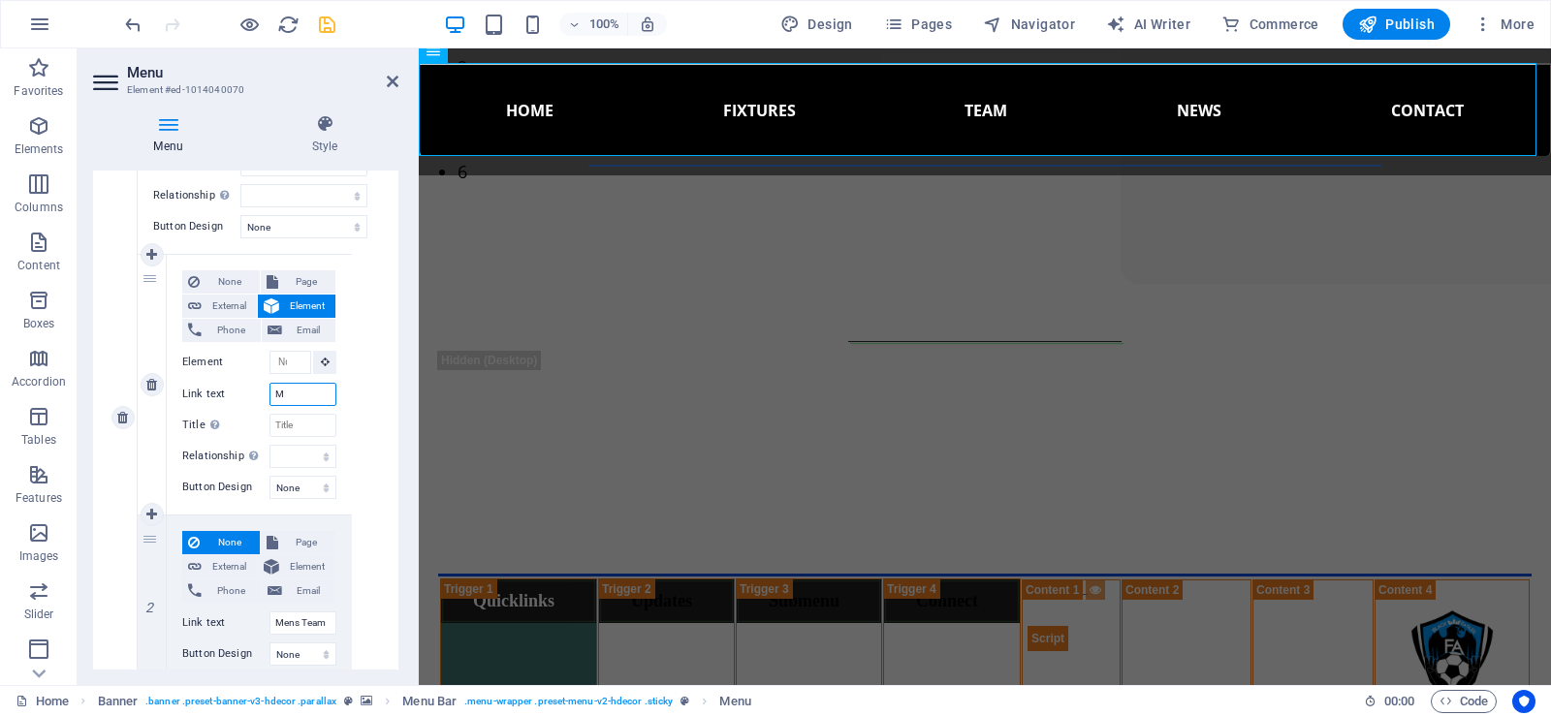
select select
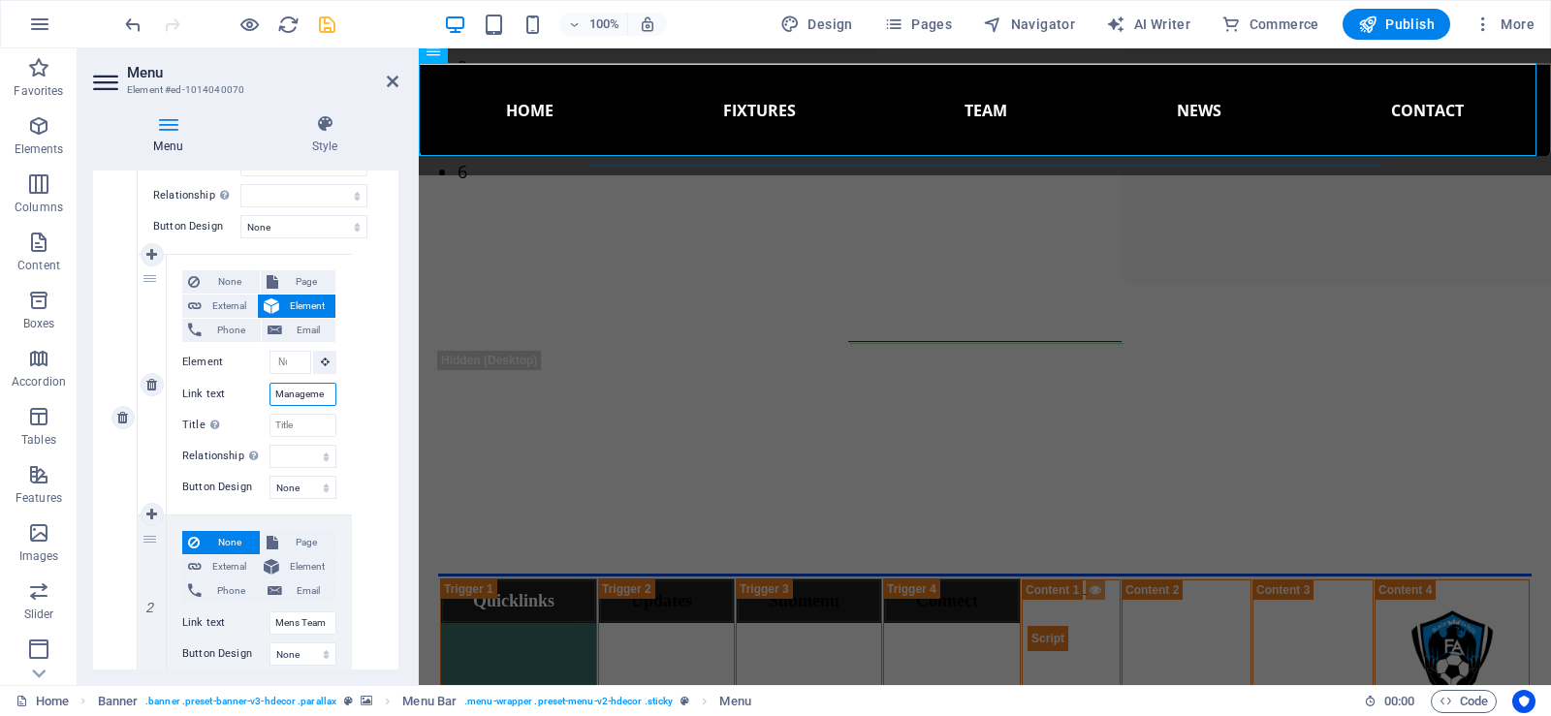
type input "Managemen"
select select
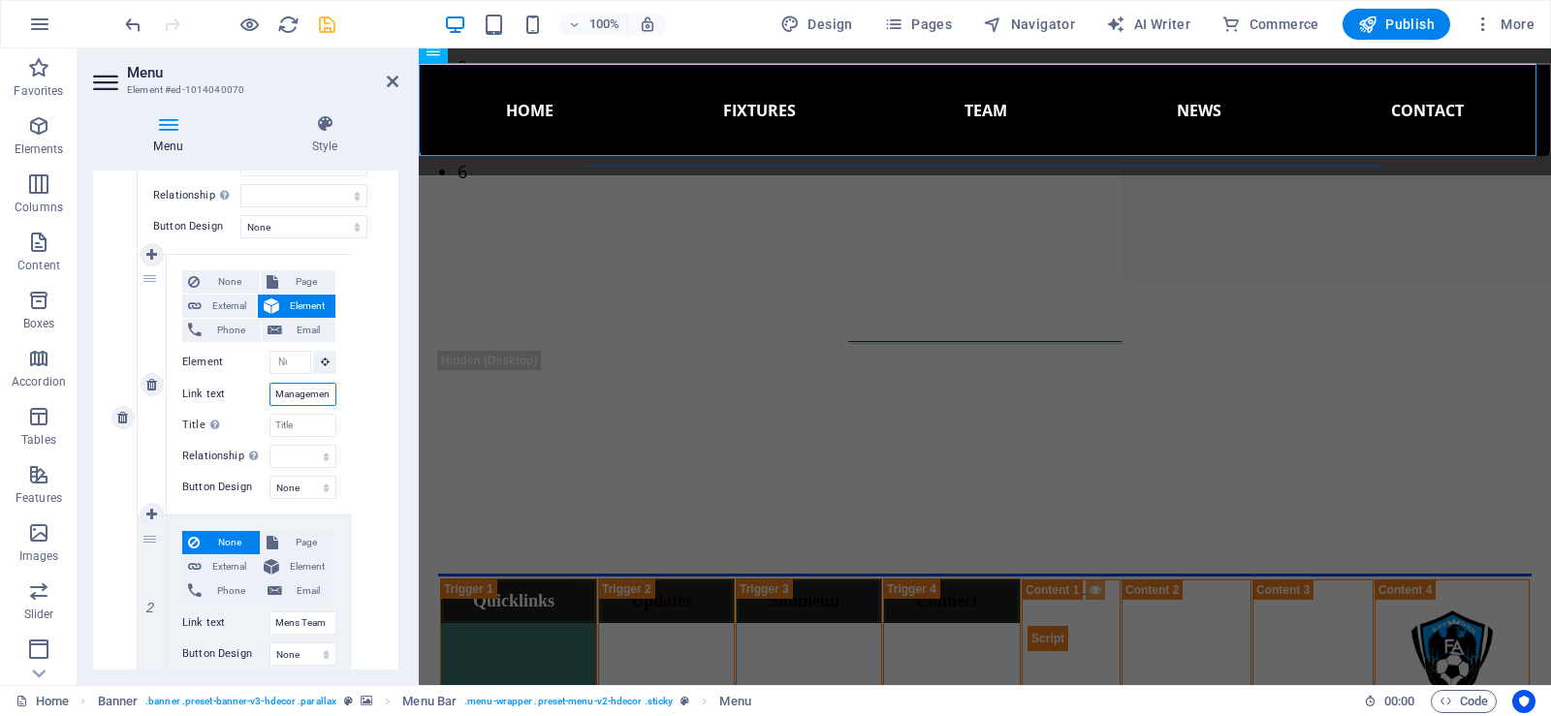
select select
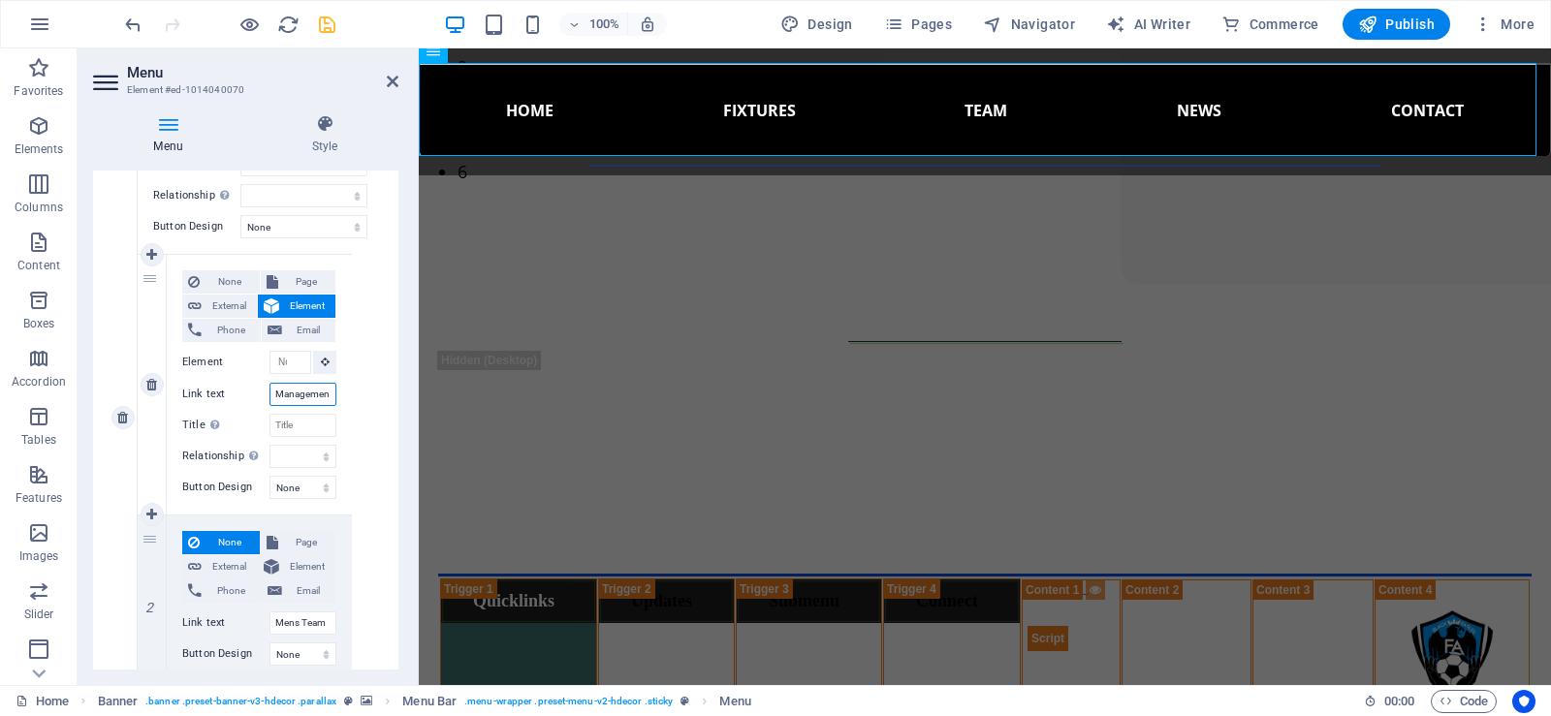
type input "Management"
select select
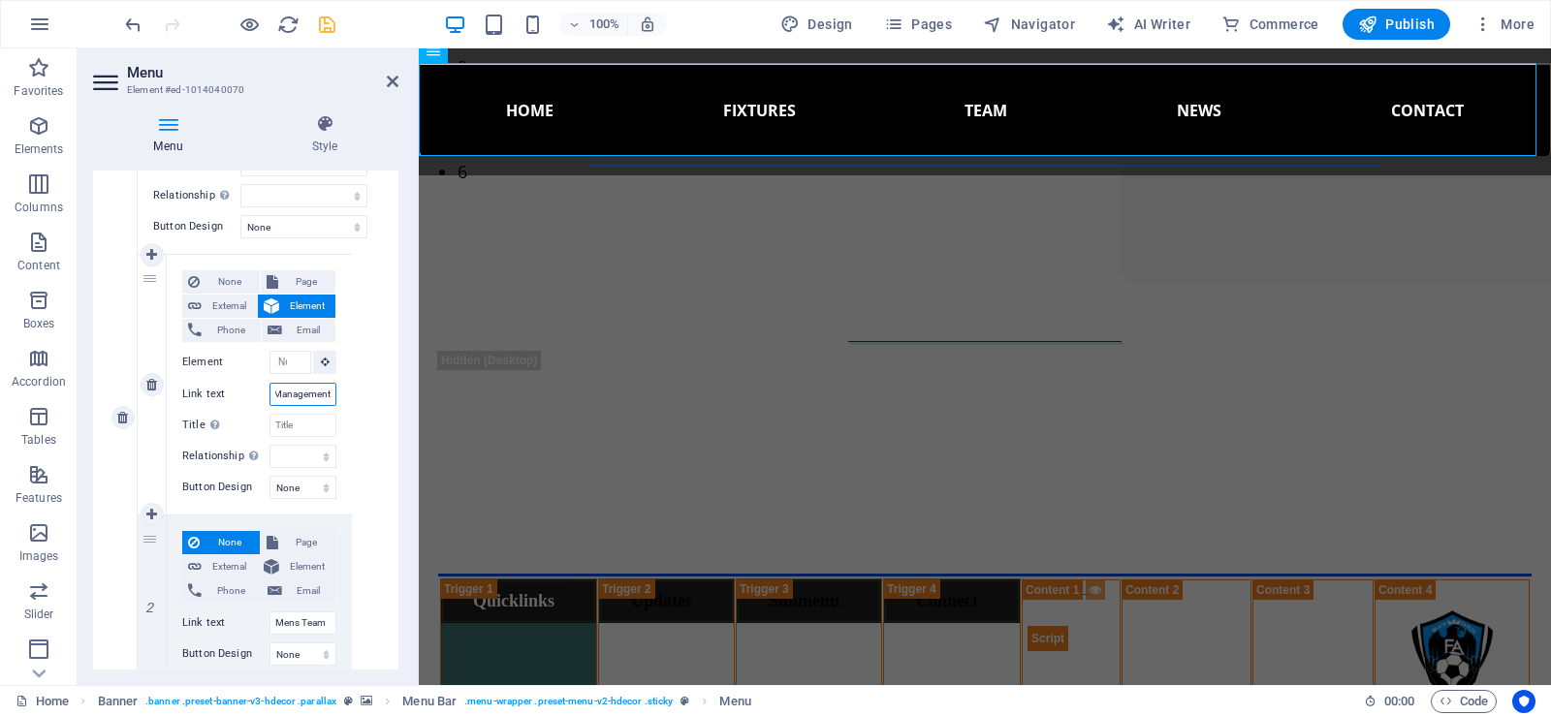
select select
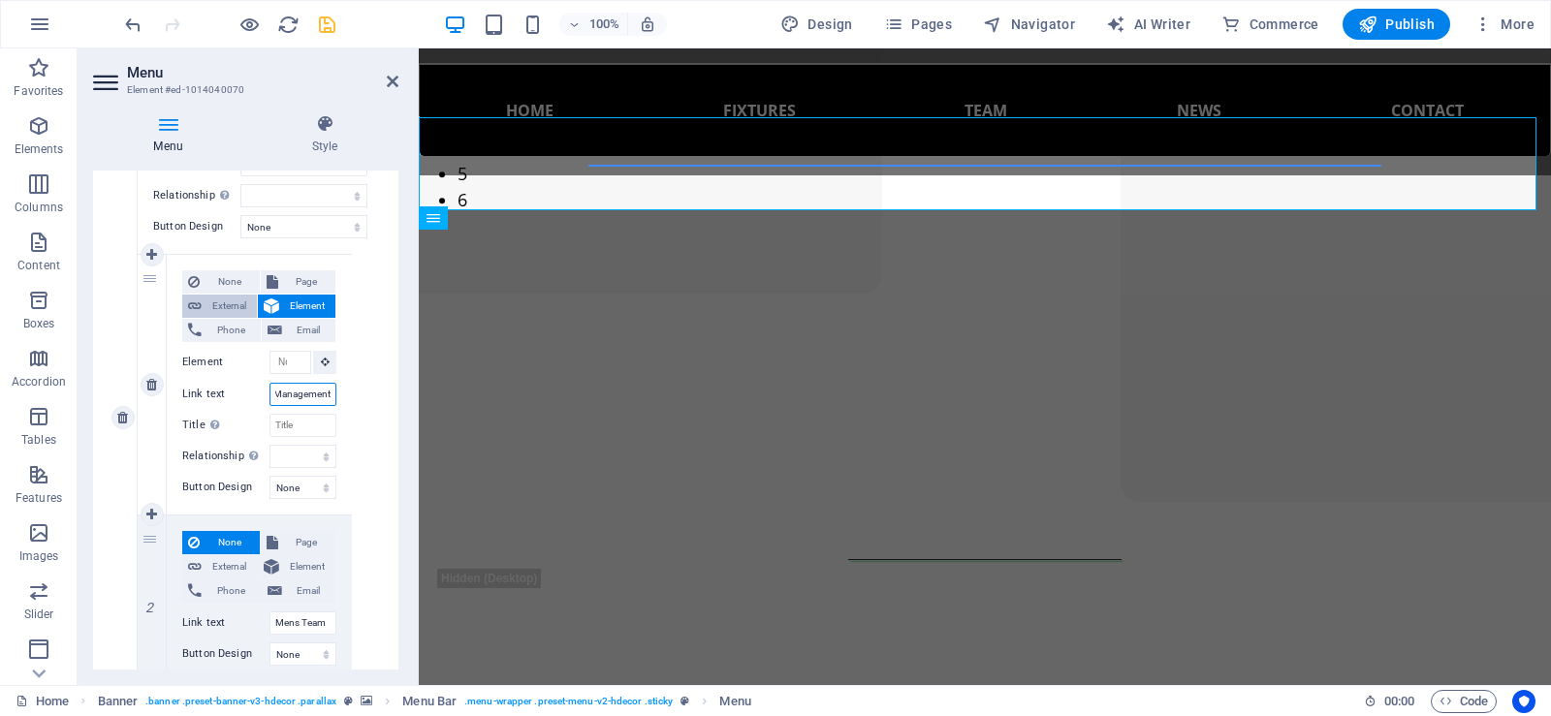
scroll to position [254, 0]
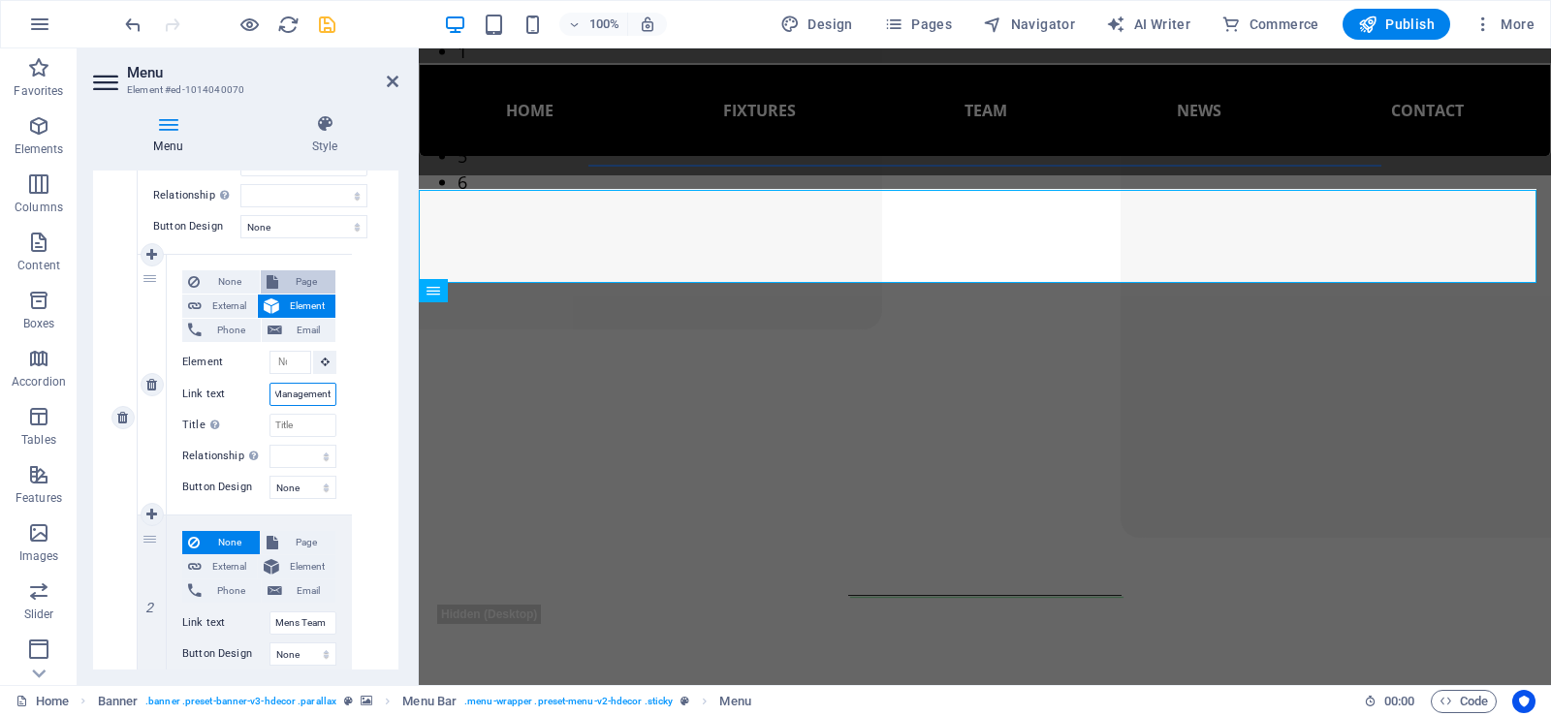
type input "Management"
click at [297, 284] on span "Page" at bounding box center [307, 281] width 47 height 23
select select
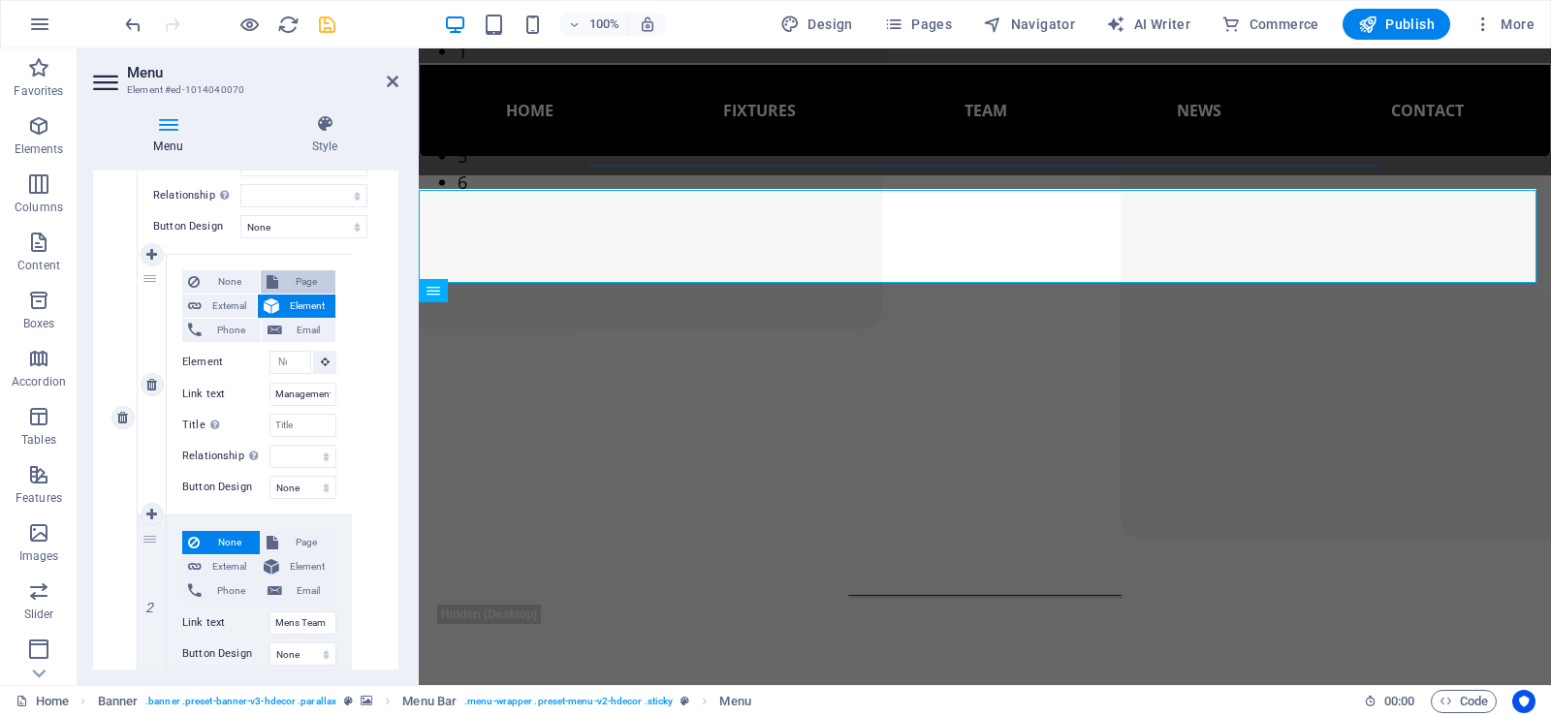
select select
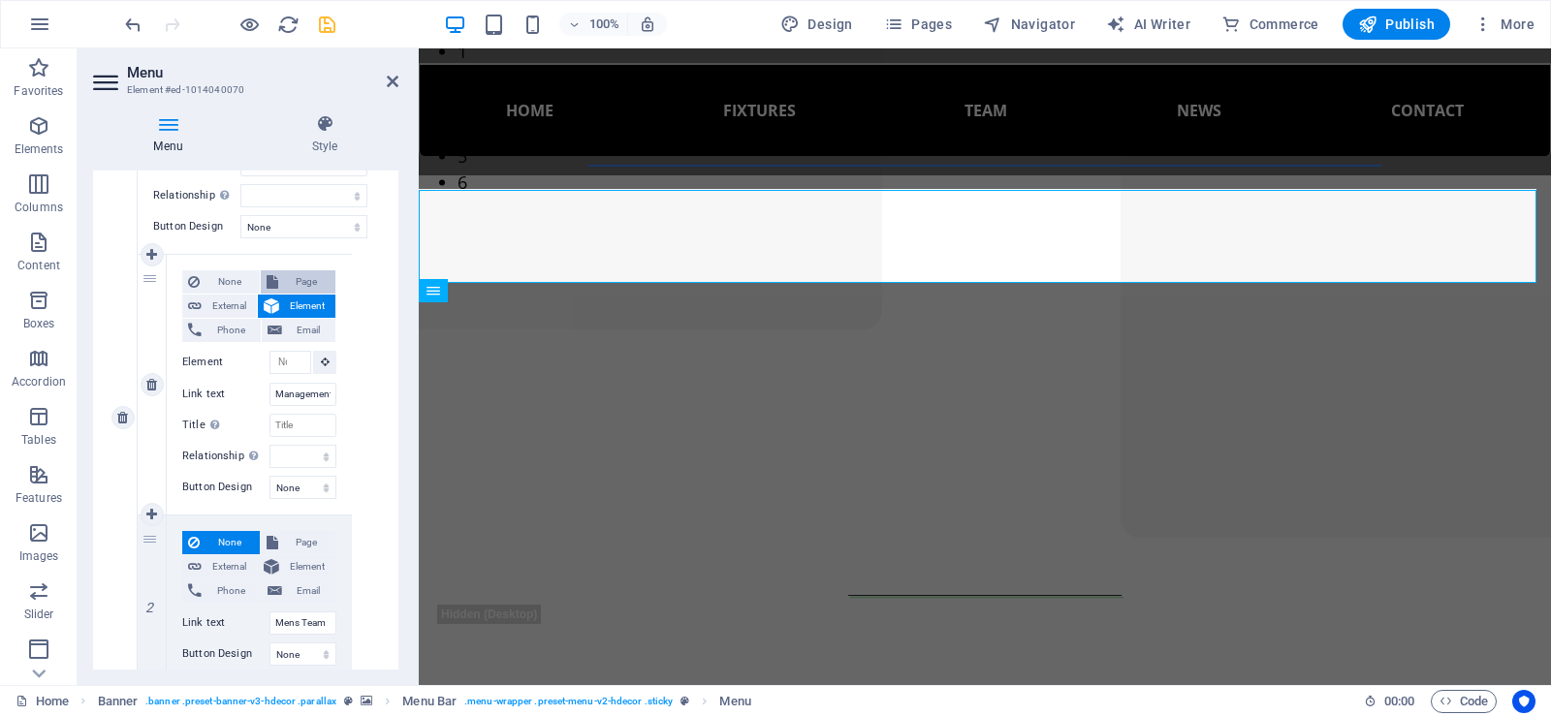
select select
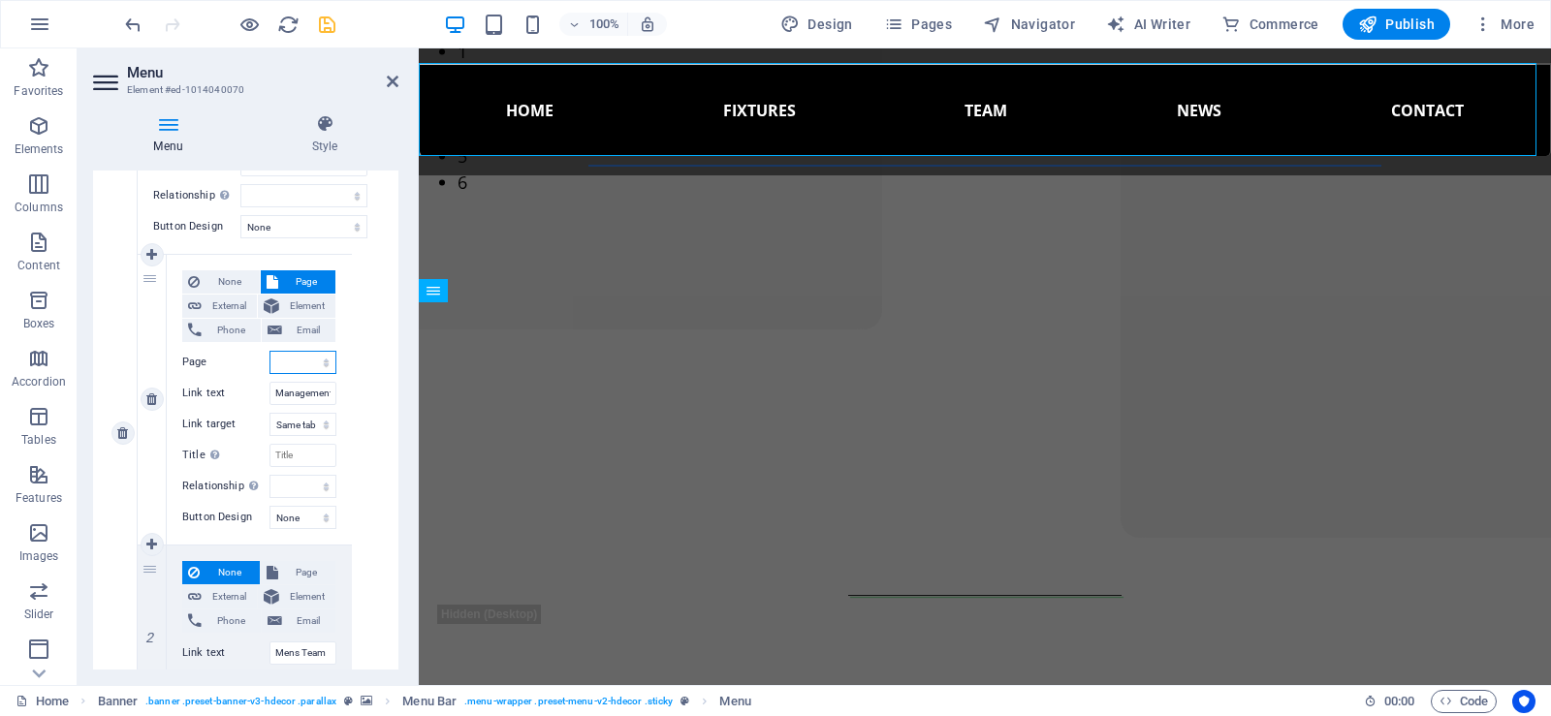
scroll to position [1632, 0]
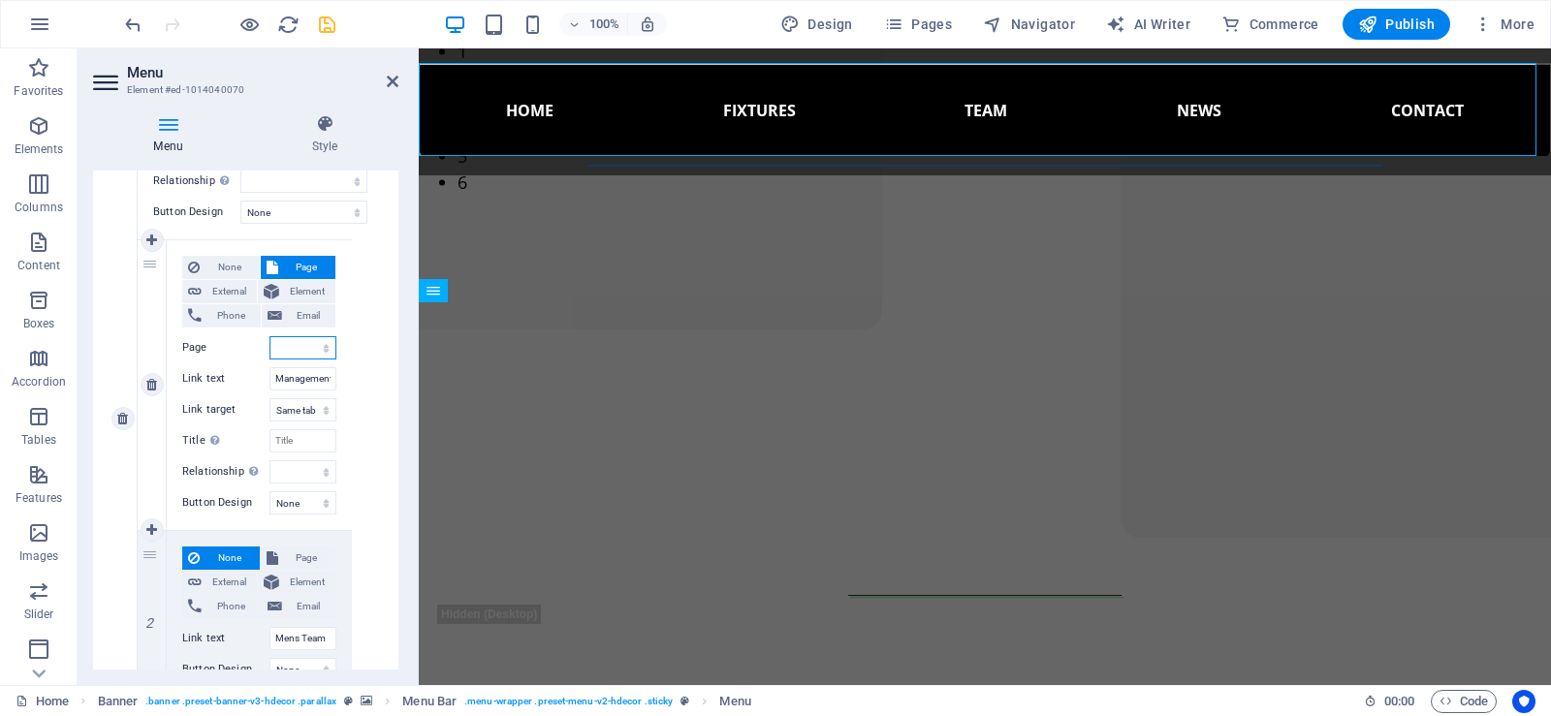
click at [305, 343] on select "Home Fixtures Results View News Team Contact Freeagentsfc Privacy Legal Notice" at bounding box center [302, 347] width 67 height 23
click at [323, 346] on select "Home Fixtures Results View News Team Contact Freeagentsfc Privacy Legal Notice" at bounding box center [302, 347] width 67 height 23
select select "5"
click at [269, 336] on select "Home Fixtures Results View News Team Contact Freeagentsfc Privacy Legal Notice" at bounding box center [302, 347] width 67 height 23
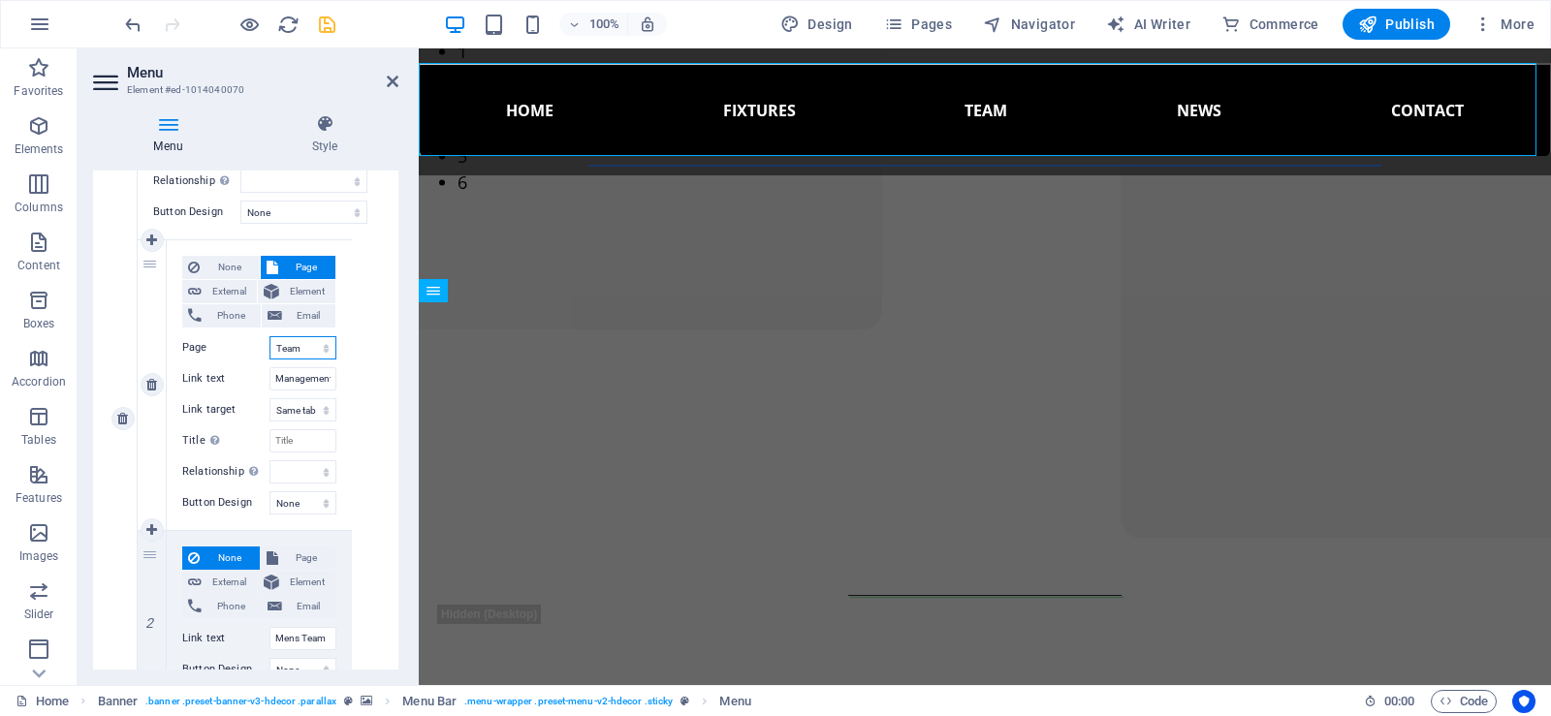
select select
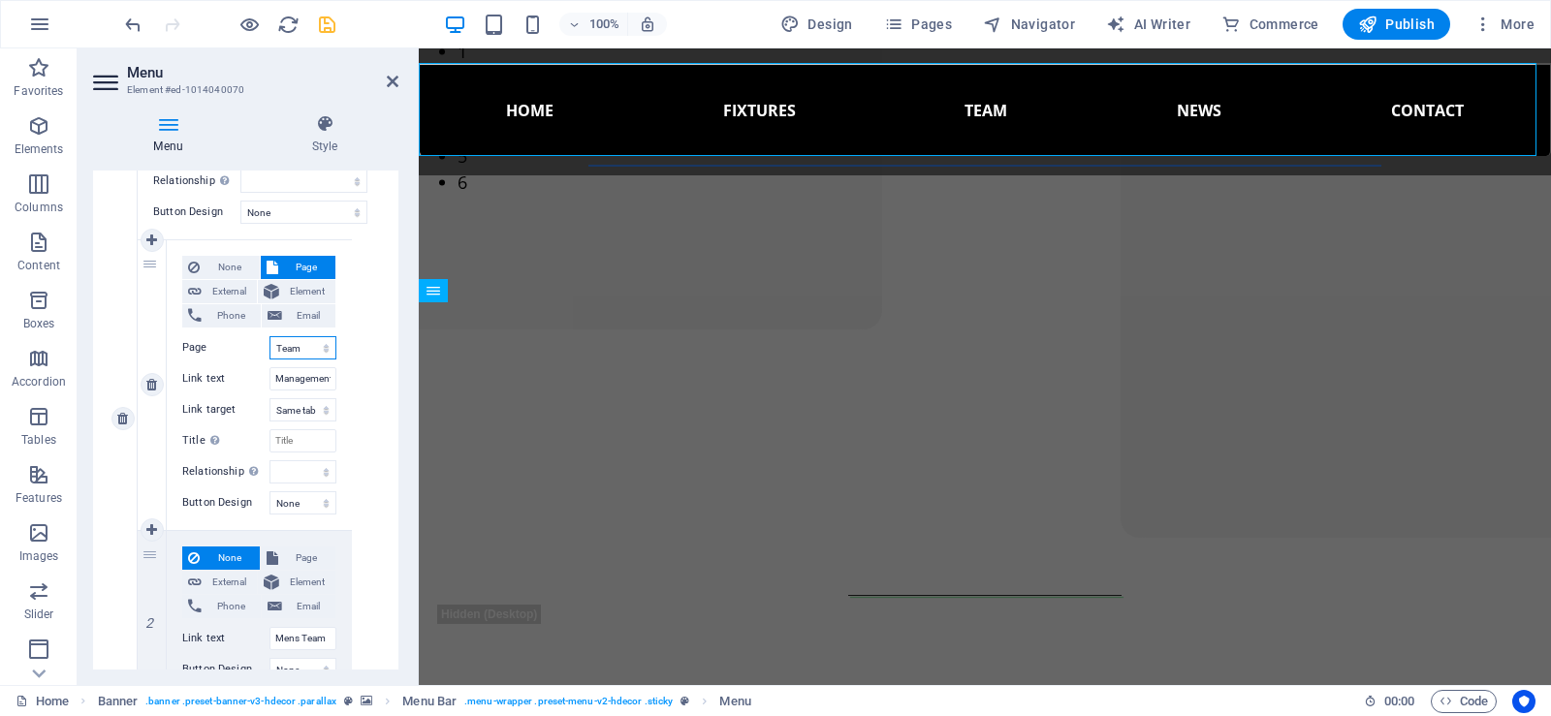
select select
click at [391, 79] on icon at bounding box center [393, 82] width 12 height 16
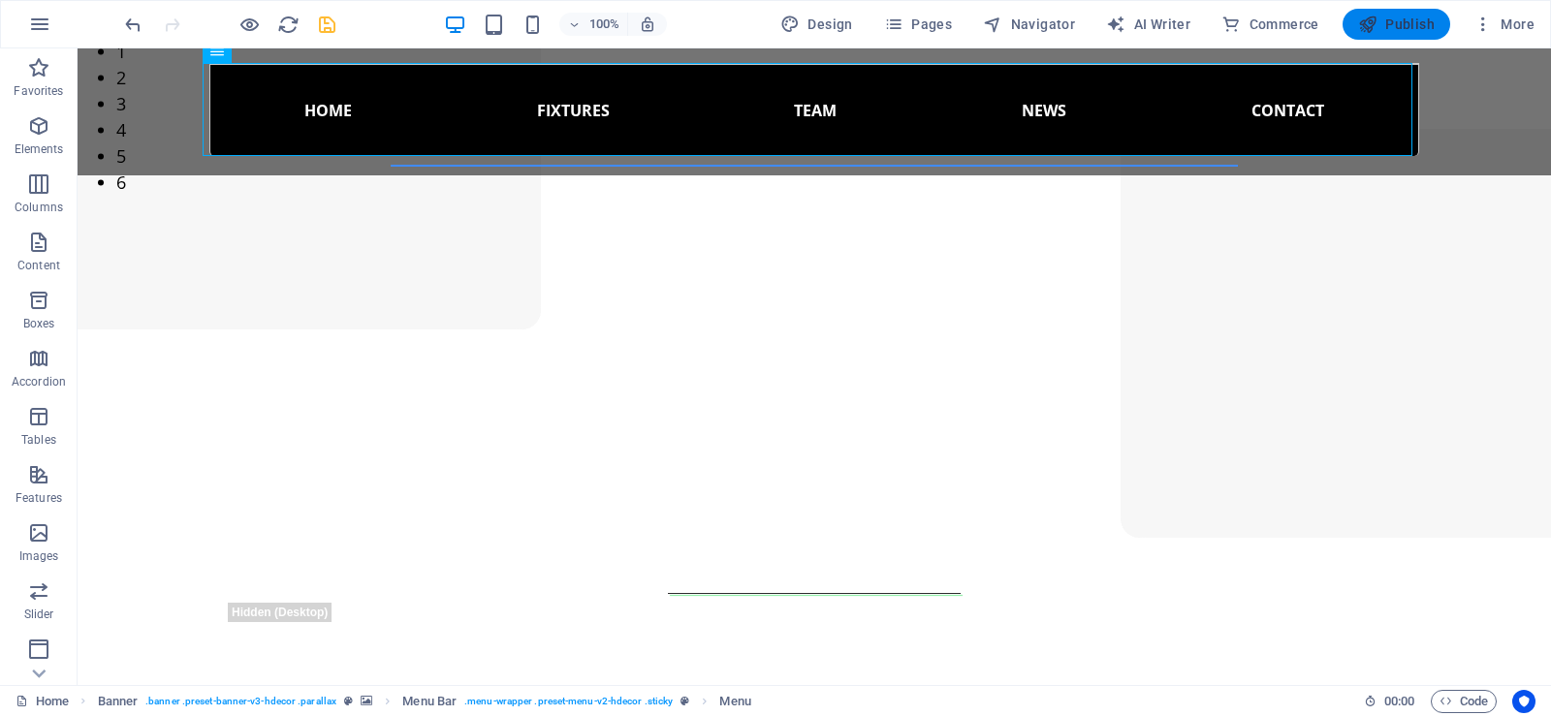
click at [1408, 18] on span "Publish" at bounding box center [1396, 24] width 77 height 19
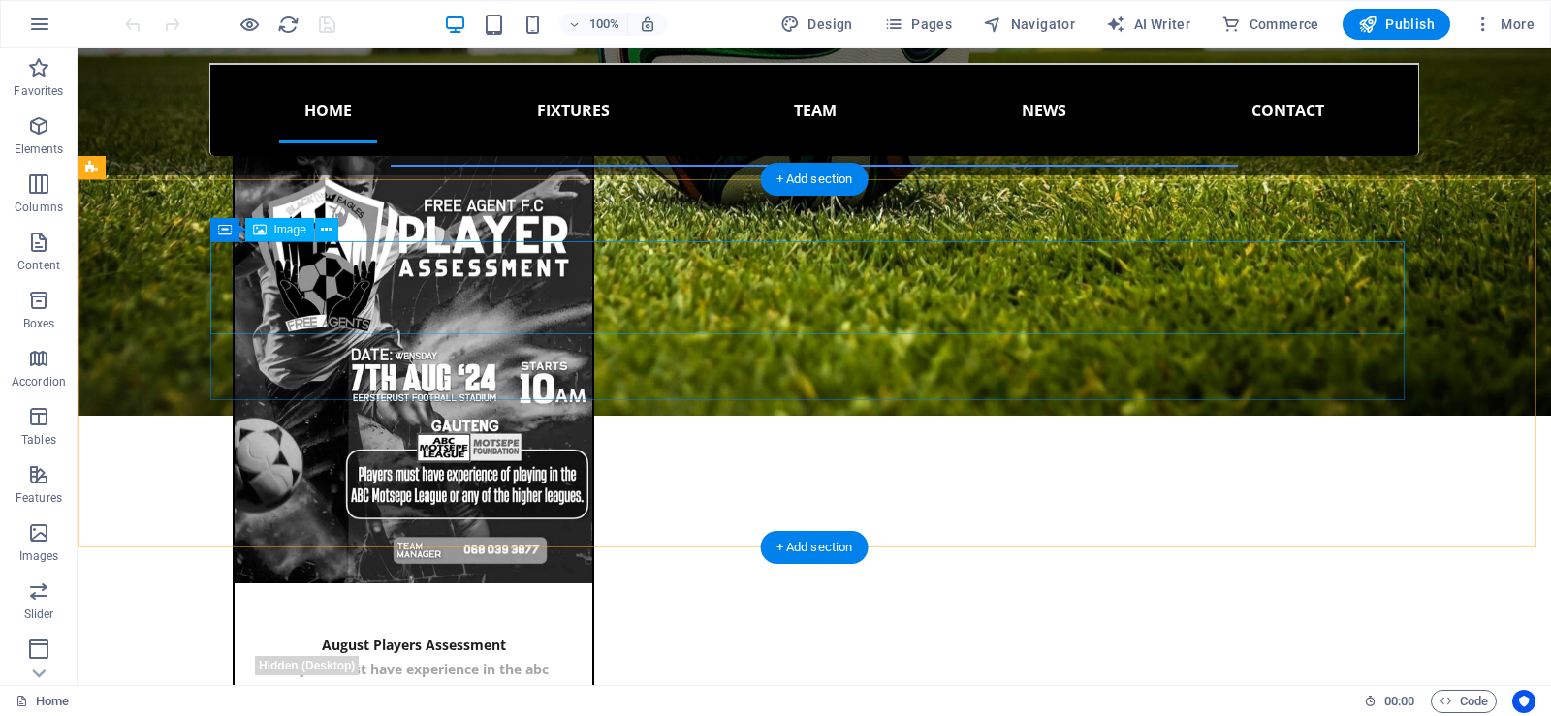
scroll to position [1745, 0]
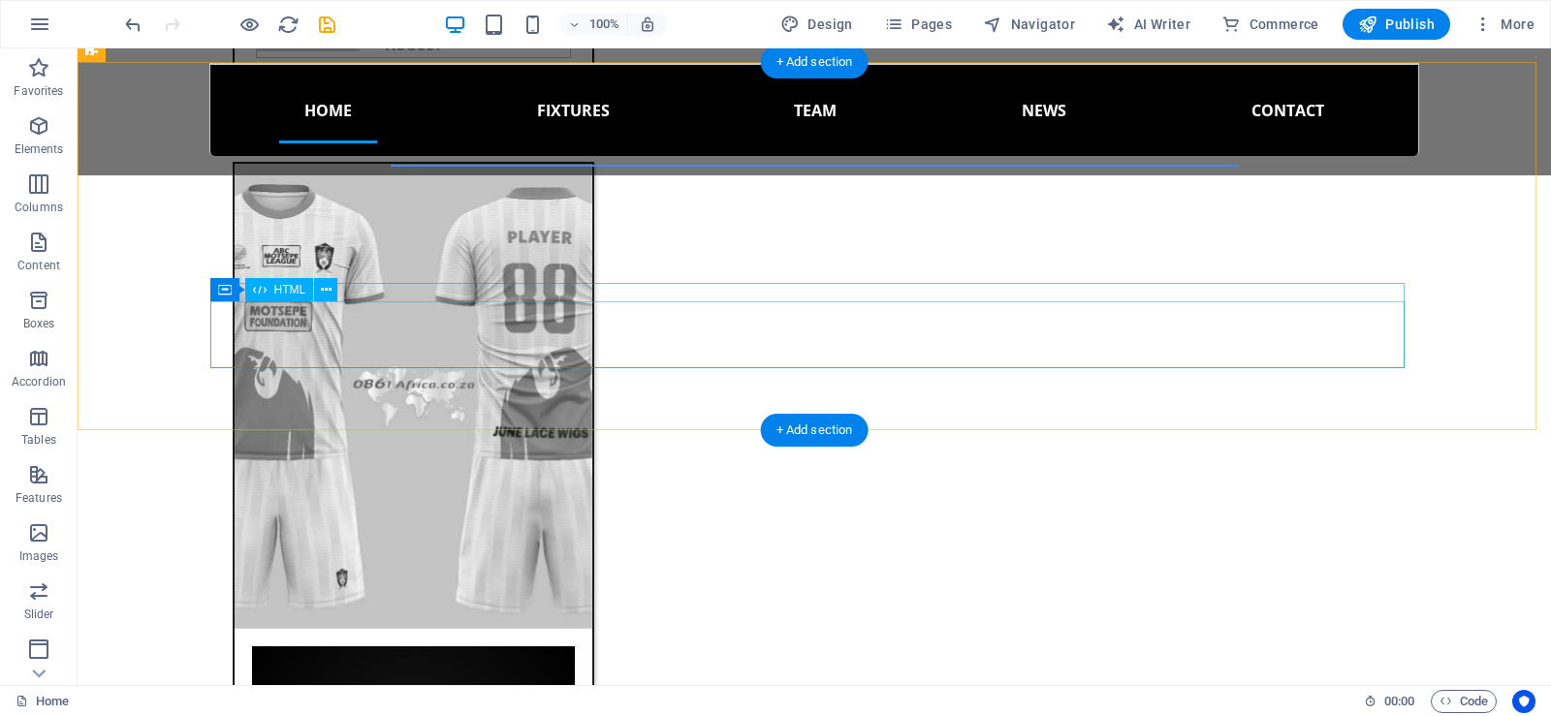
scroll to position [1745, 0]
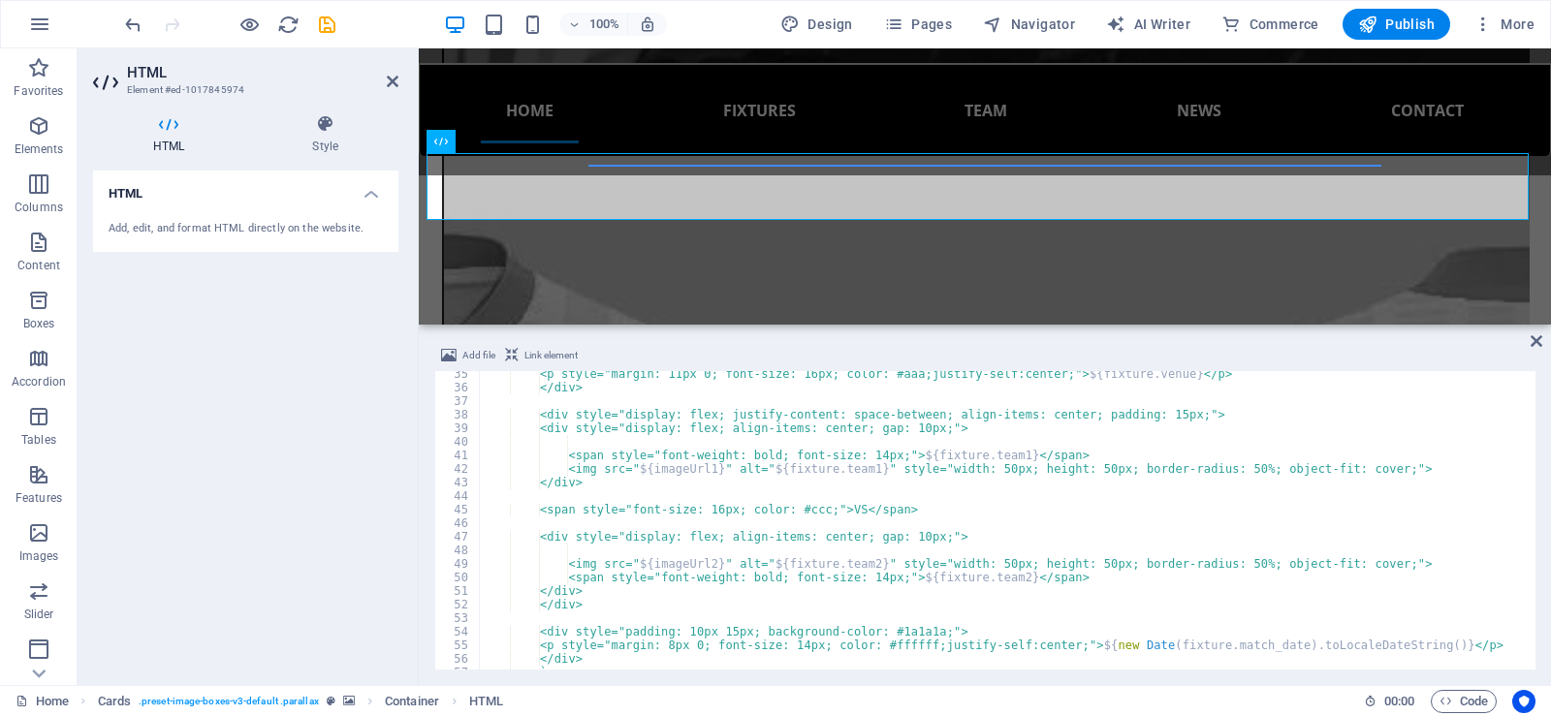
scroll to position [465, 0]
click at [979, 467] on div "<p style="margin: 11px 0; font-size: 16px; color: #aaa;justify-self:center;"> $…" at bounding box center [1005, 530] width 1053 height 326
click at [1071, 466] on div "<p style="margin: 11px 0; font-size: 16px; color: #aaa;justify-self:center;"> $…" at bounding box center [1005, 530] width 1053 height 326
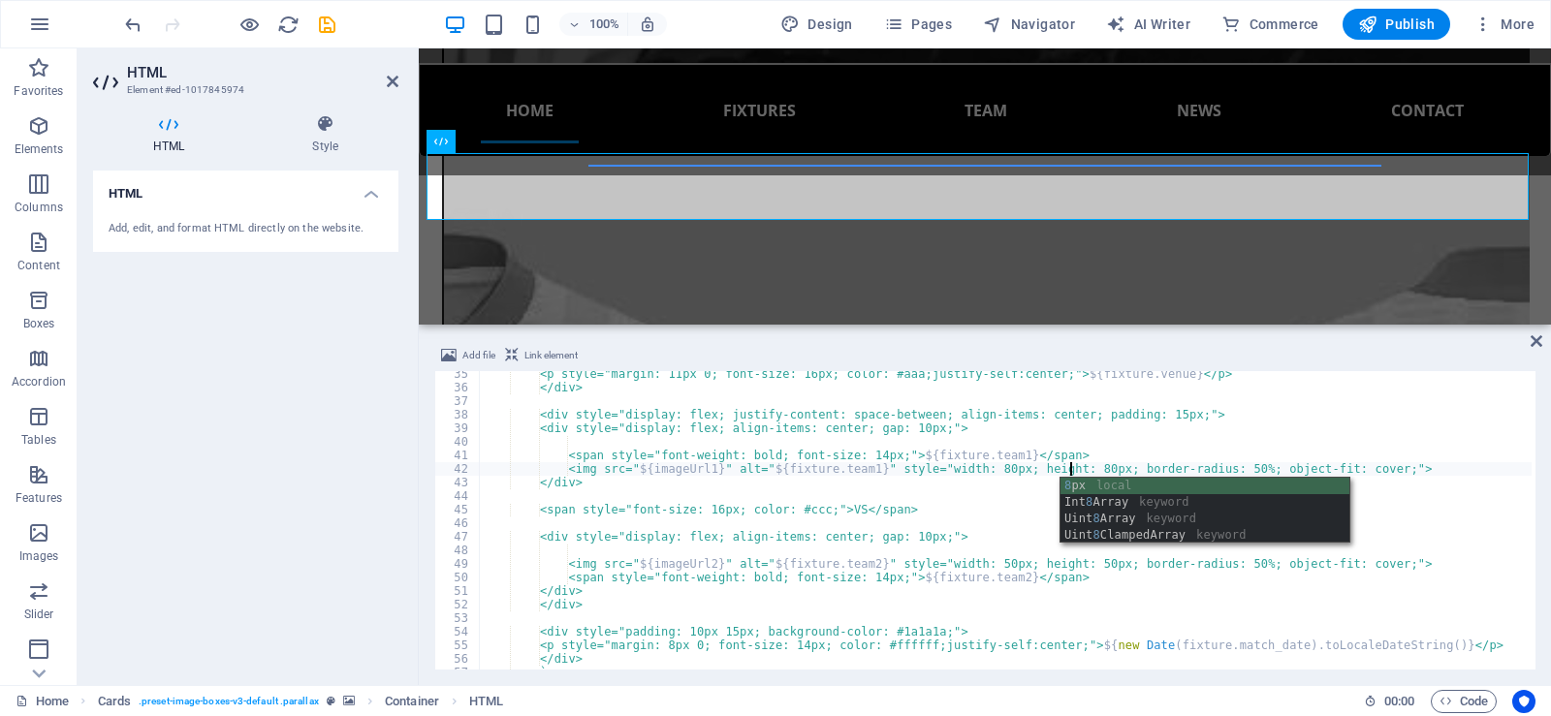
scroll to position [0, 47]
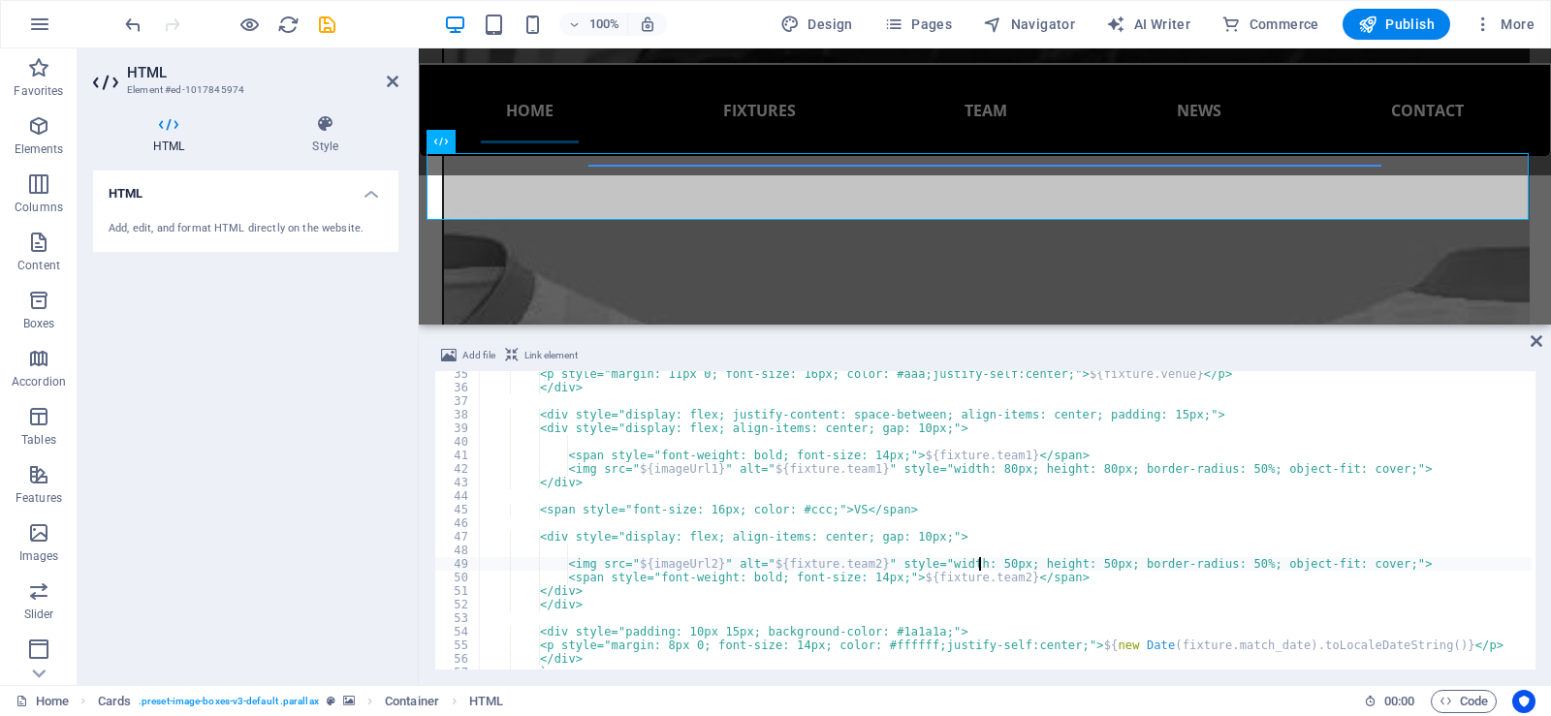
click at [981, 561] on div "<p style="margin: 11px 0; font-size: 16px; color: #aaa;justify-self:center;"> $…" at bounding box center [1005, 530] width 1053 height 326
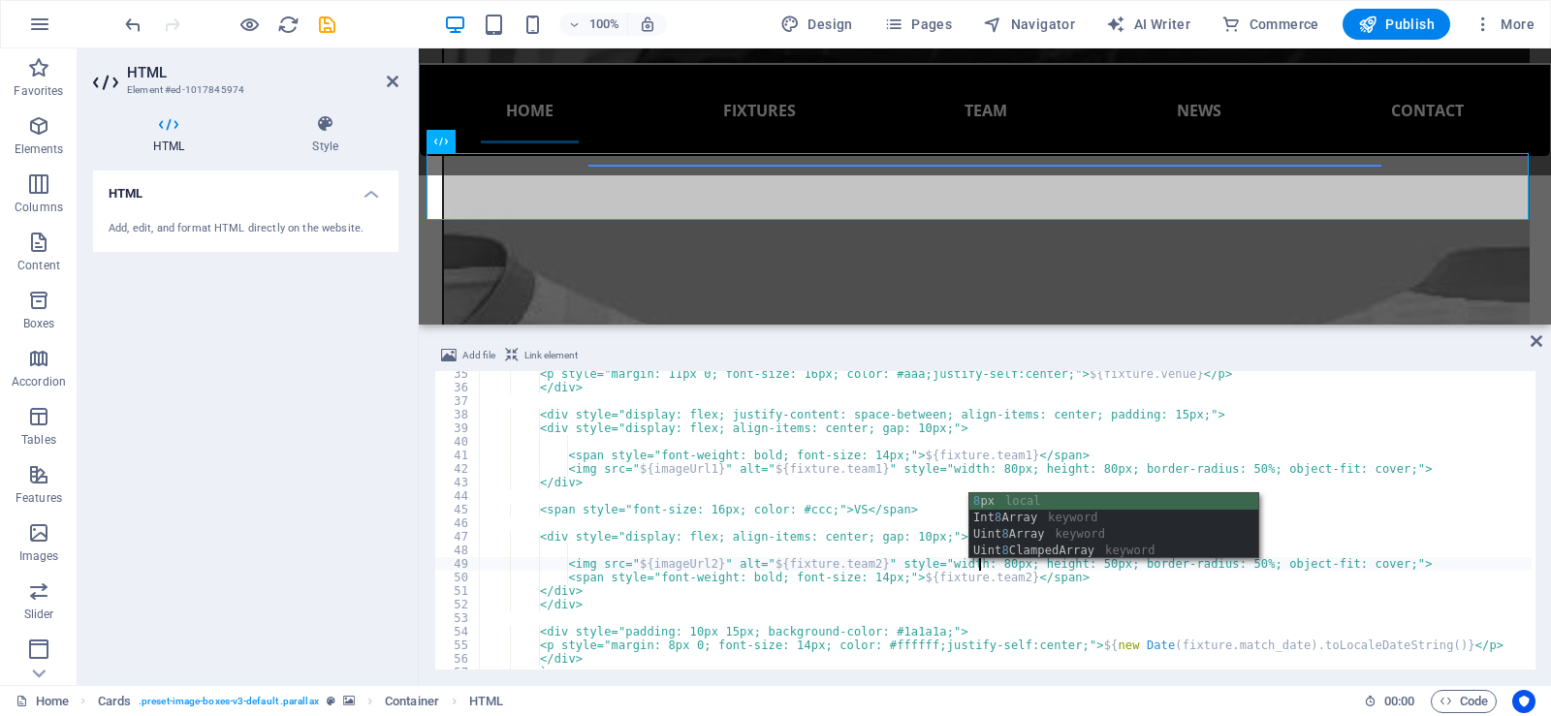
scroll to position [0, 41]
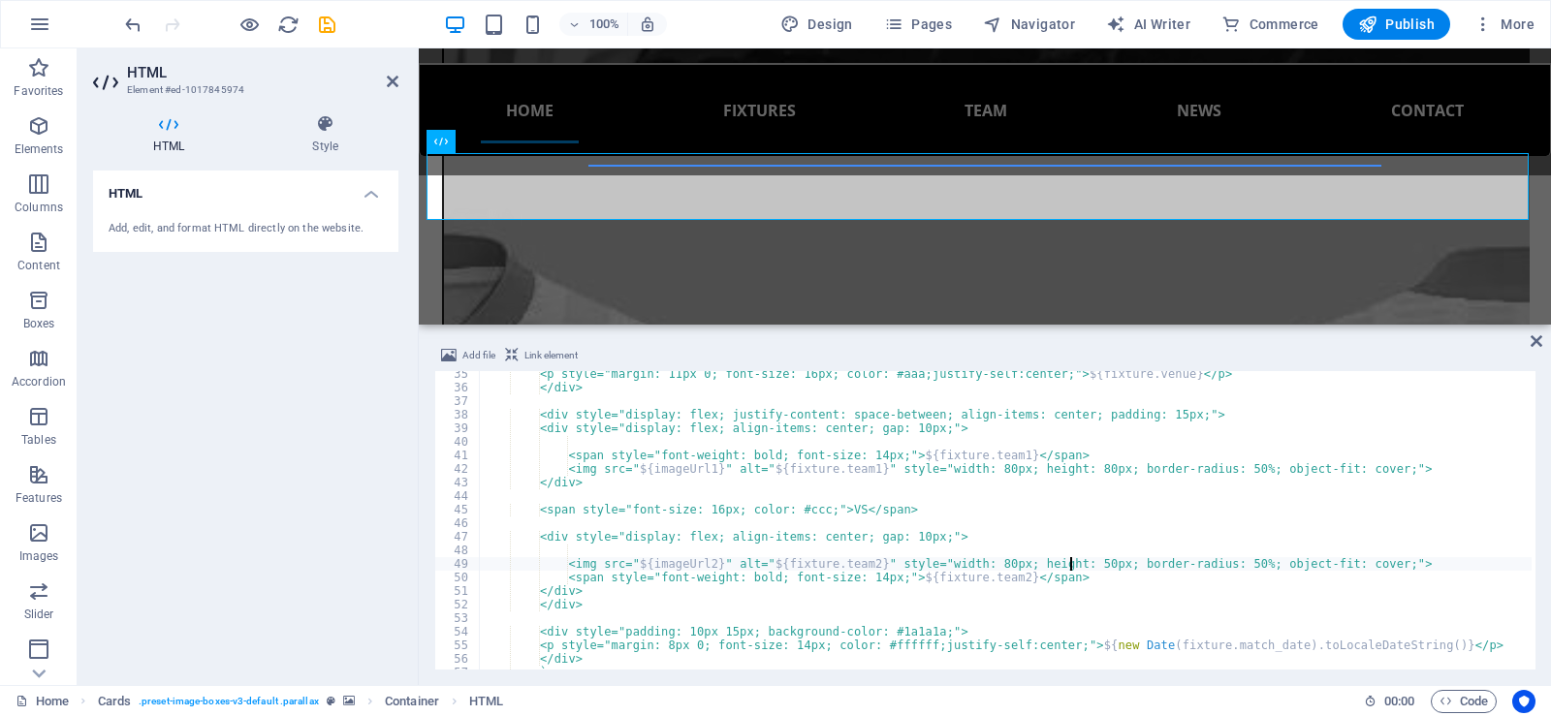
click at [1069, 563] on div "<p style="margin: 11px 0; font-size: 16px; color: #aaa;justify-self:center;"> $…" at bounding box center [1005, 530] width 1053 height 326
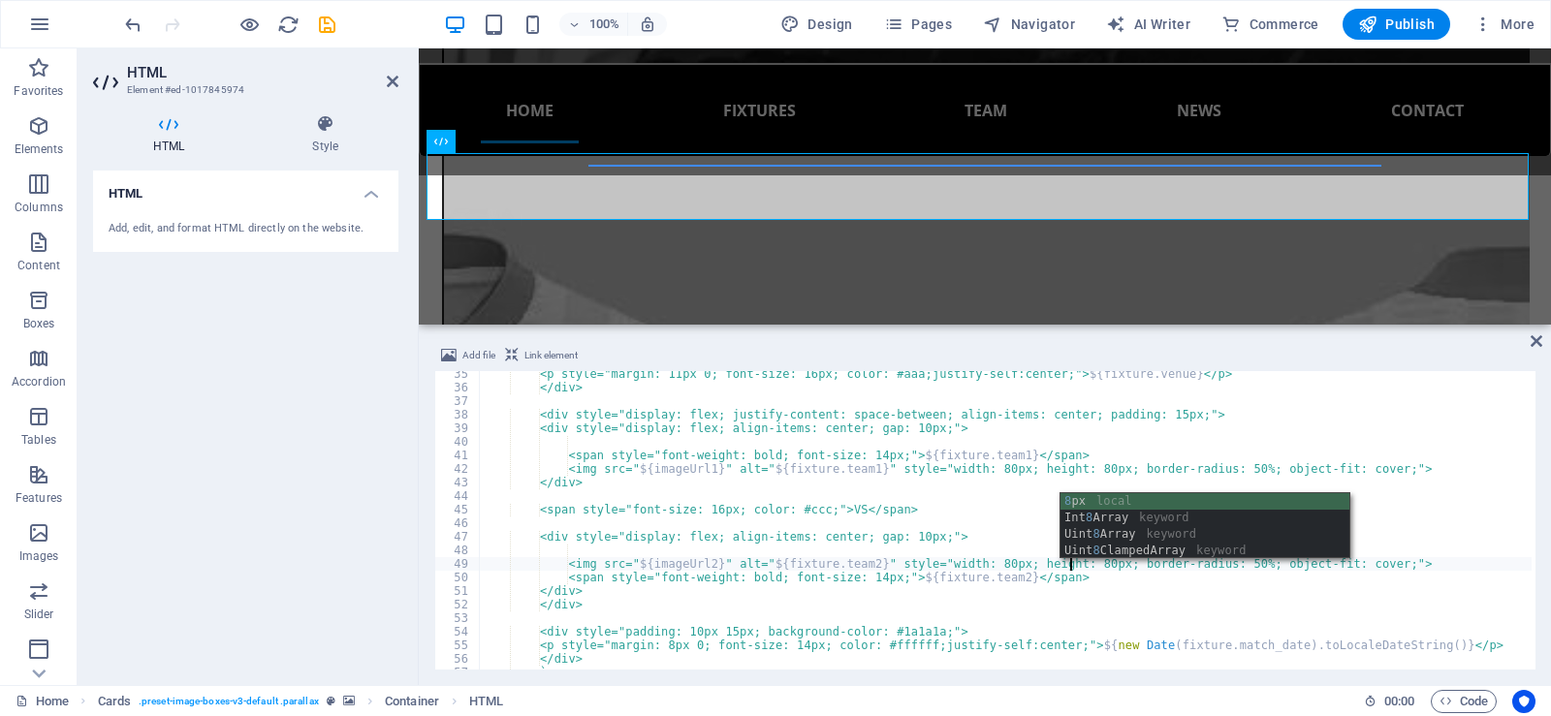
scroll to position [0, 47]
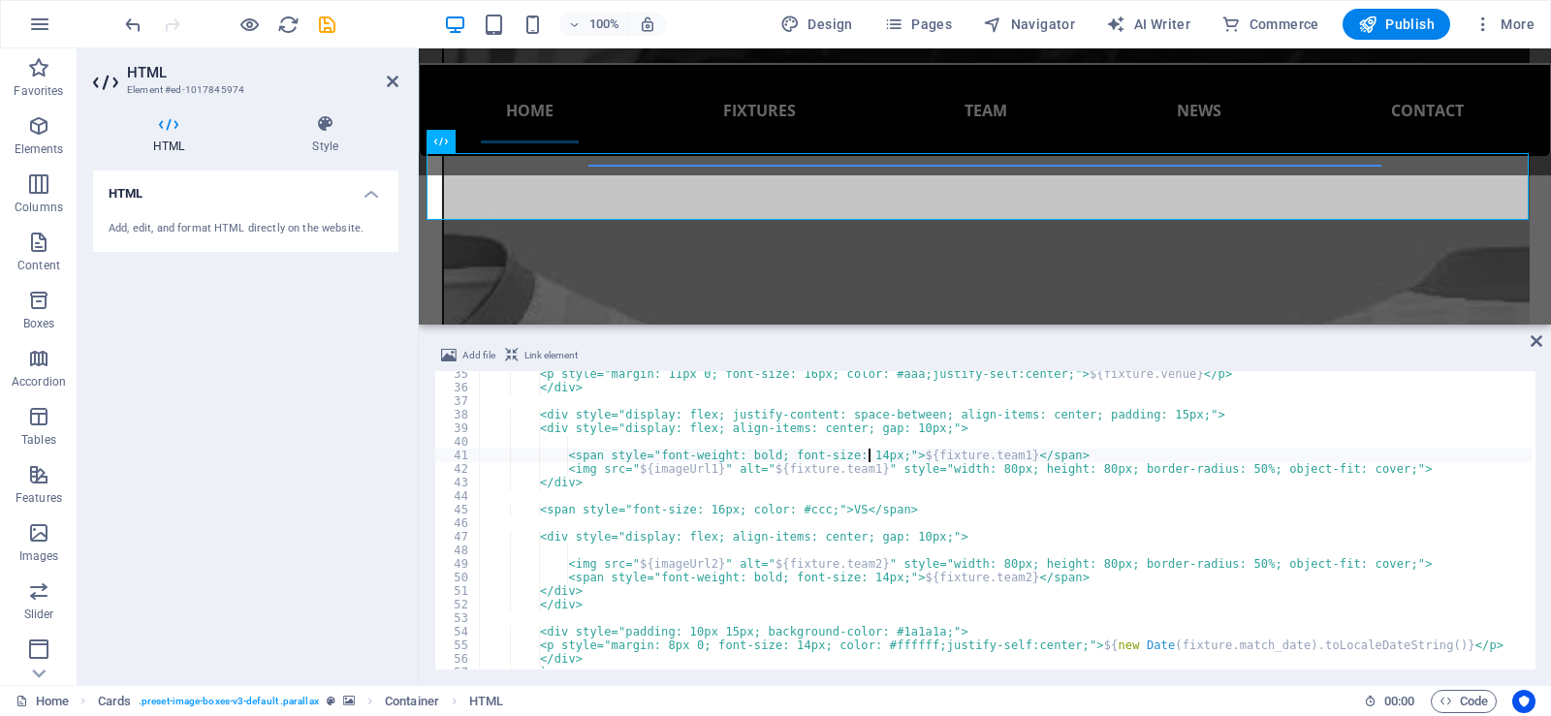
click at [867, 454] on div "<p style="margin: 11px 0; font-size: 16px; color: #aaa;justify-self:center;"> $…" at bounding box center [1005, 530] width 1053 height 326
click at [868, 578] on div "<p style="margin: 11px 0; font-size: 16px; color: #aaa;justify-self:center;"> $…" at bounding box center [1005, 530] width 1053 height 326
type textarea "<span style="font-weight: bold; font-size: 17px;">${fixture.team2}</span>"
click at [1397, 25] on span "Publish" at bounding box center [1396, 24] width 77 height 19
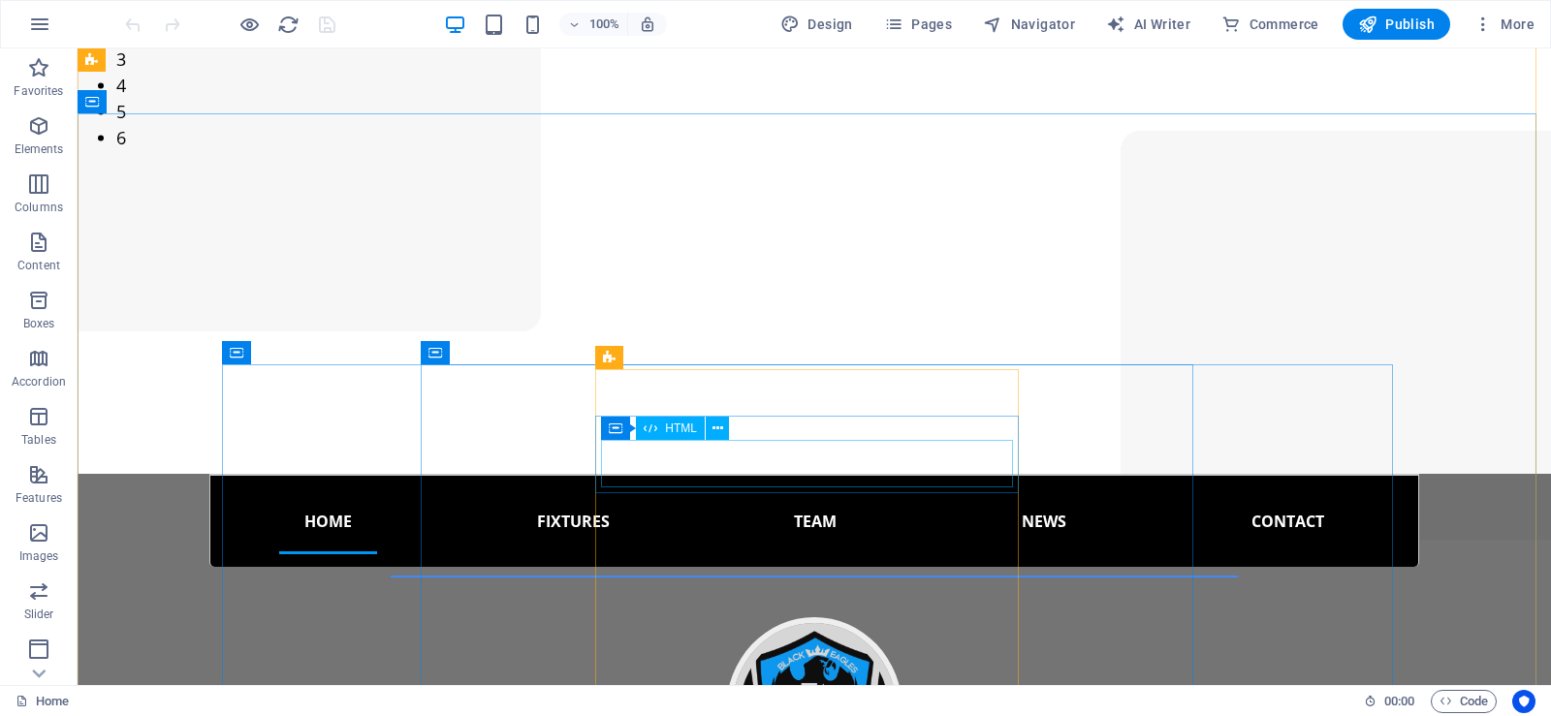
scroll to position [291, 0]
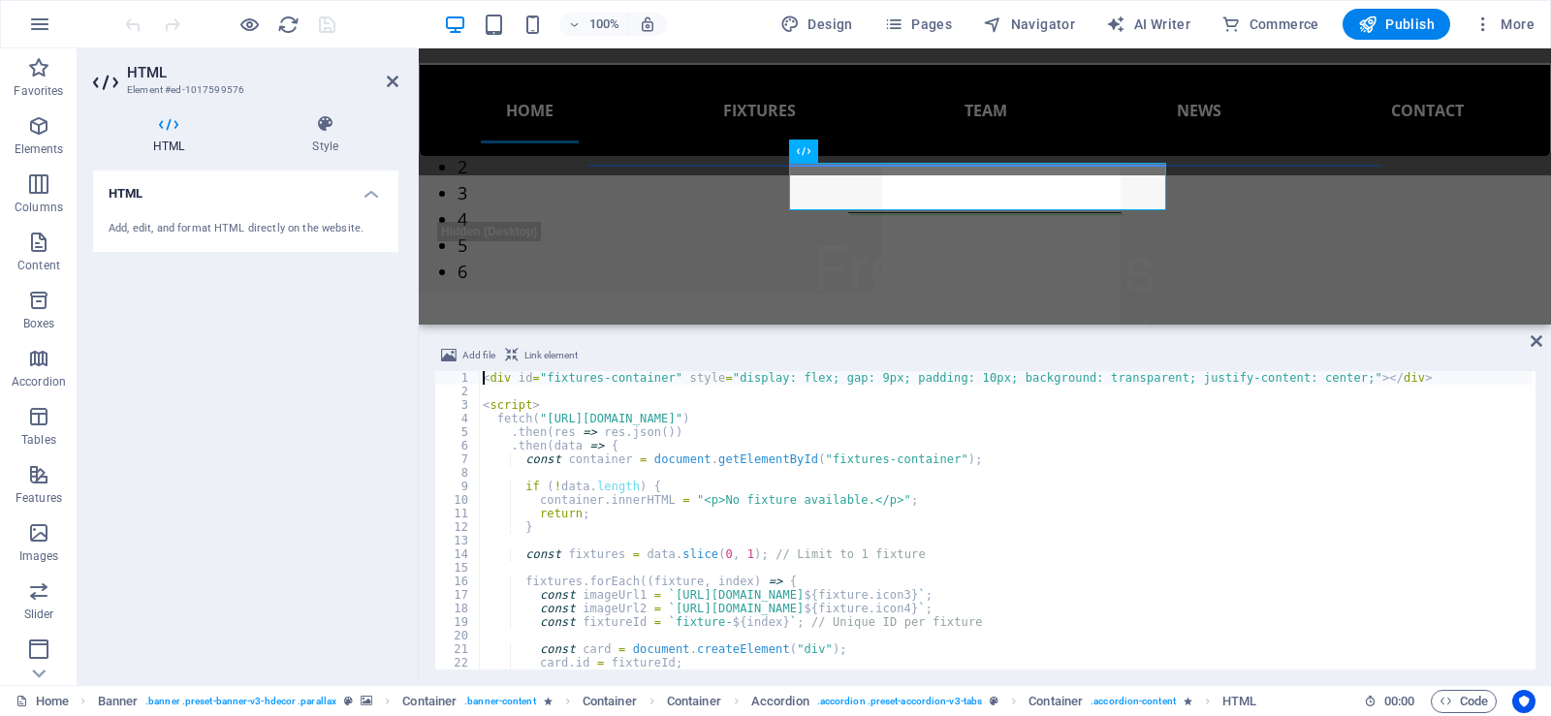
scroll to position [386, 0]
click at [953, 378] on div "< div id = "fixtures-container" style = "display: flex; gap: 9px; padding: 10px…" at bounding box center [1005, 534] width 1053 height 326
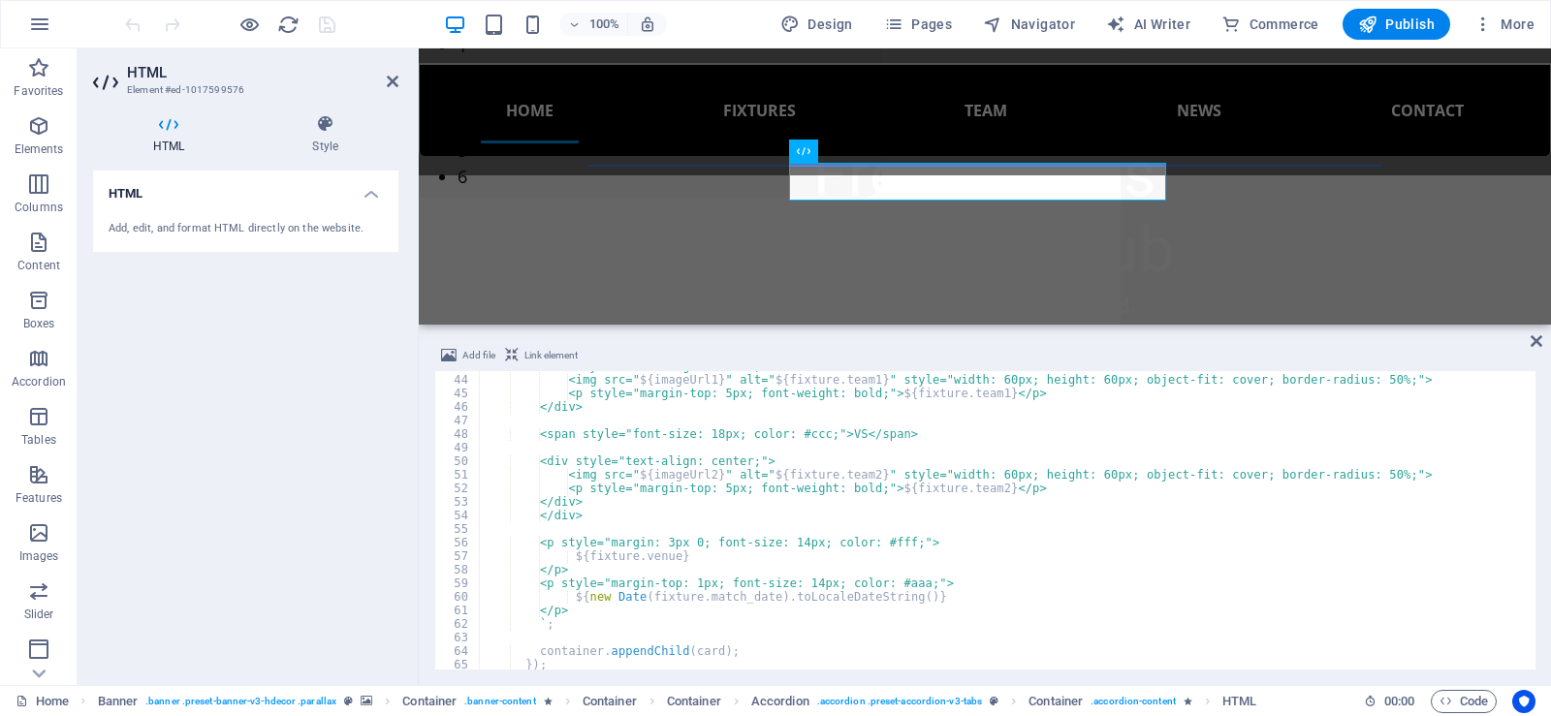
scroll to position [692, 0]
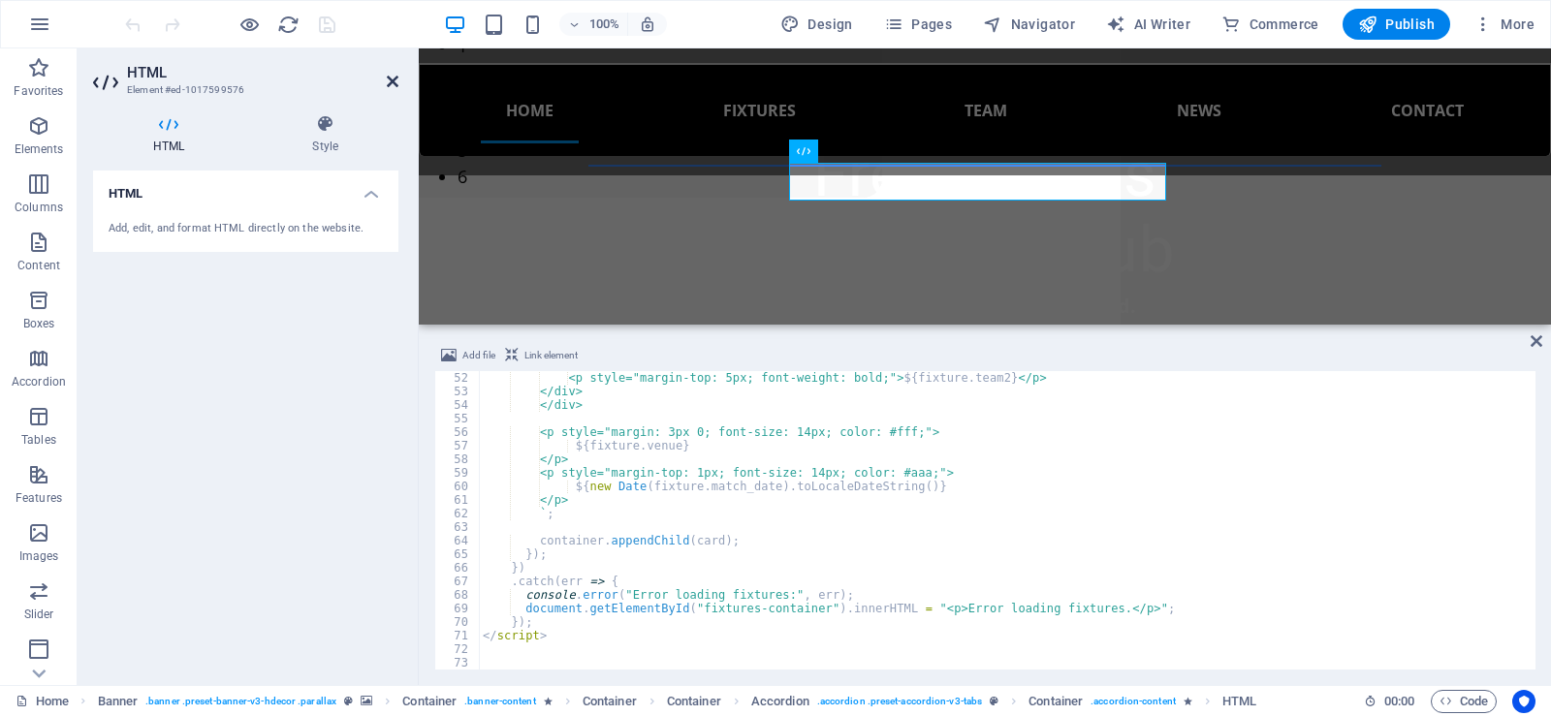
type textarea "<div id="fixtures-container" style="display: flex; gap: 9px; padding: 5px; back…"
click at [393, 79] on icon at bounding box center [393, 82] width 12 height 16
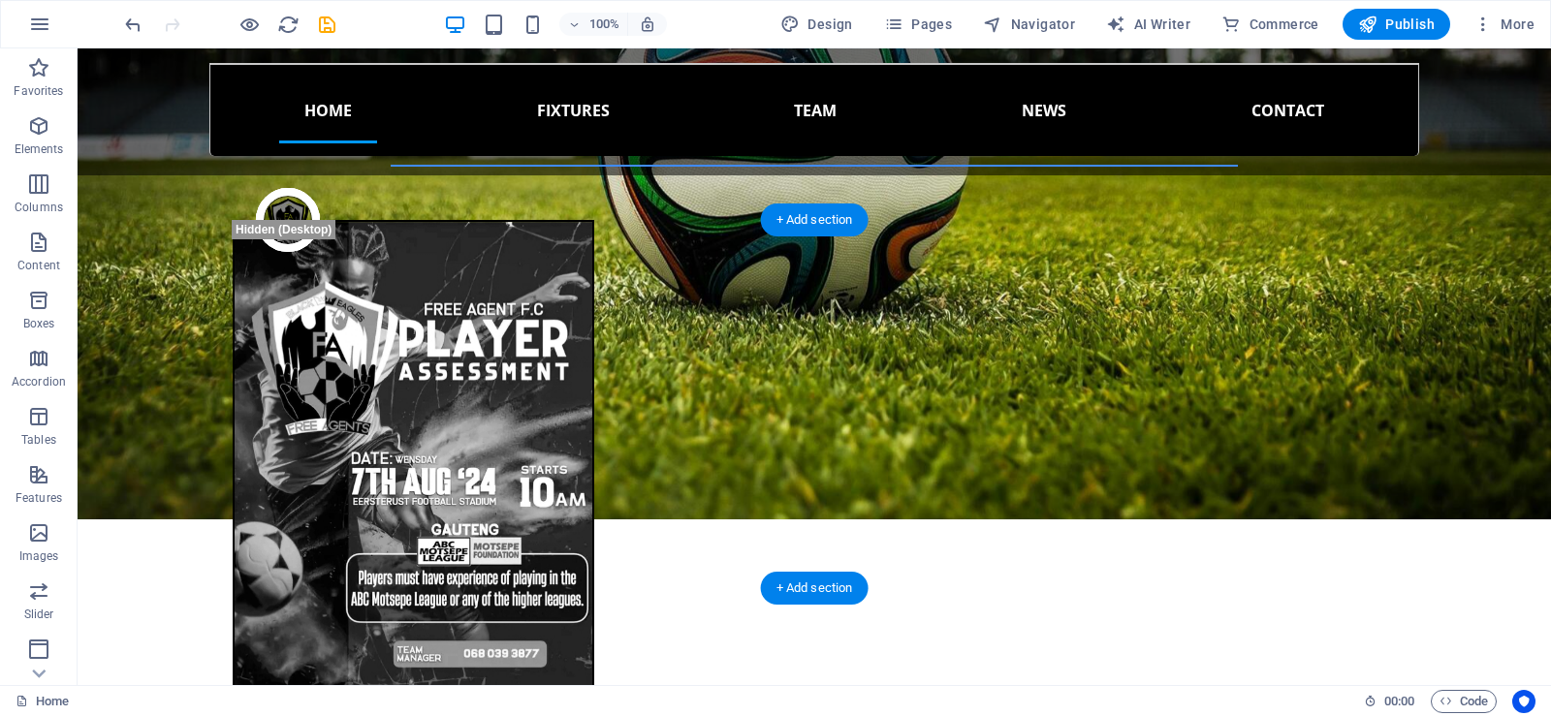
scroll to position [1743, 0]
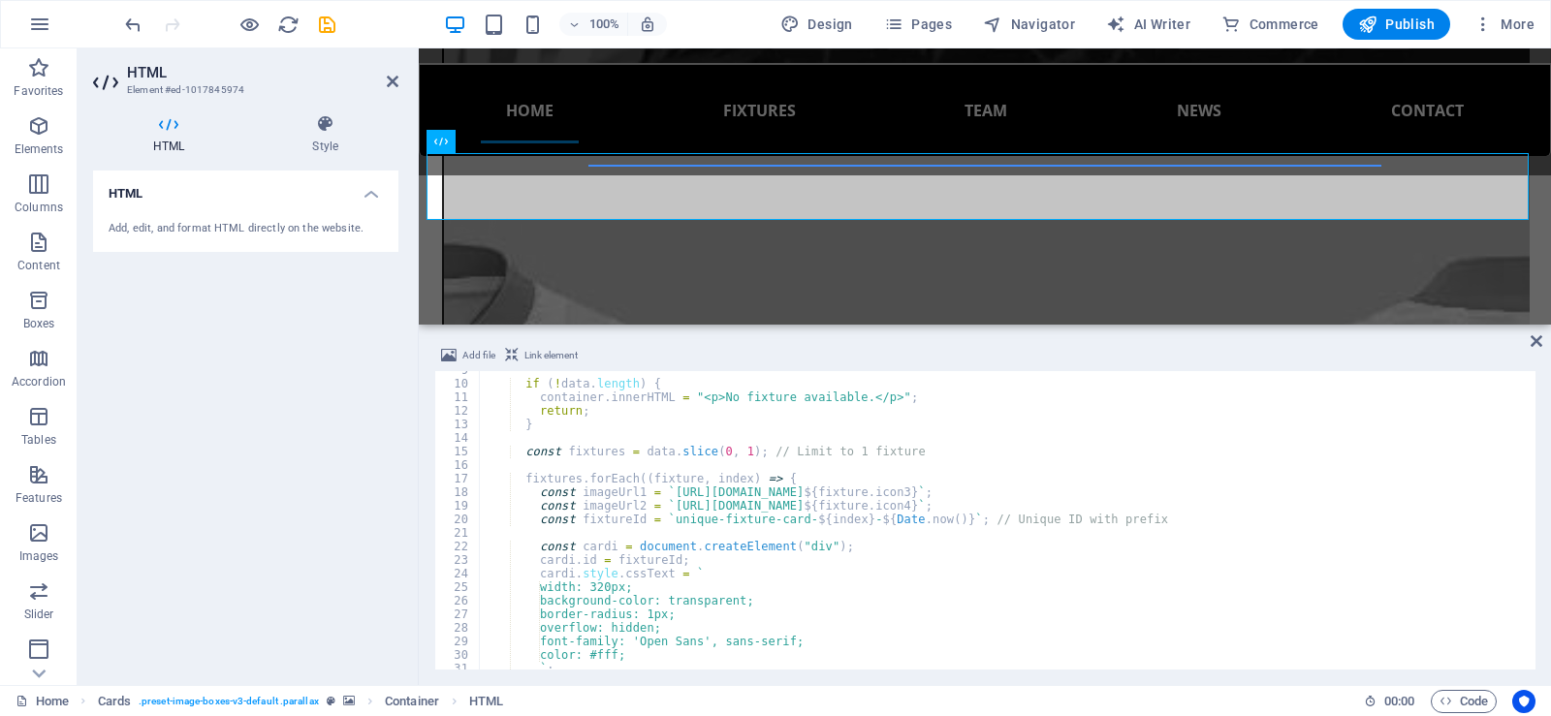
scroll to position [233, 0]
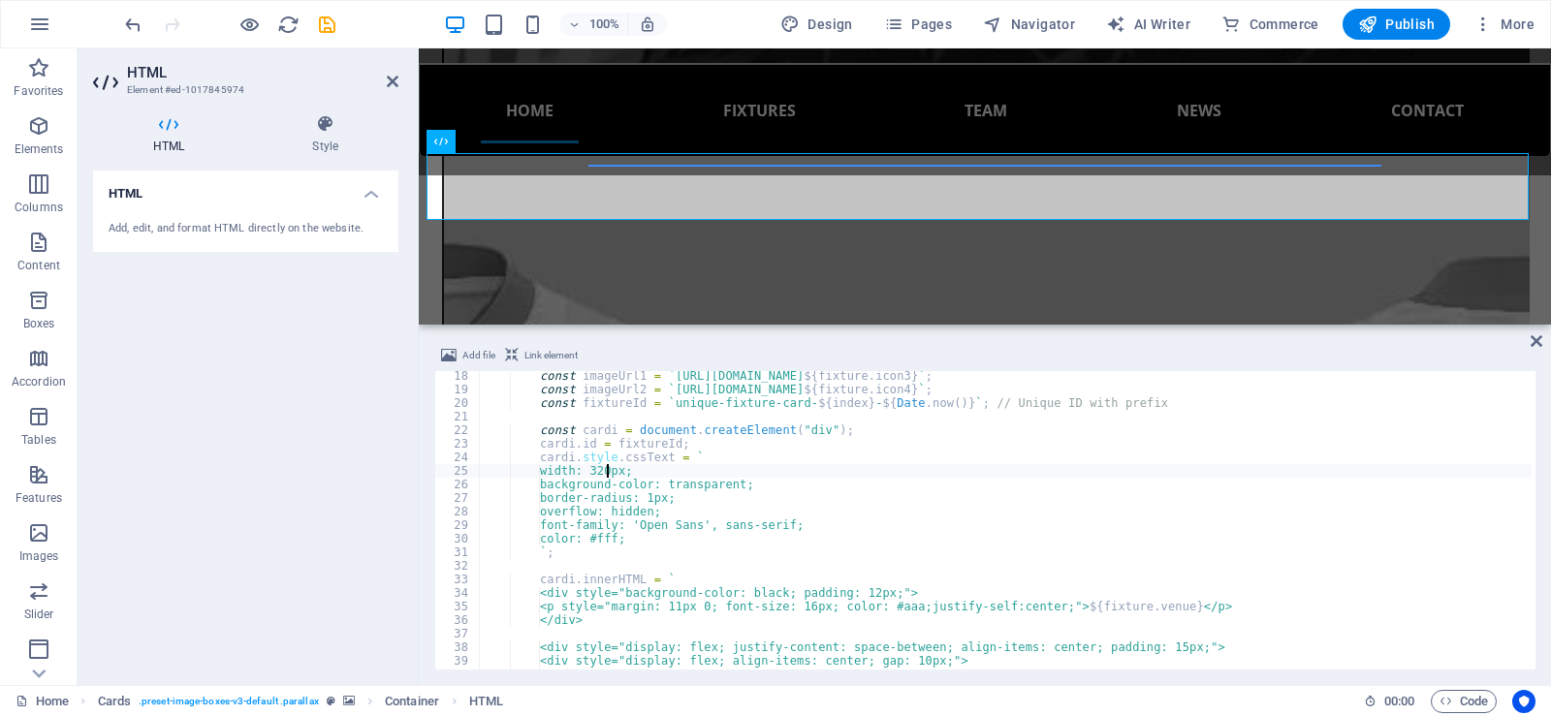
click at [606, 471] on div "const imageUrl1 = ` https://updates.freeagentsfc.co.za/uploads/icons/ ${ fixtur…" at bounding box center [1005, 532] width 1053 height 326
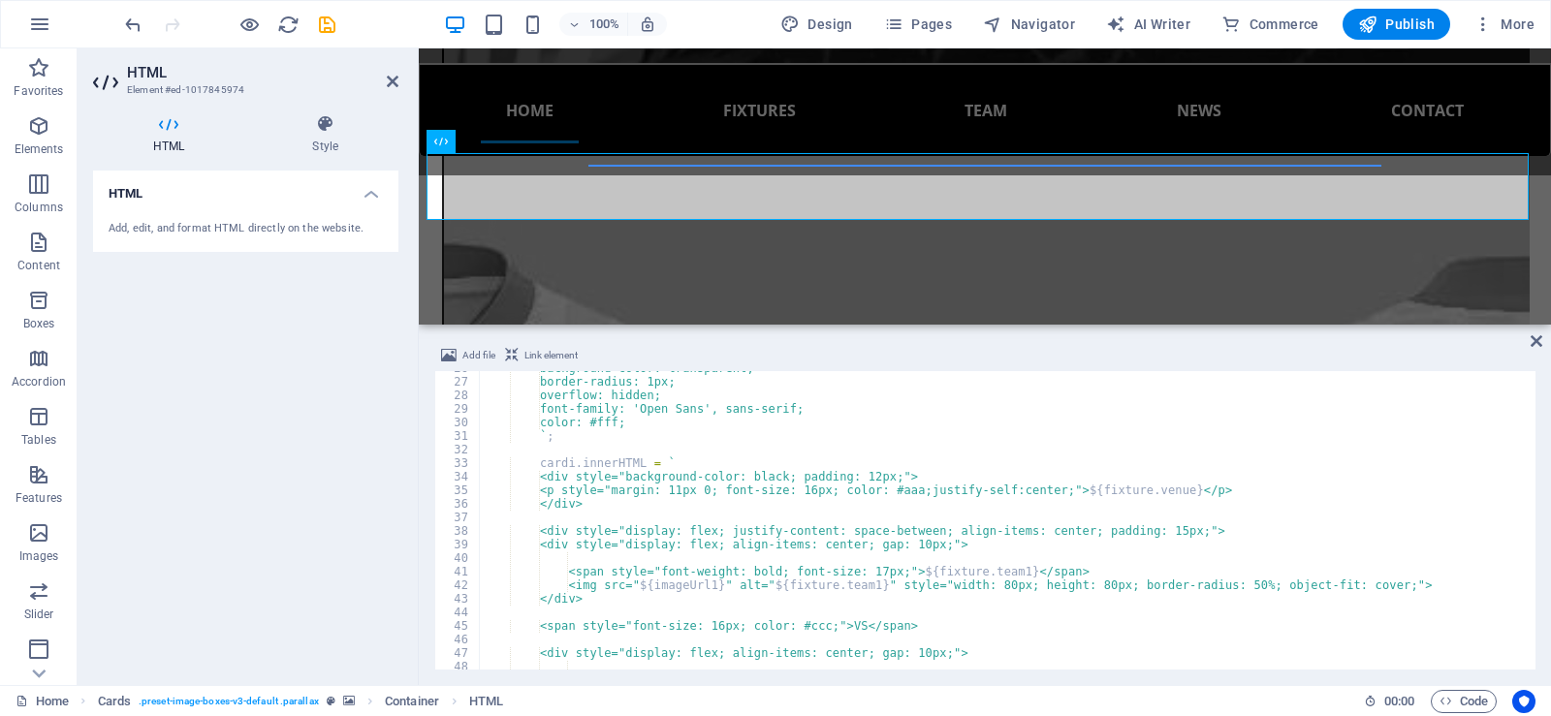
scroll to position [349, 0]
click at [749, 626] on div "background-color: transparent; border-radius: 1px; overflow: hidden; font-famil…" at bounding box center [1005, 525] width 1053 height 326
click at [934, 626] on div "background-color: transparent; border-radius: 1px; overflow: hidden; font-famil…" at bounding box center [1005, 525] width 1053 height 326
type textarea "<span style="font-size: 16px;padding:10px; color: #ccc;">VS</span>"
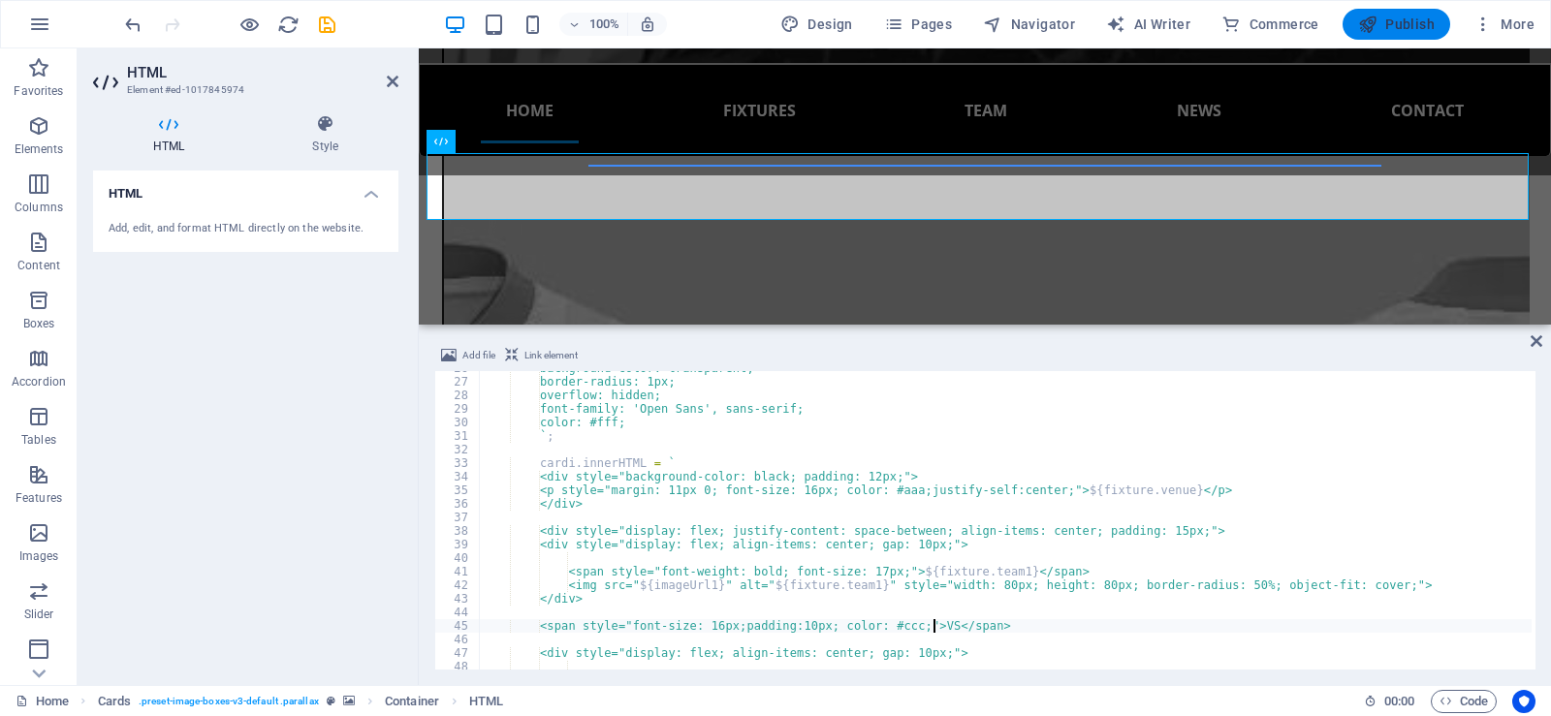
click at [1368, 31] on icon "button" at bounding box center [1367, 24] width 19 height 19
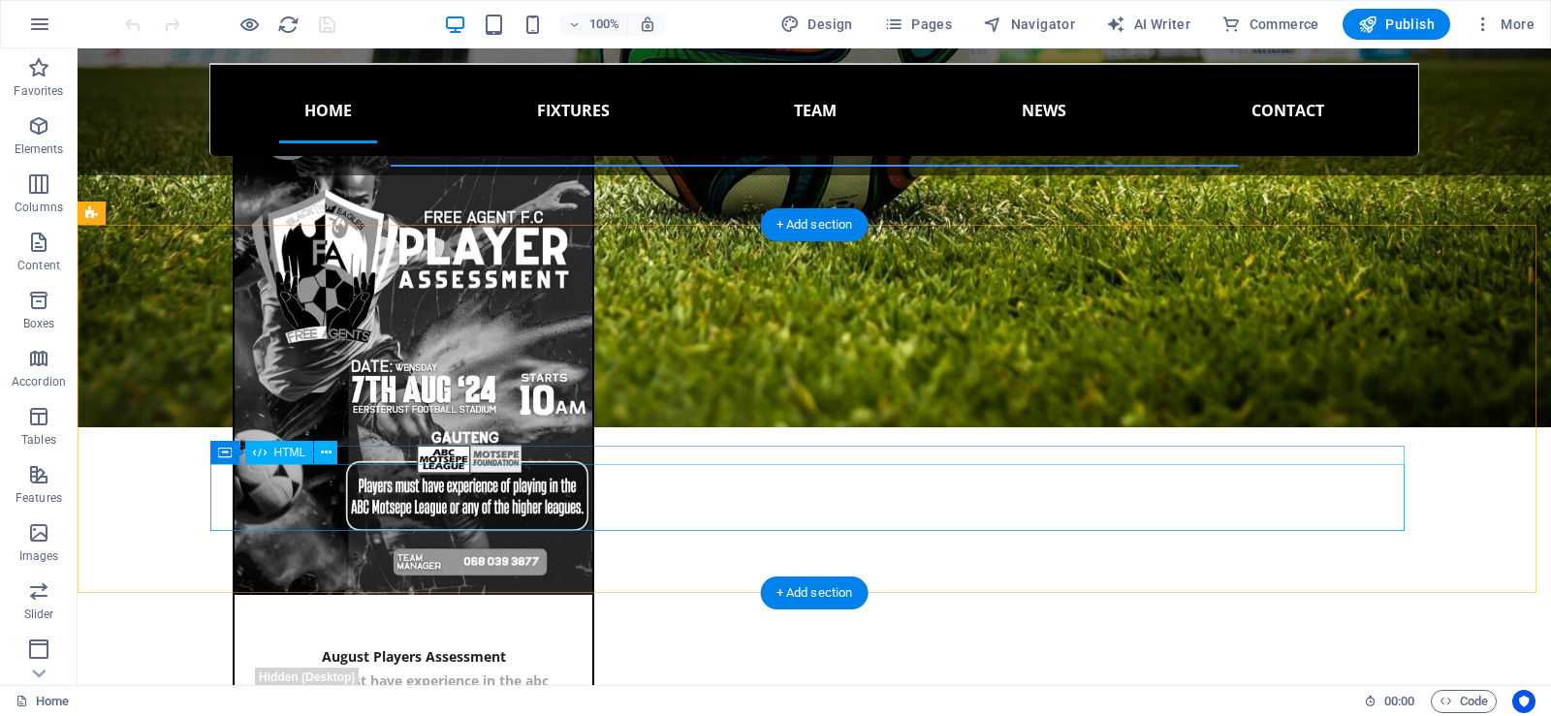
scroll to position [1745, 0]
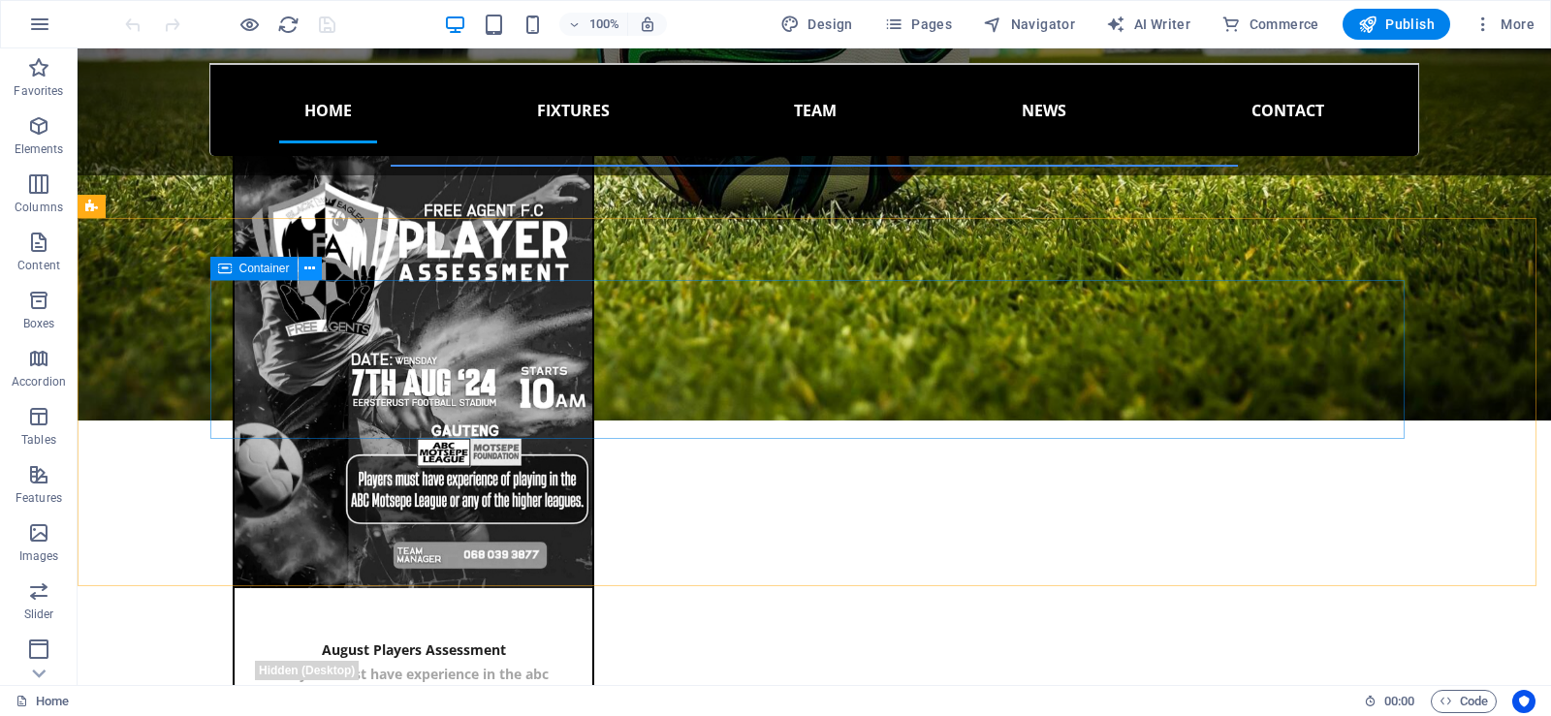
click at [314, 264] on icon at bounding box center [309, 269] width 11 height 20
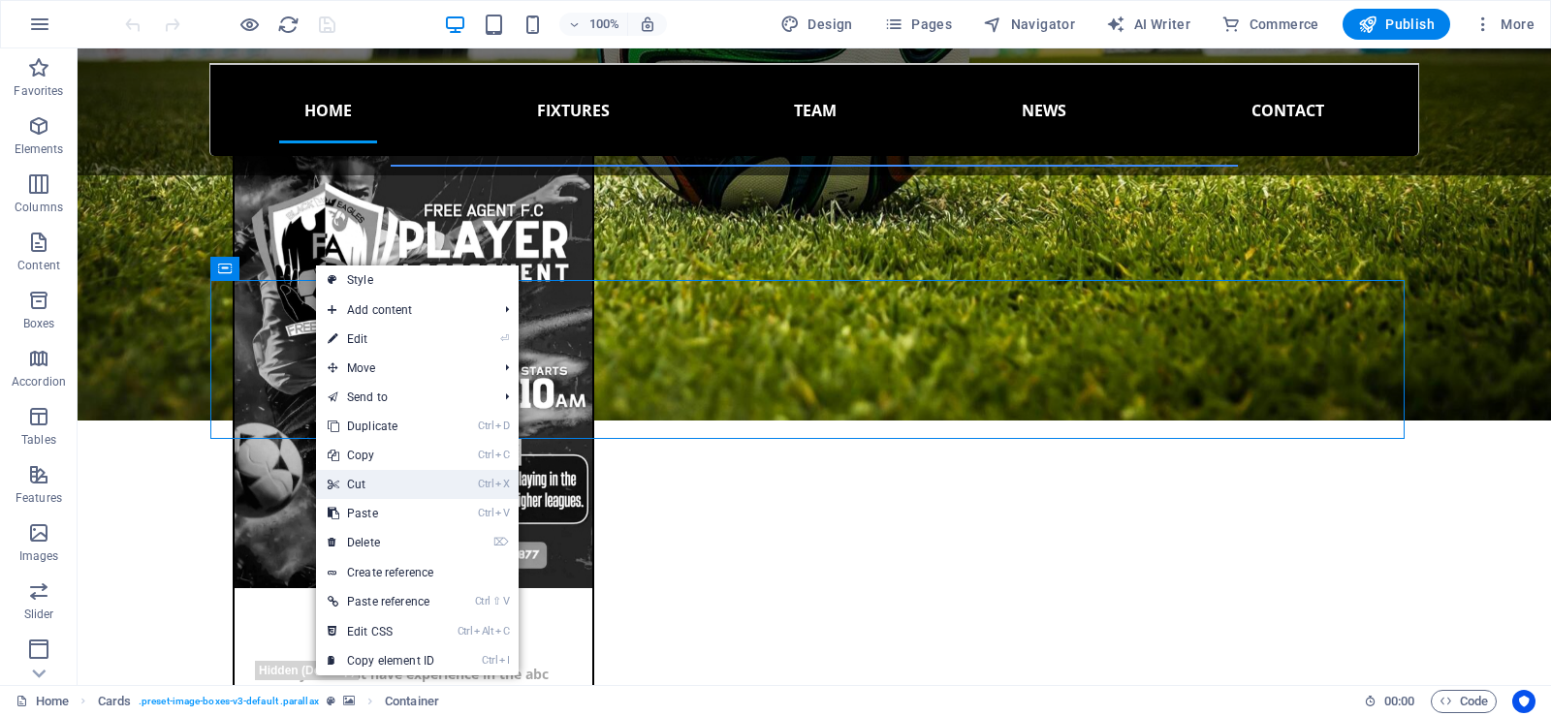
click at [364, 484] on link "Ctrl X Cut" at bounding box center [381, 484] width 130 height 29
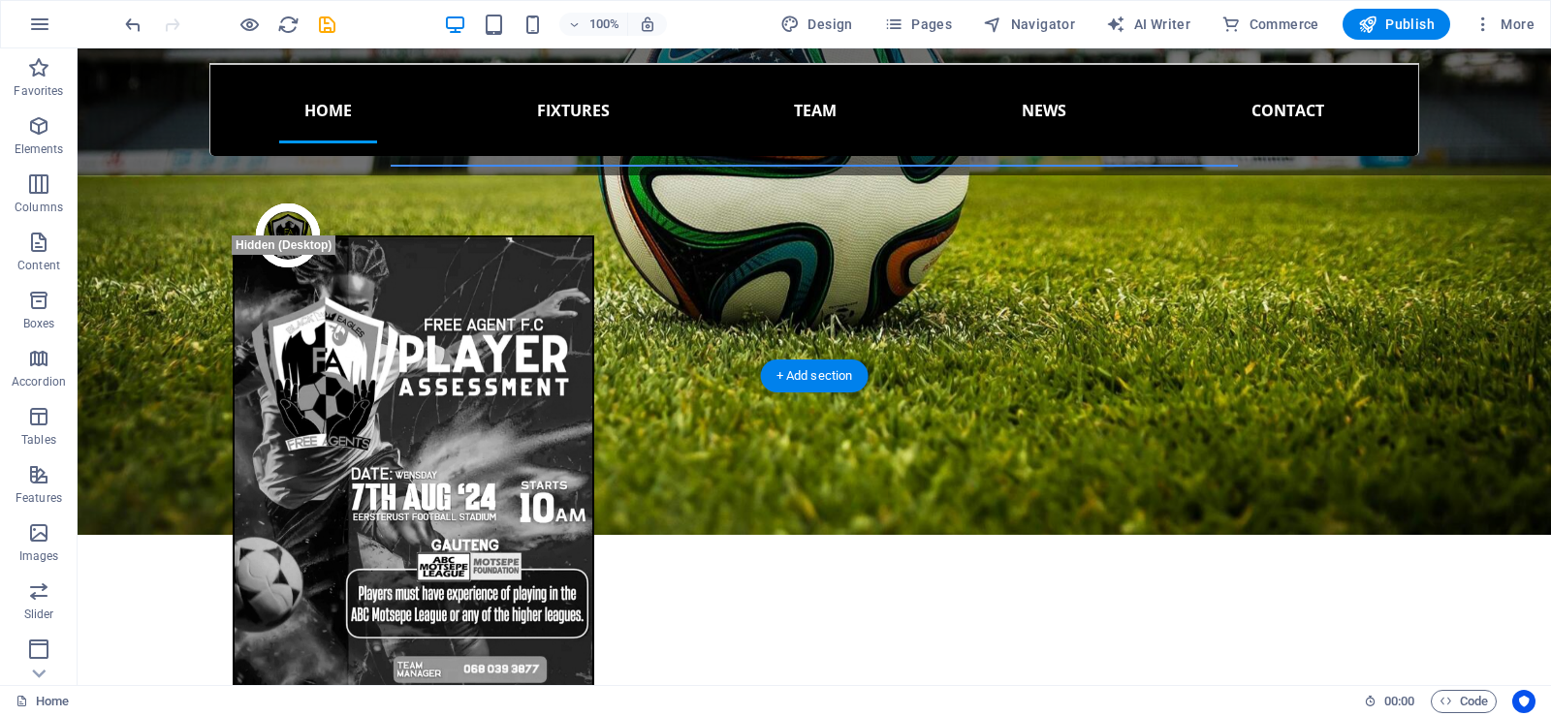
scroll to position [1551, 0]
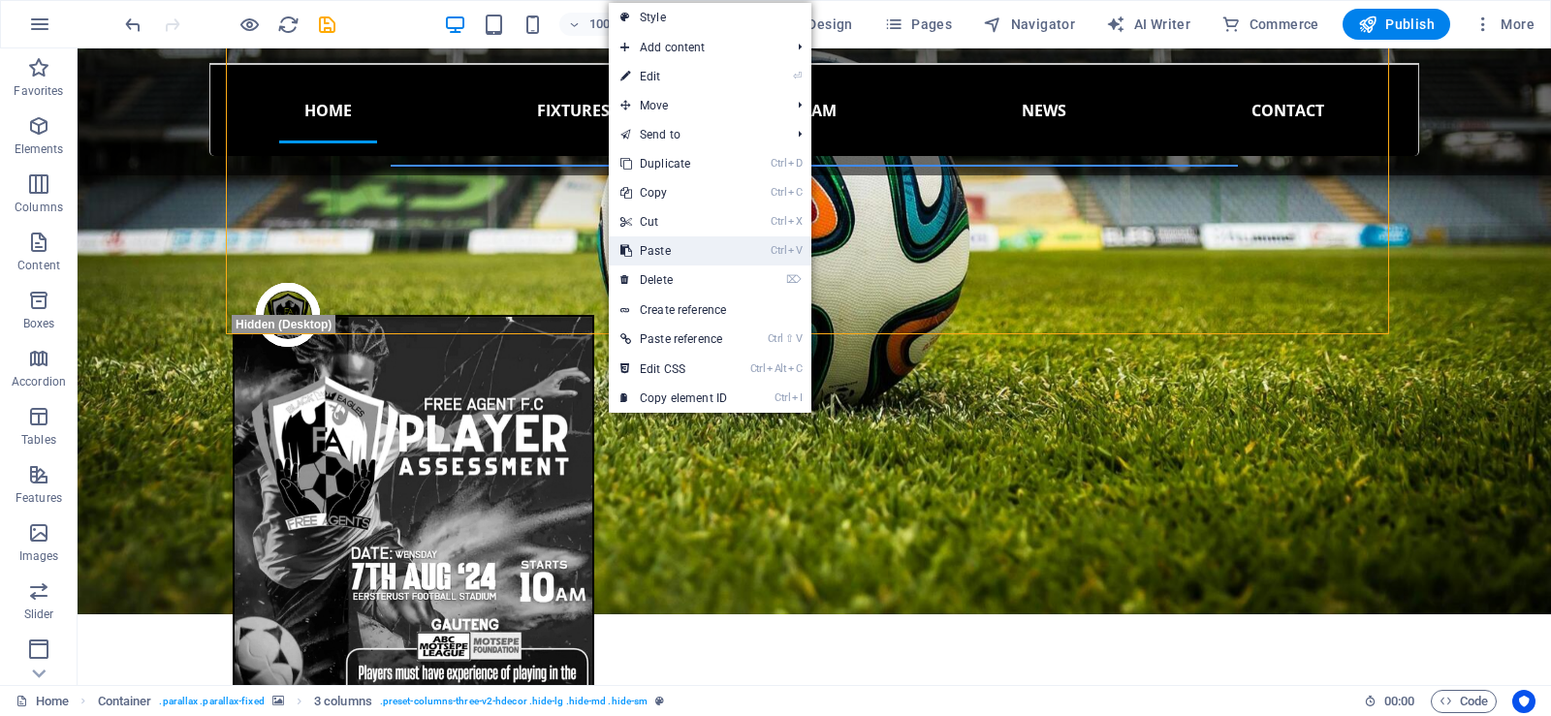
click at [657, 243] on link "Ctrl V Paste" at bounding box center [674, 251] width 130 height 29
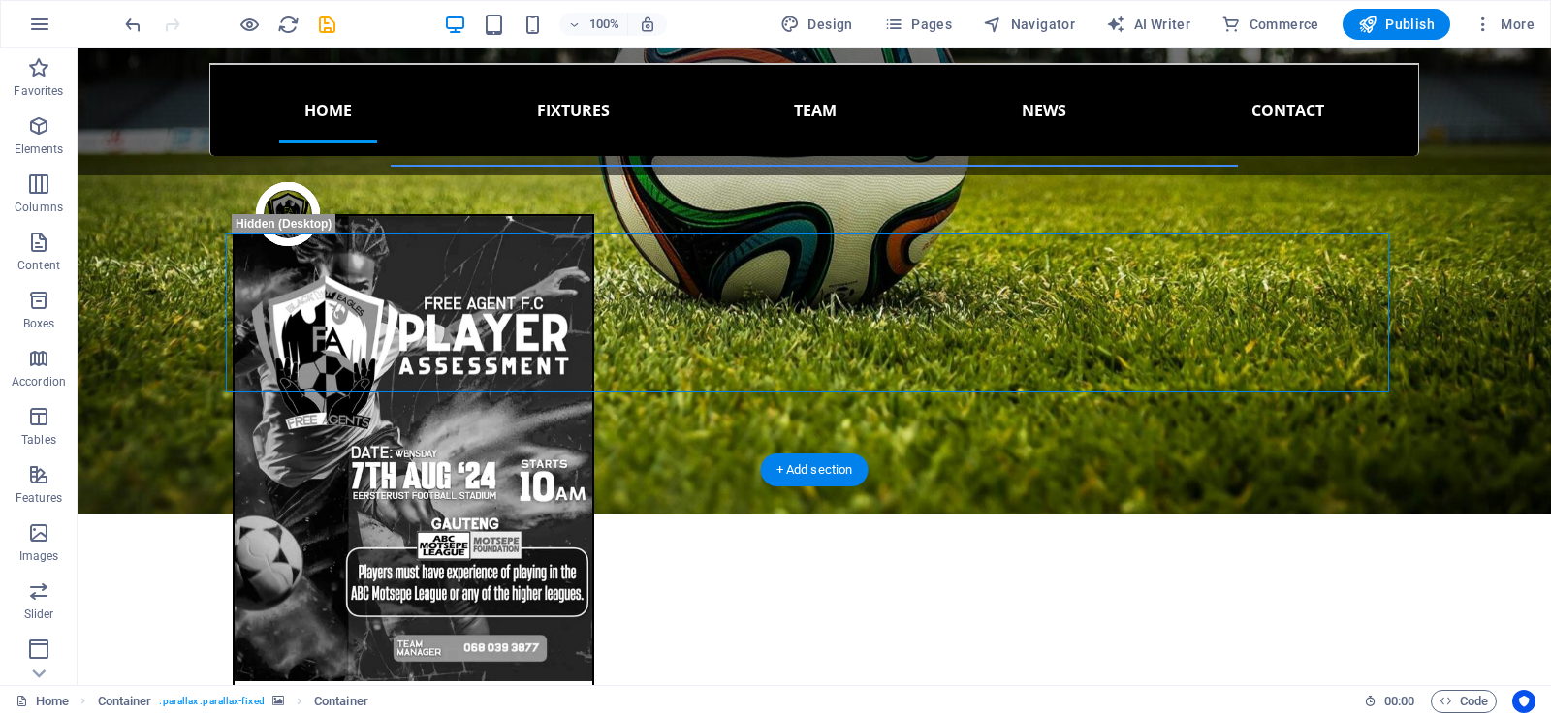
scroll to position [1842, 0]
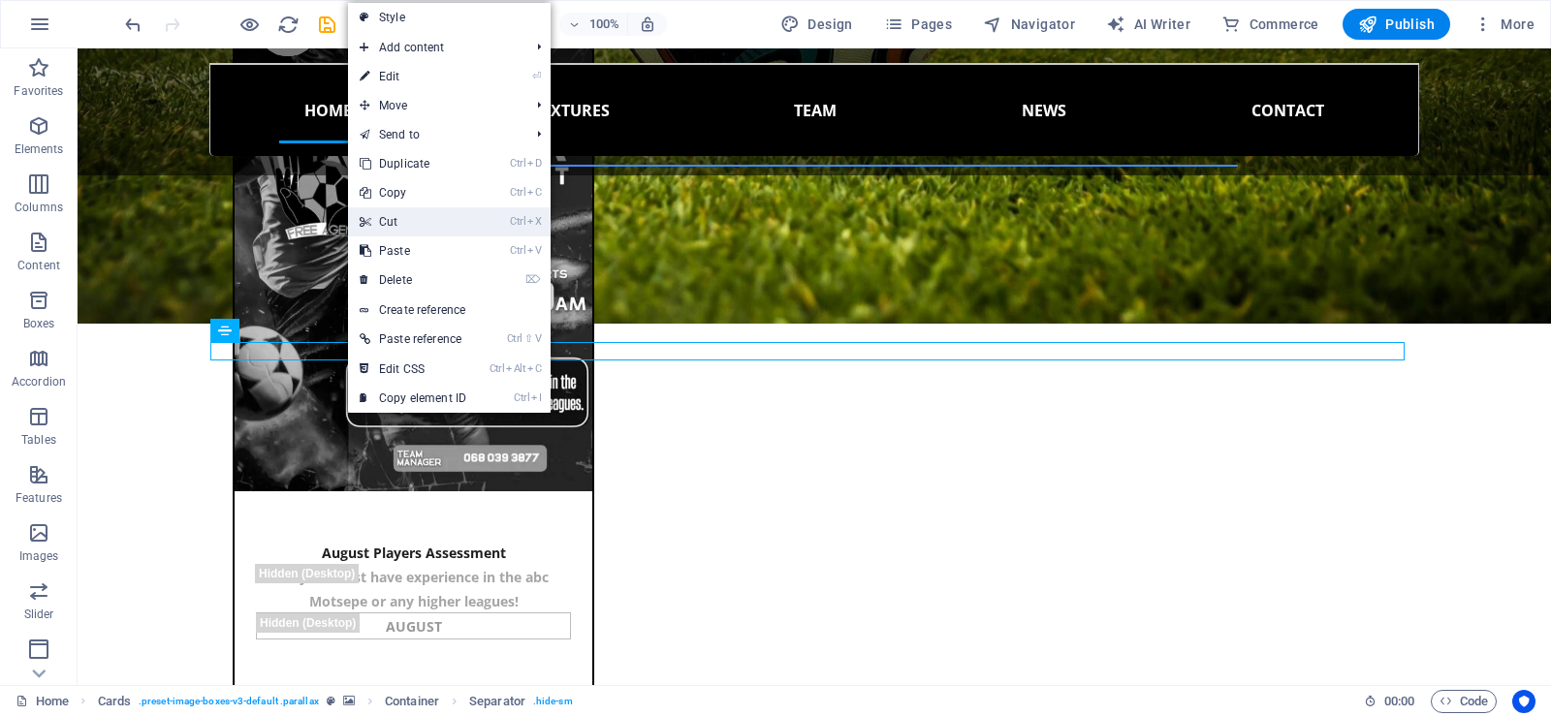
click at [411, 226] on link "Ctrl X Cut" at bounding box center [413, 221] width 130 height 29
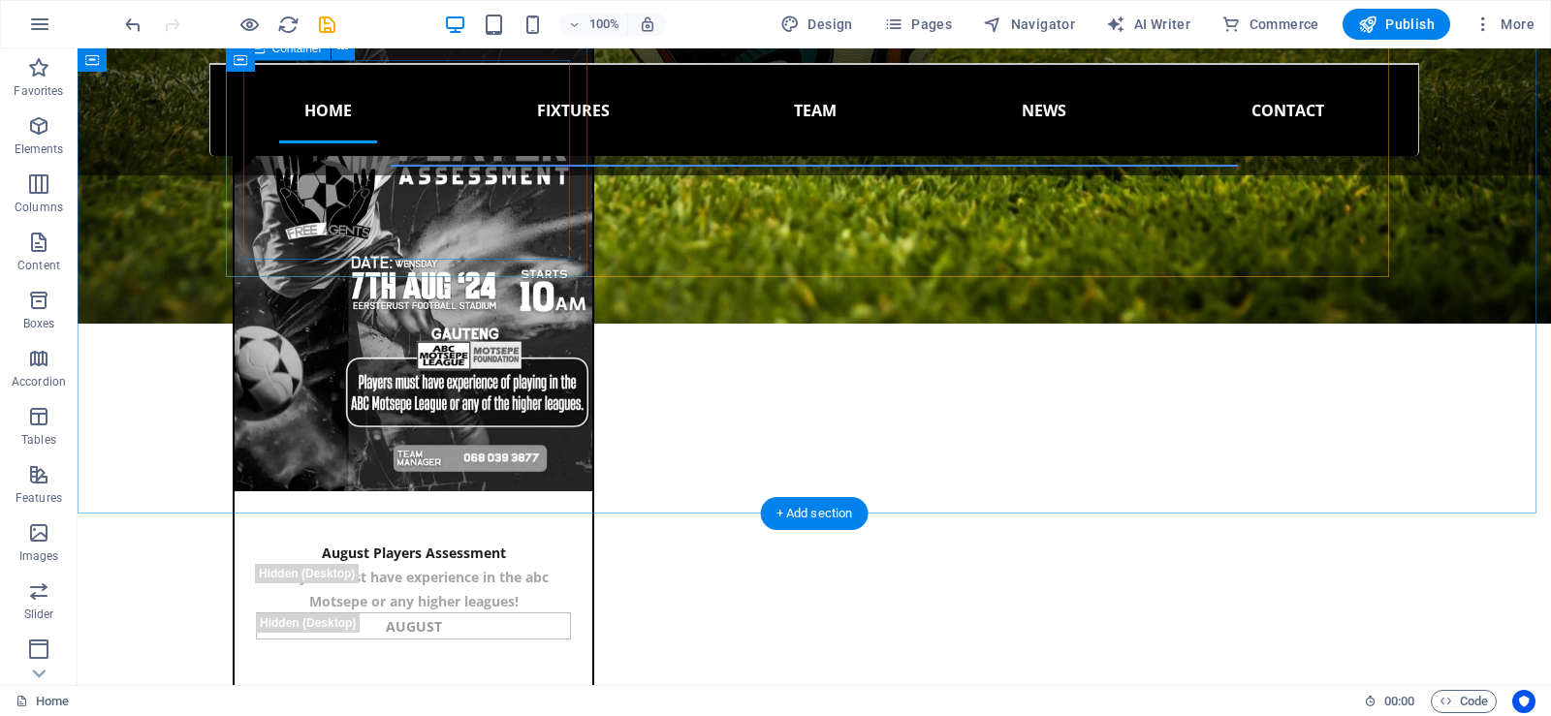
scroll to position [1551, 0]
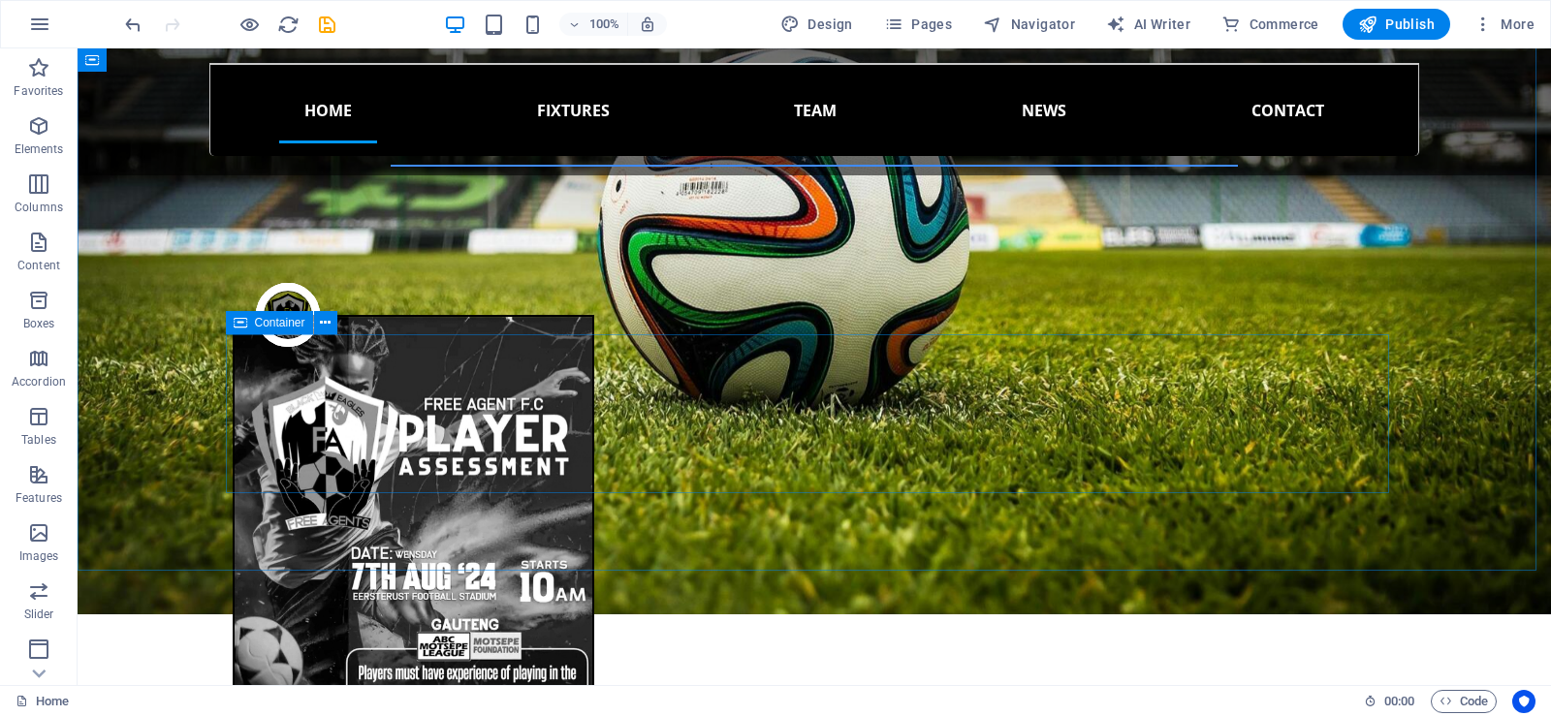
click at [245, 326] on icon at bounding box center [241, 322] width 14 height 23
click at [327, 321] on icon at bounding box center [325, 323] width 11 height 20
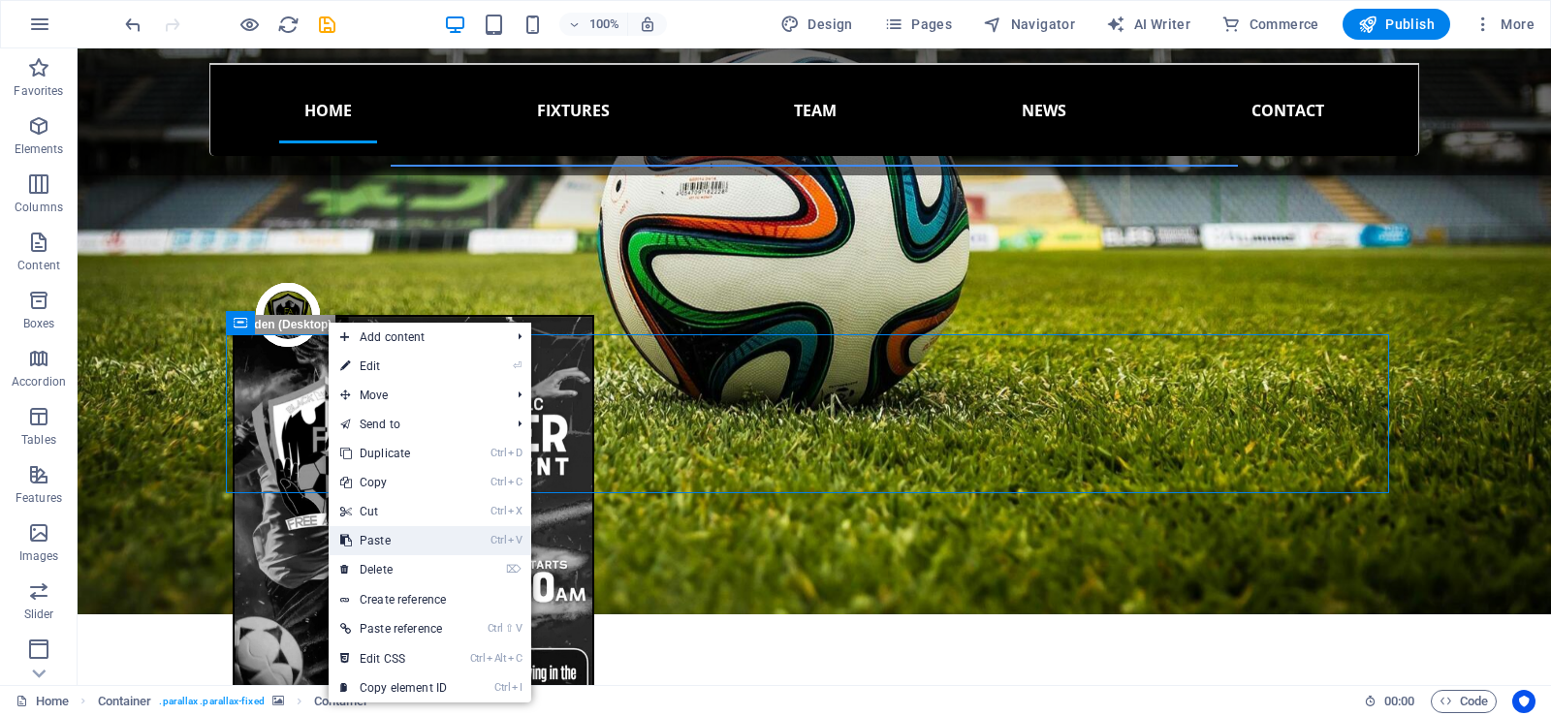
click at [387, 538] on link "Ctrl V Paste" at bounding box center [394, 540] width 130 height 29
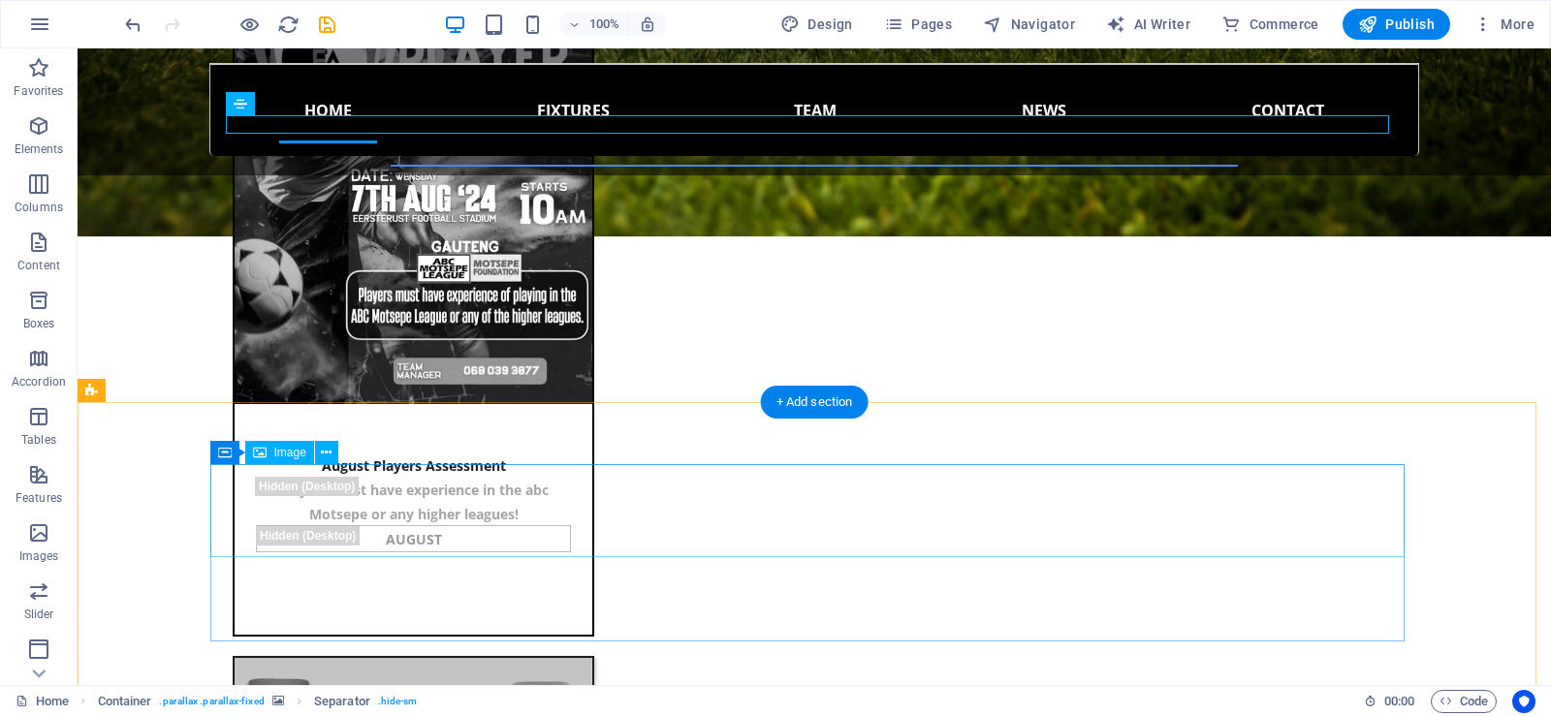
scroll to position [1939, 0]
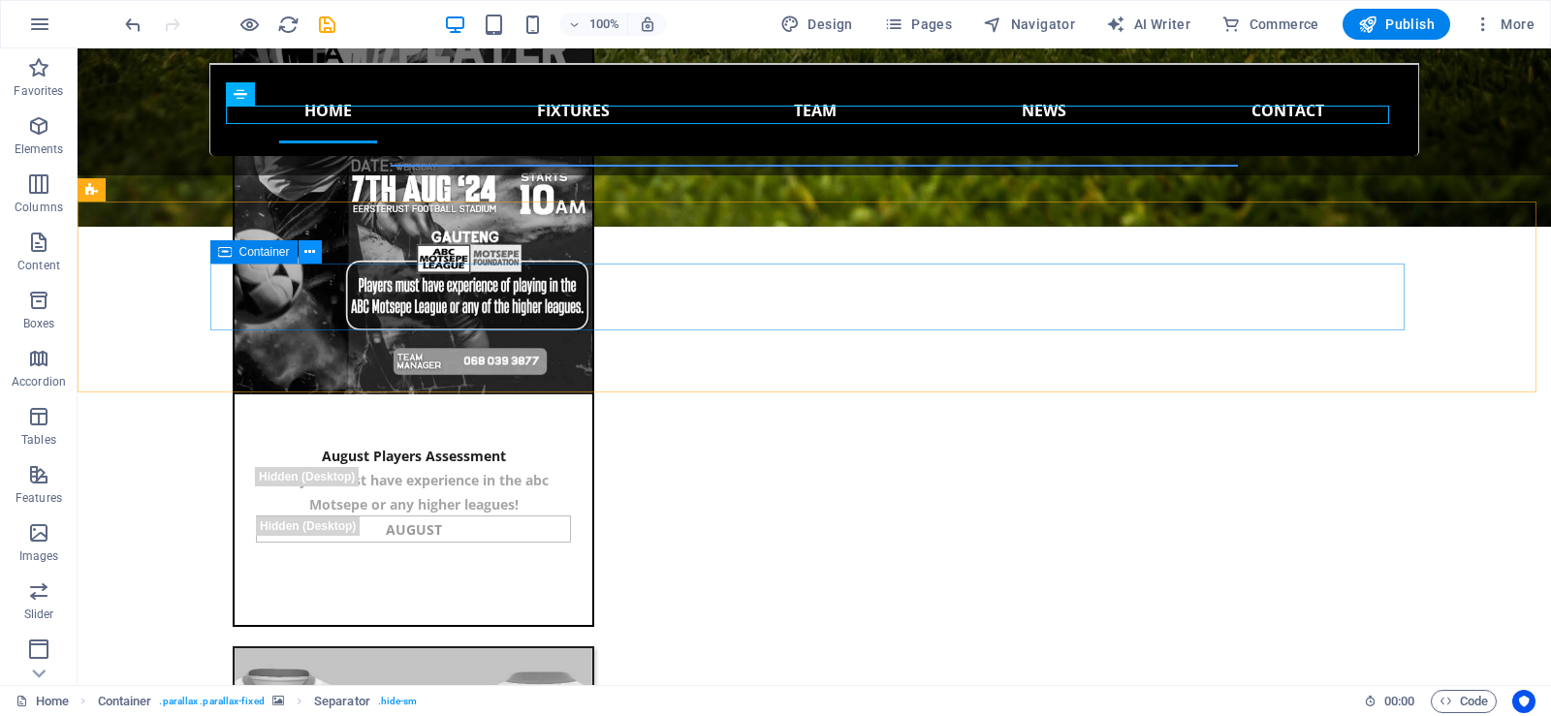
click at [312, 248] on icon at bounding box center [309, 252] width 11 height 20
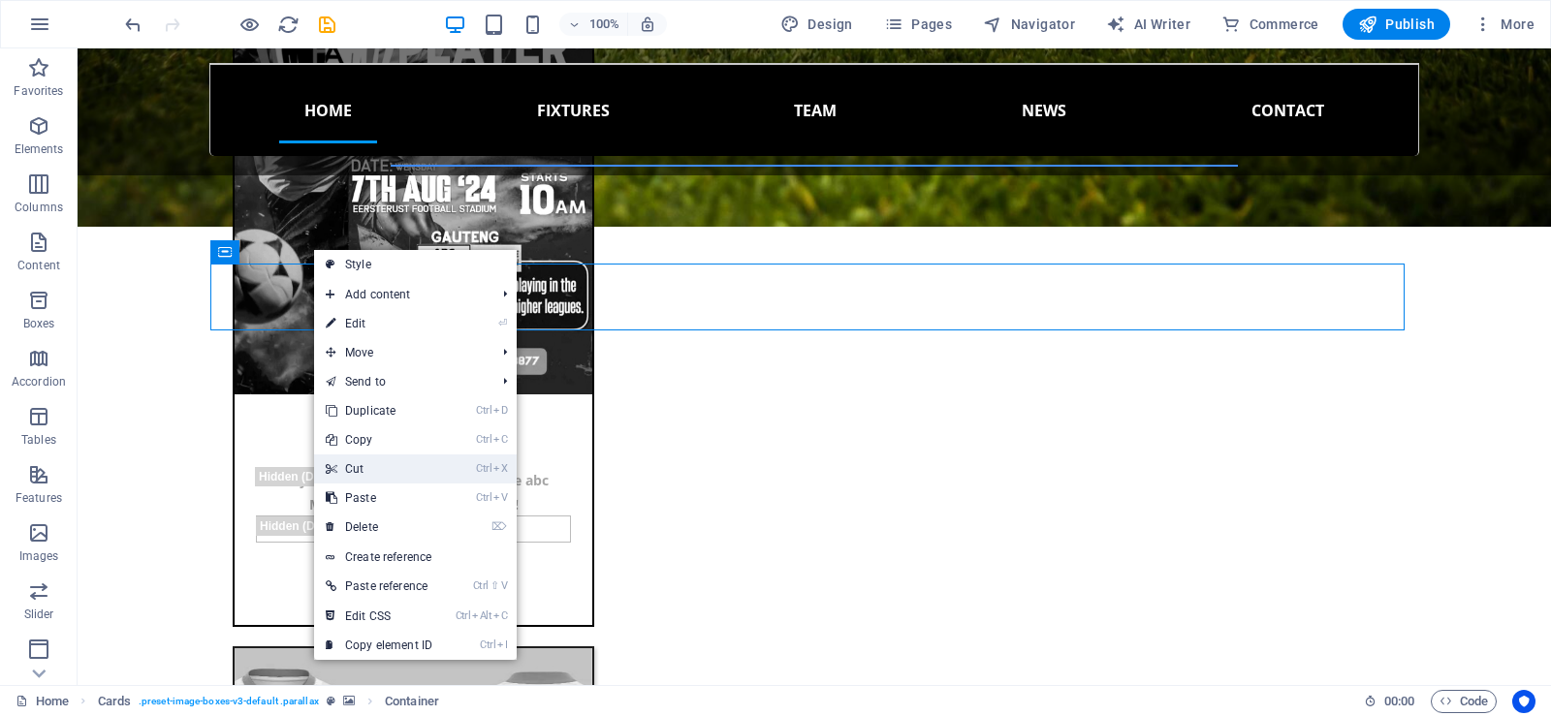
click at [359, 467] on link "Ctrl X Cut" at bounding box center [379, 469] width 130 height 29
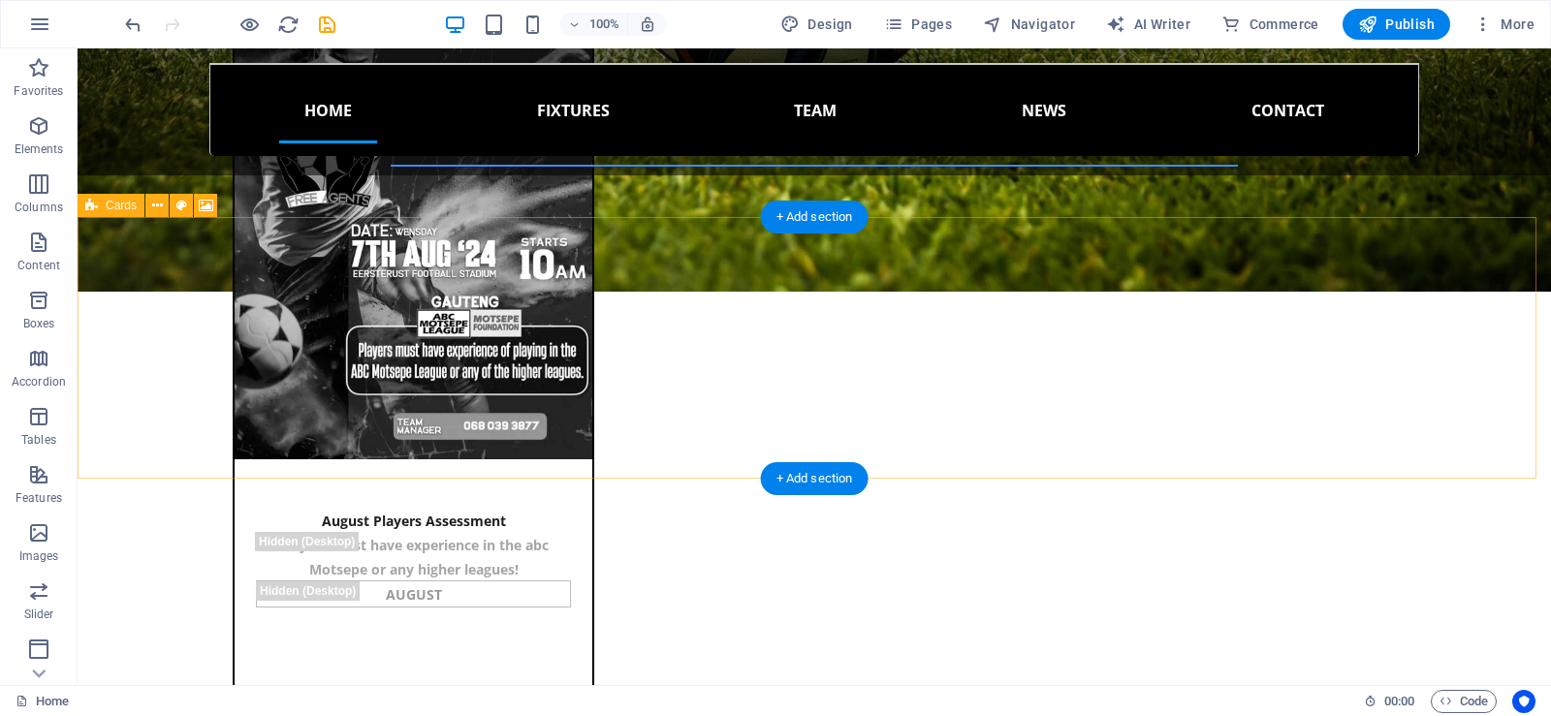
scroll to position [1648, 0]
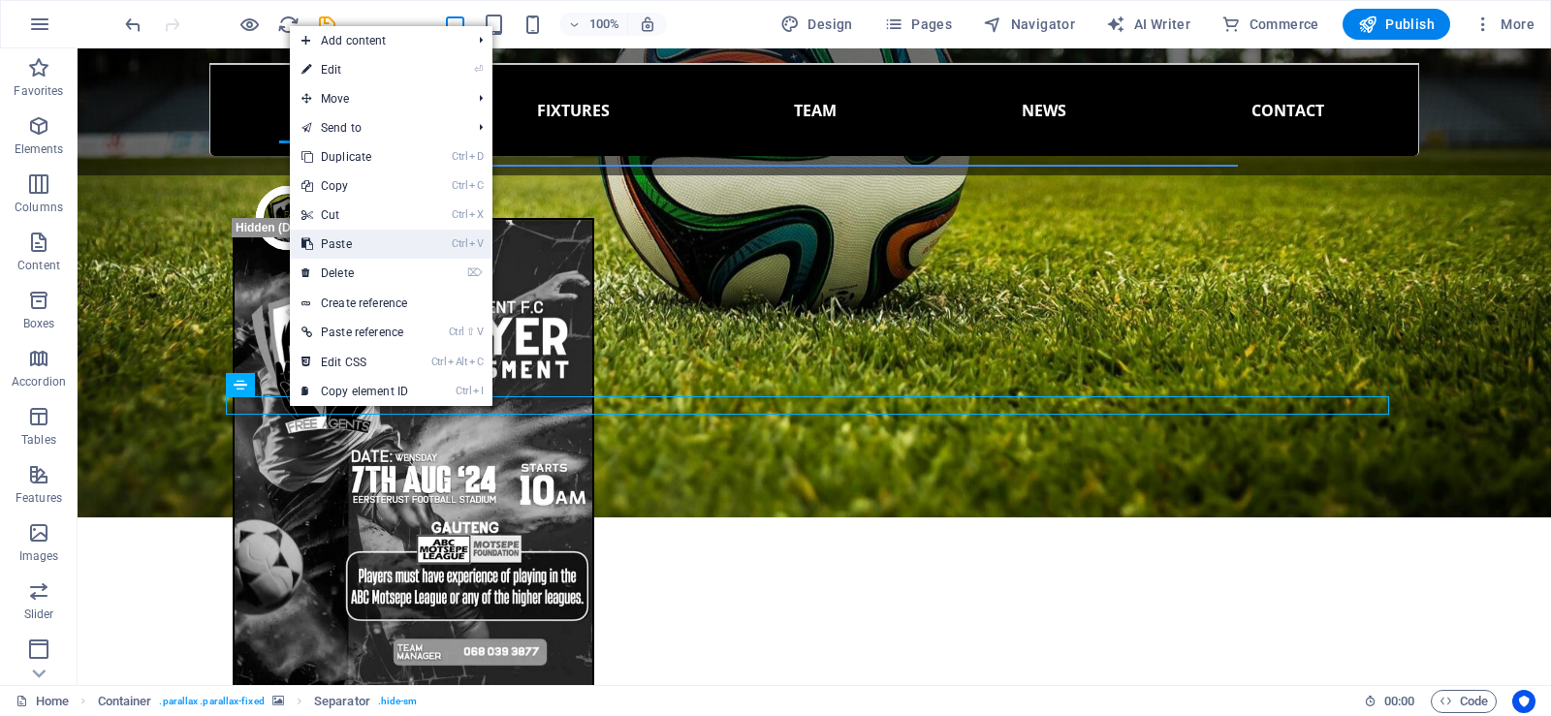
click at [363, 249] on link "Ctrl V Paste" at bounding box center [355, 244] width 130 height 29
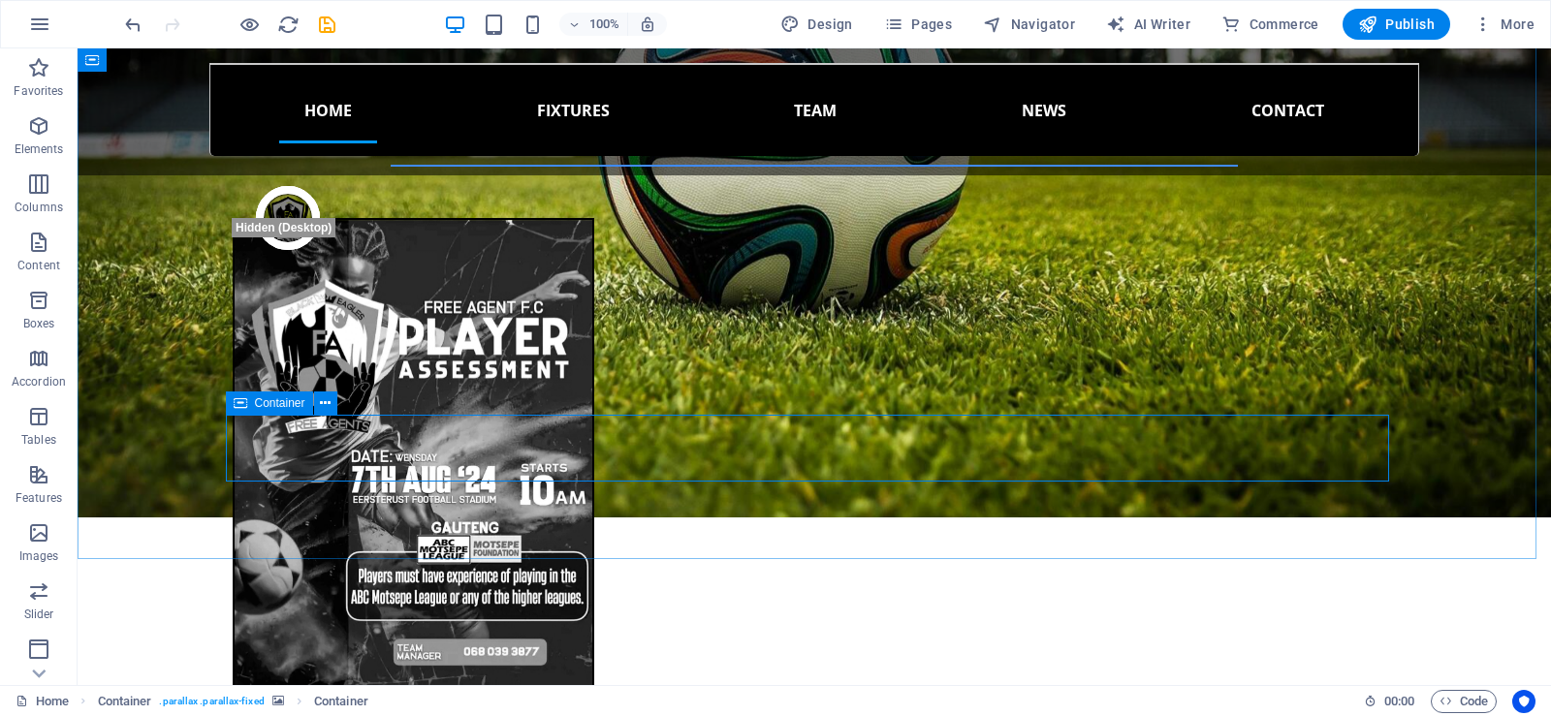
click at [240, 405] on icon at bounding box center [241, 403] width 14 height 23
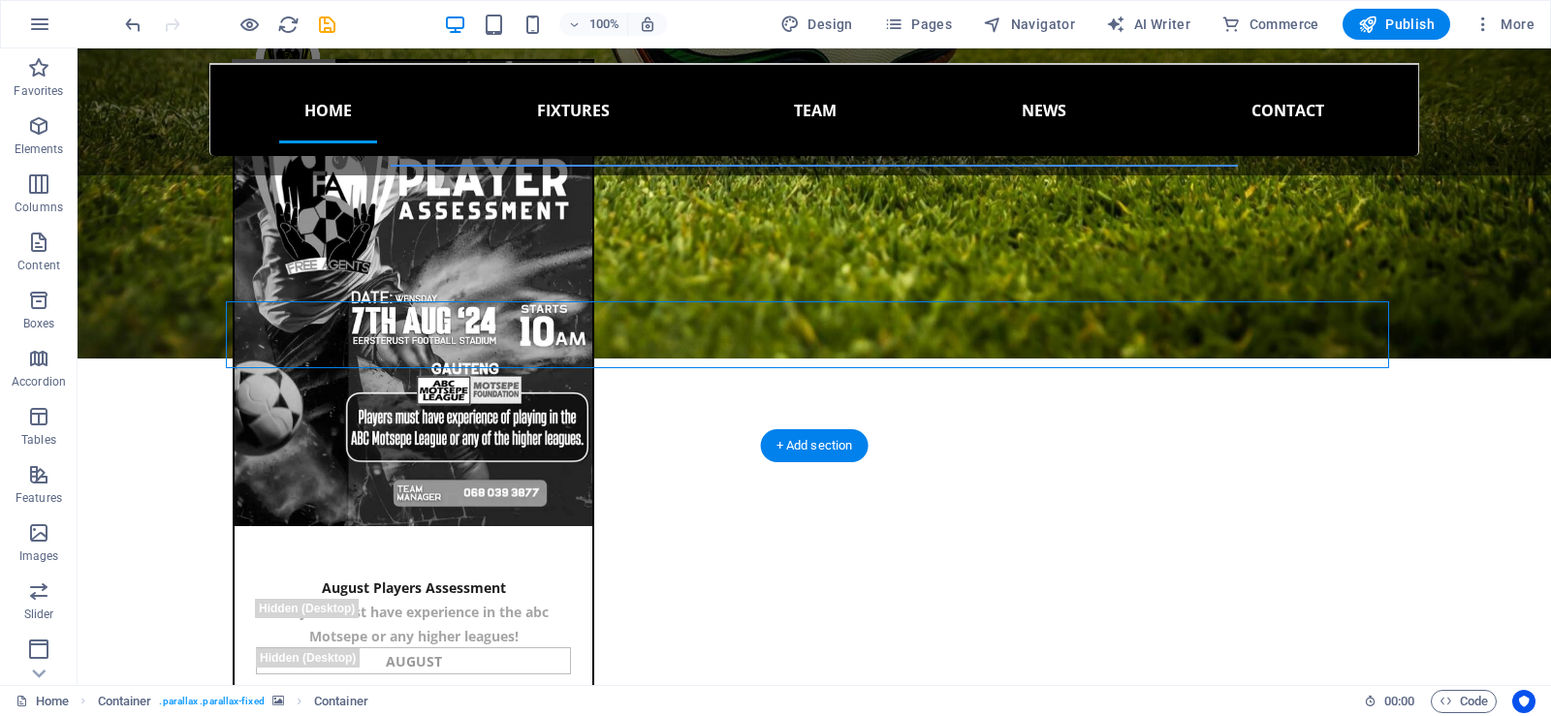
scroll to position [1842, 0]
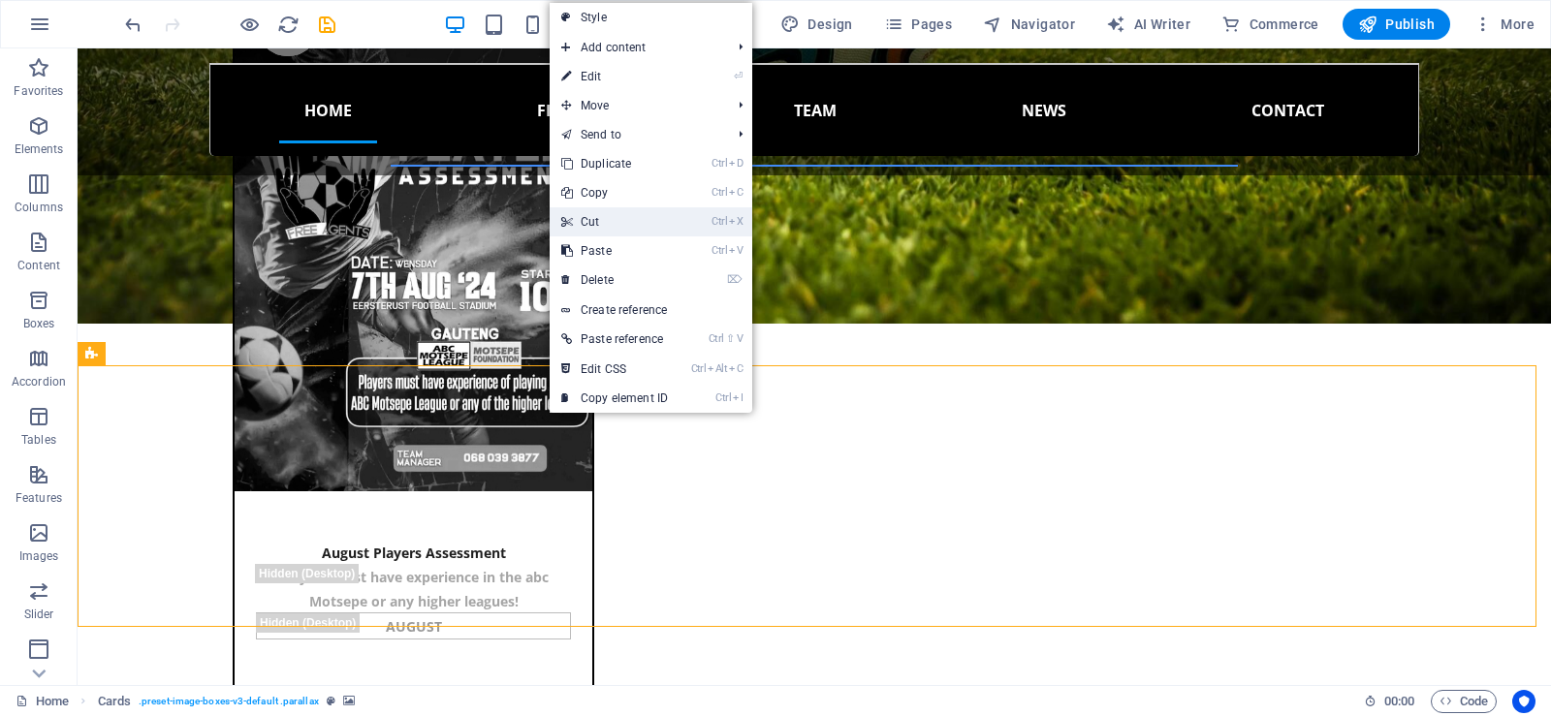
click at [606, 230] on link "Ctrl X Cut" at bounding box center [615, 221] width 130 height 29
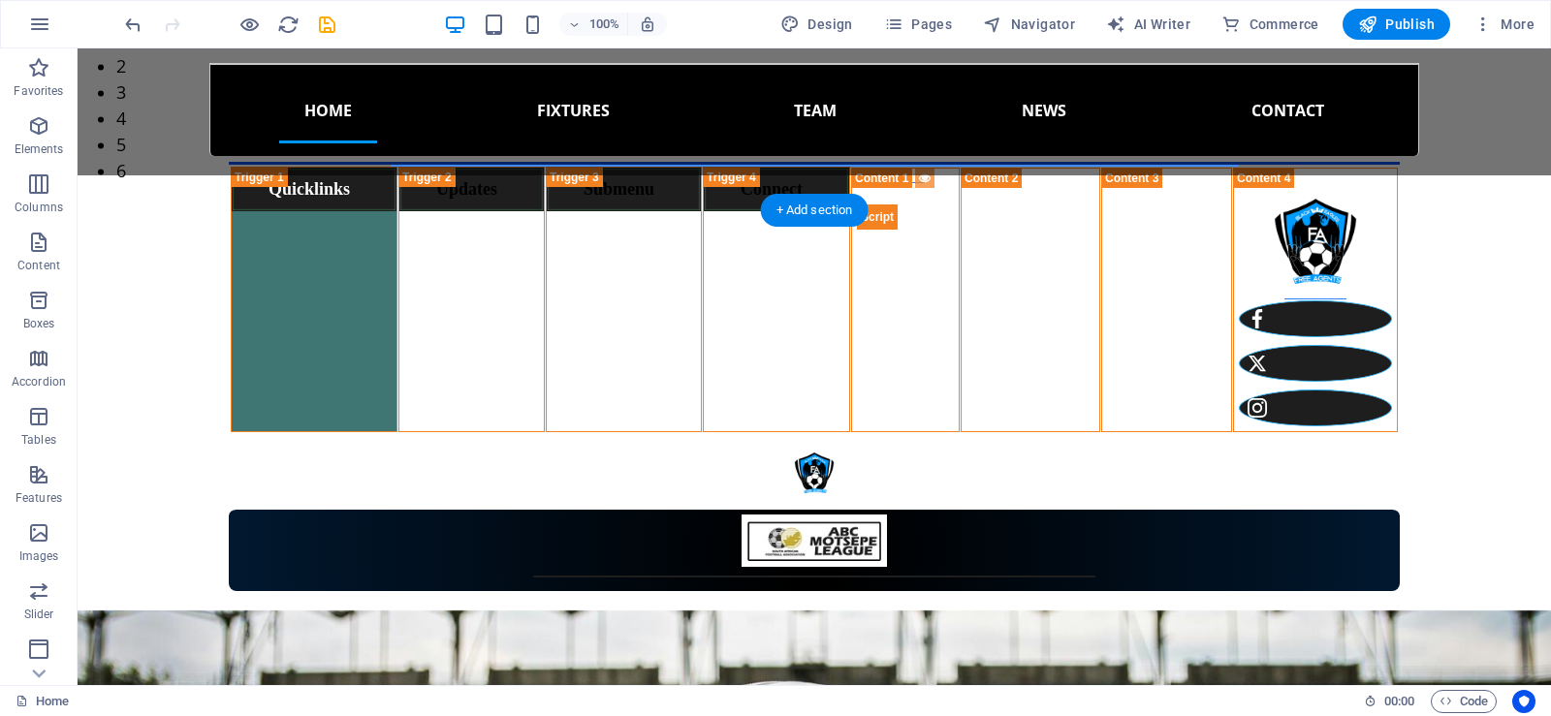
scroll to position [969, 0]
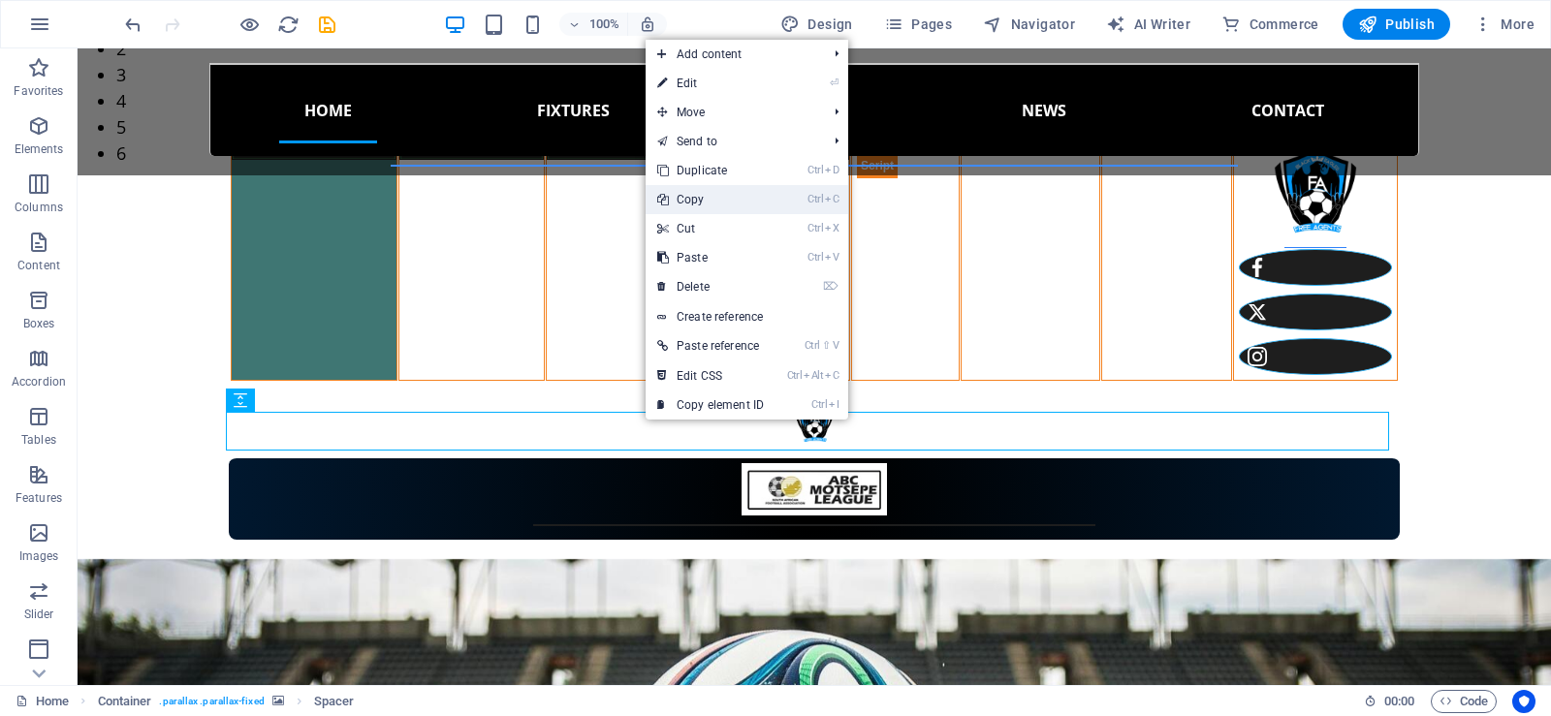
click at [713, 198] on link "Ctrl C Copy" at bounding box center [711, 199] width 130 height 29
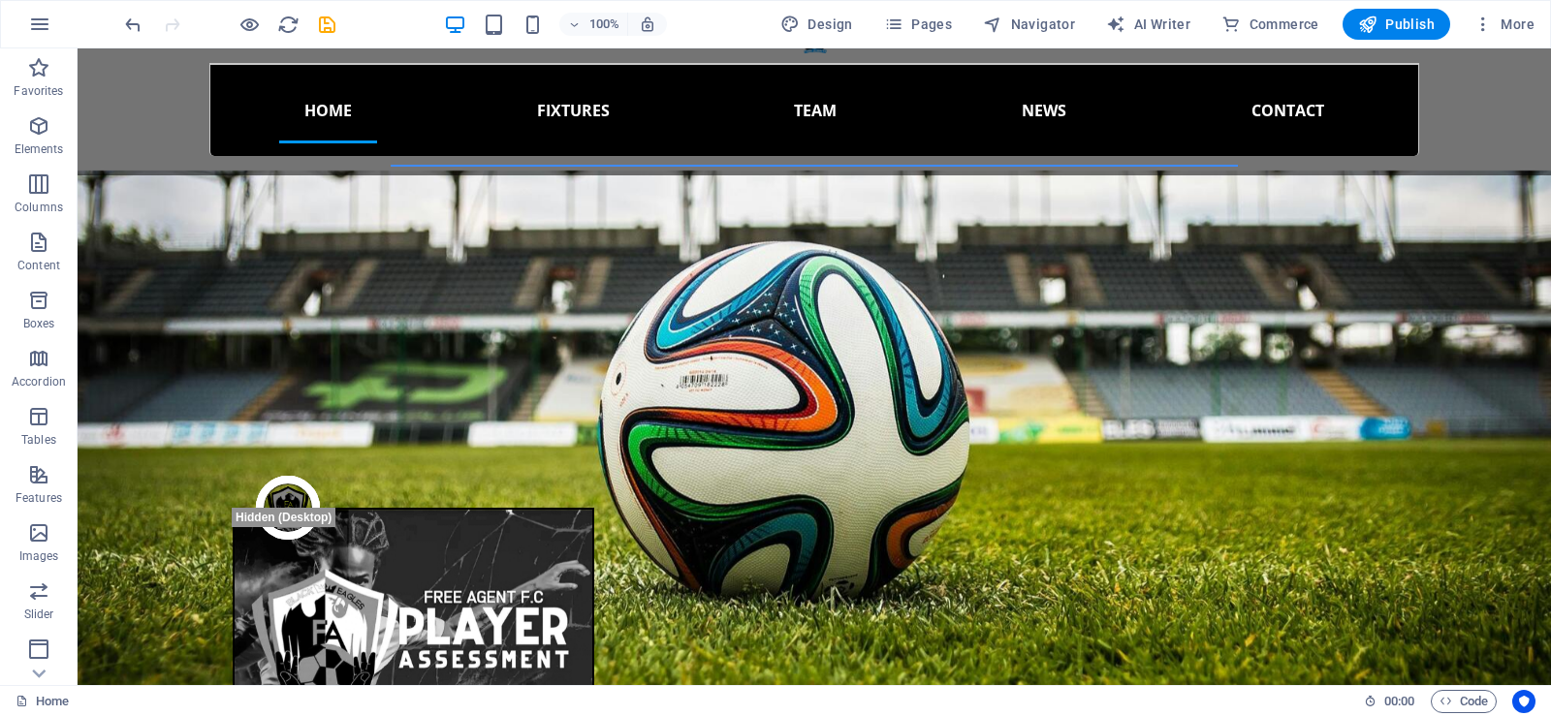
scroll to position [1454, 0]
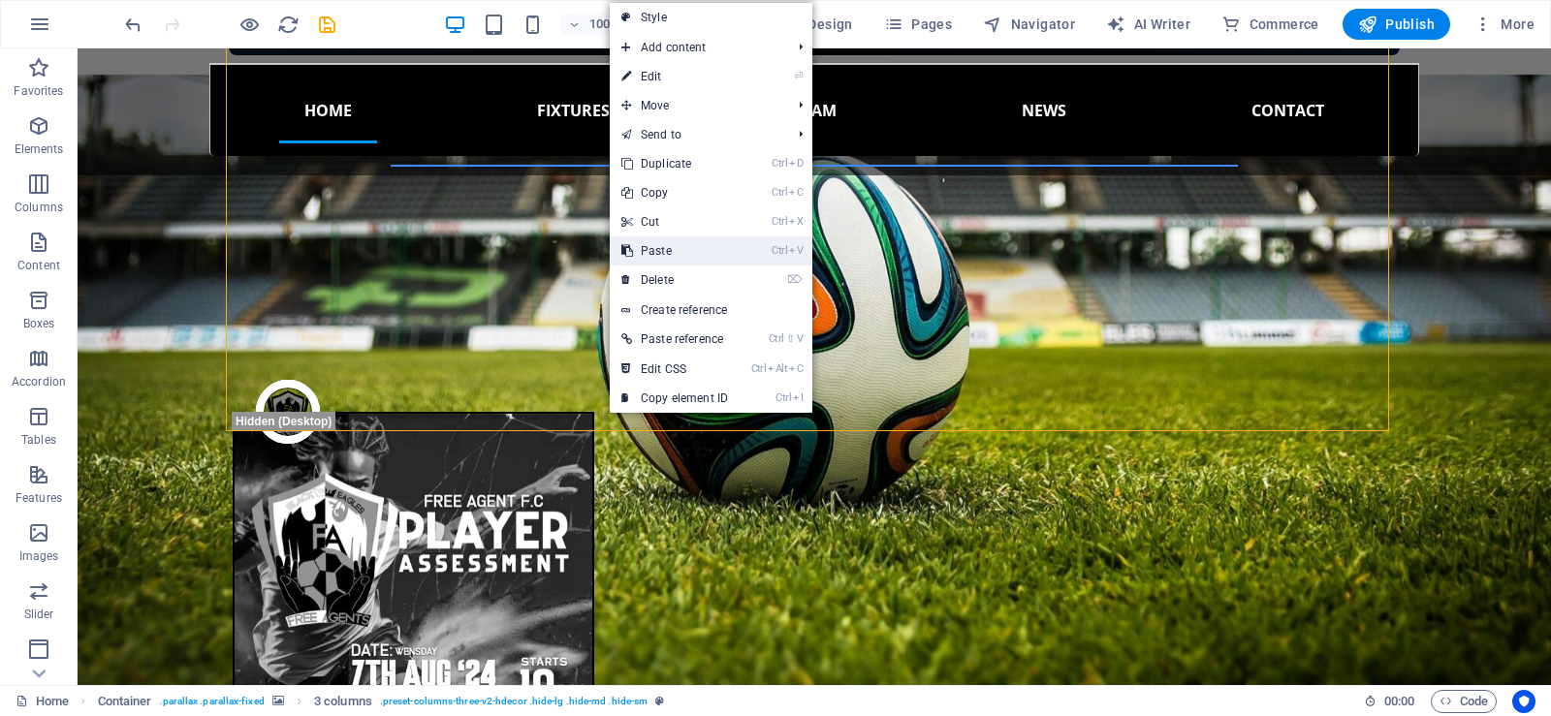
click at [666, 250] on link "Ctrl V Paste" at bounding box center [675, 251] width 130 height 29
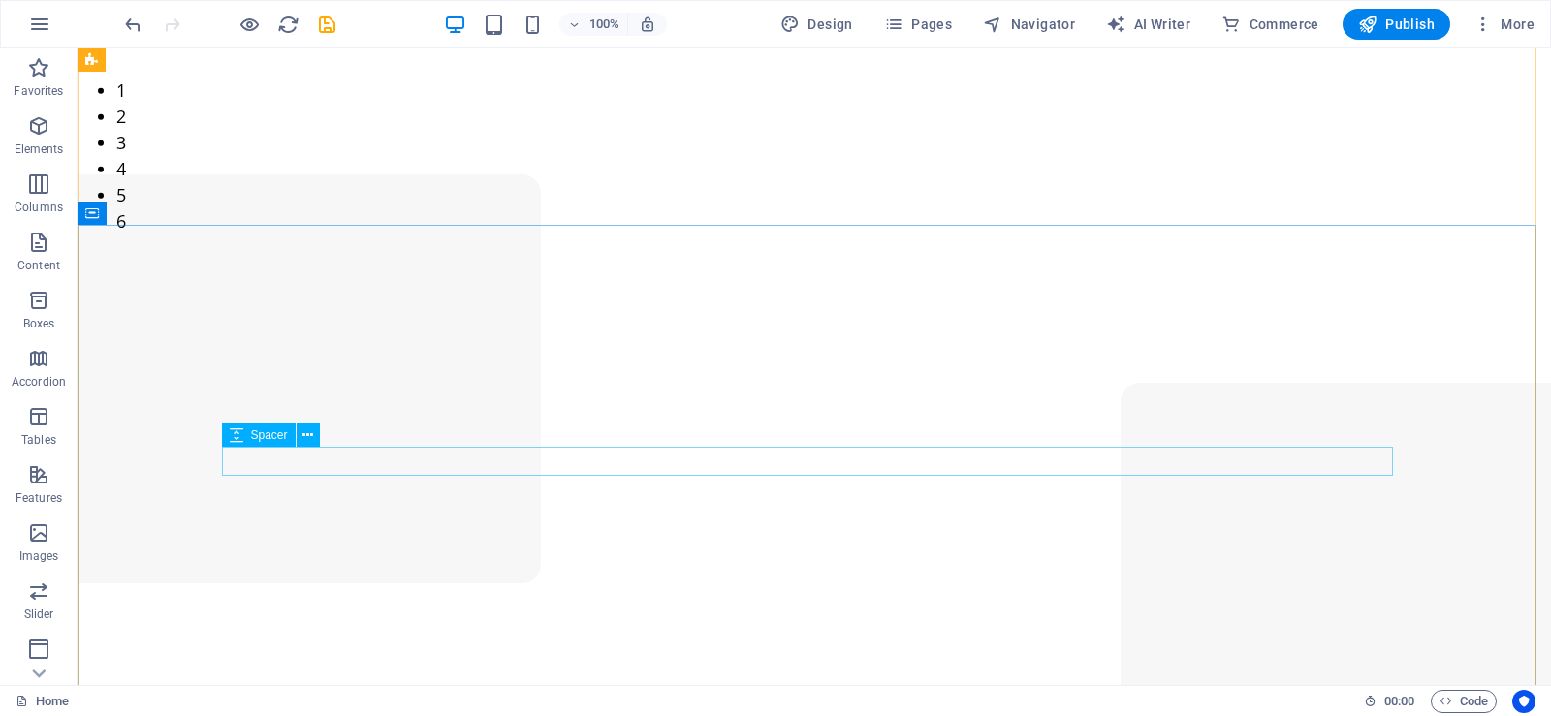
scroll to position [291, 0]
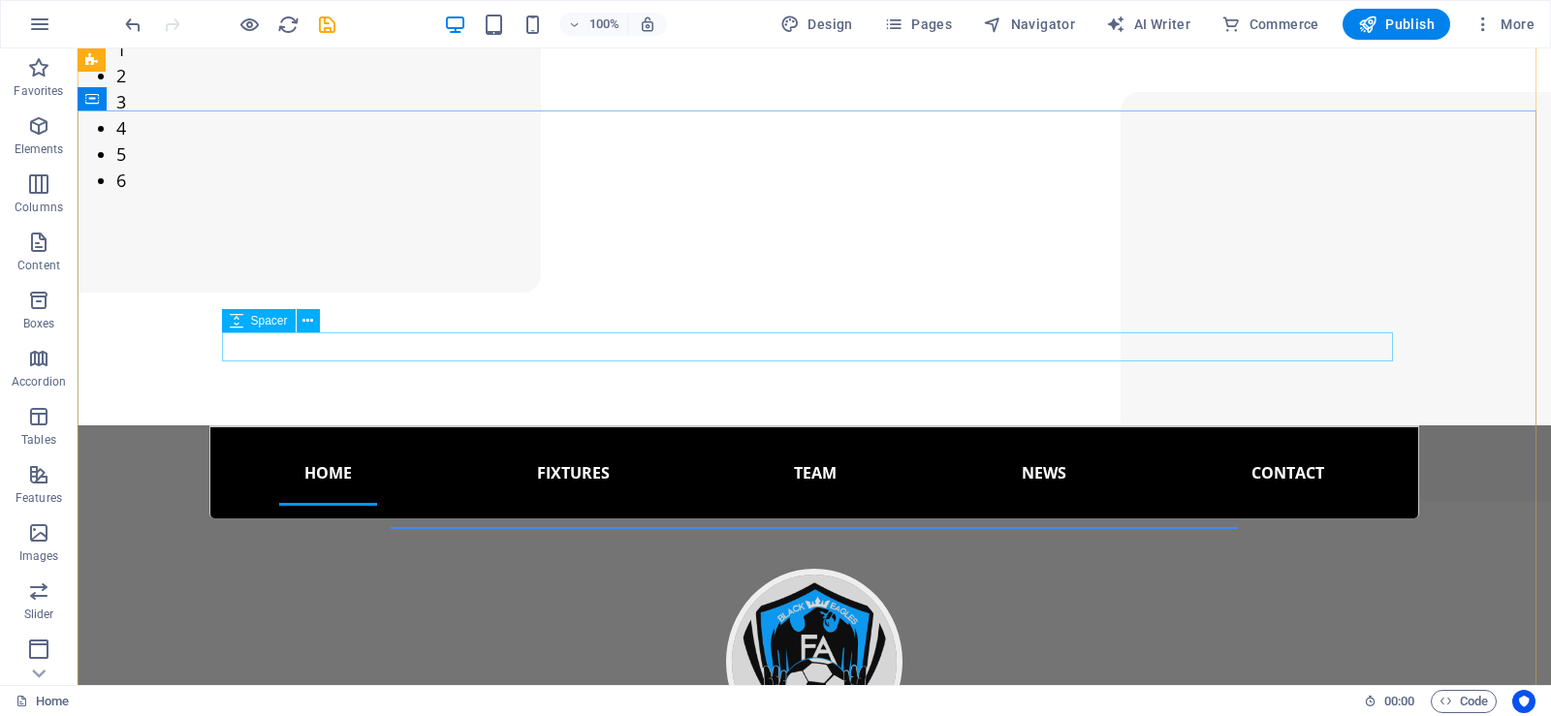
select select "px"
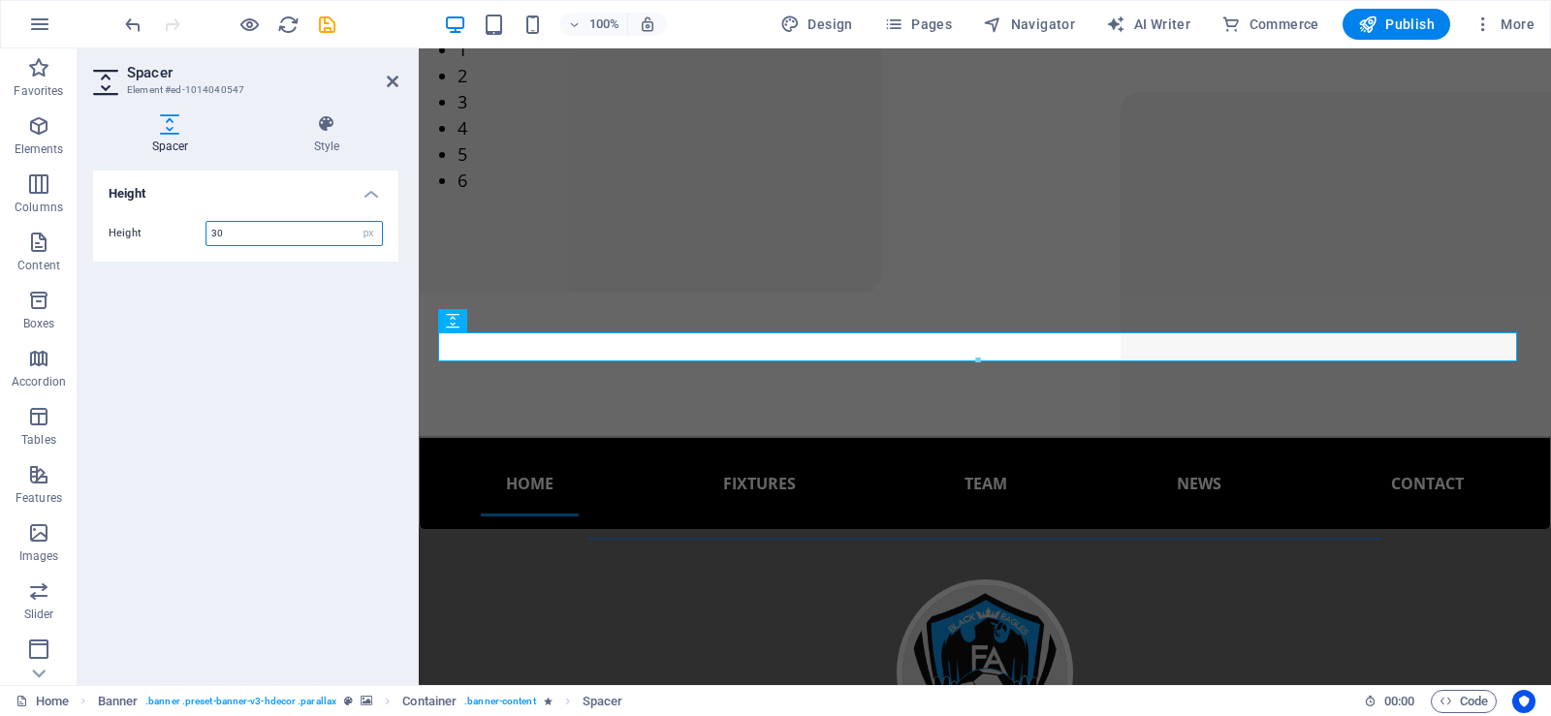
click at [217, 232] on input "30" at bounding box center [293, 233] width 175 height 23
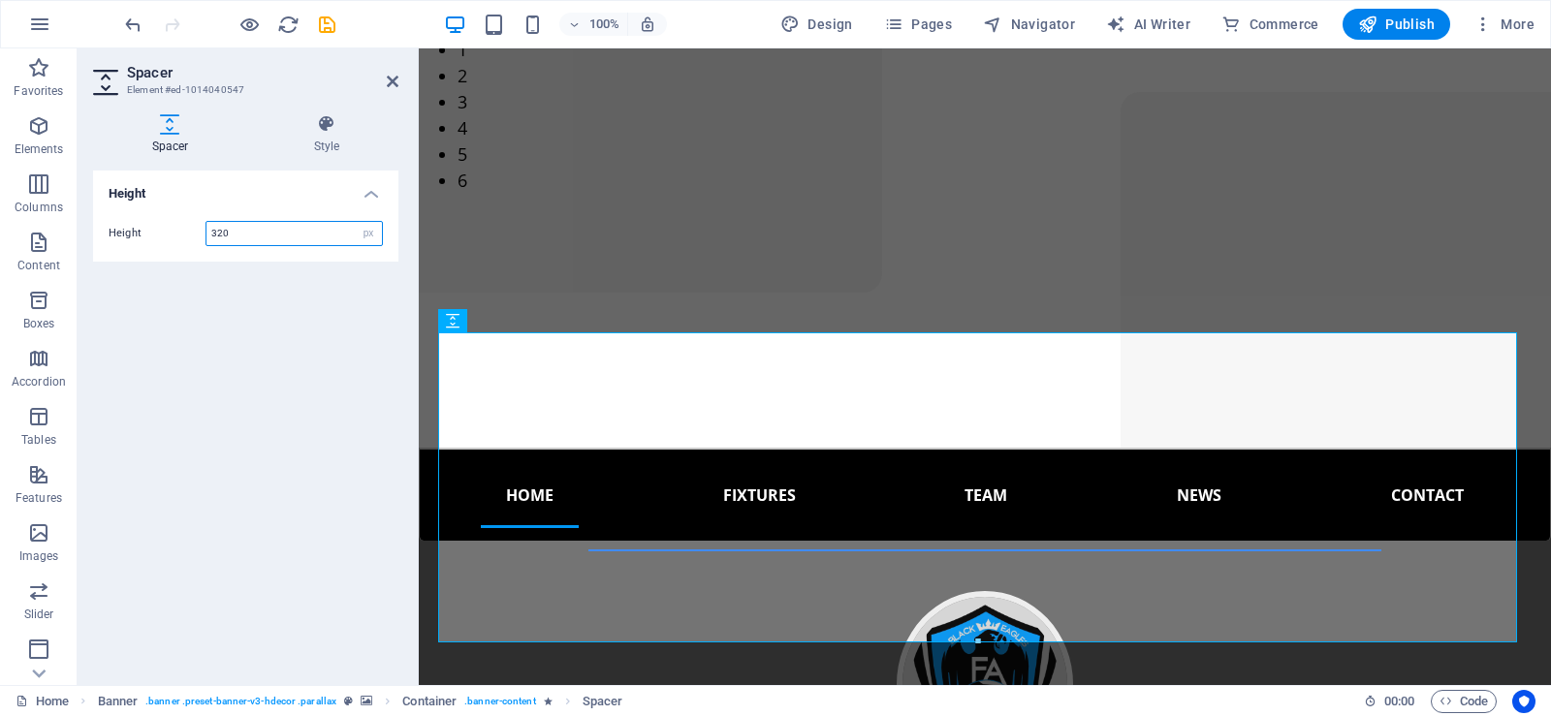
click at [217, 231] on input "320" at bounding box center [293, 233] width 175 height 23
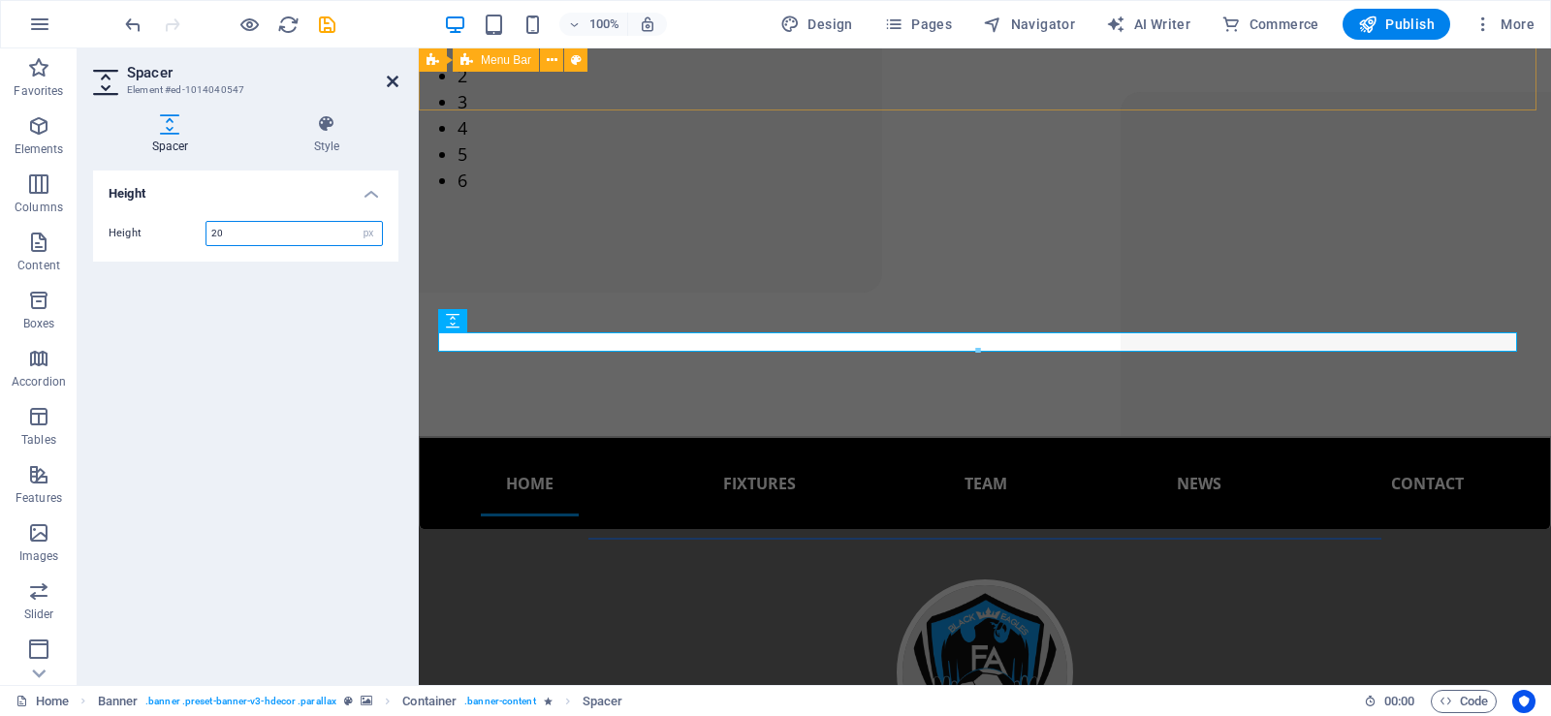
type input "20"
drag, startPoint x: 393, startPoint y: 79, endPoint x: 314, endPoint y: 31, distance: 92.3
click at [393, 79] on icon at bounding box center [393, 82] width 12 height 16
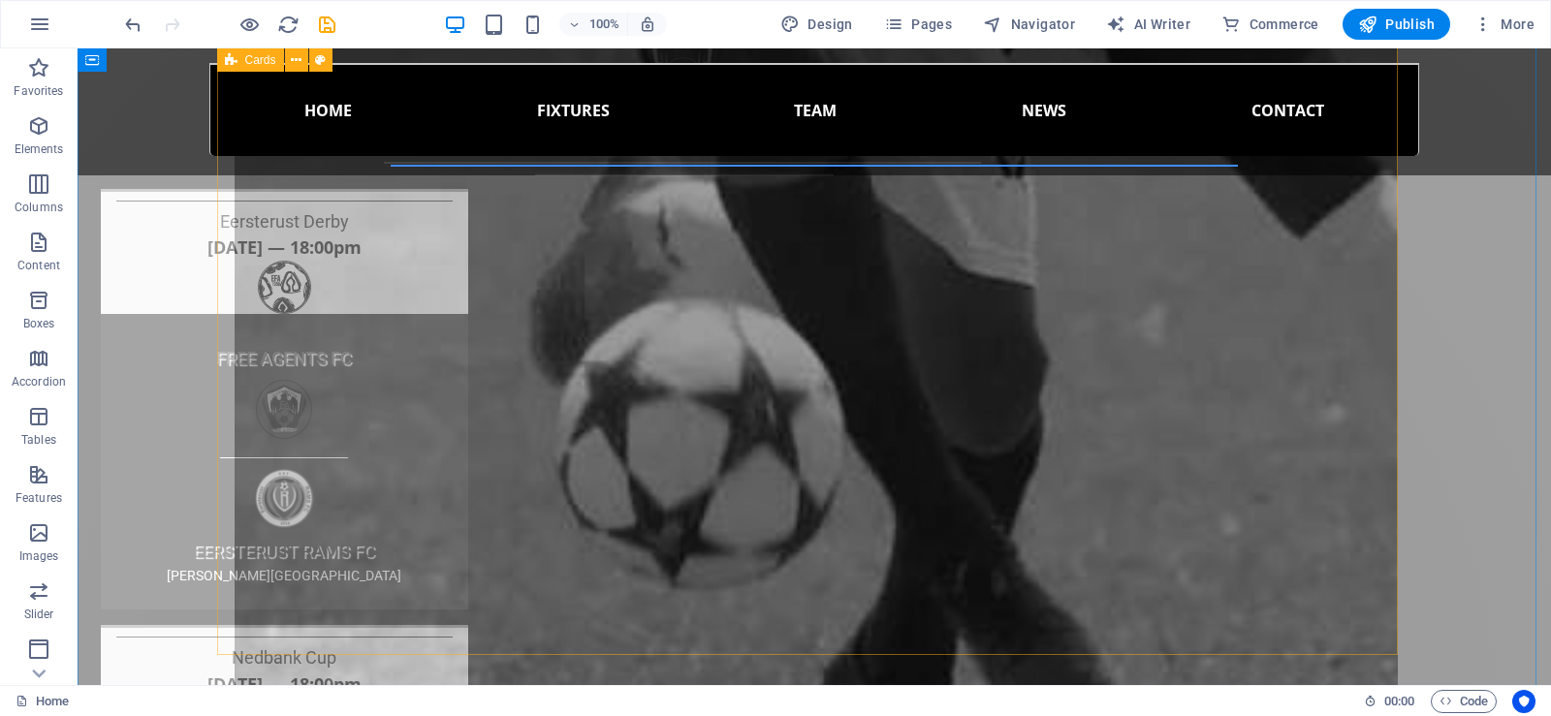
scroll to position [4459, 0]
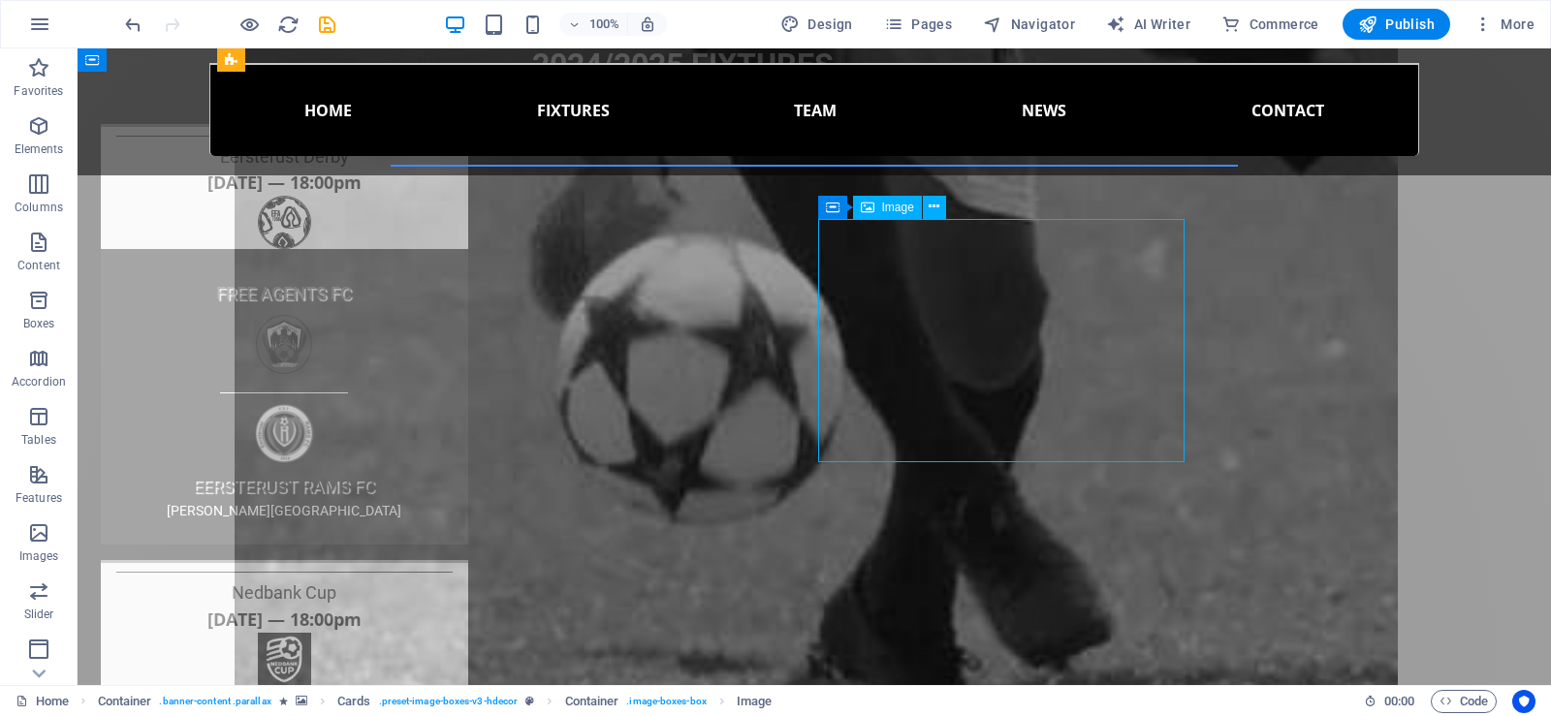
select select "%"
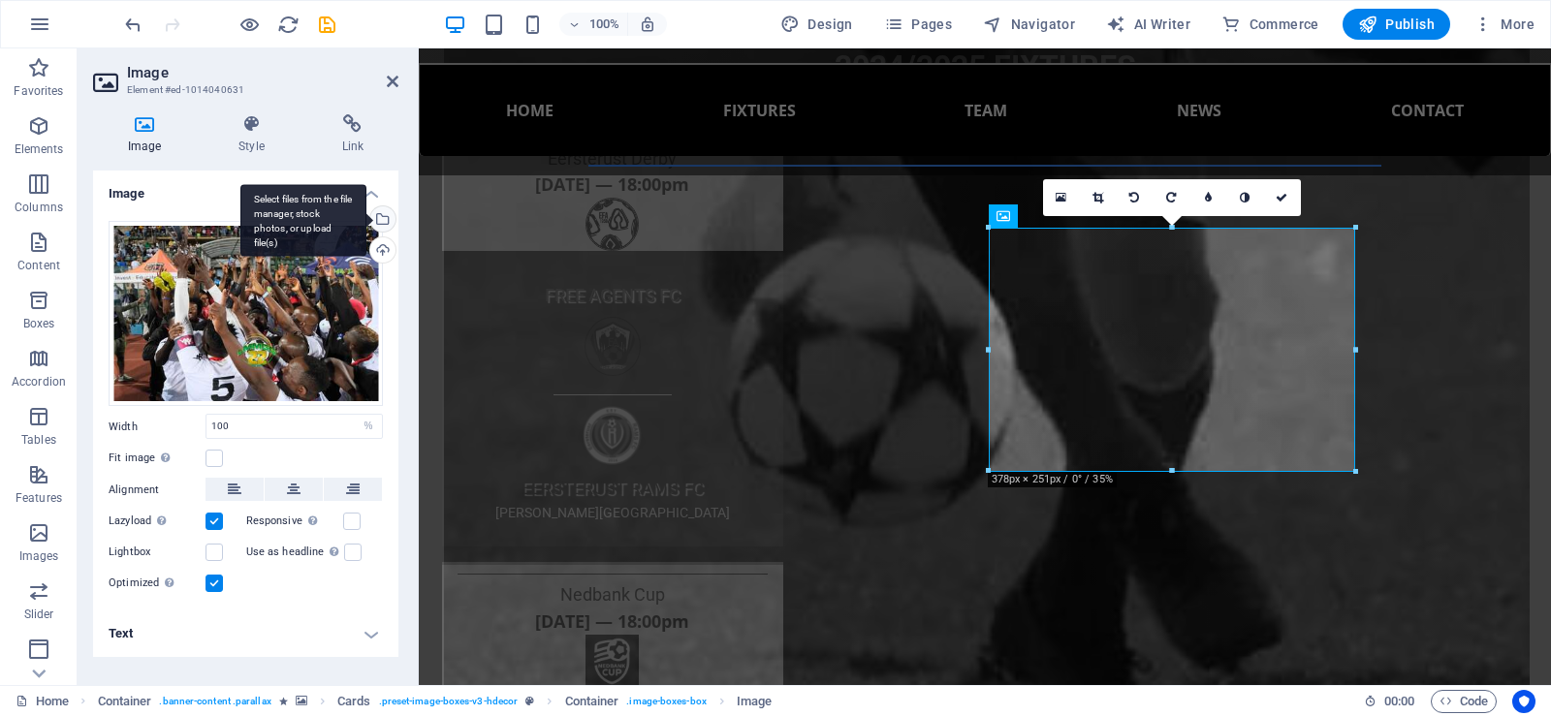
click at [366, 219] on div "Select files from the file manager, stock photos, or upload file(s)" at bounding box center [303, 220] width 126 height 73
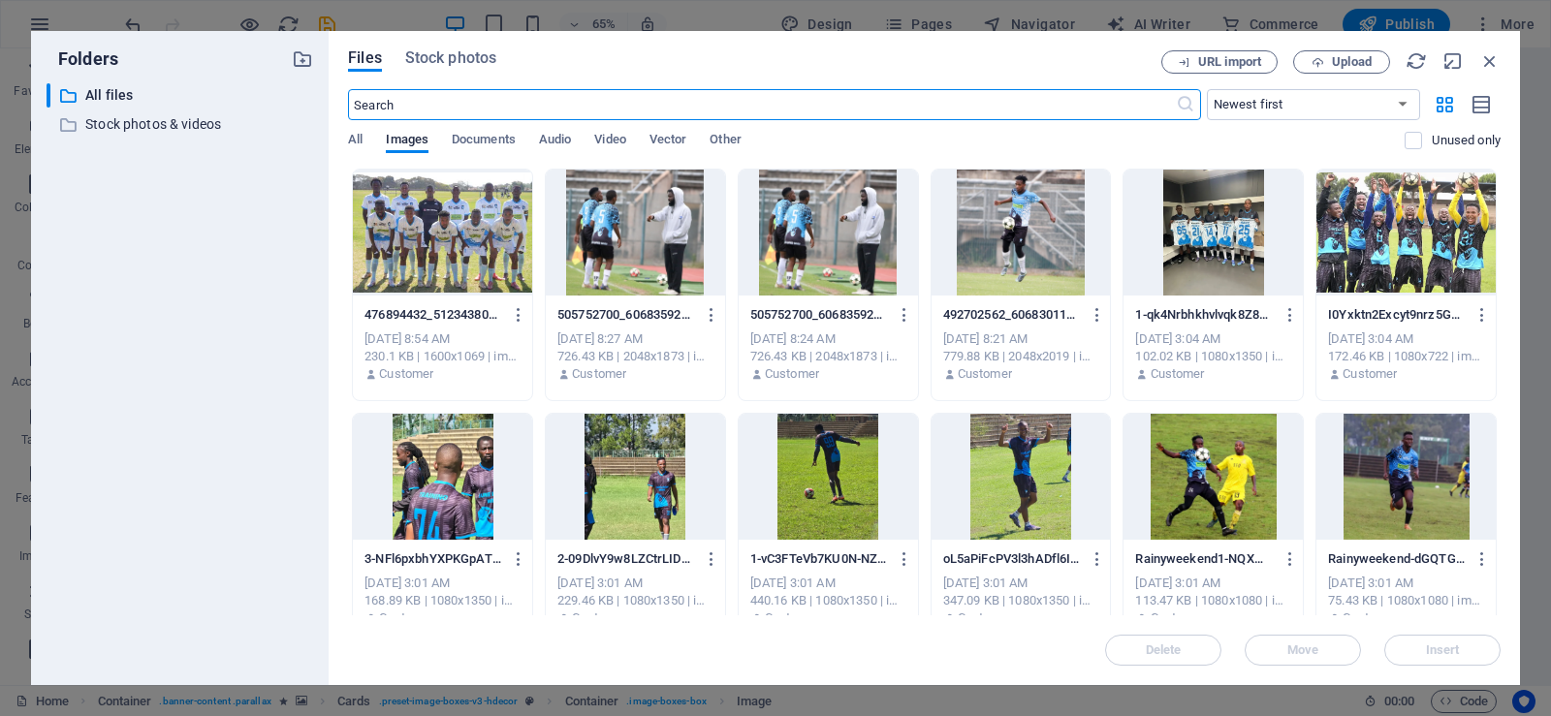
click at [431, 214] on div at bounding box center [442, 233] width 179 height 126
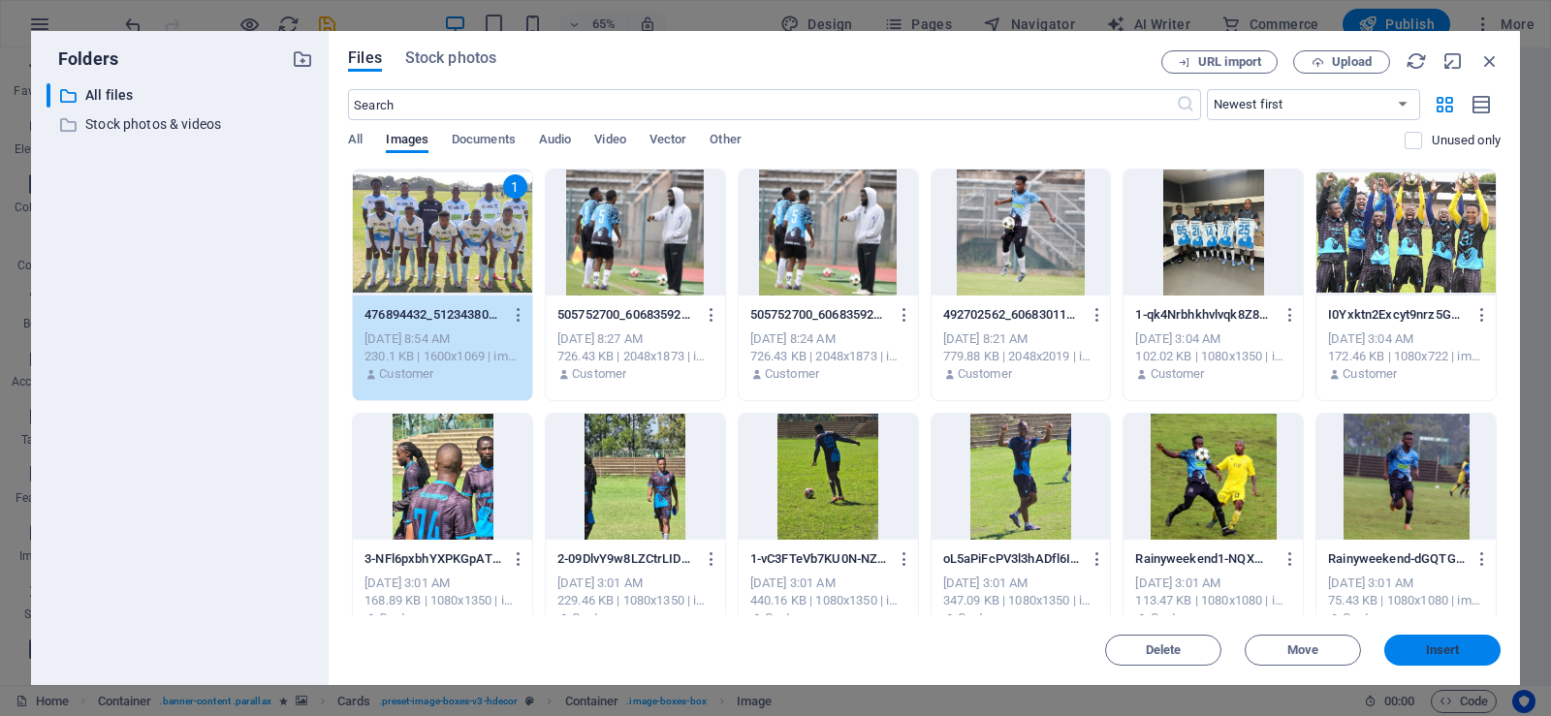
click at [1415, 648] on span "Insert" at bounding box center [1442, 651] width 101 height 12
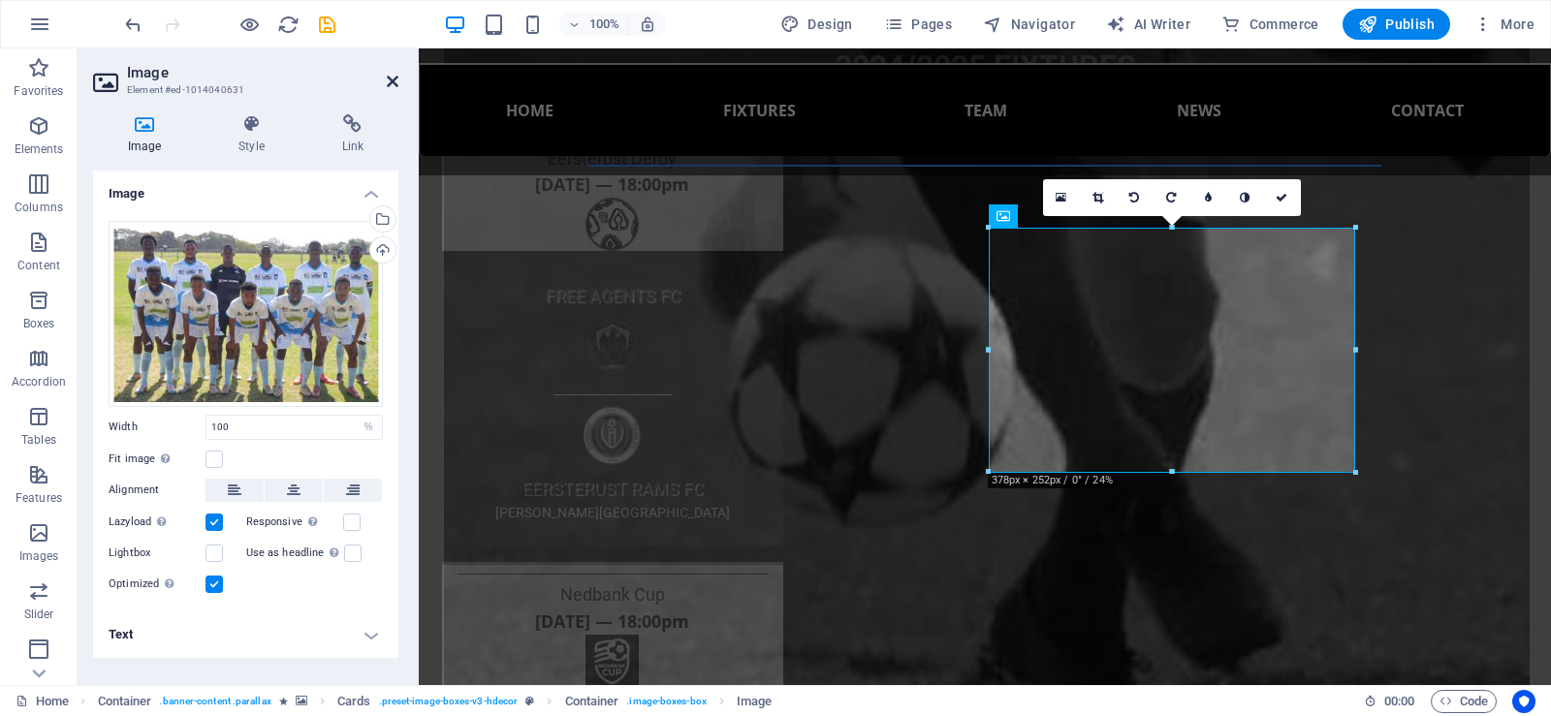
drag, startPoint x: 386, startPoint y: 81, endPoint x: 310, endPoint y: 33, distance: 89.8
click at [388, 81] on icon at bounding box center [393, 82] width 12 height 16
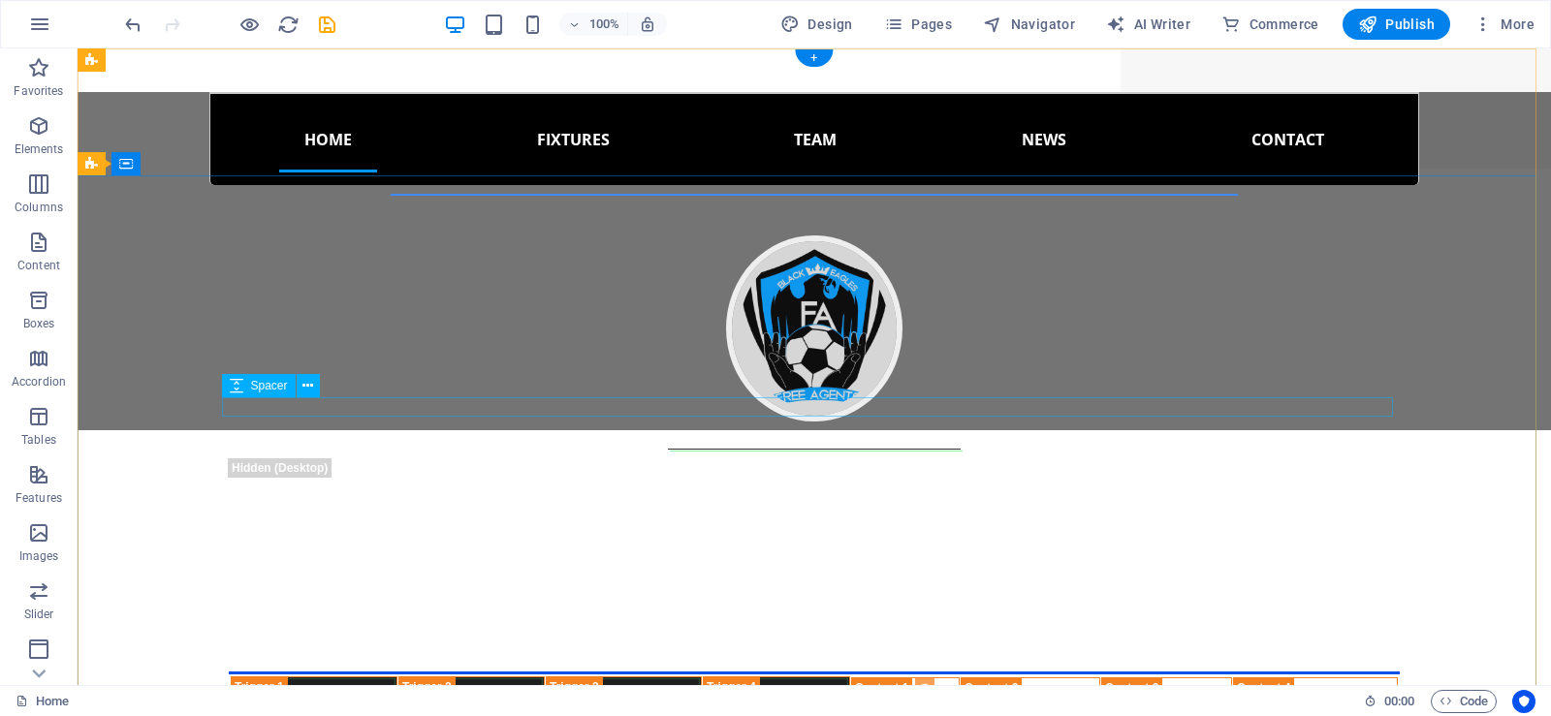
scroll to position [0, 0]
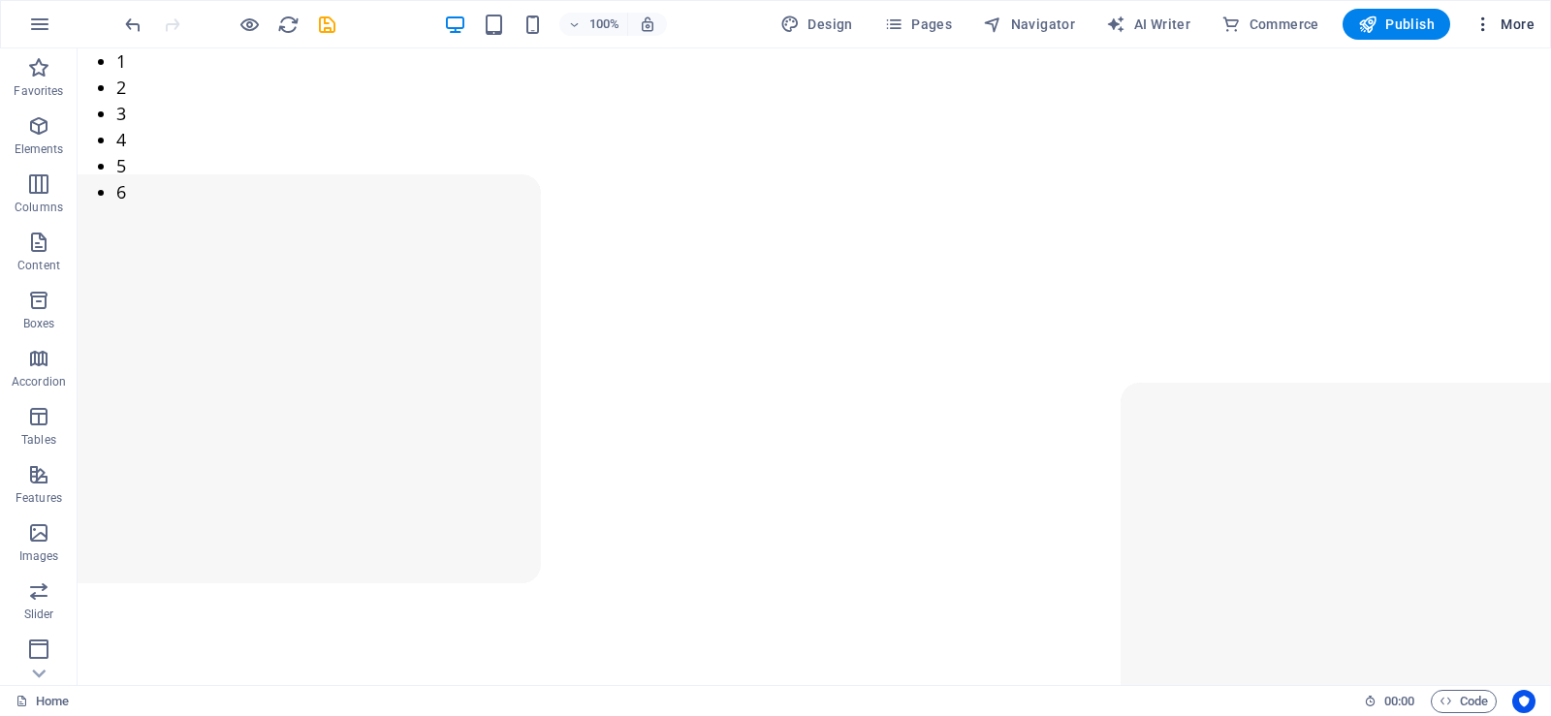
click at [1488, 28] on icon "button" at bounding box center [1482, 24] width 19 height 19
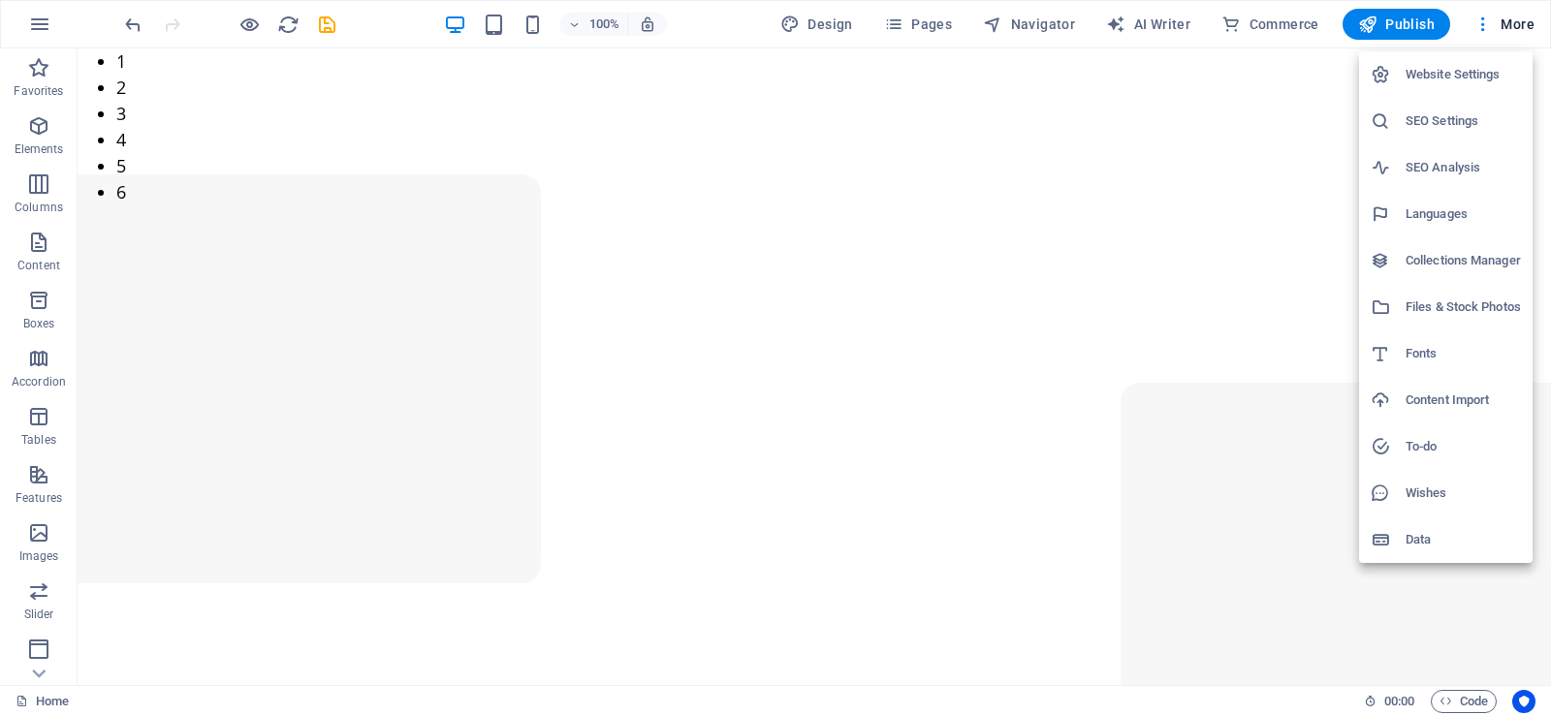
click at [1436, 79] on h6 "Website Settings" at bounding box center [1463, 74] width 115 height 23
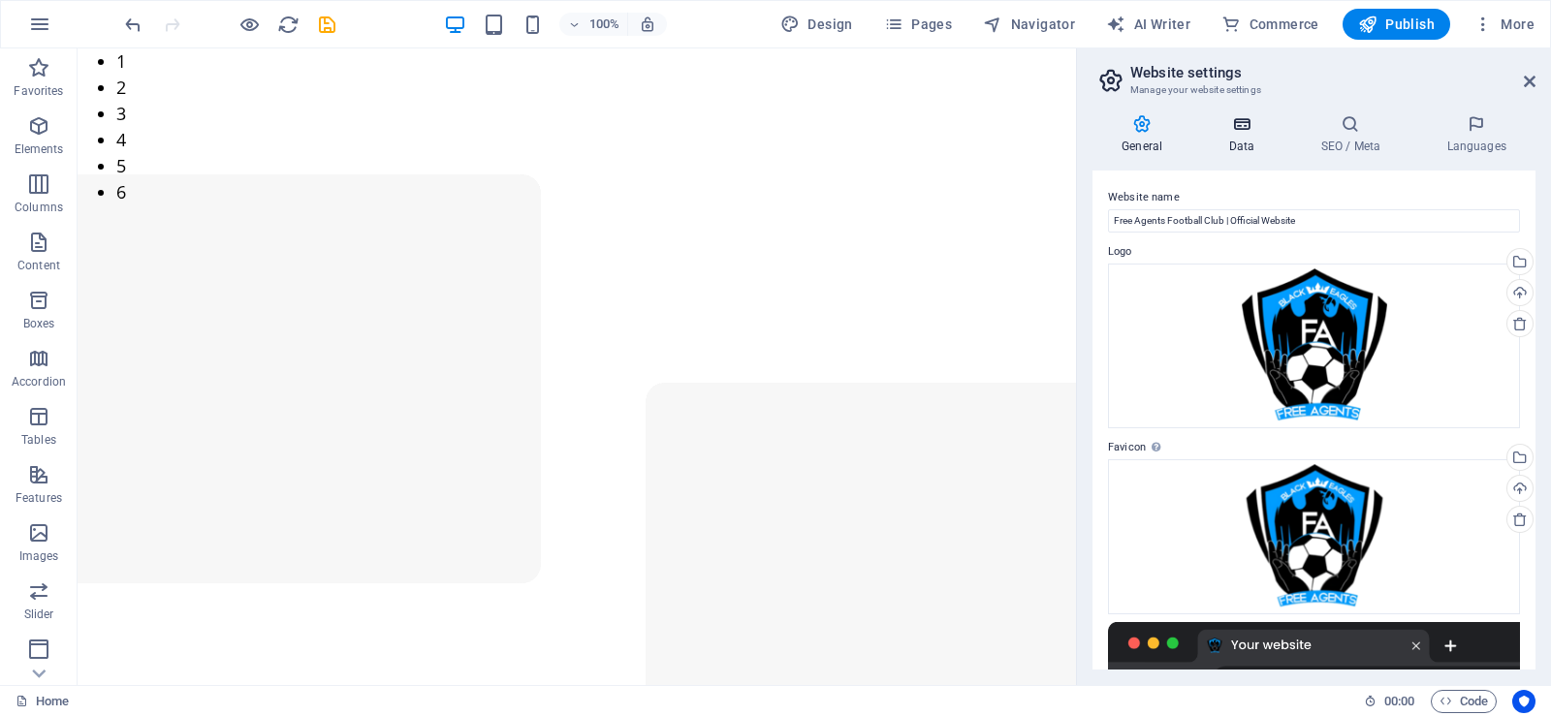
click at [1239, 136] on h4 "Data" at bounding box center [1245, 134] width 92 height 41
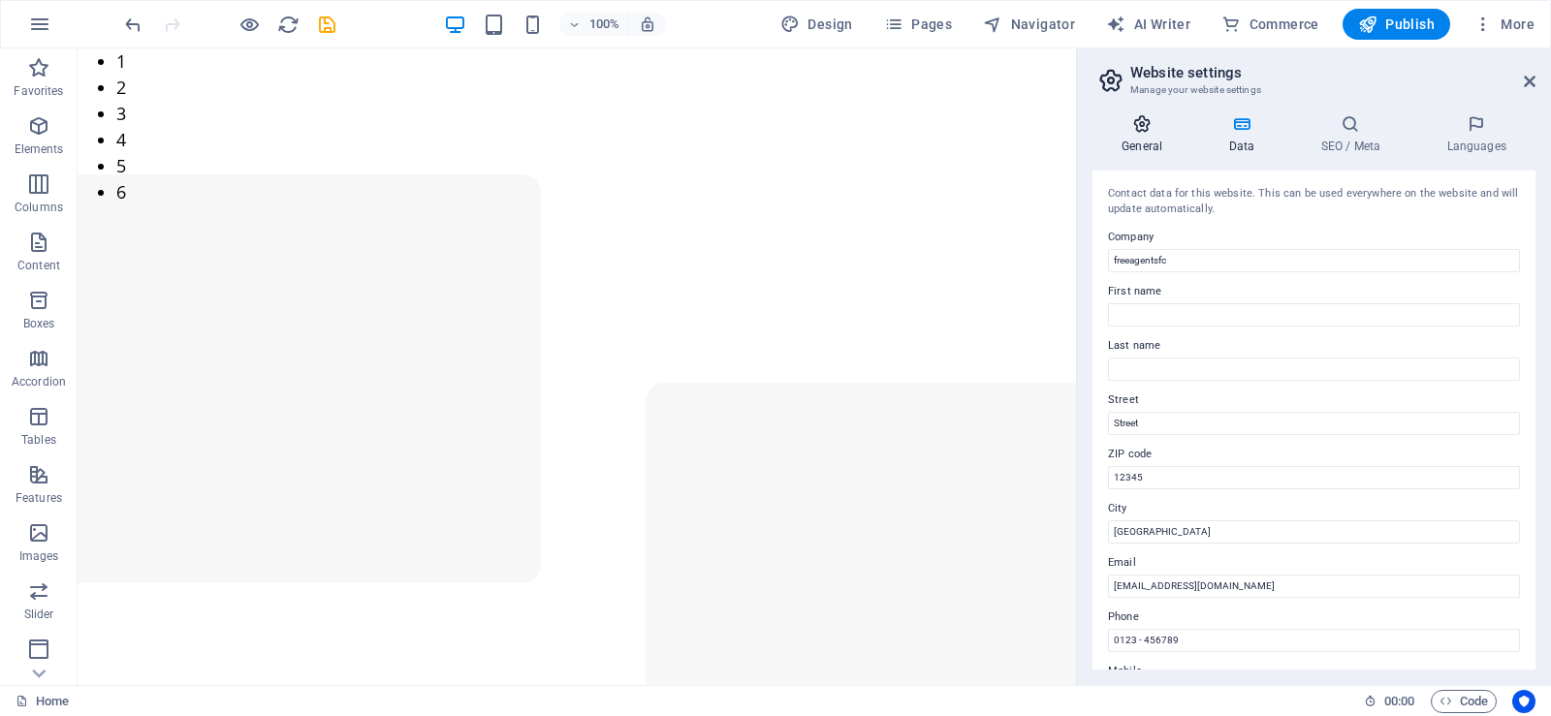
click at [1147, 131] on icon at bounding box center [1141, 123] width 99 height 19
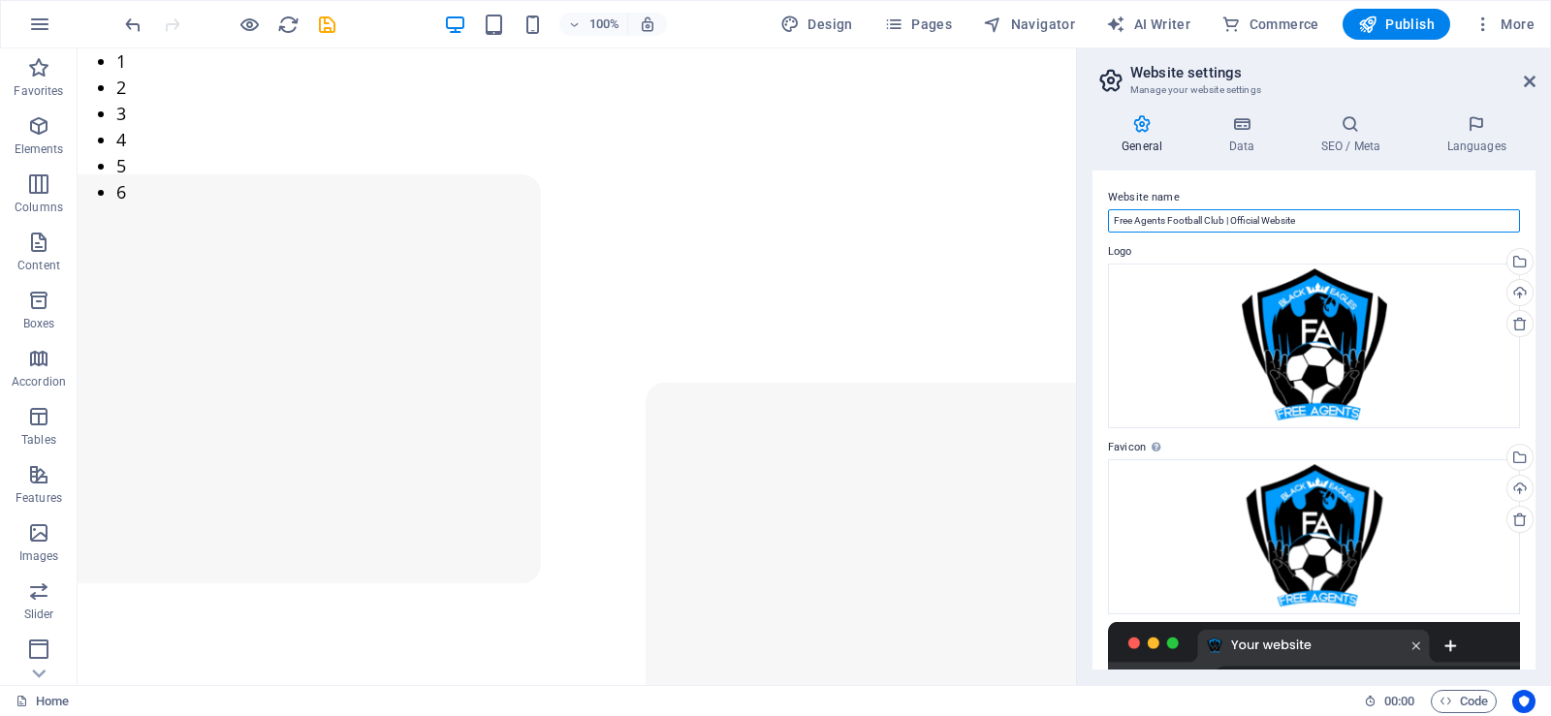
click at [1226, 220] on input "Free Agents Football Club | Official Website" at bounding box center [1314, 220] width 412 height 23
paste input "text"
type input "Free Agents Football Club | Official Website"
click at [1237, 140] on h4 "Data" at bounding box center [1245, 134] width 92 height 41
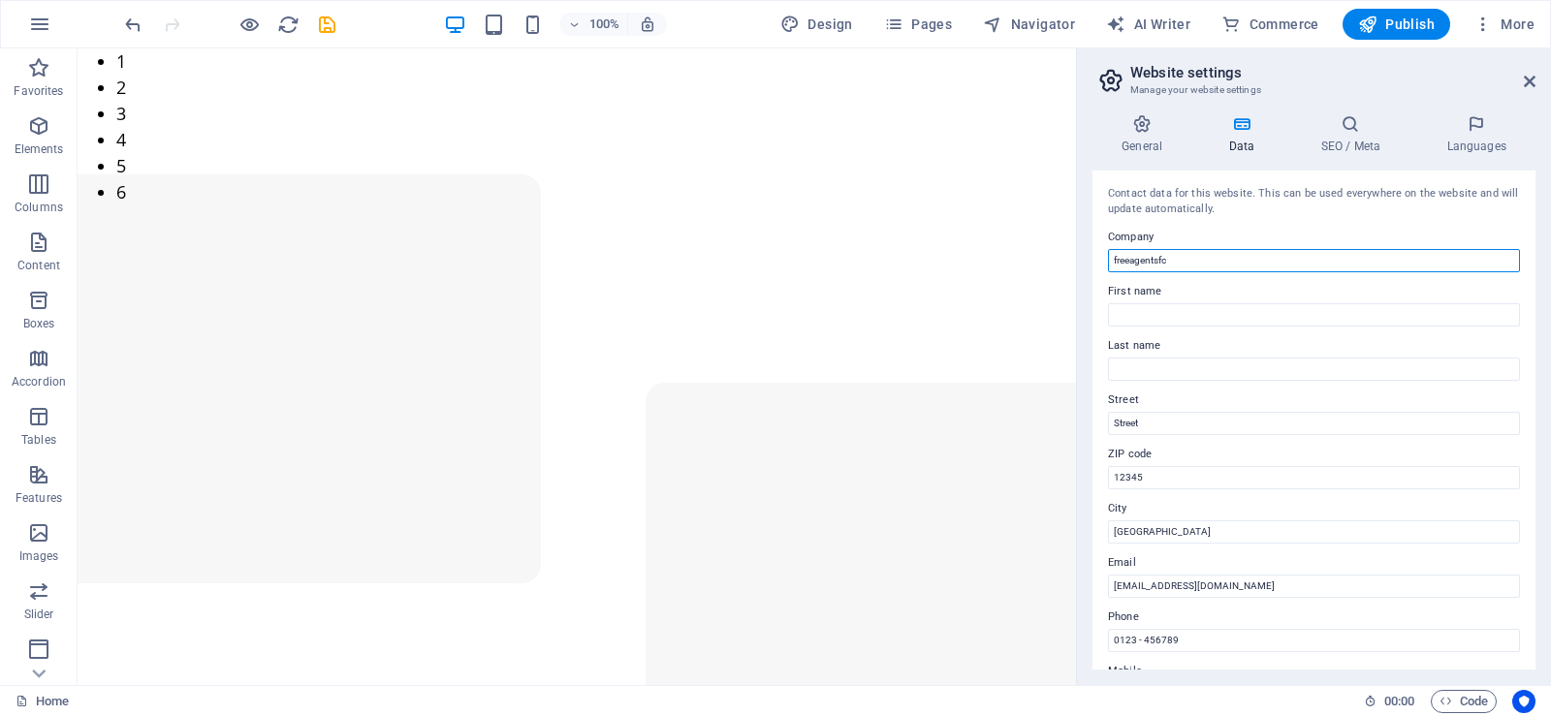
drag, startPoint x: 1182, startPoint y: 257, endPoint x: 1100, endPoint y: 277, distance: 83.9
click at [1100, 277] on div "Contact data for this website. This can be used everywhere on the website and w…" at bounding box center [1313, 420] width 443 height 499
click at [1116, 256] on input "freeagentsfc" at bounding box center [1314, 260] width 412 height 23
type input "Freeagentsfc"
click at [1141, 135] on h4 "General" at bounding box center [1145, 134] width 107 height 41
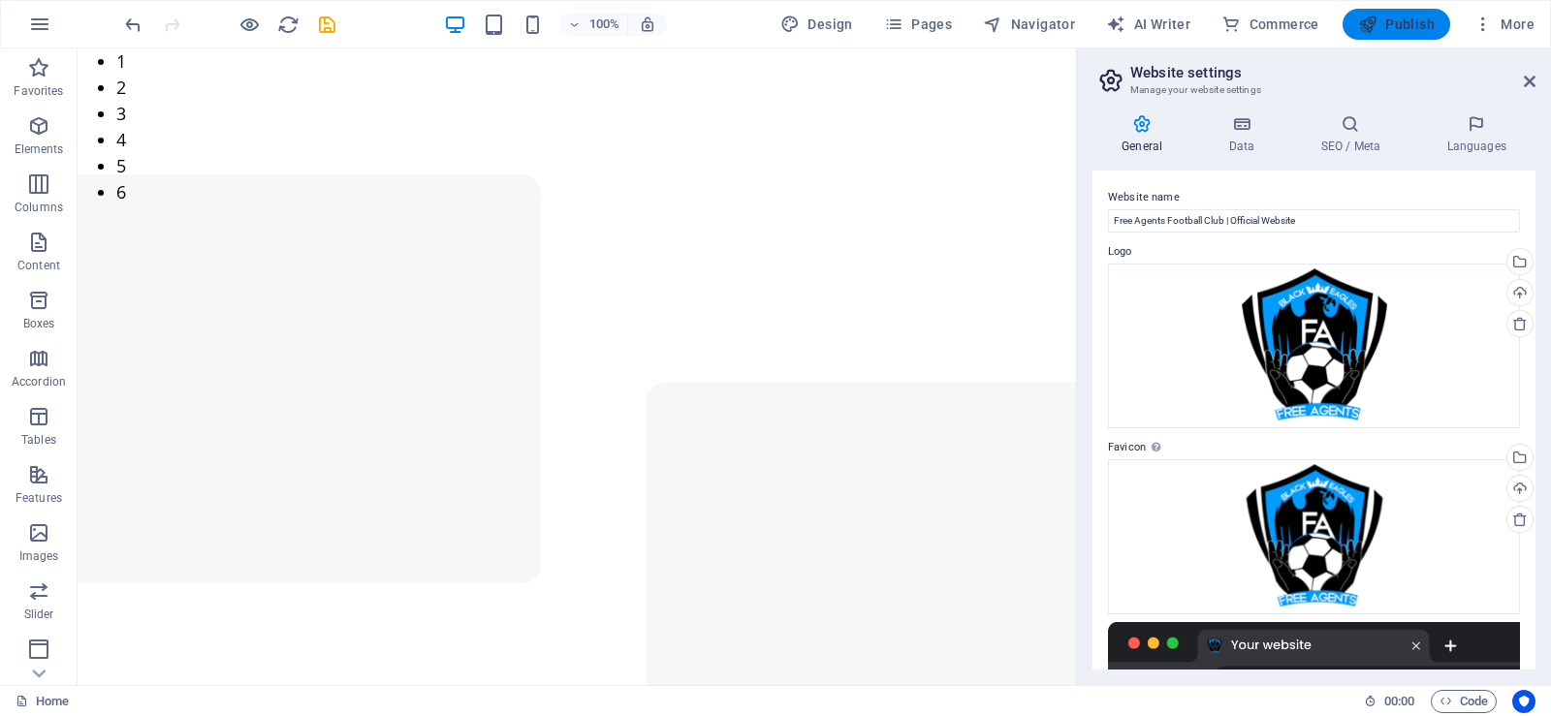
click at [1389, 26] on span "Publish" at bounding box center [1396, 24] width 77 height 19
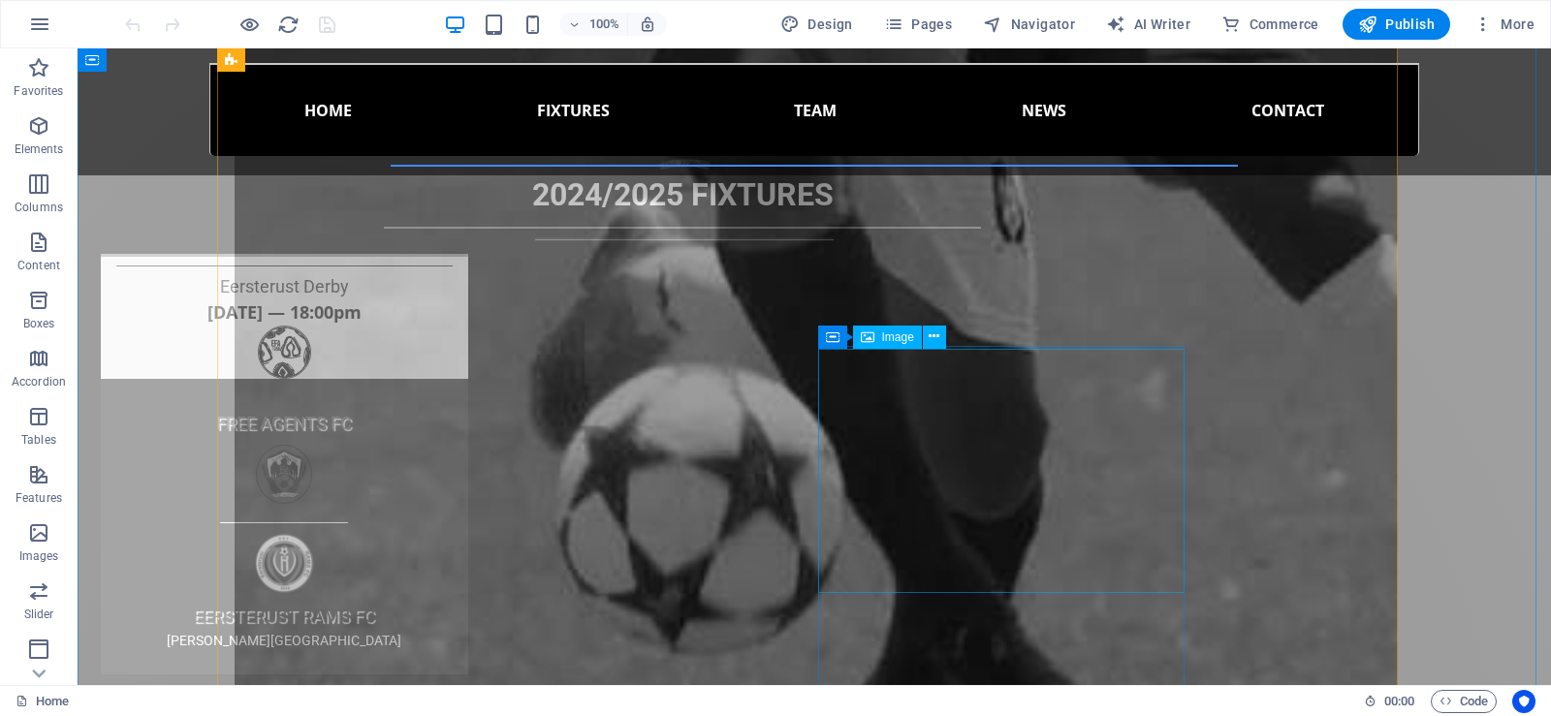
scroll to position [4459, 0]
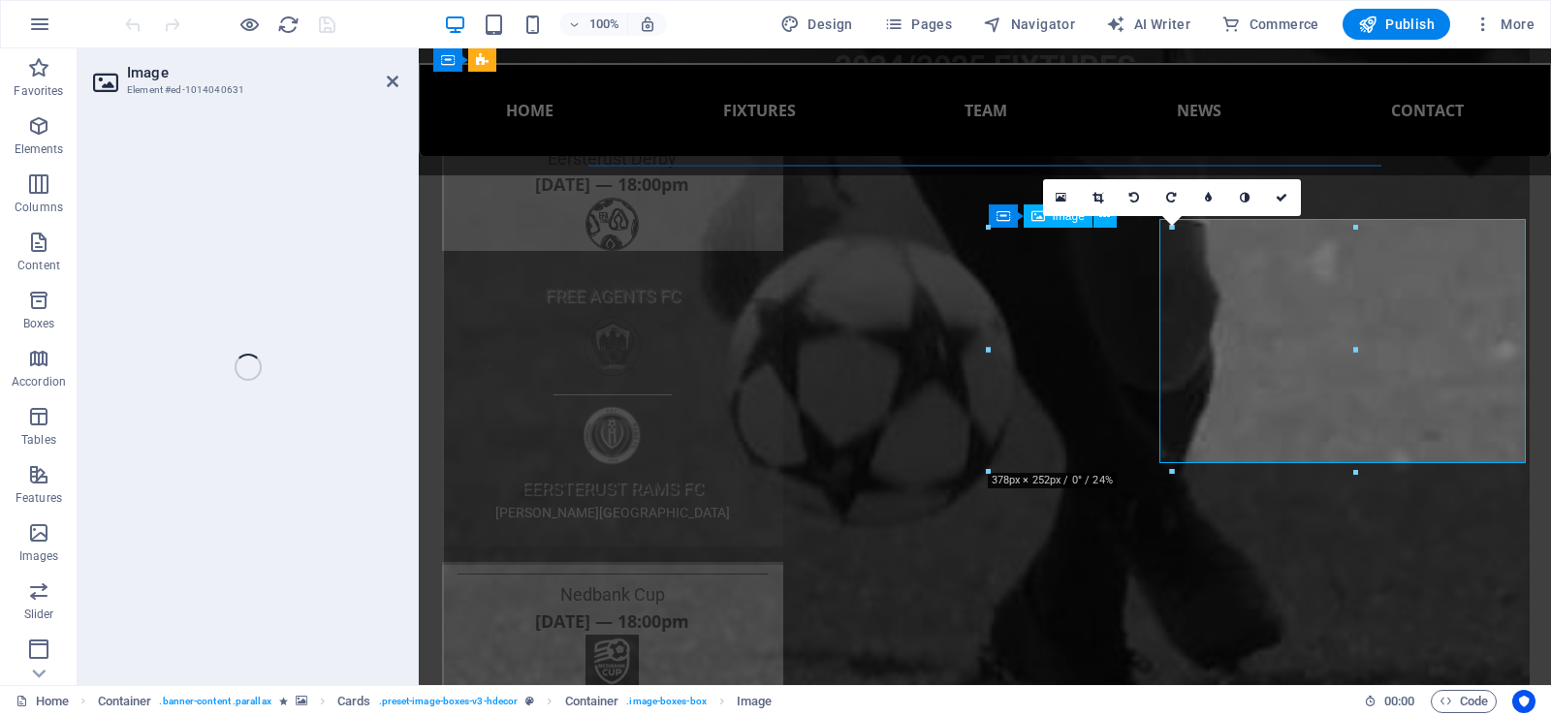
select select "%"
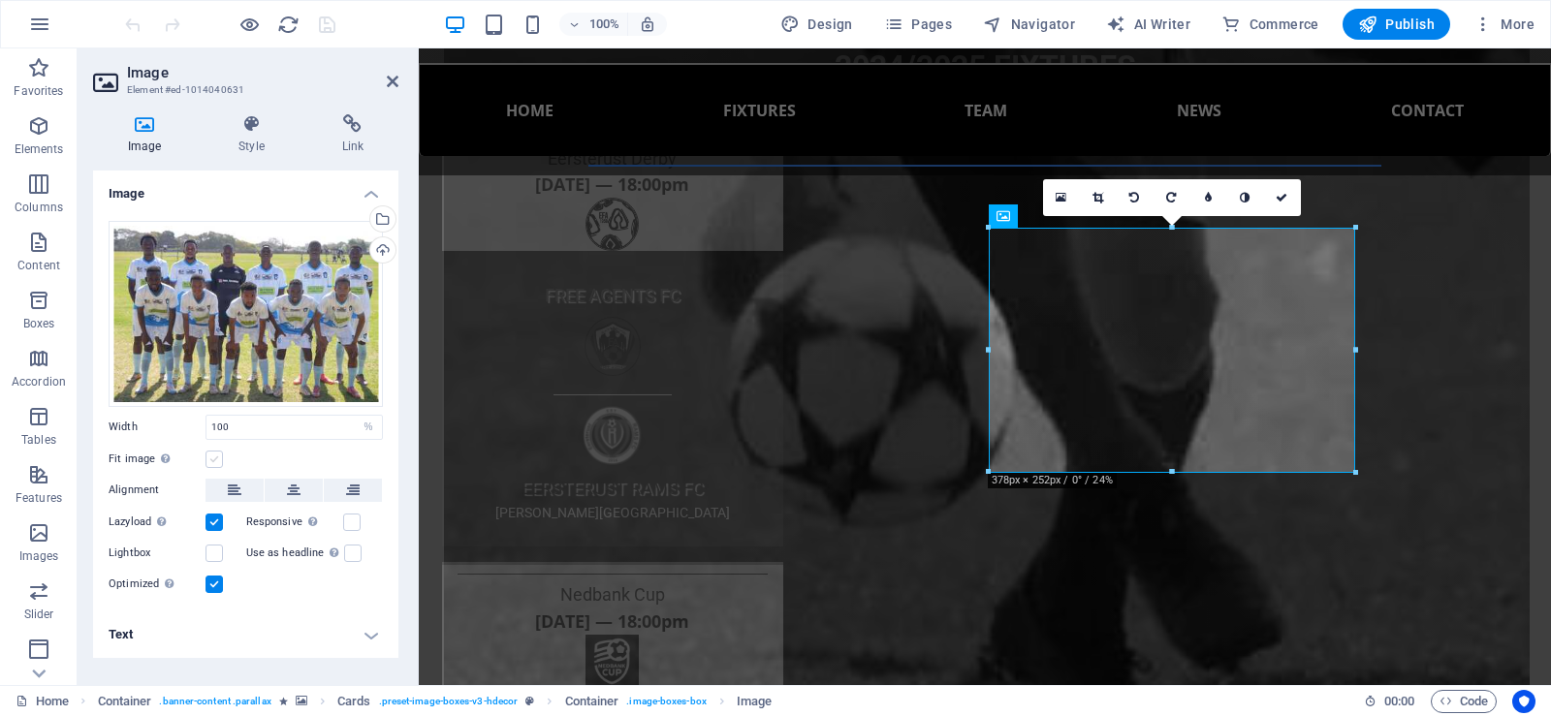
click at [221, 458] on label at bounding box center [214, 459] width 17 height 17
click at [0, 0] on input "Fit image Automatically fit image to a fixed width and height" at bounding box center [0, 0] width 0 height 0
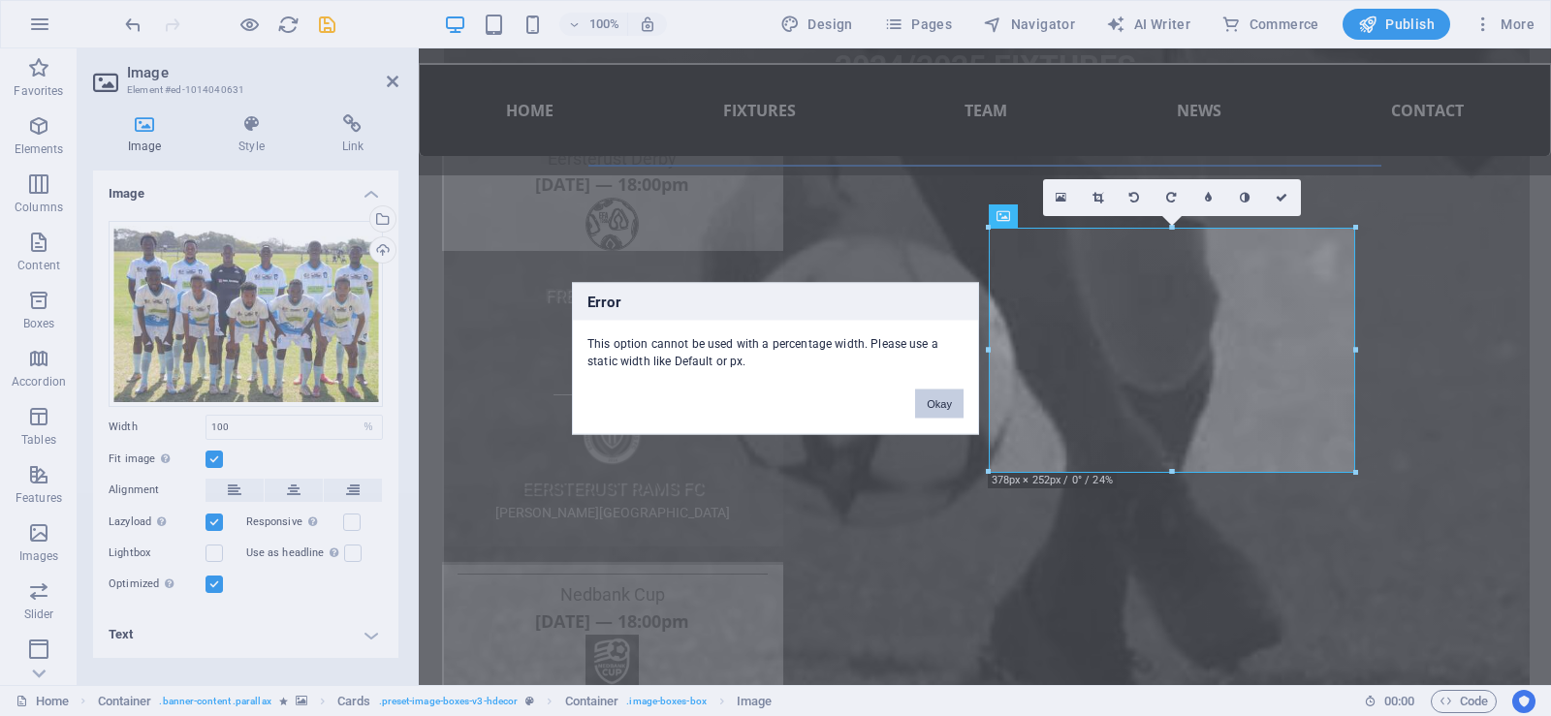
click at [922, 397] on button "Okay" at bounding box center [939, 403] width 48 height 29
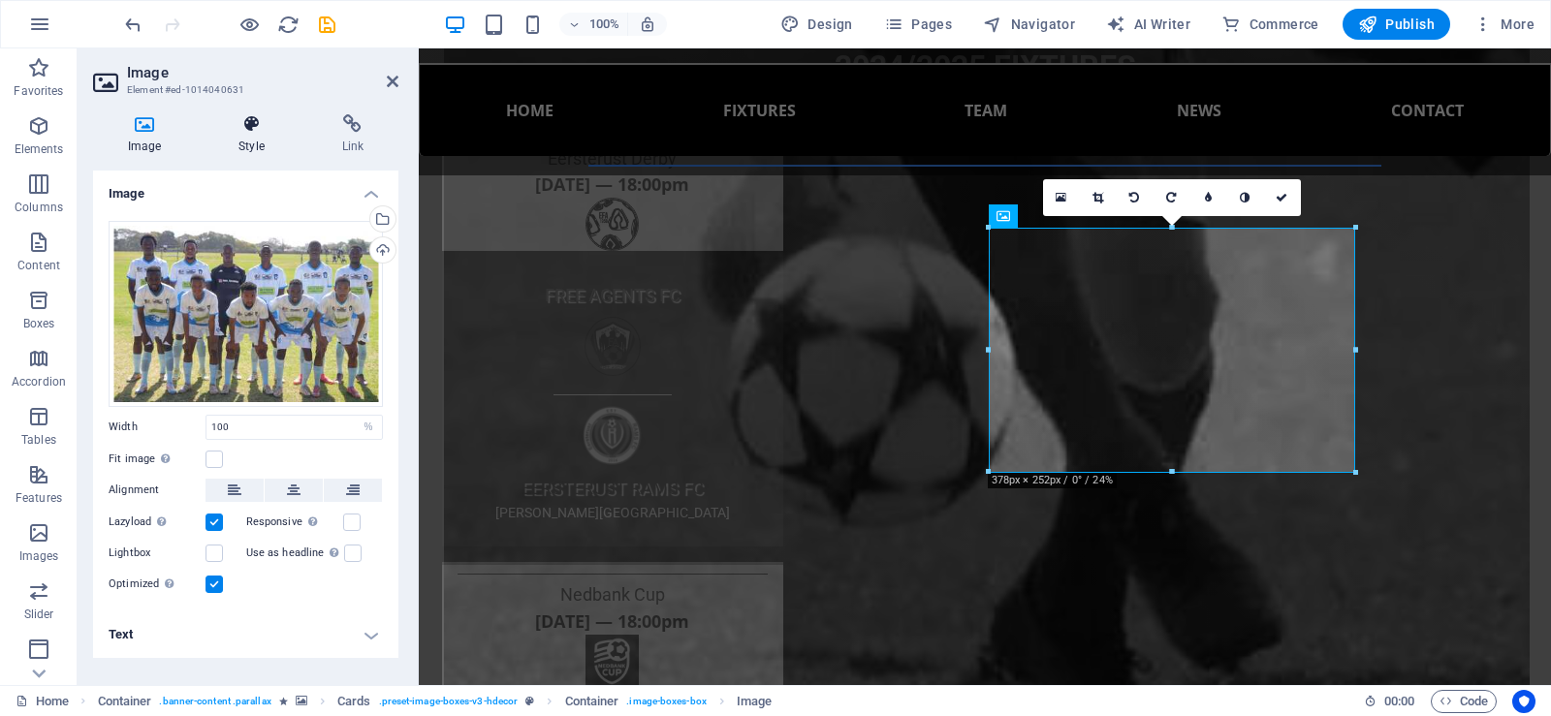
click at [253, 137] on h4 "Style" at bounding box center [255, 134] width 103 height 41
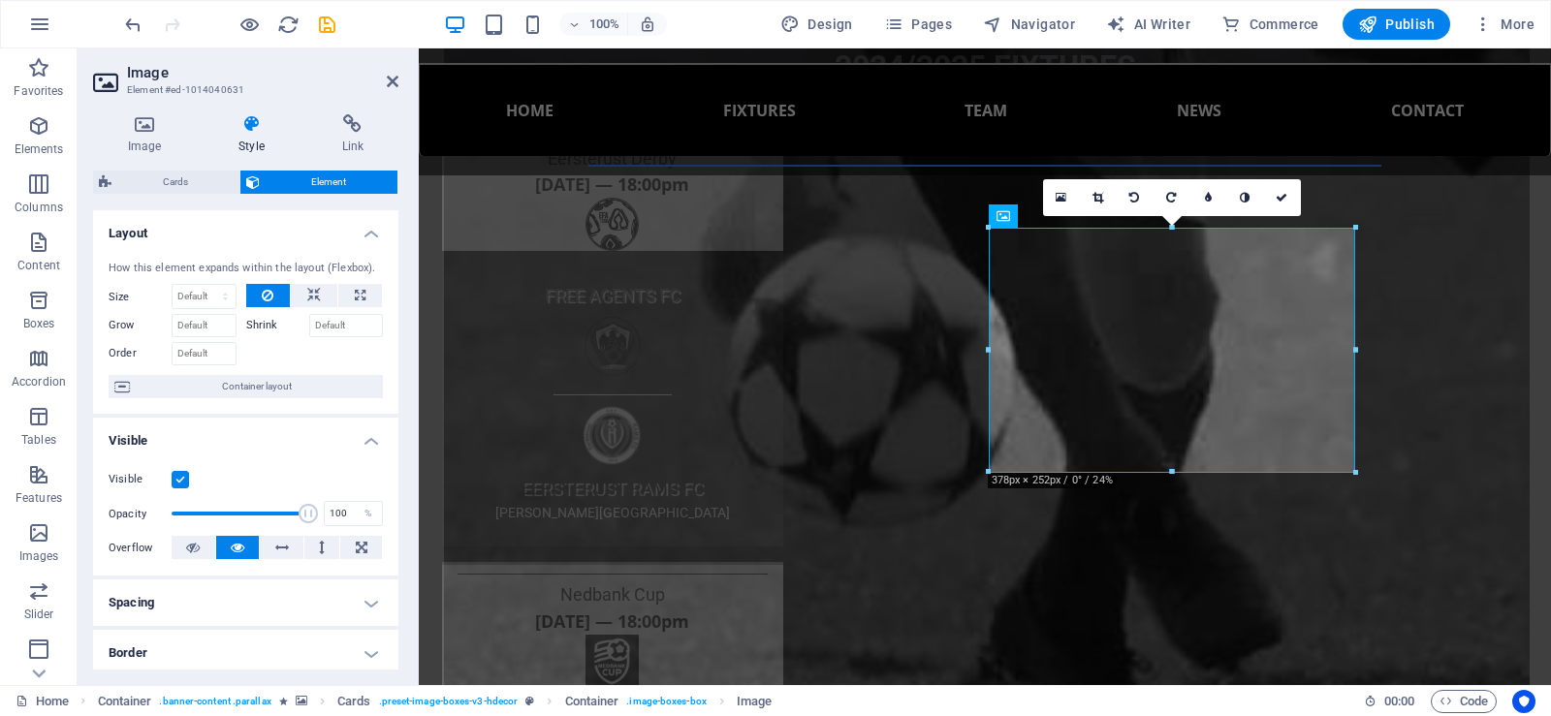
click at [179, 478] on label at bounding box center [180, 479] width 17 height 17
click at [0, 0] on input "Visible" at bounding box center [0, 0] width 0 height 0
click at [179, 478] on label at bounding box center [180, 479] width 17 height 17
click at [0, 0] on input "Visible" at bounding box center [0, 0] width 0 height 0
click at [1276, 205] on link at bounding box center [1282, 197] width 37 height 37
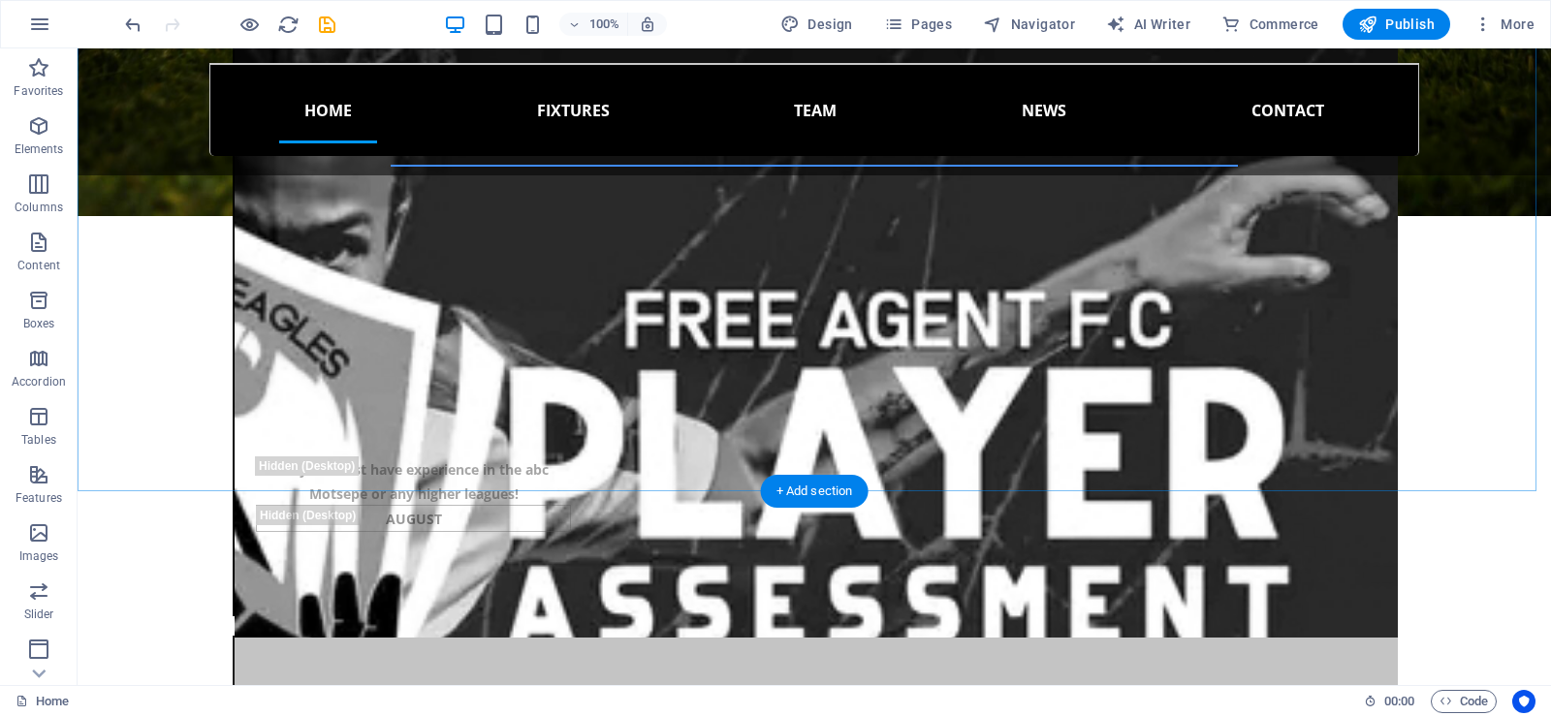
scroll to position [1745, 0]
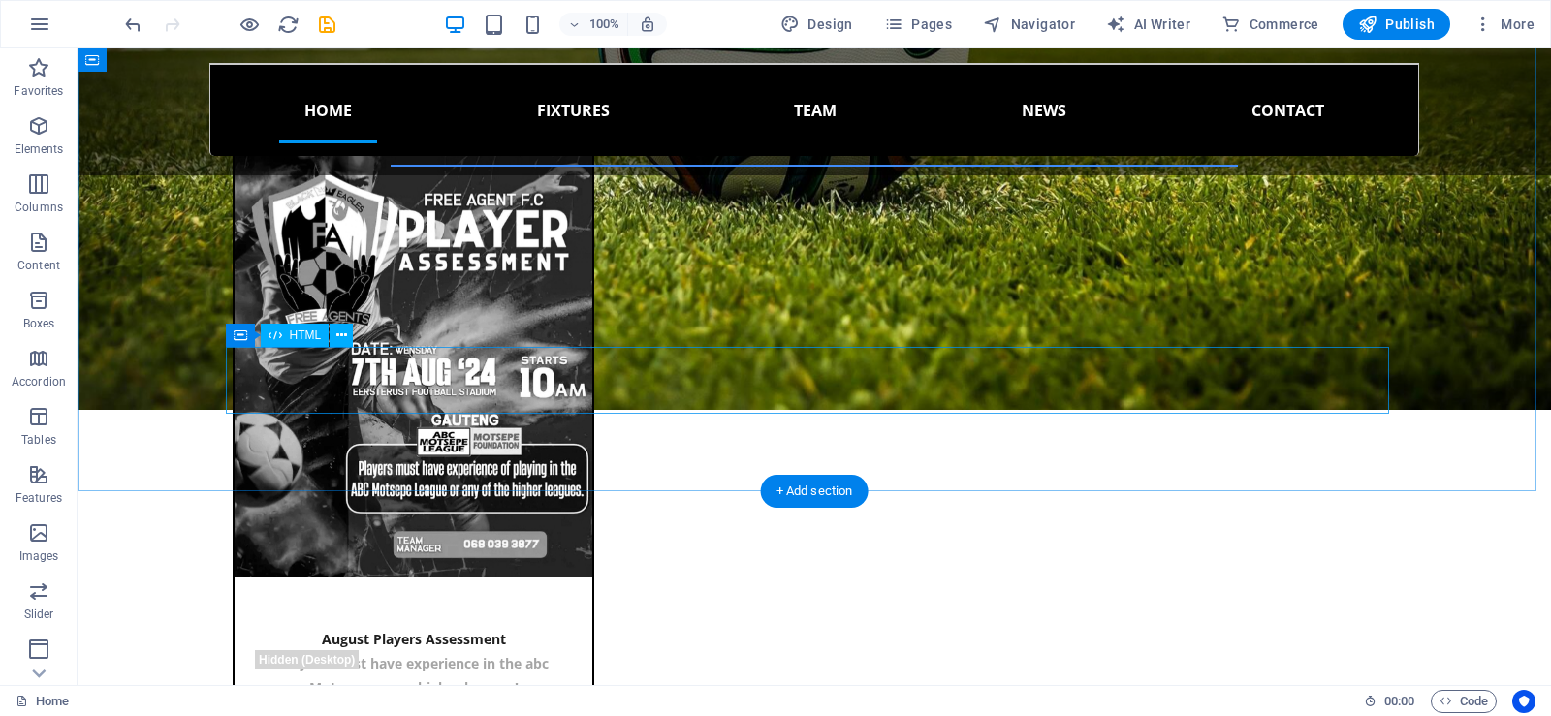
drag, startPoint x: 637, startPoint y: 404, endPoint x: 714, endPoint y: 454, distance: 92.0
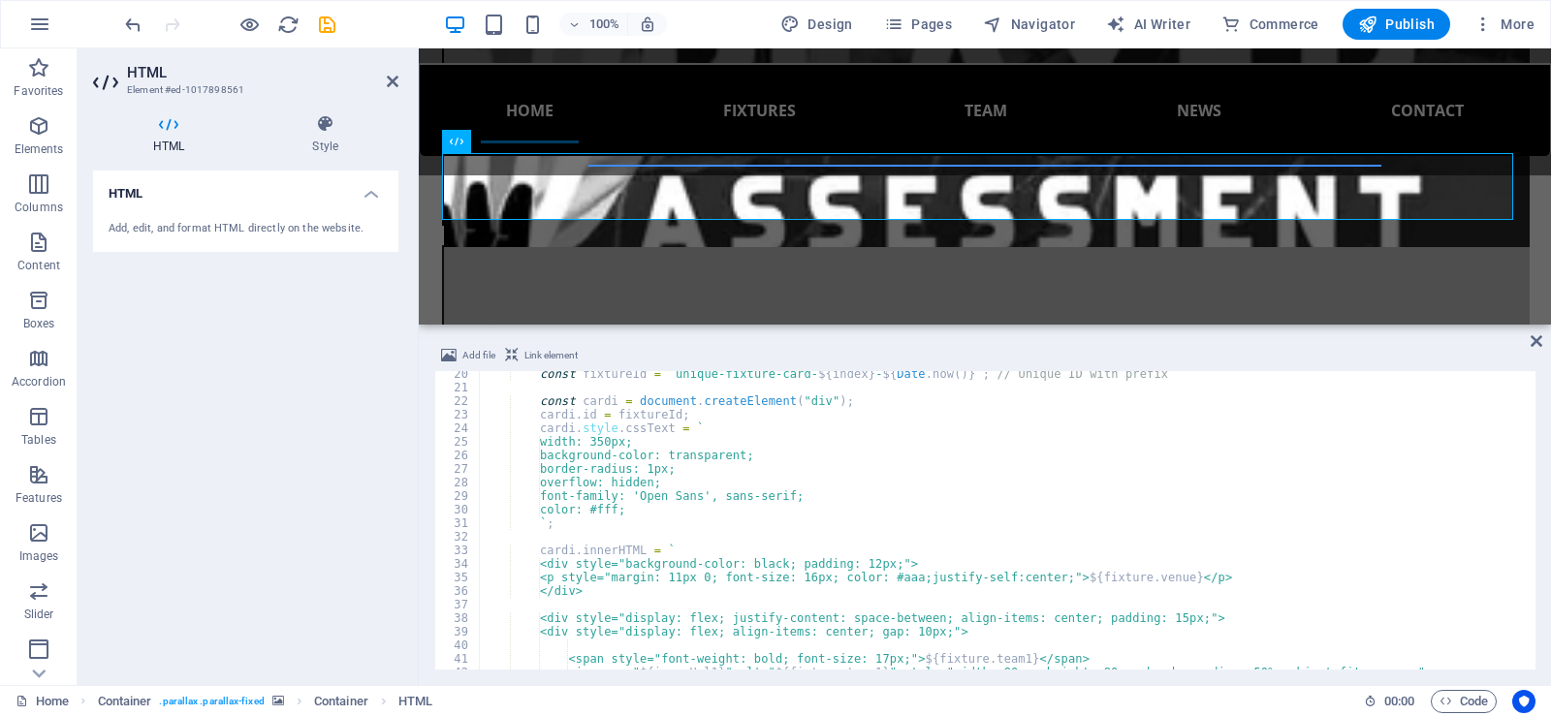
scroll to position [262, 0]
click at [605, 439] on div "const fixtureId = ` unique-fixture-card- ${ index } - ${ Date . now ( ) } ` ; /…" at bounding box center [1005, 530] width 1053 height 326
click at [614, 442] on div "const fixtureId = ` unique-fixture-card- ${ index } - ${ Date . now ( ) } ` ; /…" at bounding box center [1005, 530] width 1053 height 326
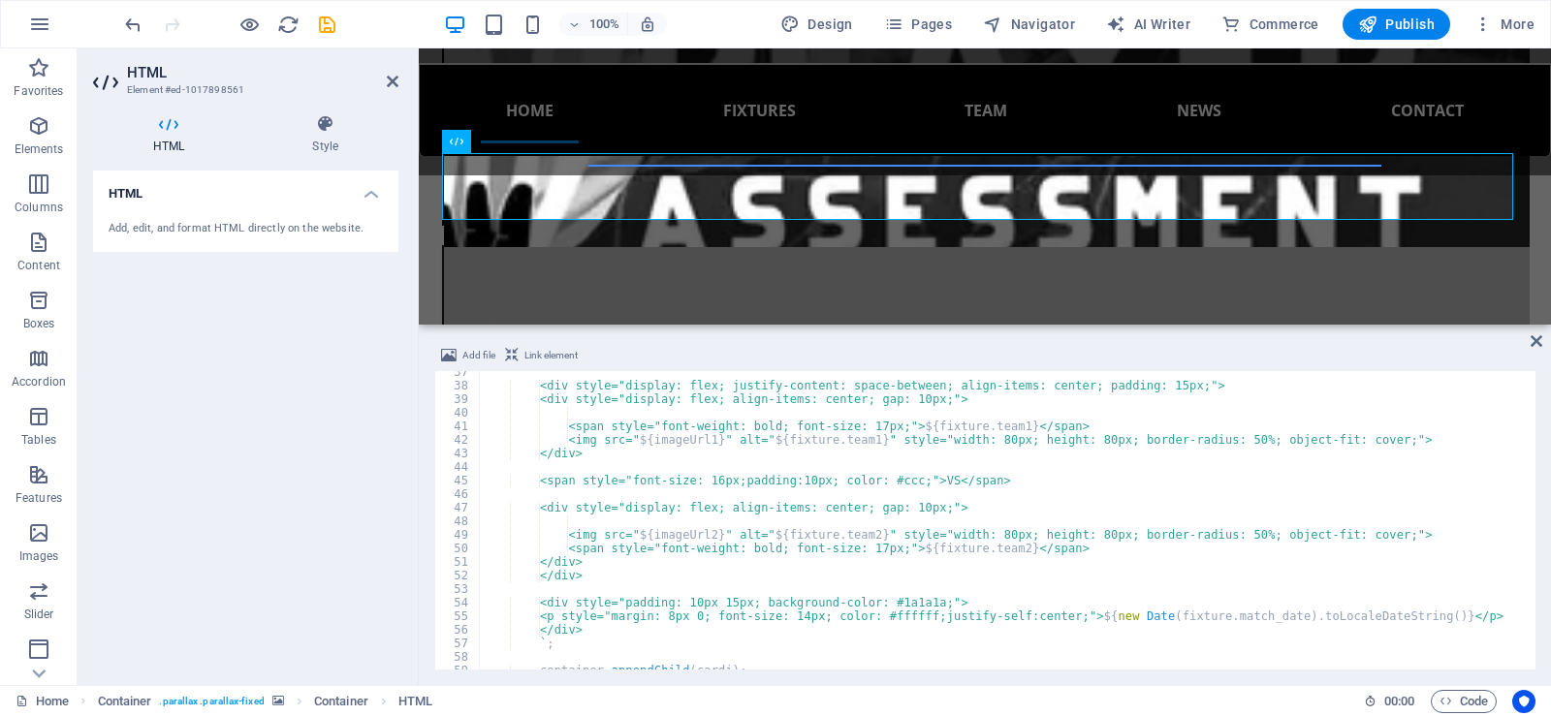
scroll to position [436, 0]
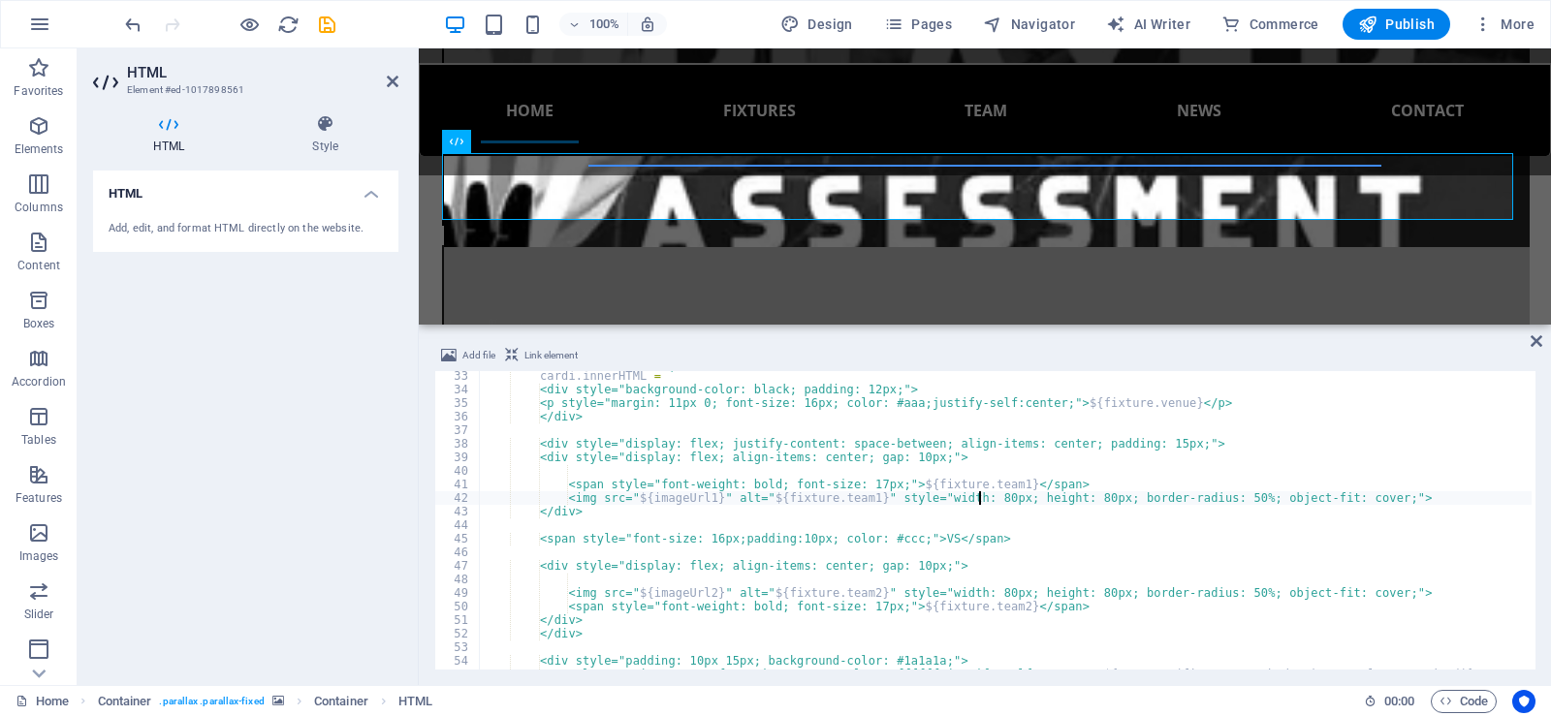
click at [981, 497] on div "cardi . innerHTML = ` <div style="background-color: black; padding: 12px;"> <p …" at bounding box center [1005, 532] width 1053 height 326
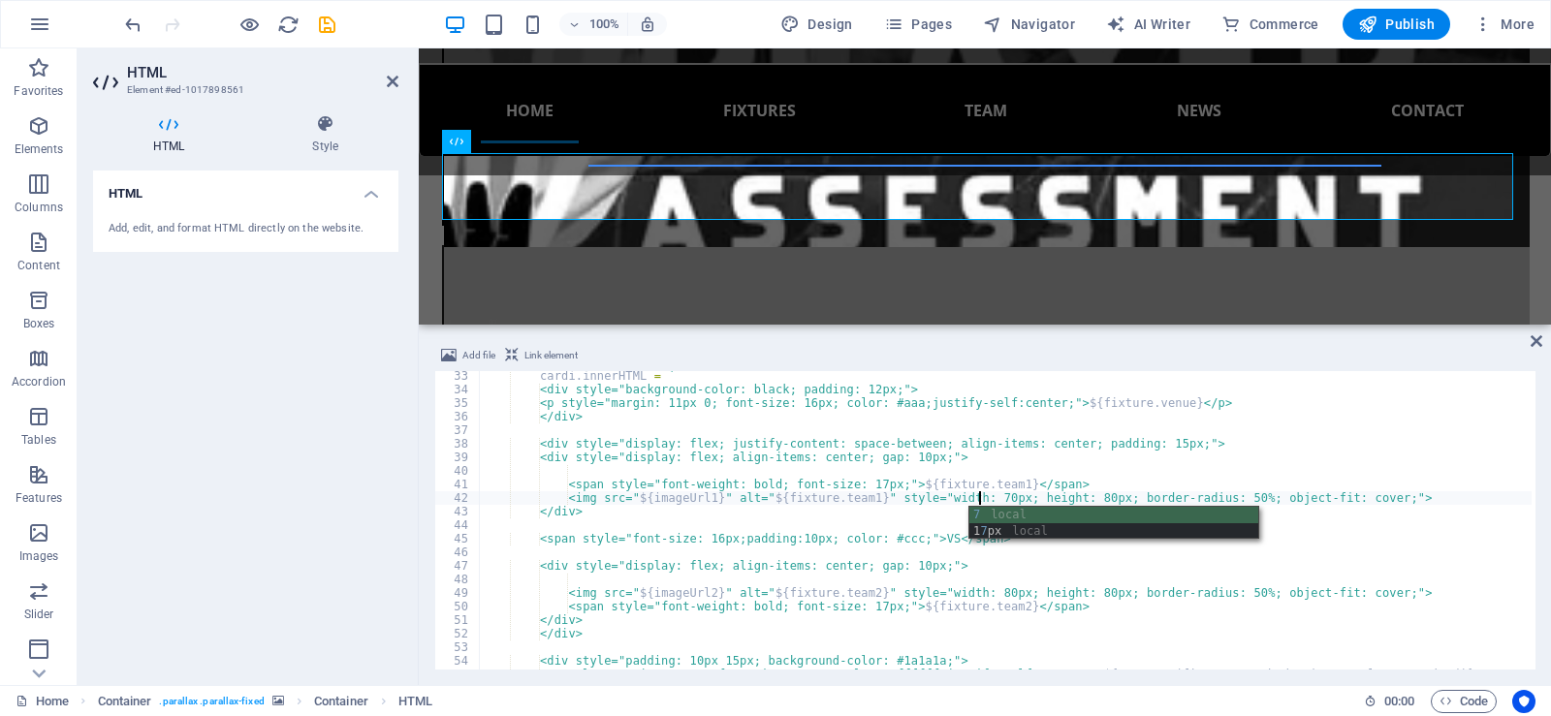
scroll to position [0, 40]
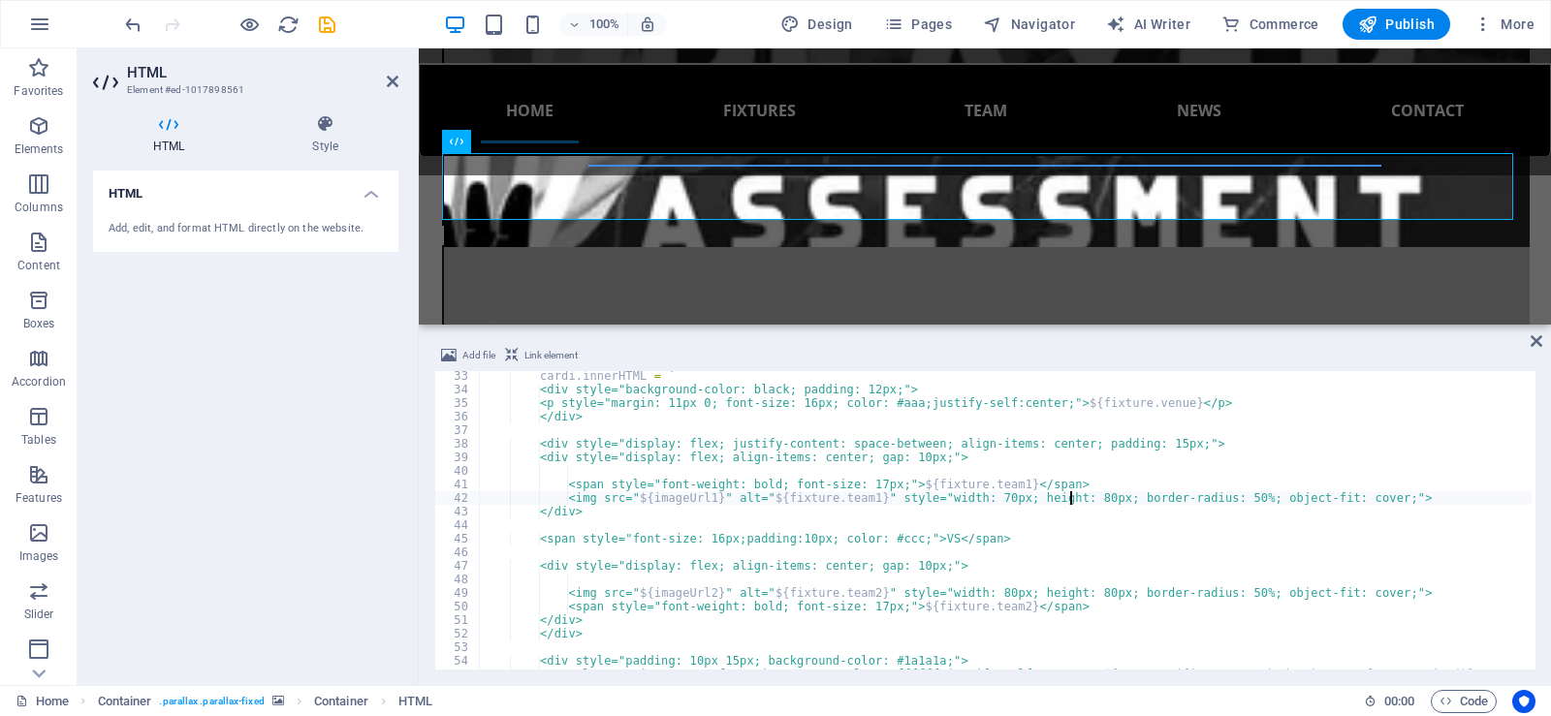
click at [1069, 494] on div "cardi . innerHTML = ` <div style="background-color: black; padding: 12px;"> <p …" at bounding box center [1005, 532] width 1053 height 326
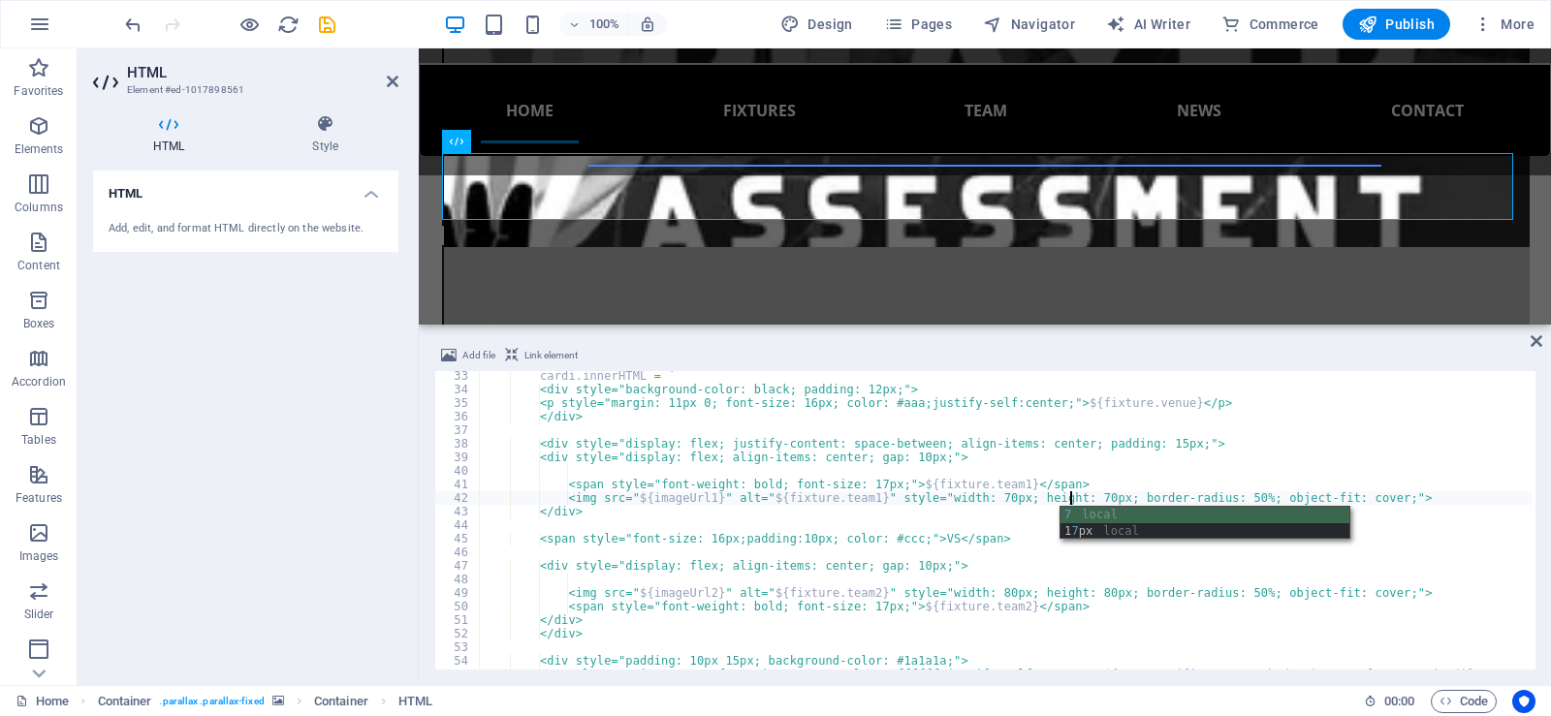
scroll to position [0, 47]
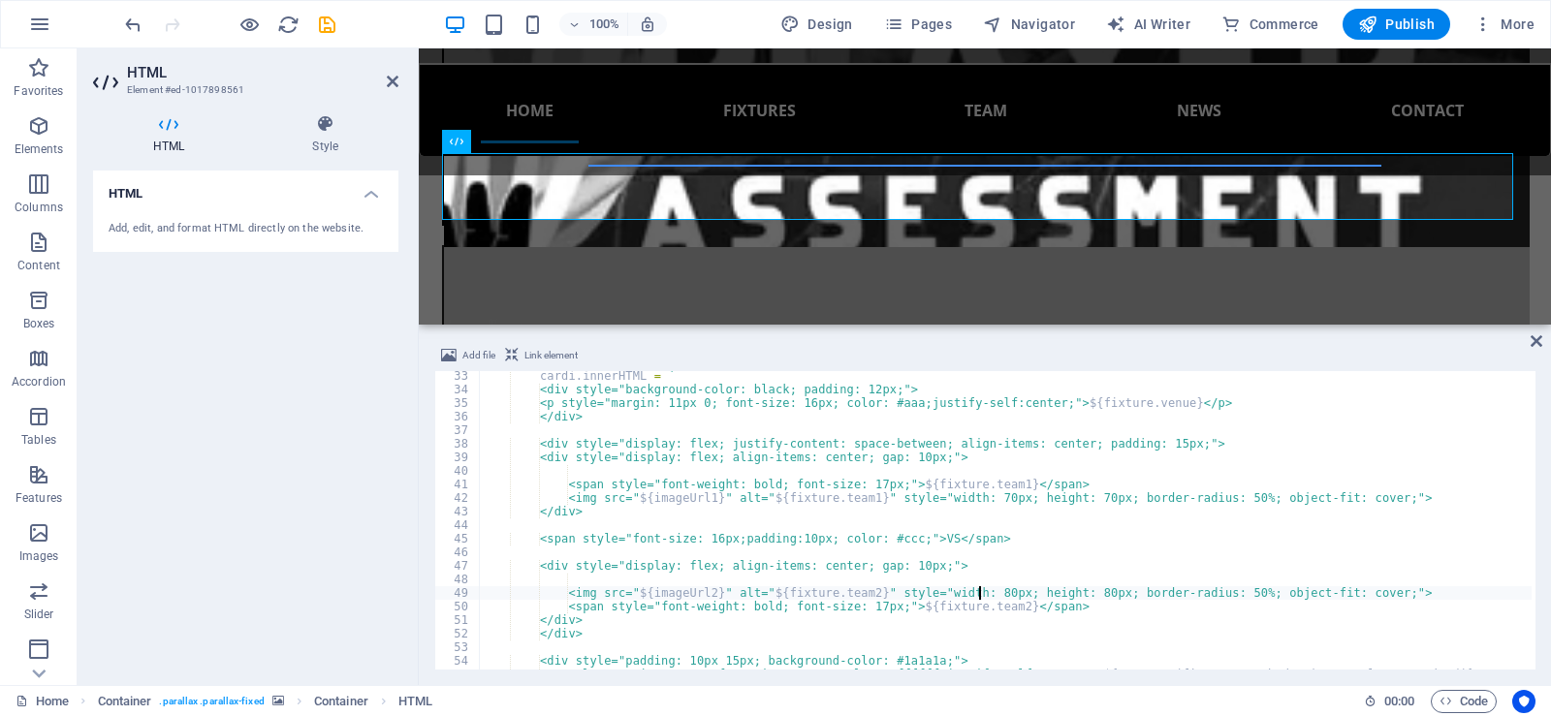
click at [982, 593] on div "cardi . innerHTML = ` <div style="background-color: black; padding: 12px;"> <p …" at bounding box center [1005, 532] width 1053 height 326
click at [1071, 593] on div "cardi . innerHTML = ` <div style="background-color: black; padding: 12px;"> <p …" at bounding box center [1005, 532] width 1053 height 326
type textarea "<img src="${imageUrl2}" alt="${fixture.team2}" style="width: 70px; height: 70px…"
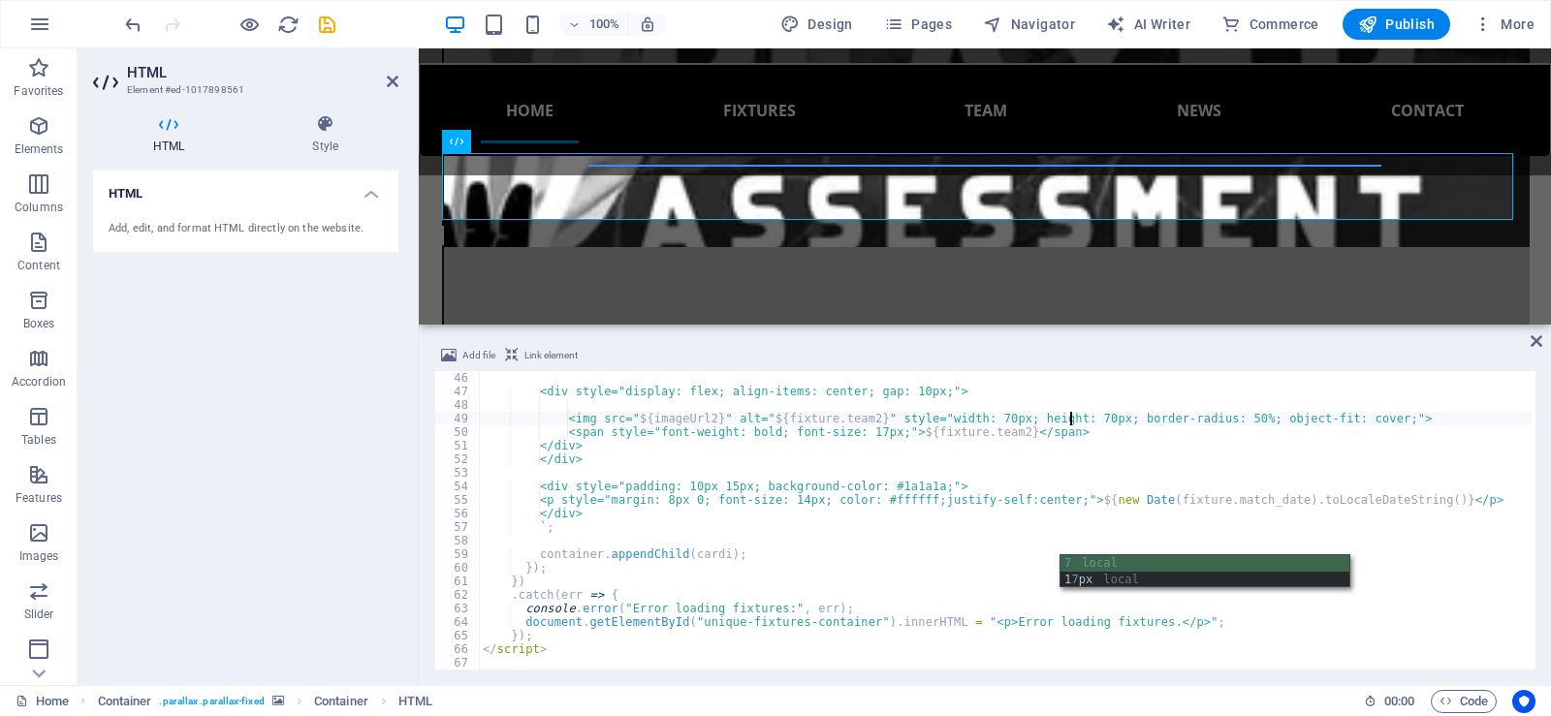
scroll to position [611, 0]
click at [1393, 26] on span "Publish" at bounding box center [1396, 24] width 77 height 19
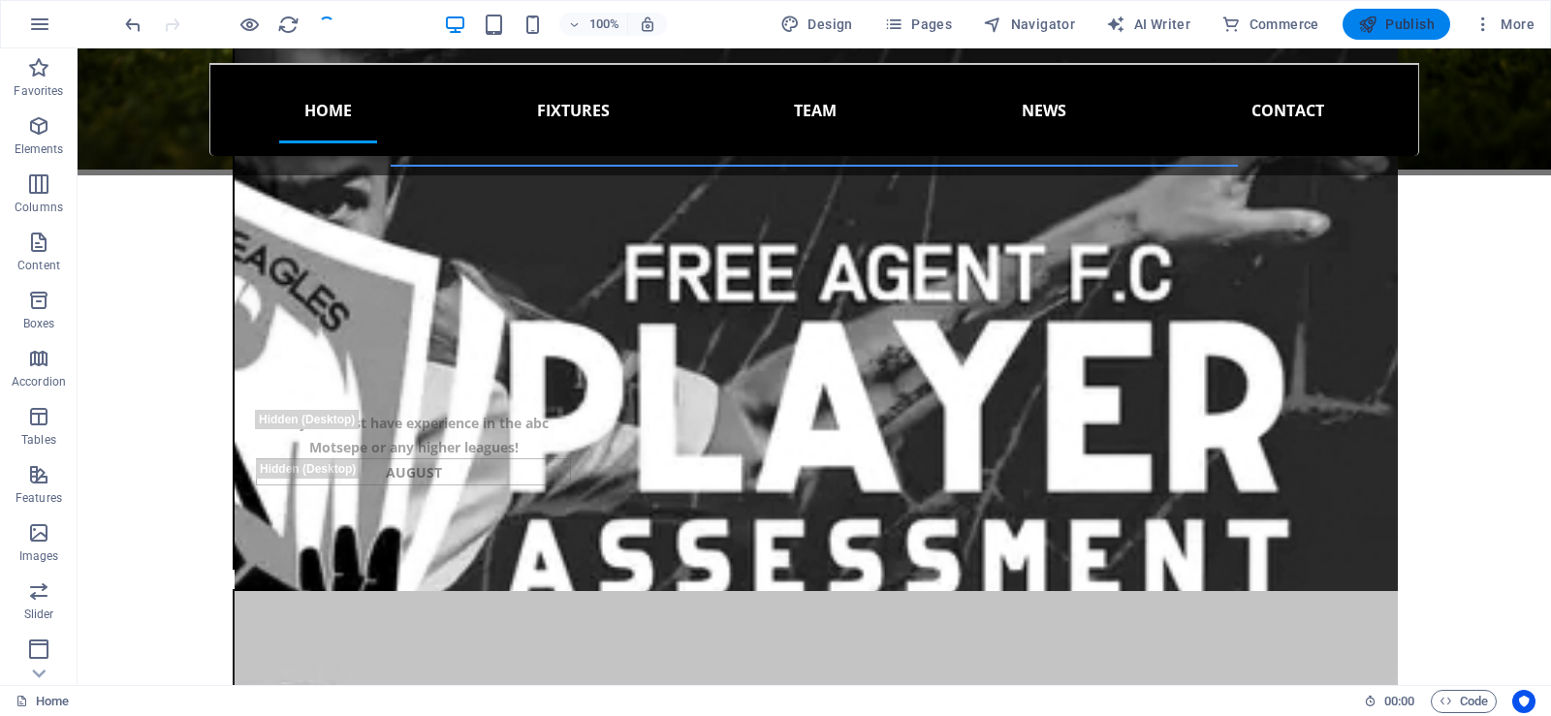
scroll to position [1939, 0]
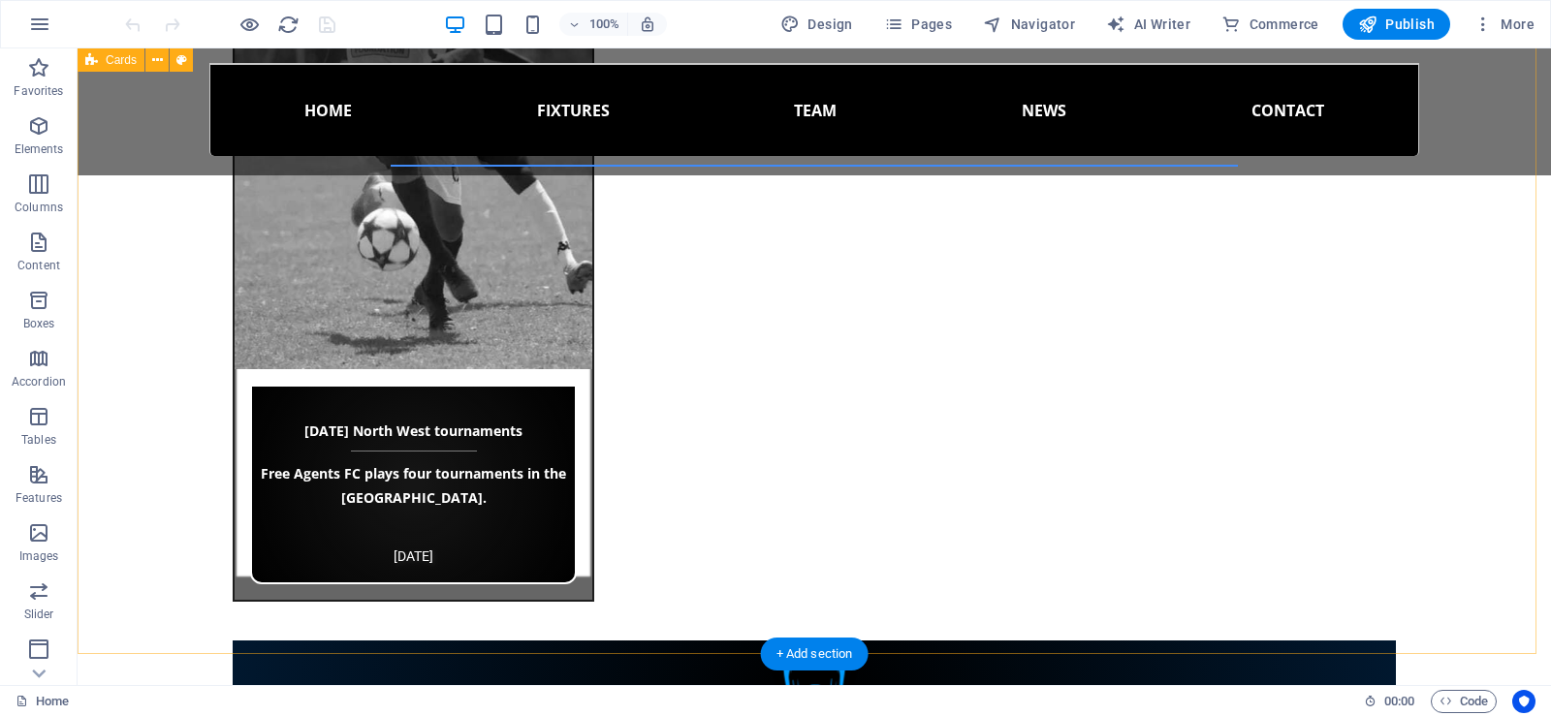
scroll to position [3393, 0]
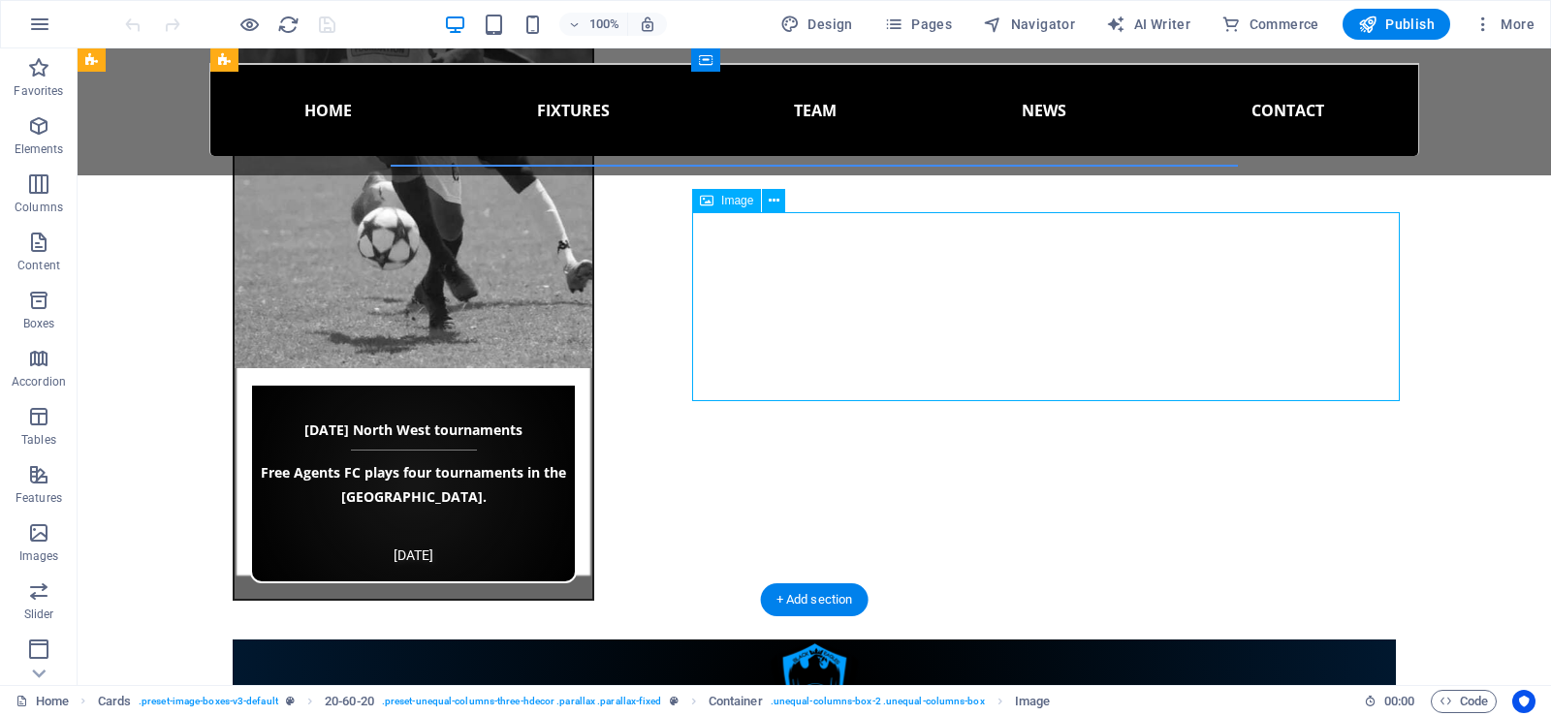
select select "px"
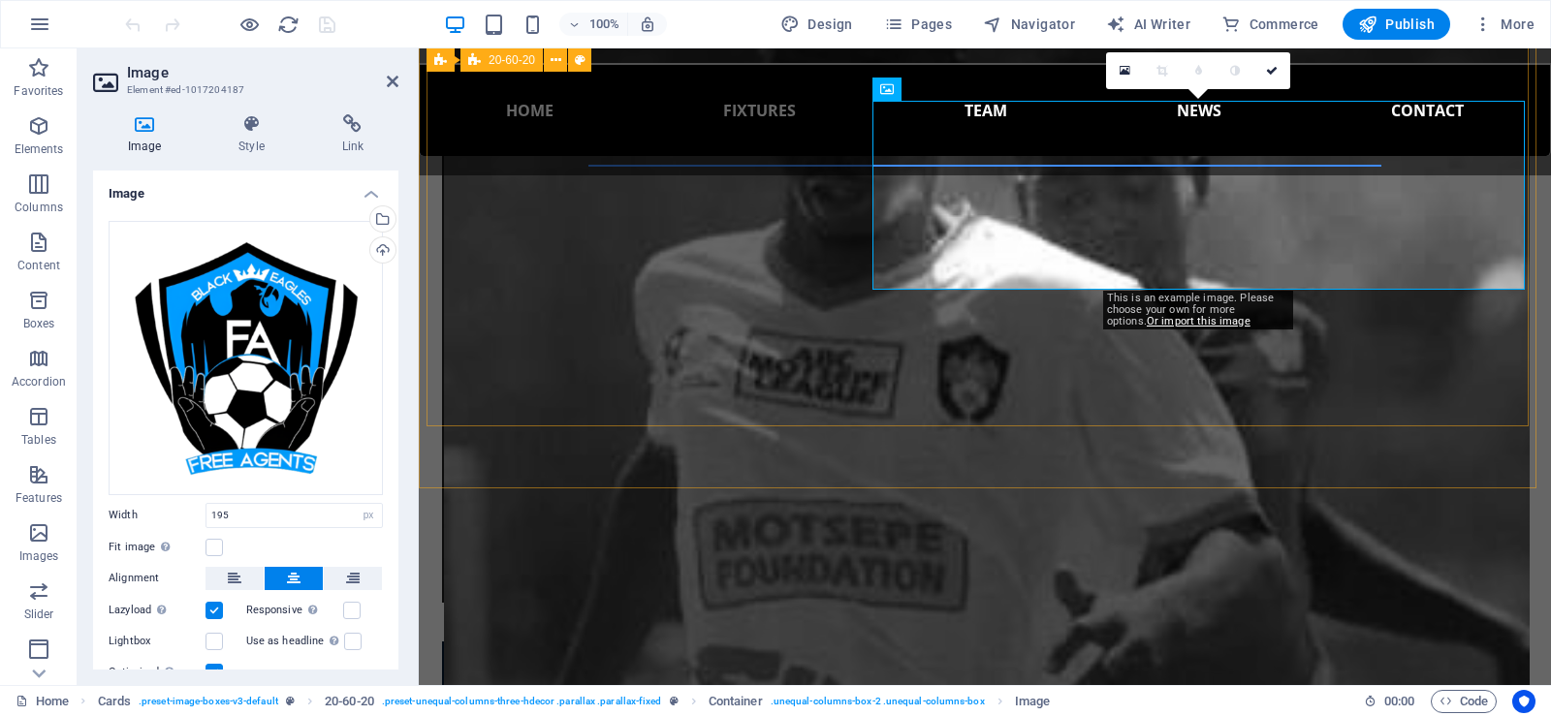
scroll to position [3514, 0]
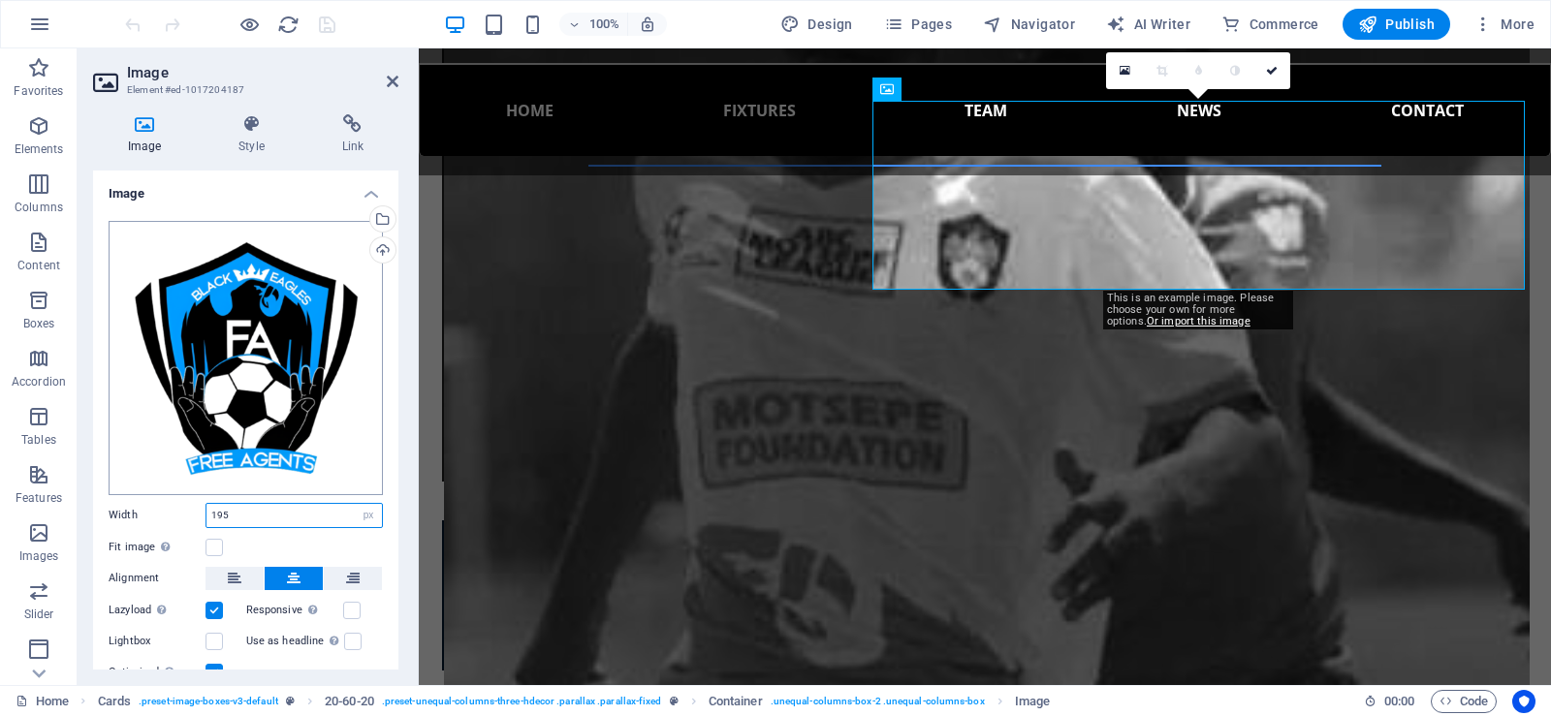
click at [222, 509] on input "195" at bounding box center [293, 515] width 175 height 23
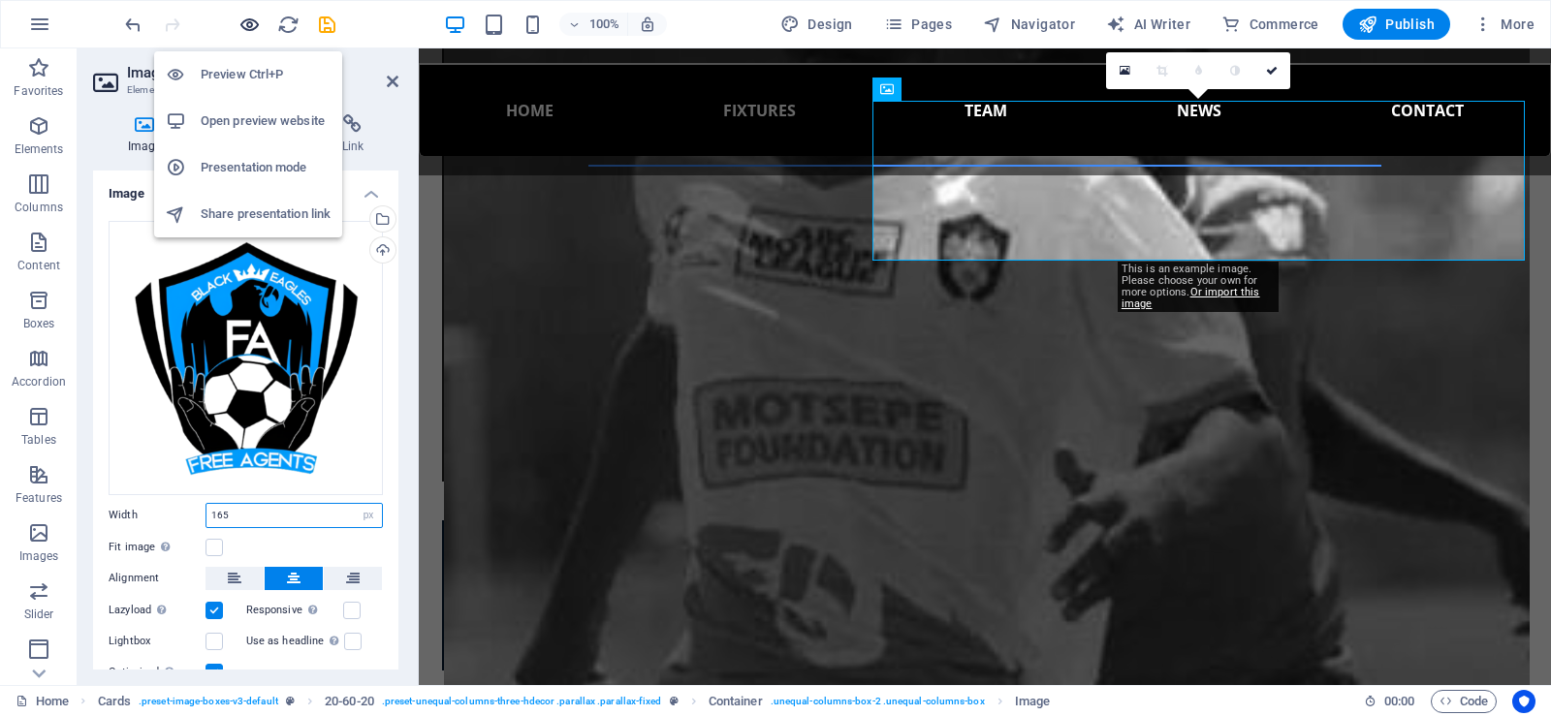
type input "165"
click at [254, 21] on icon "button" at bounding box center [249, 25] width 22 height 22
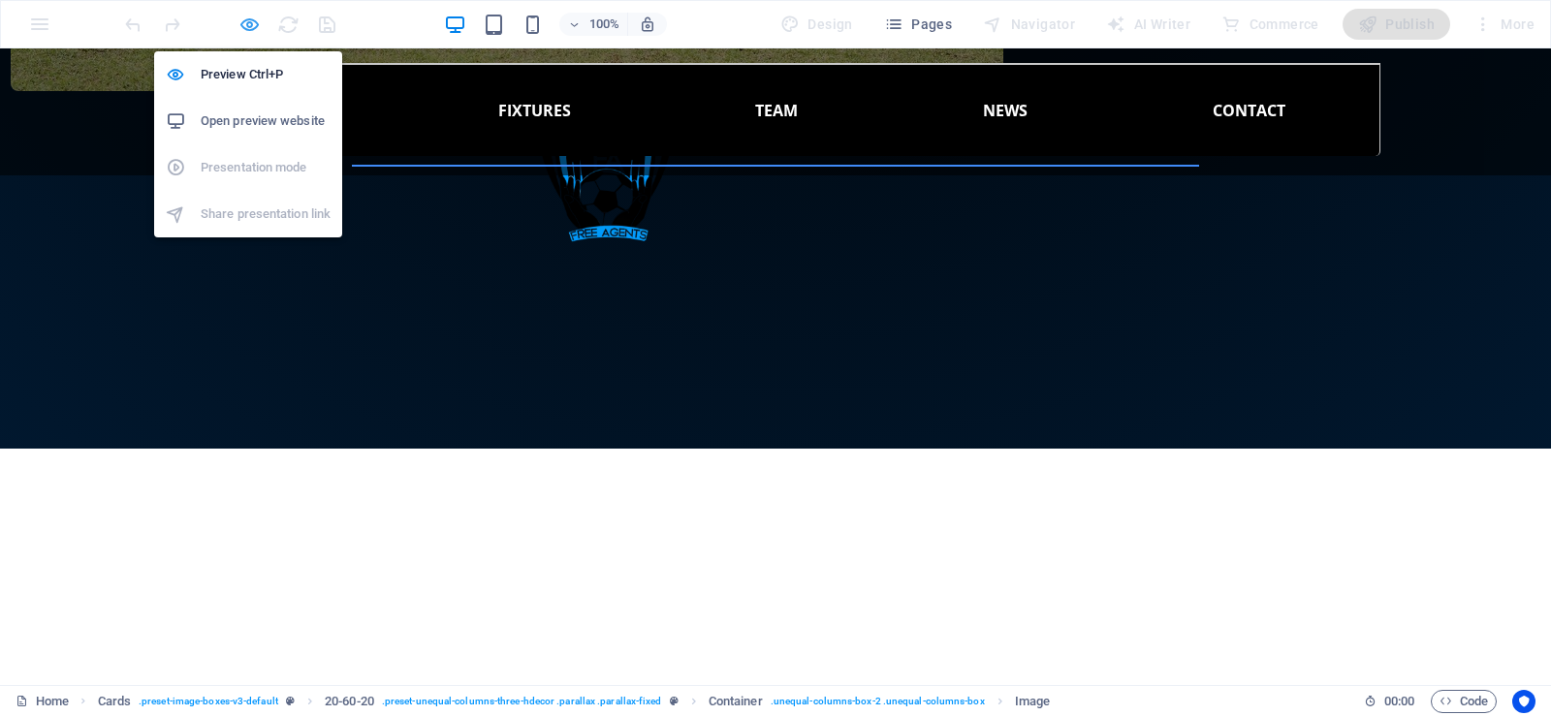
scroll to position [1854, 0]
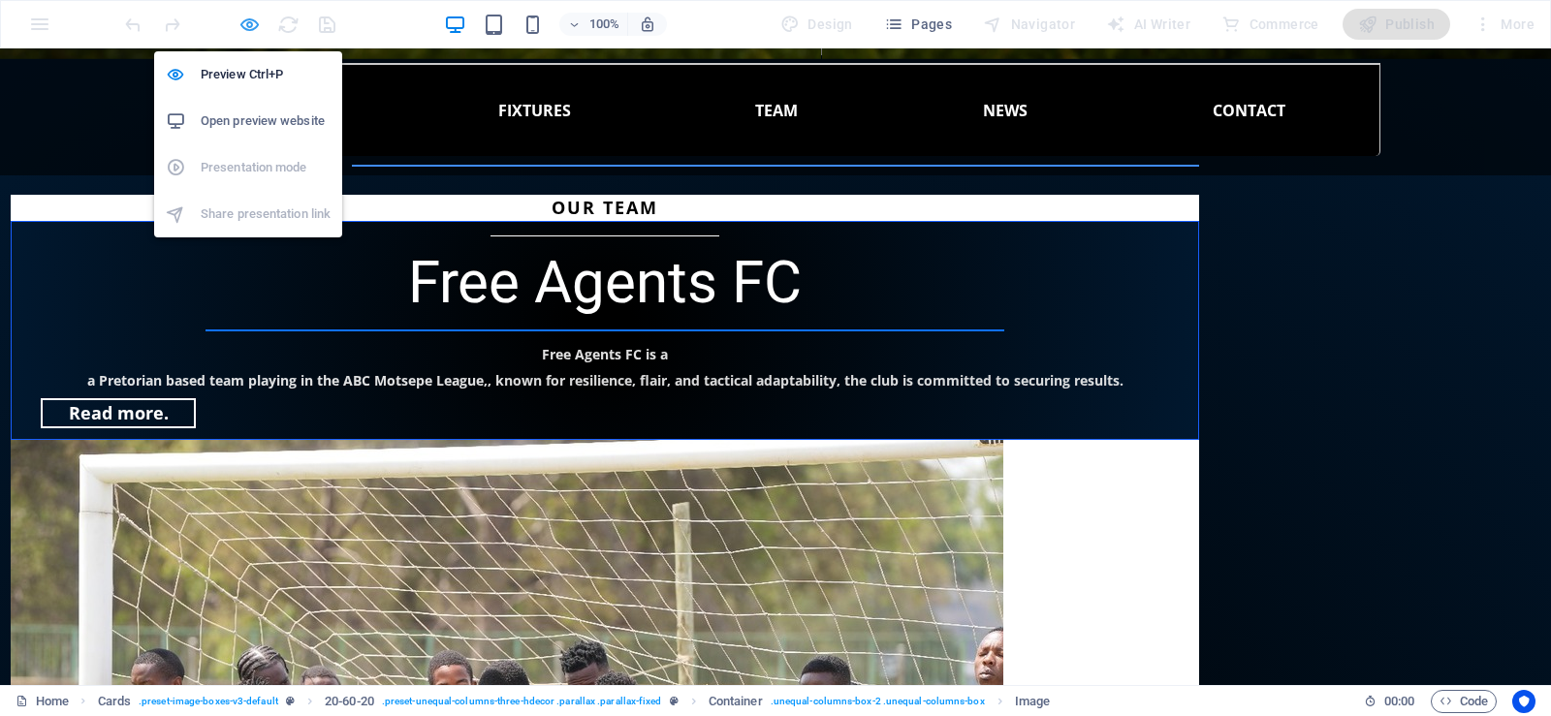
click at [256, 22] on icon "button" at bounding box center [249, 25] width 22 height 22
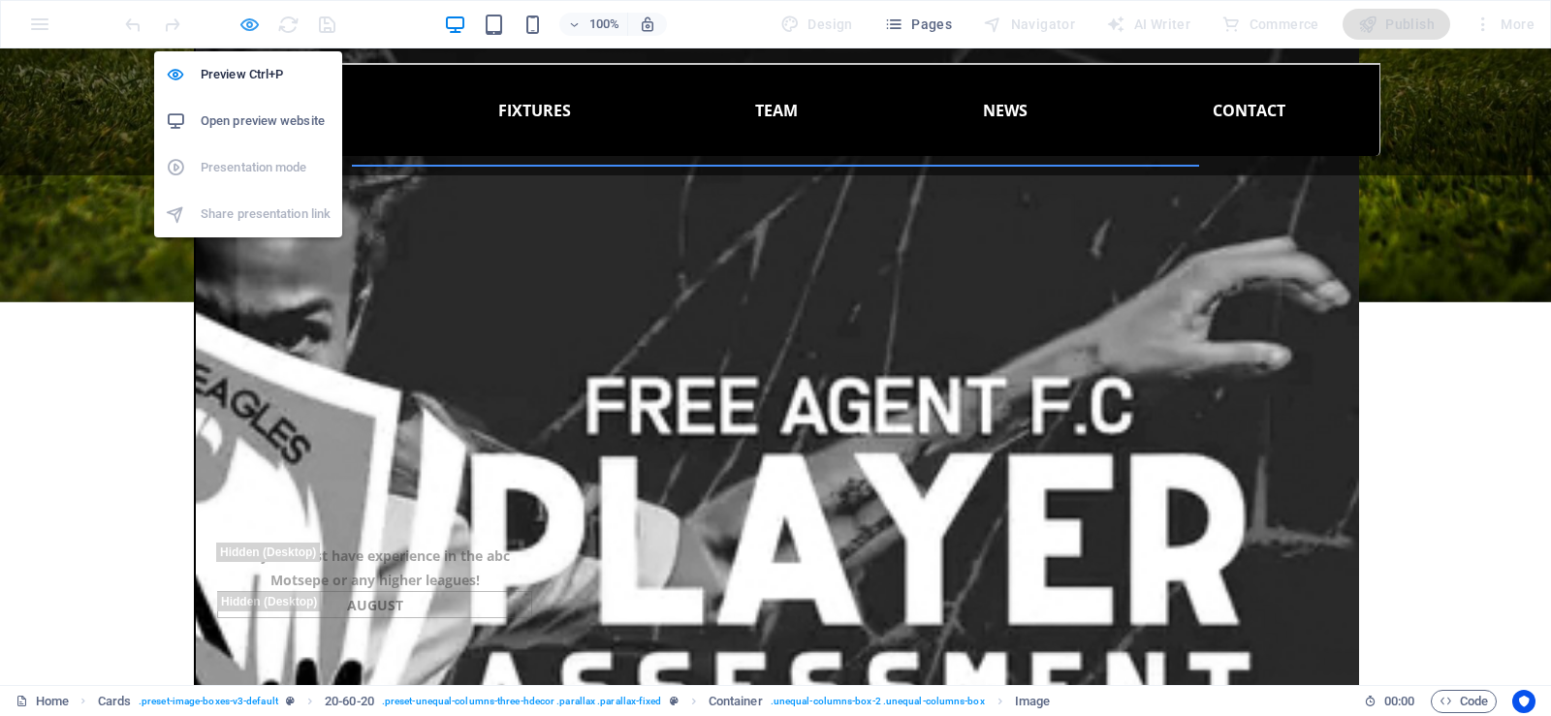
select select "px"
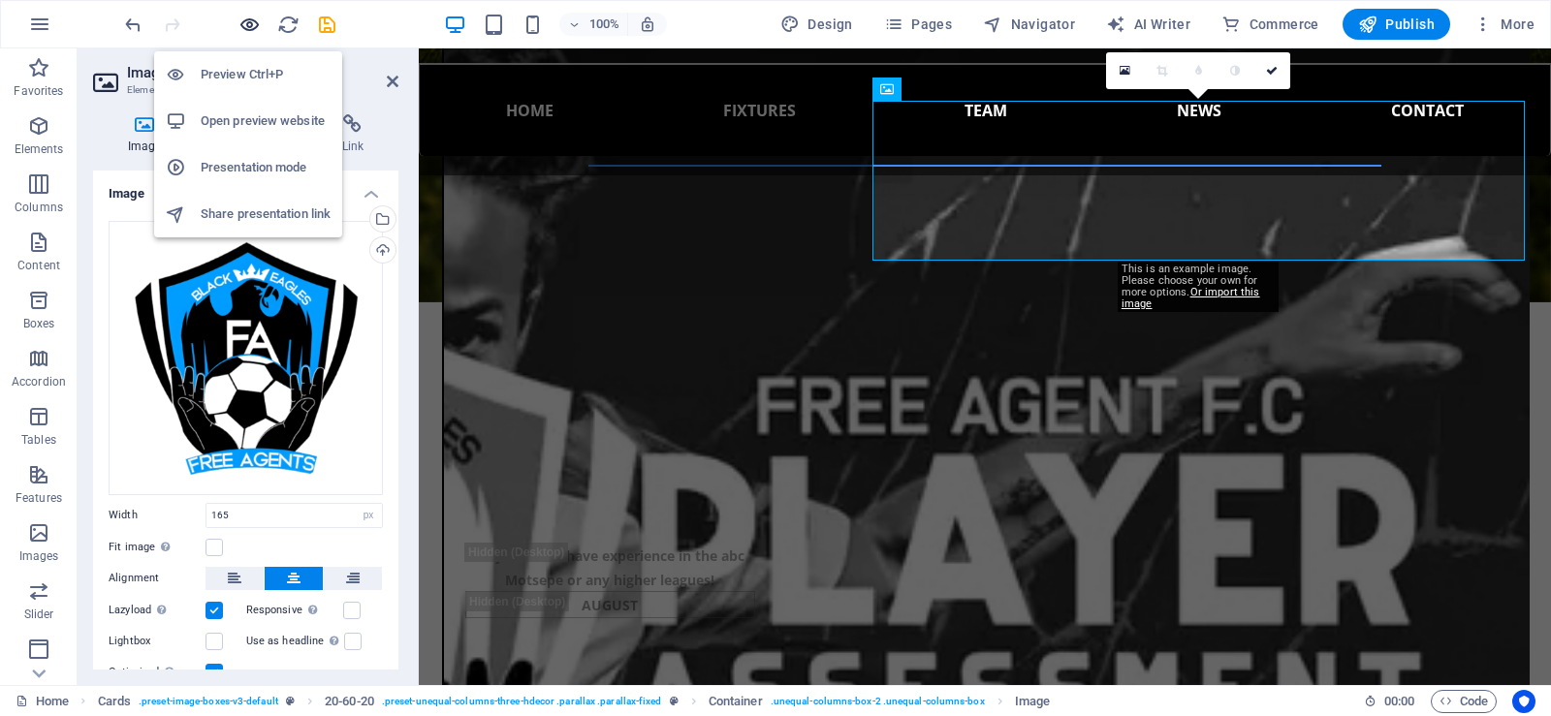
scroll to position [3514, 0]
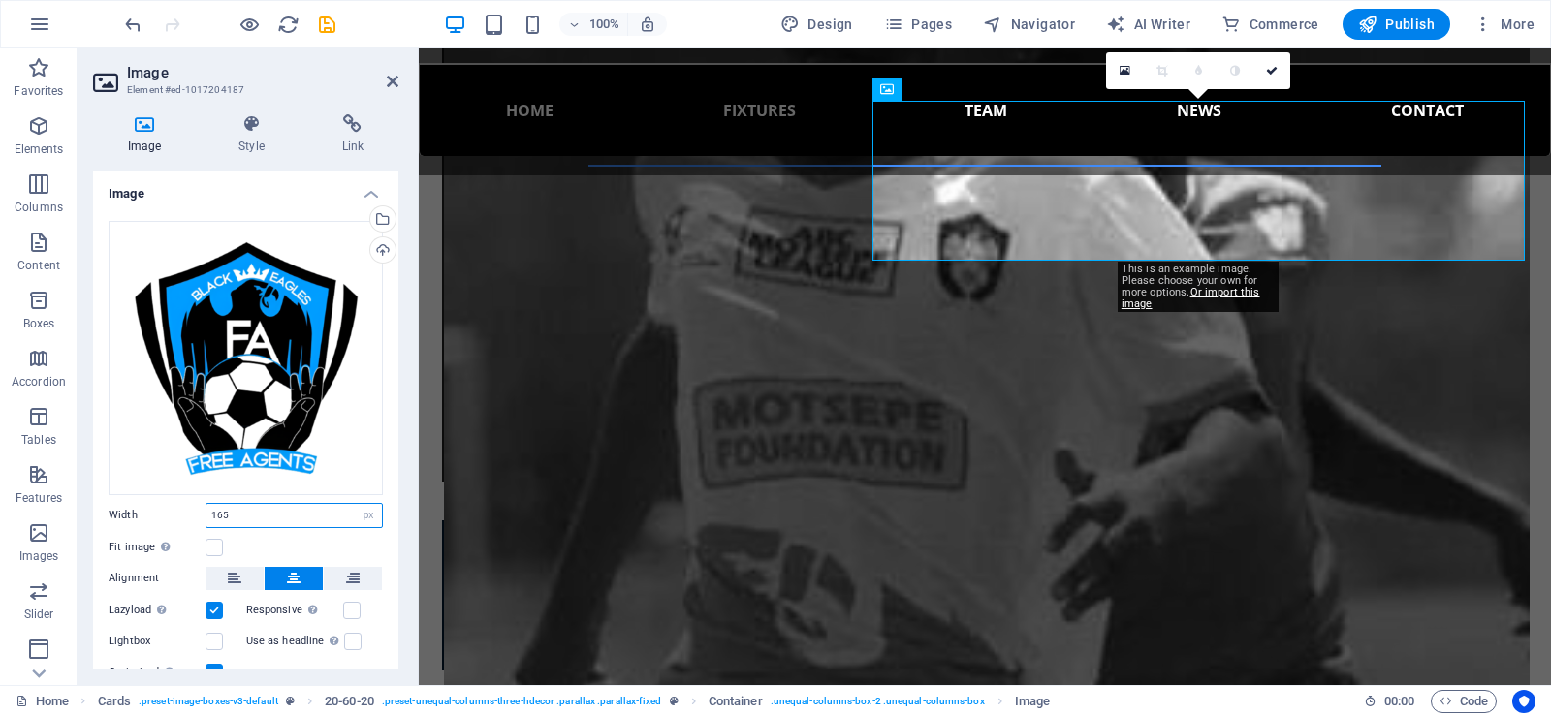
click at [224, 508] on input "165" at bounding box center [293, 515] width 175 height 23
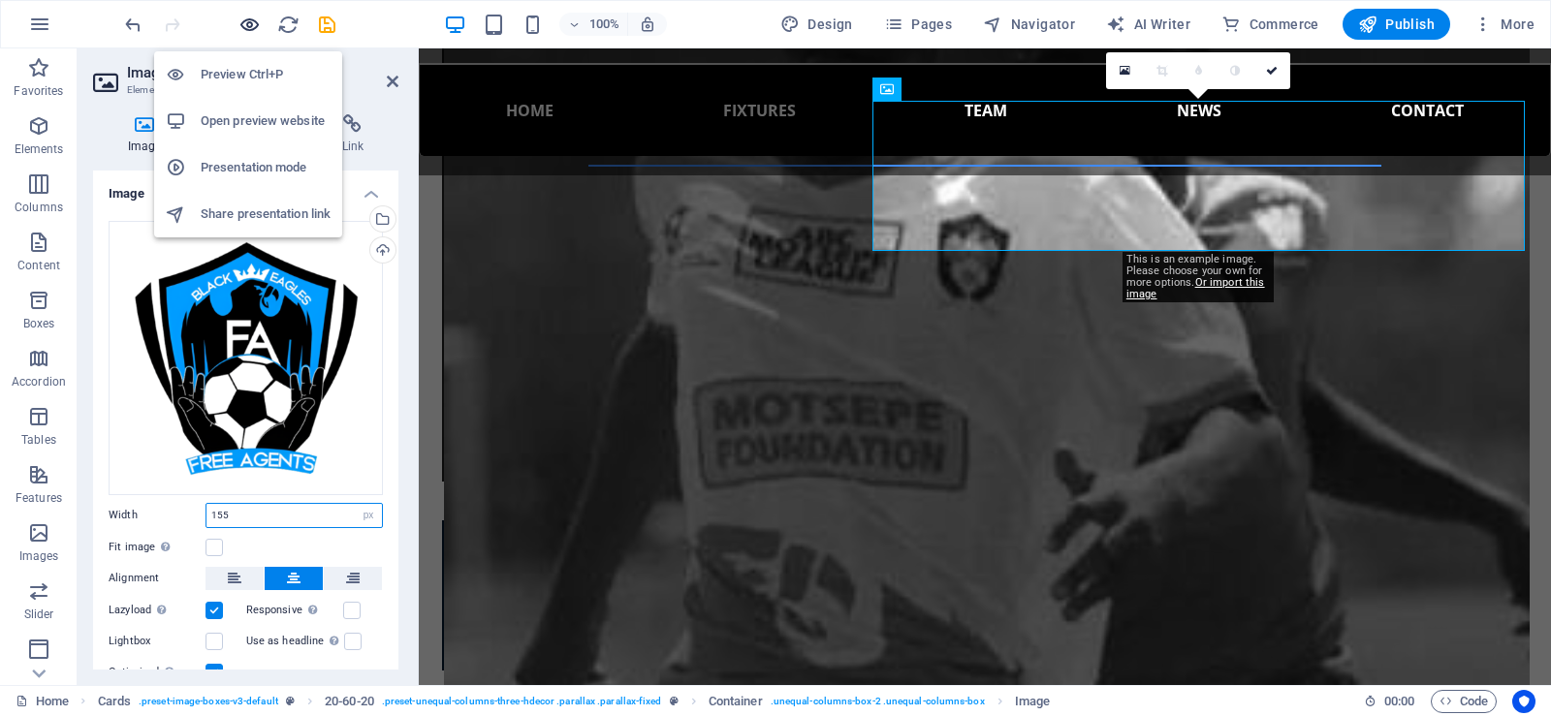
type input "155"
click at [246, 19] on icon "button" at bounding box center [249, 25] width 22 height 22
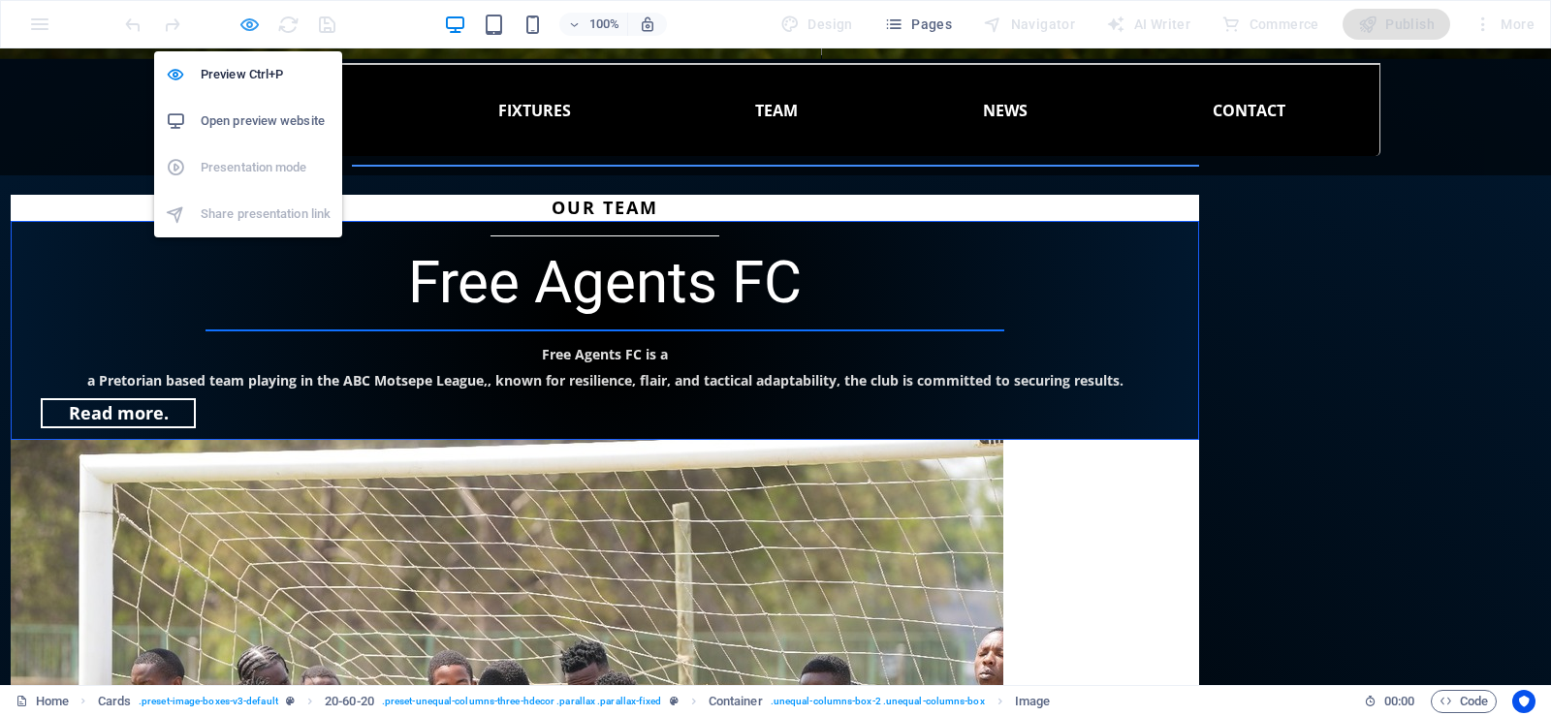
click at [248, 25] on icon "button" at bounding box center [249, 25] width 22 height 22
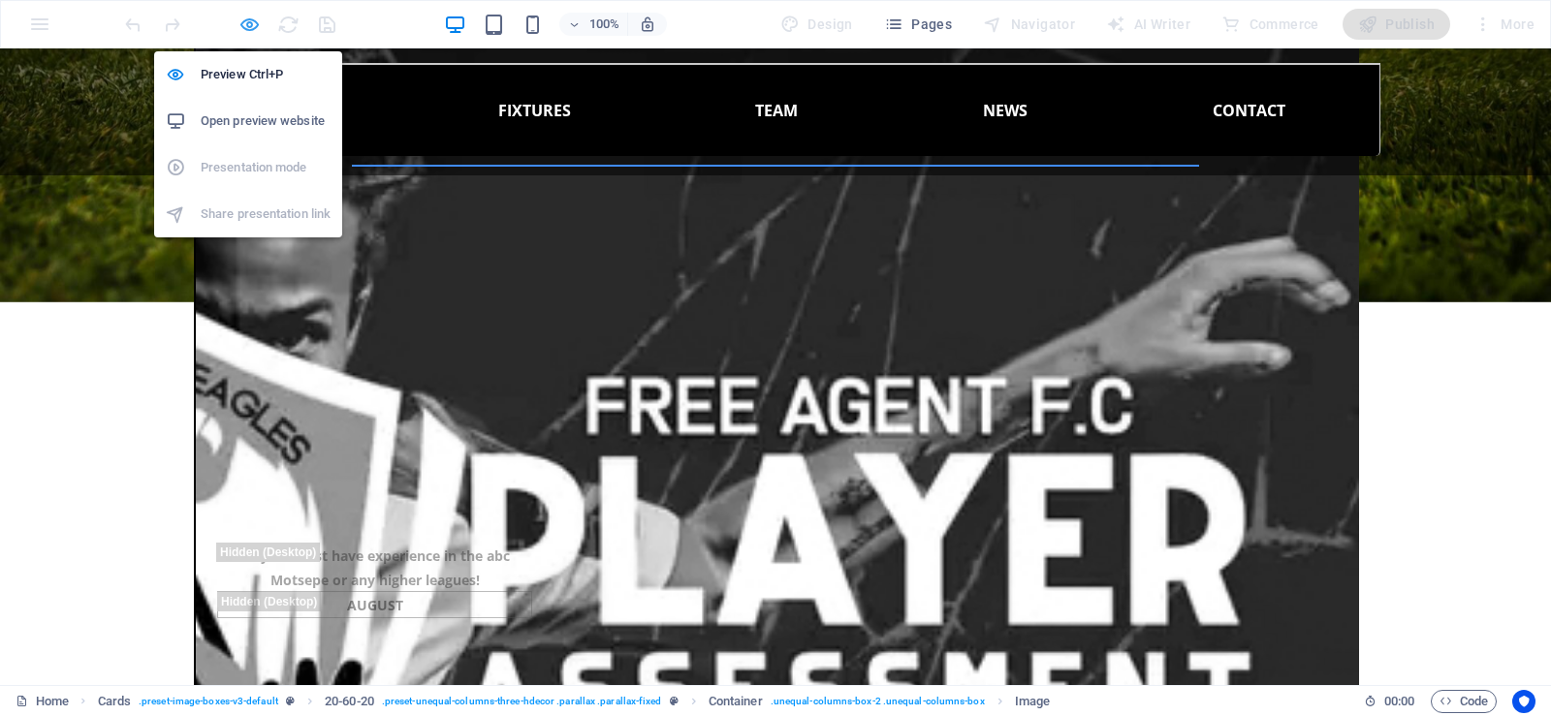
select select "px"
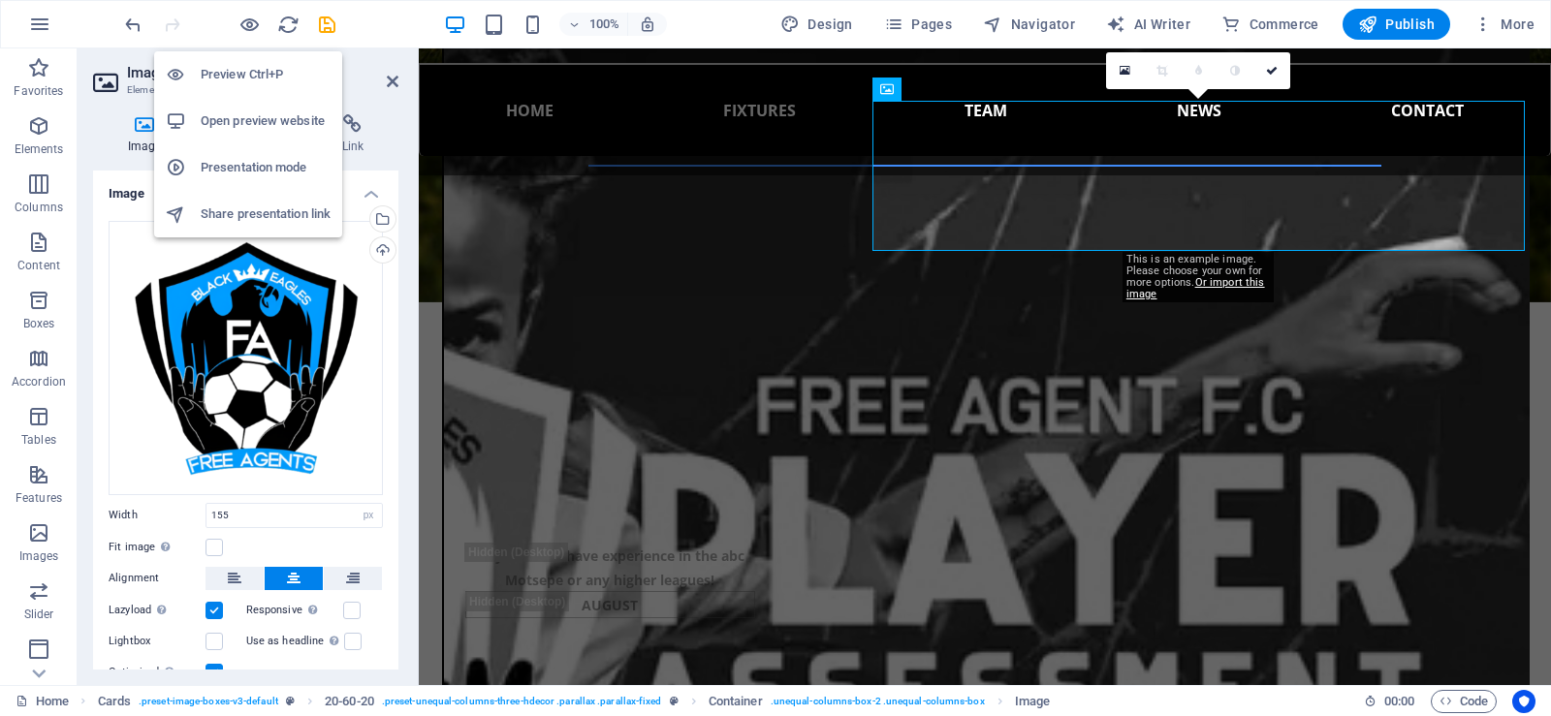
scroll to position [3514, 0]
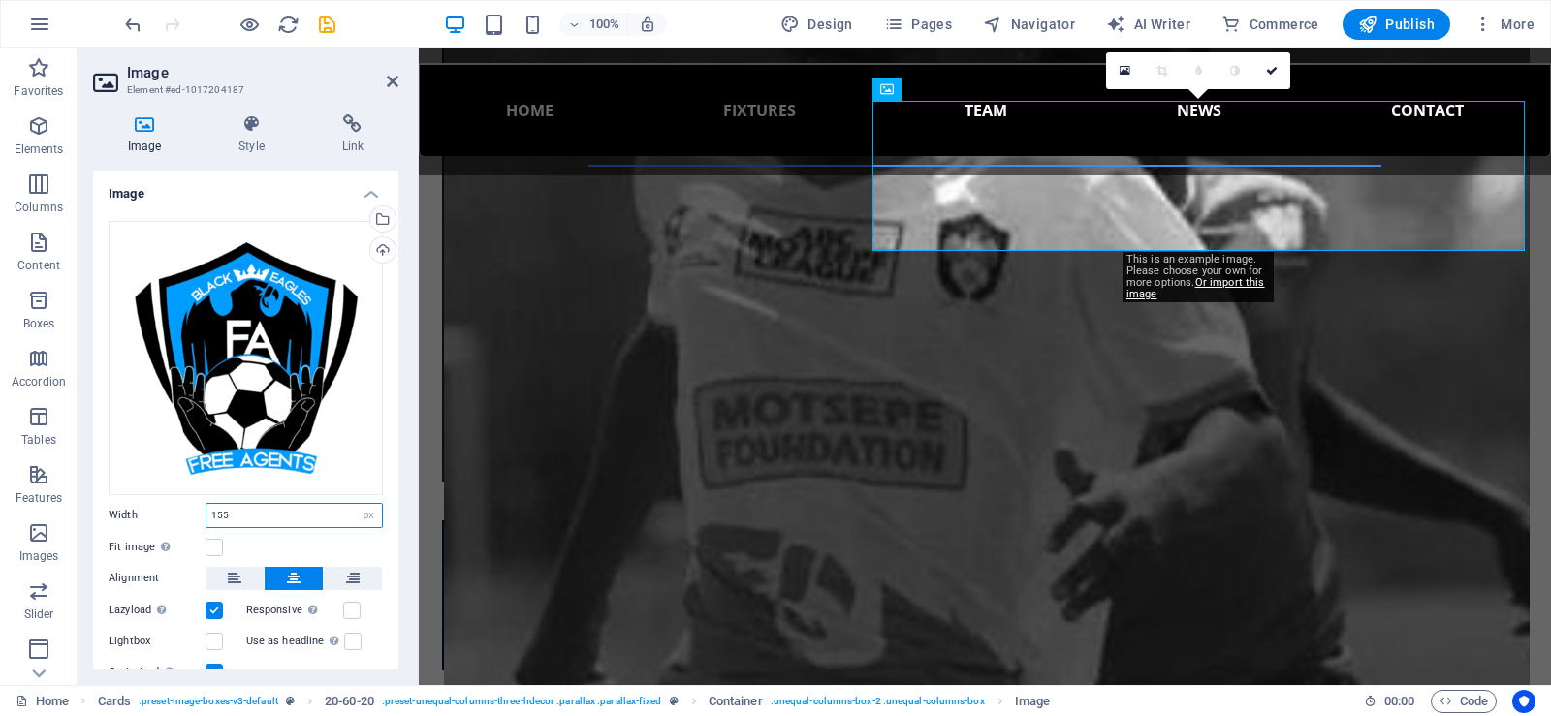
click at [222, 510] on input "155" at bounding box center [293, 515] width 175 height 23
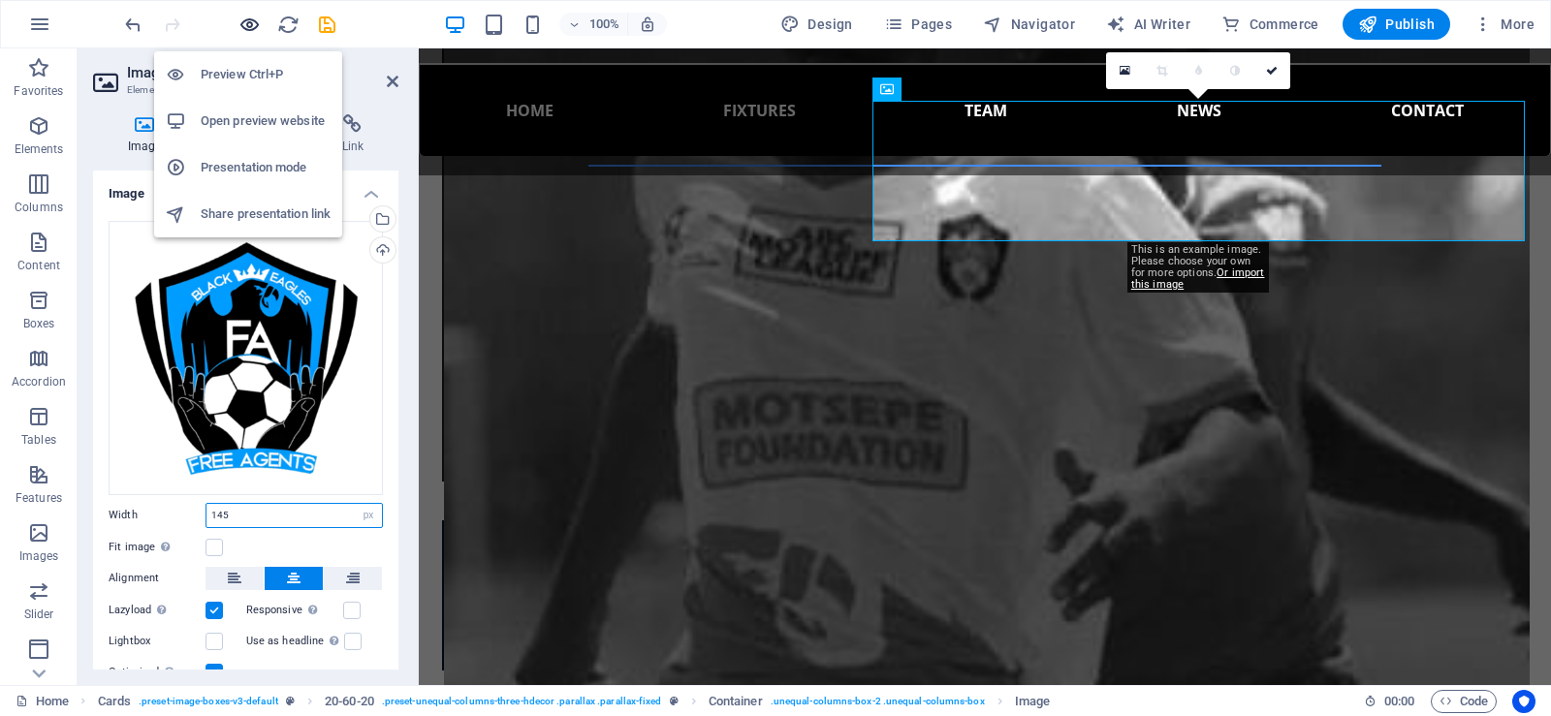
type input "145"
click at [253, 22] on icon "button" at bounding box center [249, 25] width 22 height 22
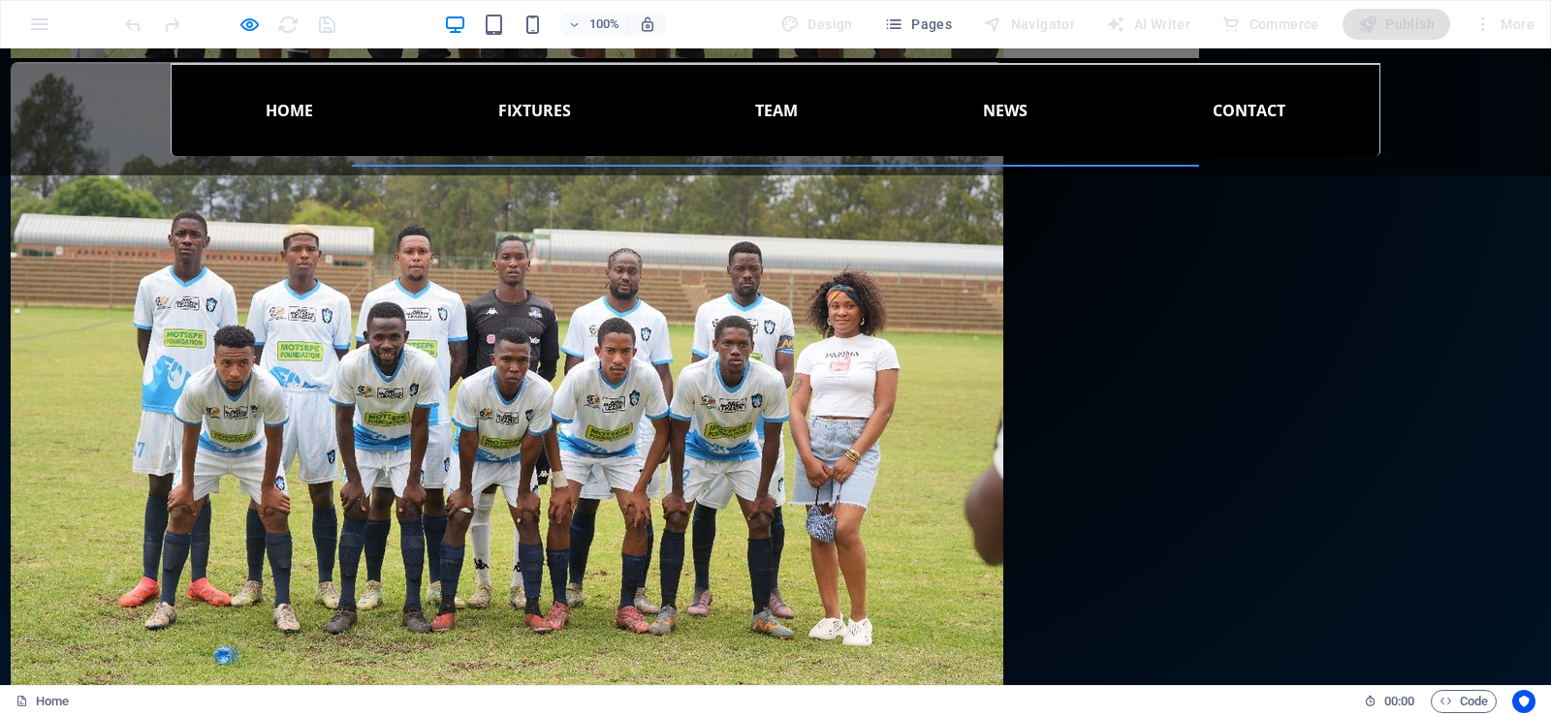
scroll to position [2921, 0]
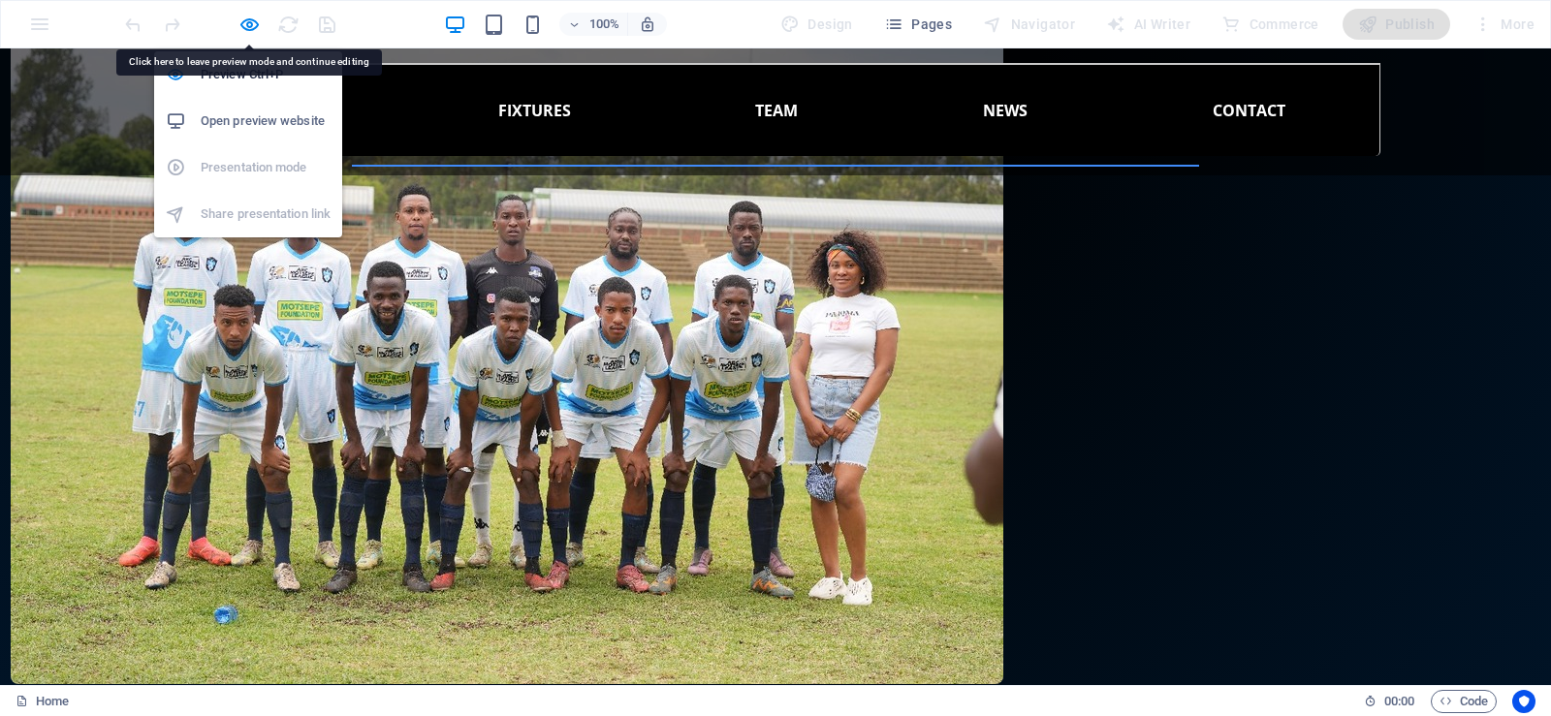
click at [256, 25] on icon "button" at bounding box center [249, 25] width 22 height 22
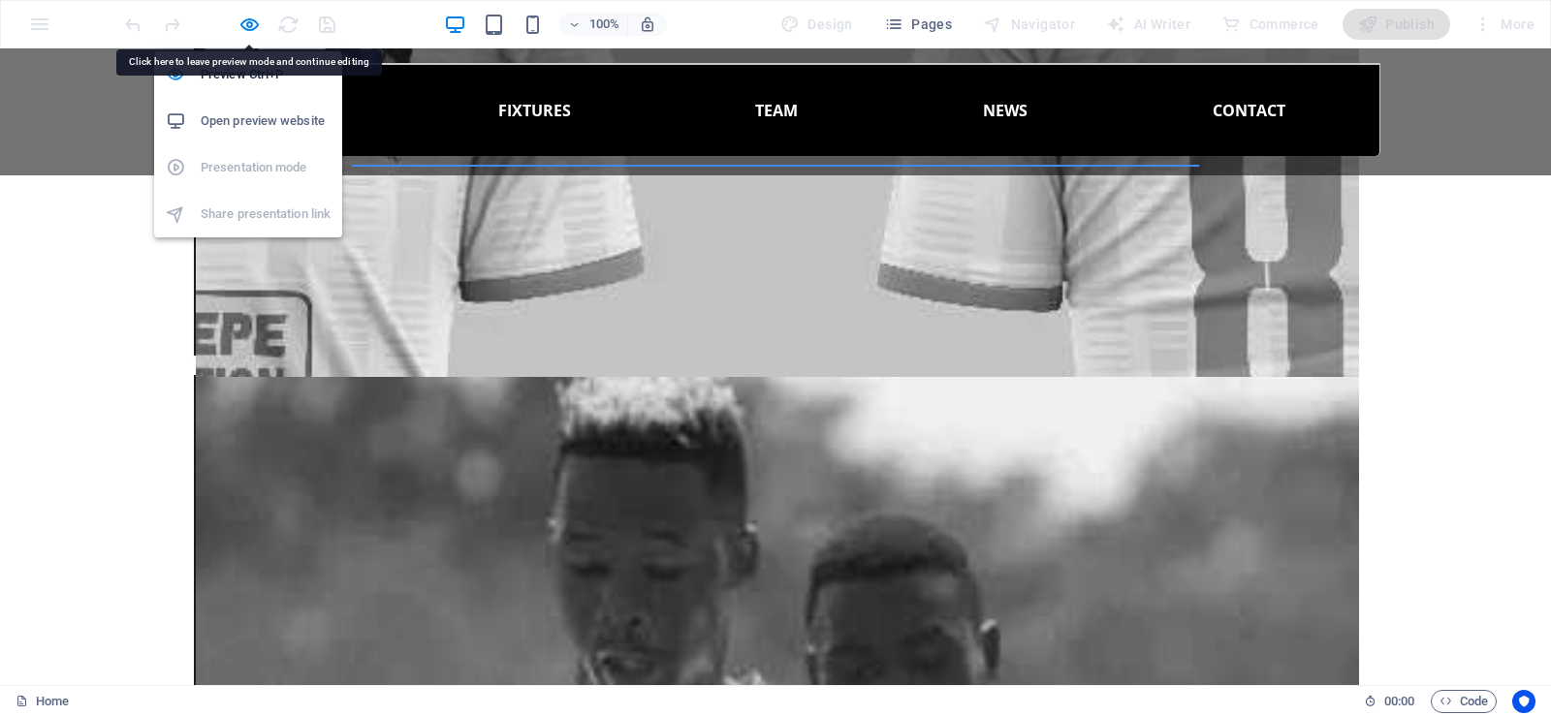
select select "px"
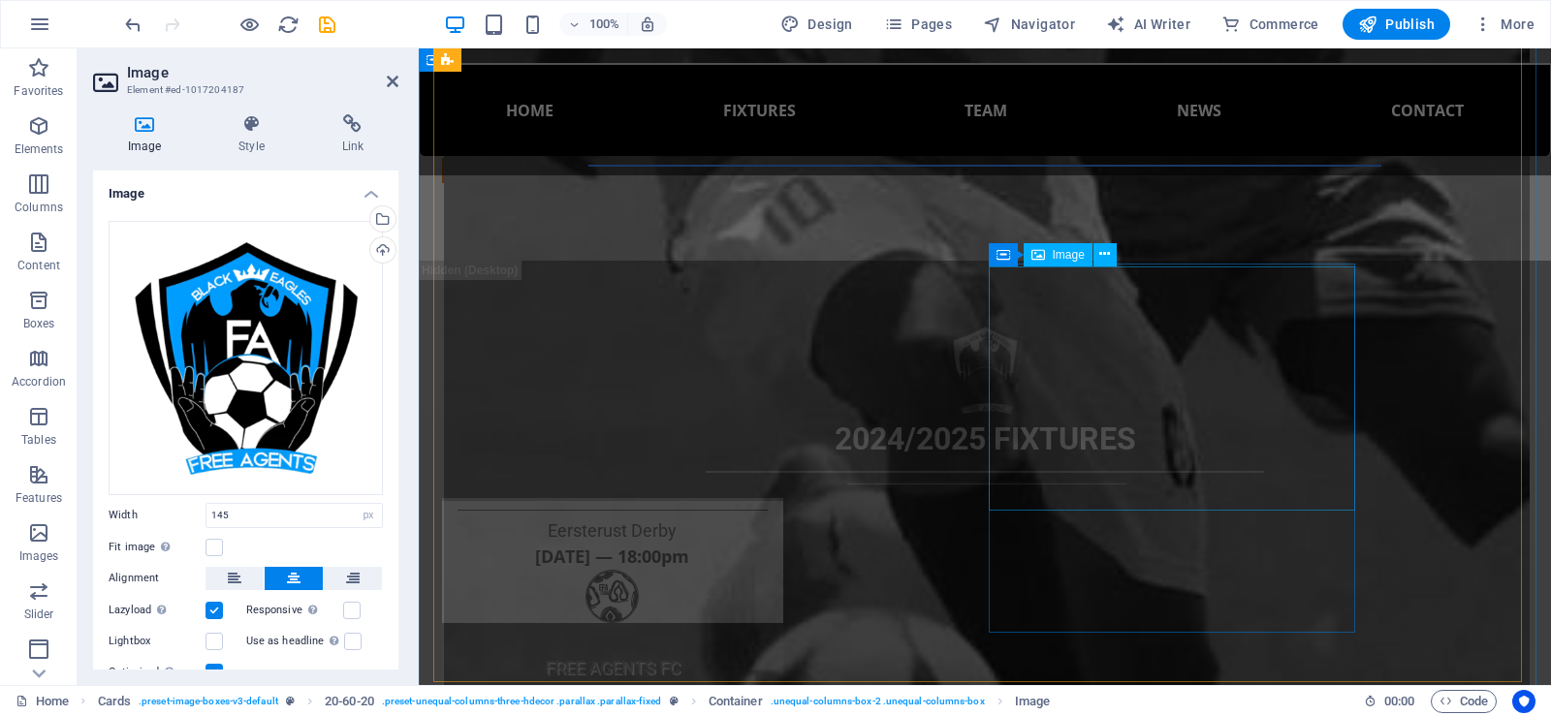
scroll to position [4390, 0]
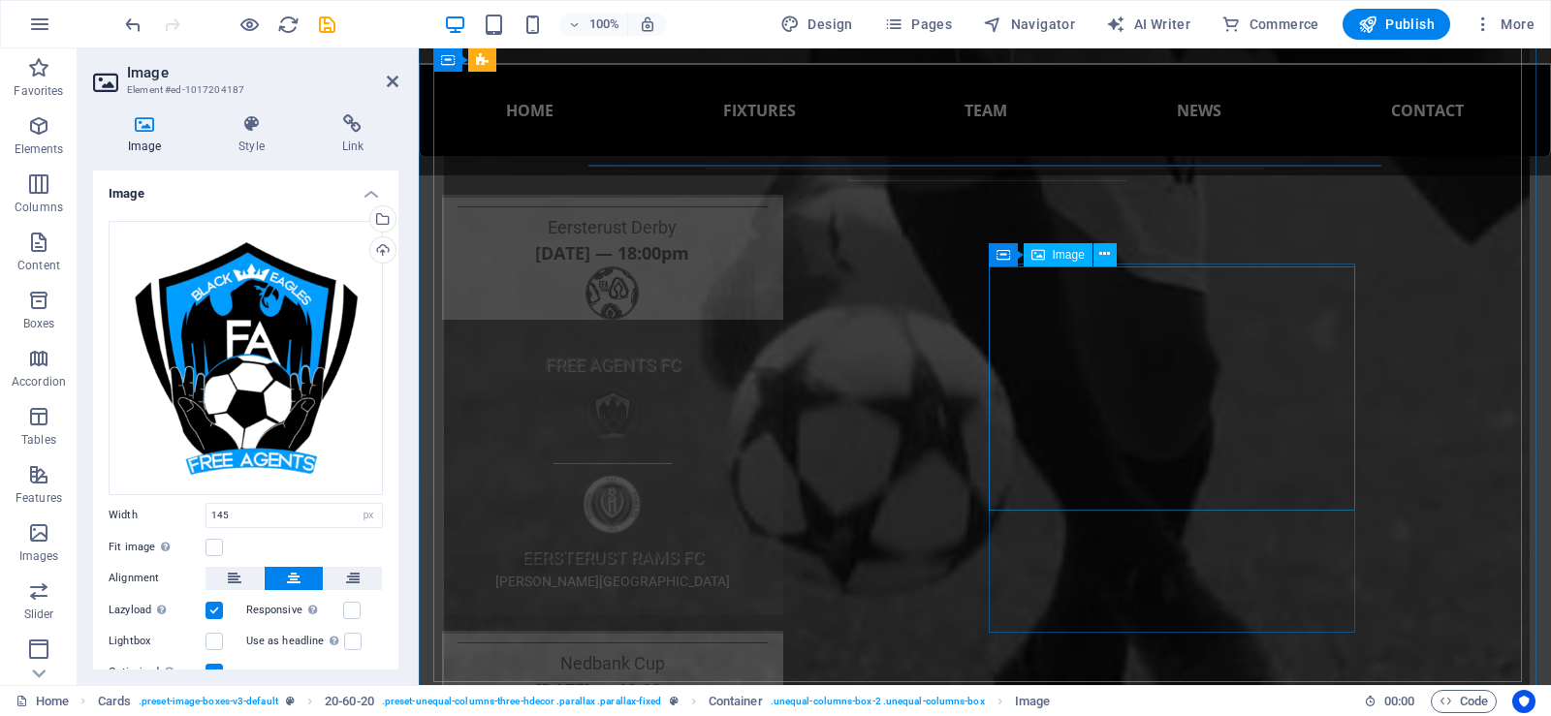
select select "%"
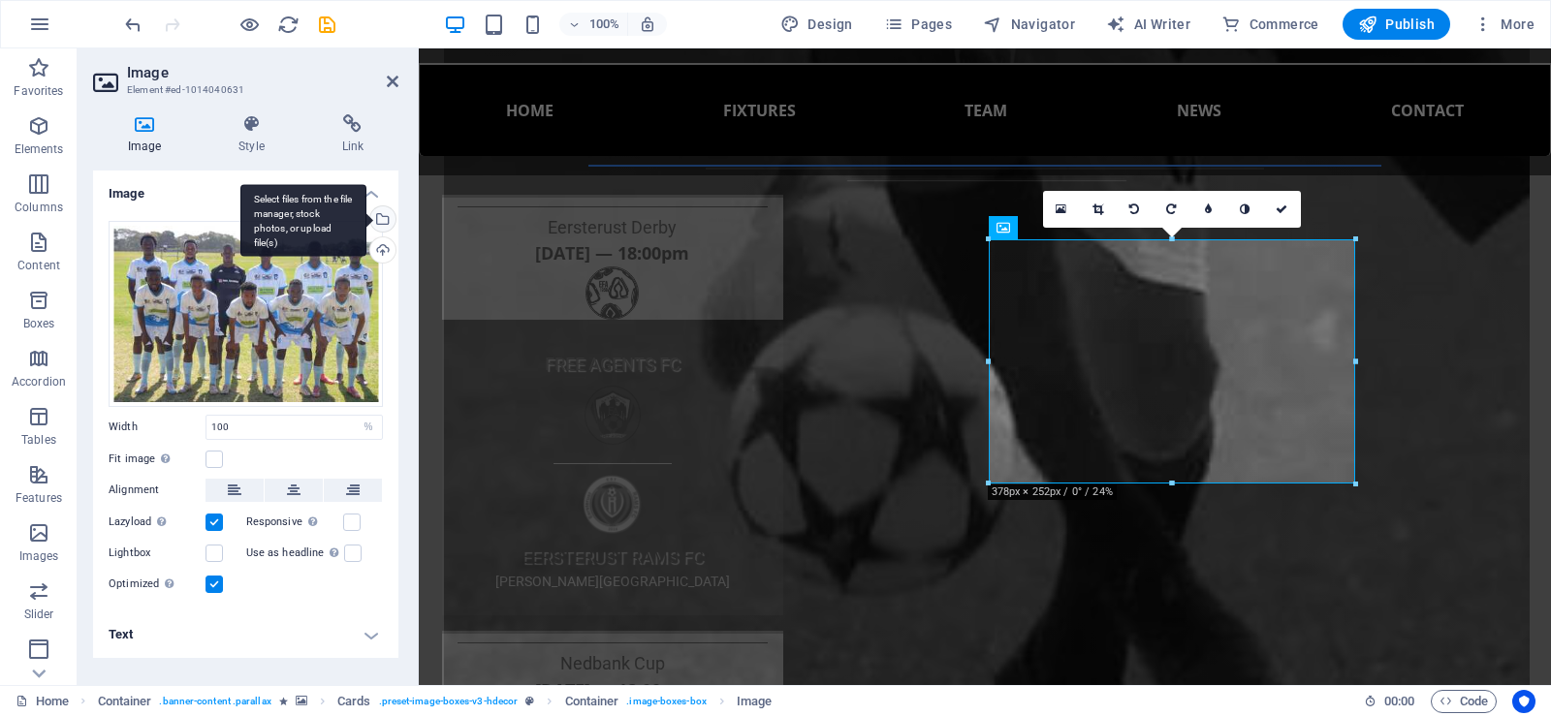
scroll to position [4417, 0]
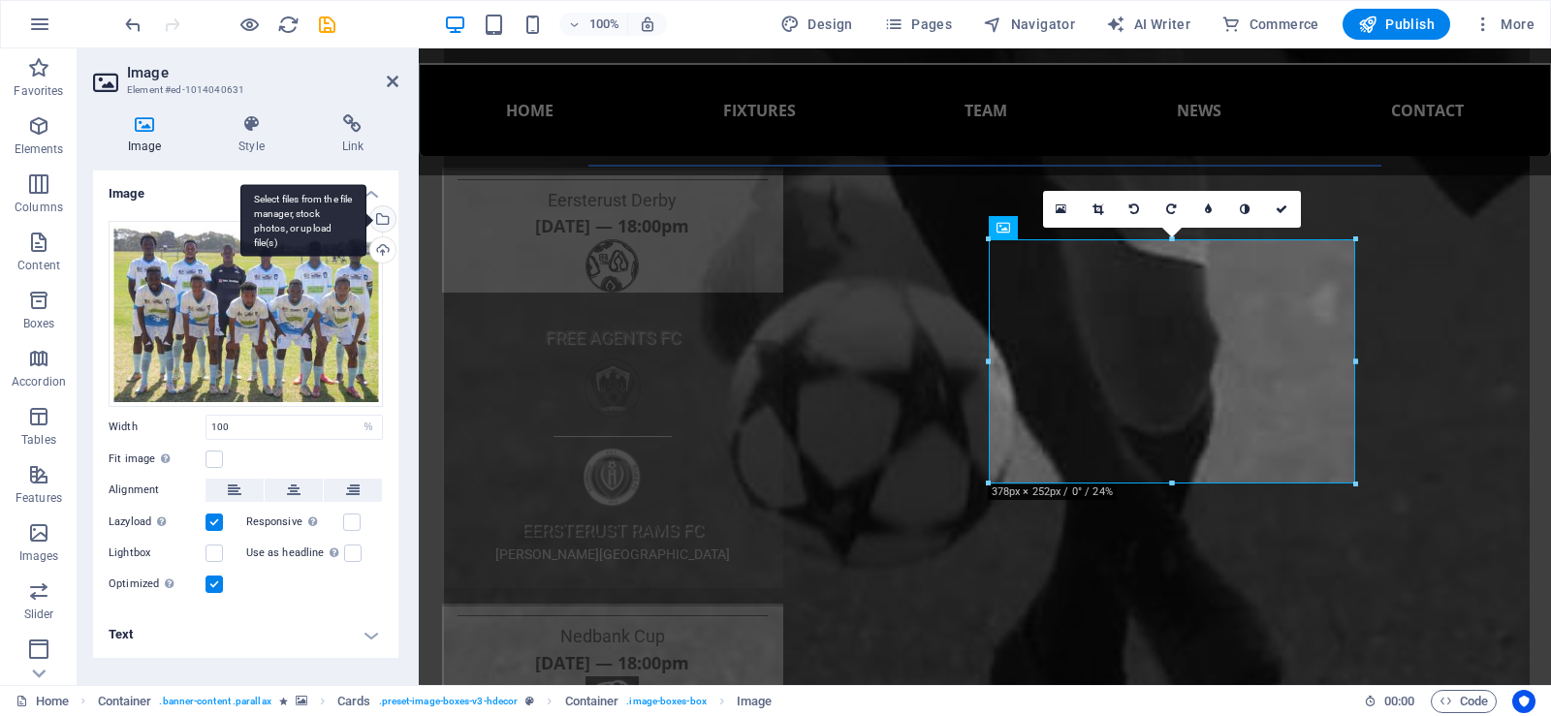
click at [382, 223] on div "Select files from the file manager, stock photos, or upload file(s)" at bounding box center [380, 220] width 29 height 29
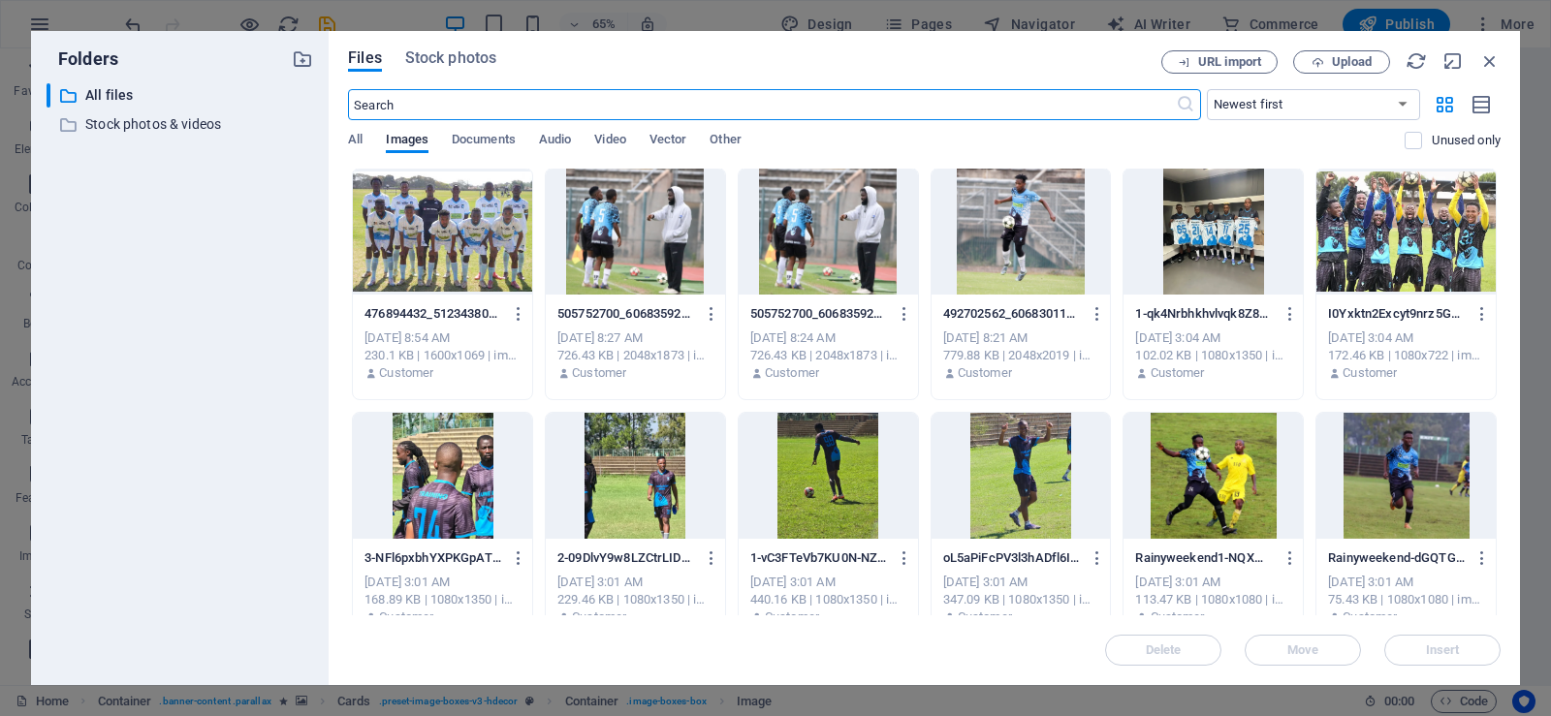
scroll to position [0, 0]
click at [457, 269] on div at bounding box center [442, 233] width 179 height 126
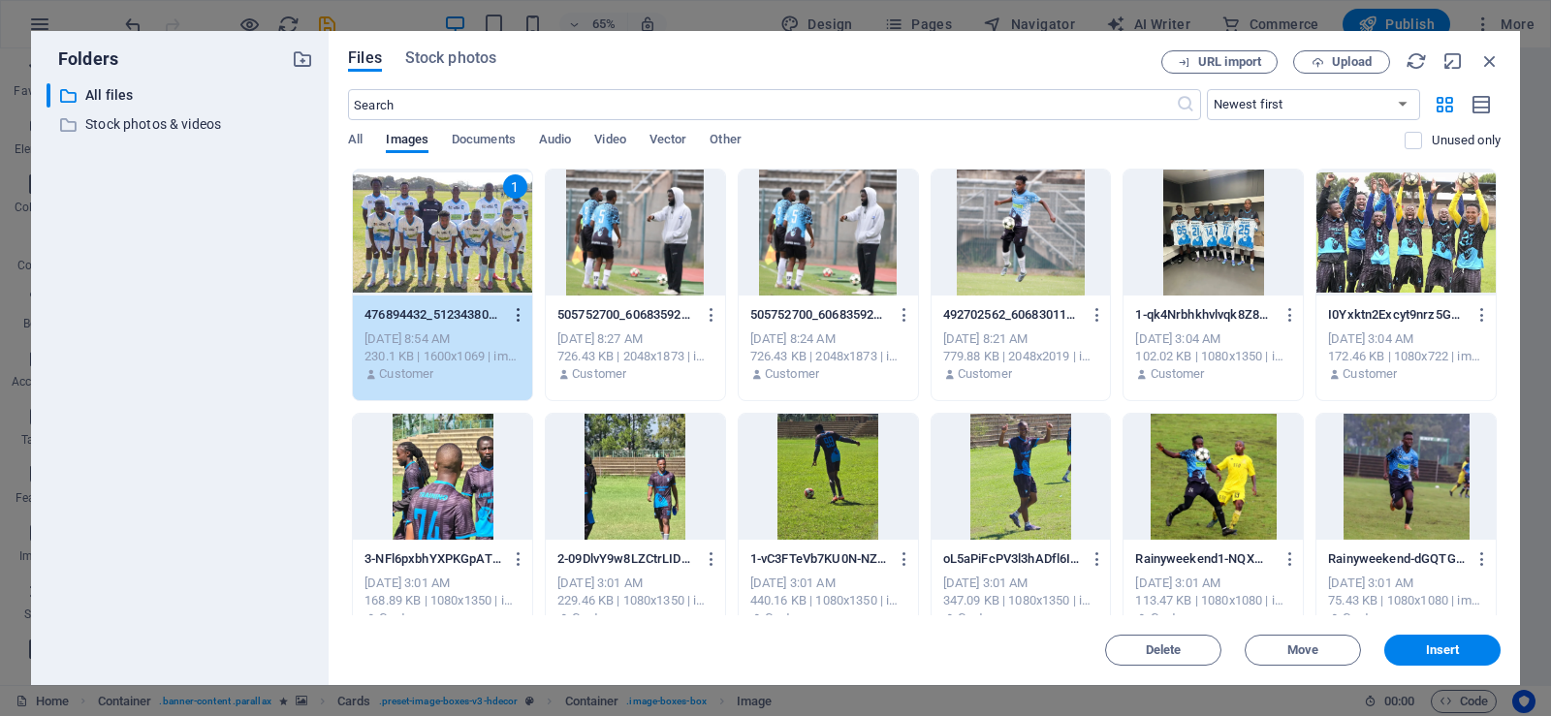
click at [519, 313] on icon "button" at bounding box center [519, 314] width 18 height 17
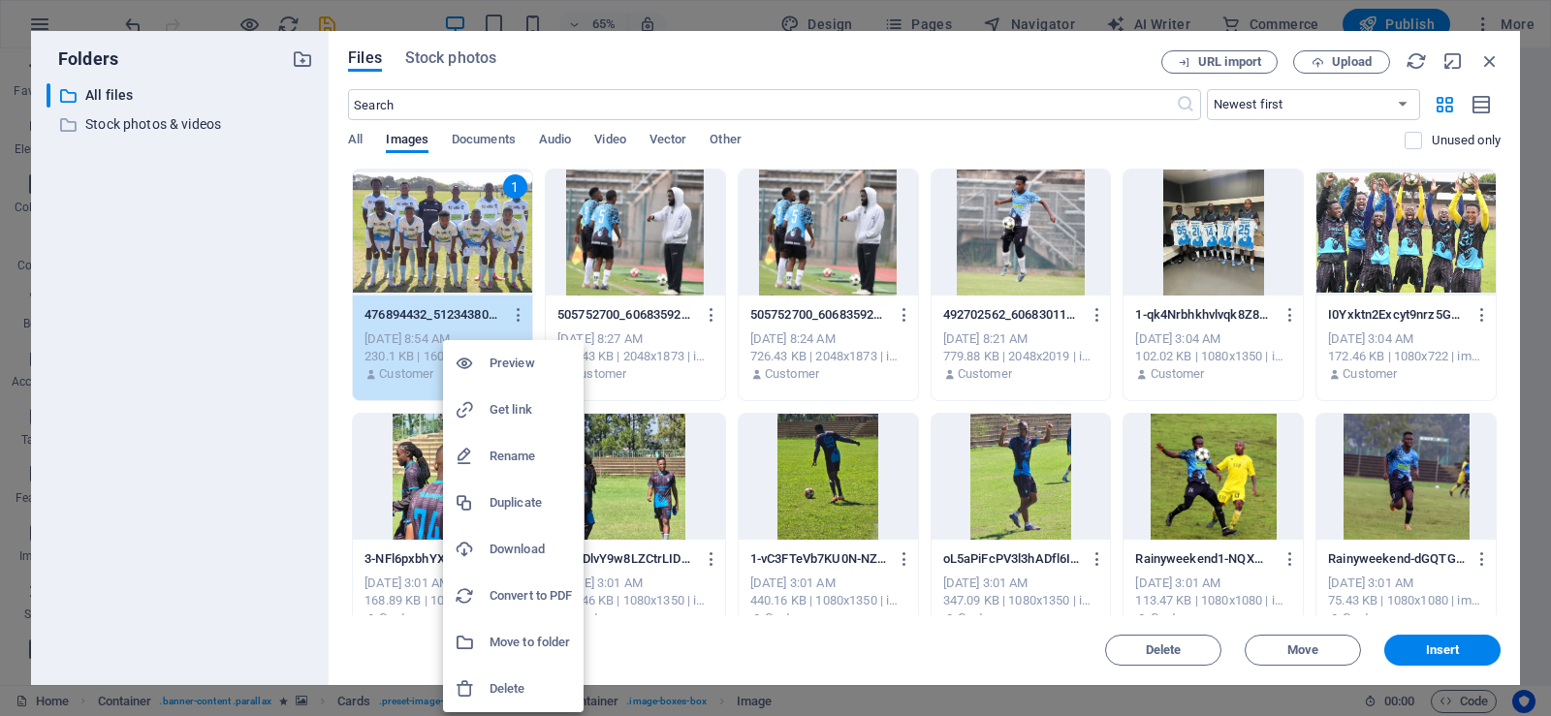
click at [507, 551] on h6 "Download" at bounding box center [531, 549] width 82 height 23
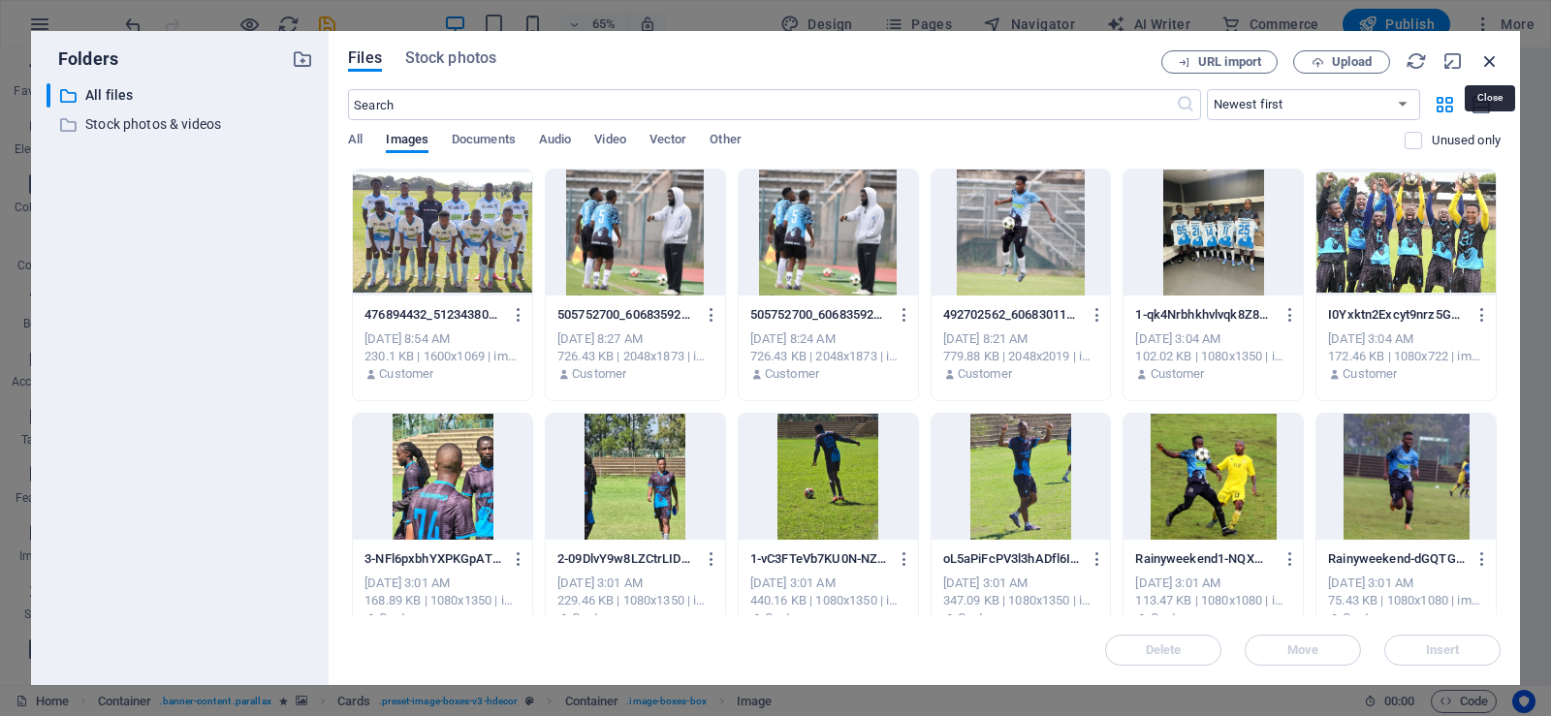
click at [1487, 58] on icon "button" at bounding box center [1489, 60] width 21 height 21
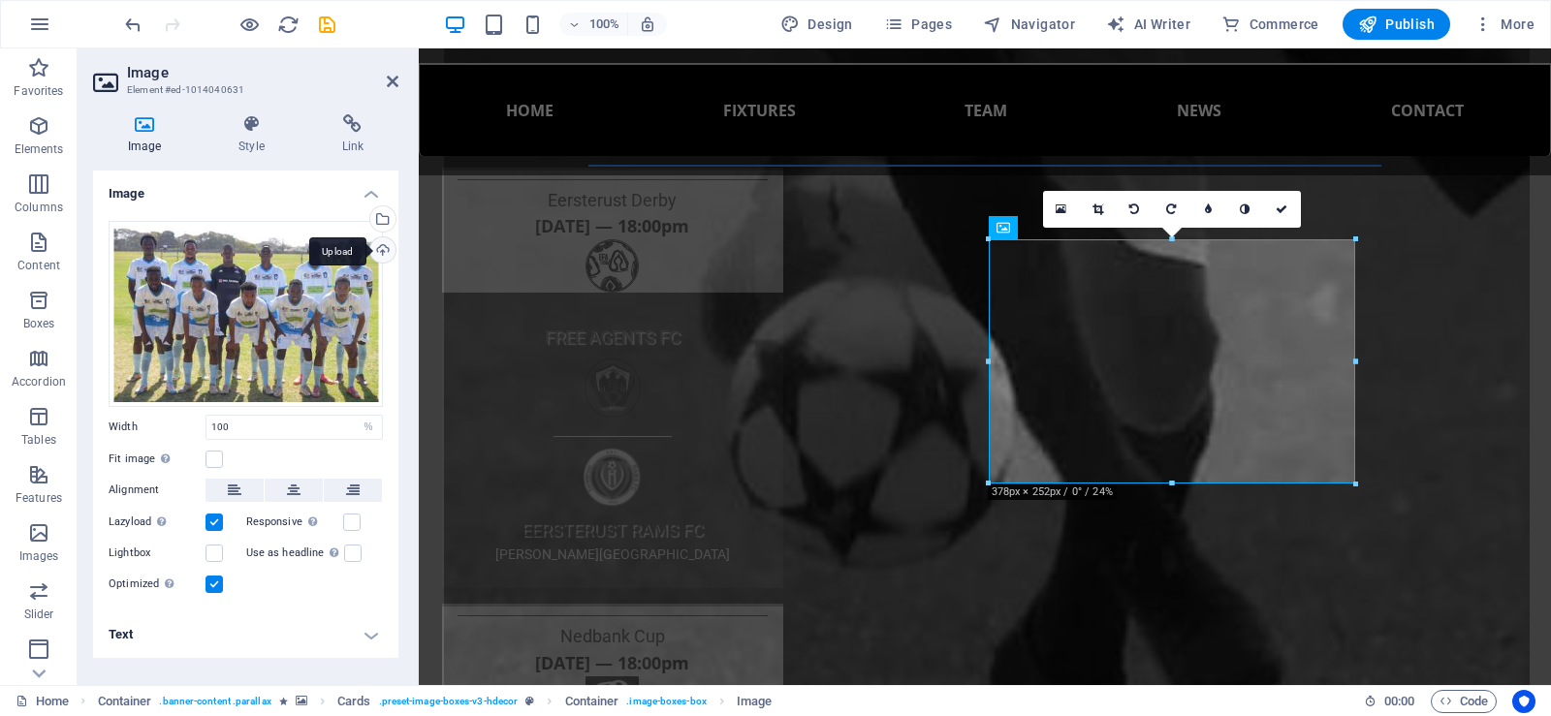
click at [381, 250] on div "Upload" at bounding box center [380, 251] width 29 height 29
click at [217, 552] on label at bounding box center [214, 553] width 17 height 17
click at [0, 0] on input "Lightbox" at bounding box center [0, 0] width 0 height 0
click at [350, 550] on label at bounding box center [352, 553] width 17 height 17
click at [0, 0] on input "Use as headline The image will be wrapped in an H1 headline tag. Useful for giv…" at bounding box center [0, 0] width 0 height 0
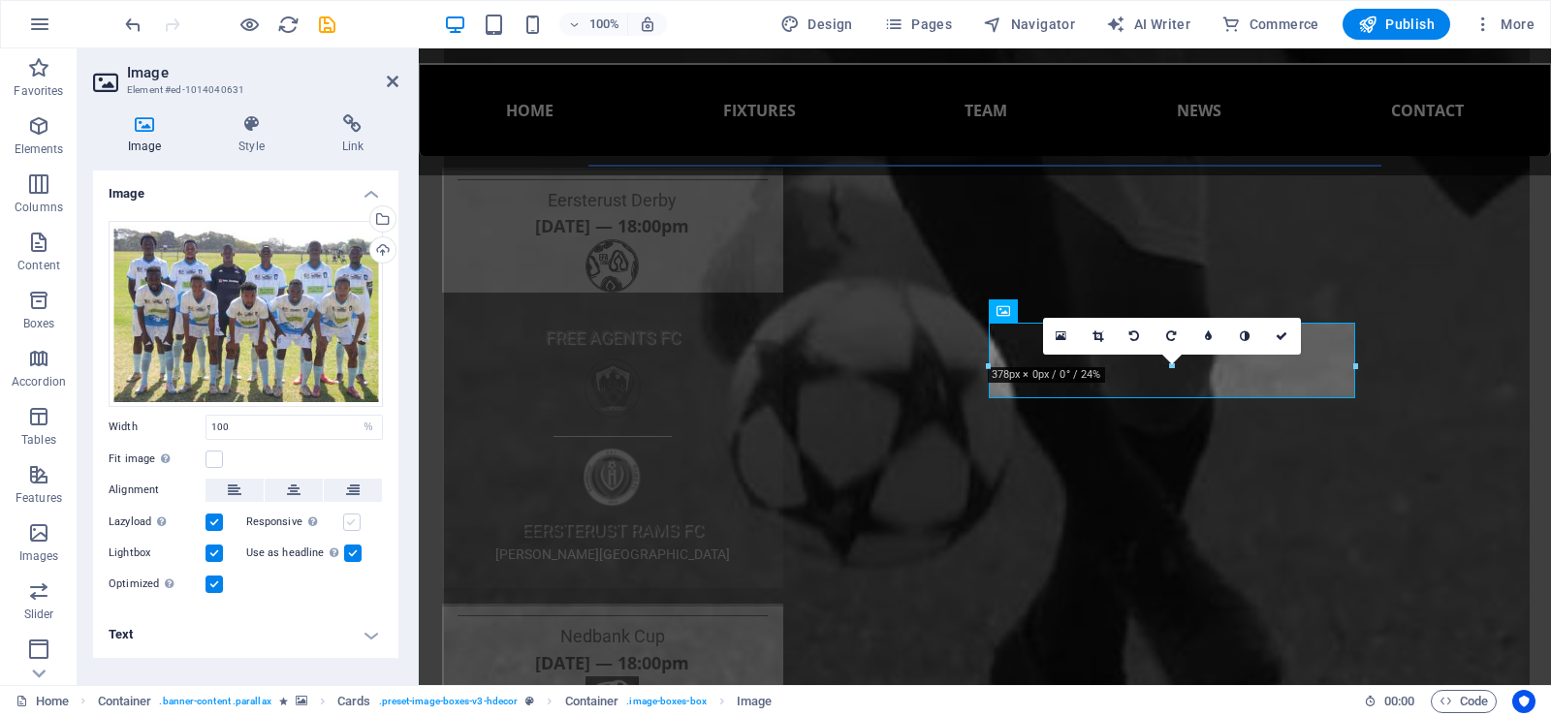
click at [349, 518] on label at bounding box center [351, 522] width 17 height 17
click at [0, 0] on input "Responsive Automatically load retina image and smartphone optimized sizes." at bounding box center [0, 0] width 0 height 0
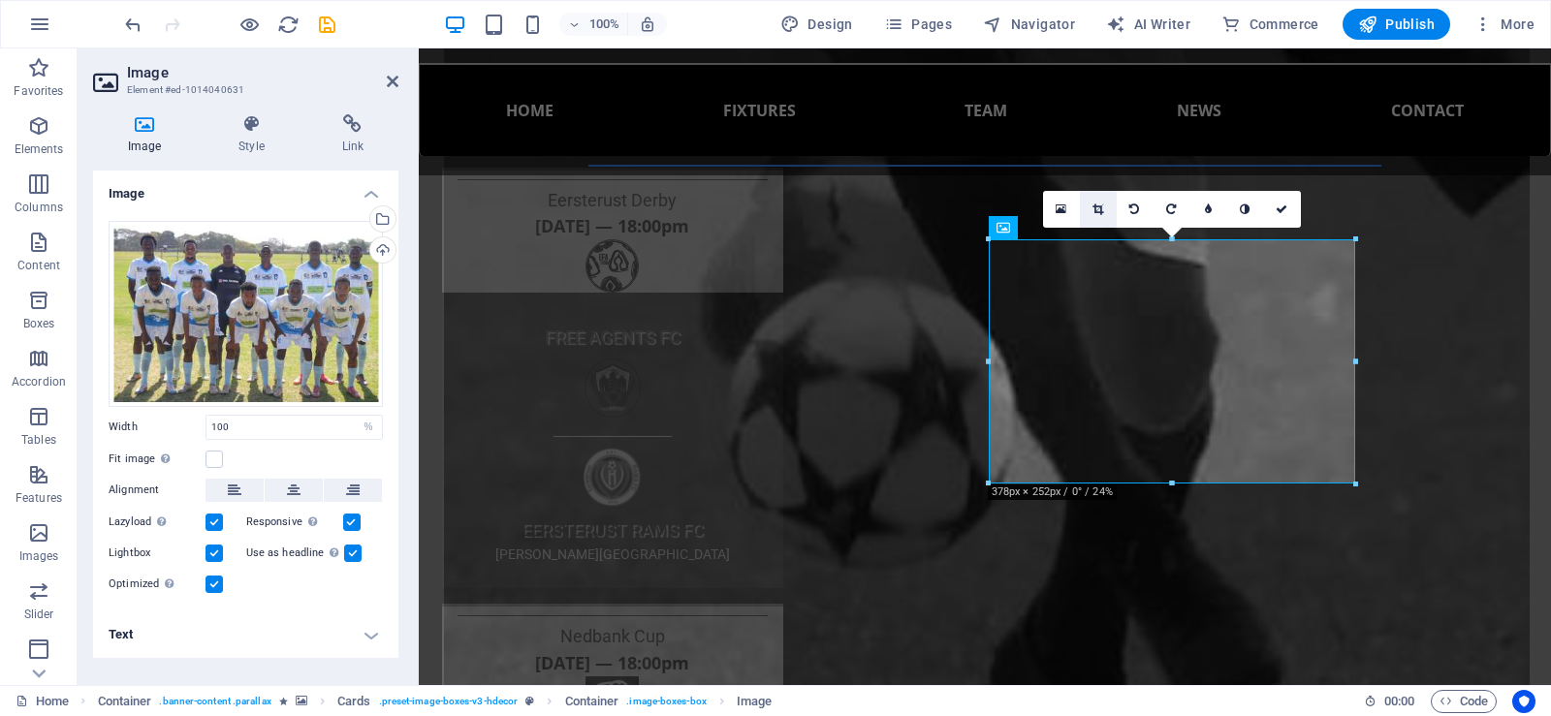
click at [1094, 206] on icon at bounding box center [1097, 210] width 11 height 12
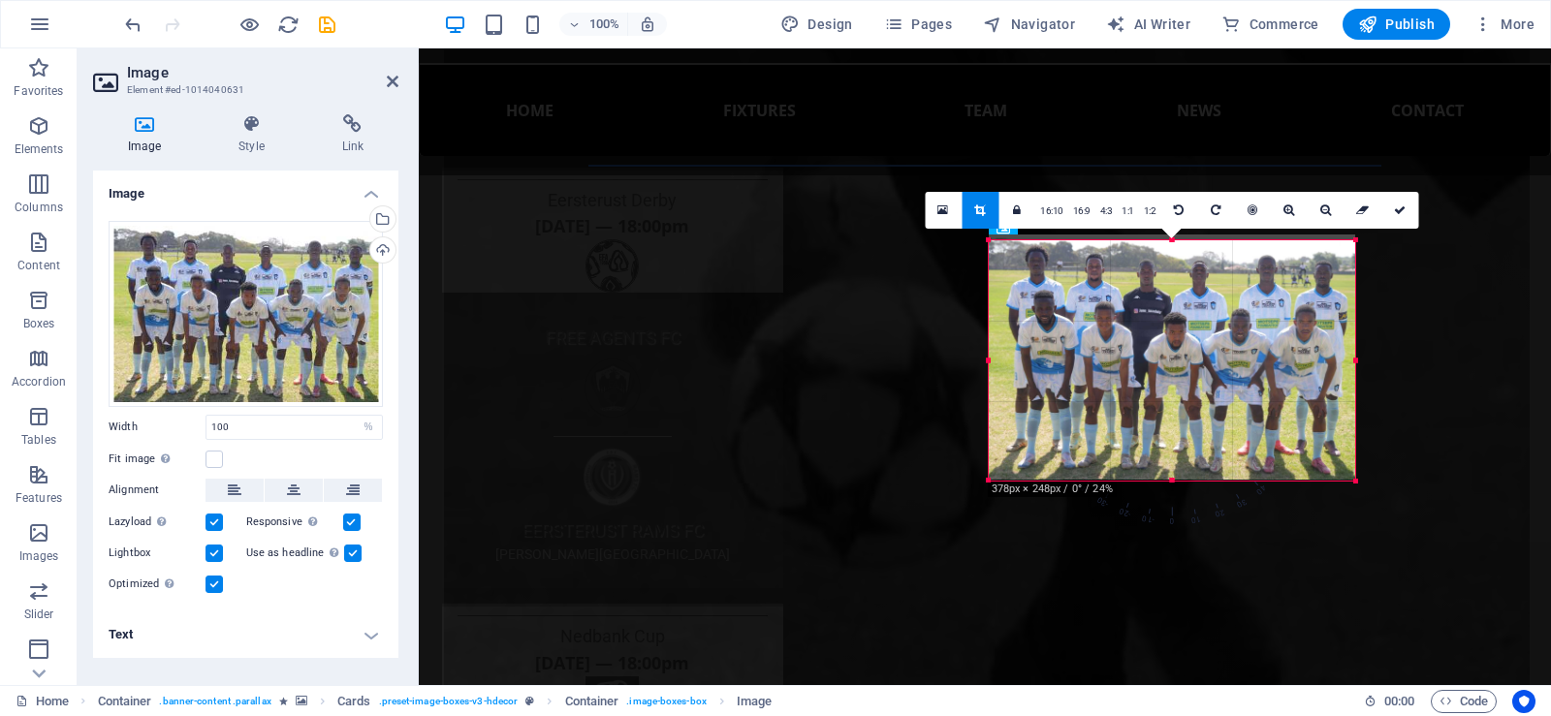
click at [1175, 246] on div "180 170 160 150 140 130 120 110 100 90 80 70 60 50 40 30 20 10 0 -10 -20 -30 -4…" at bounding box center [1172, 360] width 366 height 240
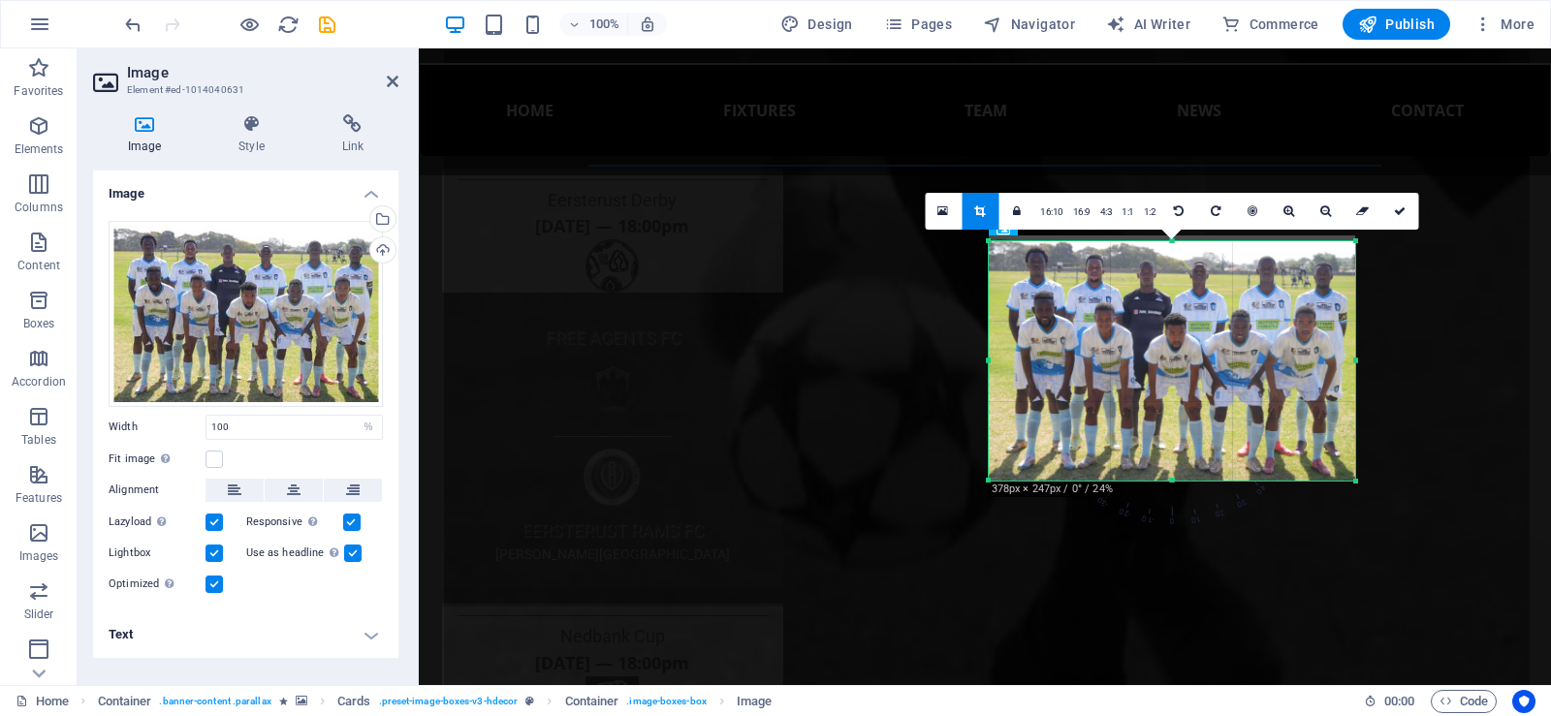
drag, startPoint x: 1175, startPoint y: 246, endPoint x: 1174, endPoint y: 262, distance: 15.5
click at [1174, 262] on div at bounding box center [1172, 358] width 366 height 245
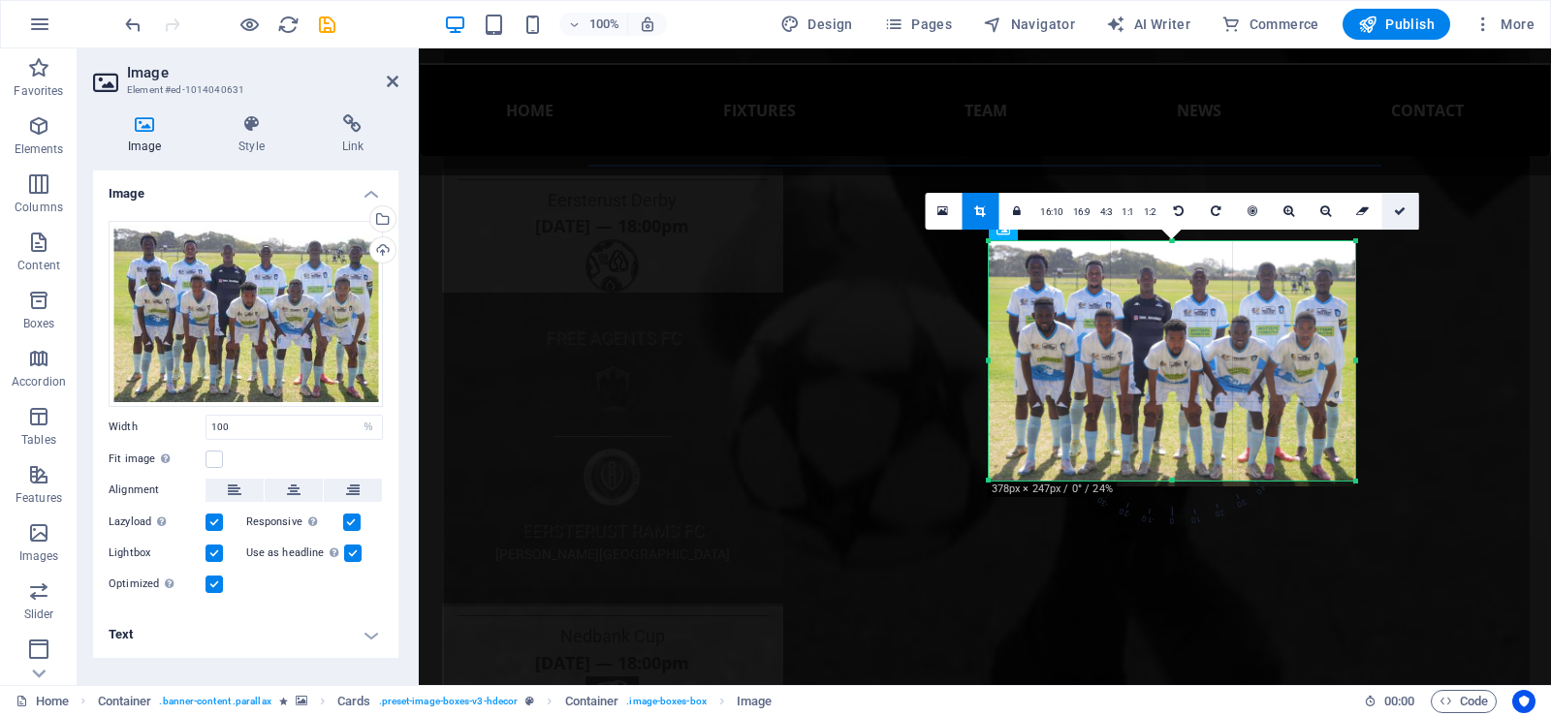
click at [1394, 208] on icon at bounding box center [1400, 212] width 12 height 12
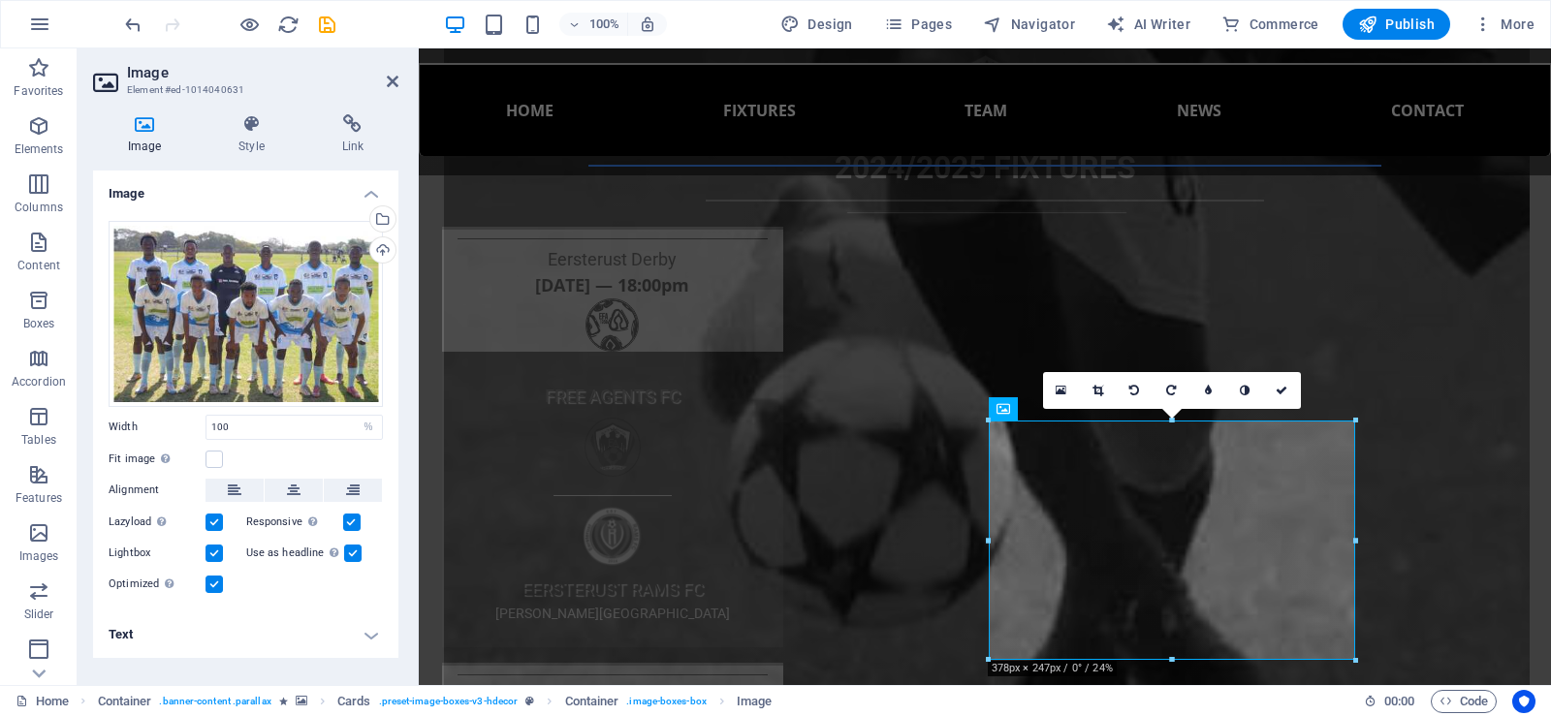
scroll to position [4140, 0]
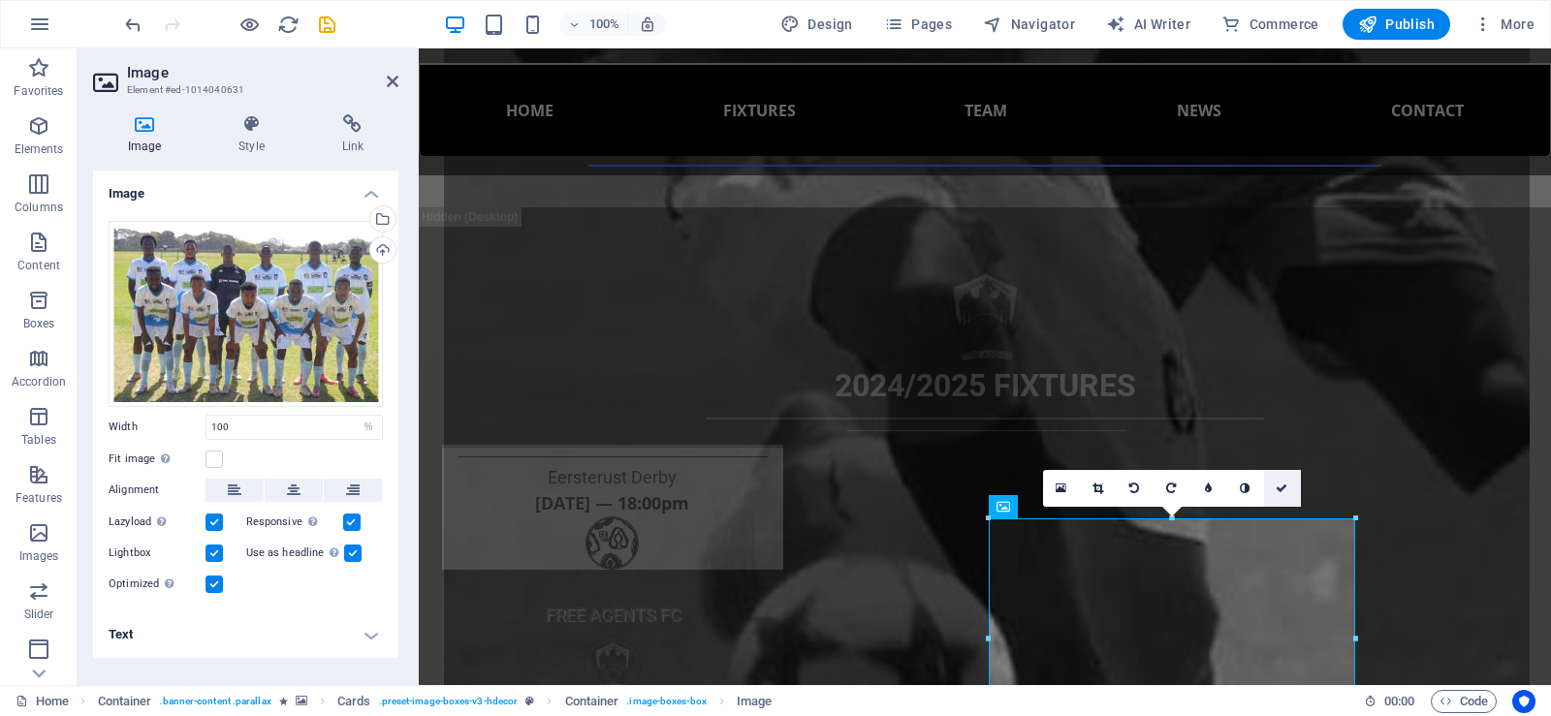
click at [1279, 485] on icon at bounding box center [1282, 489] width 12 height 12
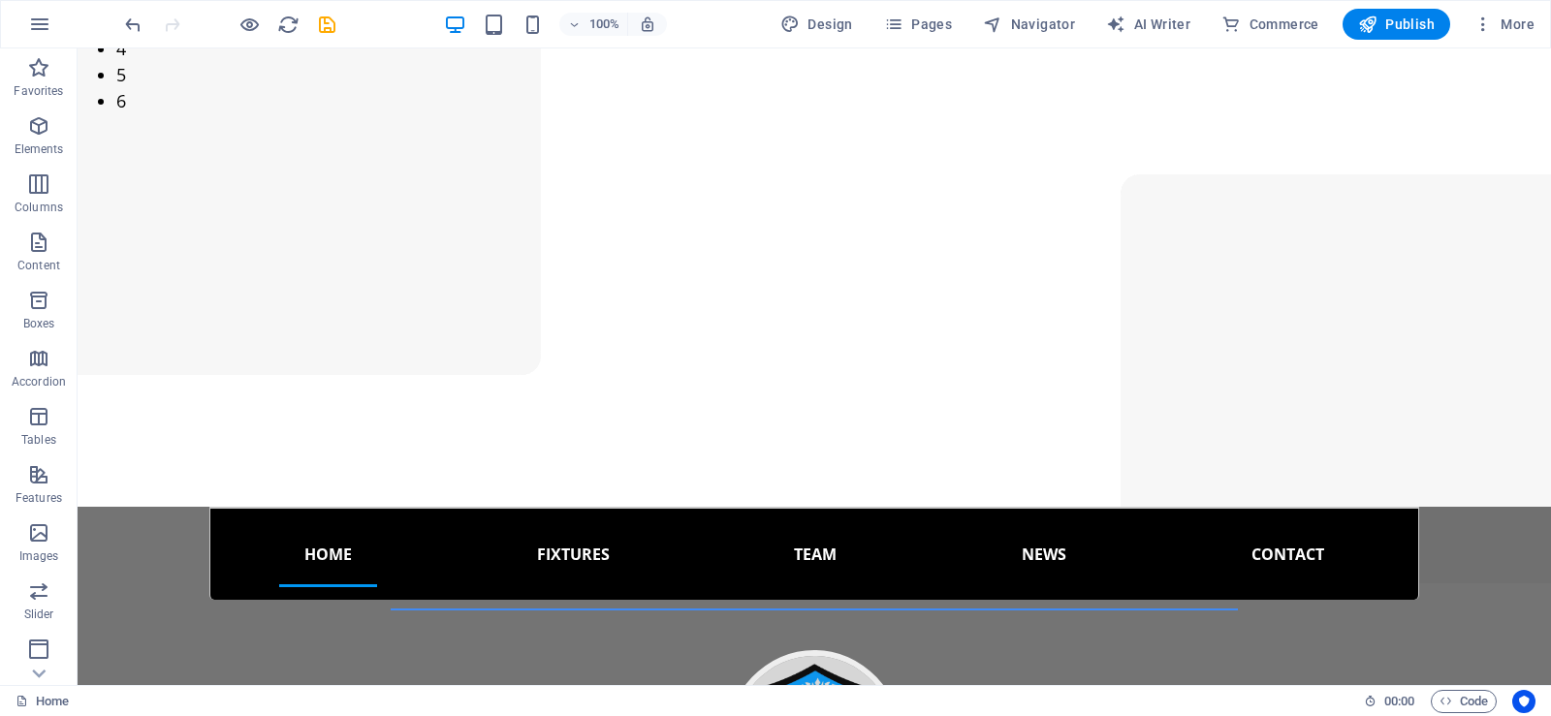
scroll to position [0, 0]
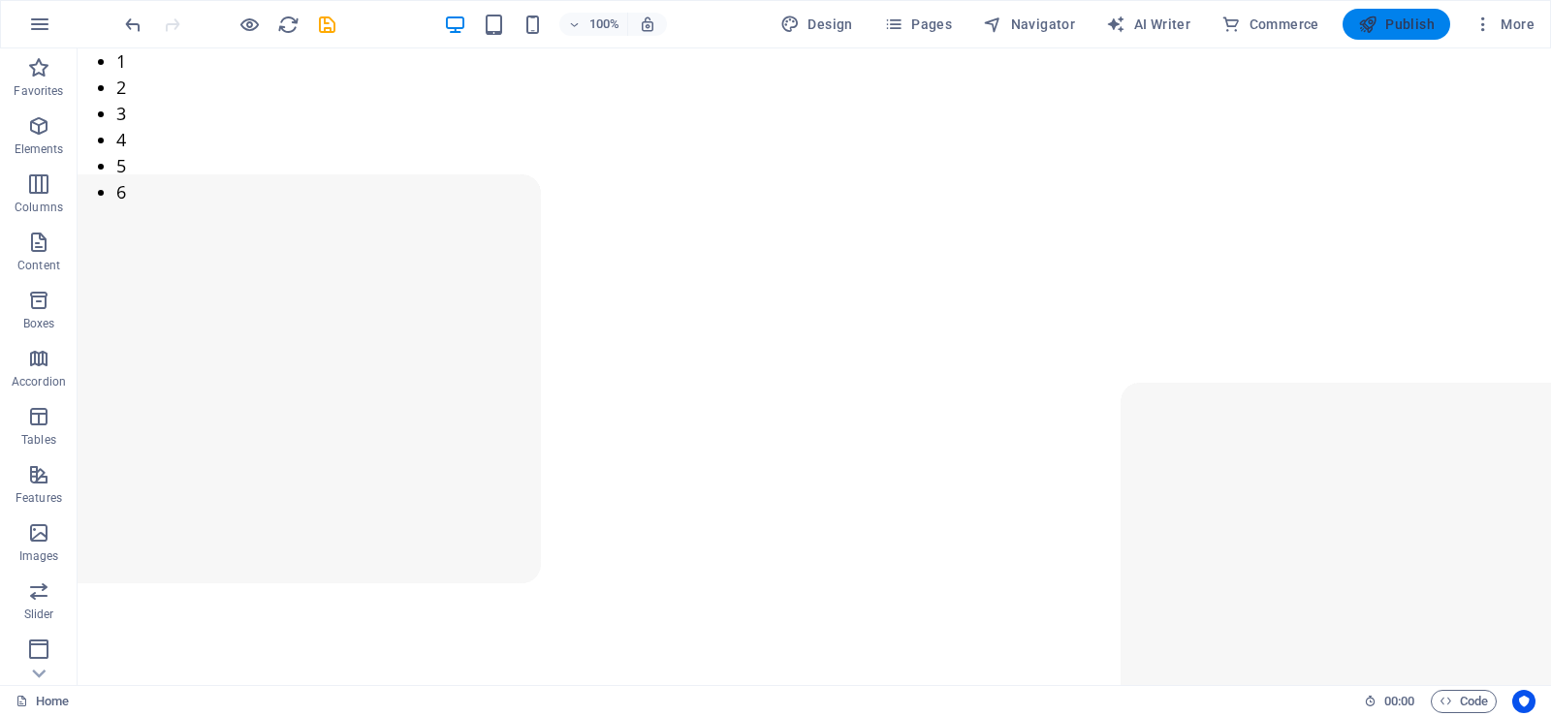
click at [1396, 17] on span "Publish" at bounding box center [1396, 24] width 77 height 19
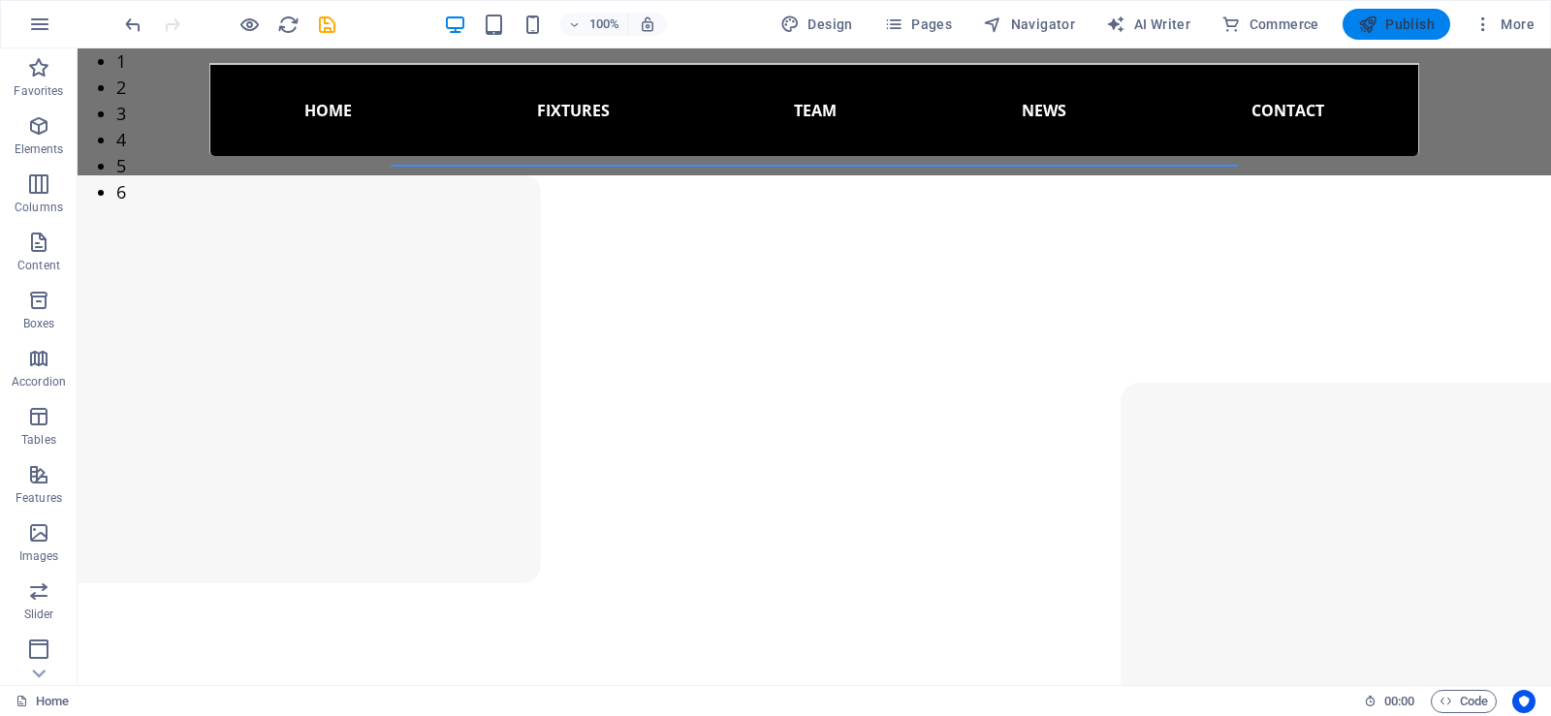
select select "px"
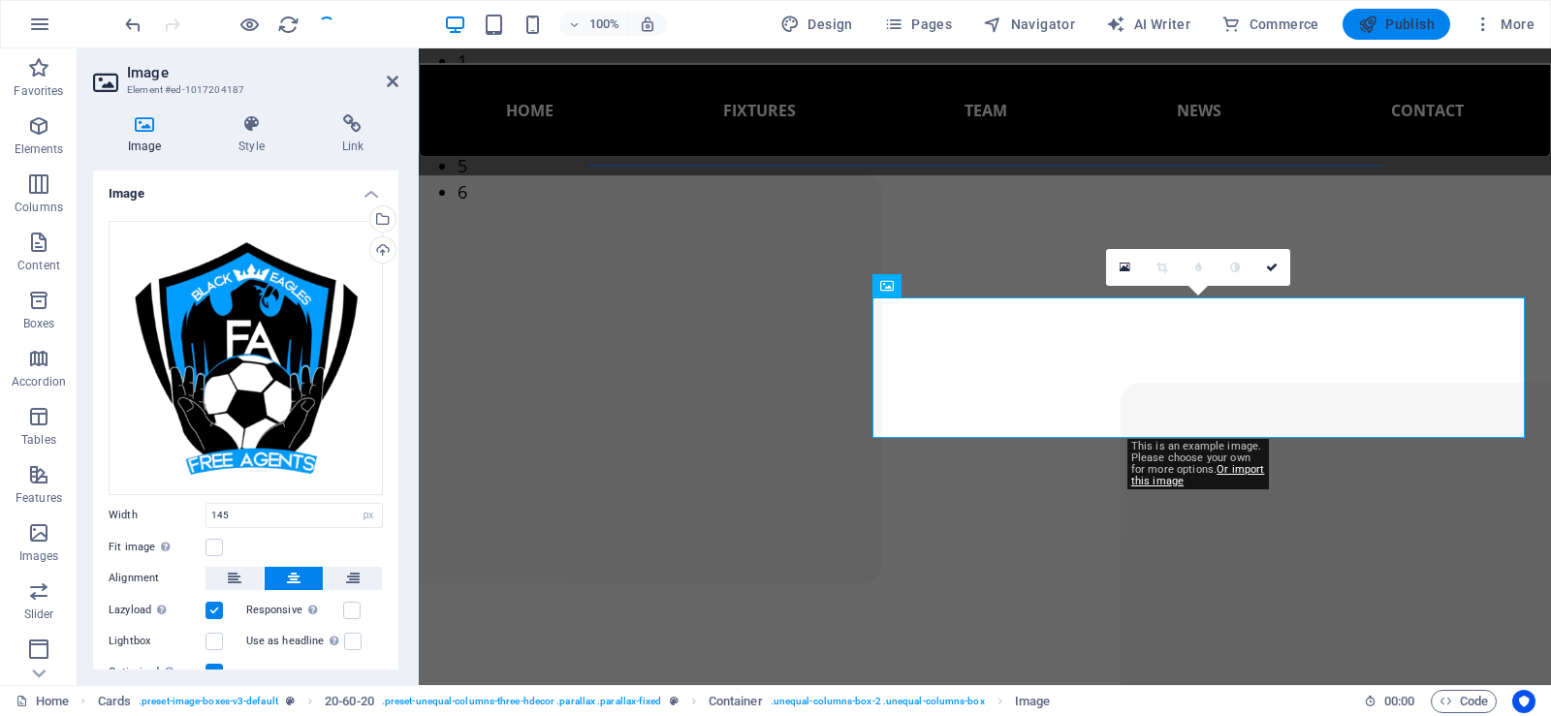
scroll to position [3317, 0]
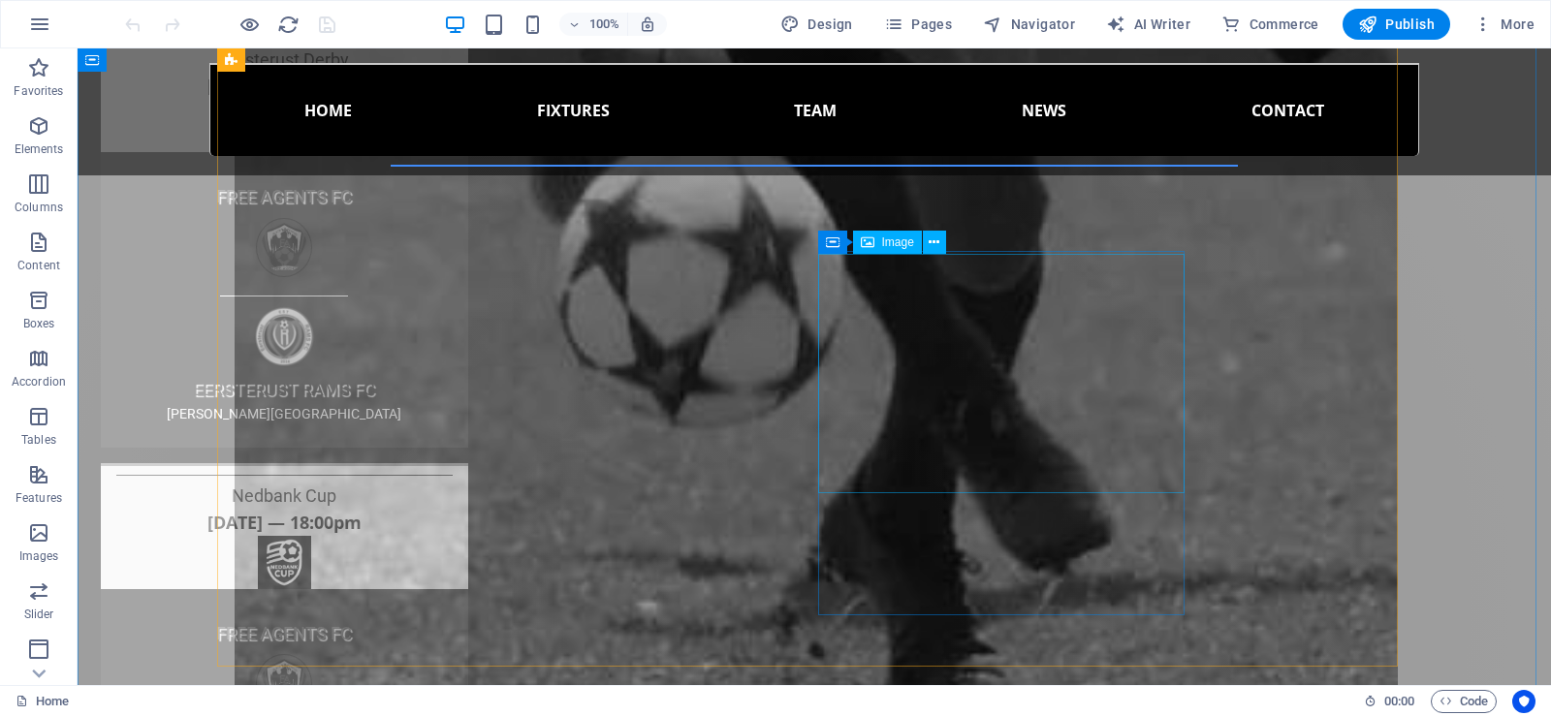
scroll to position [4362, 0]
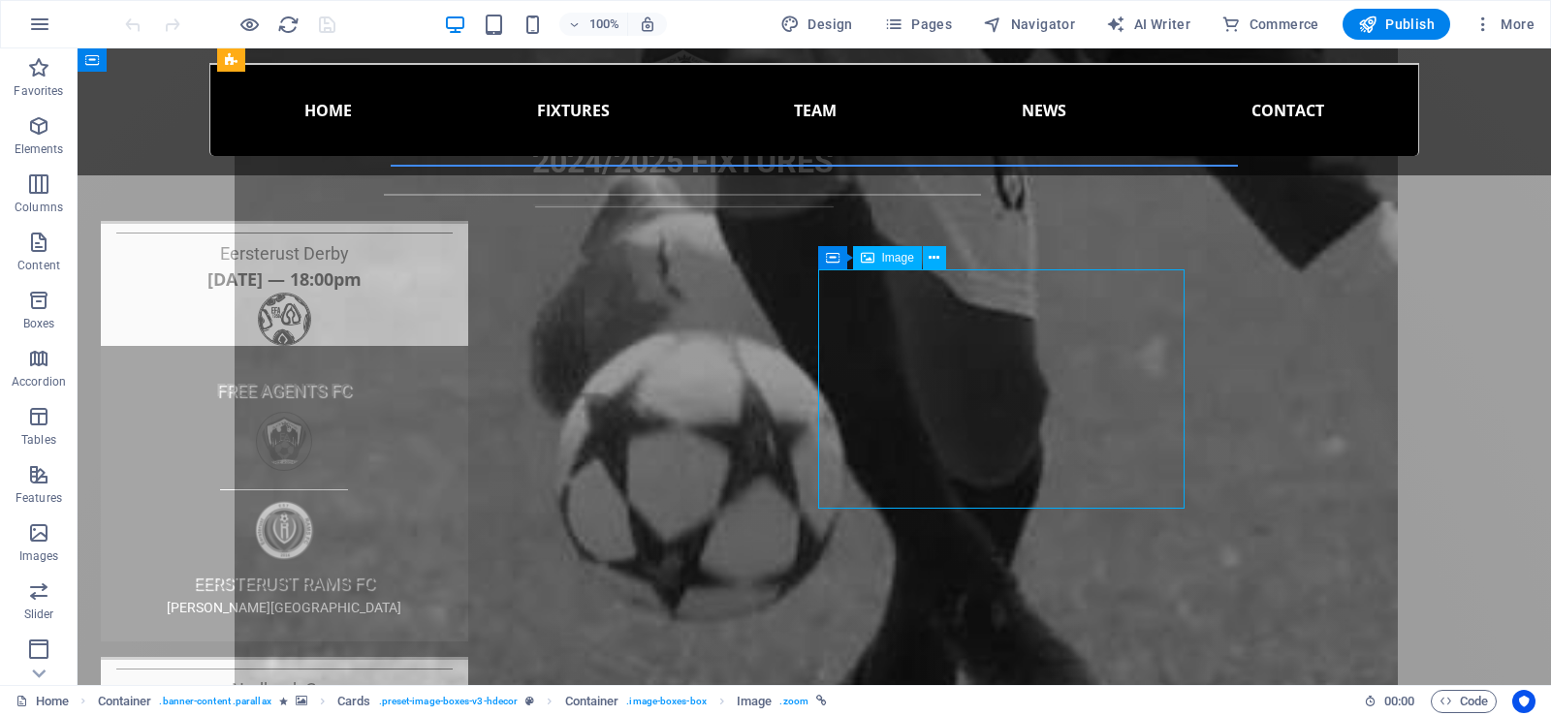
select select "%"
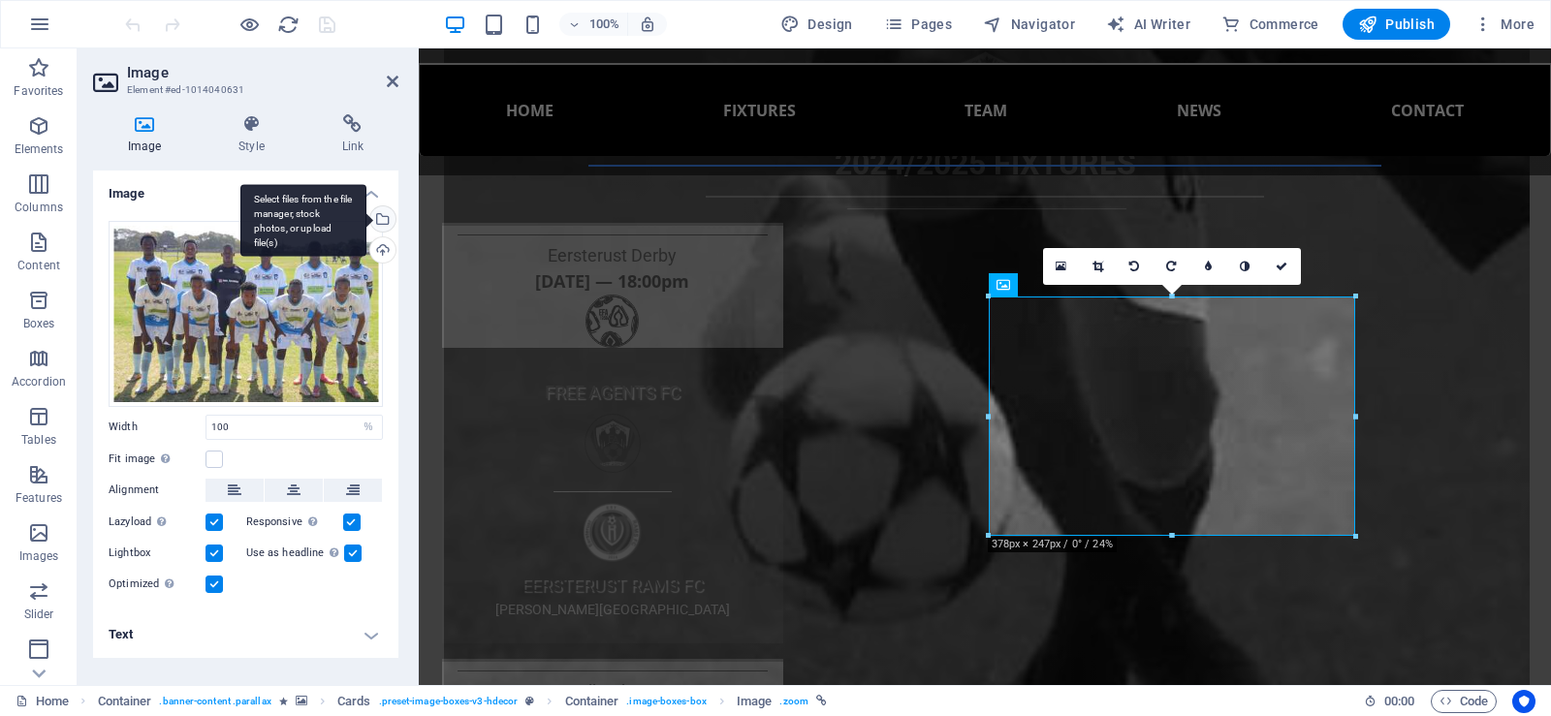
click at [385, 219] on div "Select files from the file manager, stock photos, or upload file(s)" at bounding box center [380, 220] width 29 height 29
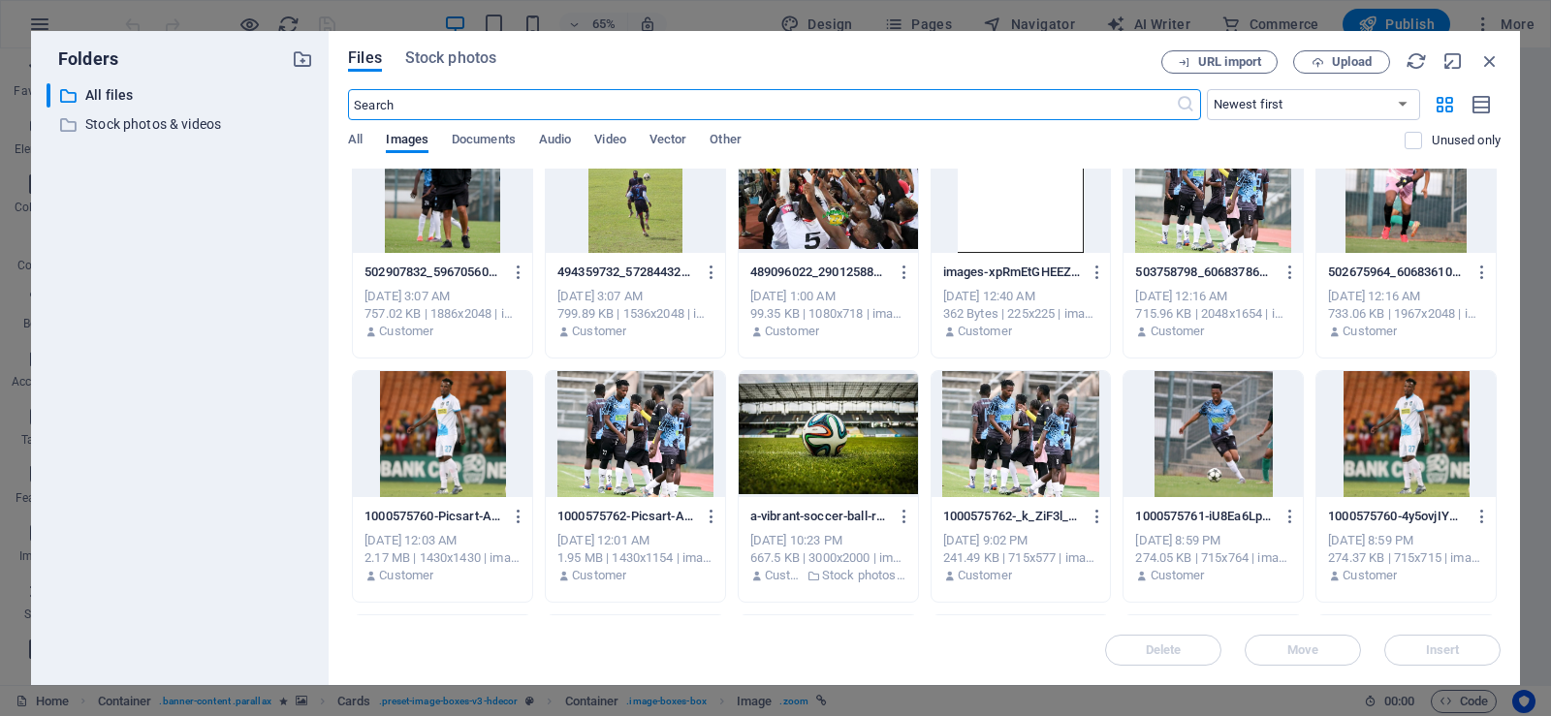
scroll to position [1007, 0]
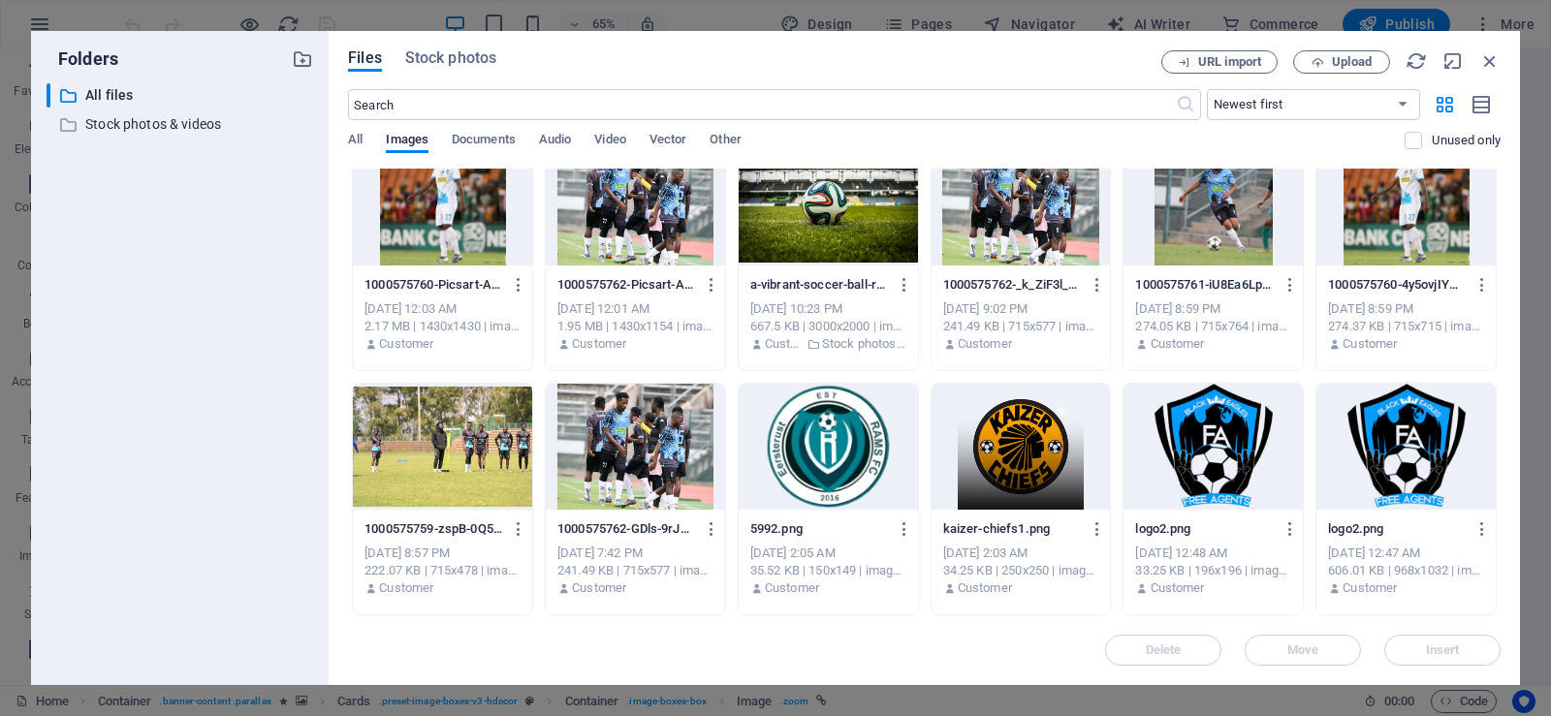
click at [483, 457] on div at bounding box center [442, 447] width 179 height 126
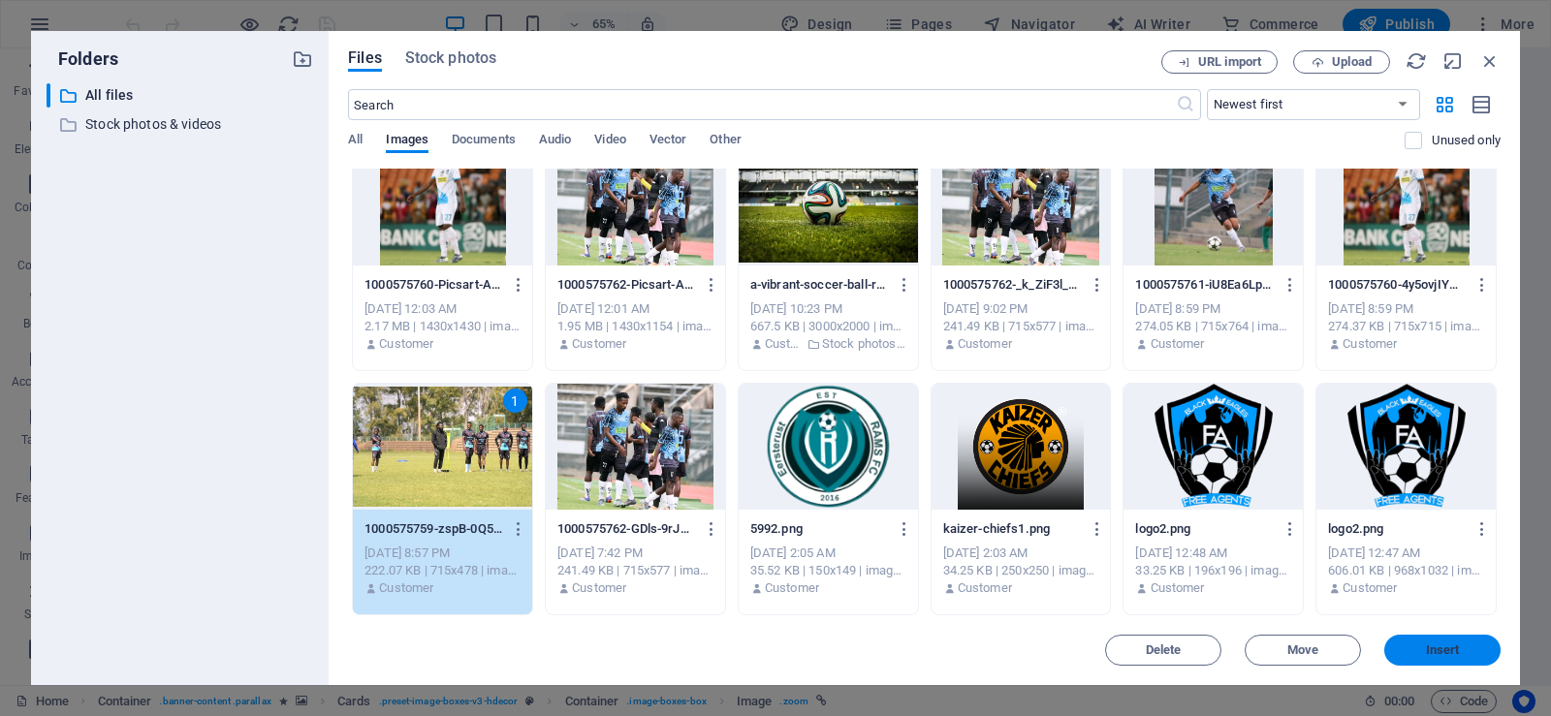
click at [1437, 654] on span "Insert" at bounding box center [1443, 651] width 34 height 12
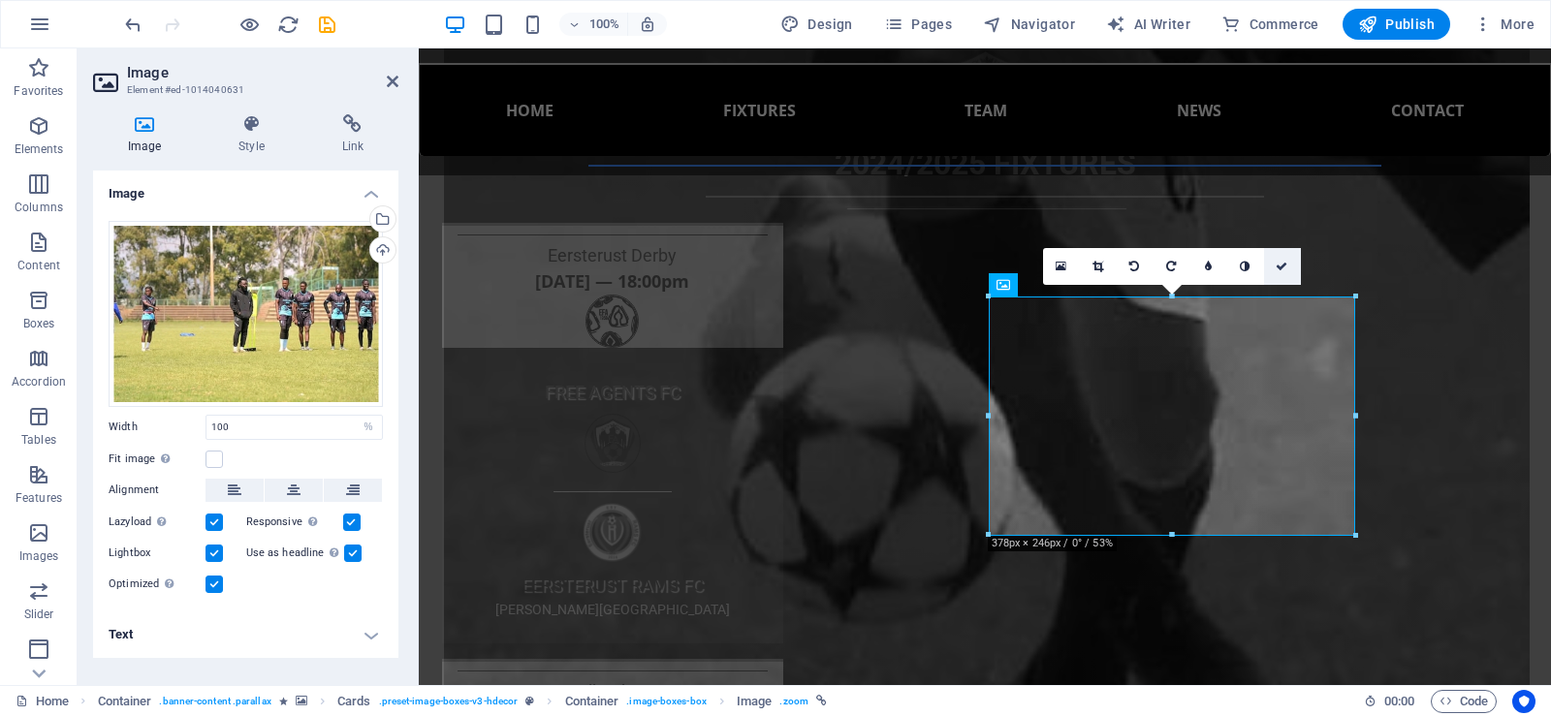
drag, startPoint x: 1290, startPoint y: 269, endPoint x: 1214, endPoint y: 221, distance: 90.6
click at [1291, 269] on link at bounding box center [1282, 266] width 37 height 37
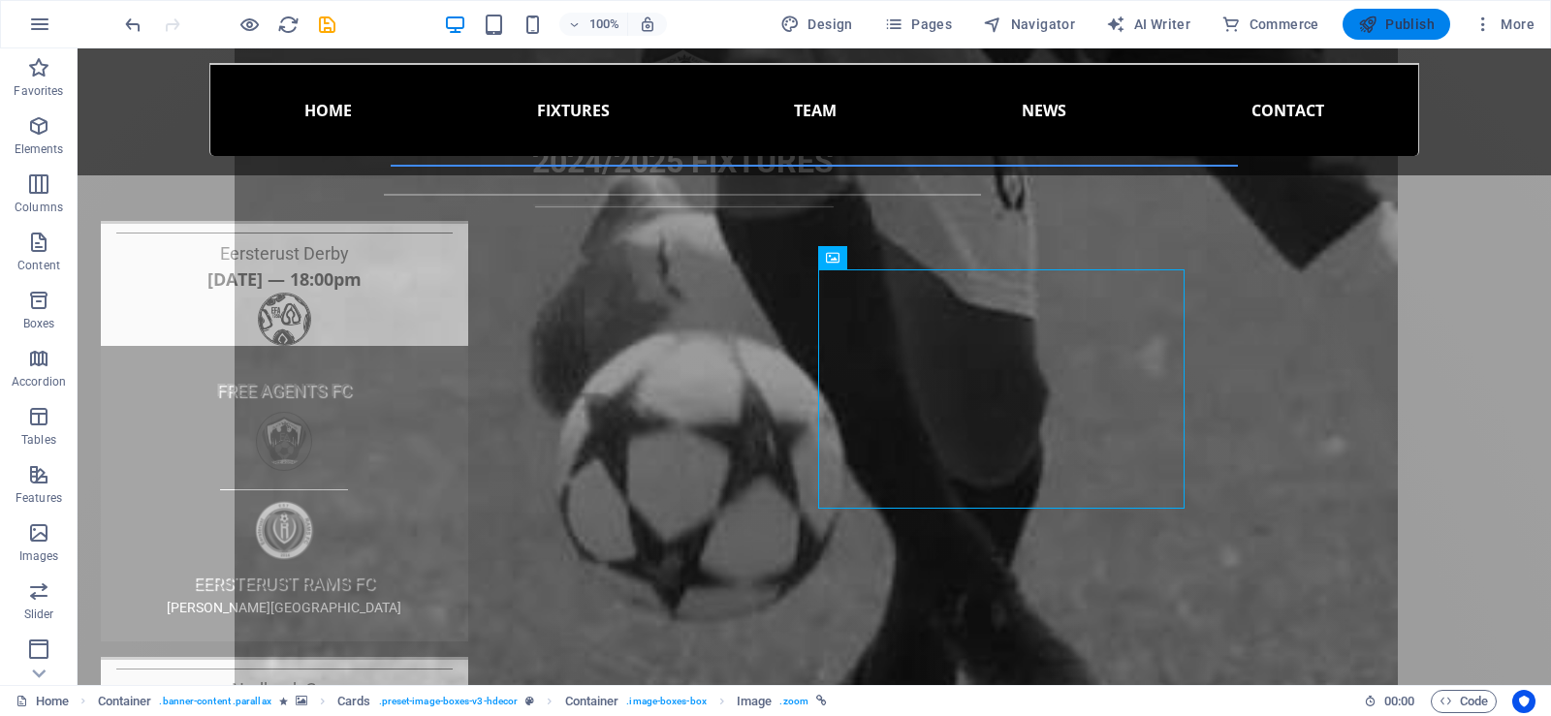
click at [1399, 21] on span "Publish" at bounding box center [1396, 24] width 77 height 19
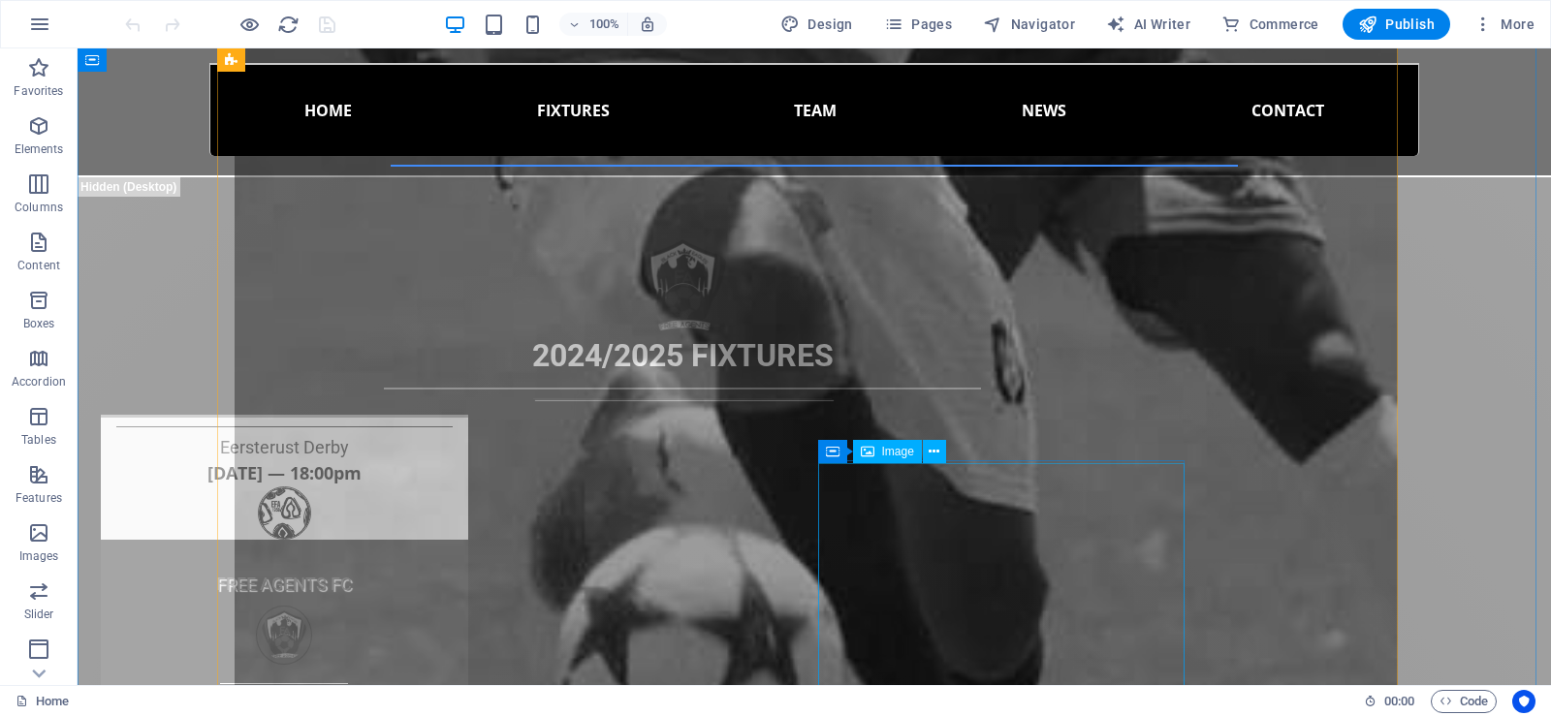
scroll to position [4362, 0]
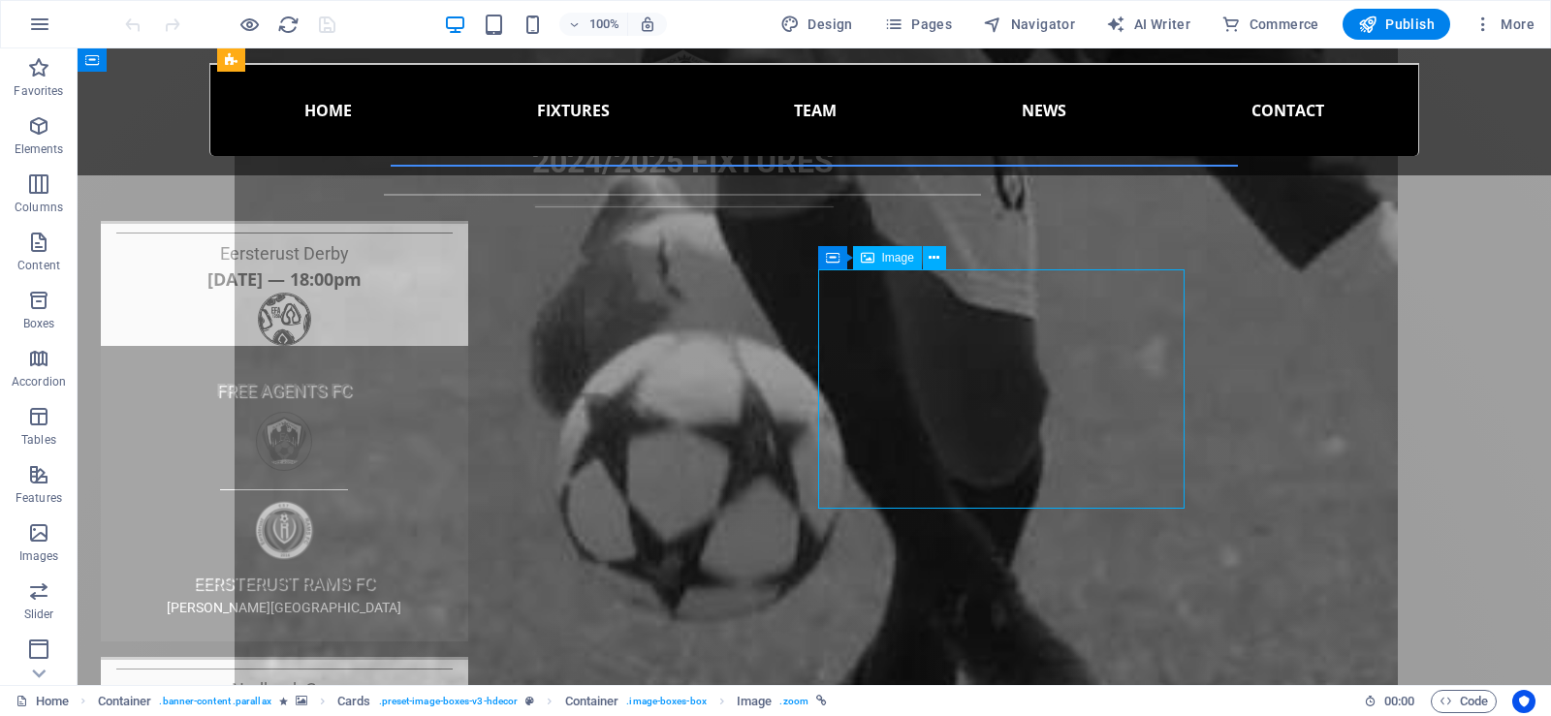
select select "%"
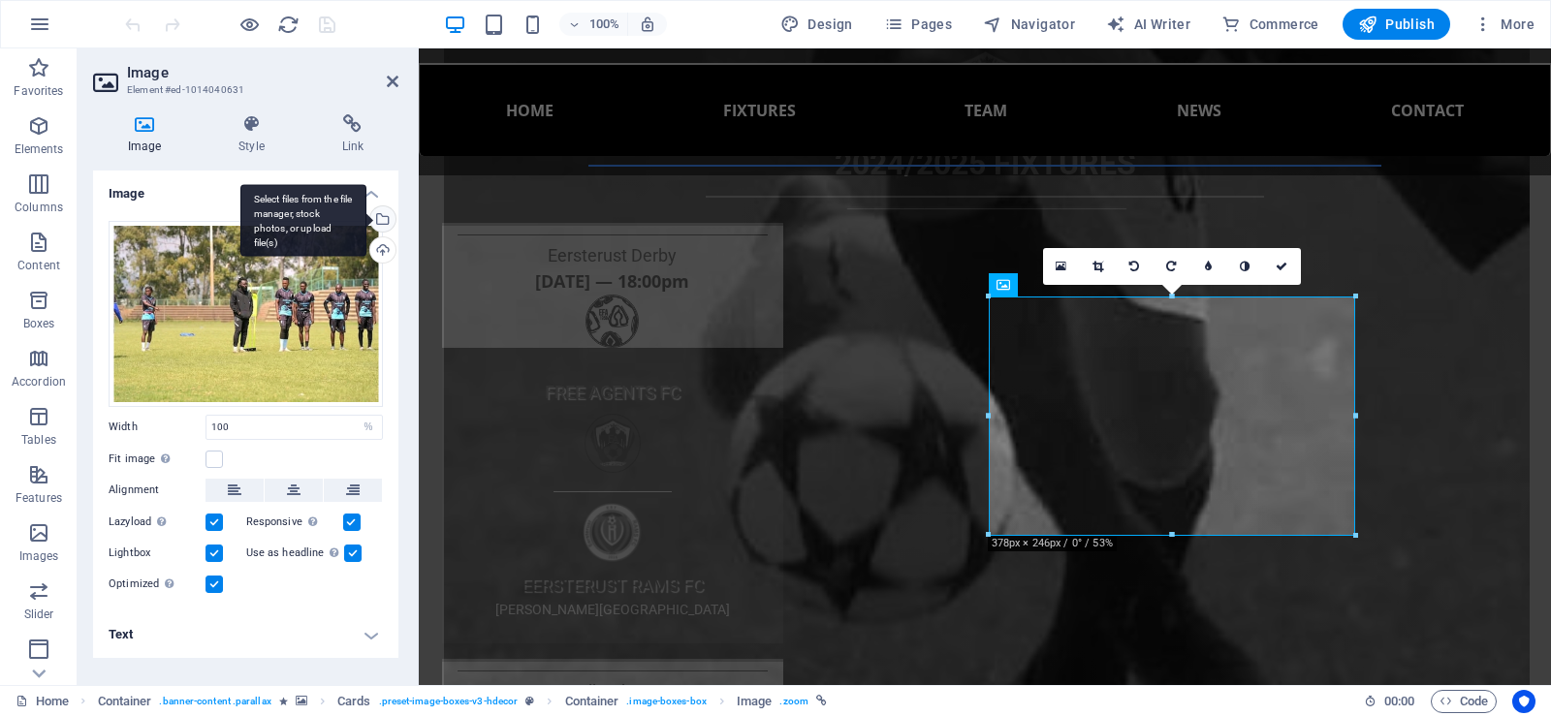
click at [381, 222] on div "Select files from the file manager, stock photos, or upload file(s)" at bounding box center [380, 220] width 29 height 29
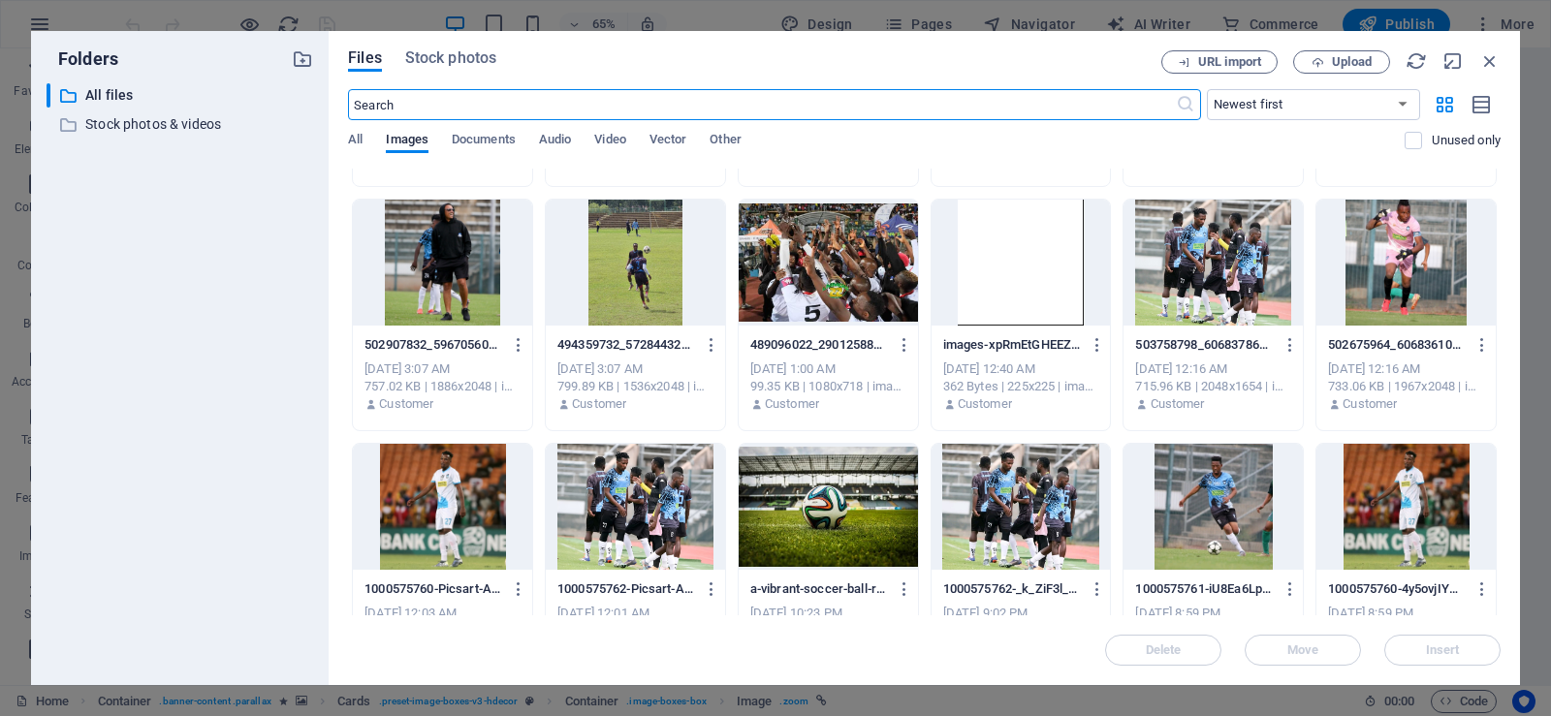
scroll to position [619, 0]
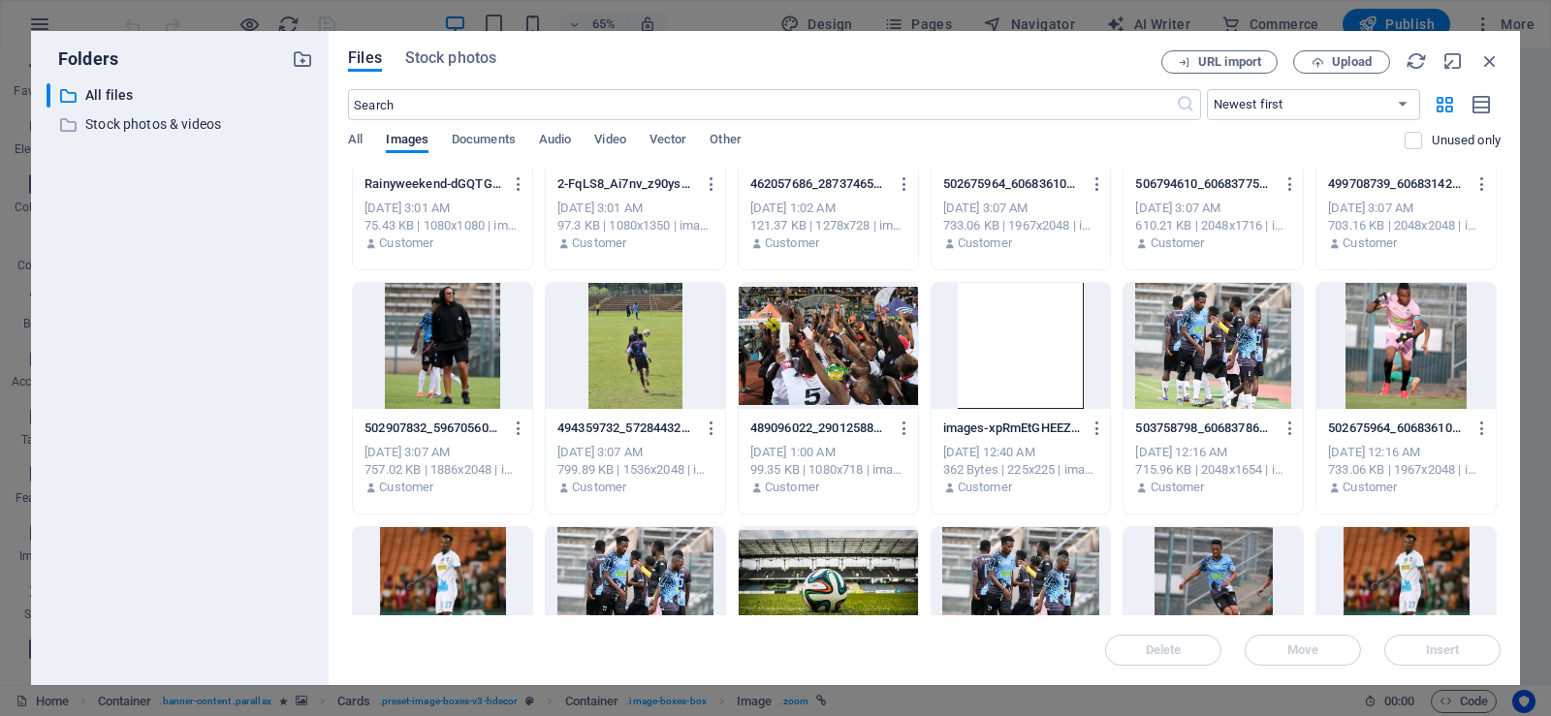
click at [794, 374] on div at bounding box center [828, 346] width 179 height 126
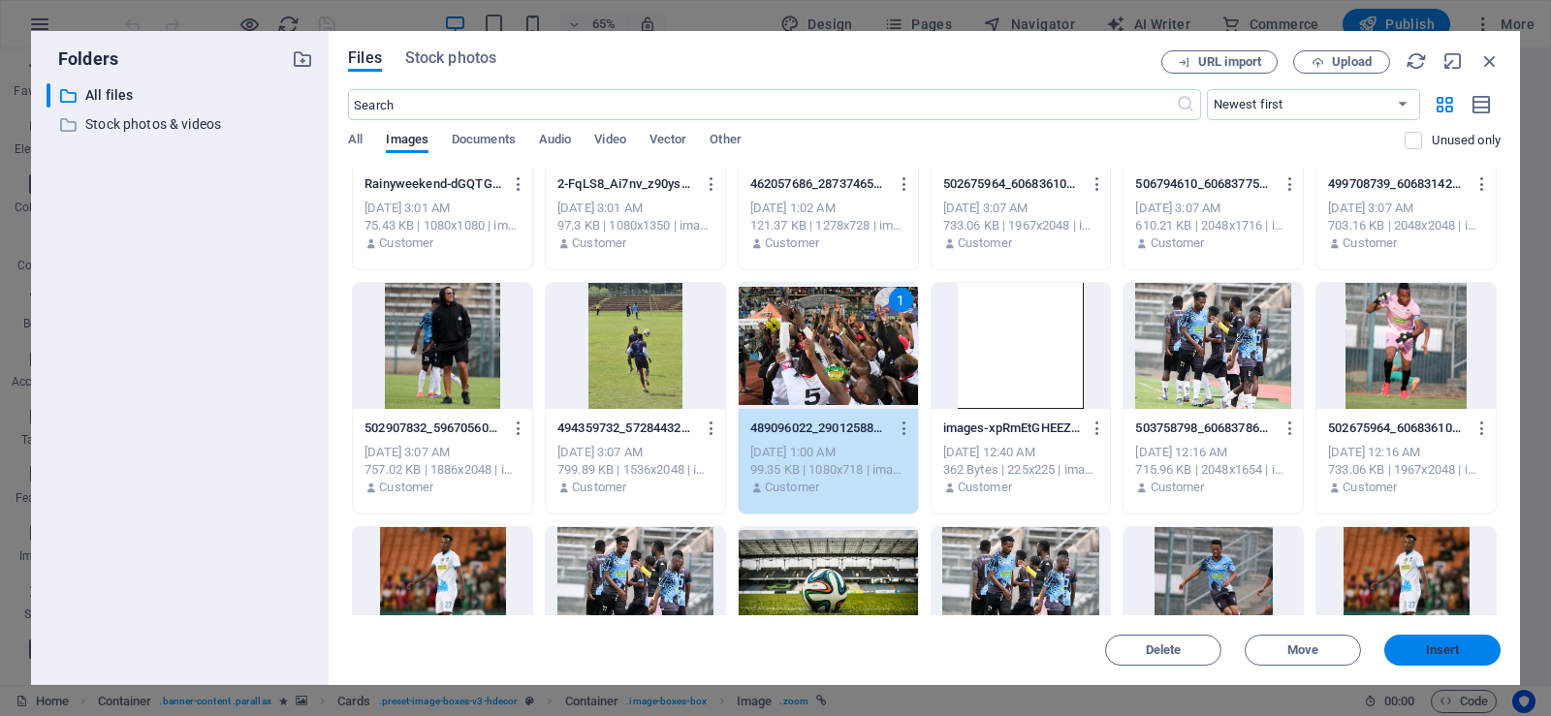
drag, startPoint x: 1422, startPoint y: 648, endPoint x: 1003, endPoint y: 596, distance: 421.9
click at [1422, 648] on span "Insert" at bounding box center [1442, 651] width 101 height 12
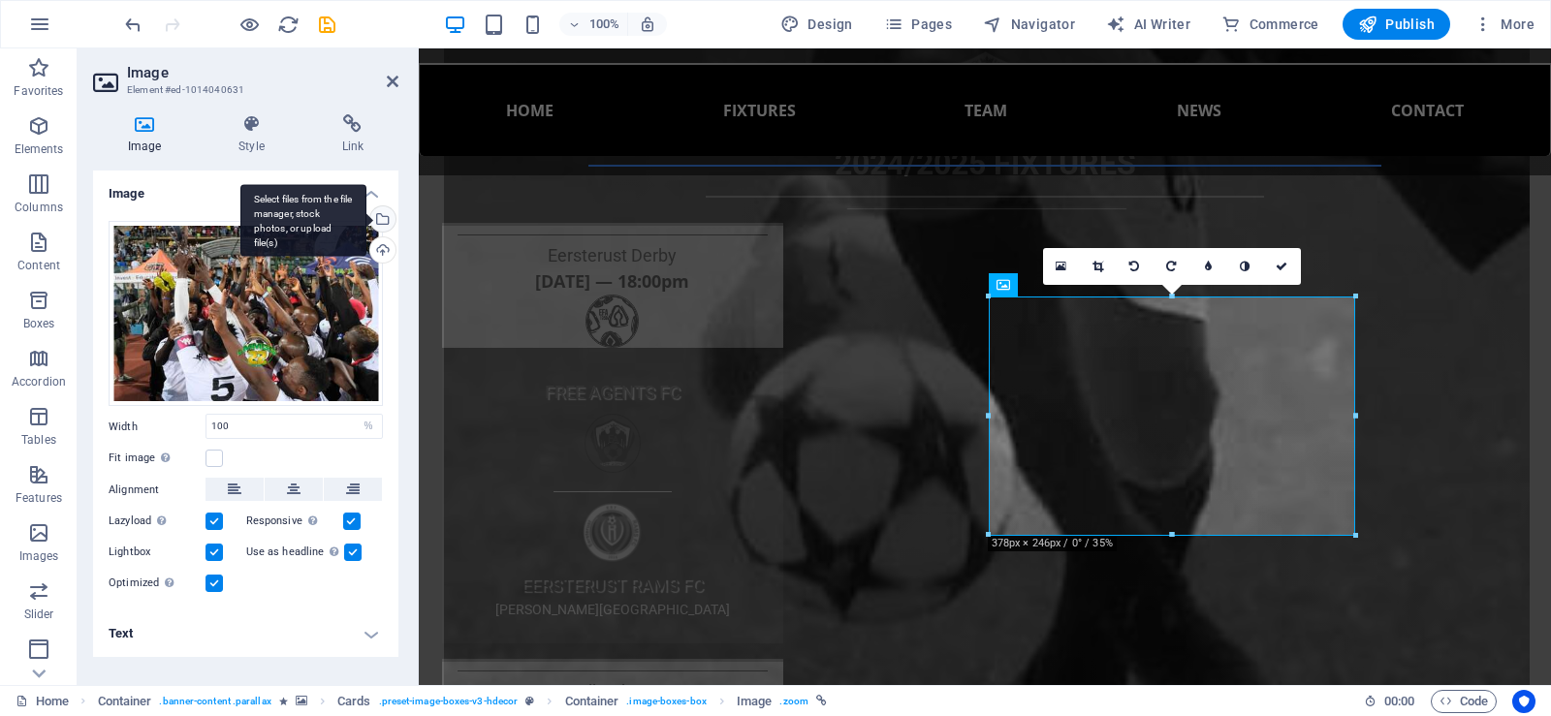
click at [382, 214] on div "Select files from the file manager, stock photos, or upload file(s)" at bounding box center [380, 220] width 29 height 29
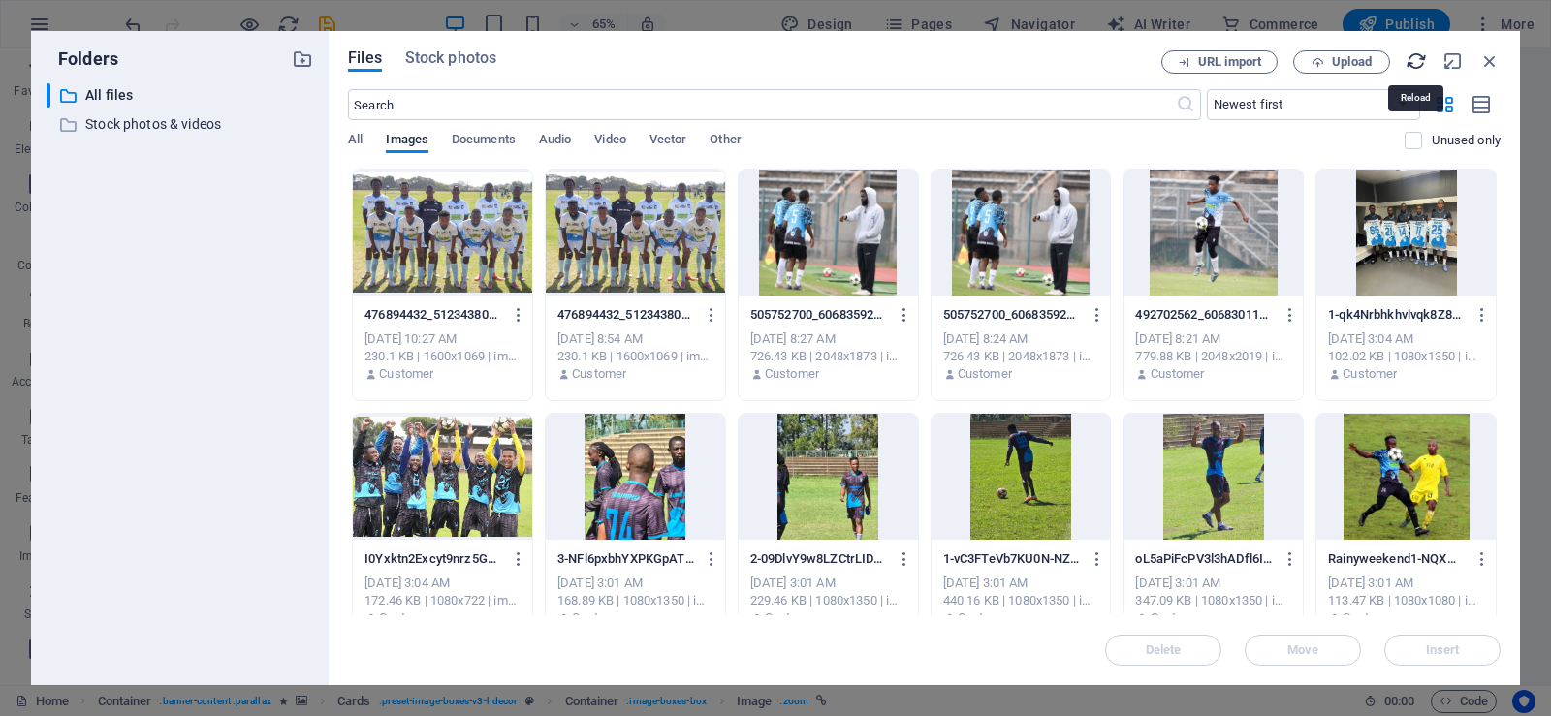
click at [1418, 61] on icon "button" at bounding box center [1416, 60] width 21 height 21
click at [1491, 58] on icon "button" at bounding box center [1489, 60] width 21 height 21
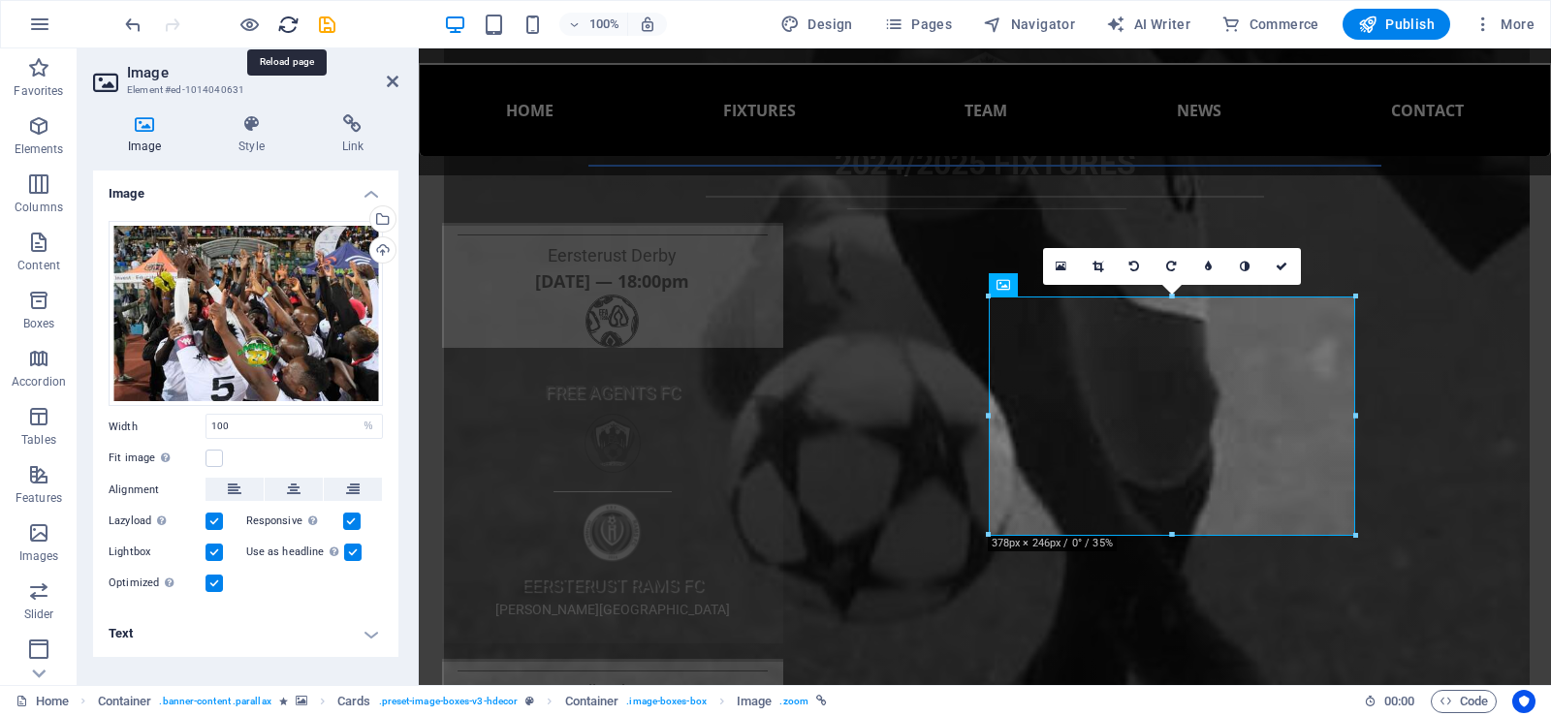
drag, startPoint x: 285, startPoint y: 23, endPoint x: 860, endPoint y: 20, distance: 574.8
click at [285, 23] on icon "reload" at bounding box center [288, 25] width 22 height 22
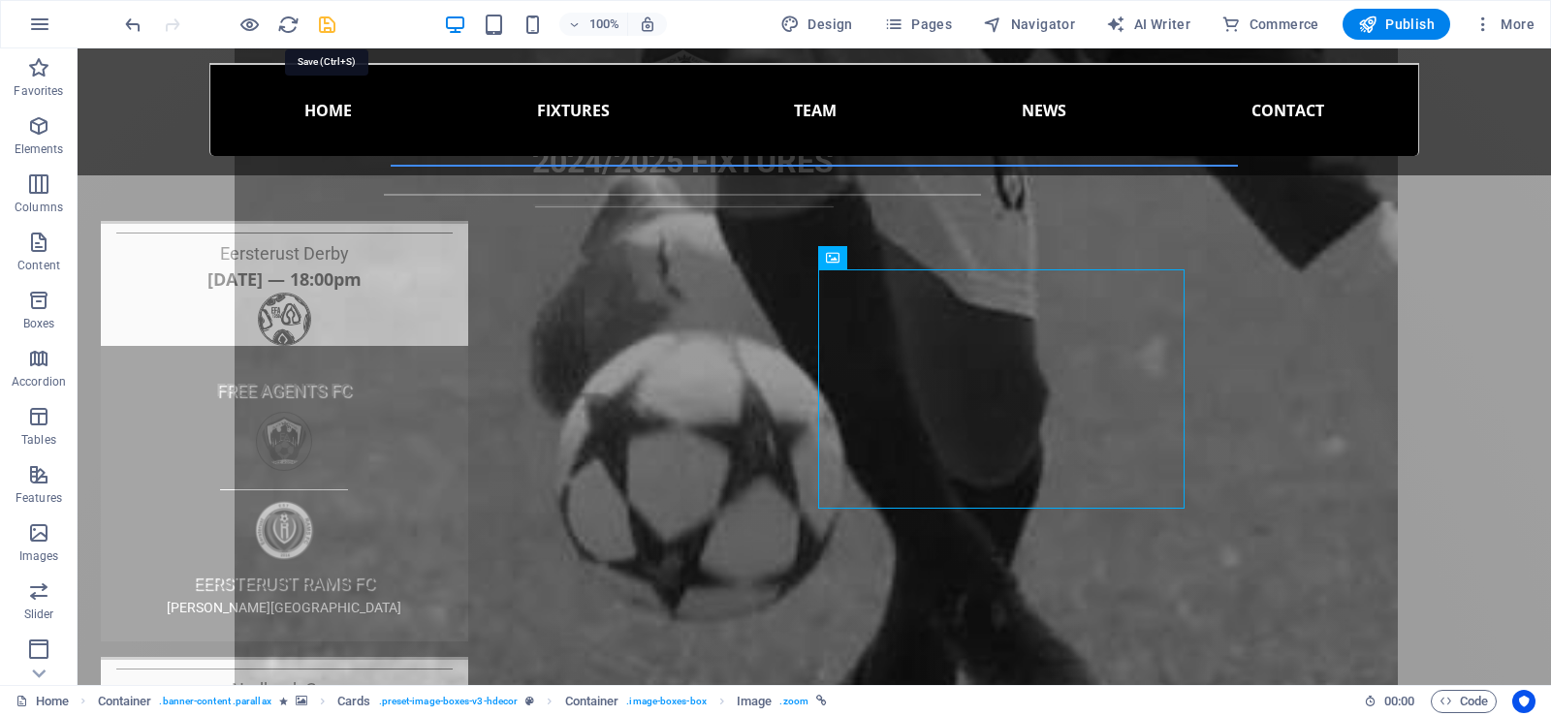
click at [327, 25] on icon "save" at bounding box center [327, 25] width 22 height 22
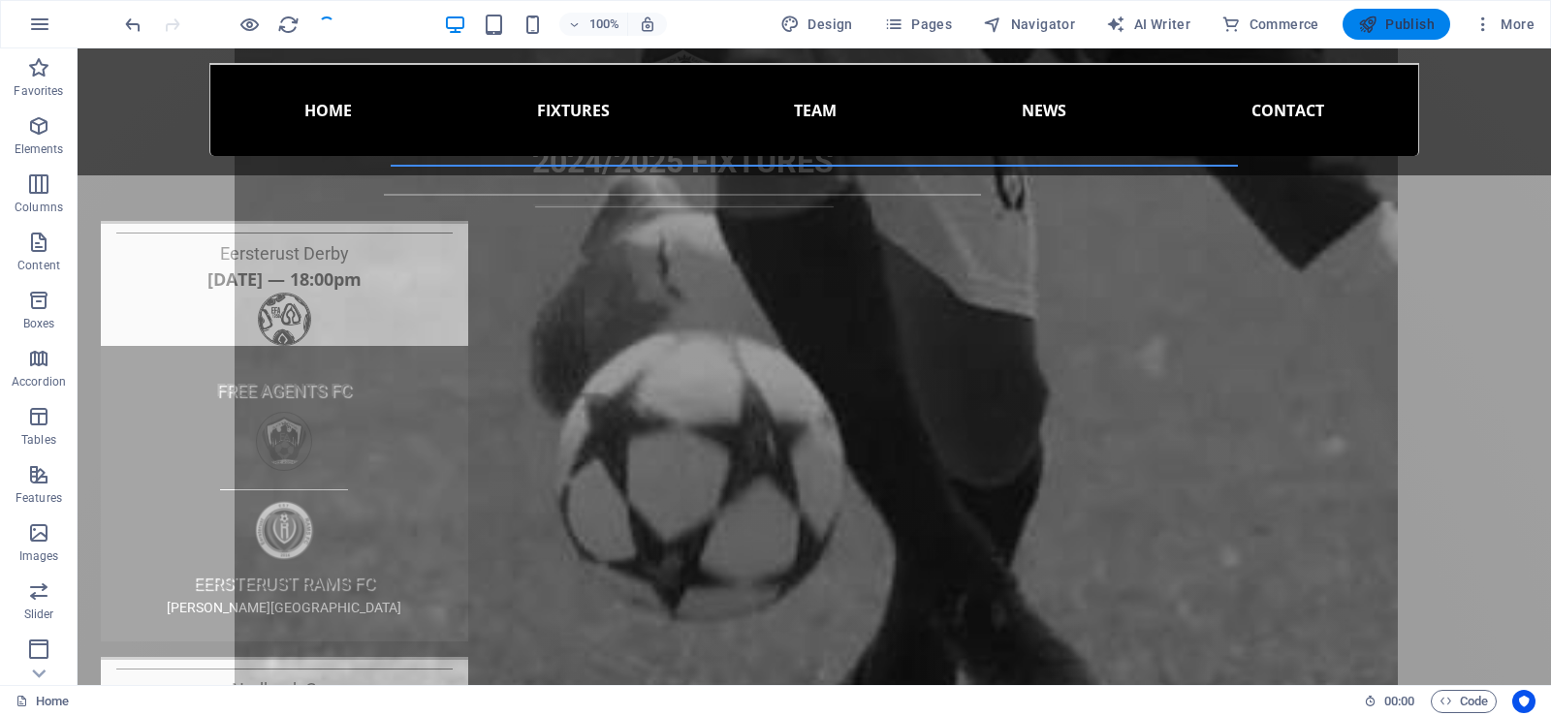
click at [1383, 21] on span "Publish" at bounding box center [1396, 24] width 77 height 19
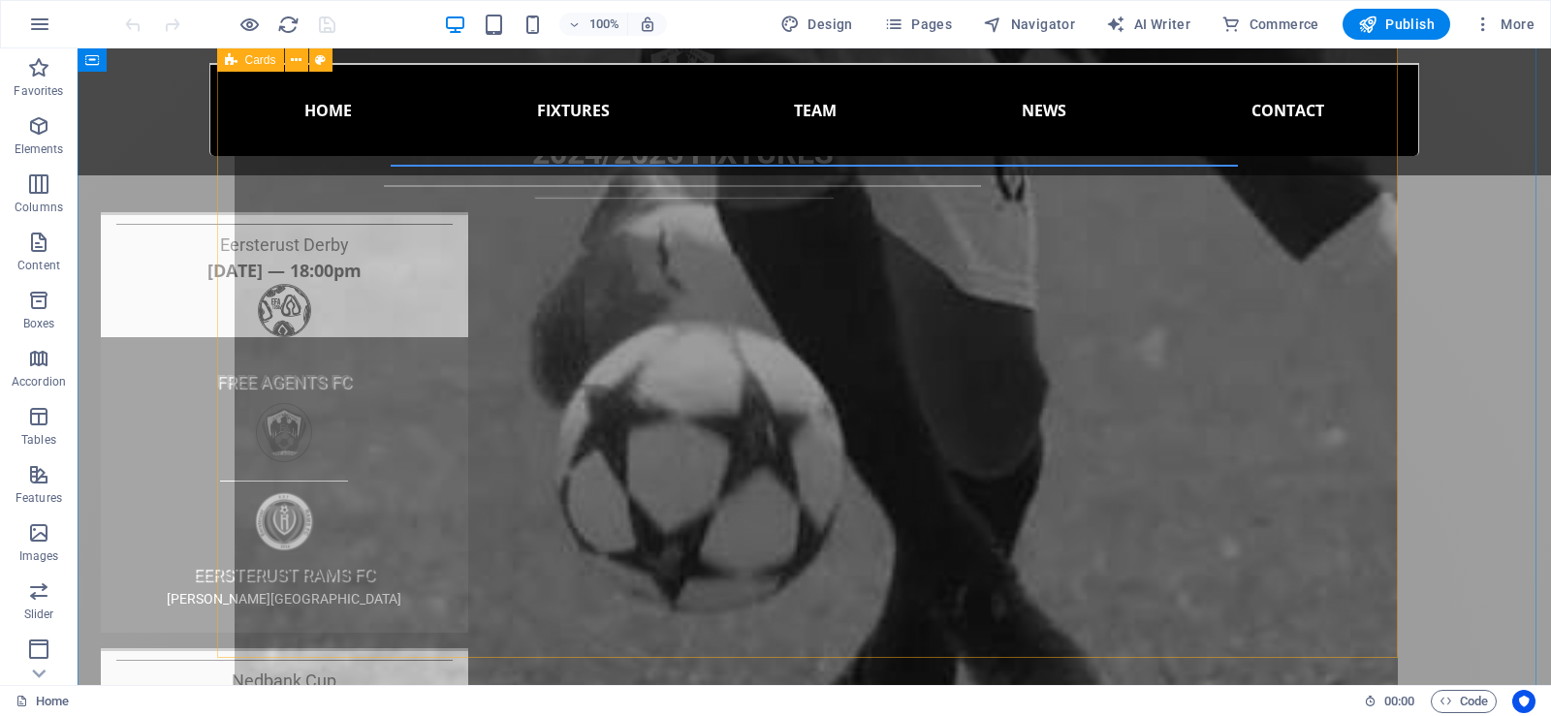
scroll to position [4362, 0]
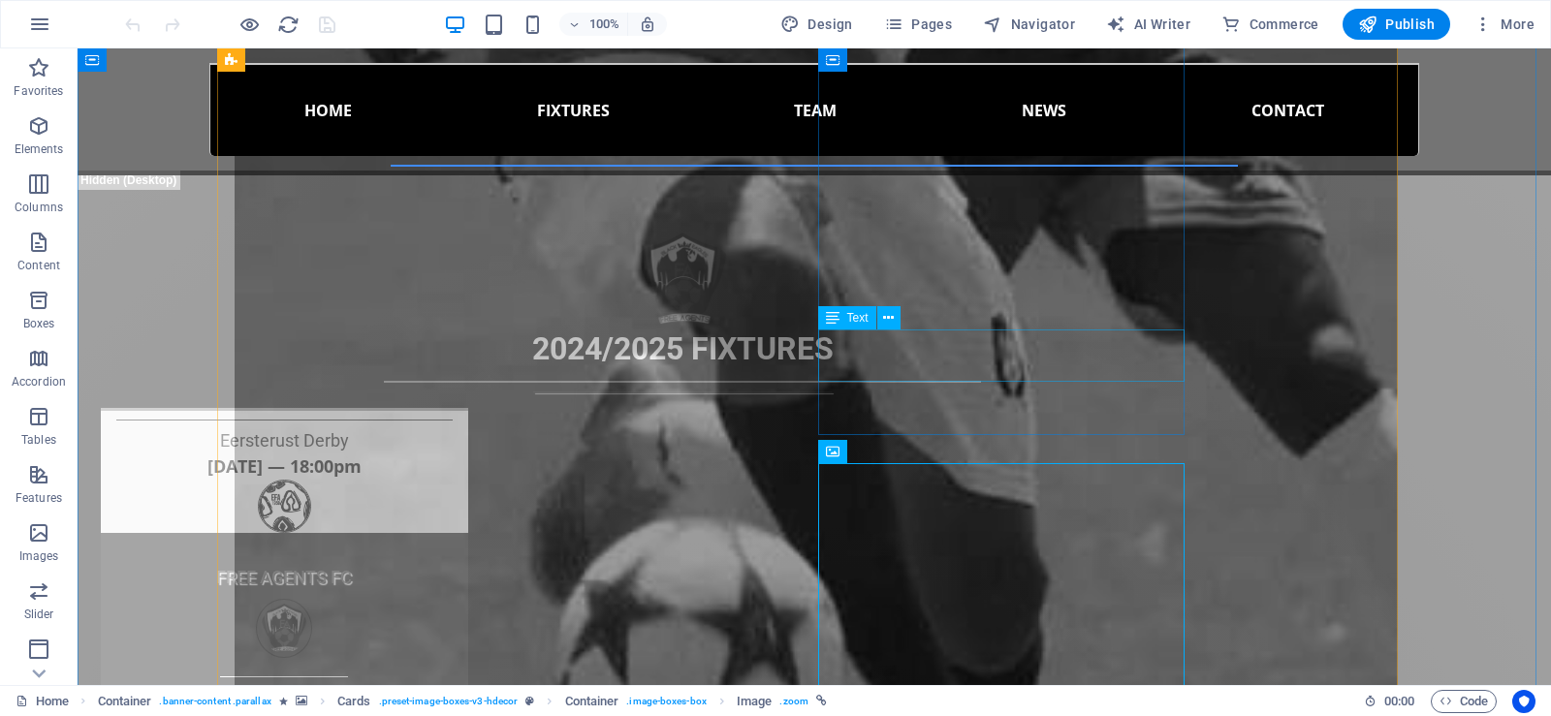
scroll to position [4168, 0]
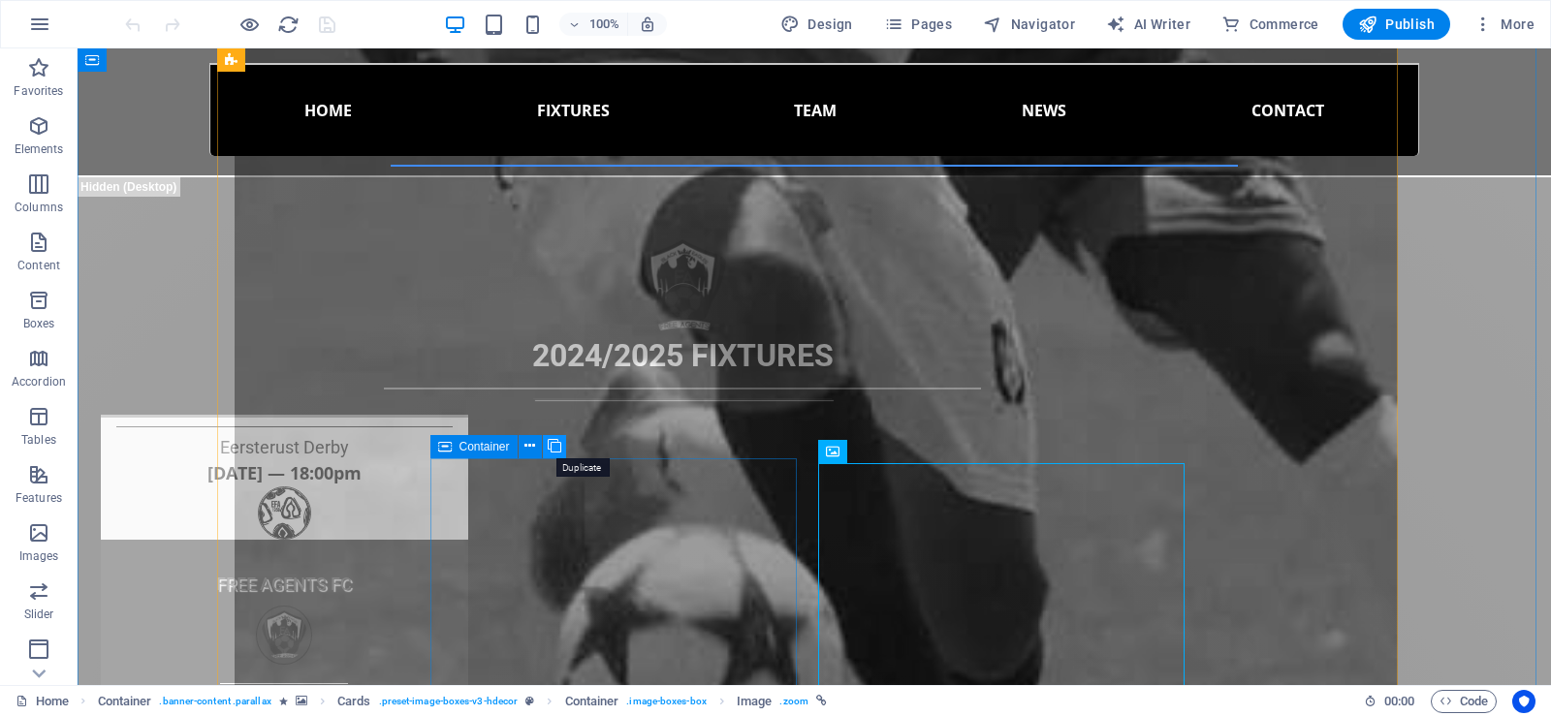
click at [550, 445] on icon at bounding box center [555, 446] width 14 height 20
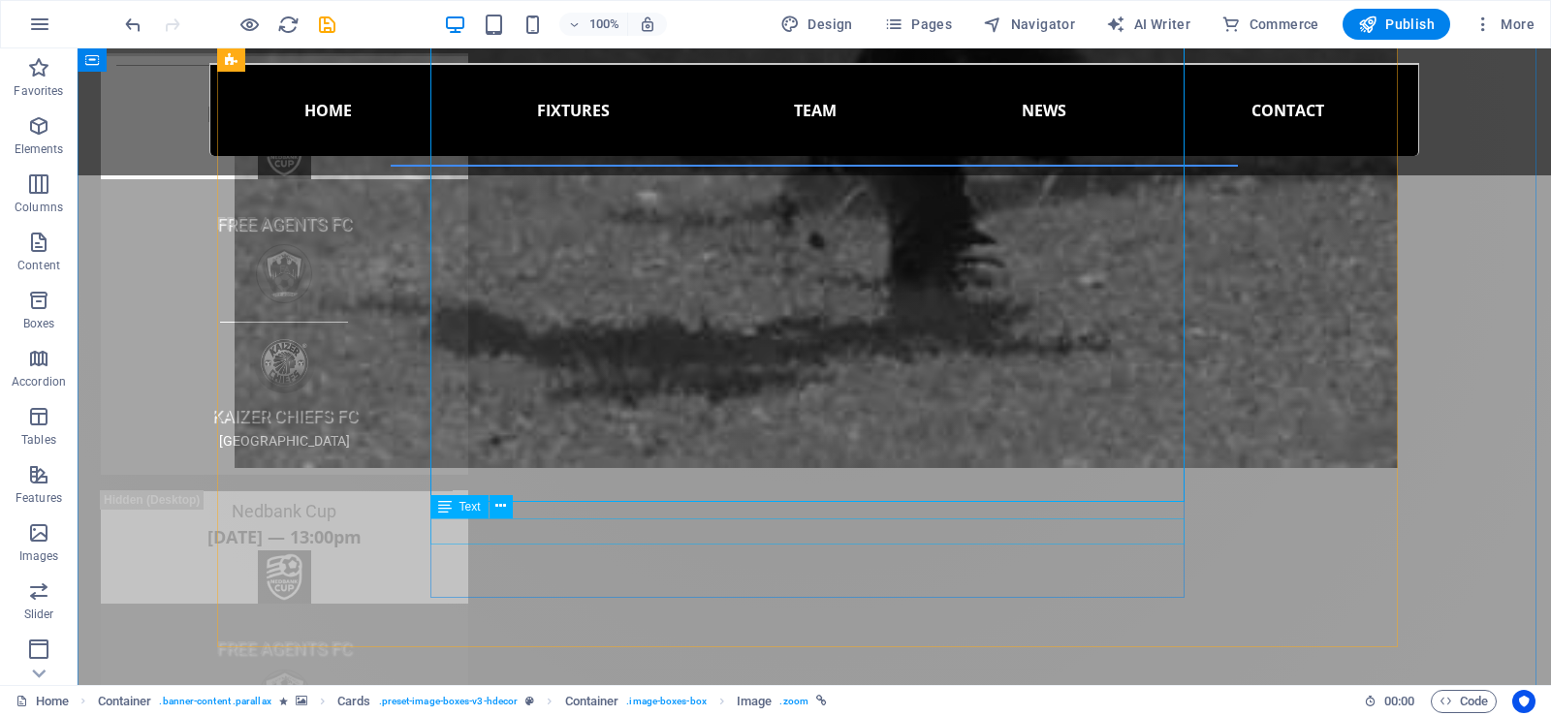
scroll to position [5138, 0]
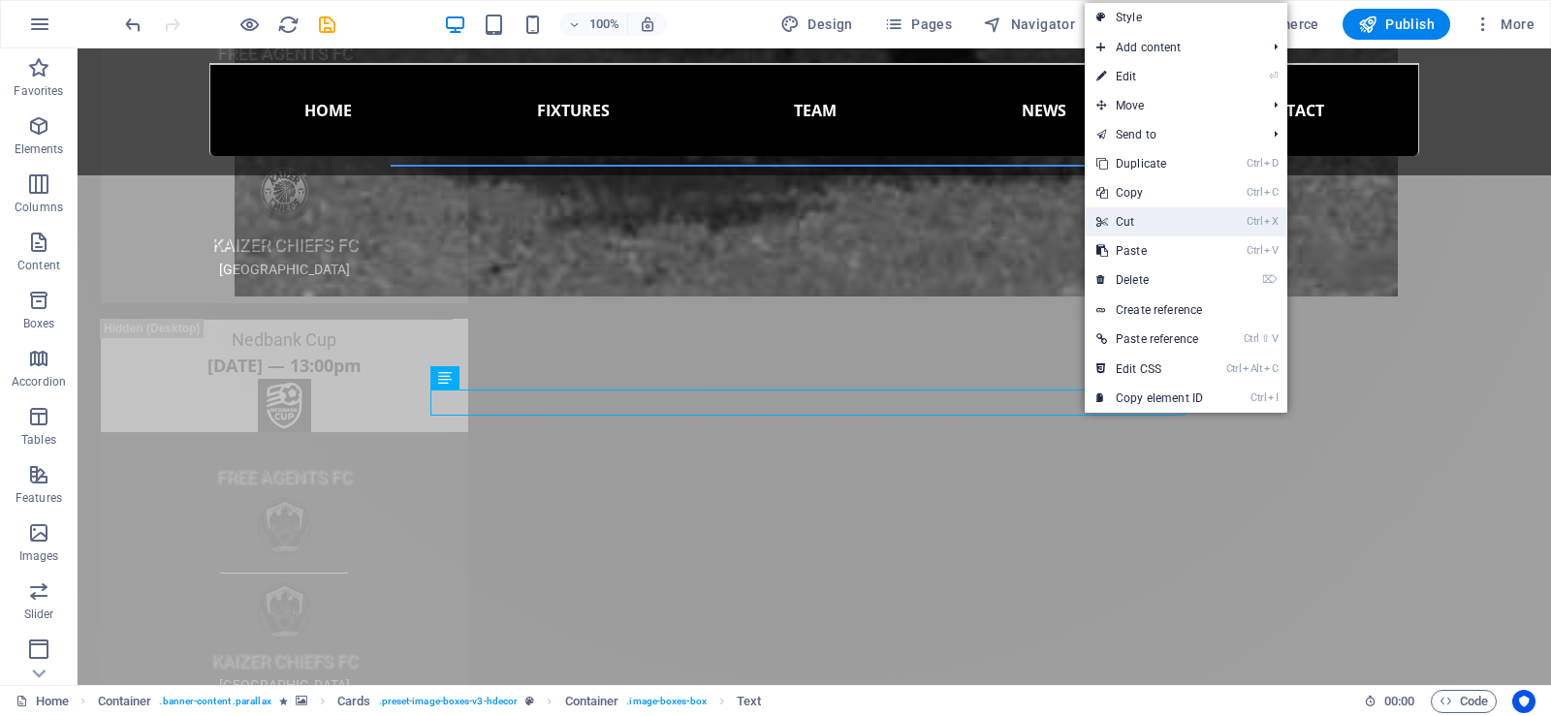
click at [1134, 220] on link "Ctrl X Cut" at bounding box center [1150, 221] width 130 height 29
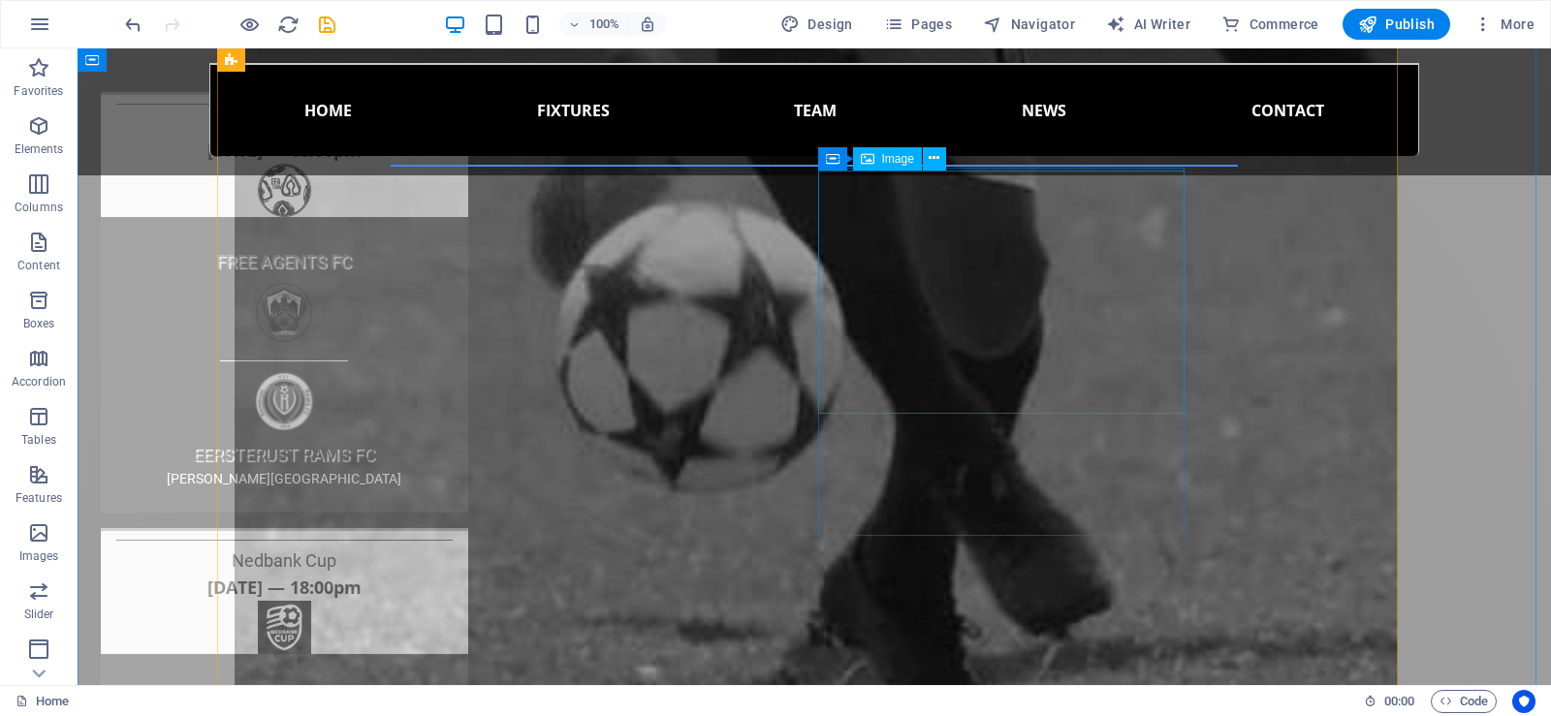
scroll to position [4459, 0]
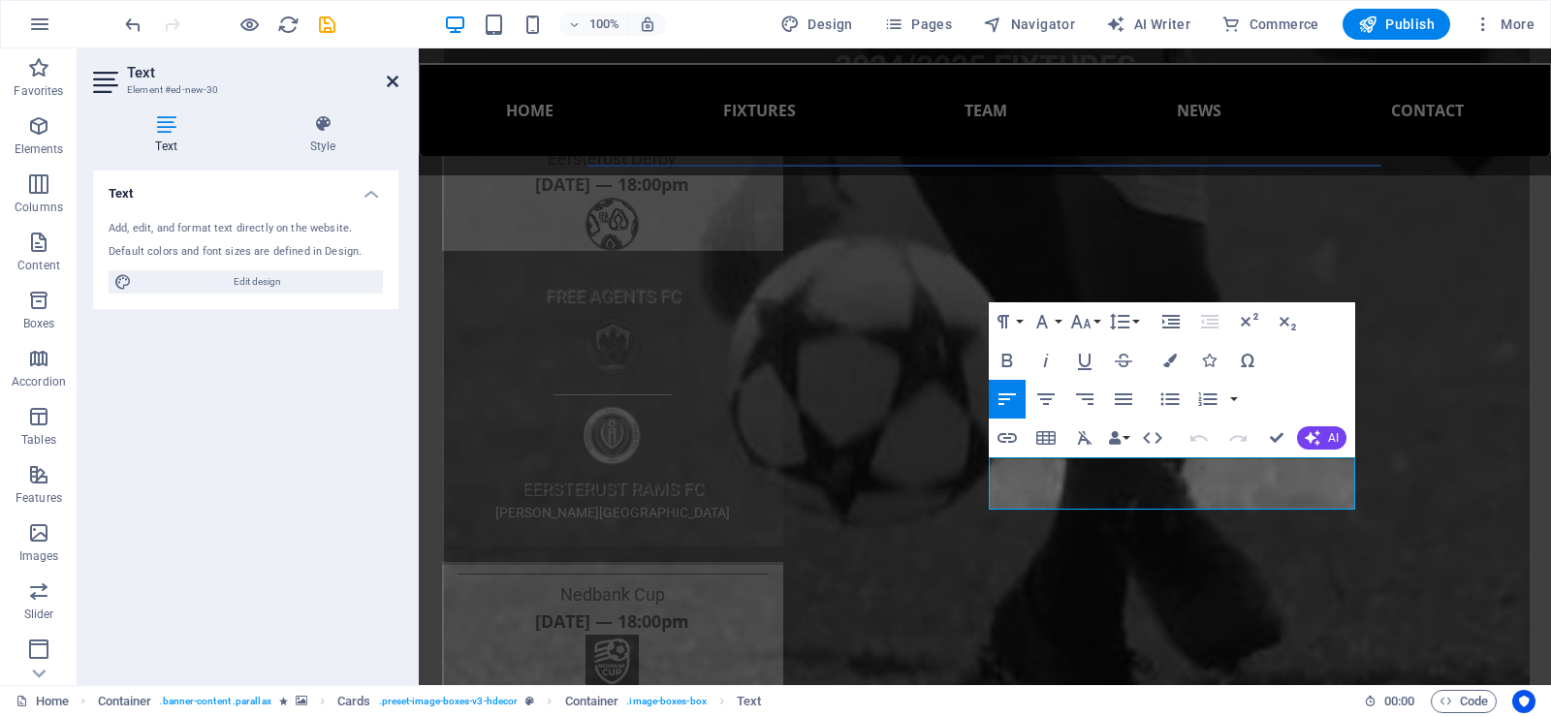
drag, startPoint x: 310, startPoint y: 32, endPoint x: 388, endPoint y: 80, distance: 91.4
click at [388, 80] on icon at bounding box center [393, 82] width 12 height 16
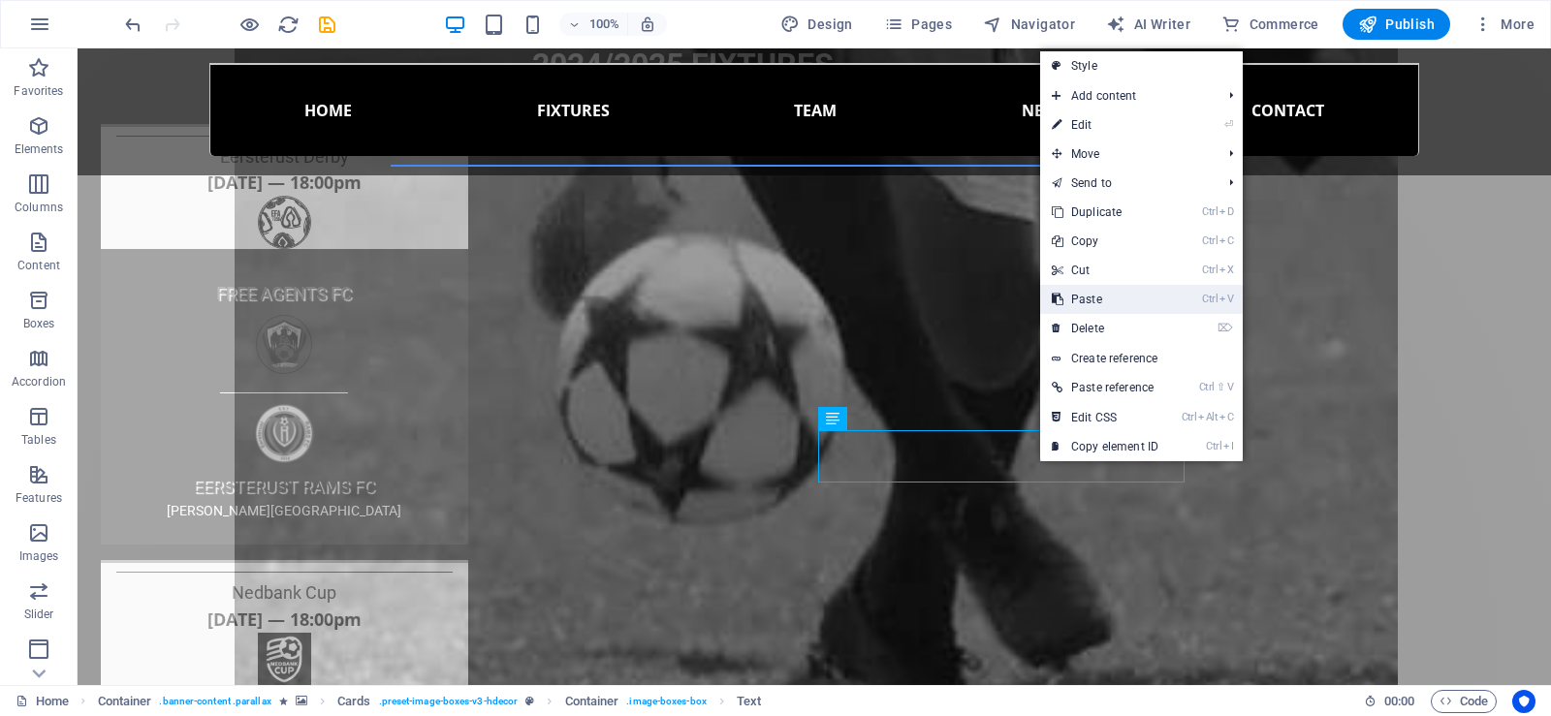
click at [1087, 300] on link "Ctrl V Paste" at bounding box center [1105, 299] width 130 height 29
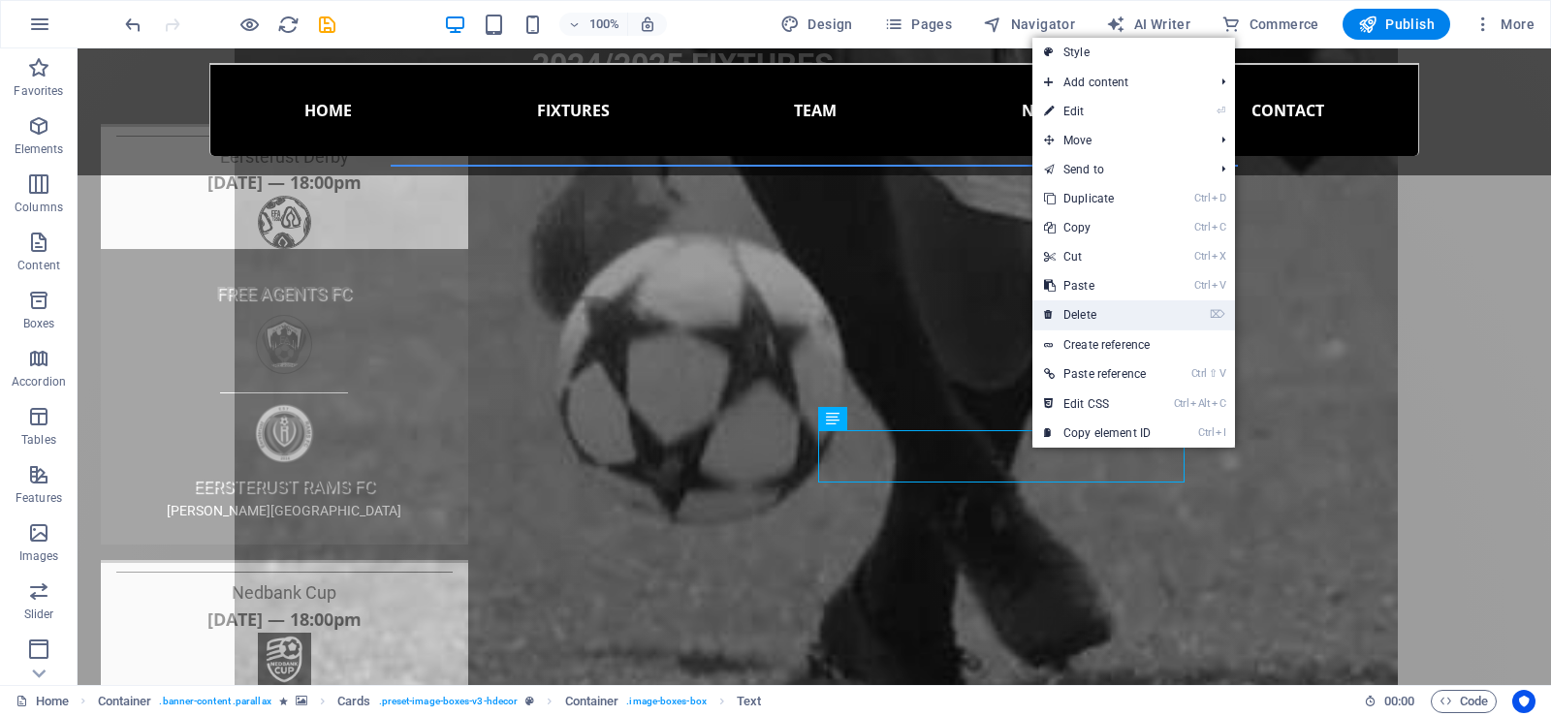
click at [1082, 308] on link "⌦ Delete" at bounding box center [1097, 314] width 130 height 29
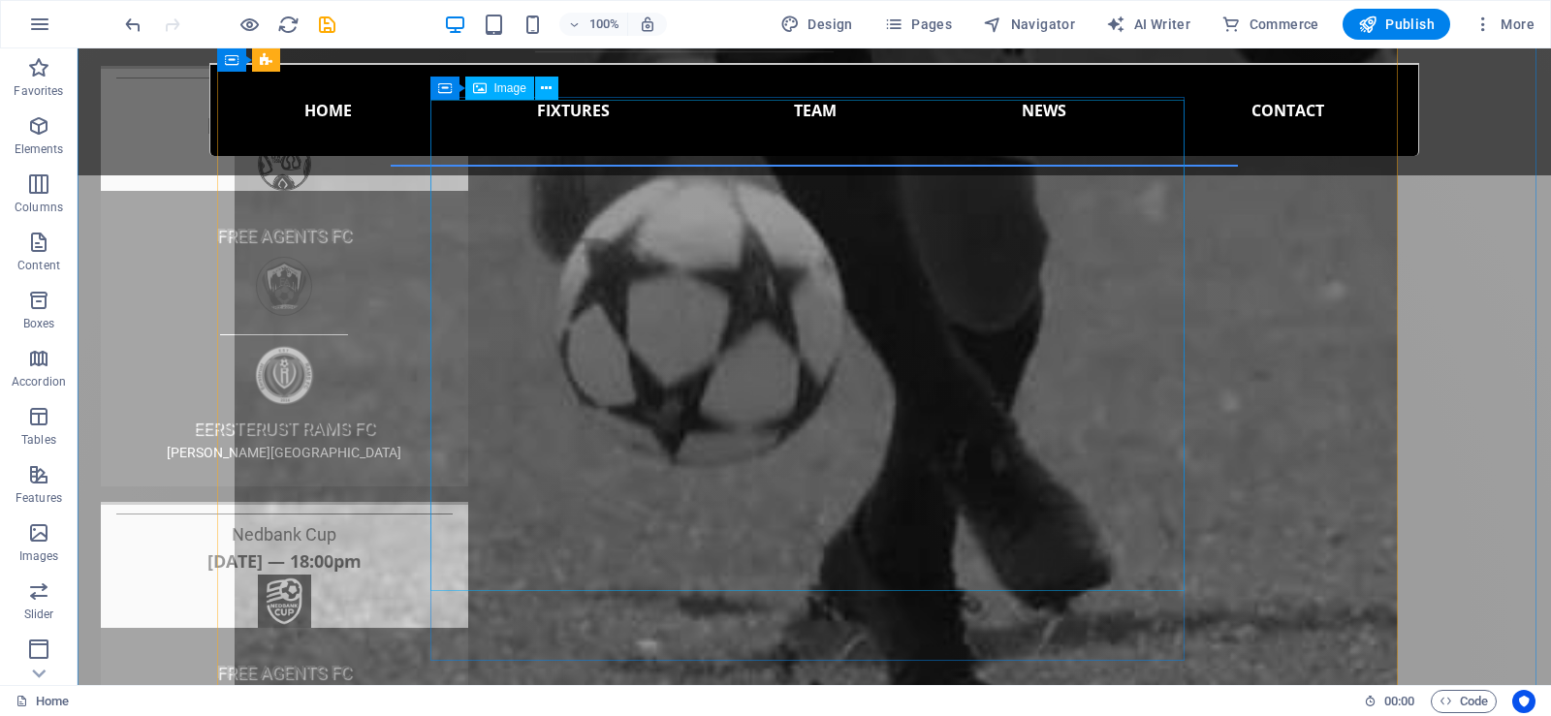
scroll to position [4944, 0]
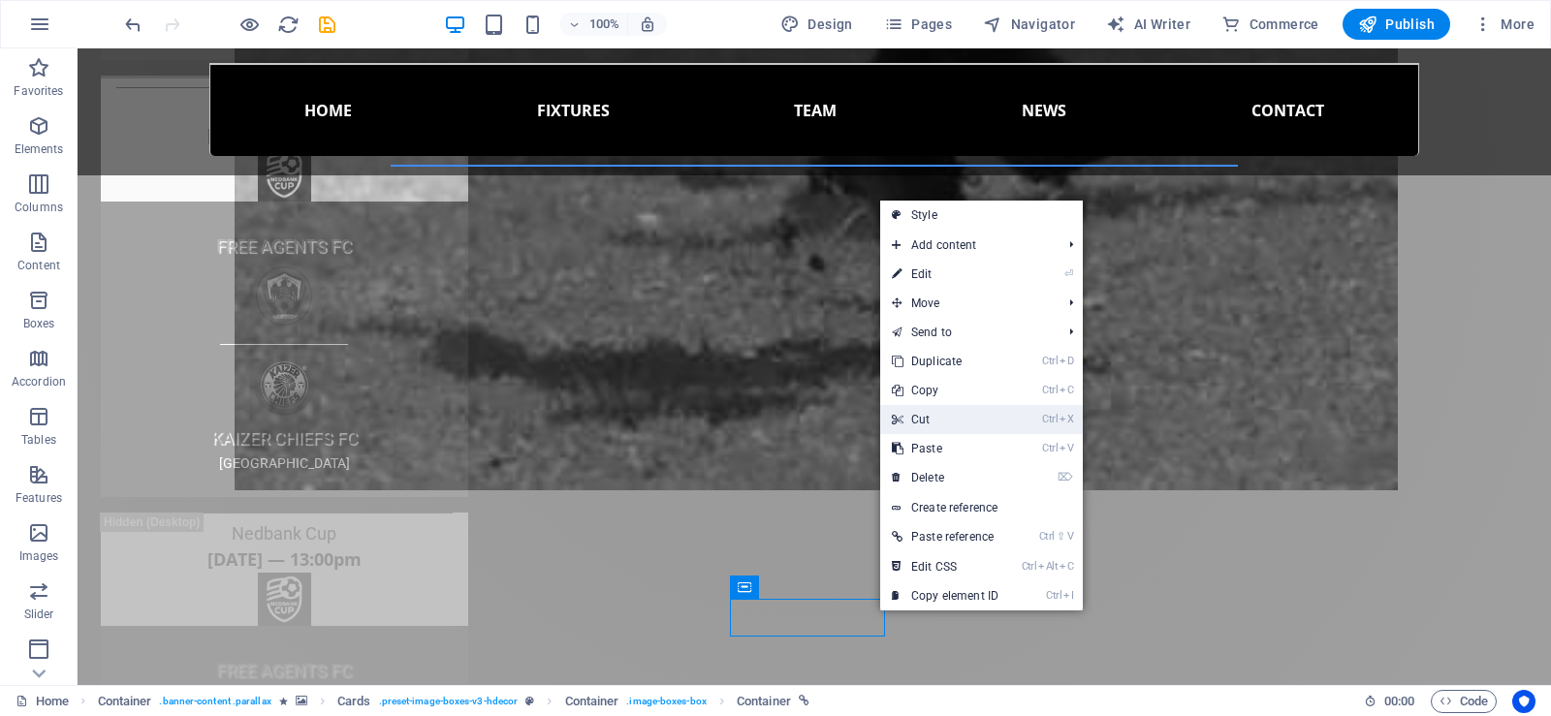
click at [937, 418] on link "Ctrl X Cut" at bounding box center [945, 419] width 130 height 29
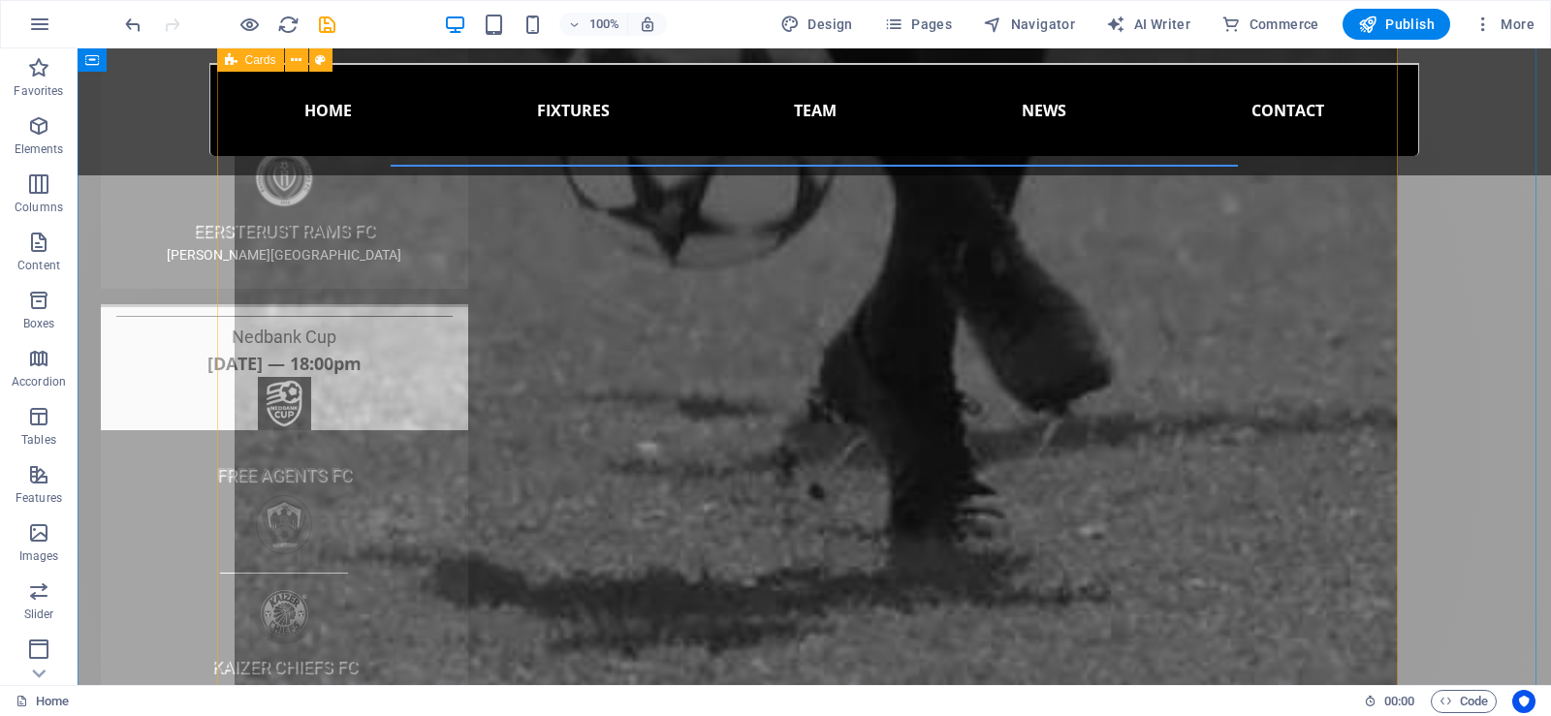
scroll to position [4459, 0]
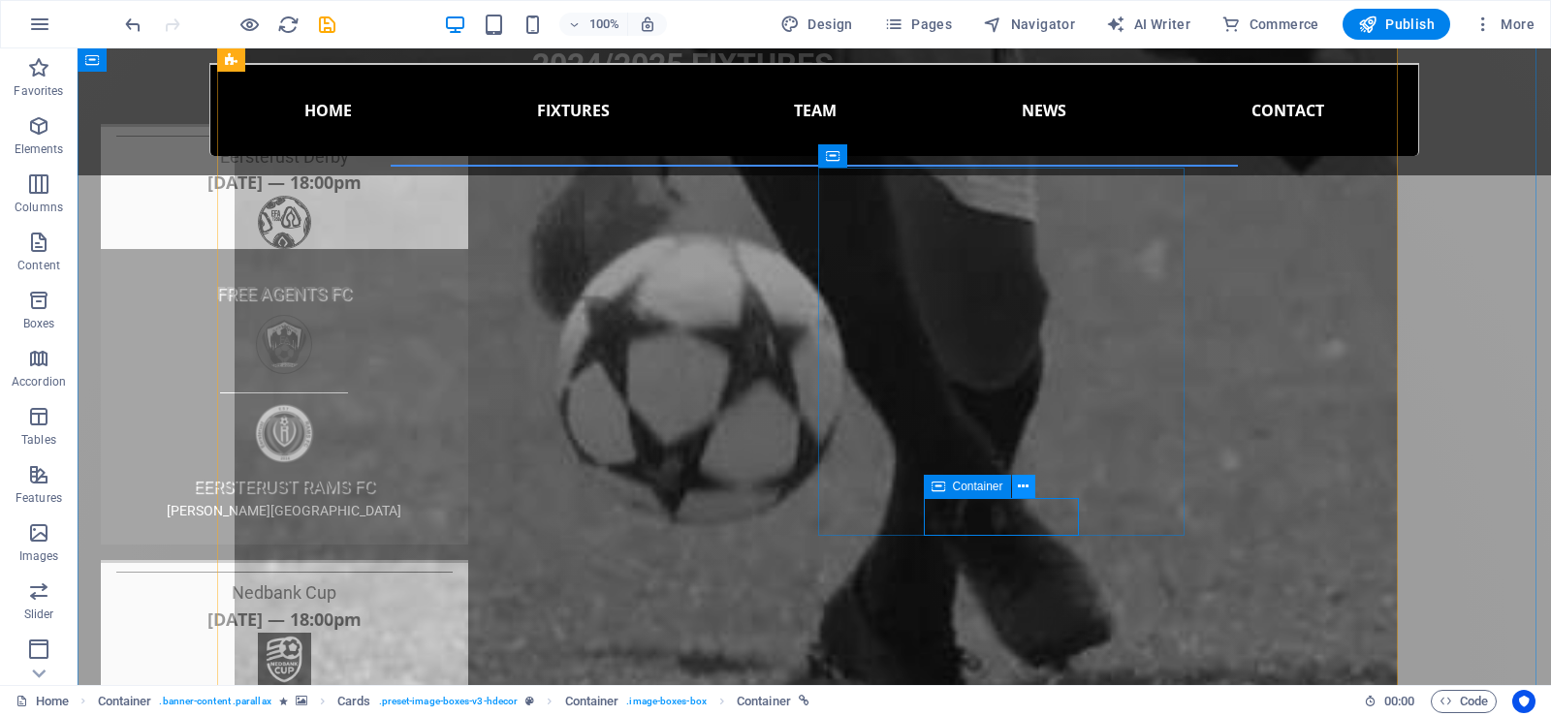
click at [1025, 480] on icon at bounding box center [1023, 487] width 11 height 20
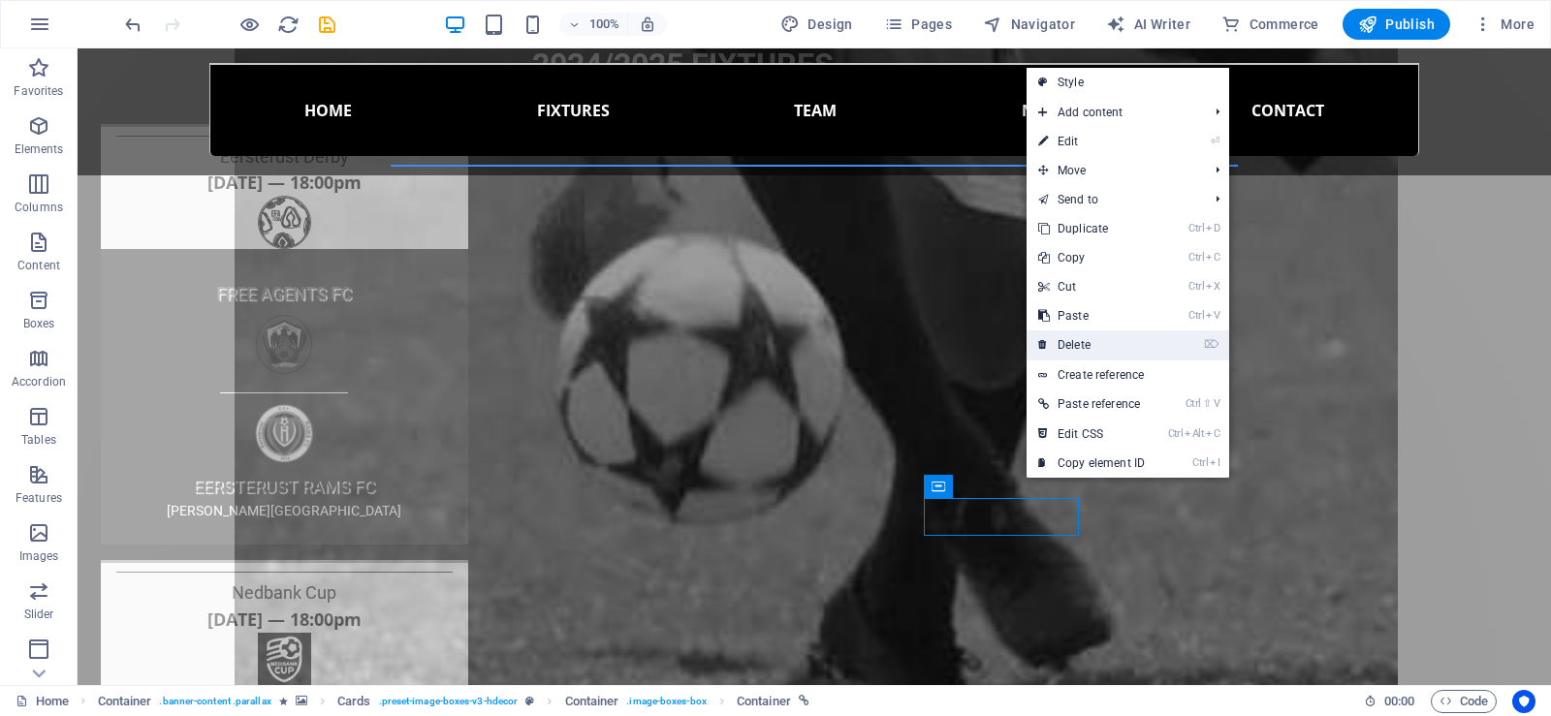
click at [1071, 344] on link "⌦ Delete" at bounding box center [1092, 345] width 130 height 29
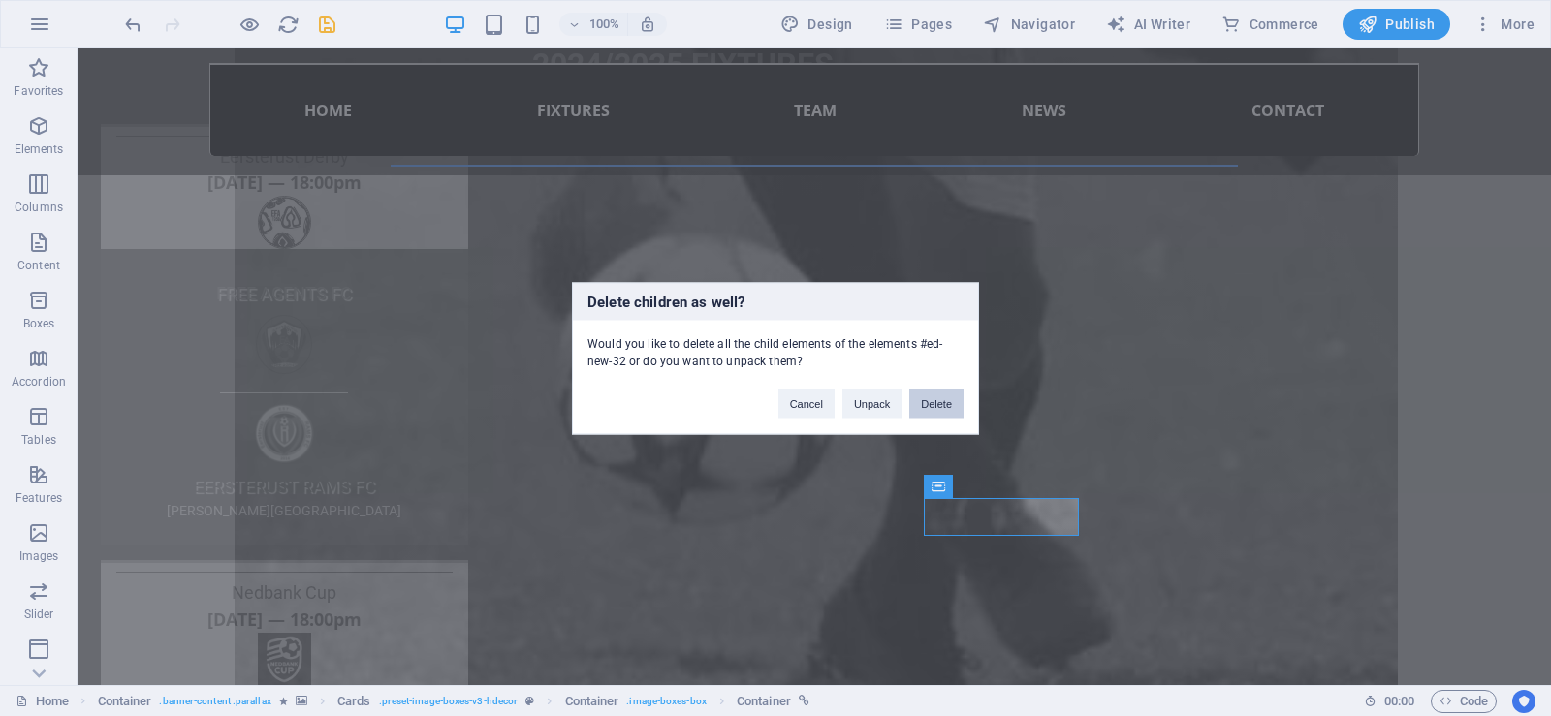
click at [933, 402] on button "Delete" at bounding box center [936, 403] width 54 height 29
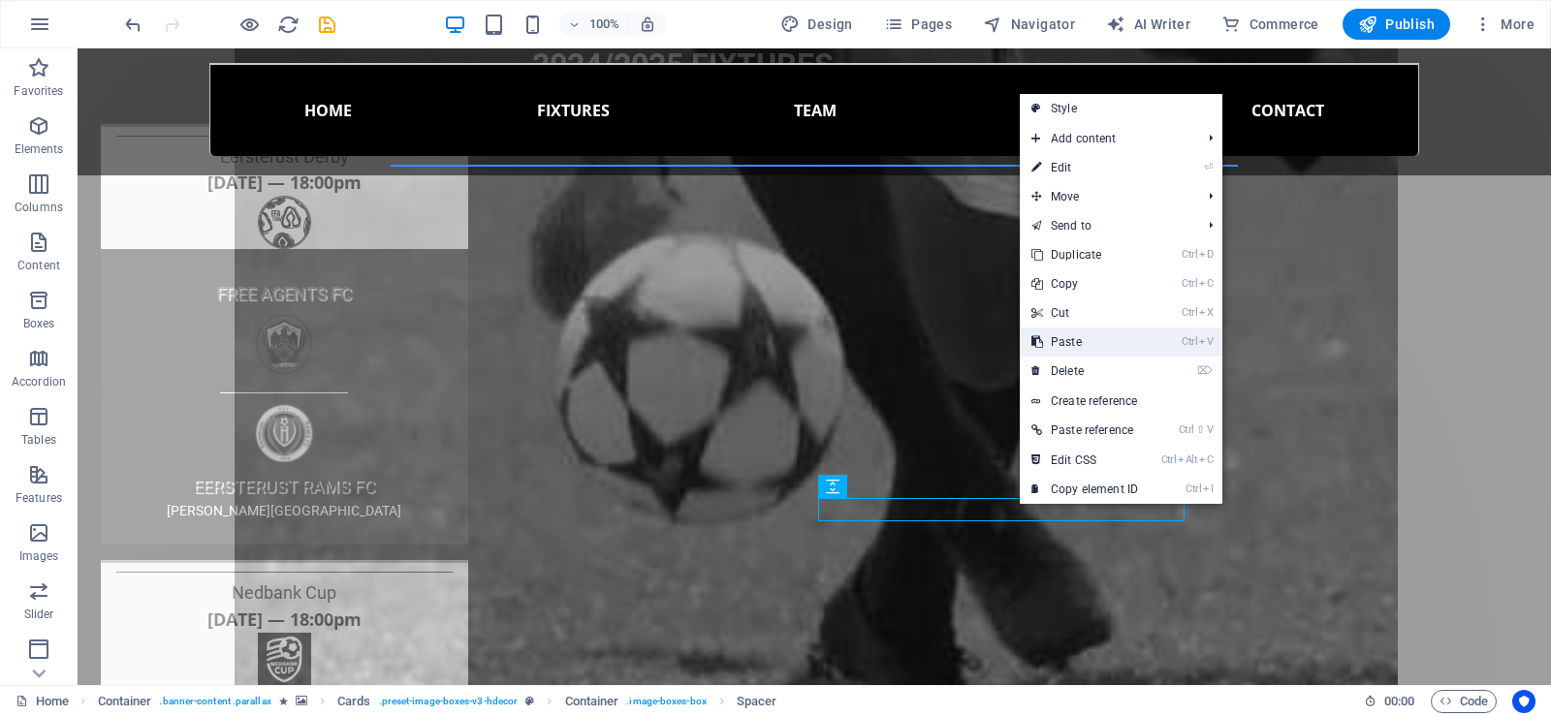
click at [1081, 338] on link "Ctrl V Paste" at bounding box center [1085, 342] width 130 height 29
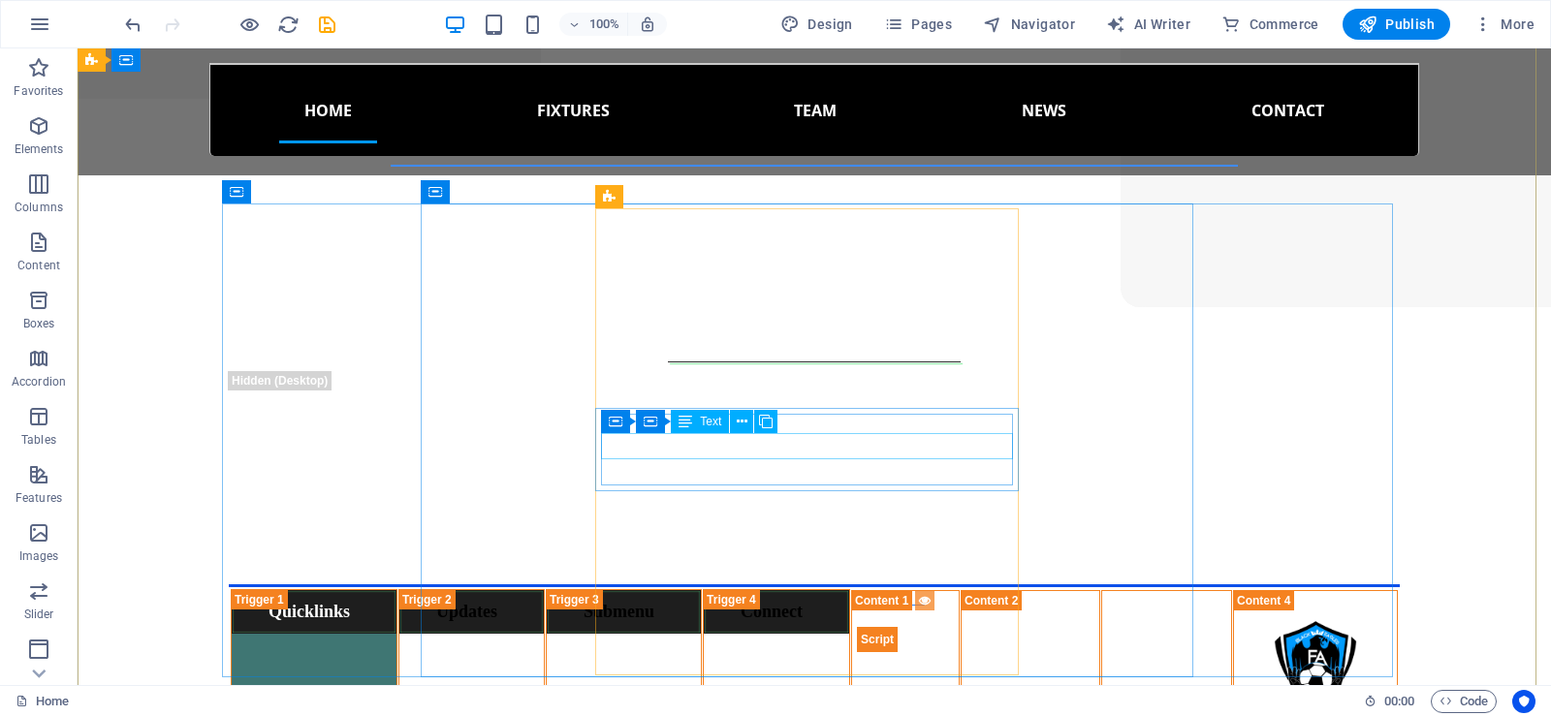
scroll to position [194, 0]
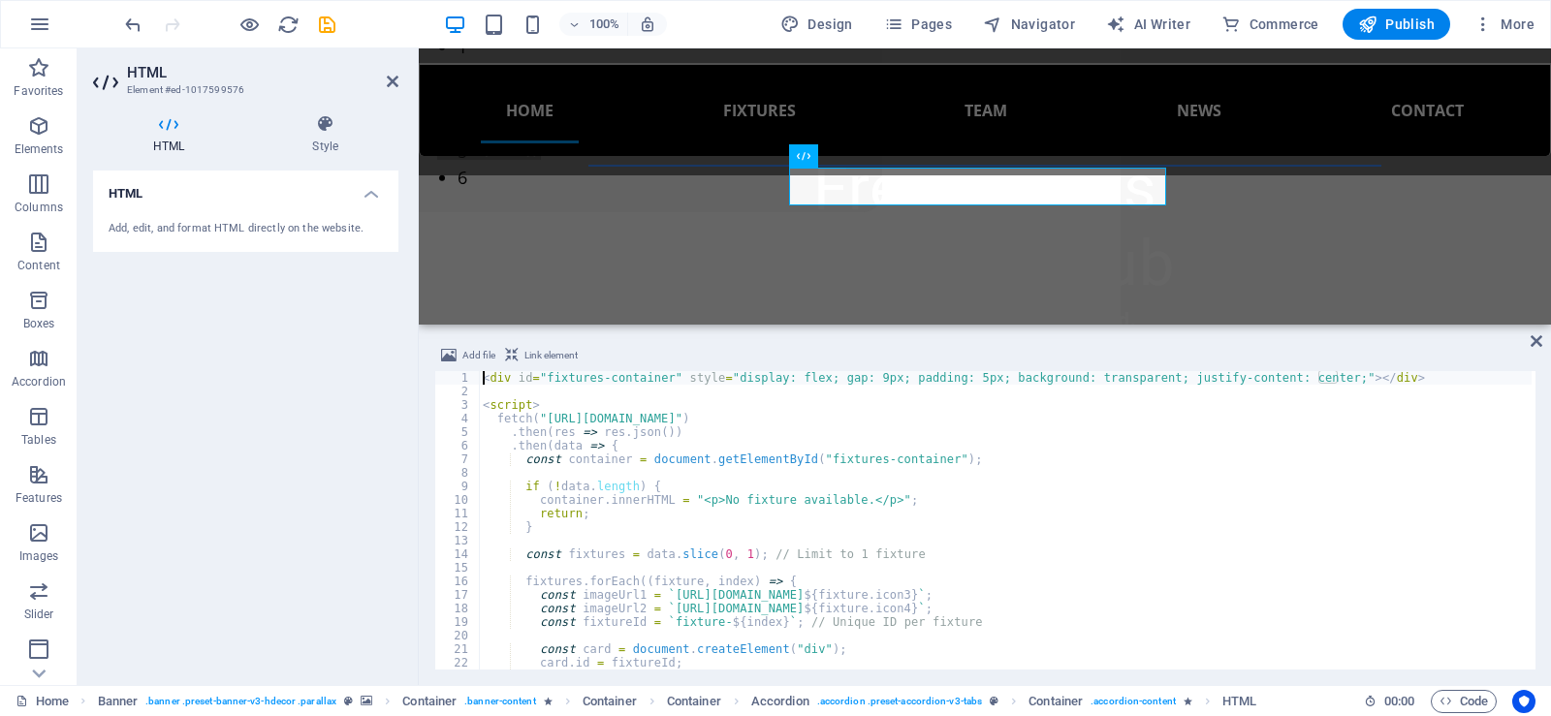
scroll to position [0, 0]
click at [395, 79] on icon at bounding box center [393, 82] width 12 height 16
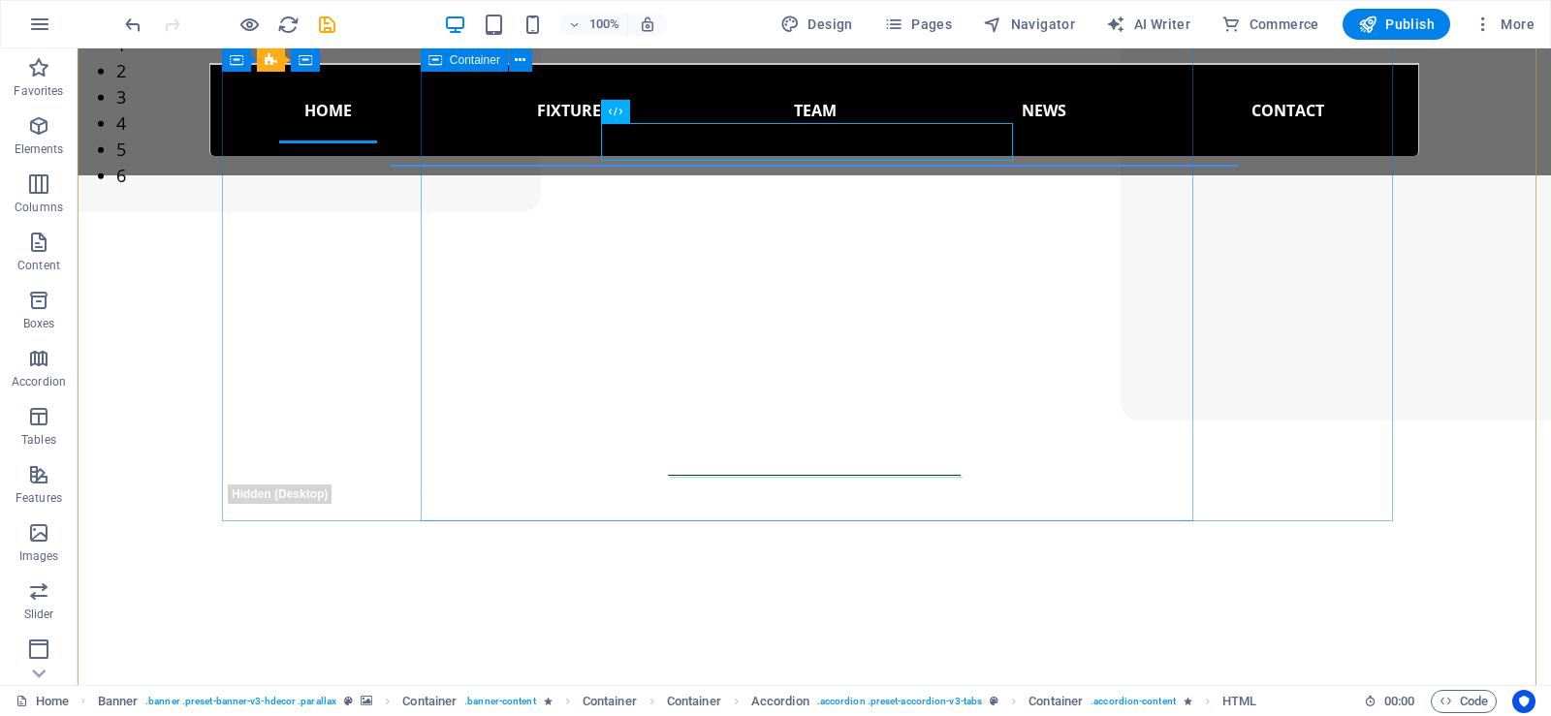
scroll to position [177, 0]
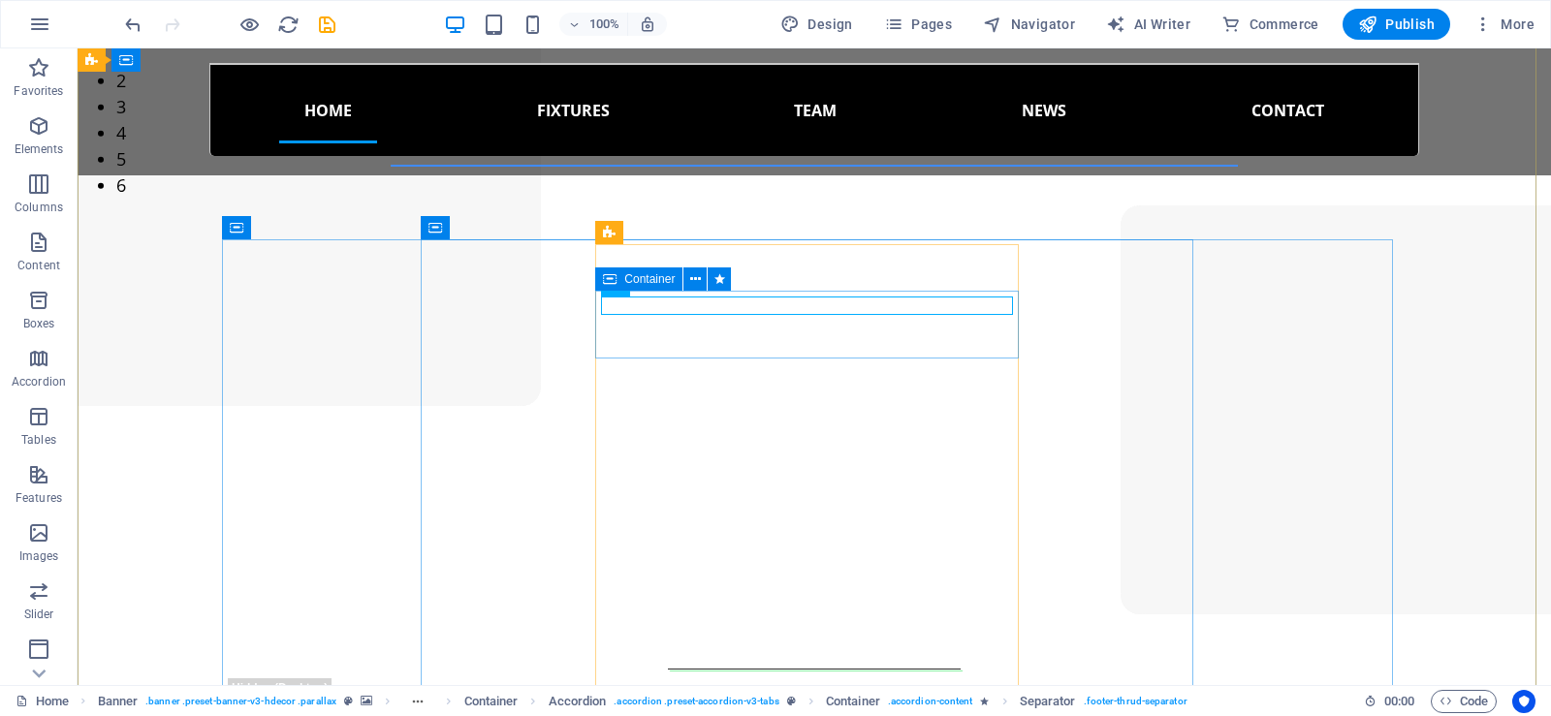
click at [620, 282] on div "Container" at bounding box center [638, 279] width 87 height 23
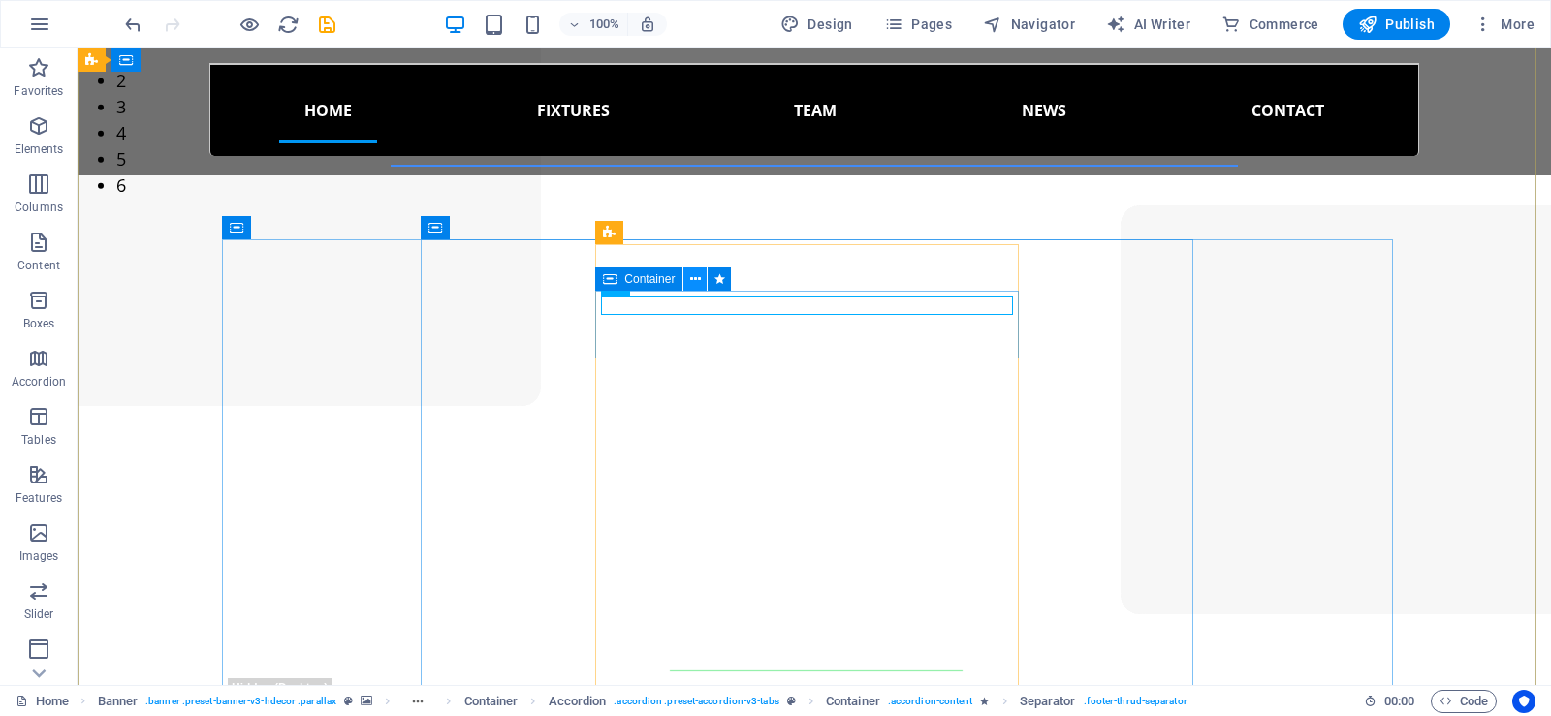
click at [695, 281] on icon at bounding box center [695, 279] width 11 height 20
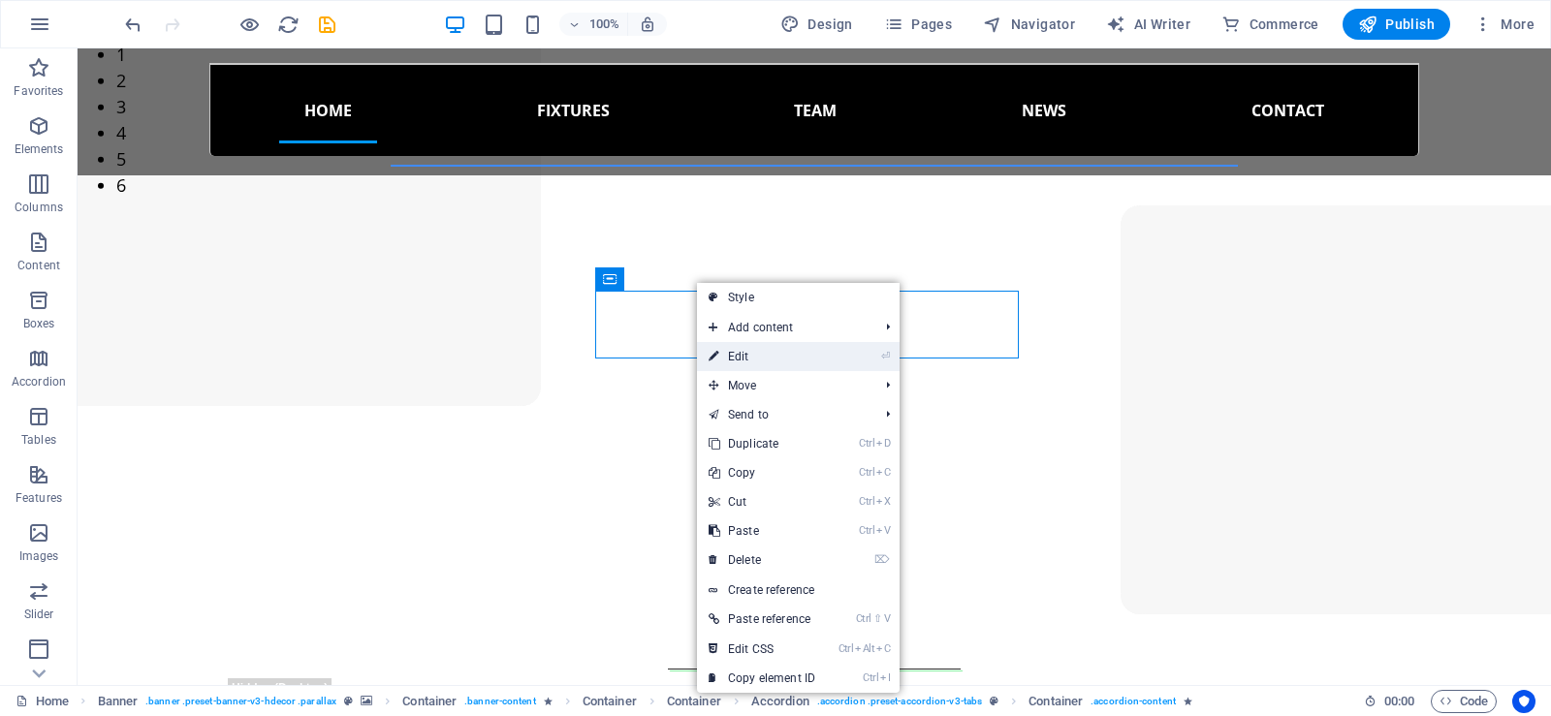
click at [753, 350] on link "⏎ Edit" at bounding box center [762, 356] width 130 height 29
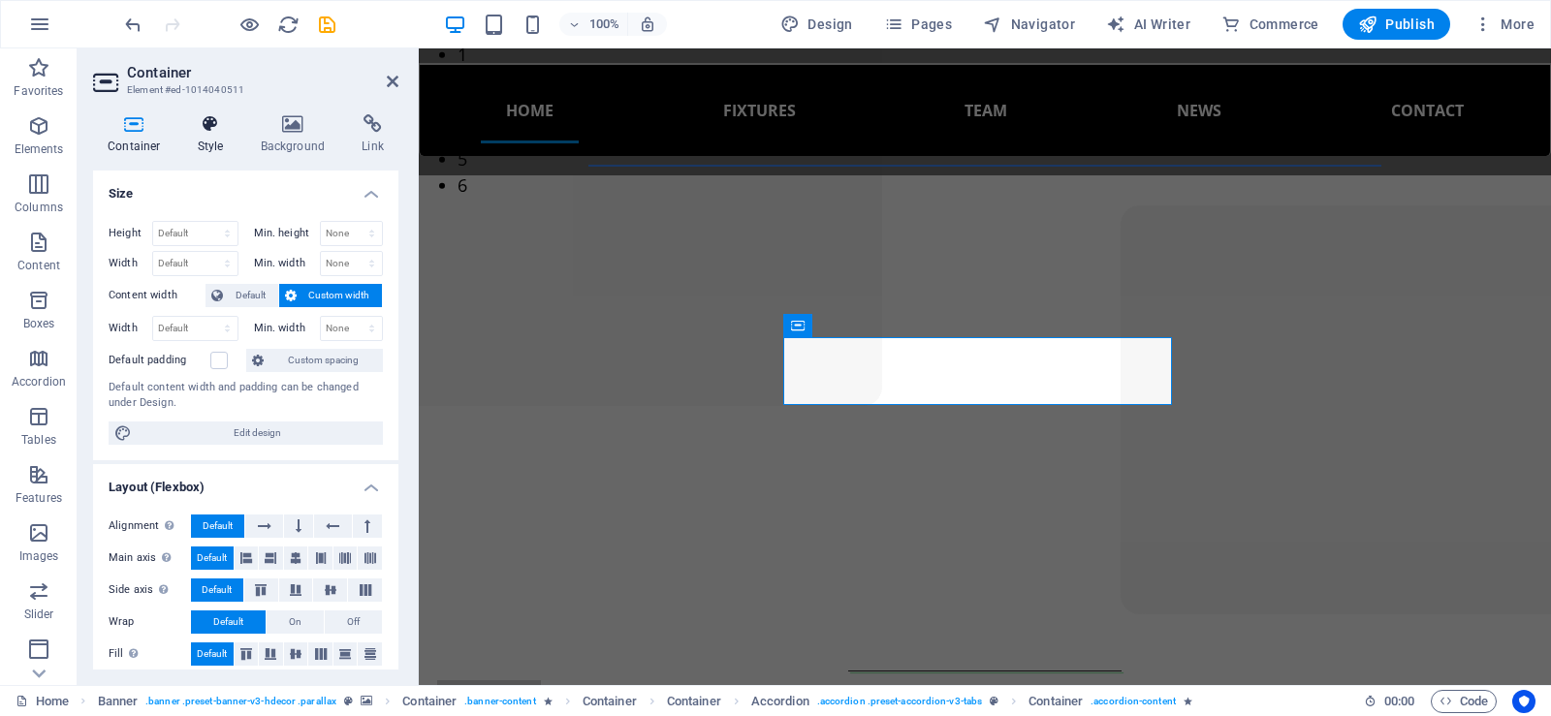
click at [213, 129] on icon at bounding box center [210, 123] width 55 height 19
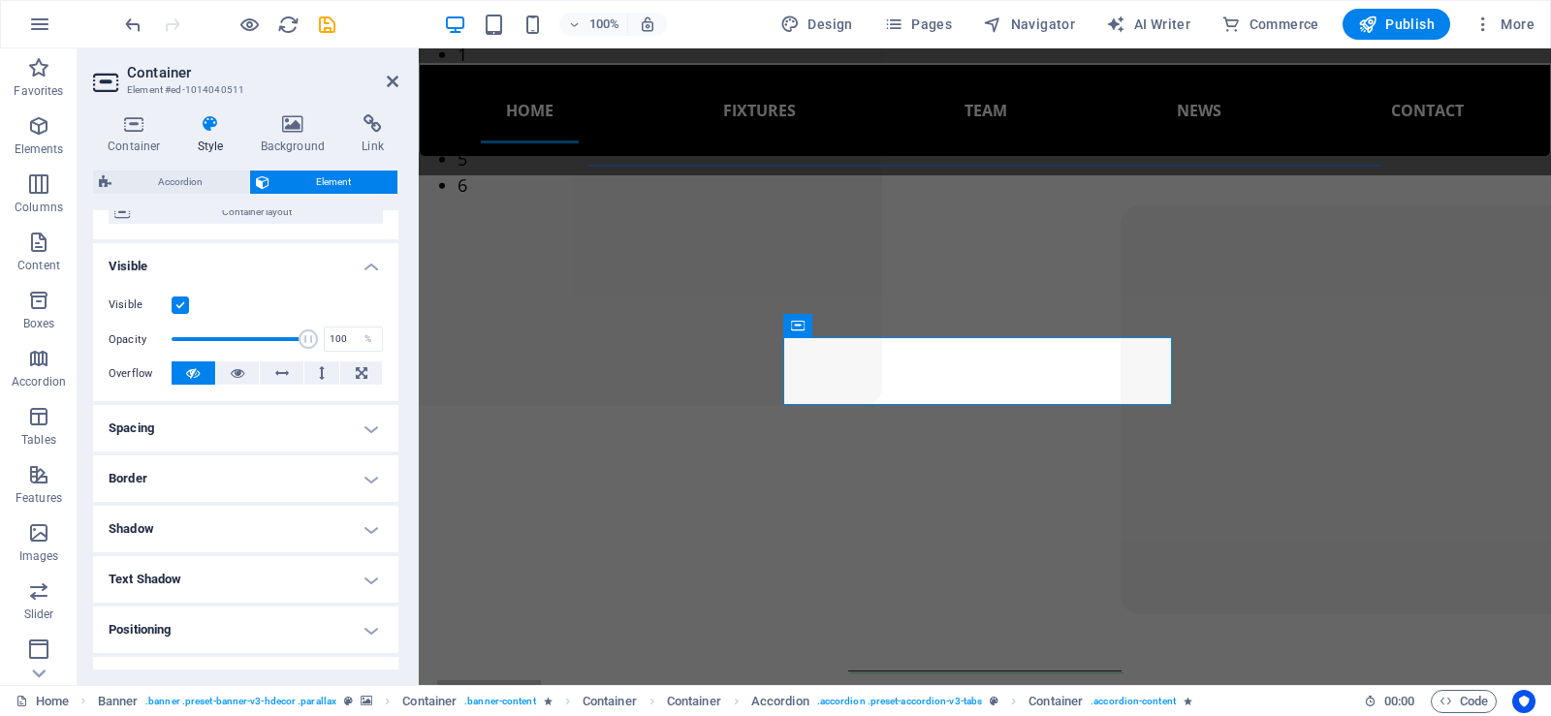
scroll to position [194, 0]
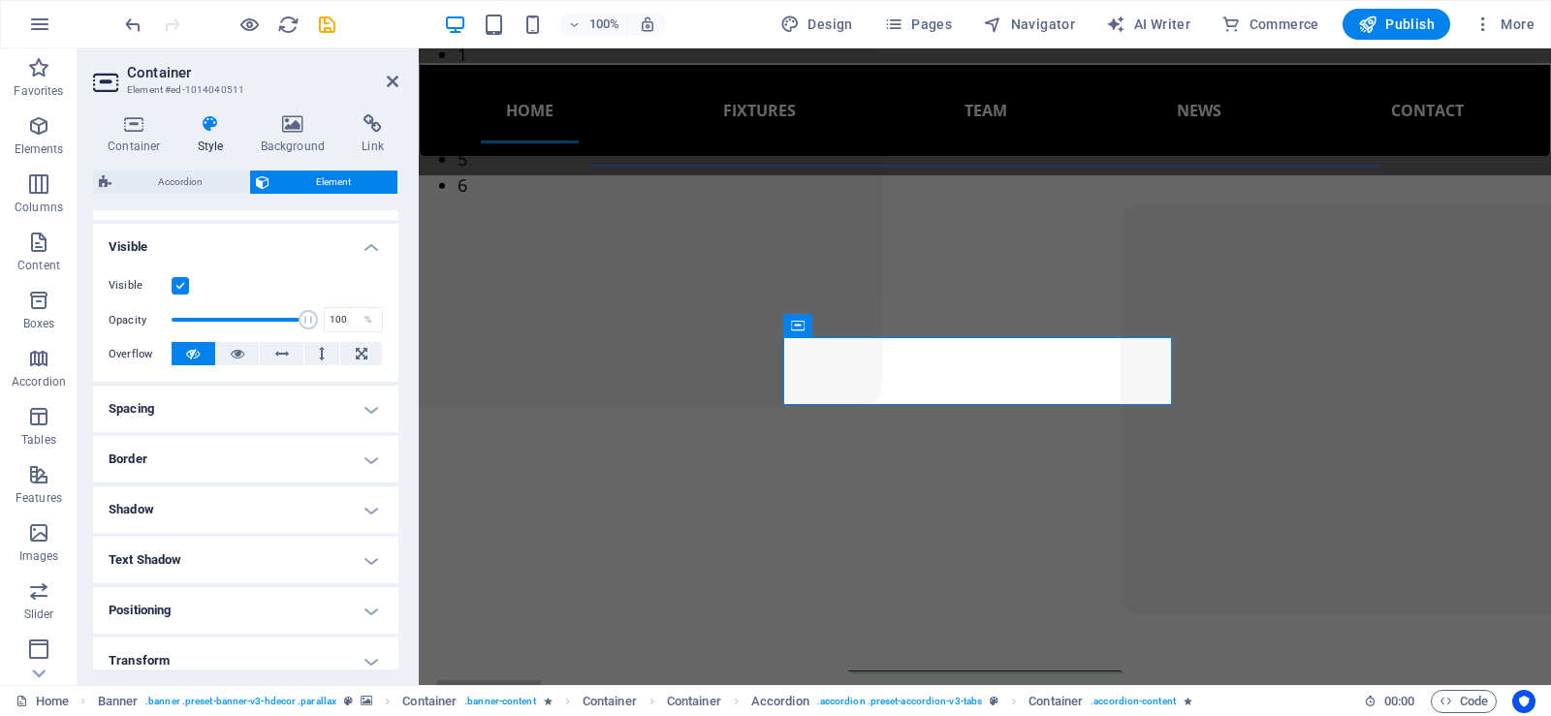
click at [260, 409] on h4 "Spacing" at bounding box center [245, 409] width 305 height 47
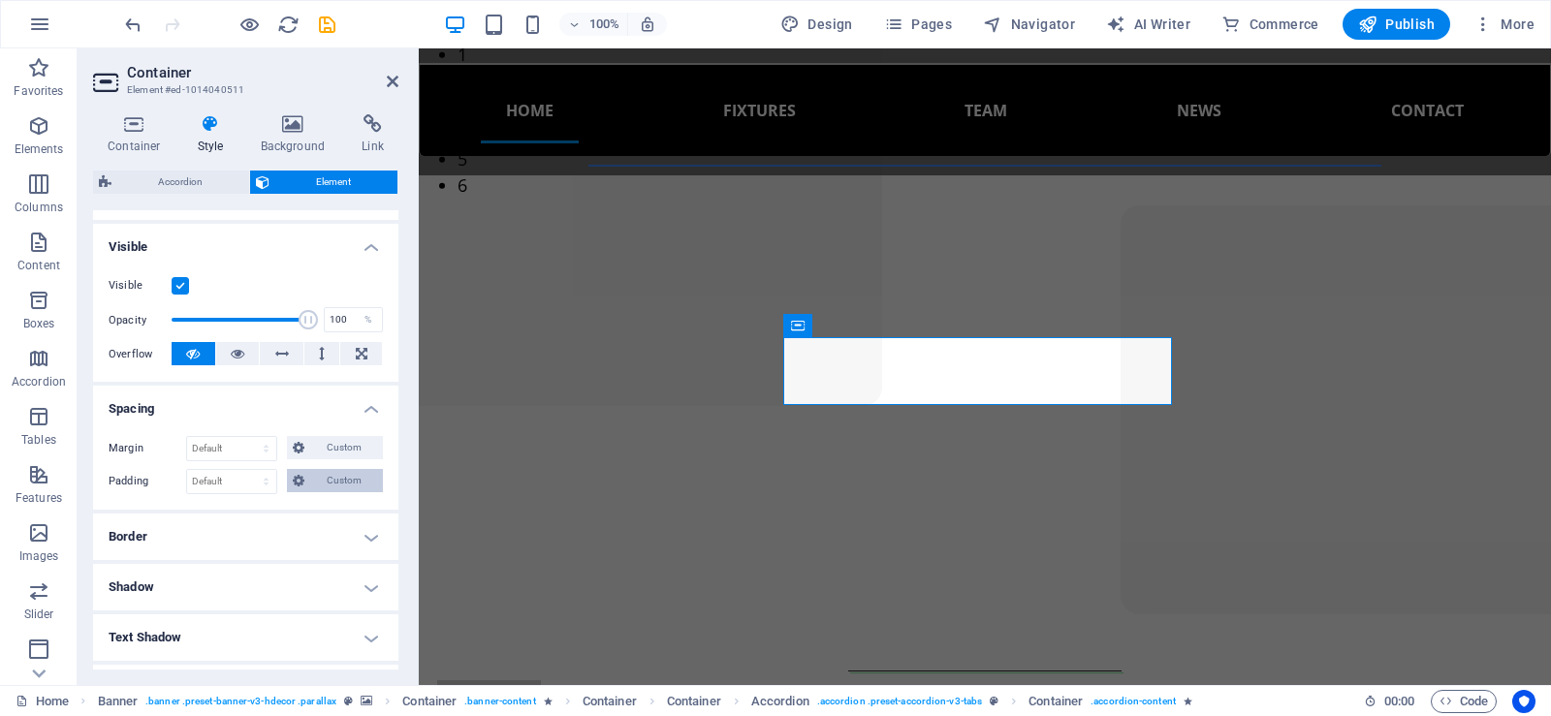
click at [320, 478] on span "Custom" at bounding box center [343, 480] width 67 height 23
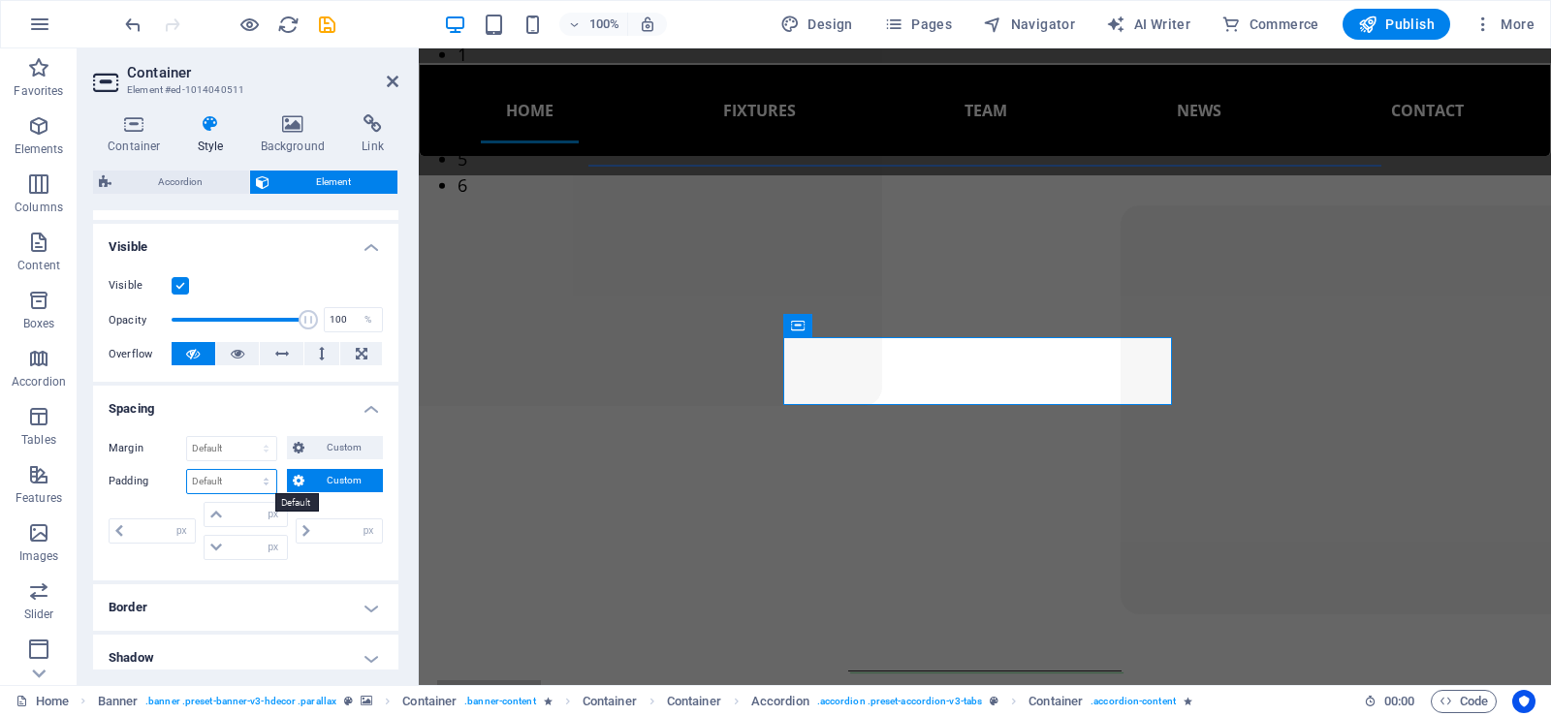
click at [249, 483] on select "Default px rem % vh vw Custom" at bounding box center [231, 481] width 89 height 23
select select "px"
click at [247, 470] on select "Default px rem % vh vw Custom" at bounding box center [231, 481] width 89 height 23
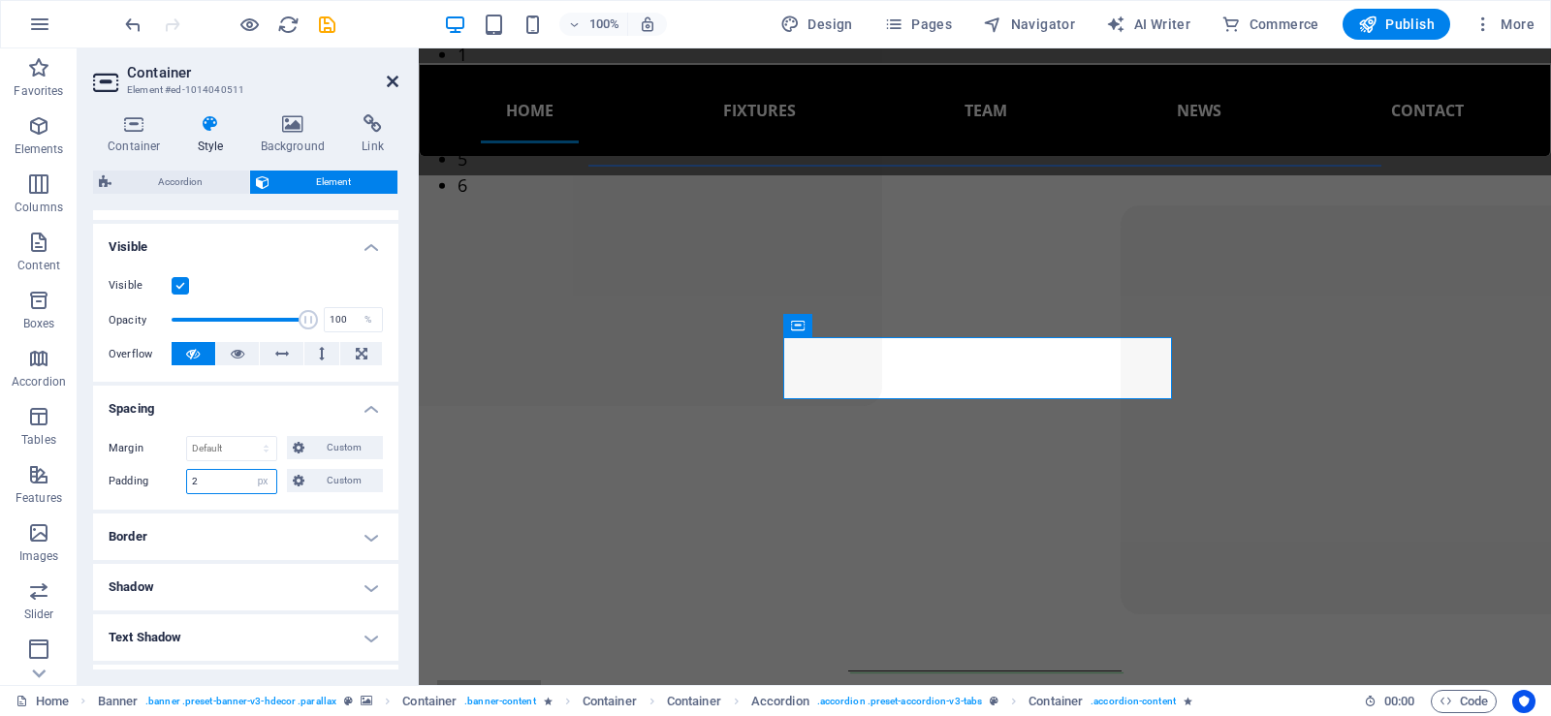
type input "2"
click at [387, 79] on icon at bounding box center [393, 82] width 12 height 16
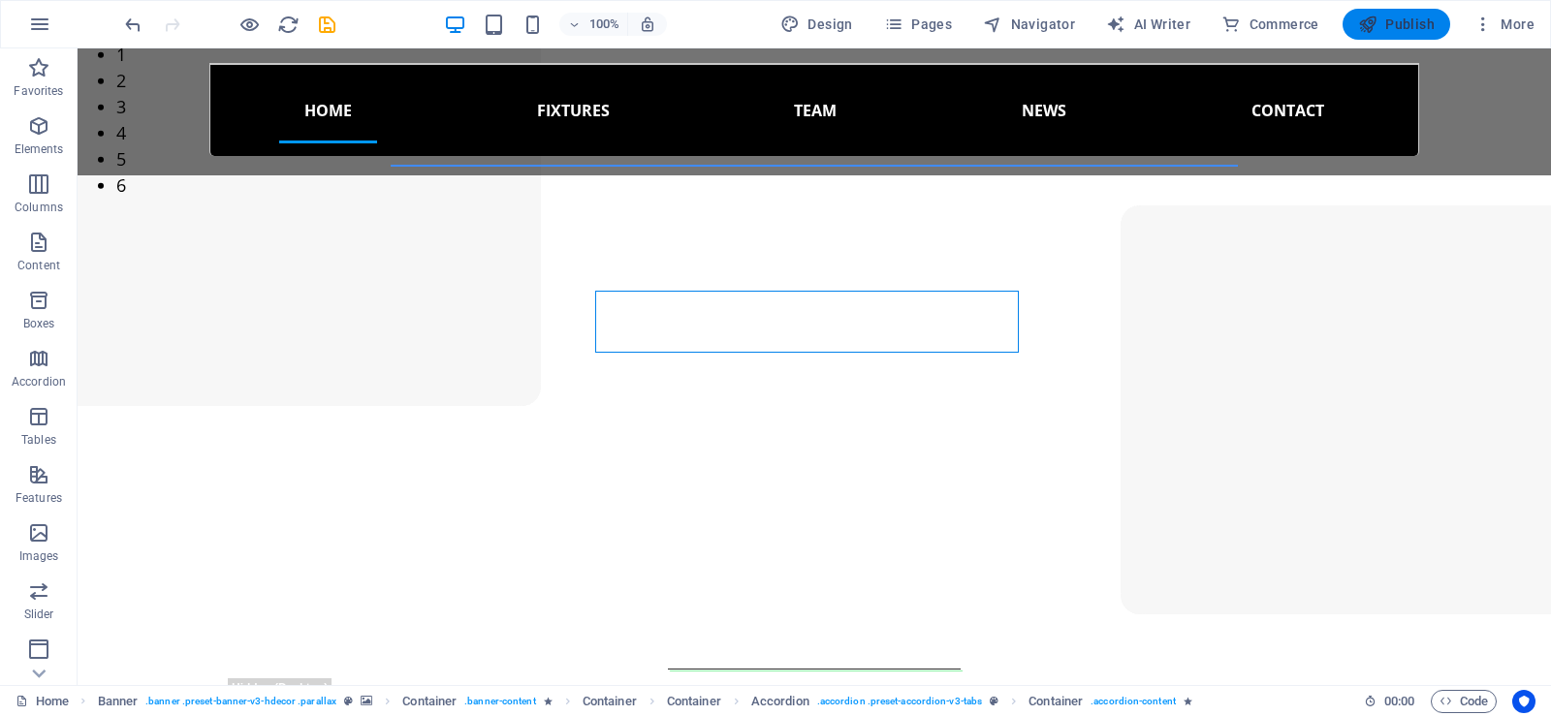
click at [1399, 16] on span "Publish" at bounding box center [1396, 24] width 77 height 19
